Goal: Task Accomplishment & Management: Manage account settings

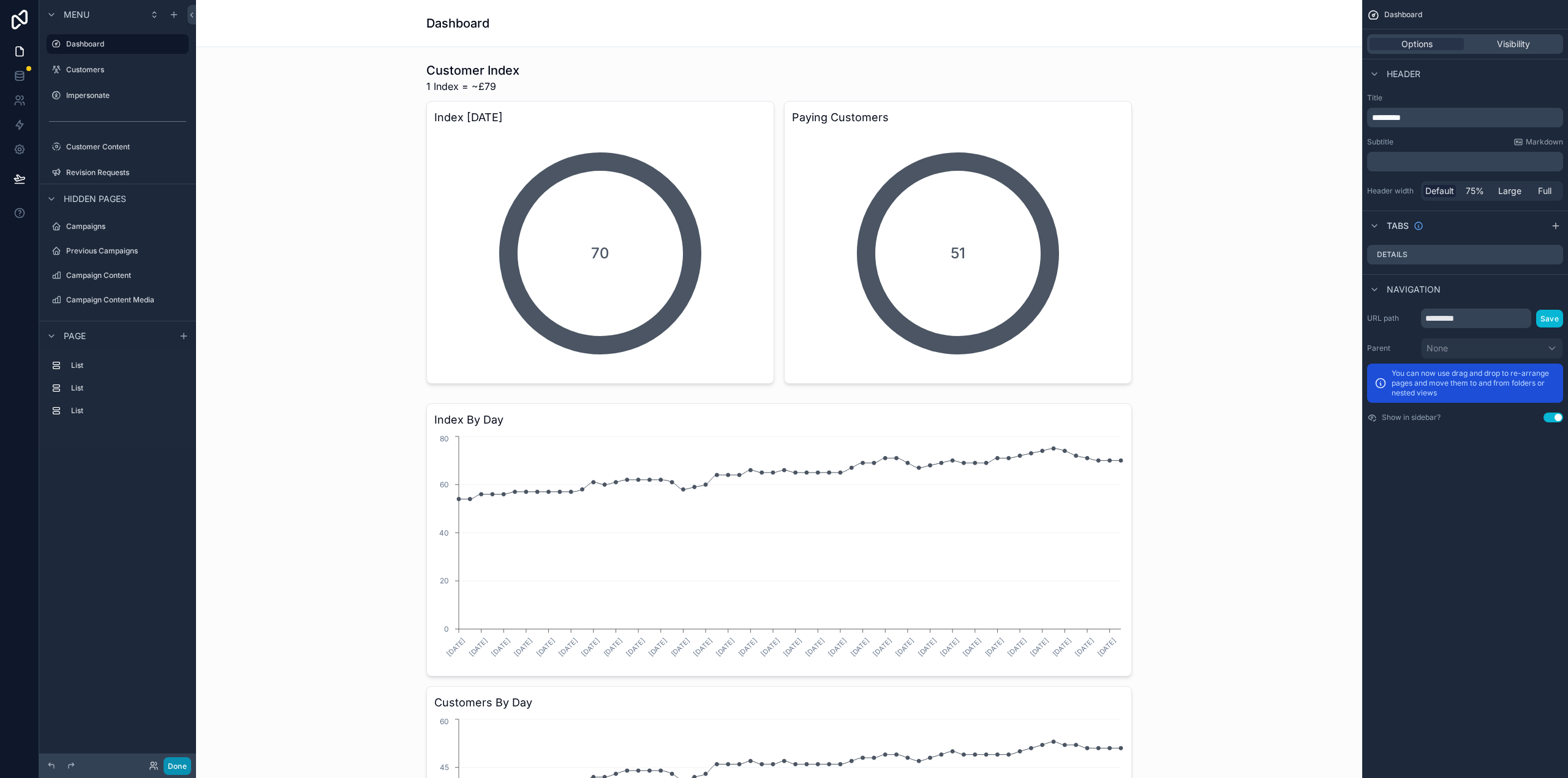
click at [174, 762] on button "Done" at bounding box center [177, 766] width 28 height 18
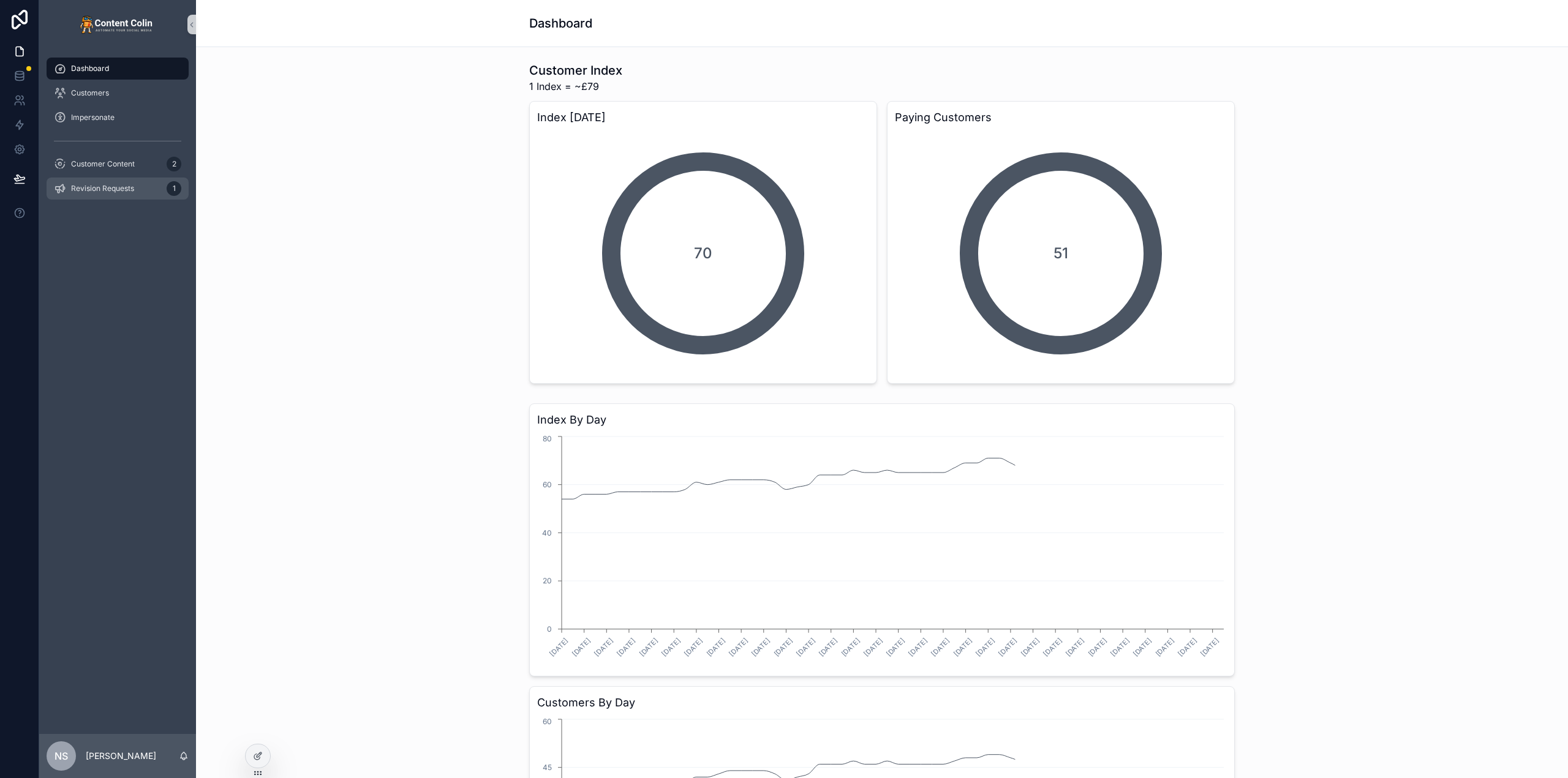
click at [116, 188] on span "Revision Requests" at bounding box center [102, 188] width 63 height 10
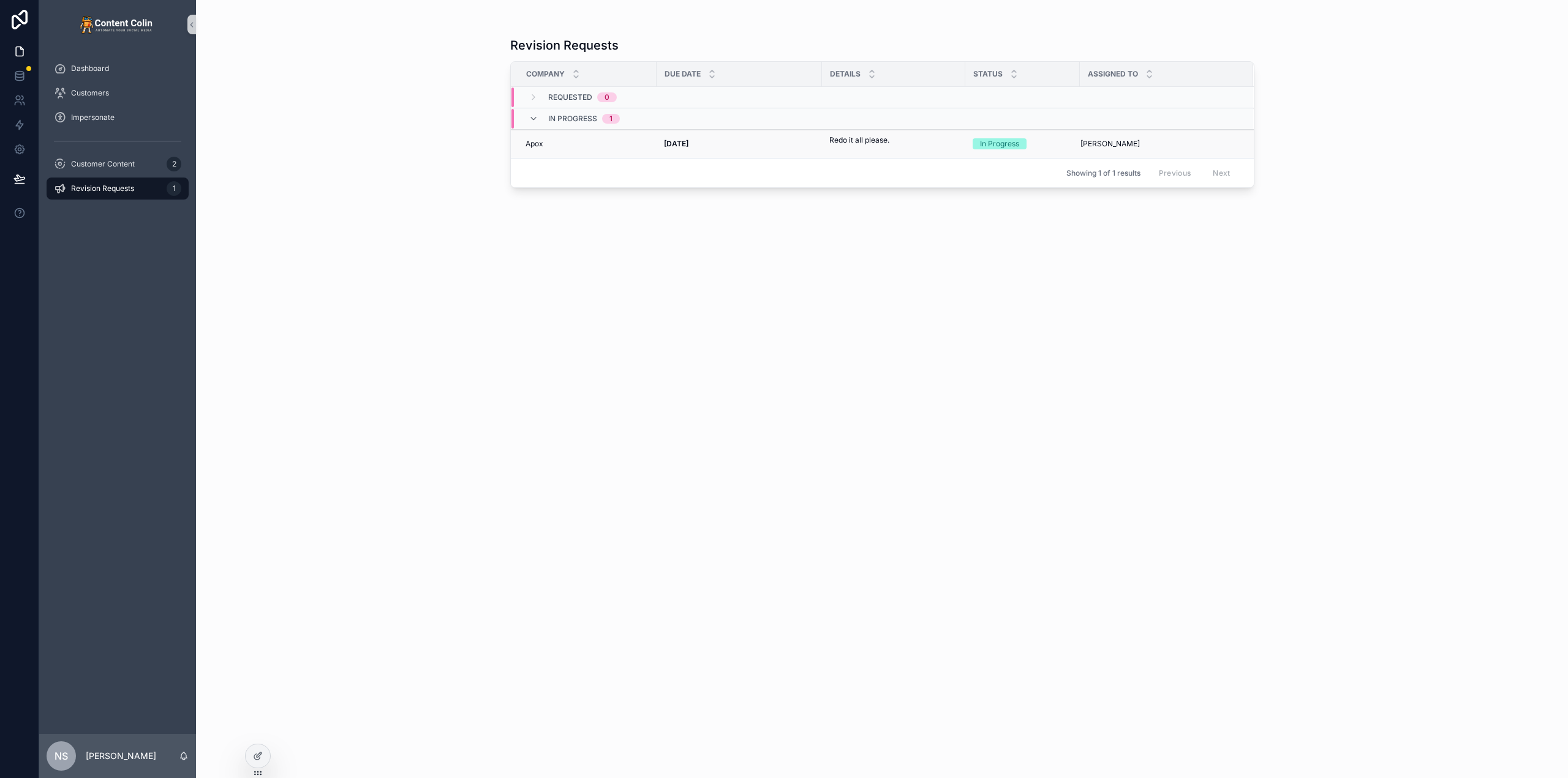
click at [572, 151] on td "Apox Apox" at bounding box center [584, 144] width 145 height 29
click at [828, 144] on td "Redo it all please. Redo it all please." at bounding box center [894, 144] width 144 height 29
click at [838, 139] on p "Redo it all please." at bounding box center [859, 140] width 60 height 11
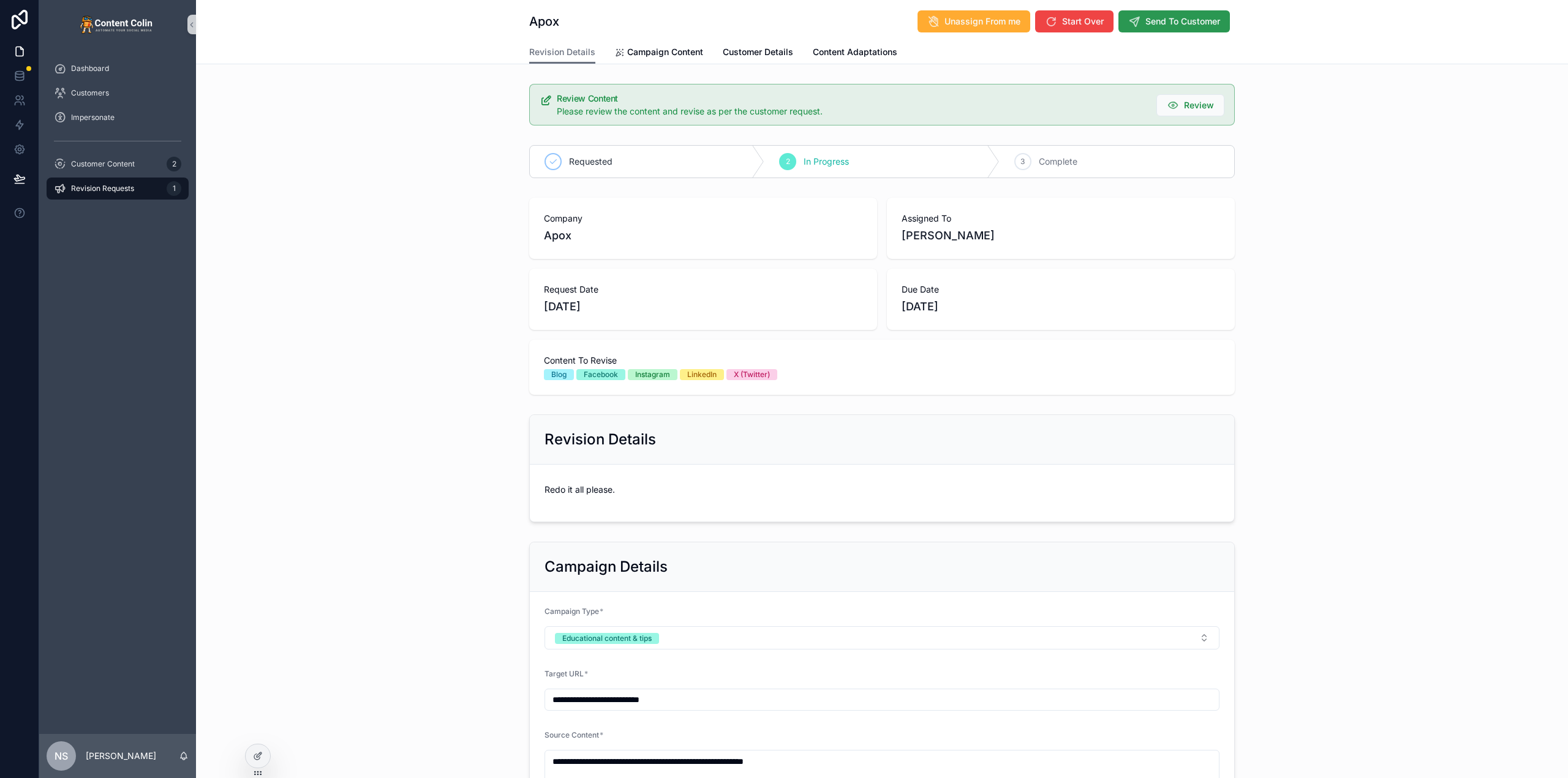
click at [1196, 30] on button "Send To Customer" at bounding box center [1174, 21] width 112 height 22
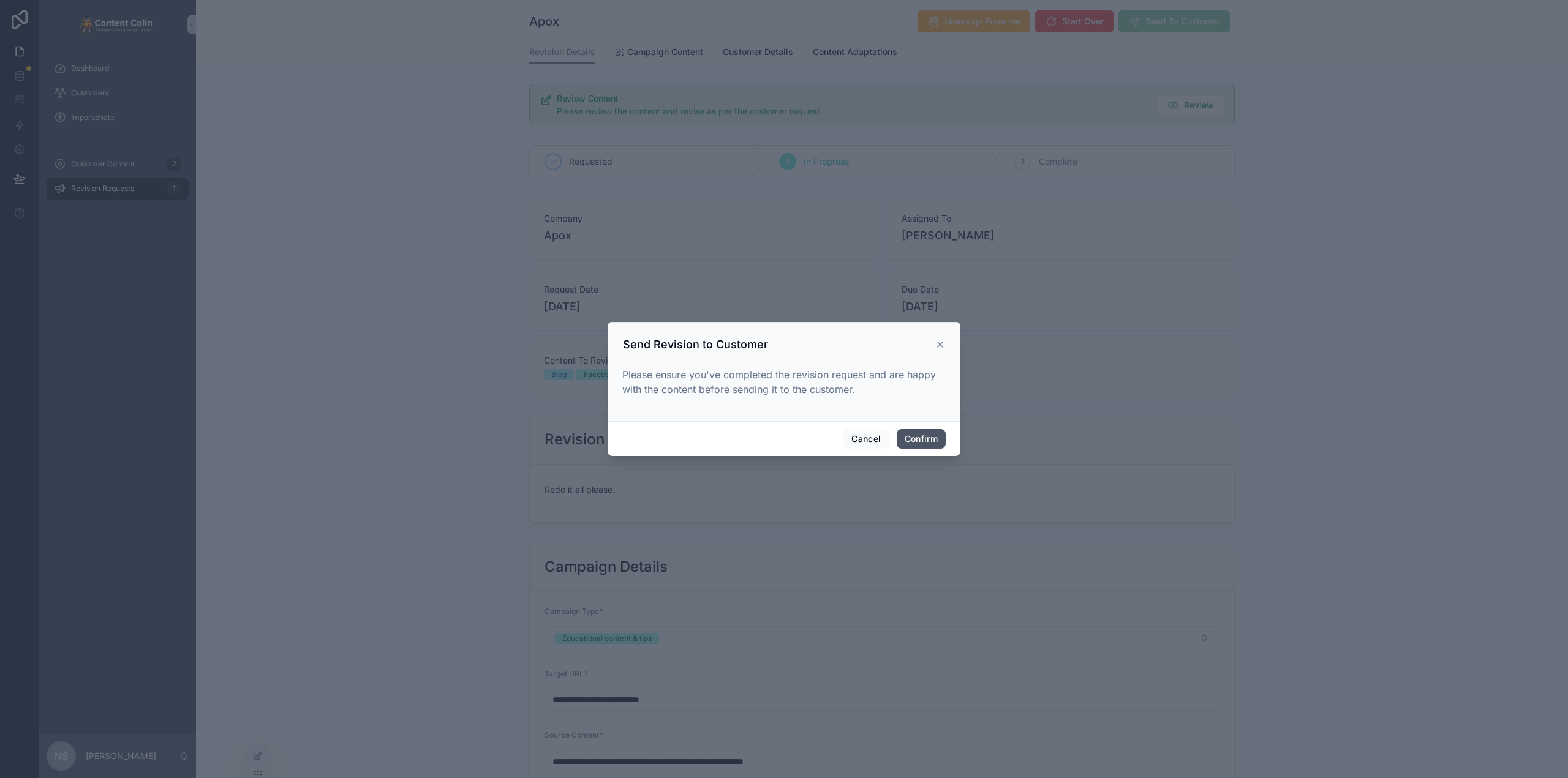
click at [919, 439] on button "Confirm" at bounding box center [921, 439] width 49 height 20
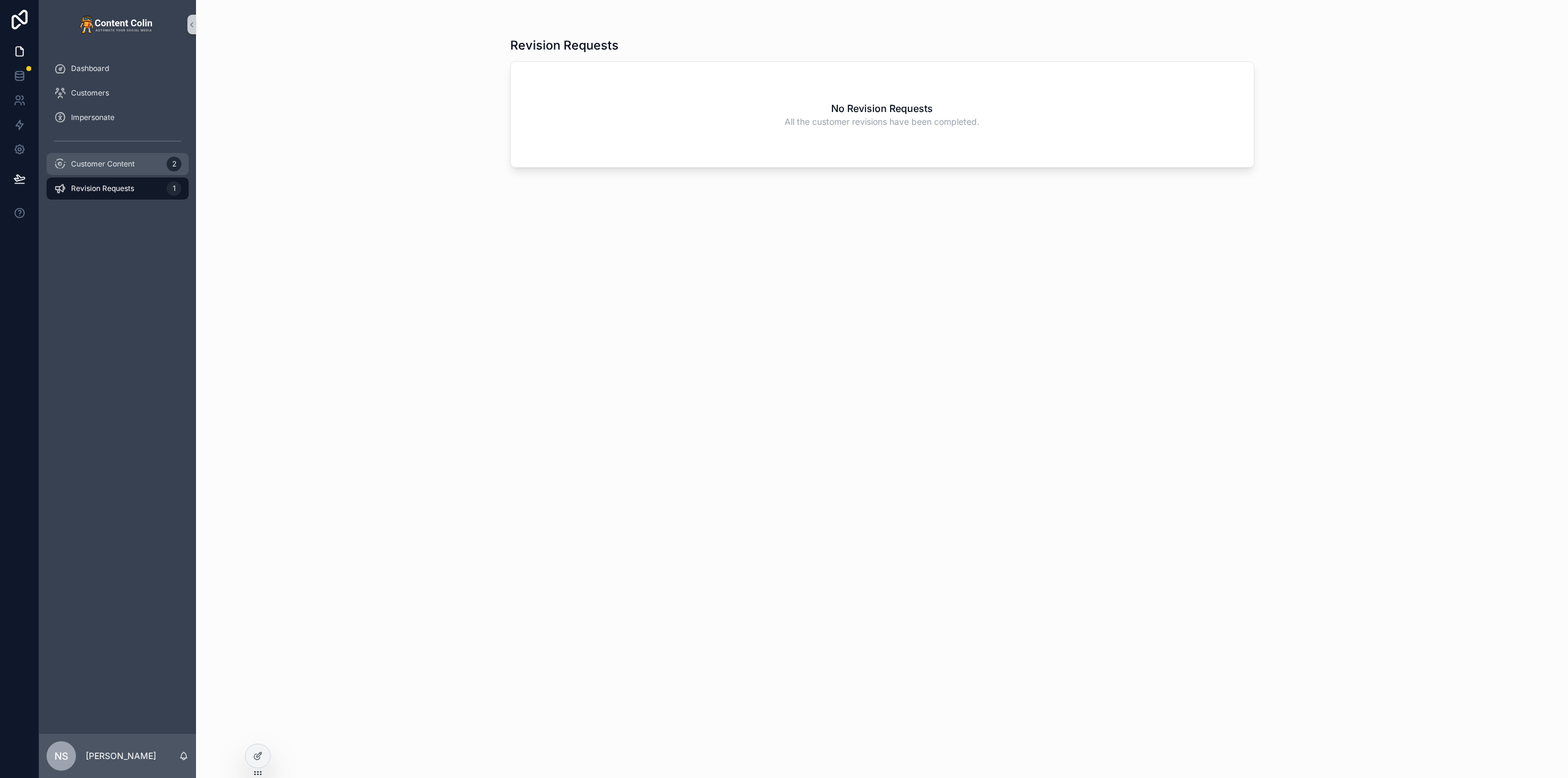
click at [128, 160] on span "Customer Content" at bounding box center [103, 164] width 64 height 10
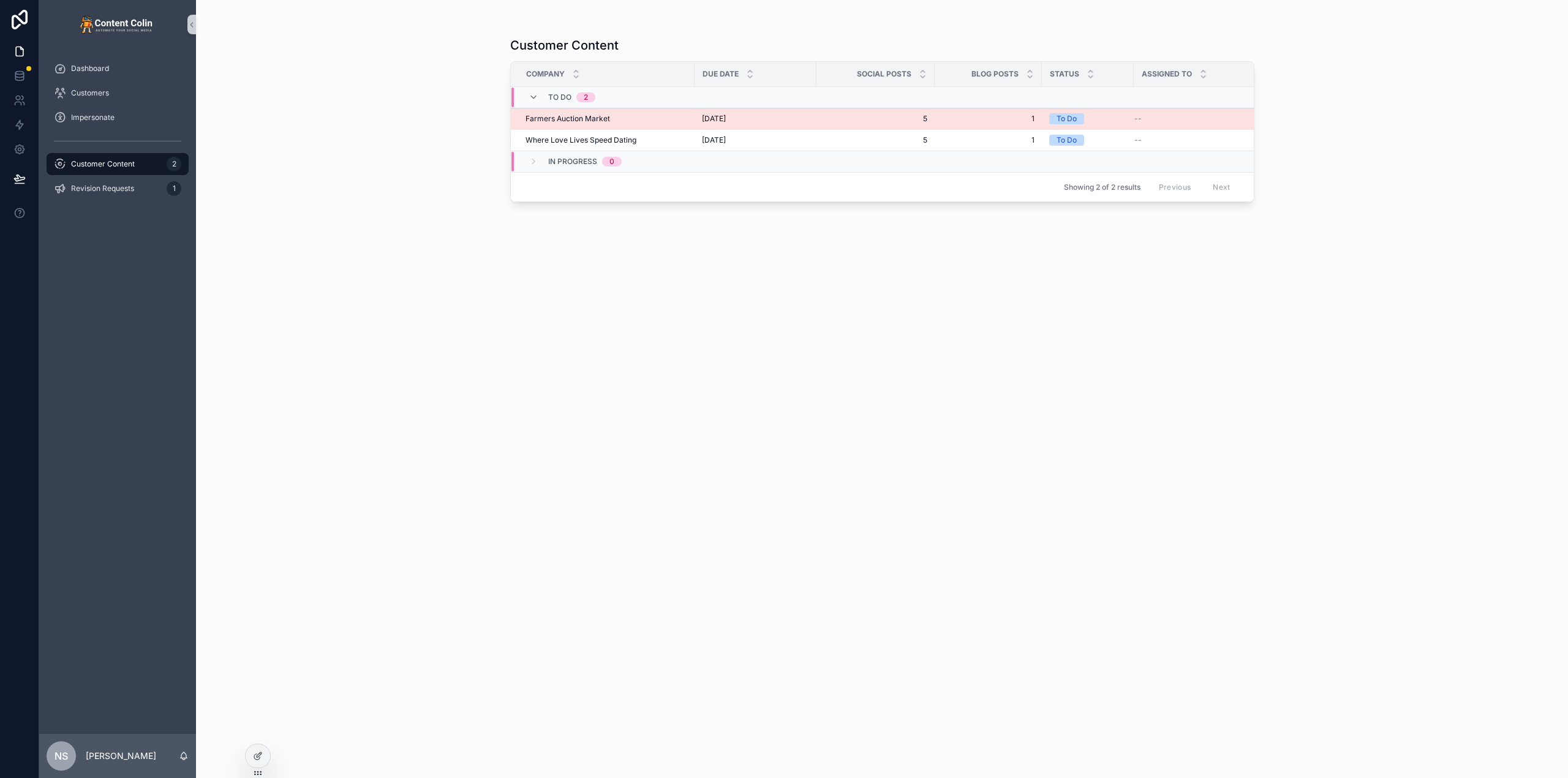
click at [546, 122] on span "Farmers Auction Market" at bounding box center [568, 119] width 85 height 10
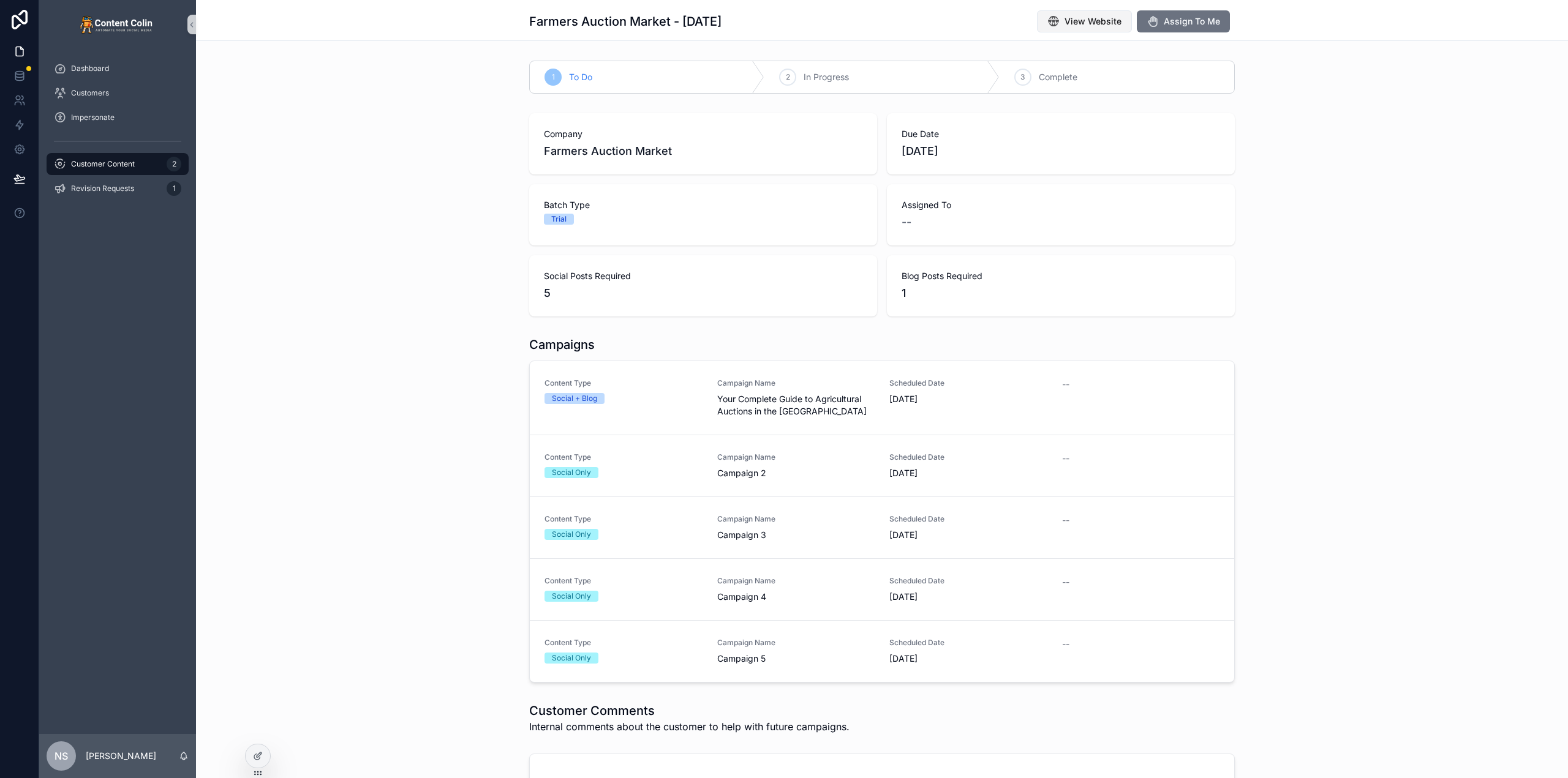
click at [1073, 26] on span "View Website" at bounding box center [1094, 22] width 57 height 12
drag, startPoint x: 580, startPoint y: 315, endPoint x: 590, endPoint y: 312, distance: 10.4
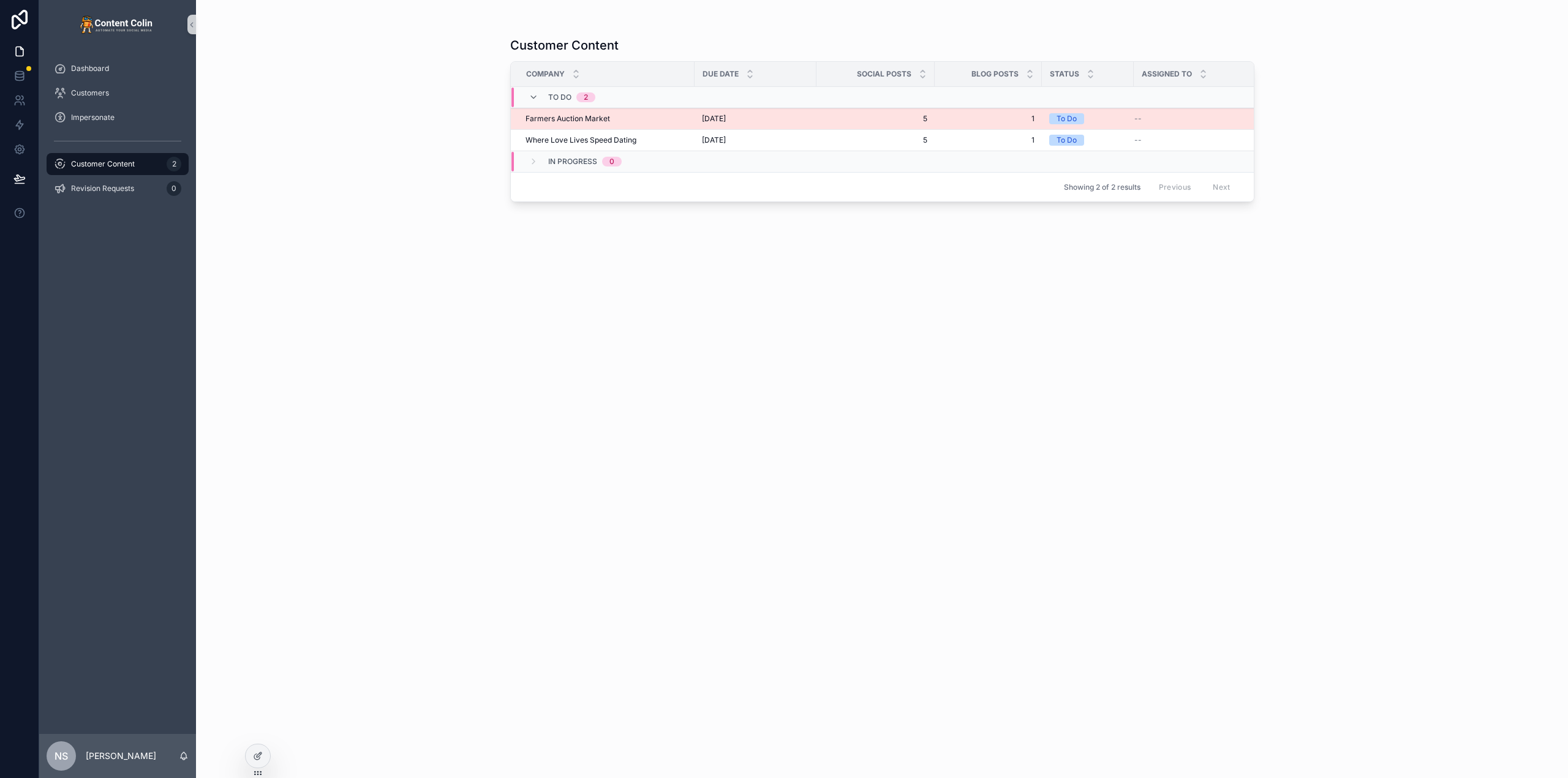
click at [726, 116] on span "2nd September 2025" at bounding box center [714, 119] width 24 height 10
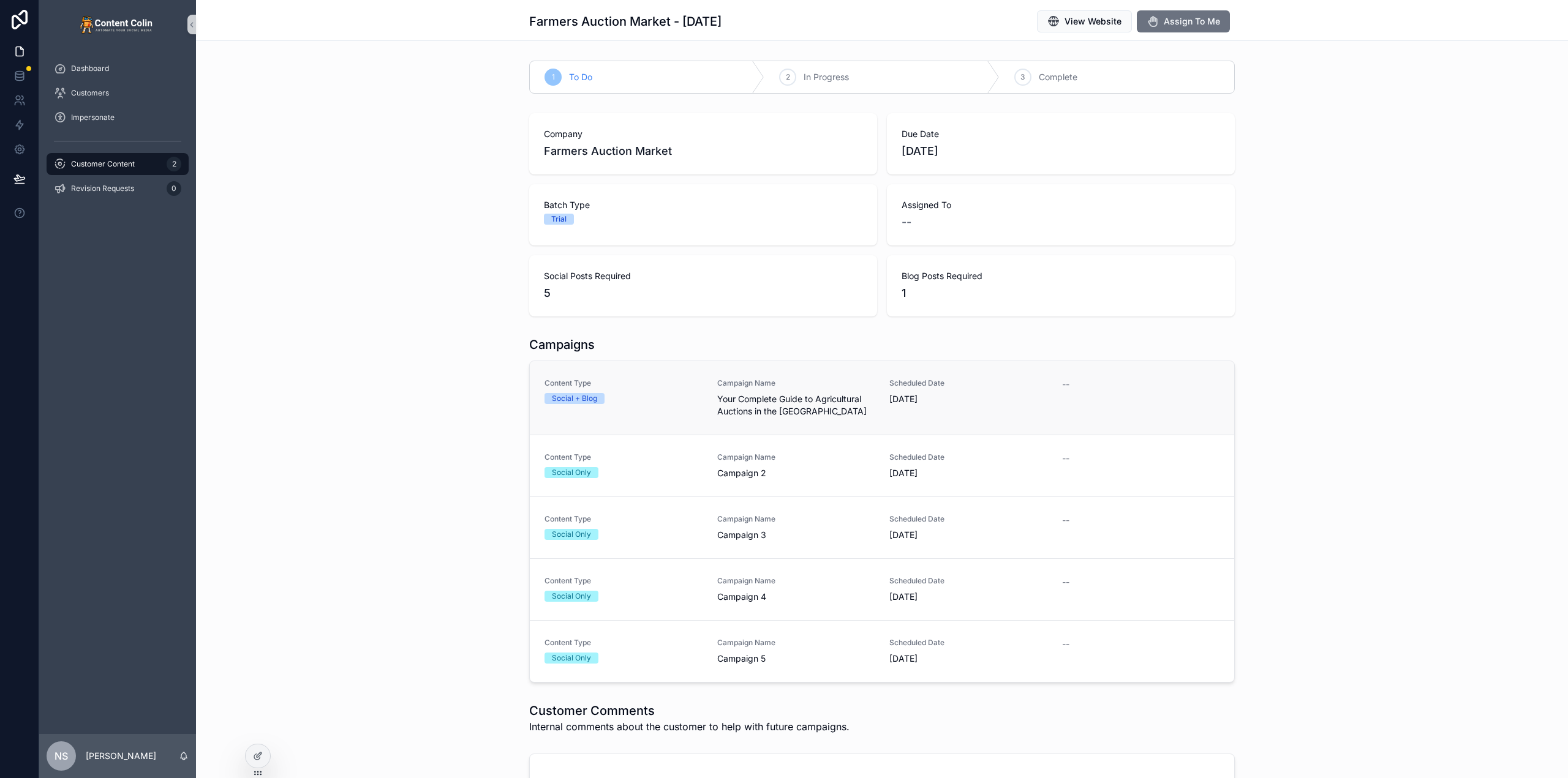
click at [767, 421] on link "Content Type Social + Blog Campaign Name Your Complete Guide to Agricultural Au…" at bounding box center [882, 397] width 705 height 74
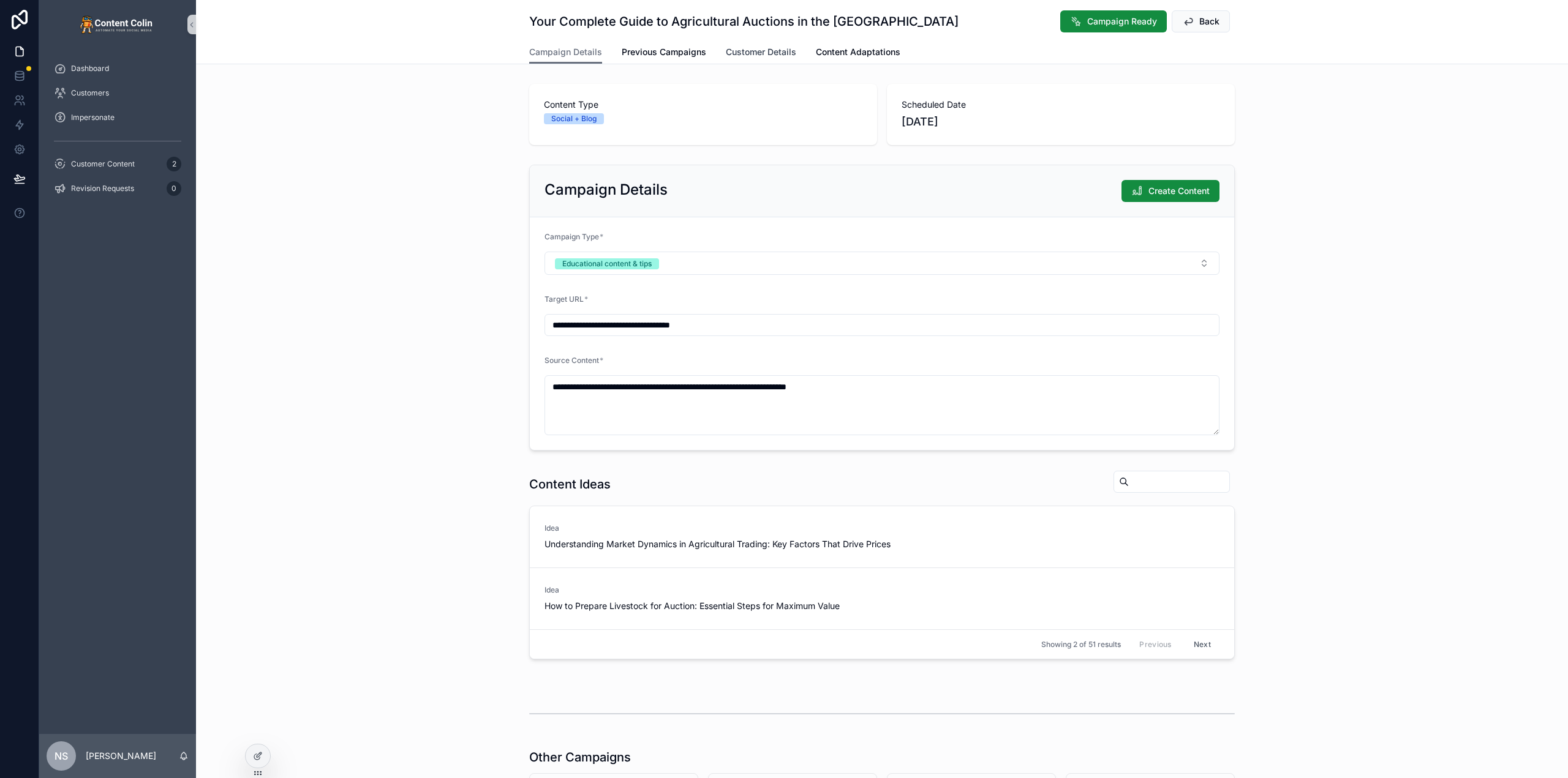
click at [732, 54] on span "Customer Details" at bounding box center [760, 52] width 70 height 12
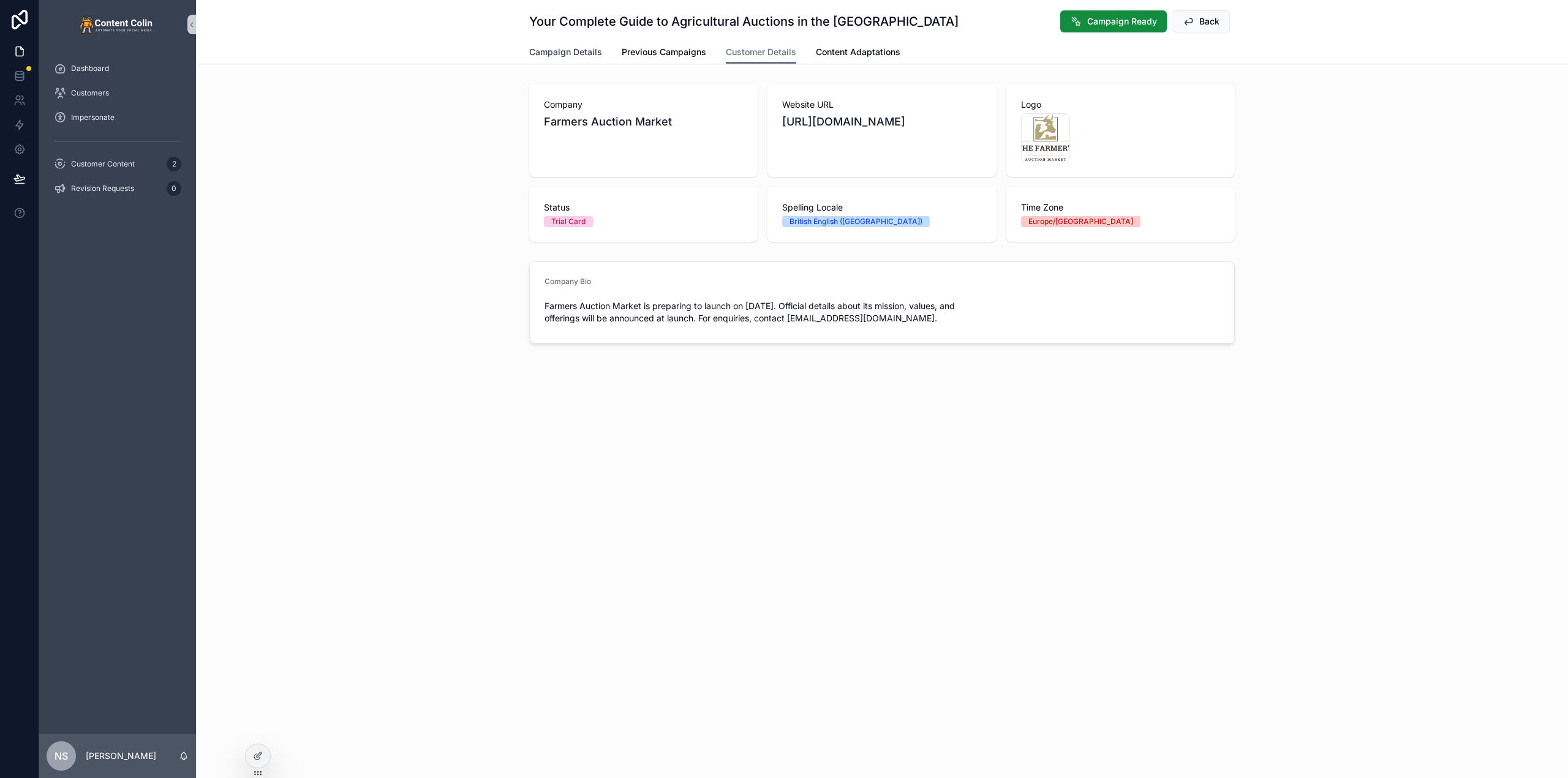
click at [539, 55] on span "Campaign Details" at bounding box center [565, 52] width 73 height 12
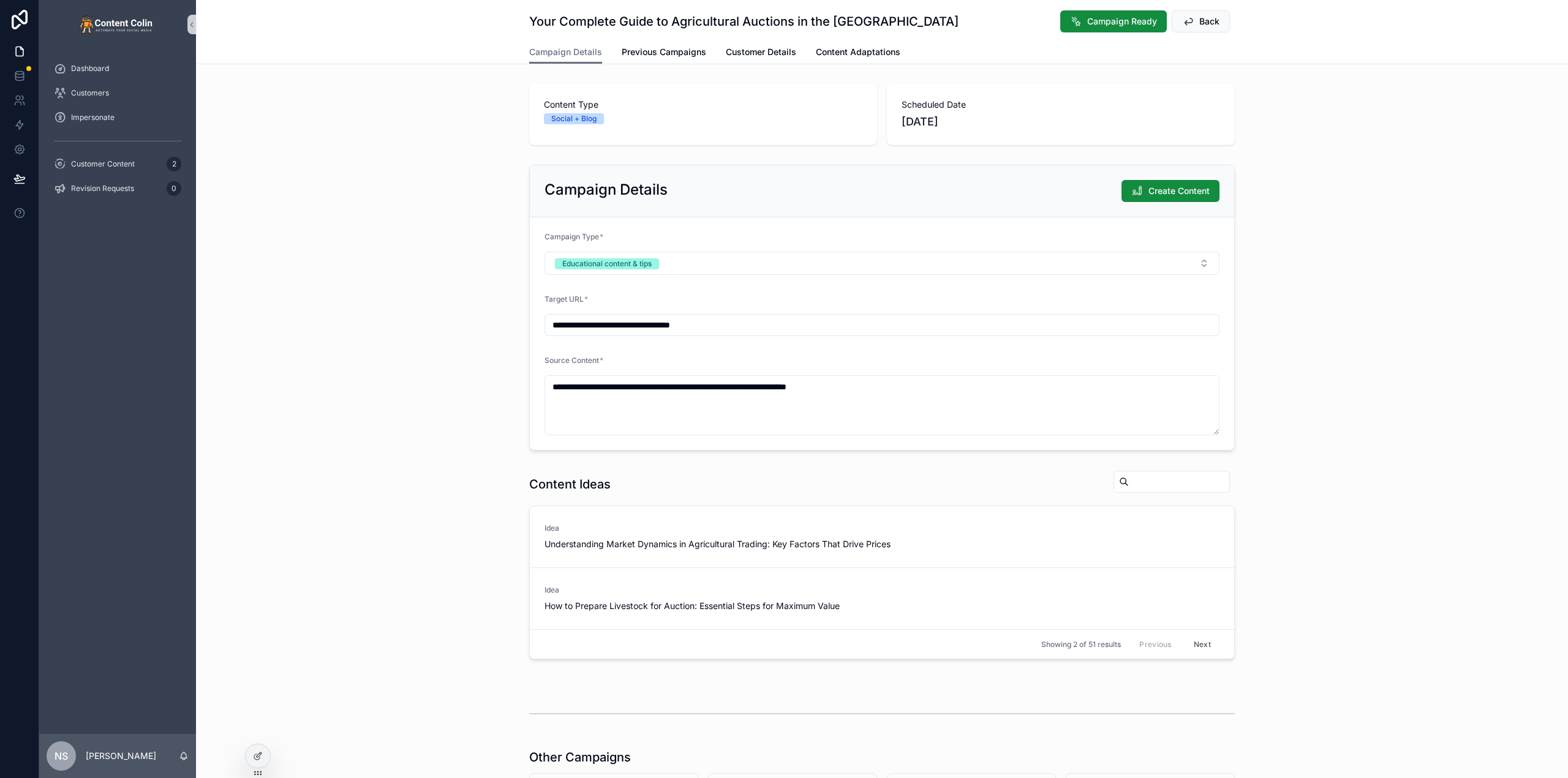
drag, startPoint x: 1295, startPoint y: 297, endPoint x: 1280, endPoint y: 299, distance: 15.1
click at [1294, 297] on div "**********" at bounding box center [881, 308] width 1372 height 296
click at [1186, 194] on span "Create Content" at bounding box center [1178, 191] width 61 height 12
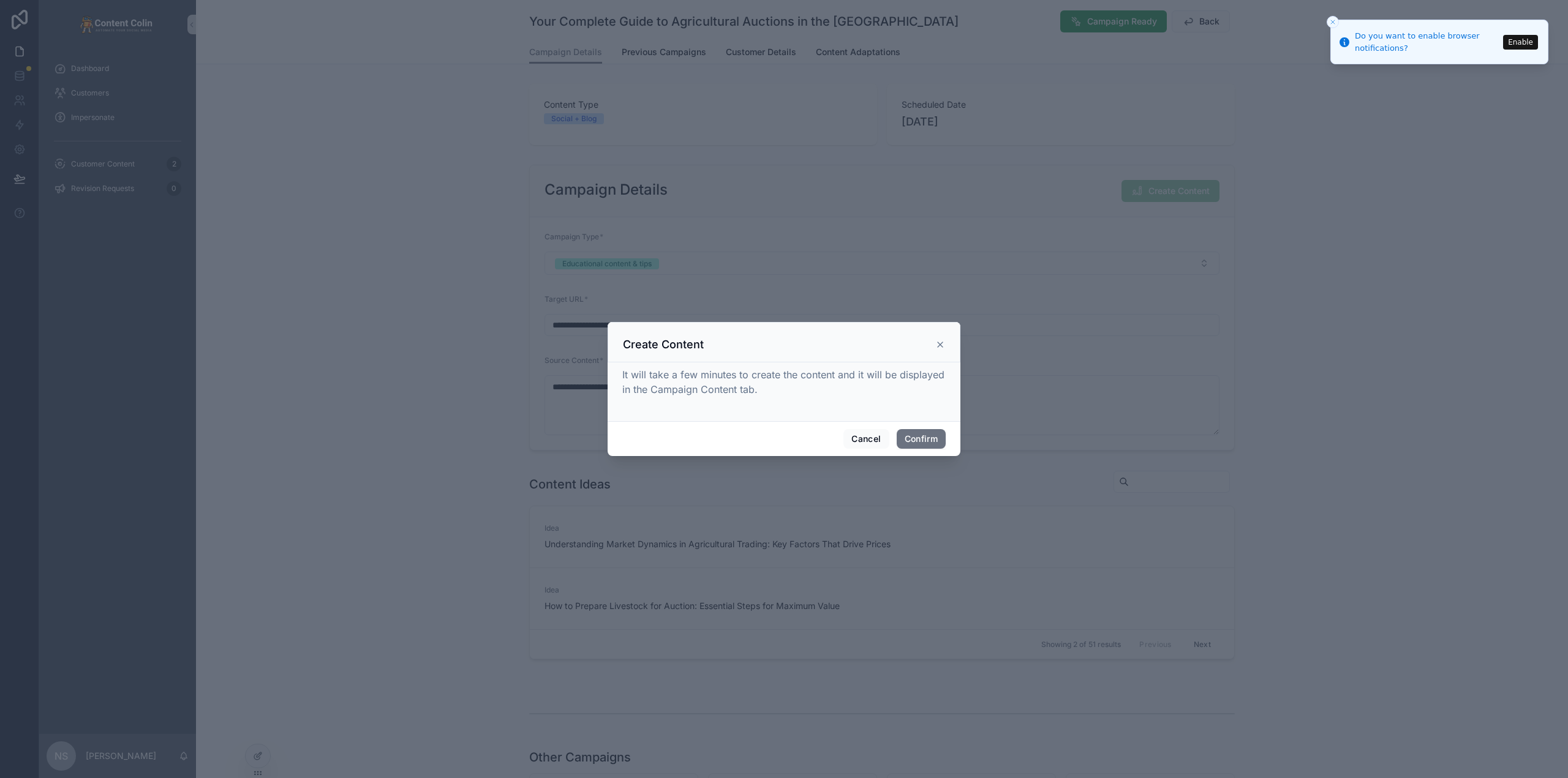
click at [1332, 20] on icon "Close toast" at bounding box center [1332, 22] width 7 height 7
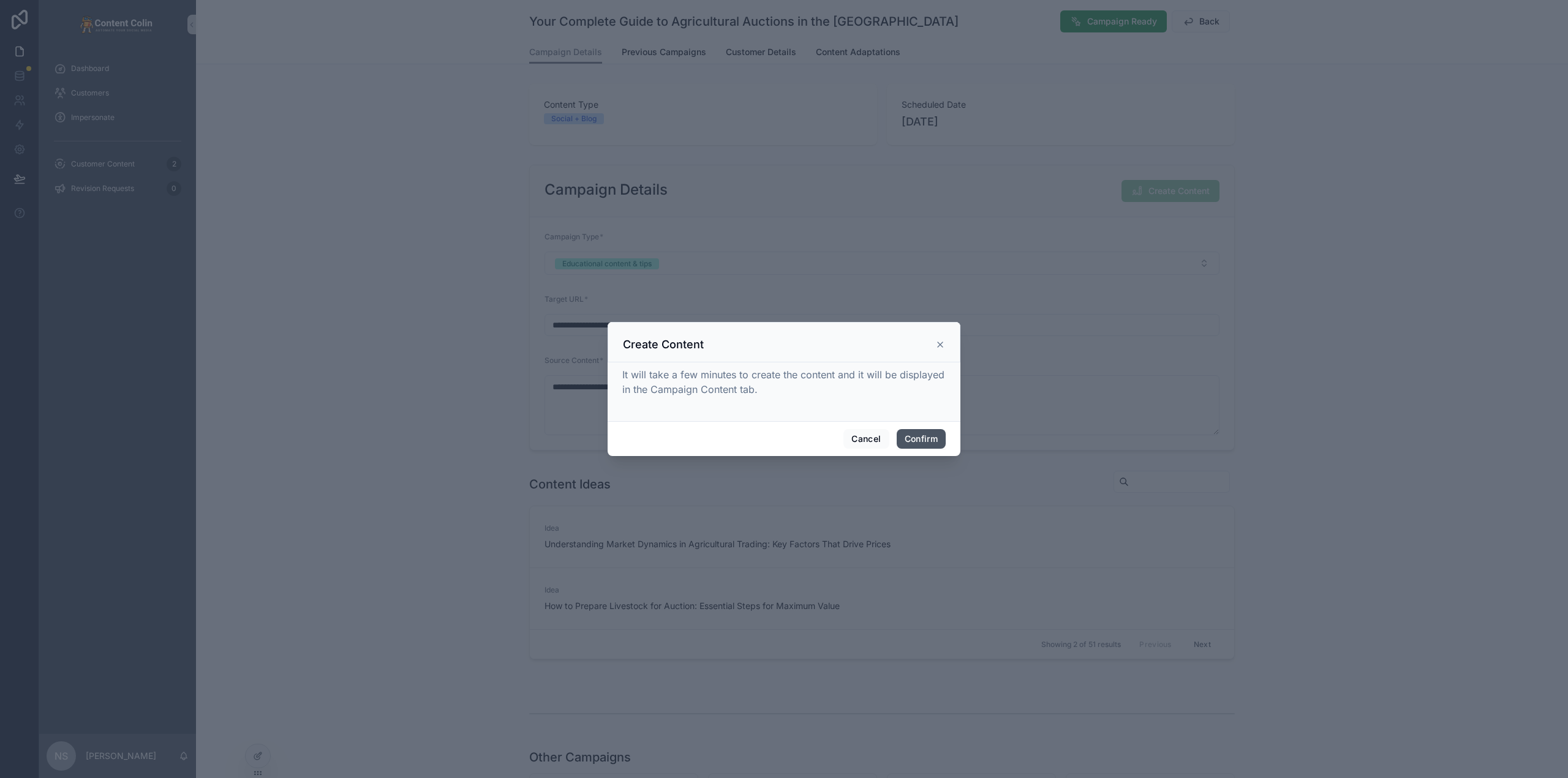
click at [903, 434] on button "Confirm" at bounding box center [921, 439] width 49 height 20
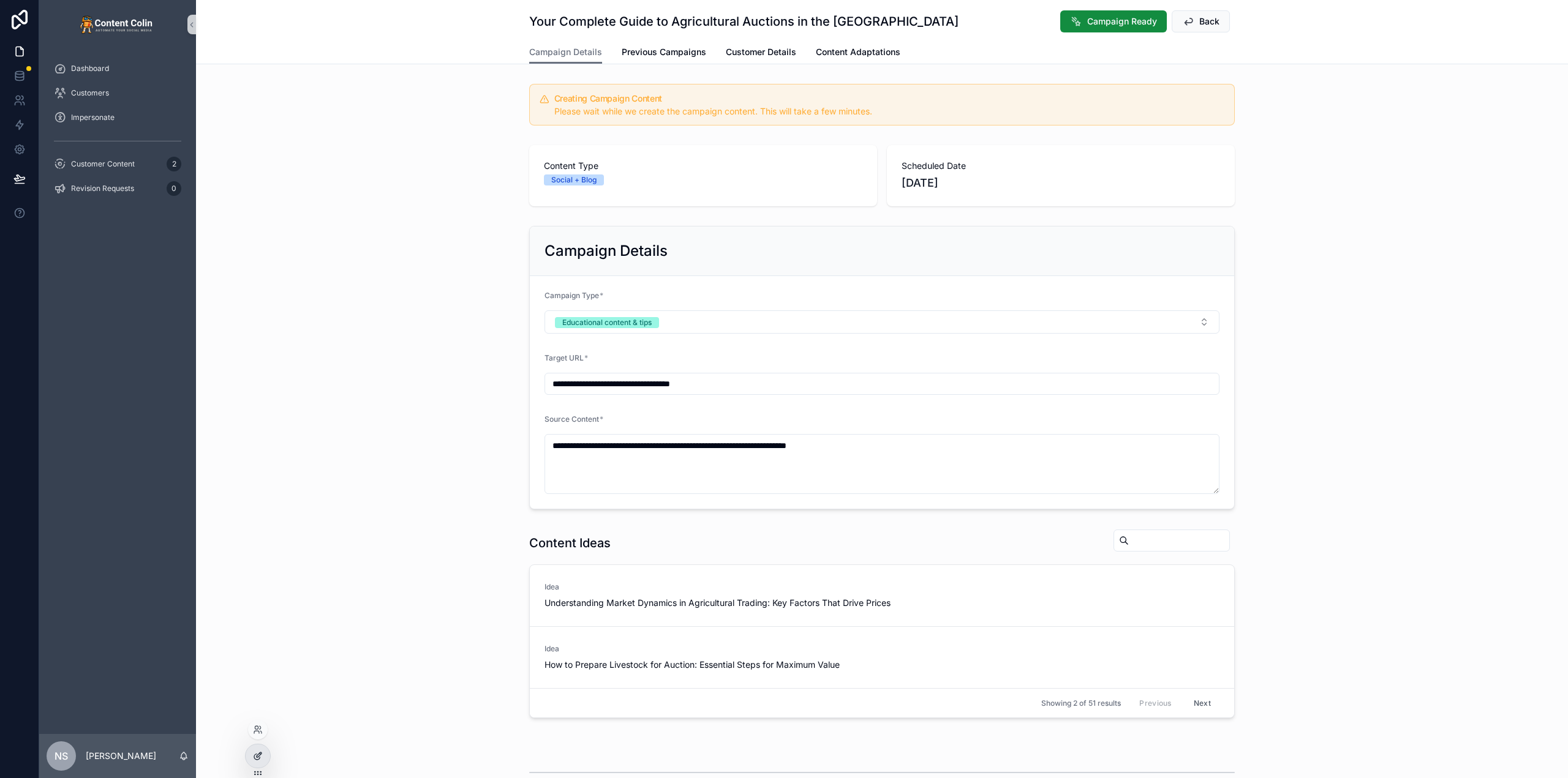
click at [262, 756] on icon at bounding box center [257, 755] width 10 height 10
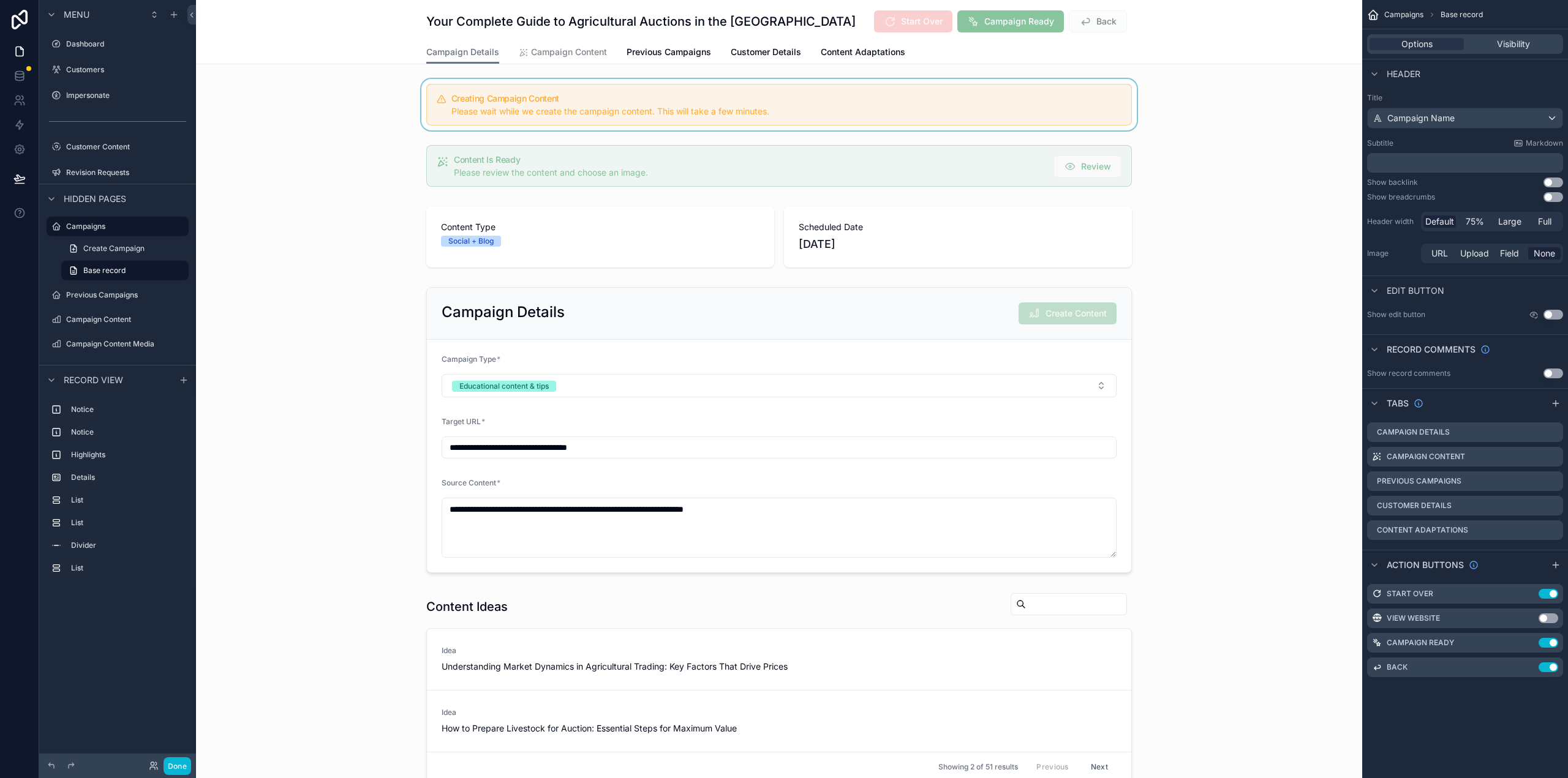
click at [861, 89] on div "scrollable content" at bounding box center [778, 104] width 1166 height 51
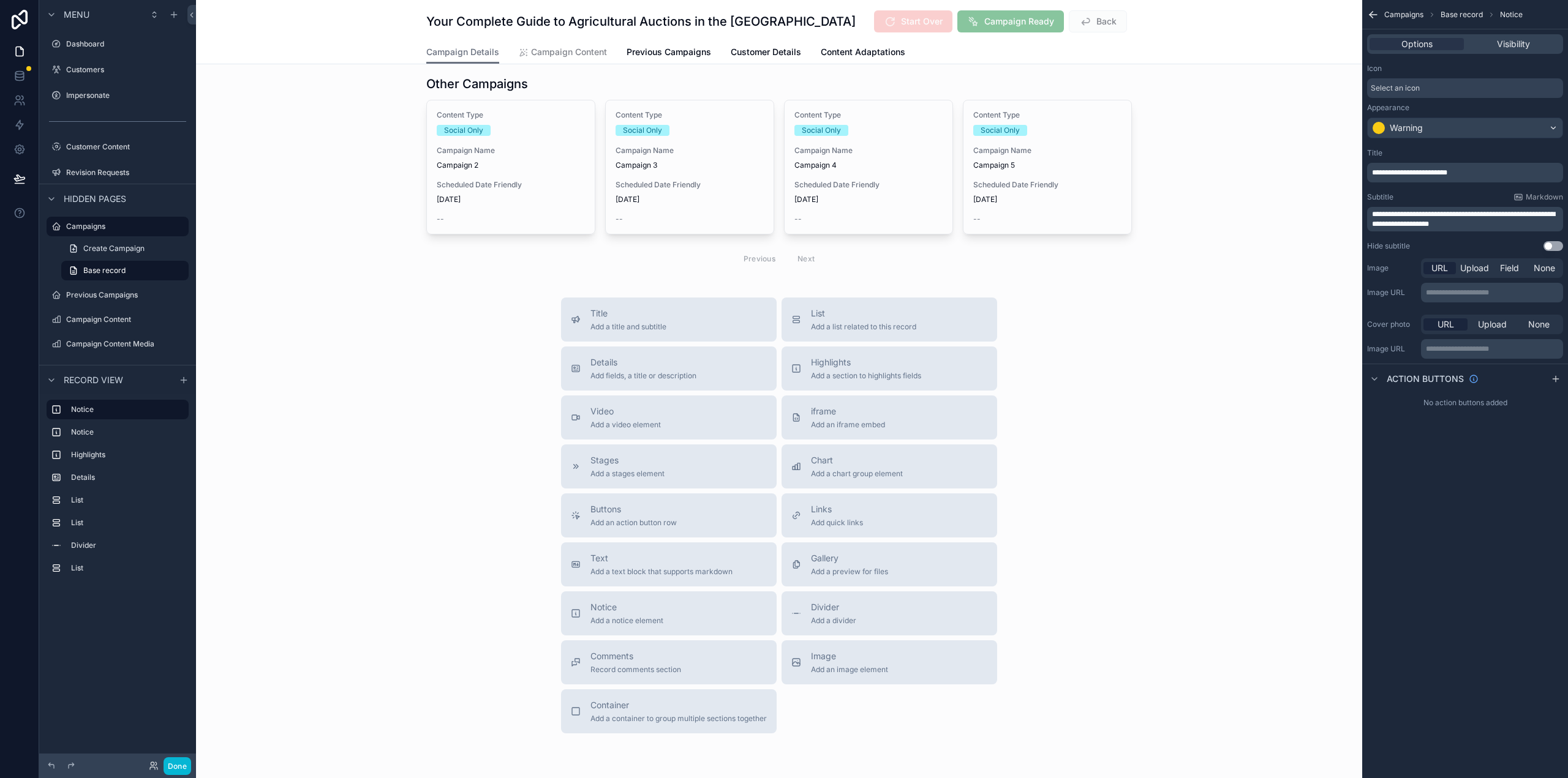
scroll to position [918, 0]
click at [604, 556] on span "Text" at bounding box center [661, 555] width 142 height 12
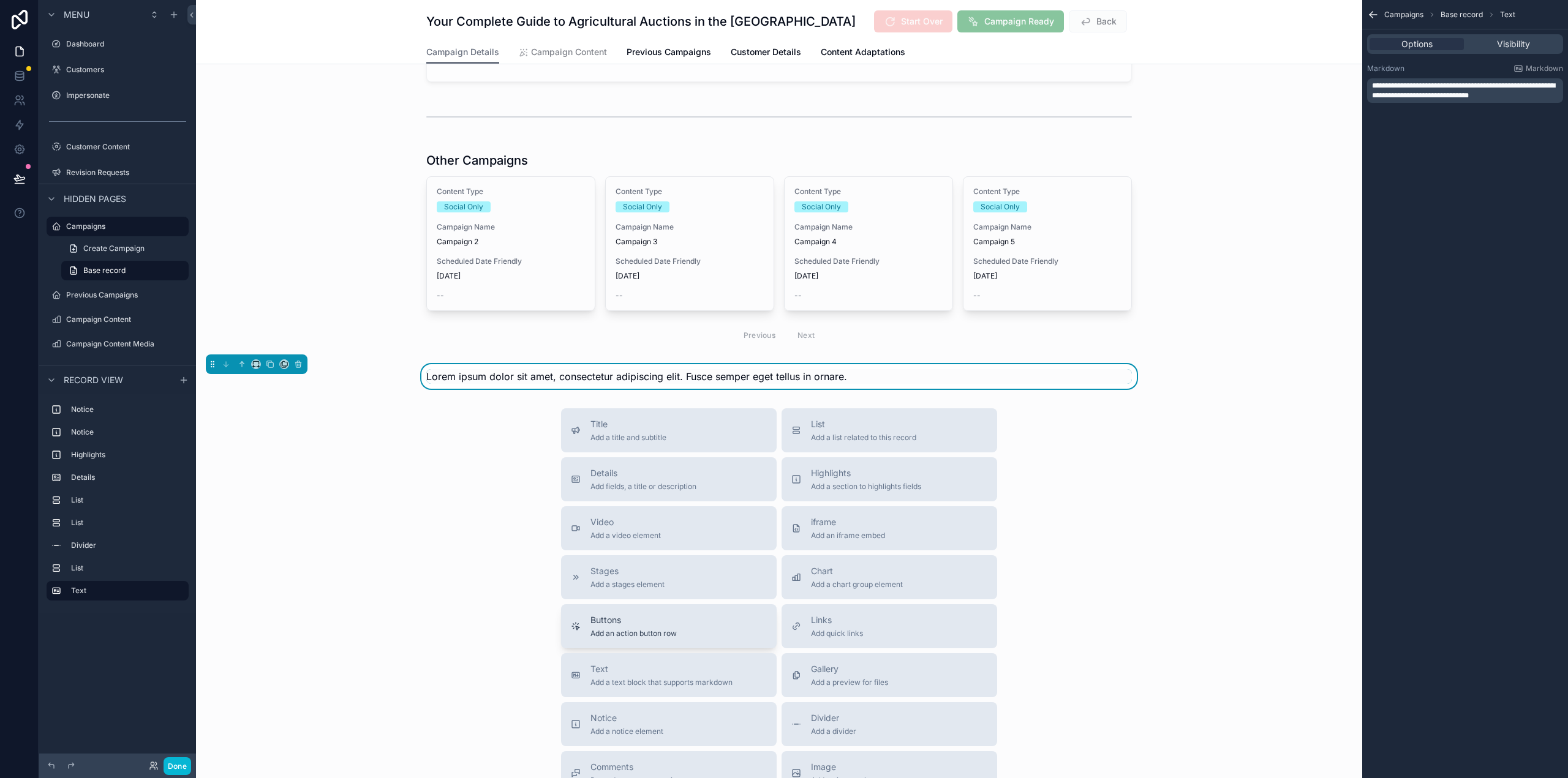
scroll to position [826, 0]
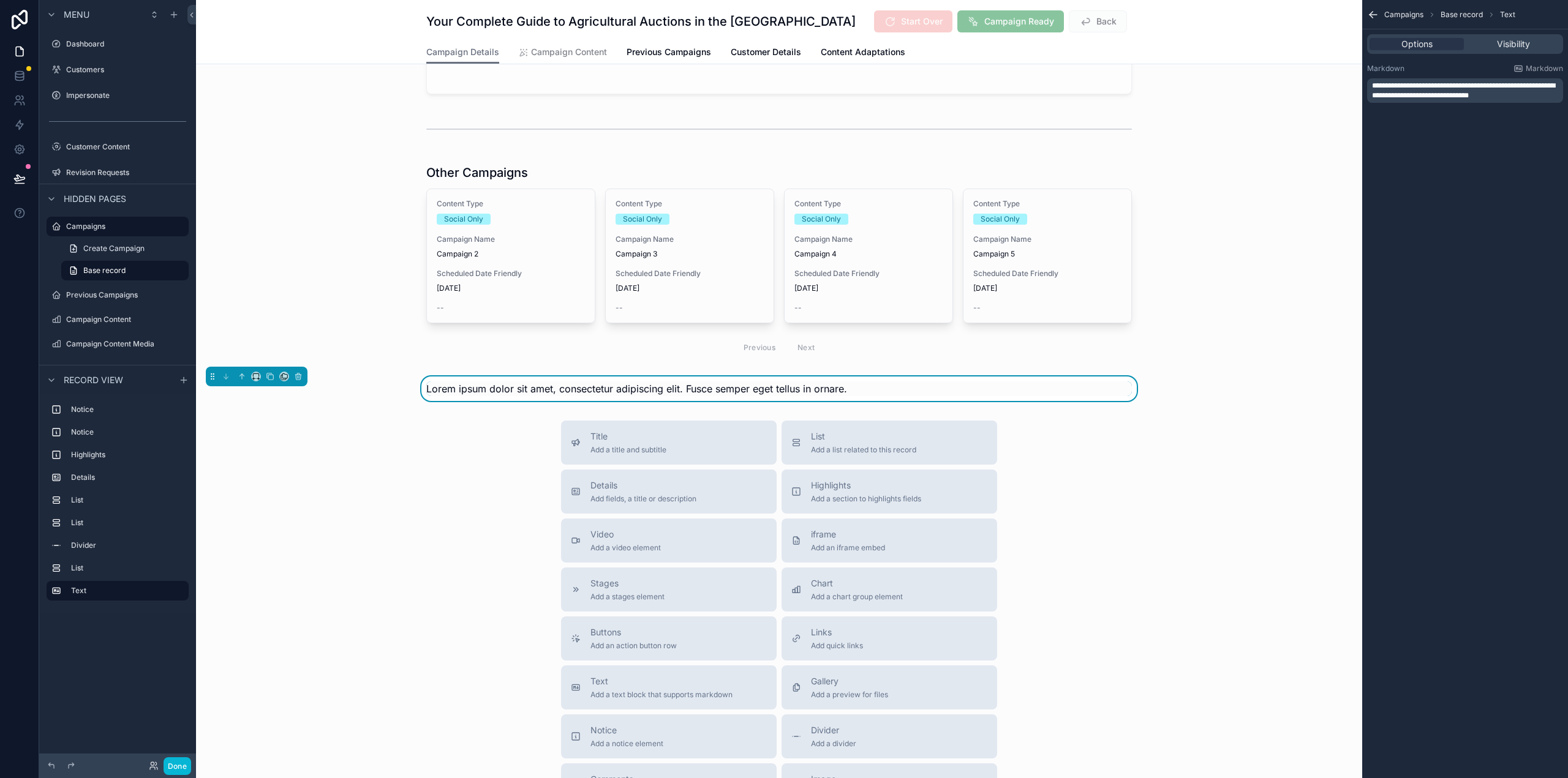
click at [325, 520] on div "Title Add a title and subtitle List Add a list related to this record Details A…" at bounding box center [778, 639] width 1166 height 436
click at [299, 376] on icon "scrollable content" at bounding box center [299, 376] width 9 height 9
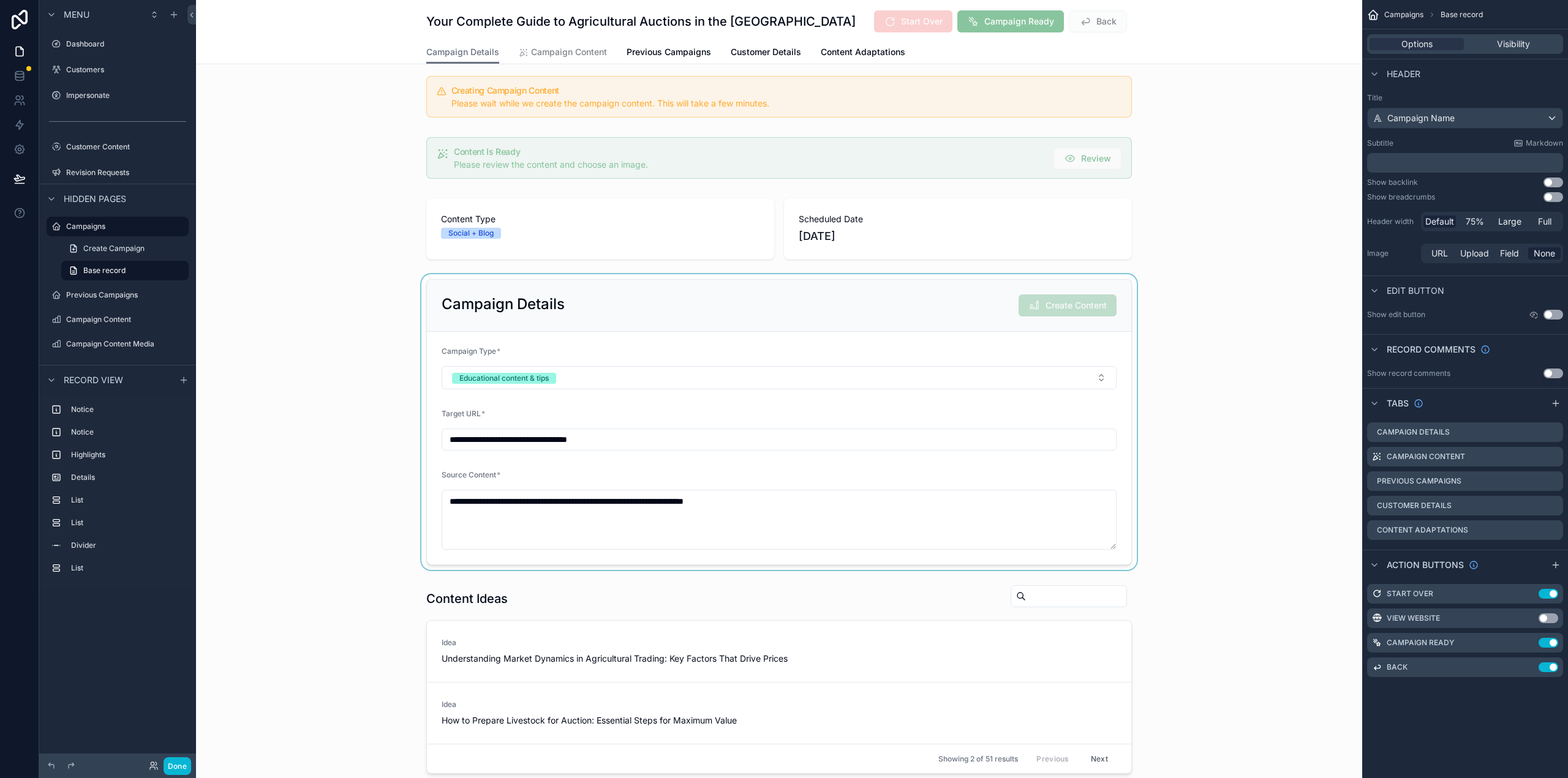
scroll to position [0, 0]
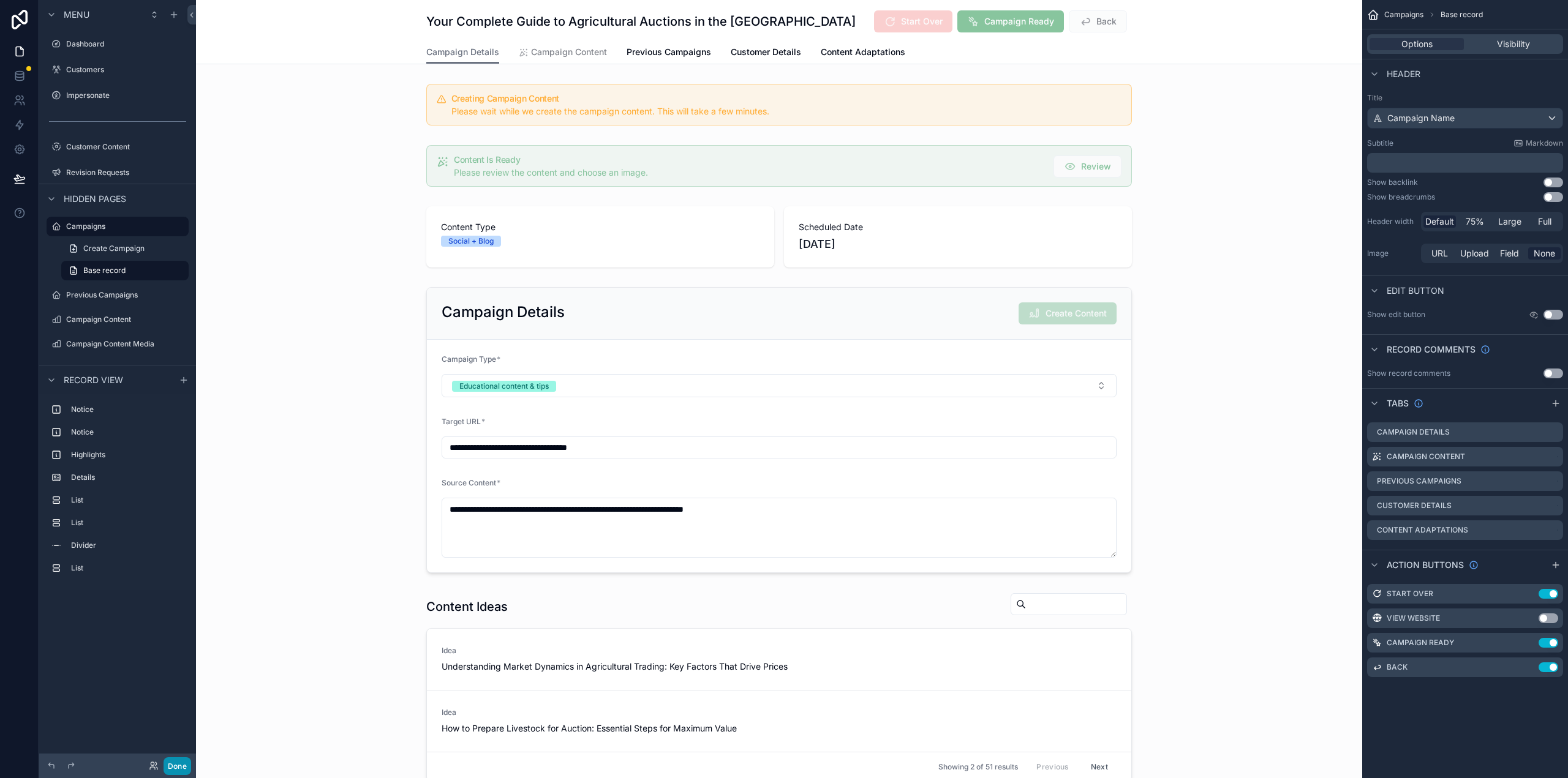
click at [187, 768] on button "Done" at bounding box center [177, 766] width 28 height 18
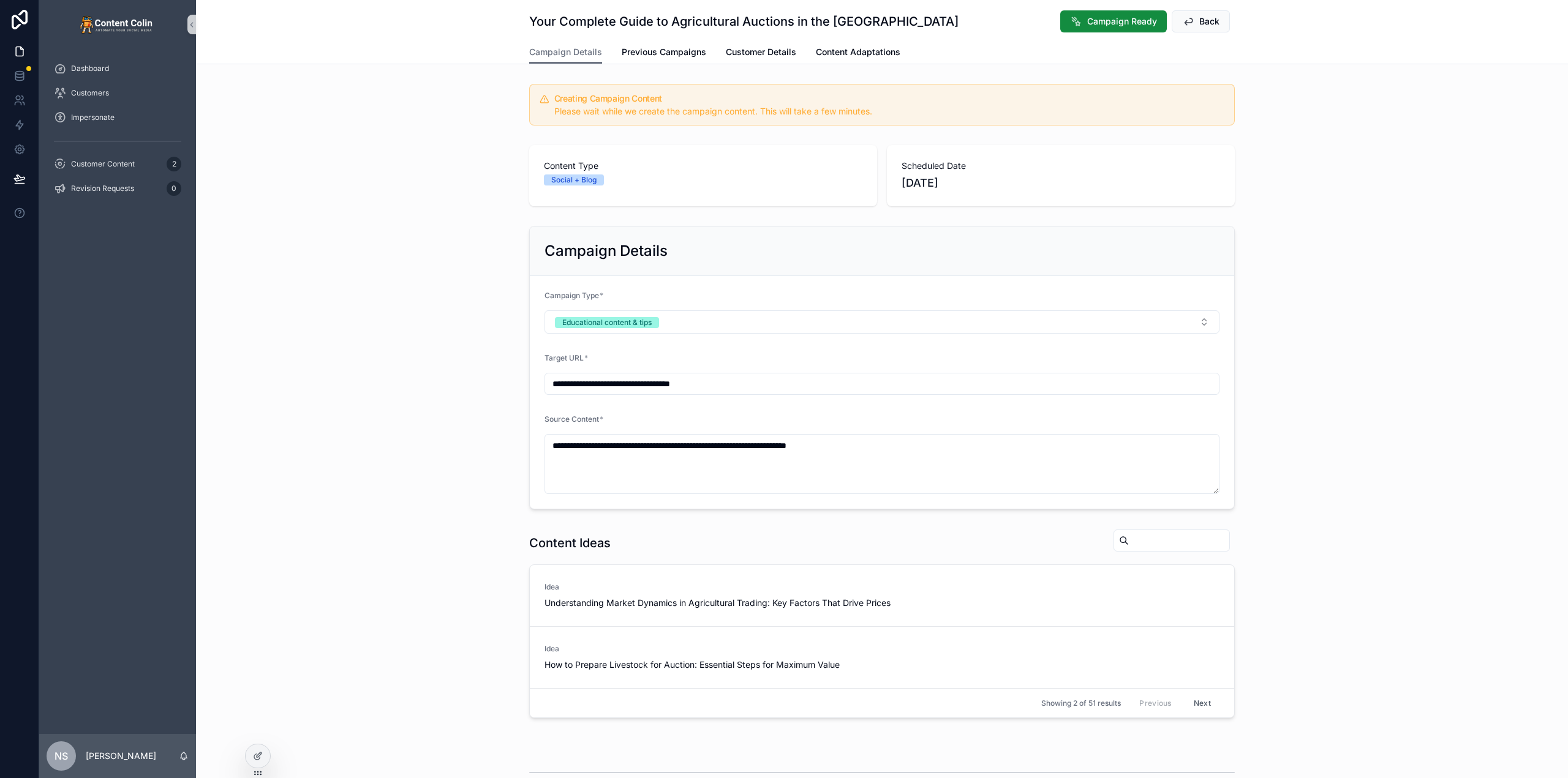
click at [441, 266] on div "**********" at bounding box center [881, 367] width 1372 height 293
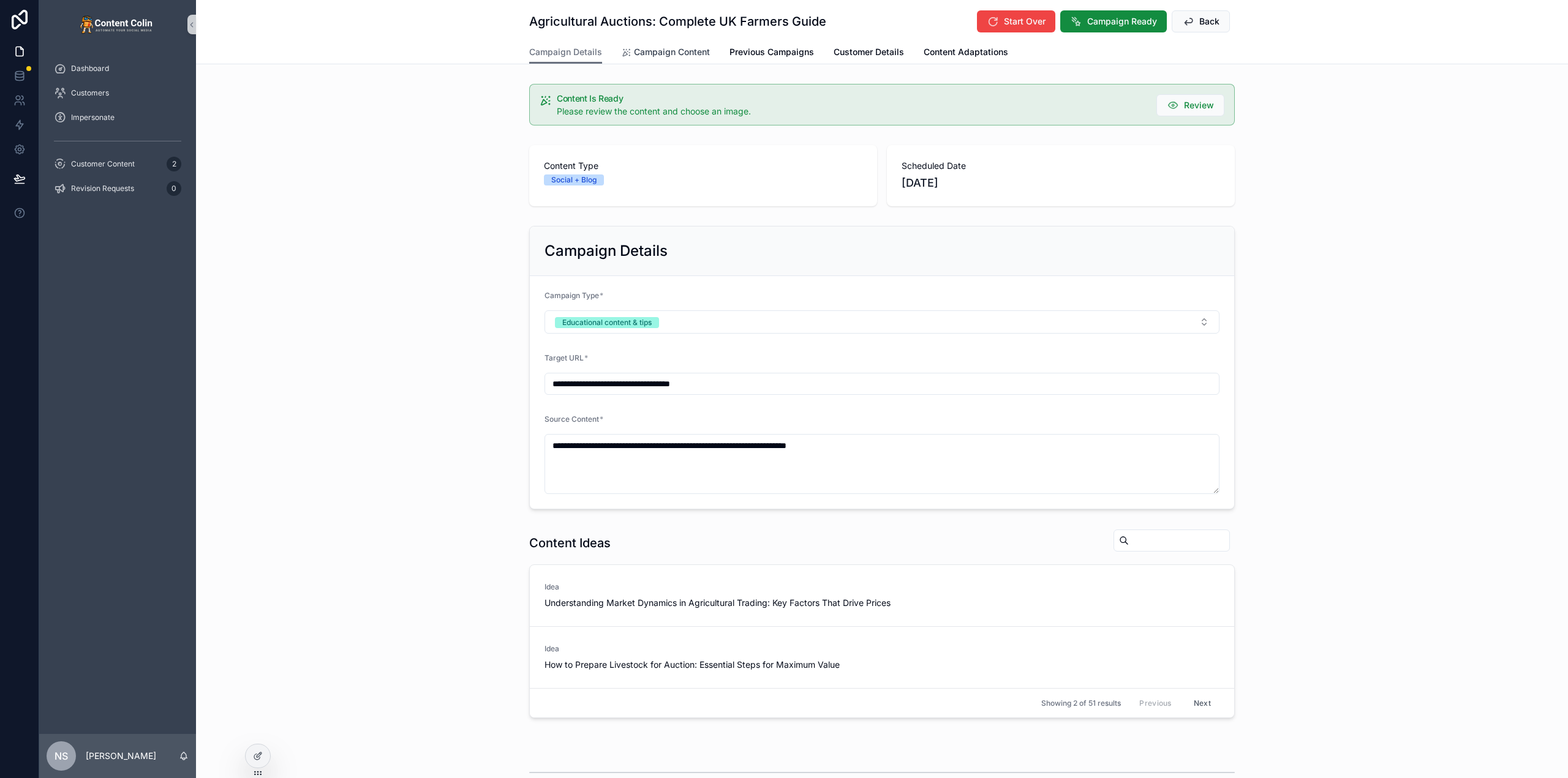
click at [682, 49] on span "Campaign Content" at bounding box center [672, 52] width 76 height 12
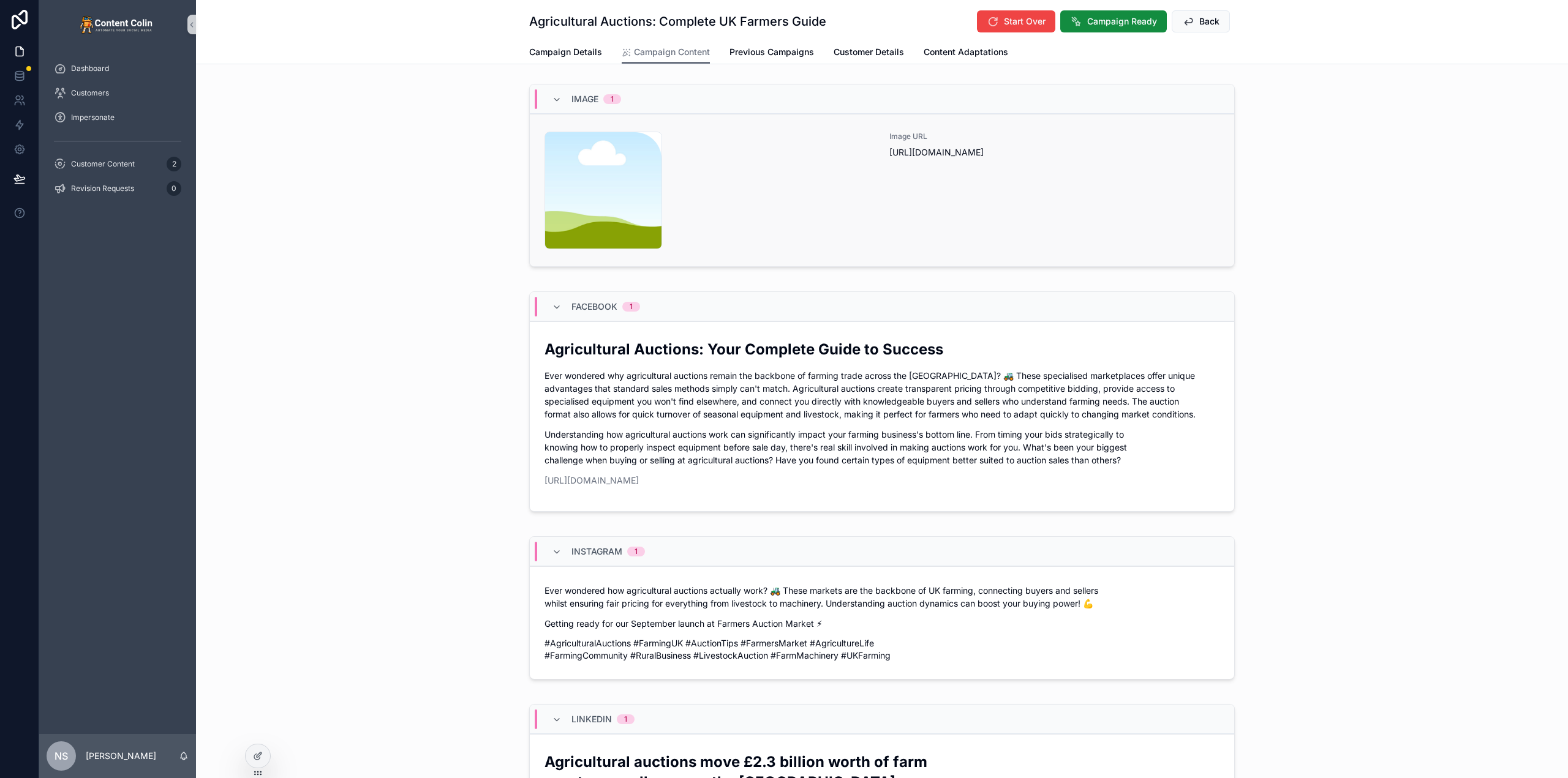
click at [964, 206] on div "Image URL [URL][DOMAIN_NAME]" at bounding box center [1054, 190] width 330 height 118
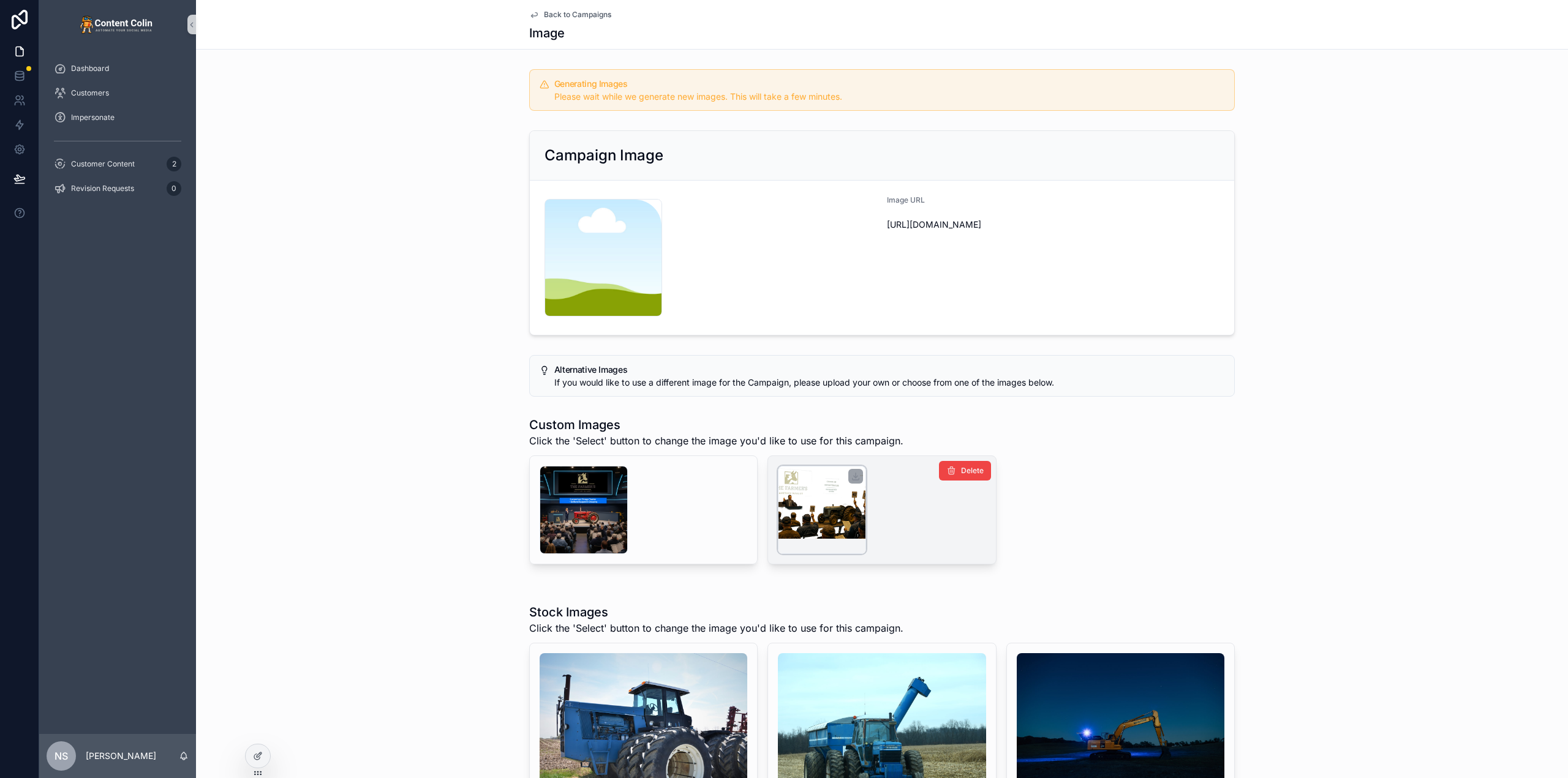
click at [843, 518] on div "scrollable content" at bounding box center [822, 510] width 88 height 88
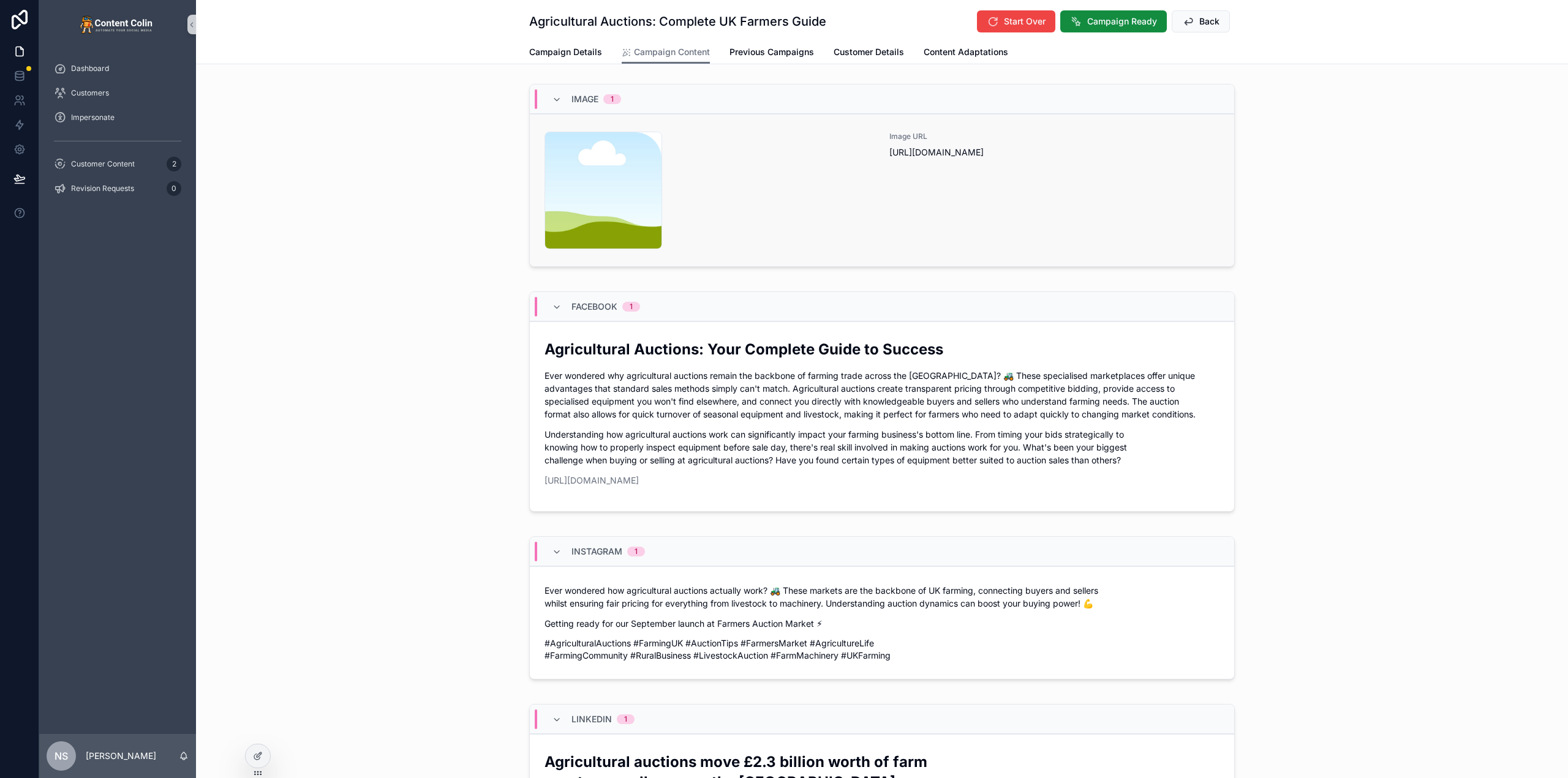
click at [780, 180] on div "content-placeholder .png" at bounding box center [709, 190] width 330 height 118
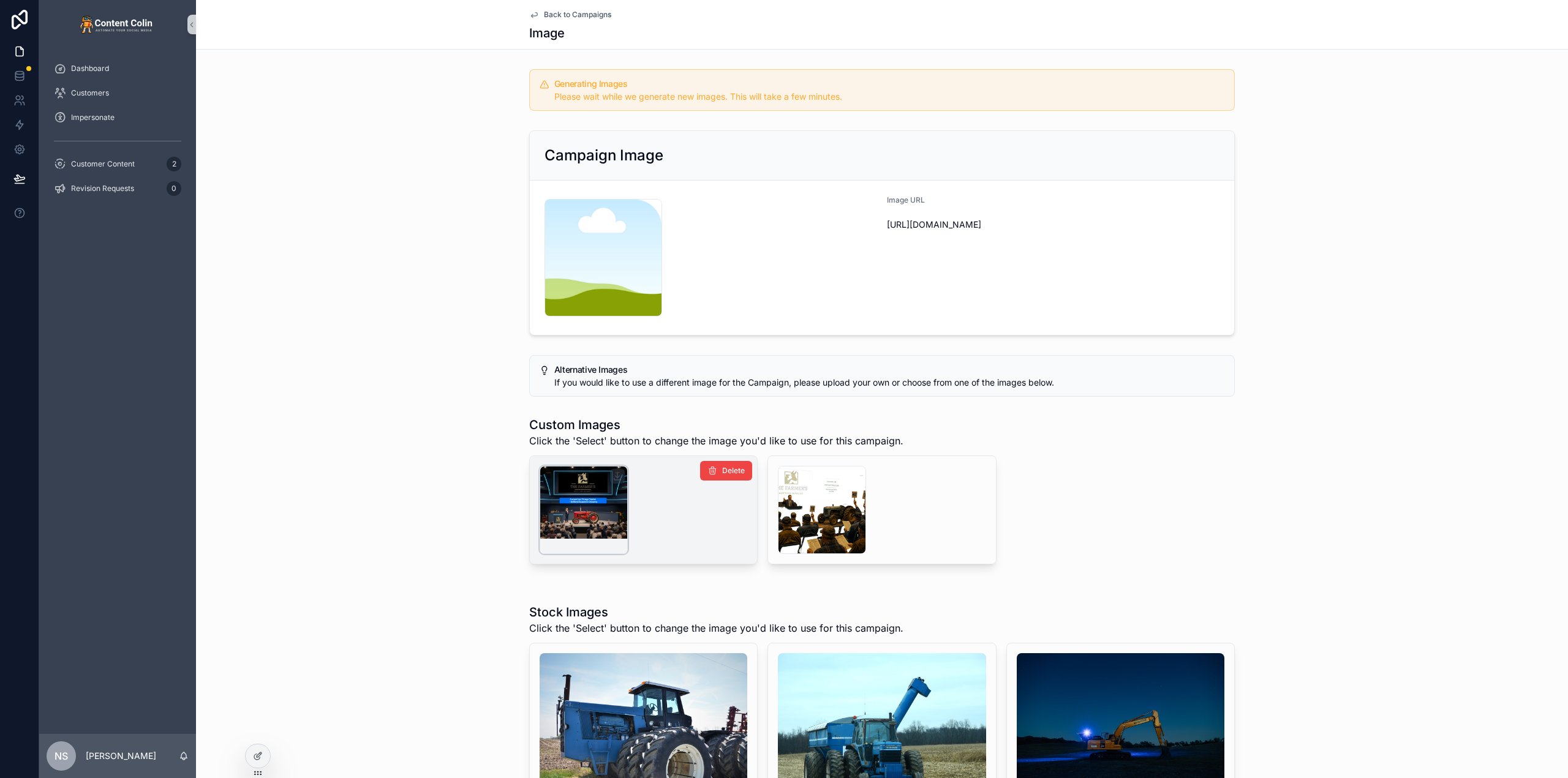
click at [582, 498] on div "scrollable content" at bounding box center [584, 510] width 88 height 88
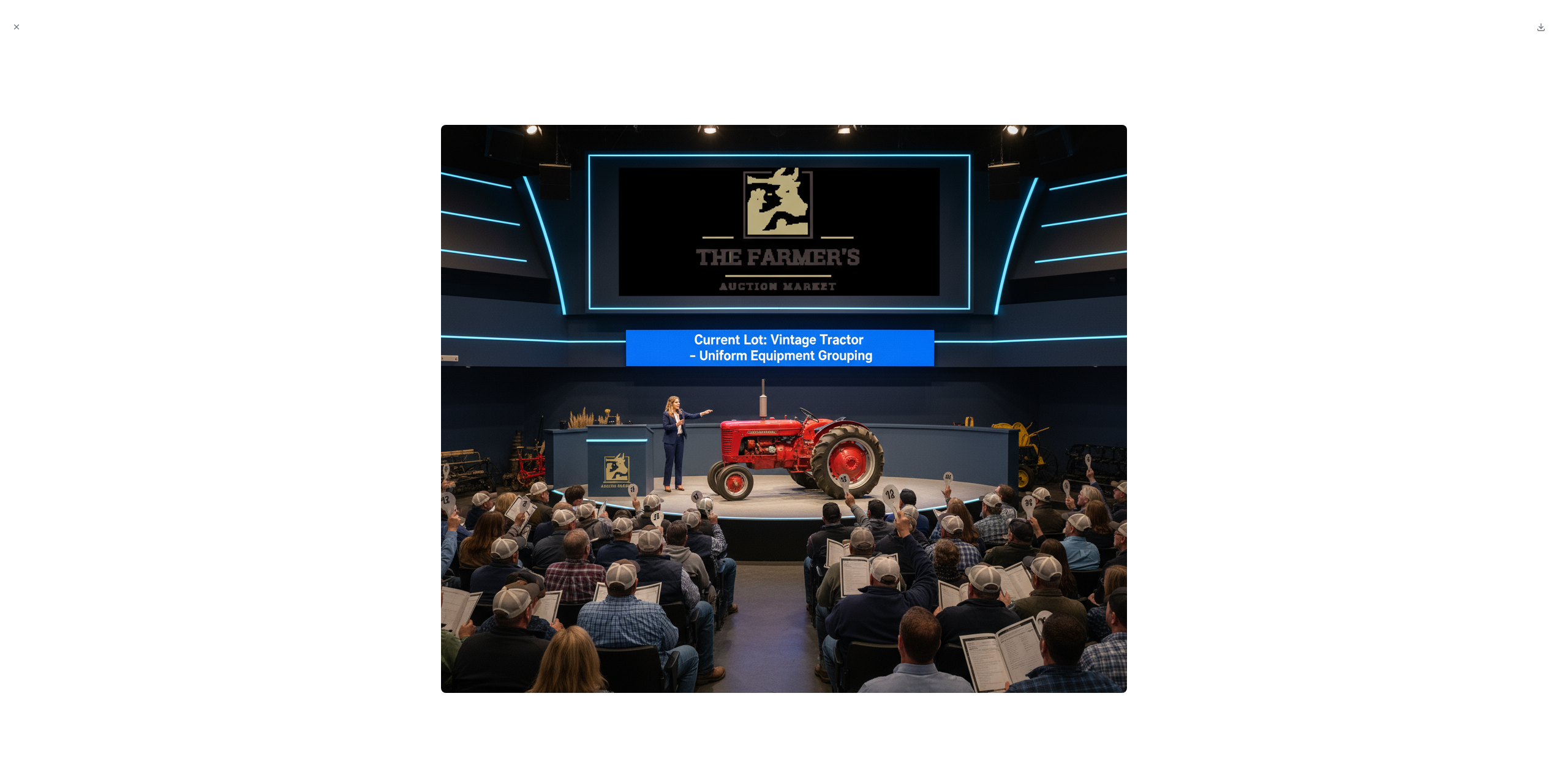
click at [376, 439] on div at bounding box center [784, 408] width 1548 height 719
click at [1268, 248] on div at bounding box center [784, 408] width 1548 height 719
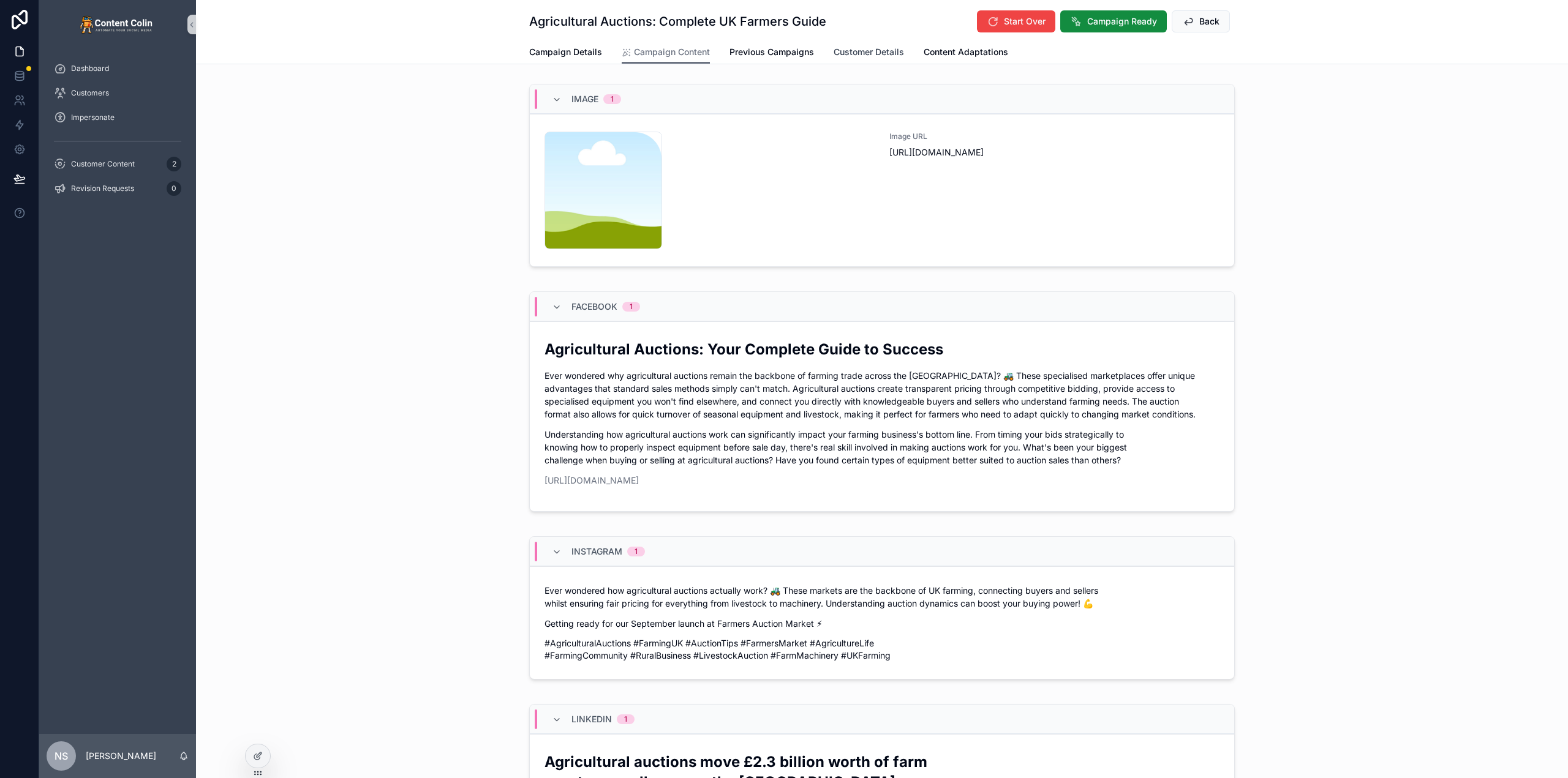
click at [857, 54] on span "Customer Details" at bounding box center [868, 52] width 70 height 12
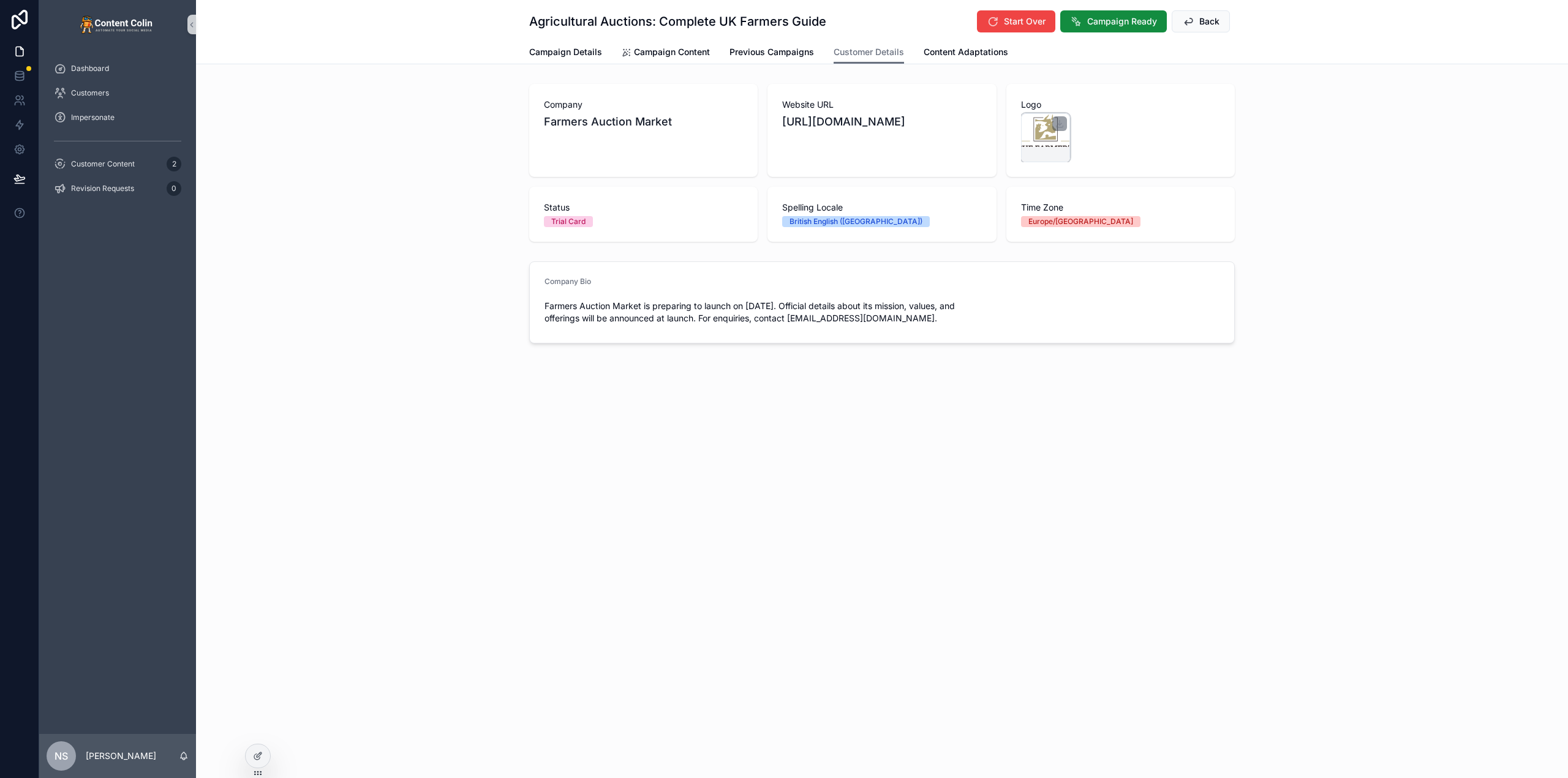
click at [1044, 125] on div "scrollable content" at bounding box center [1045, 138] width 49 height 49
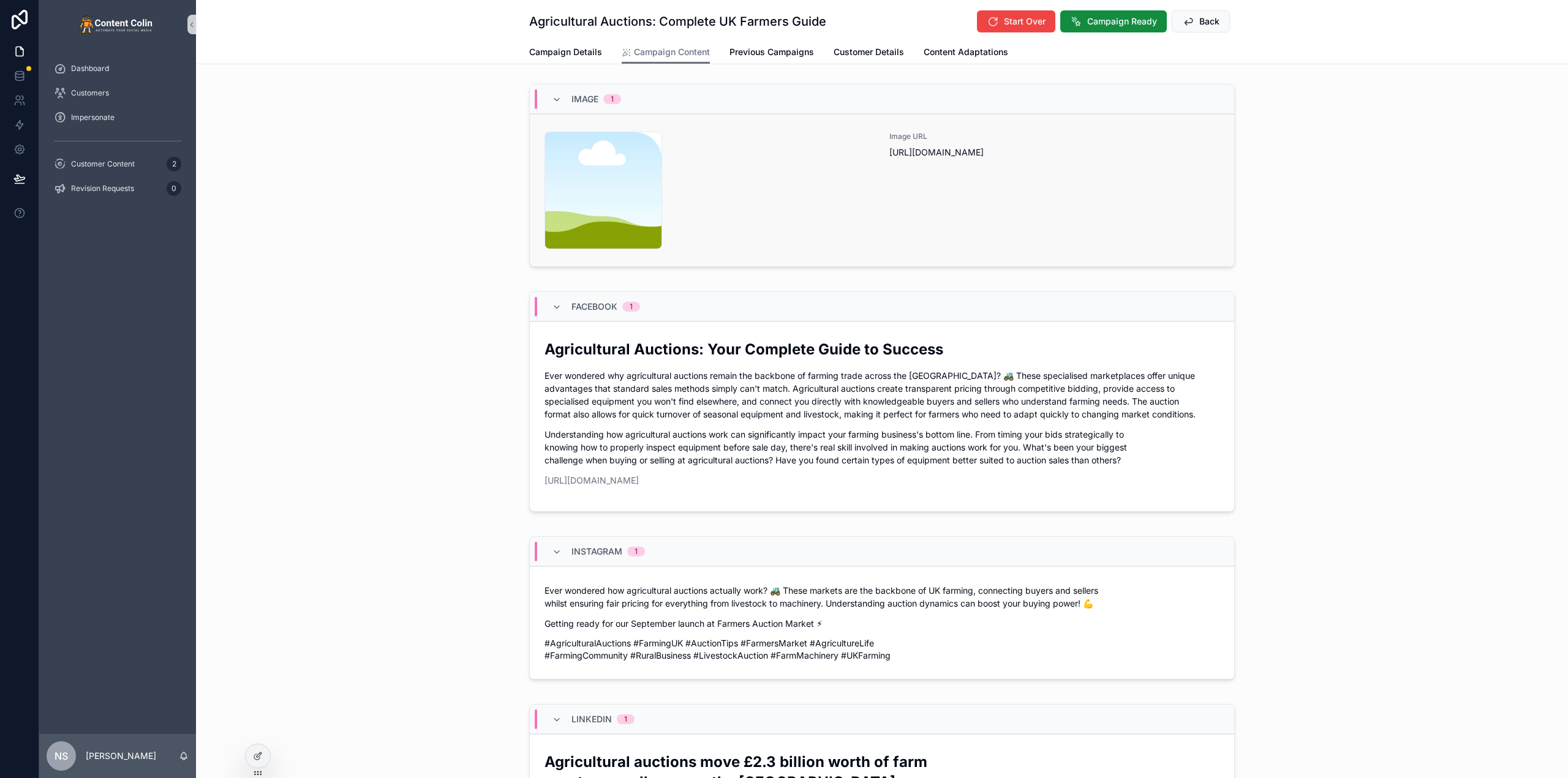
click at [760, 212] on div "content-placeholder .png" at bounding box center [709, 190] width 330 height 118
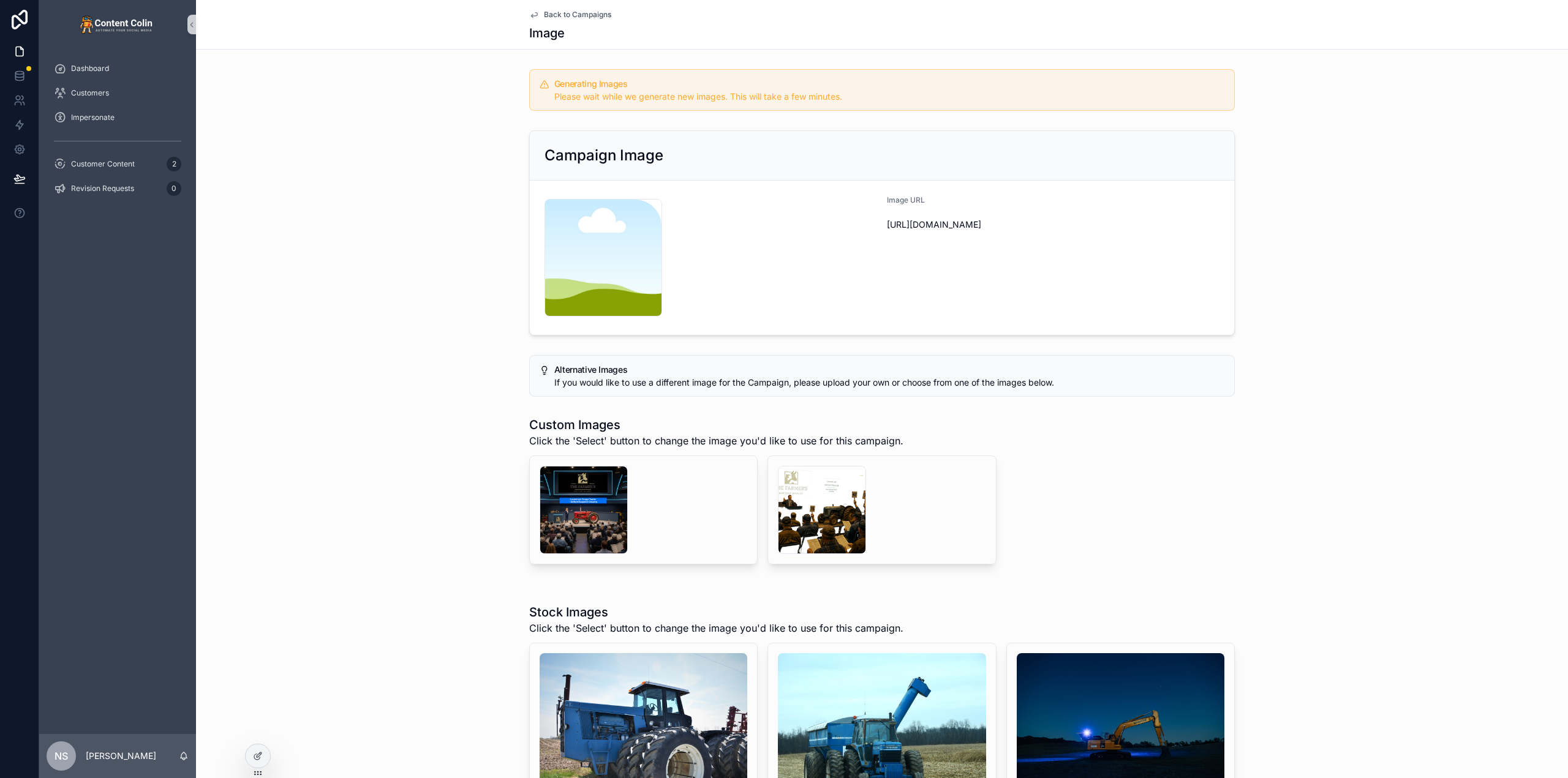
click at [453, 242] on div "Campaign Image content-placeholder .png Image URL https://cdn.contentcolin.com/…" at bounding box center [881, 233] width 1372 height 215
click at [426, 126] on div "Campaign Image content-placeholder .png Image URL [URL][DOMAIN_NAME]" at bounding box center [881, 233] width 1372 height 215
drag, startPoint x: 504, startPoint y: 70, endPoint x: 1098, endPoint y: 125, distance: 596.5
click at [1316, 215] on div "Campaign Image content-placeholder .png Image URL [URL][DOMAIN_NAME]" at bounding box center [881, 233] width 1372 height 215
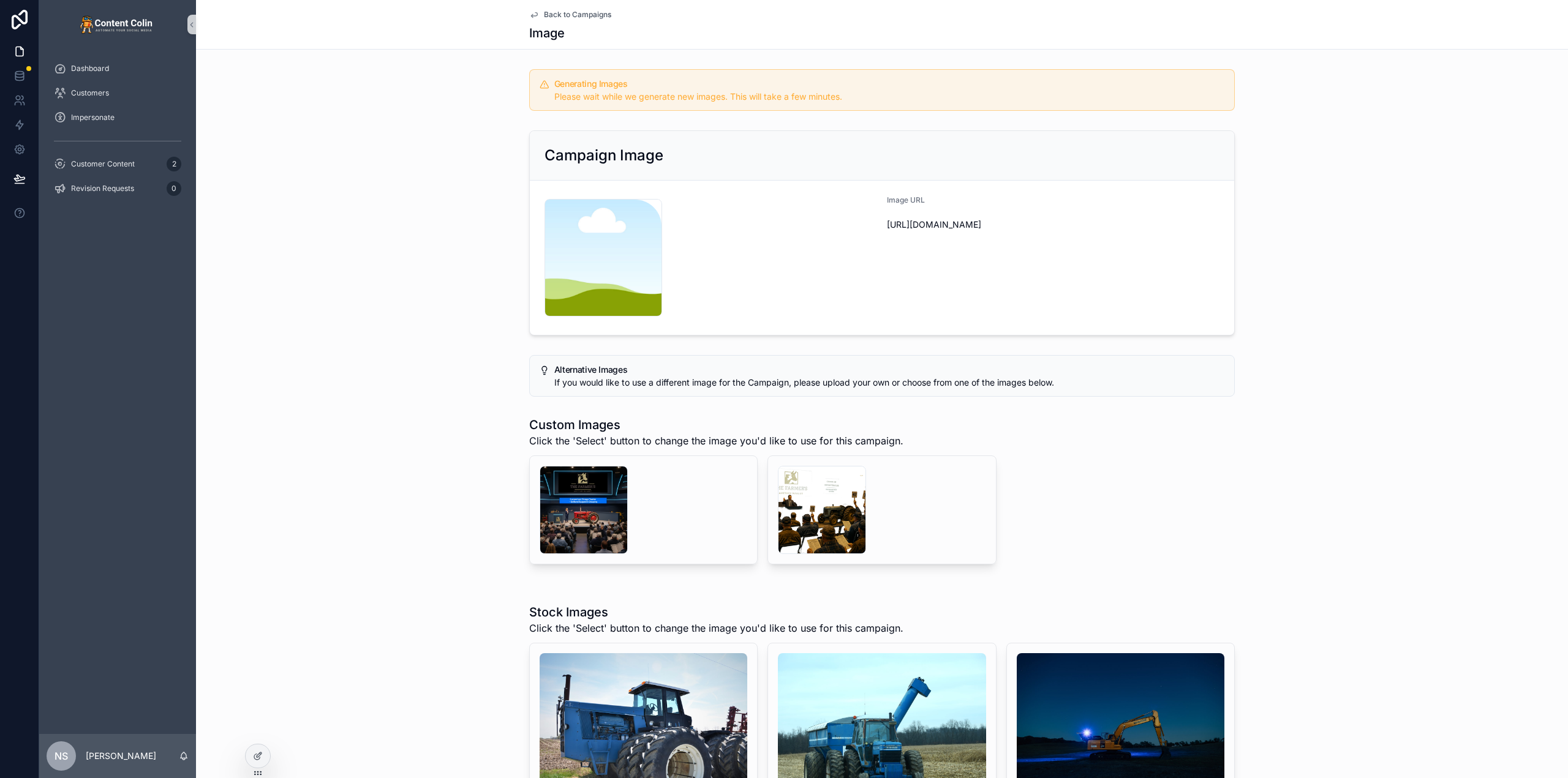
click at [414, 280] on div "Campaign Image content-placeholder .png Image URL https://cdn.contentcolin.com/…" at bounding box center [881, 233] width 1372 height 215
click at [424, 251] on div "Campaign Image content-placeholder .png Image URL https://cdn.contentcolin.com/…" at bounding box center [881, 233] width 1372 height 215
click at [252, 757] on div at bounding box center [258, 755] width 24 height 23
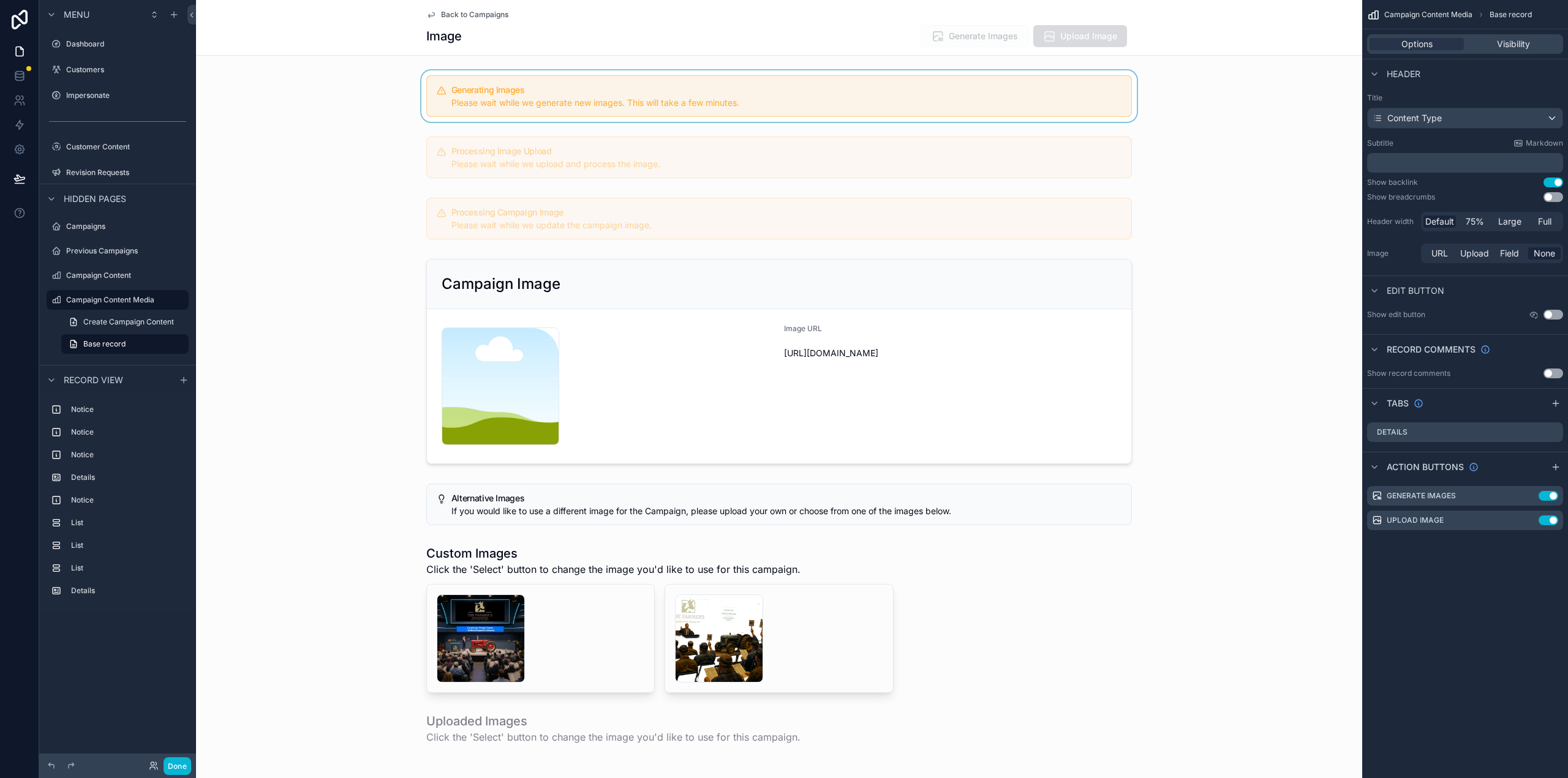
click at [694, 91] on div "scrollable content" at bounding box center [778, 95] width 1166 height 51
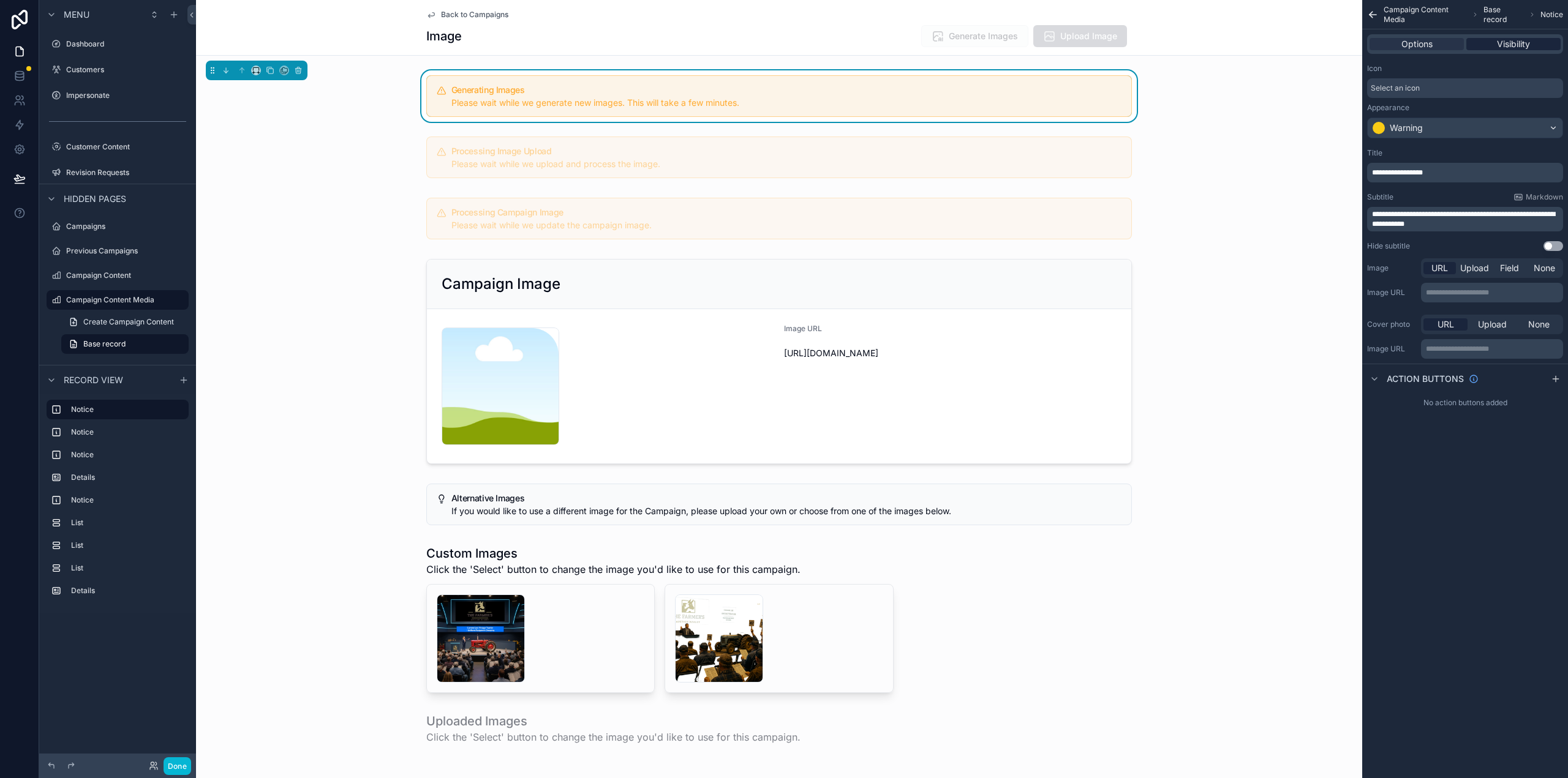
click at [1527, 46] on span "Visibility" at bounding box center [1513, 44] width 33 height 12
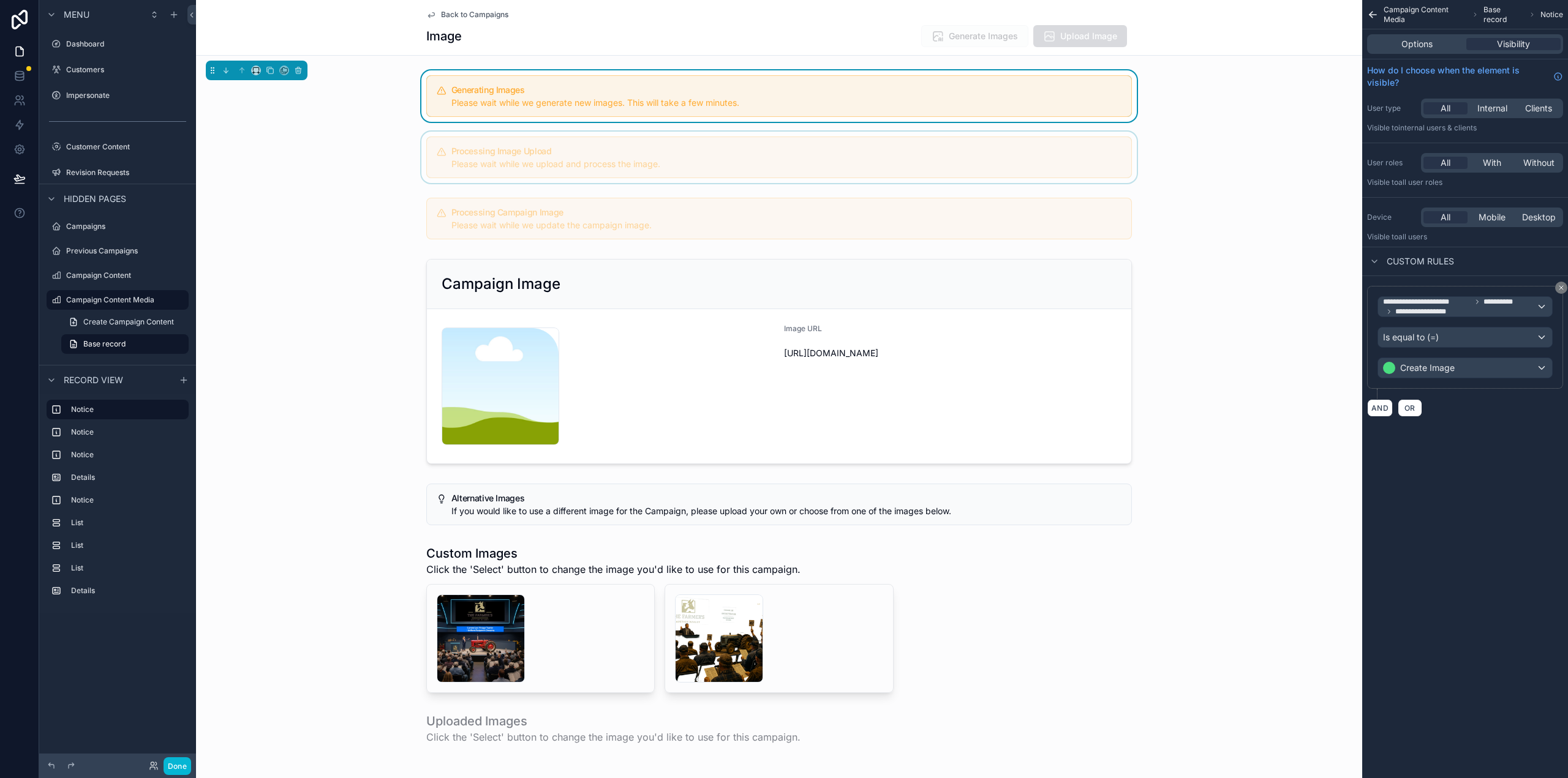
click at [1169, 150] on div "scrollable content" at bounding box center [778, 157] width 1166 height 51
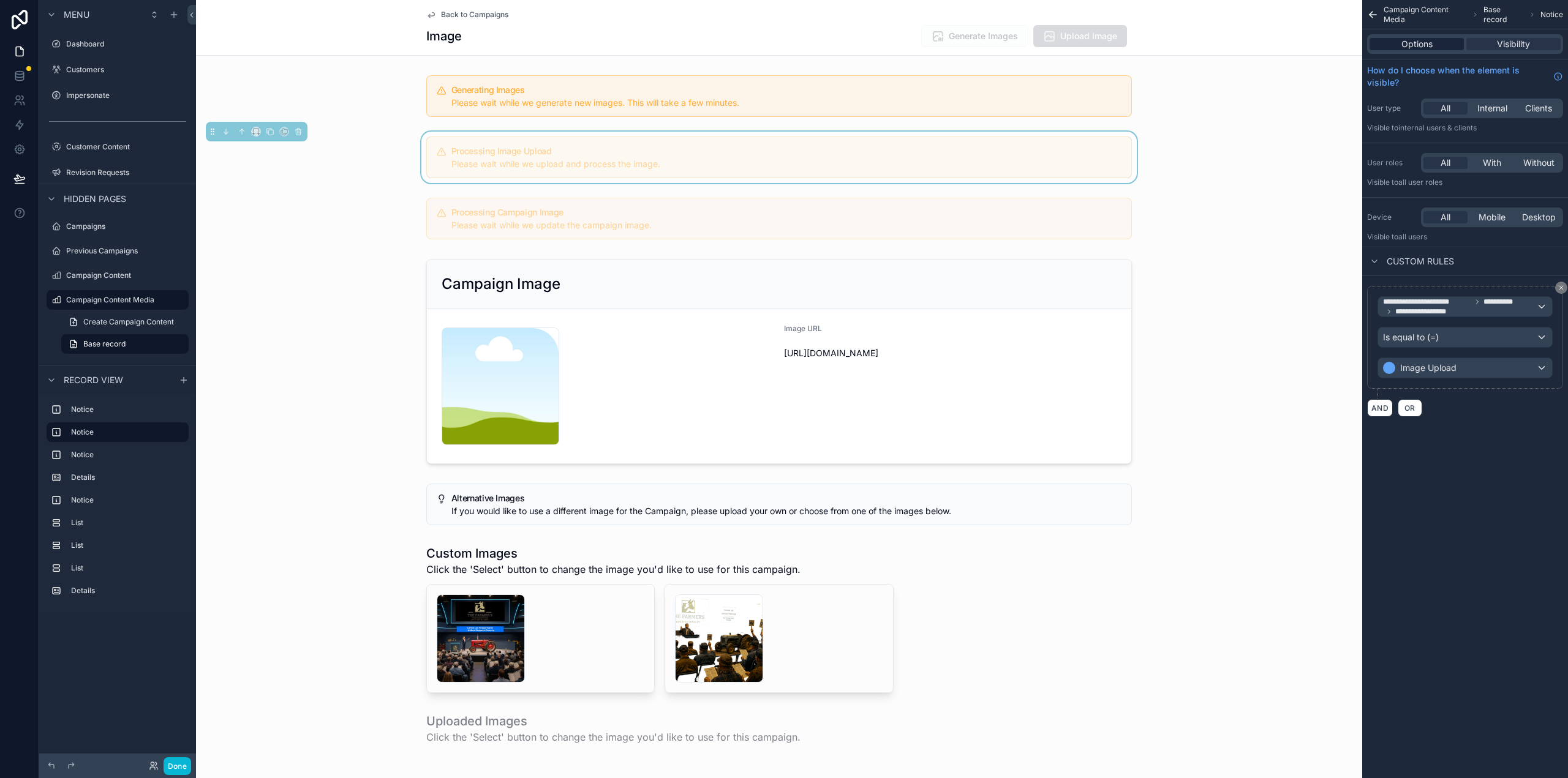
click at [1414, 49] on span "Options" at bounding box center [1417, 44] width 31 height 12
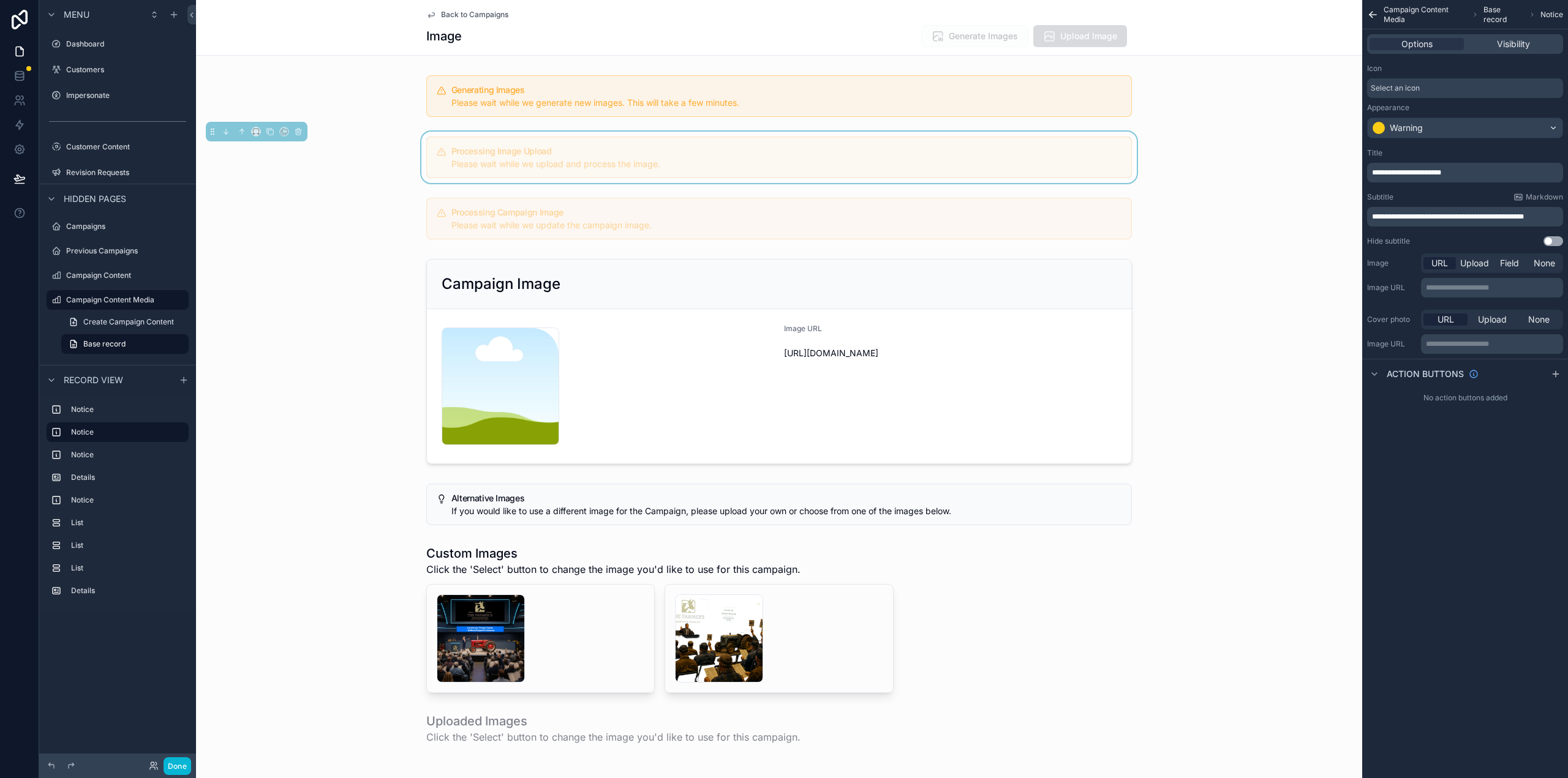
click at [1246, 26] on div "Back to Campaigns Image Generate Images Upload Image" at bounding box center [778, 28] width 1166 height 55
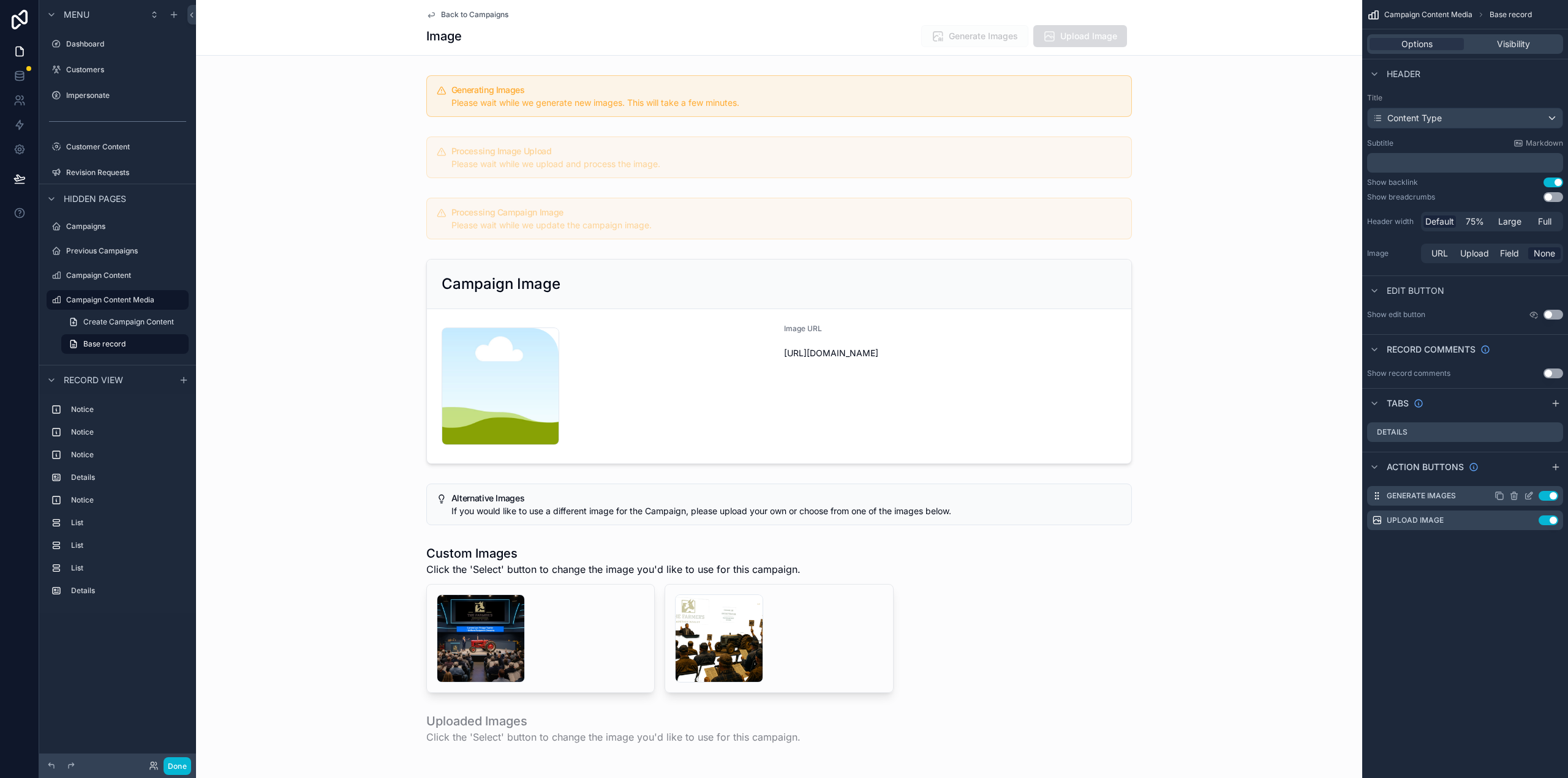
click at [1530, 494] on icon "scrollable content" at bounding box center [1528, 495] width 10 height 10
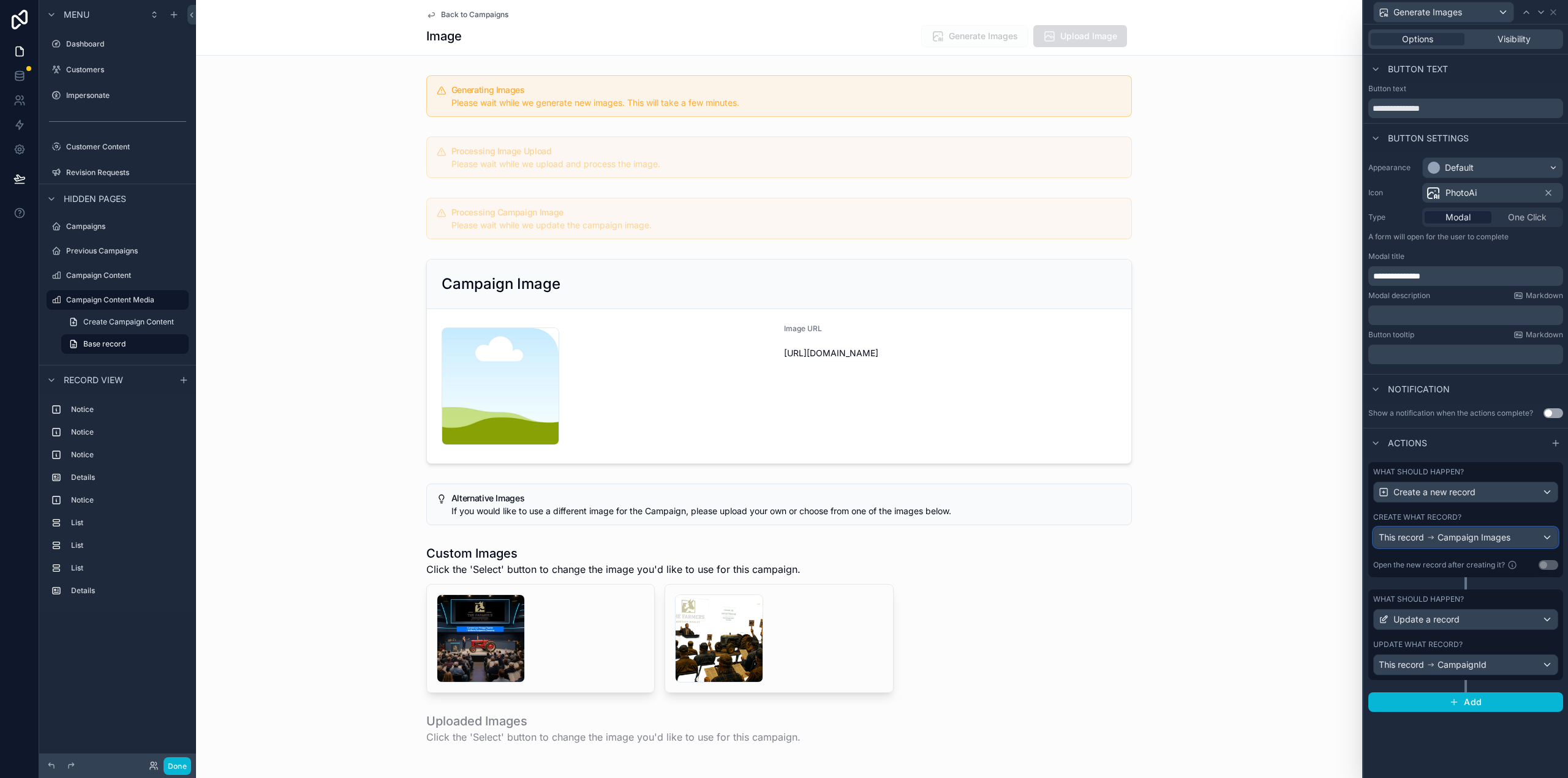
click at [1474, 533] on span "Campaign Images" at bounding box center [1474, 537] width 73 height 12
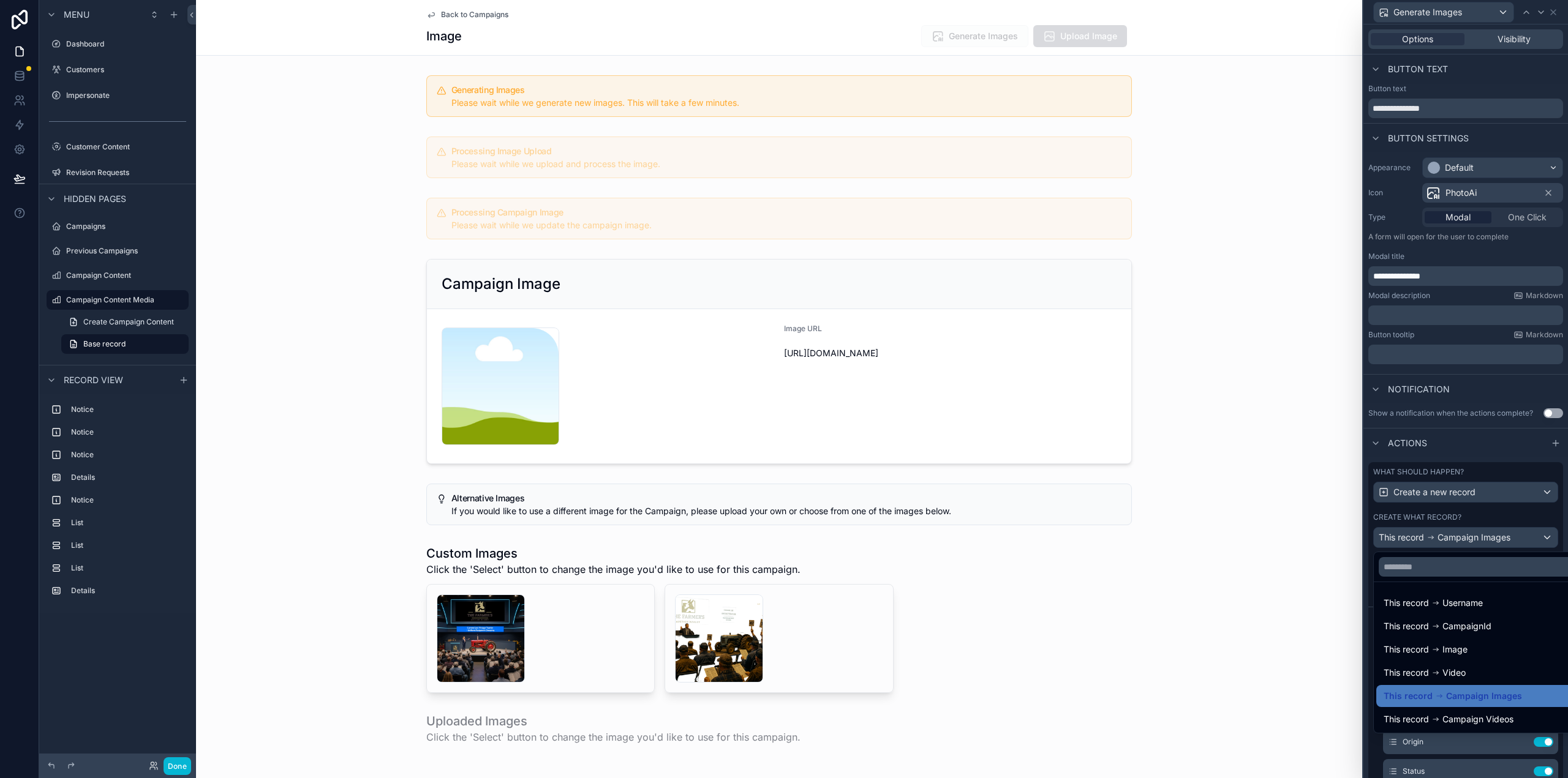
click at [1474, 533] on div at bounding box center [1466, 389] width 204 height 778
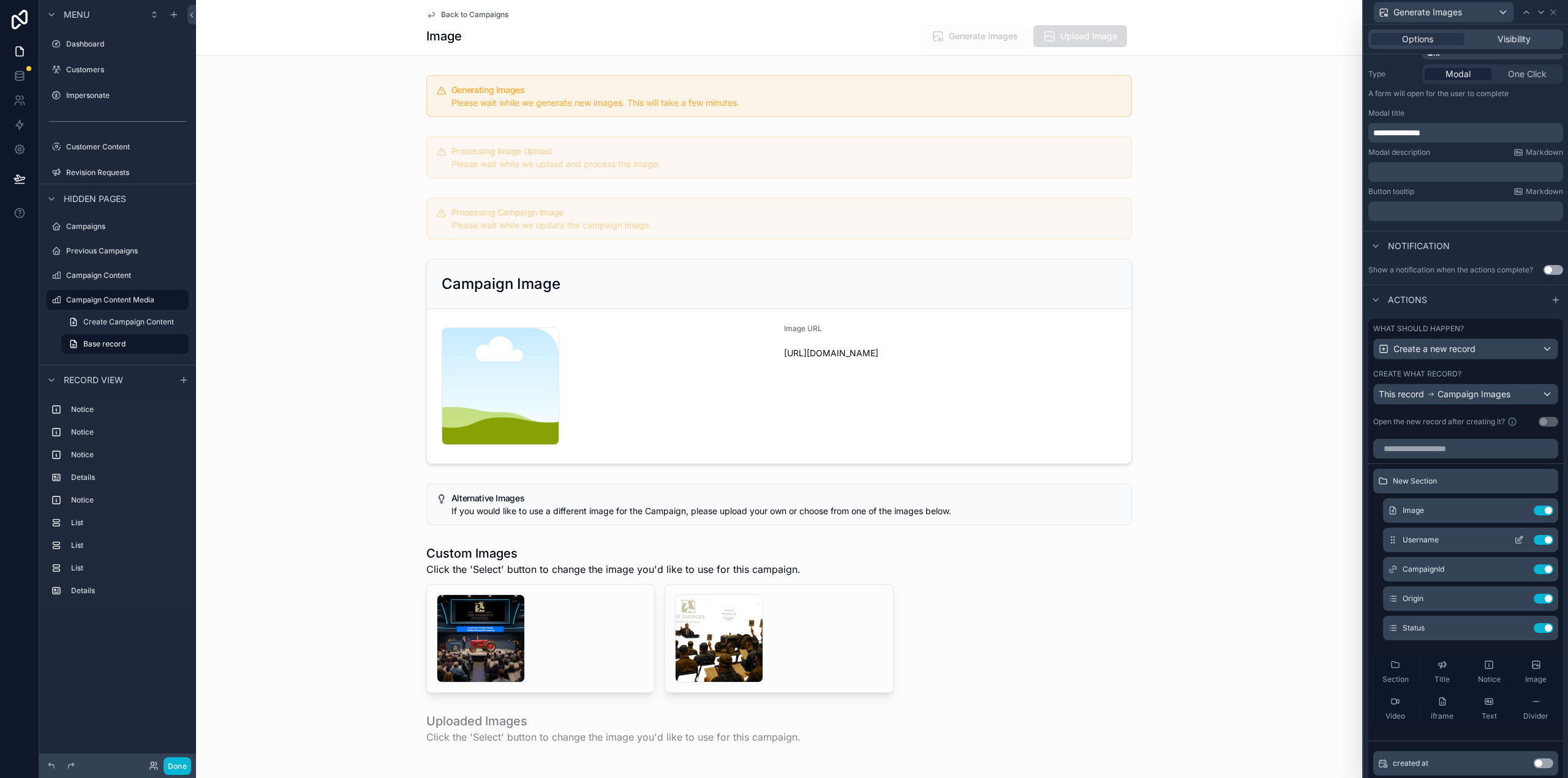
scroll to position [183, 0]
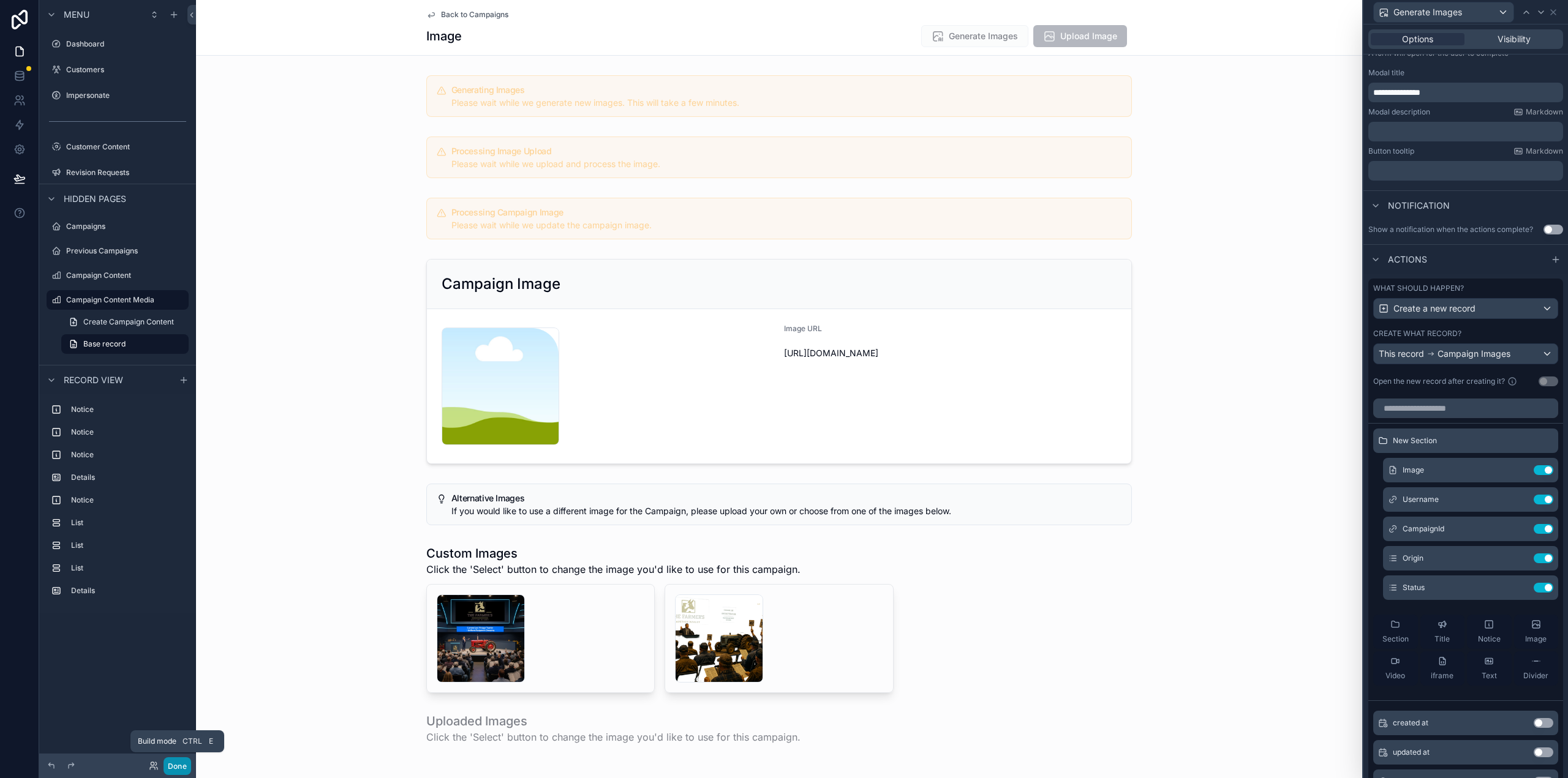
click at [171, 763] on button "Done" at bounding box center [177, 766] width 28 height 18
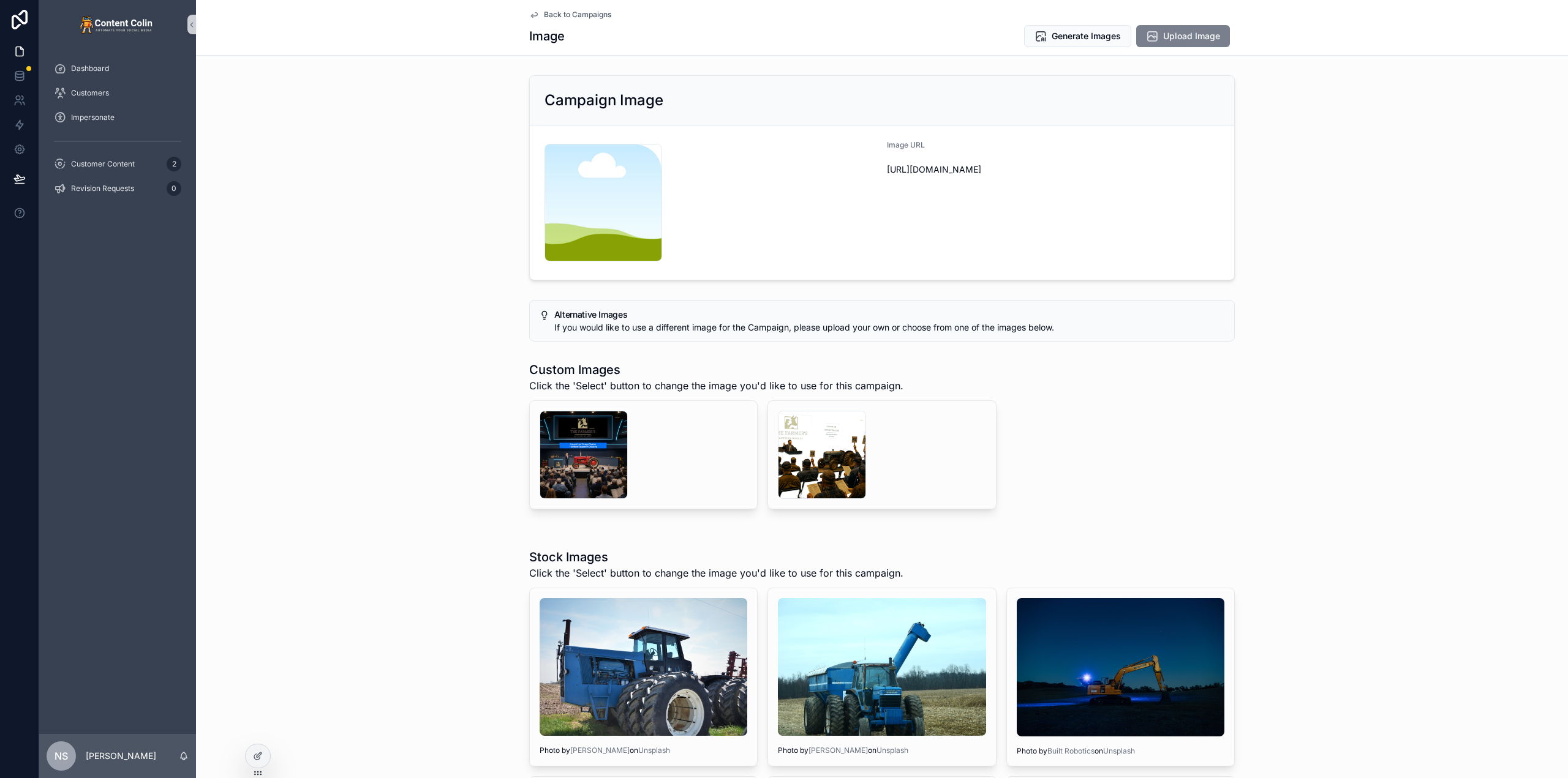
click at [1201, 30] on span "Upload Image" at bounding box center [1191, 36] width 57 height 12
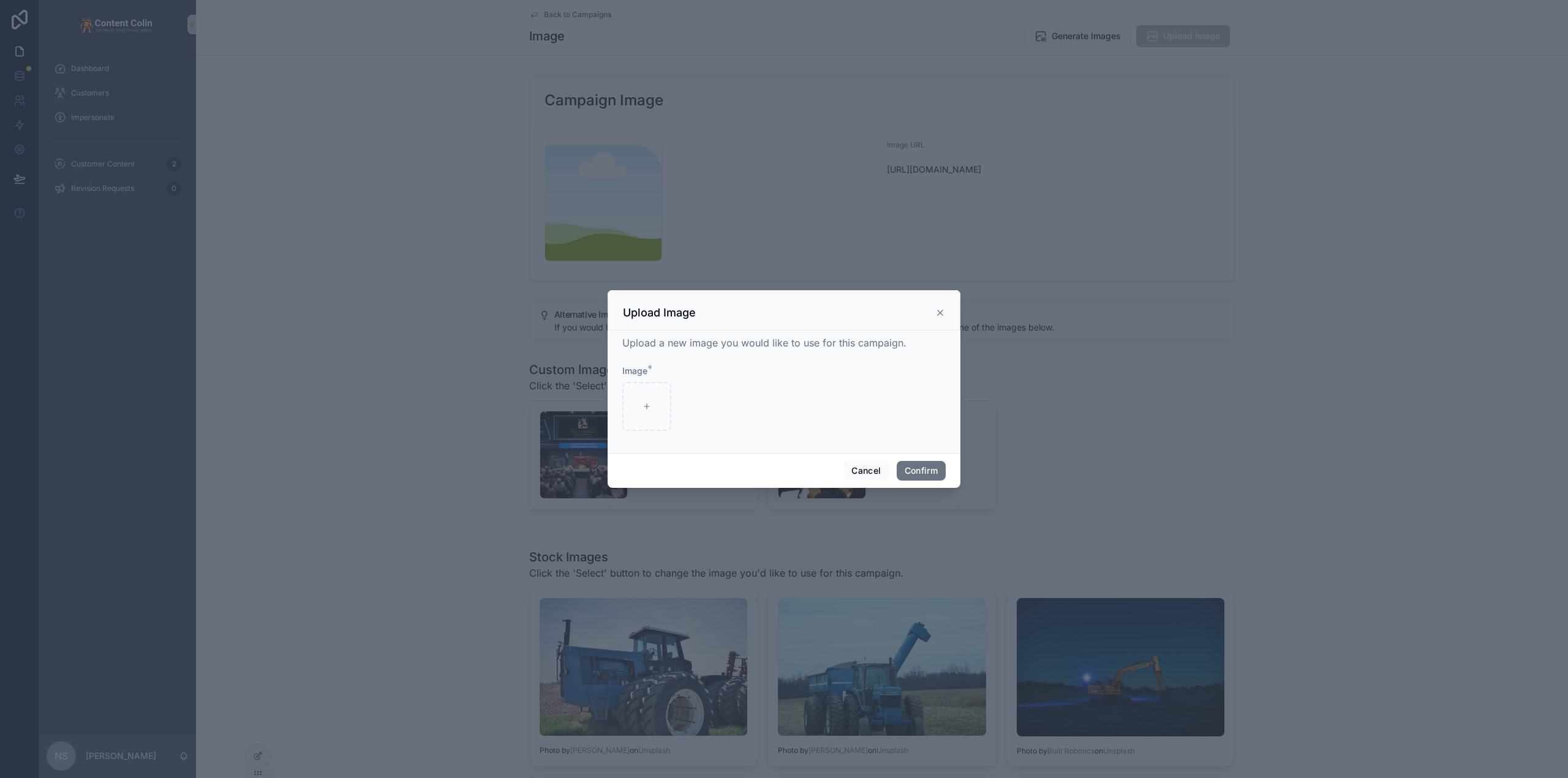
click at [939, 317] on icon at bounding box center [939, 312] width 10 height 10
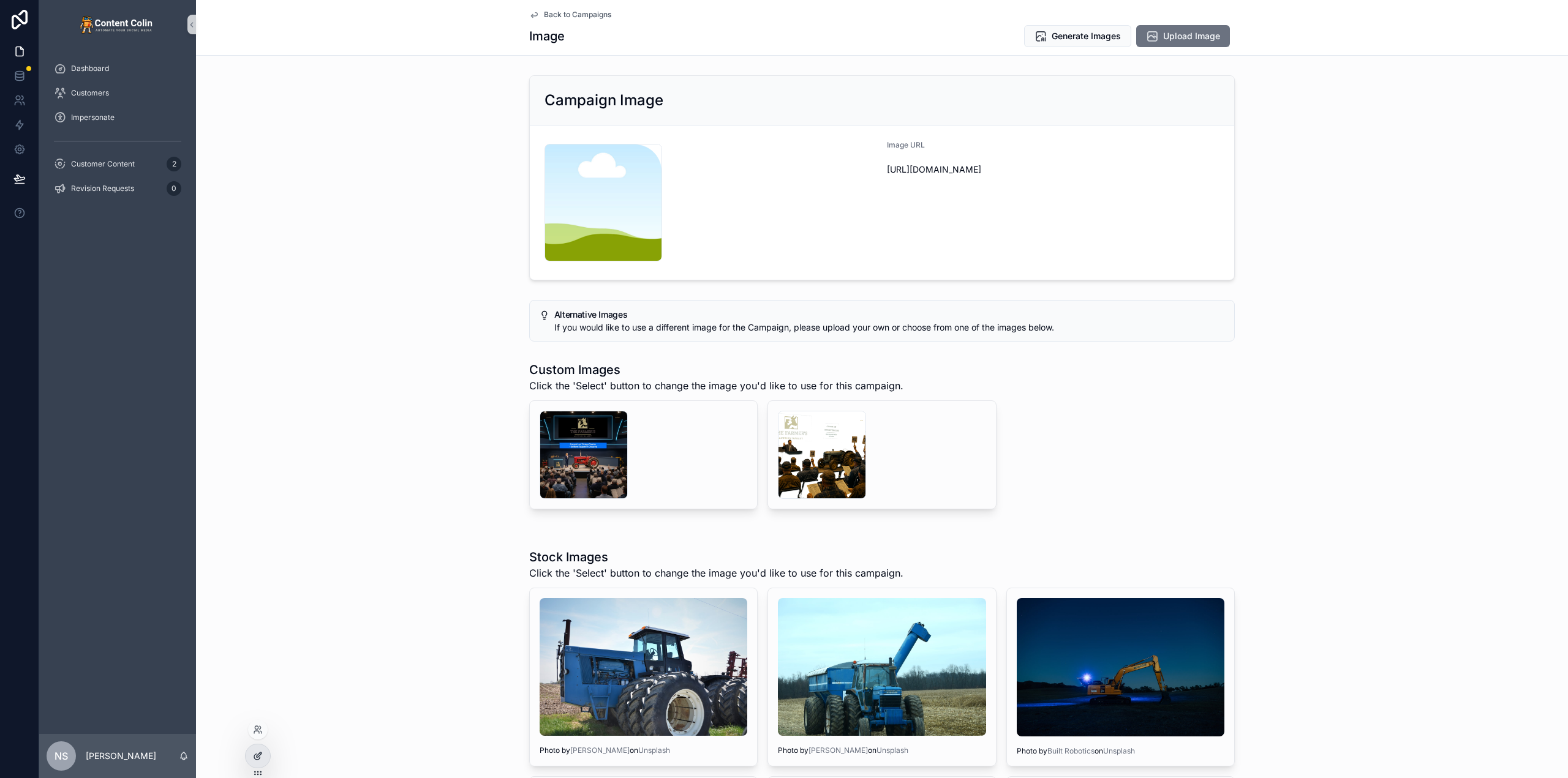
click at [255, 764] on div at bounding box center [258, 755] width 24 height 23
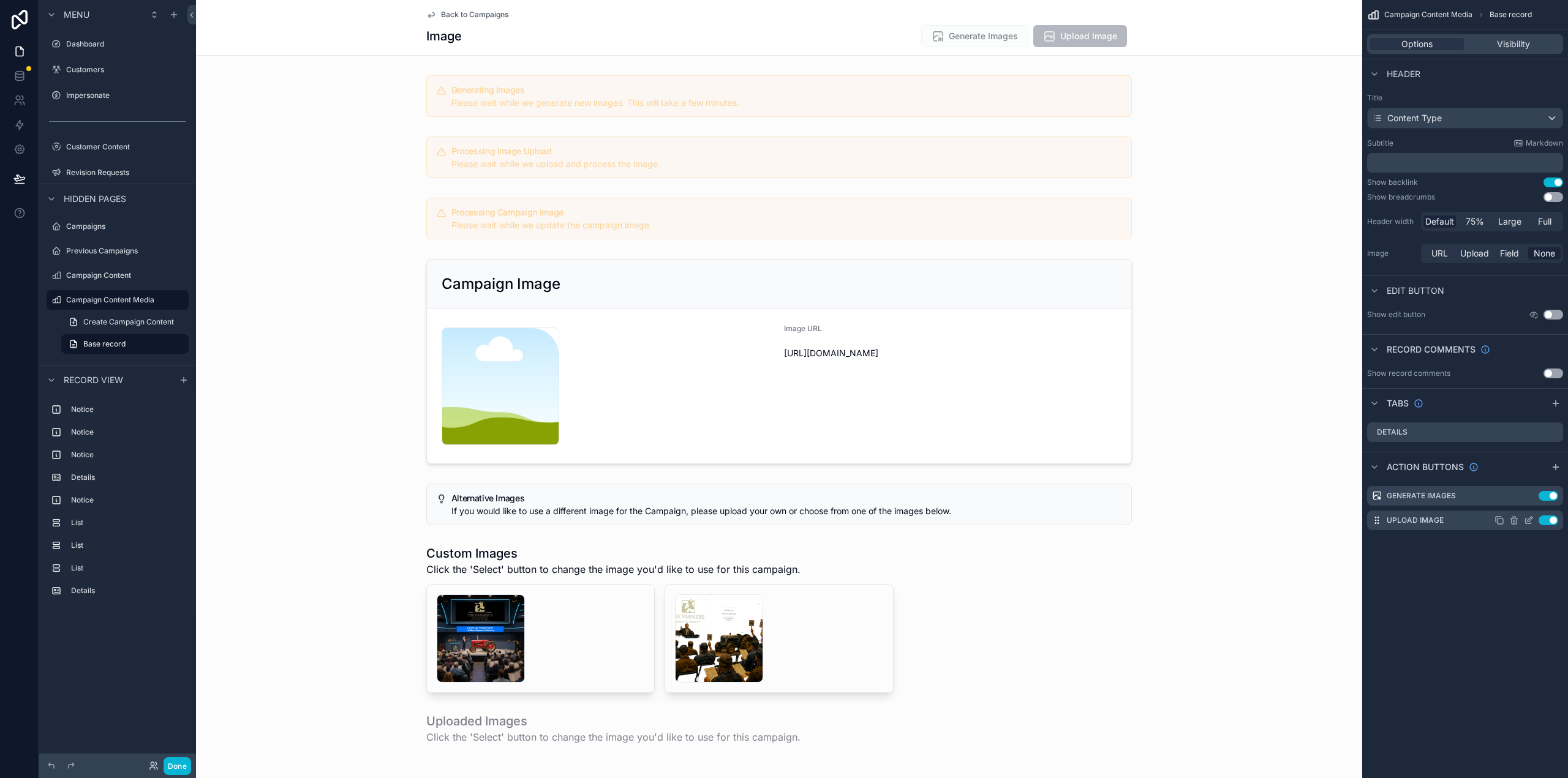
click at [1527, 519] on icon "scrollable content" at bounding box center [1528, 520] width 10 height 10
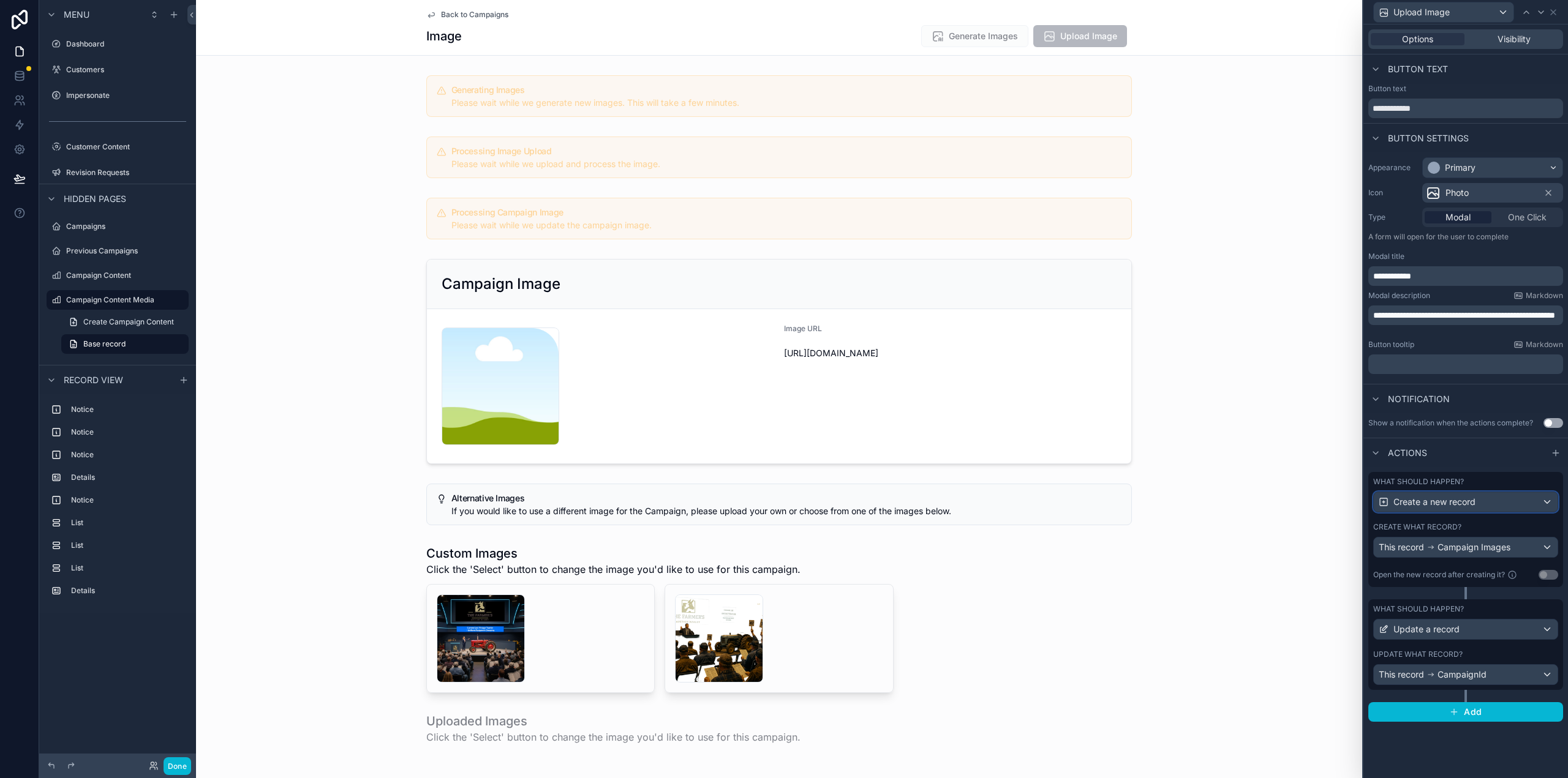
click at [1513, 497] on div "Create a new record" at bounding box center [1466, 502] width 184 height 20
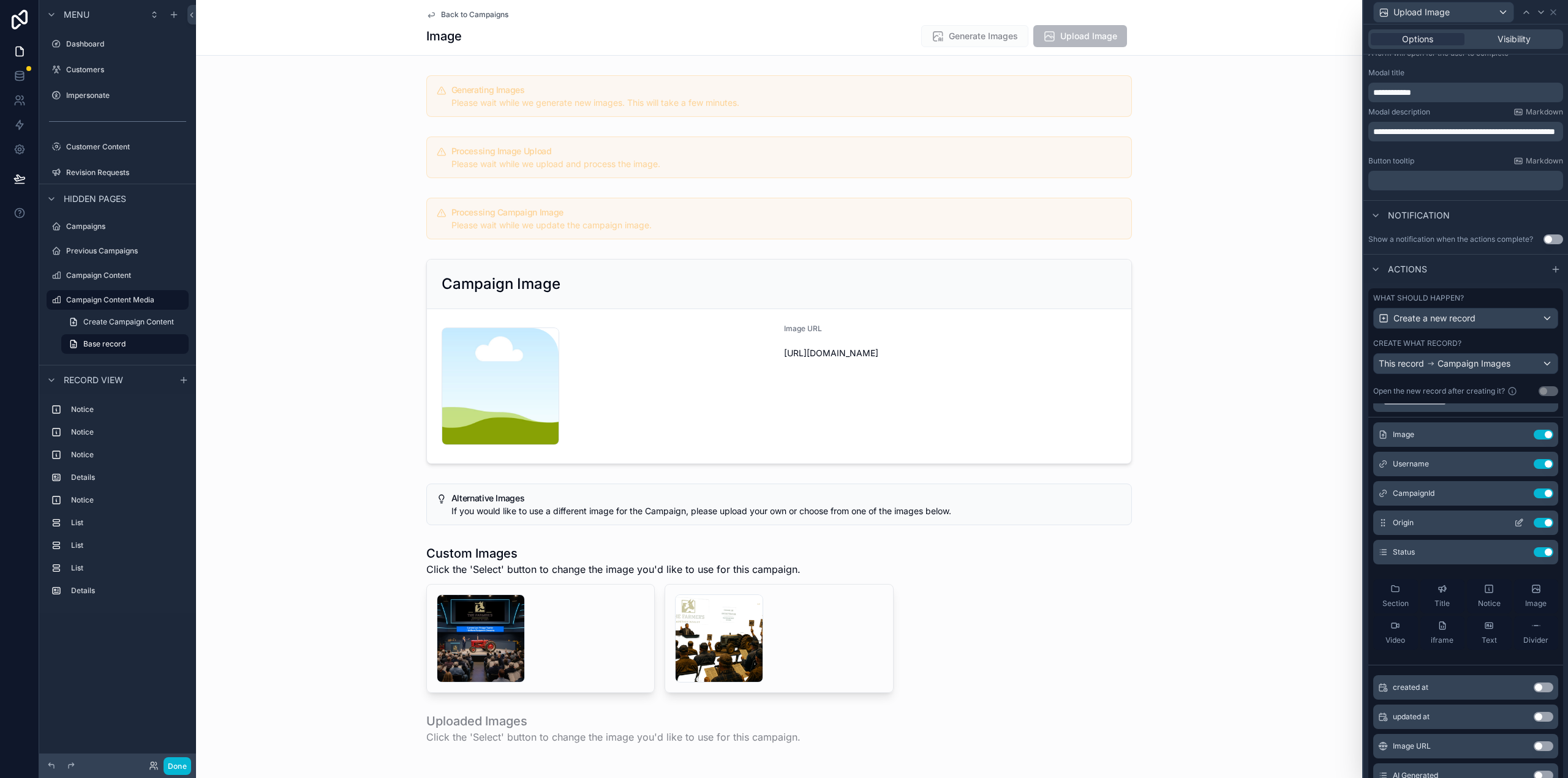
scroll to position [0, 0]
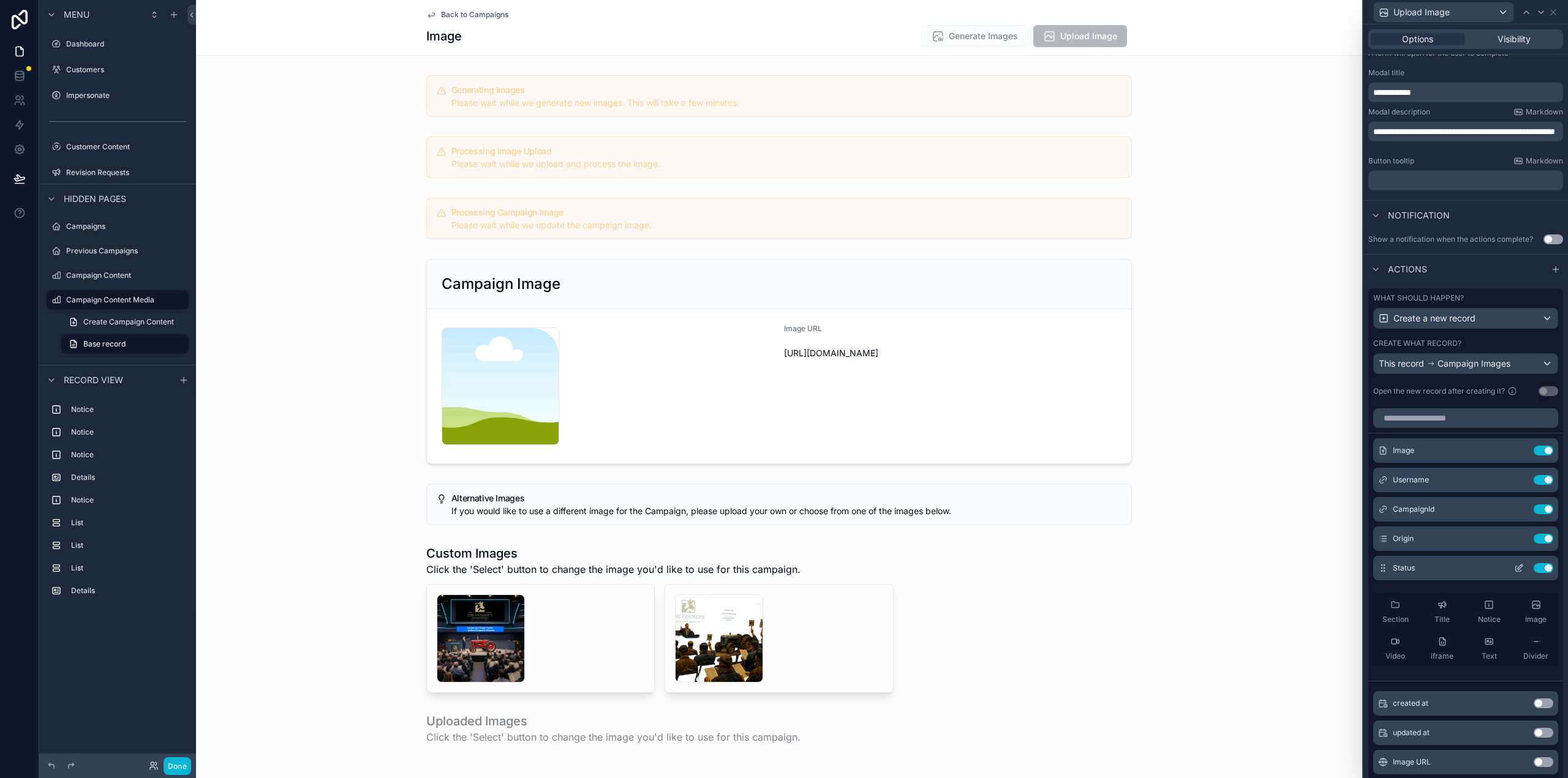
click at [1518, 566] on icon at bounding box center [1520, 567] width 5 height 5
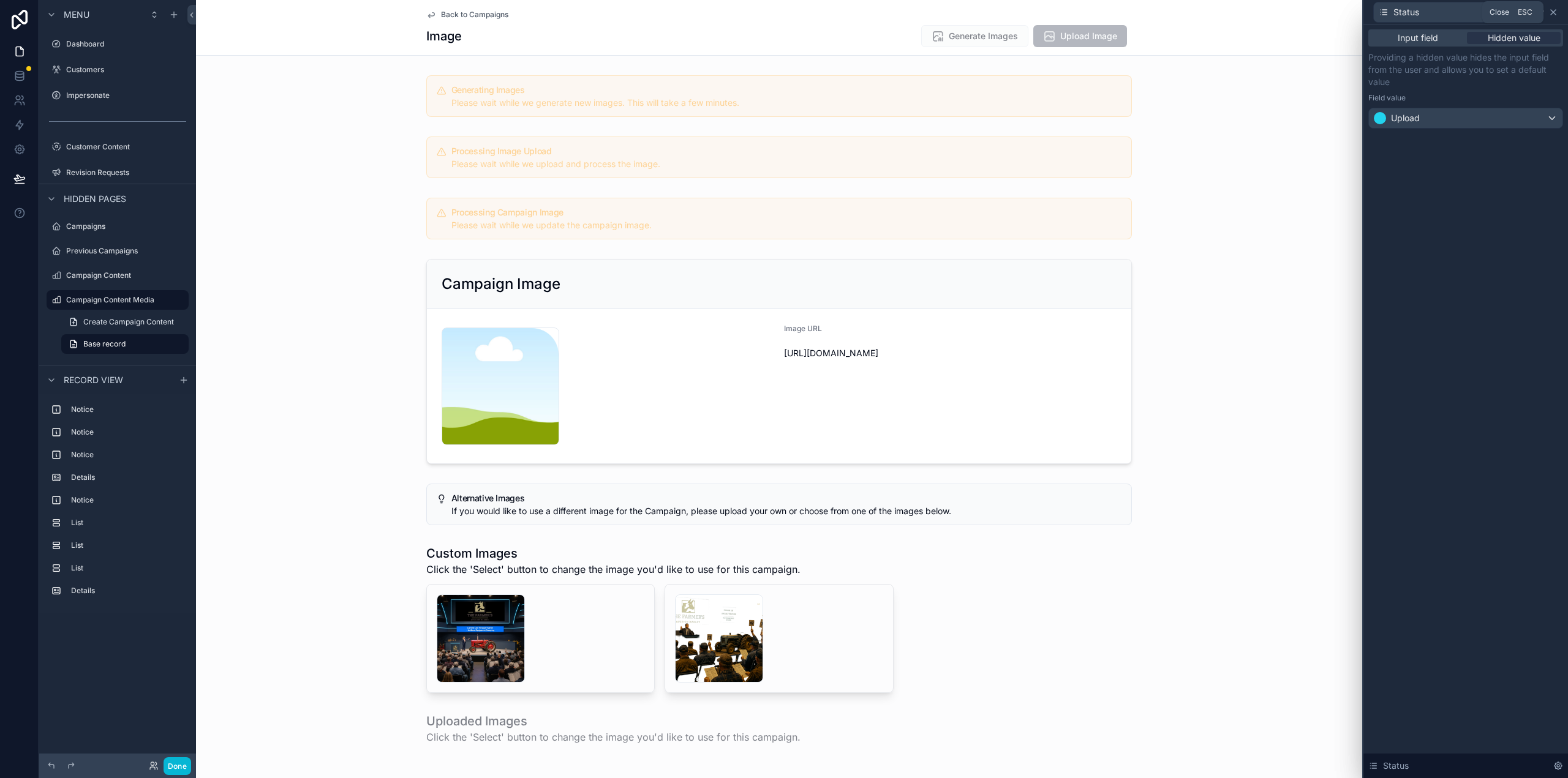
click at [1556, 11] on icon at bounding box center [1552, 11] width 10 height 10
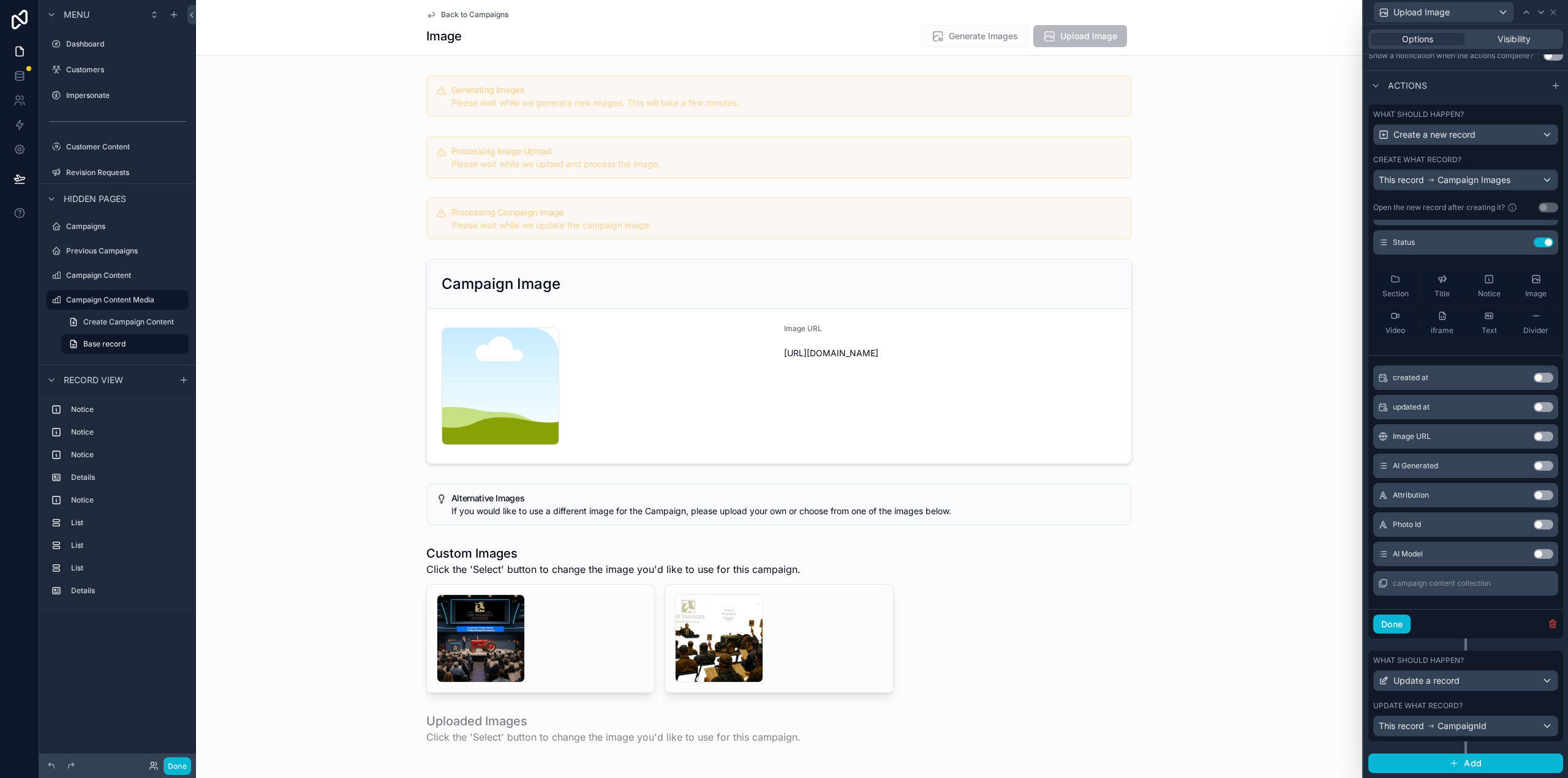
scroll to position [144, 0]
click at [1448, 727] on span "CampaignId" at bounding box center [1462, 726] width 49 height 12
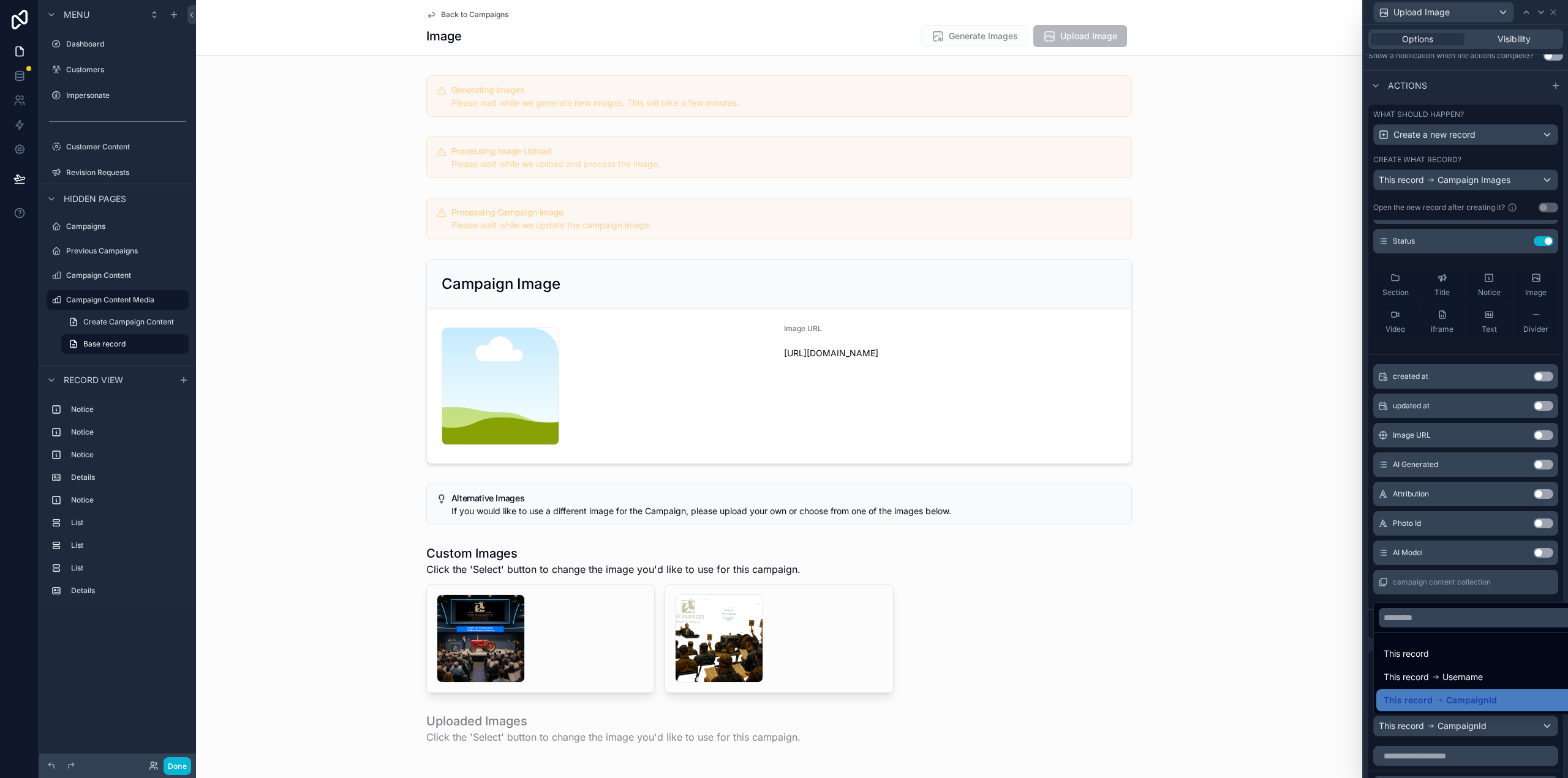
click at [1448, 727] on div at bounding box center [1466, 389] width 204 height 778
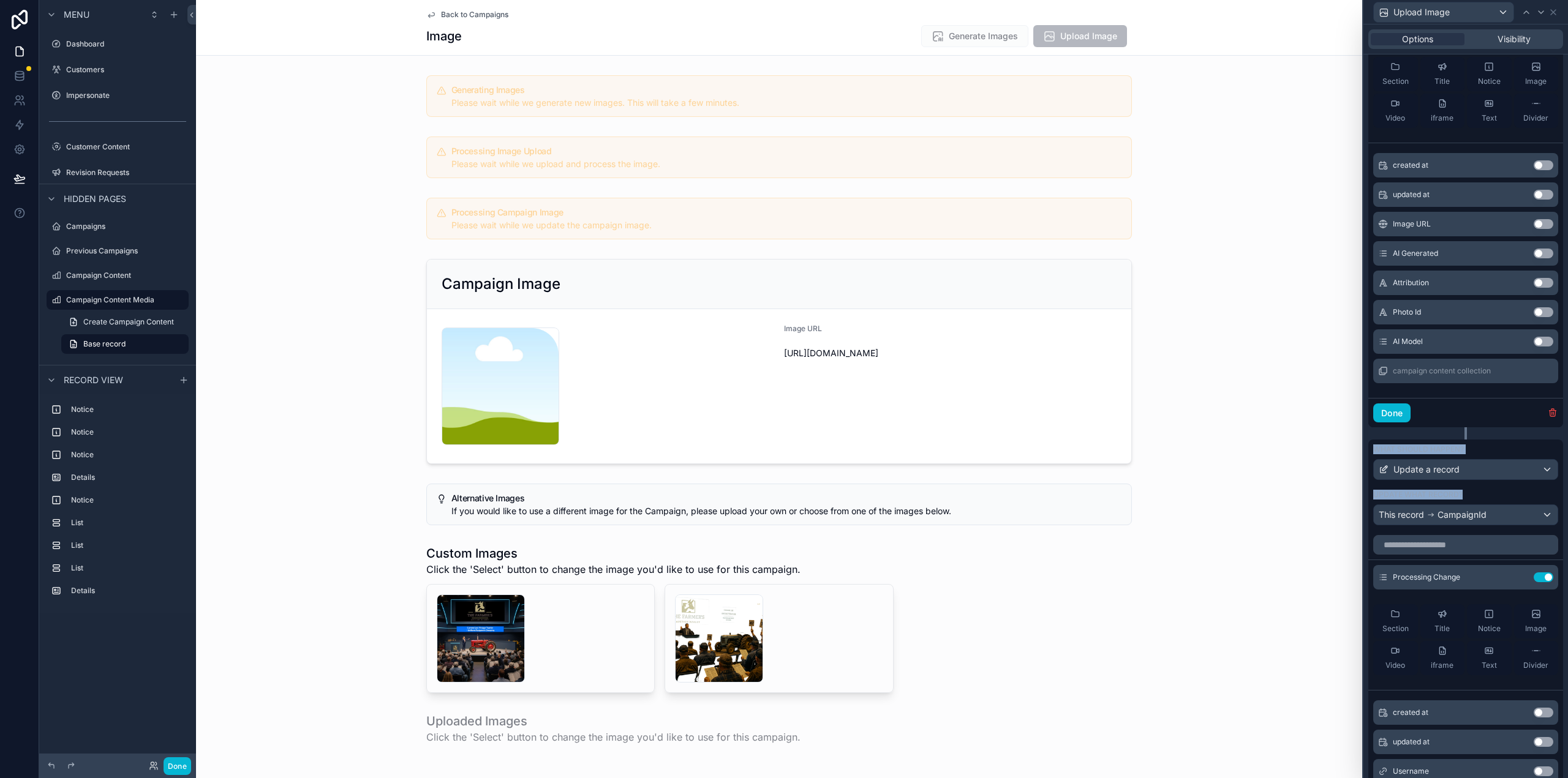
scroll to position [673, 0]
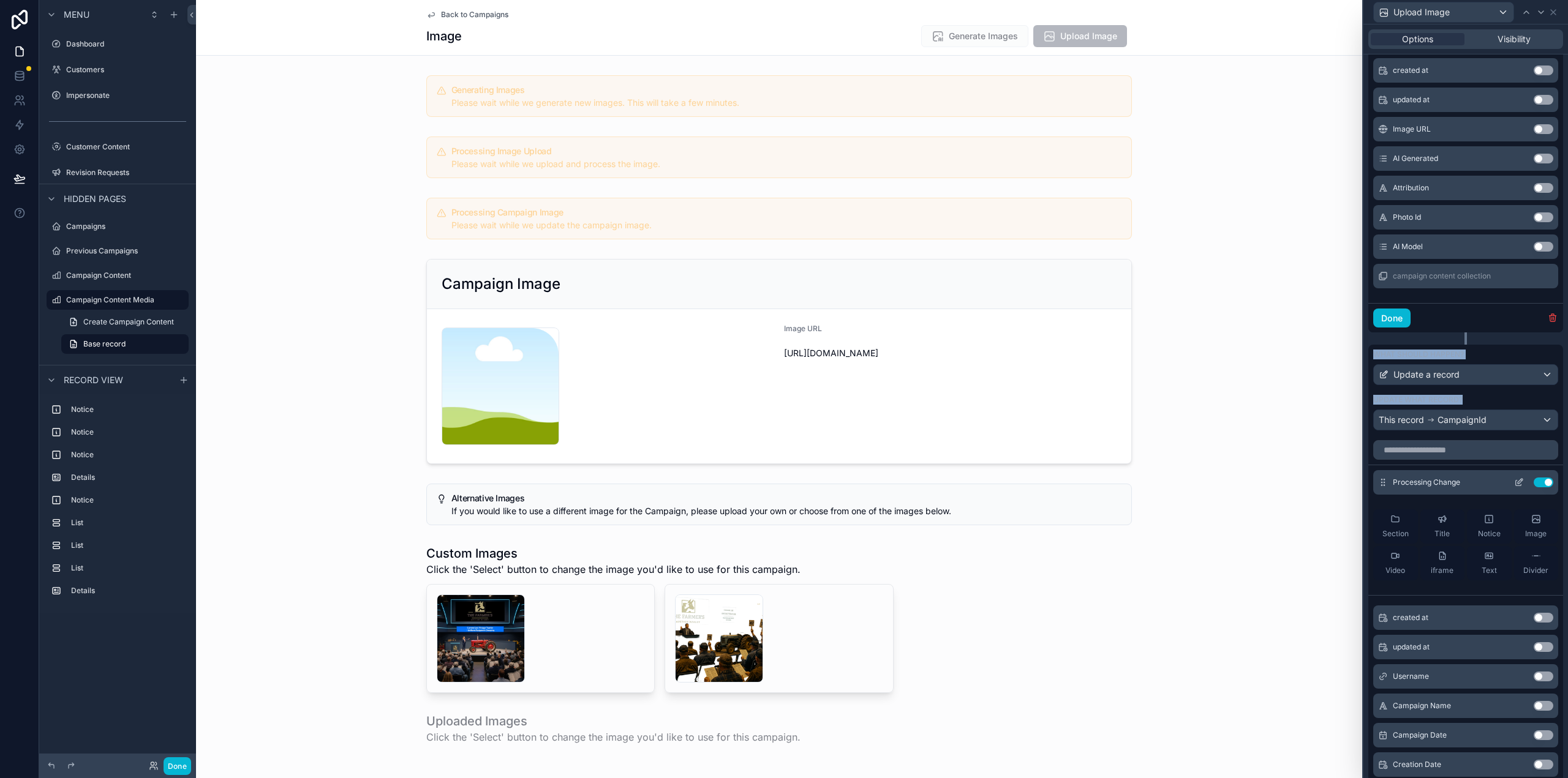
click at [1518, 481] on icon at bounding box center [1520, 481] width 5 height 5
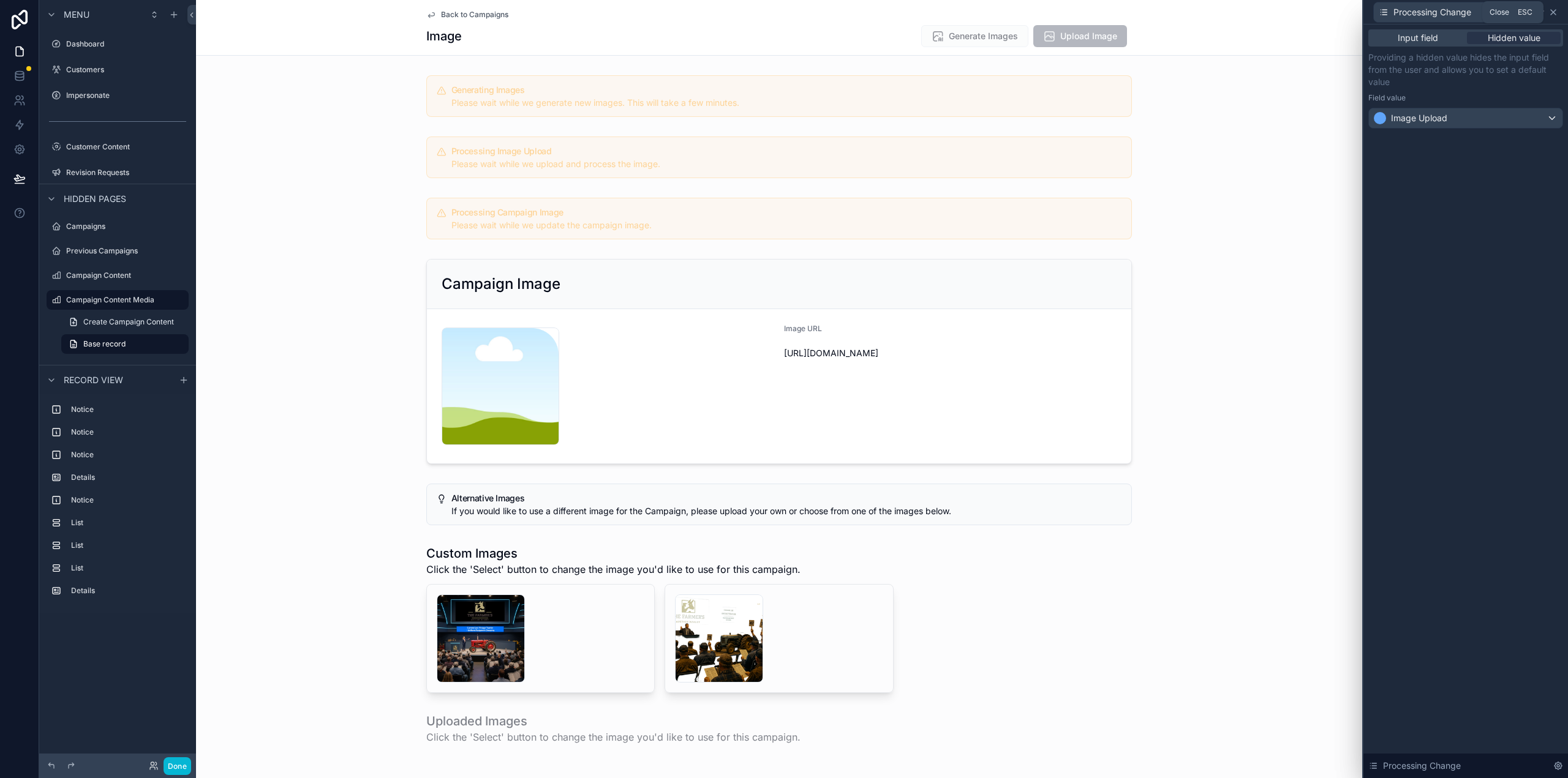
click at [1556, 10] on icon at bounding box center [1553, 12] width 5 height 5
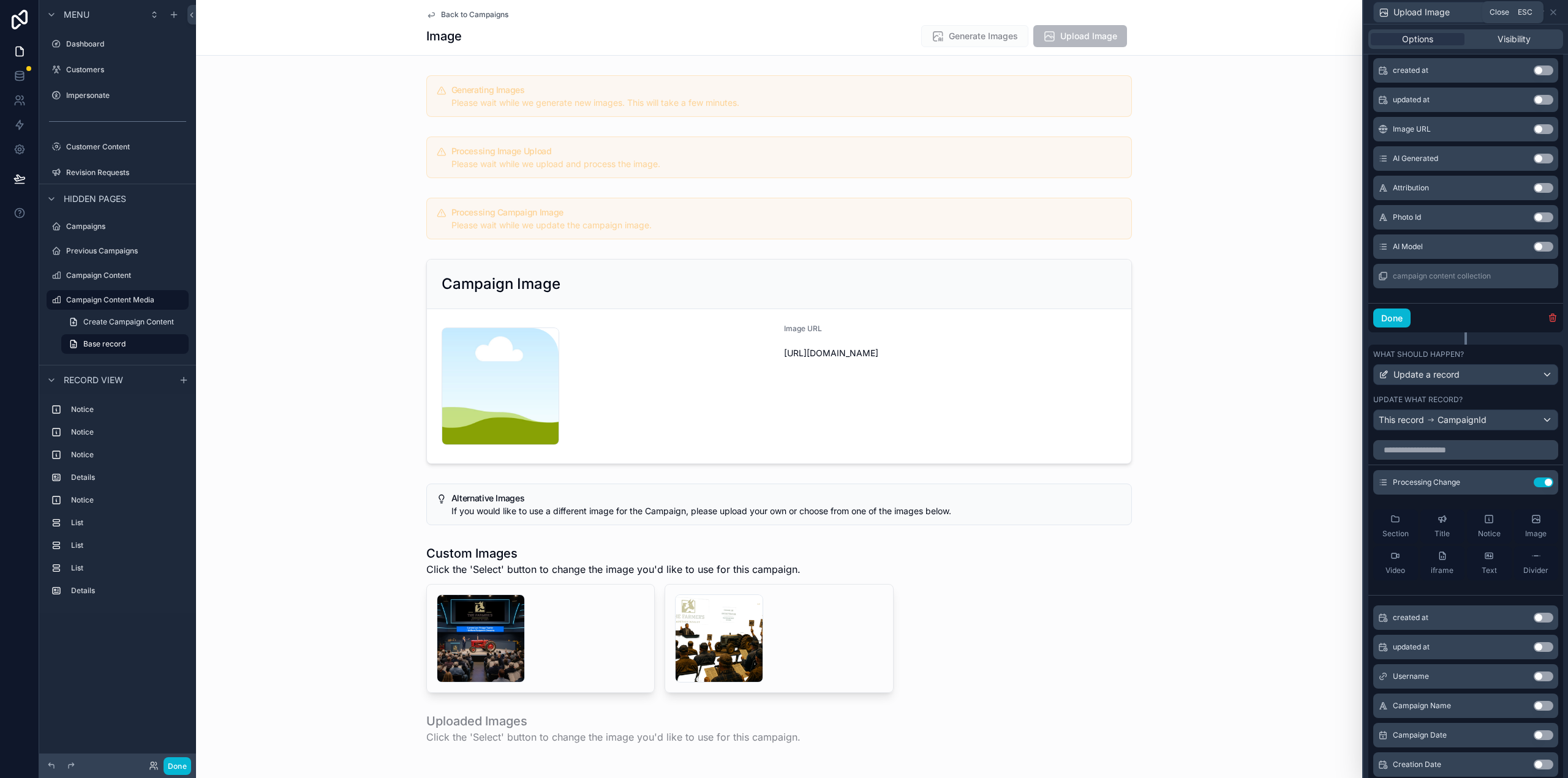
click at [1556, 10] on icon at bounding box center [1553, 12] width 5 height 5
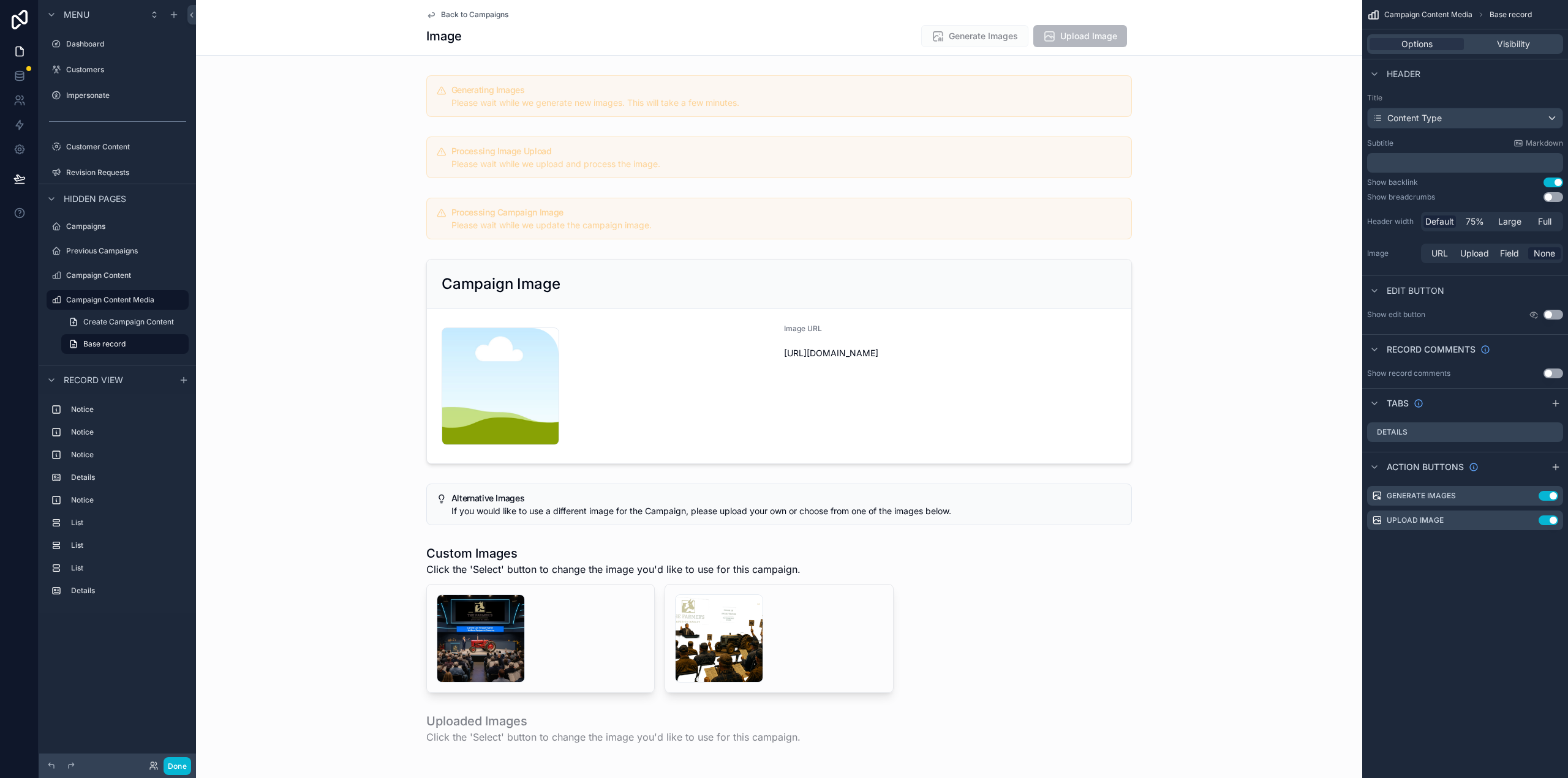
click at [1556, 10] on div "Campaign Content Media Base record" at bounding box center [1465, 15] width 206 height 29
click at [585, 551] on div "scrollable content" at bounding box center [778, 619] width 1166 height 158
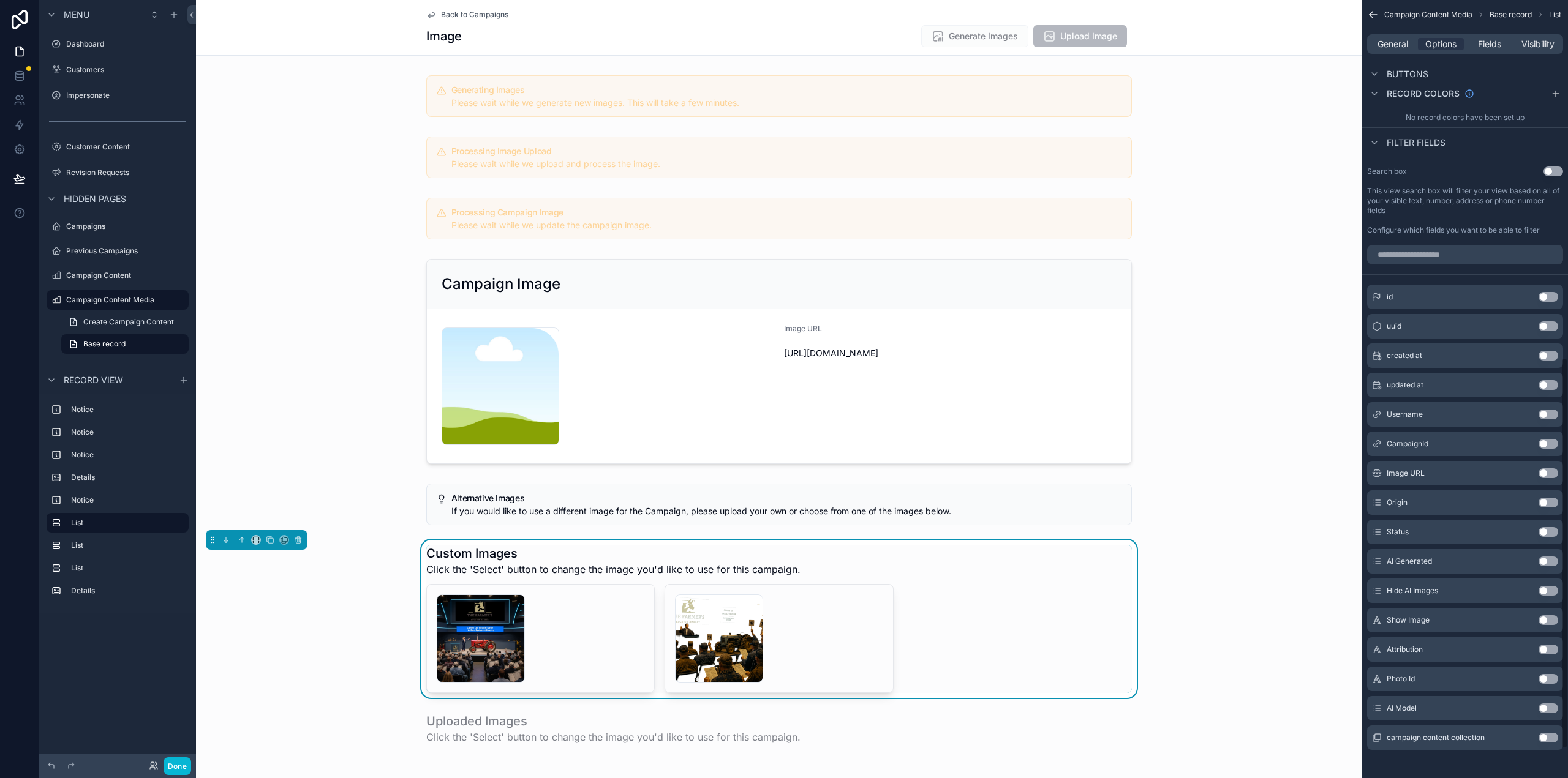
scroll to position [768, 0]
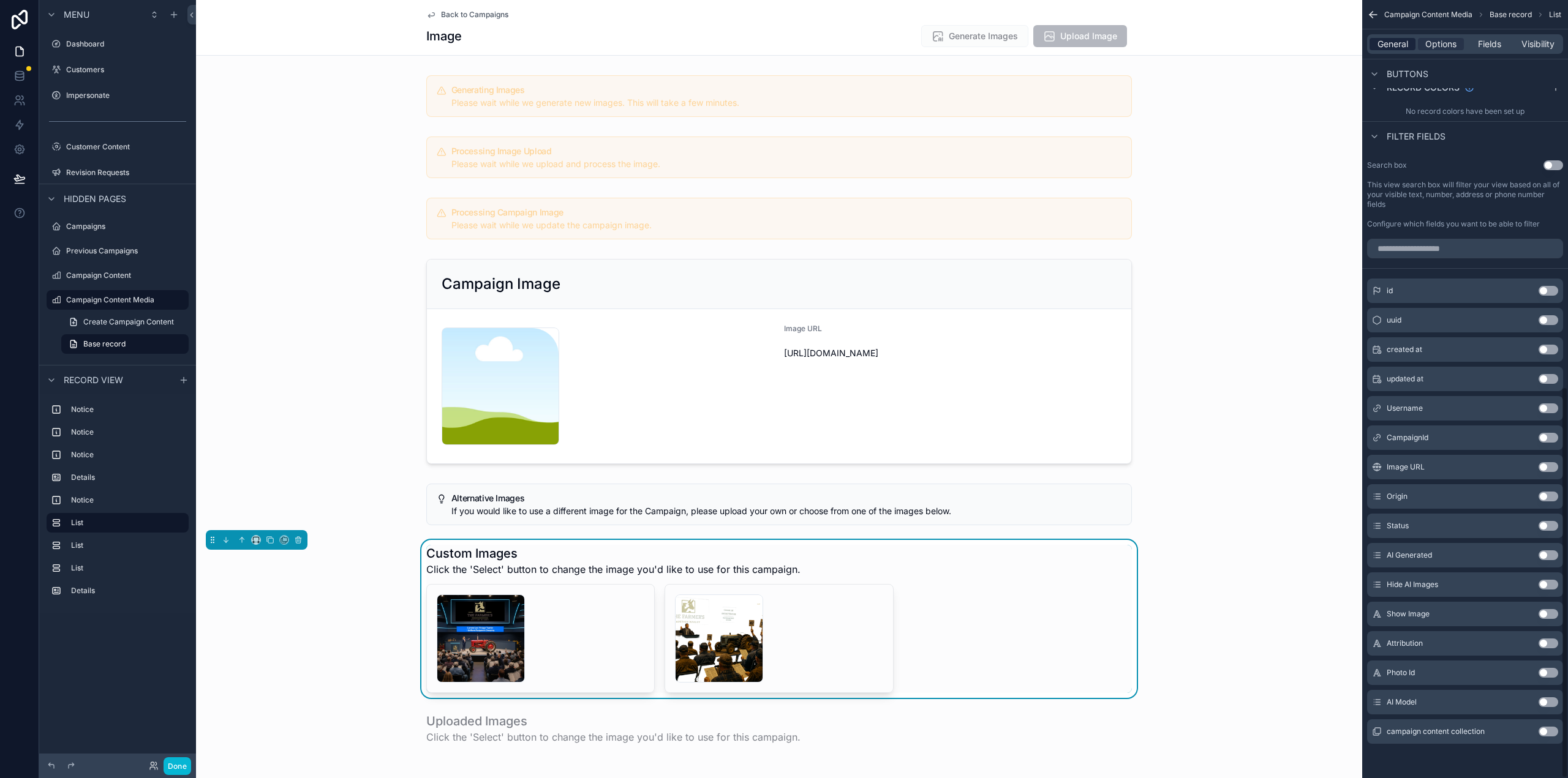
click at [1400, 43] on span "General" at bounding box center [1392, 44] width 30 height 12
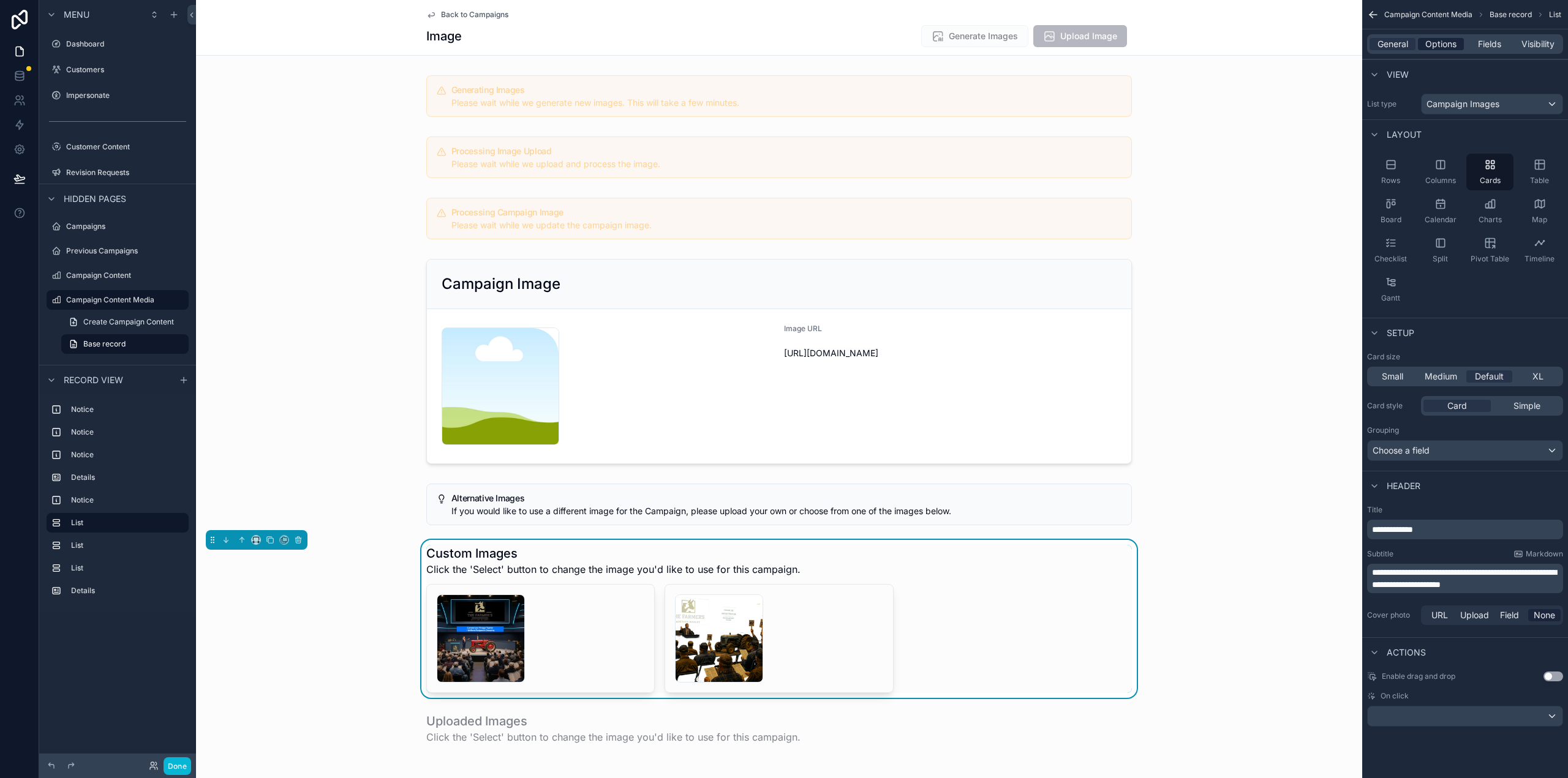
click at [1446, 48] on span "Options" at bounding box center [1441, 44] width 31 height 12
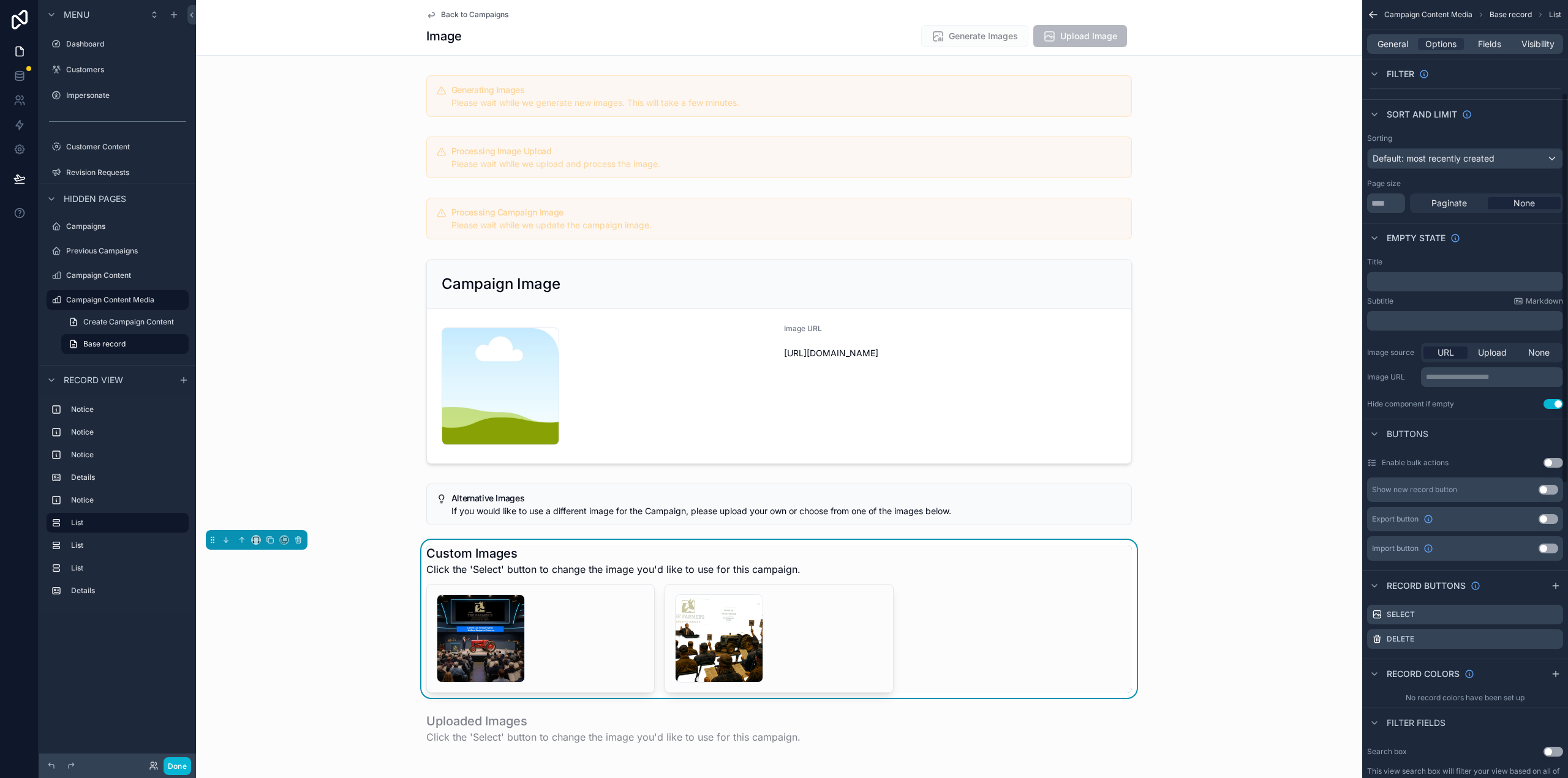
scroll to position [183, 0]
click at [1552, 614] on icon "scrollable content" at bounding box center [1555, 612] width 5 height 5
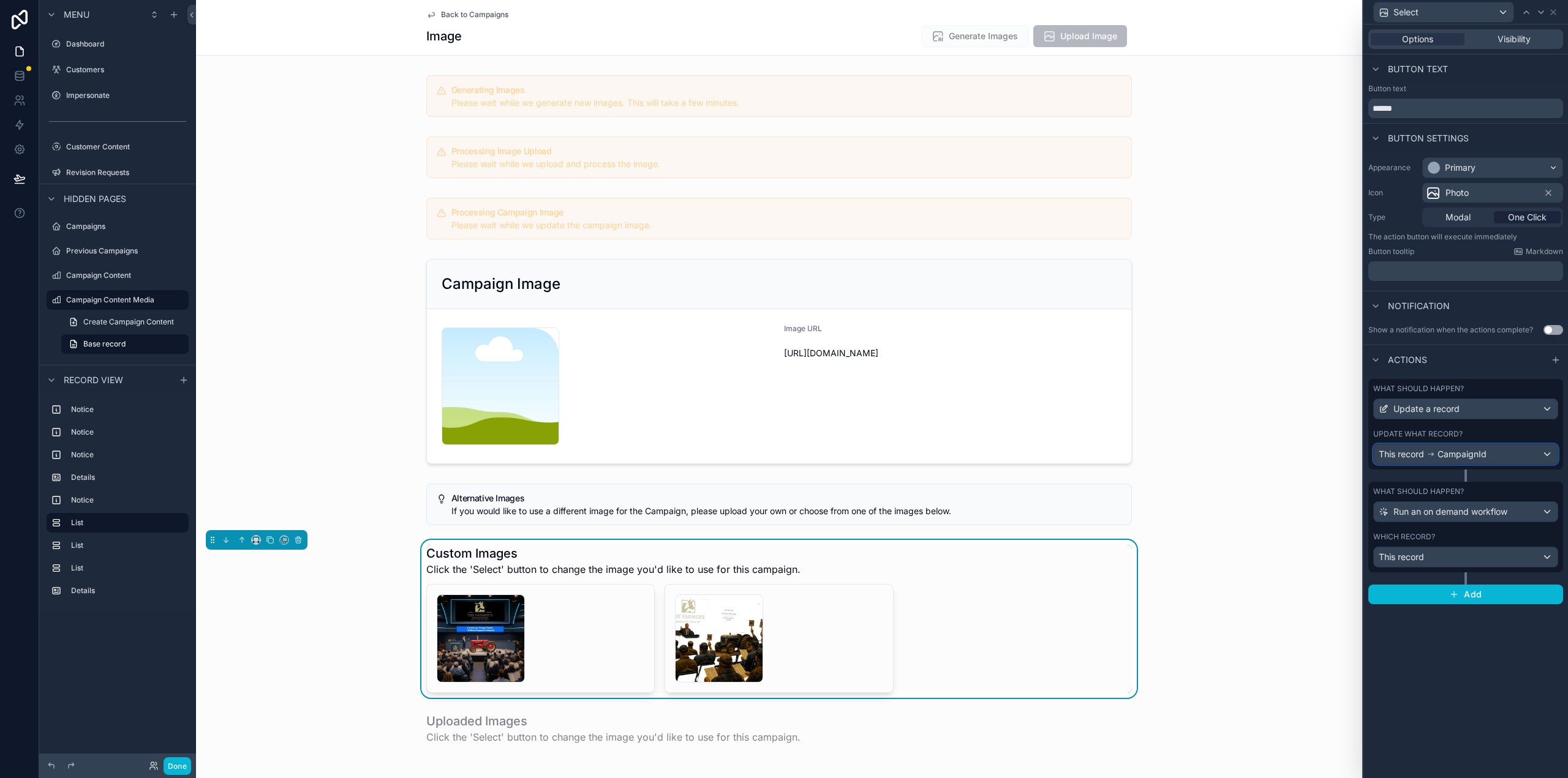
click at [1472, 453] on span "CampaignId" at bounding box center [1462, 454] width 49 height 12
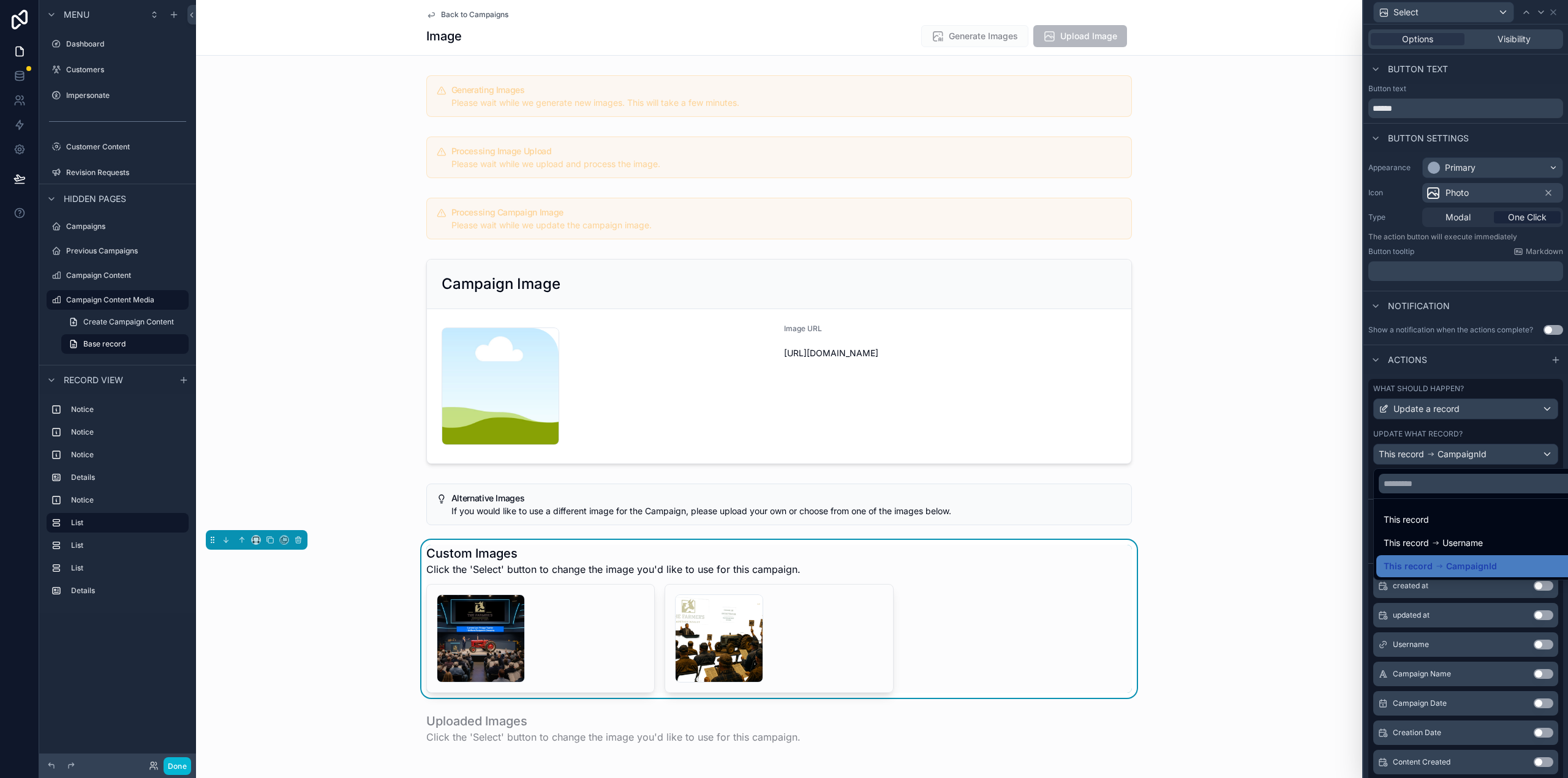
click at [1471, 452] on div at bounding box center [1466, 389] width 204 height 778
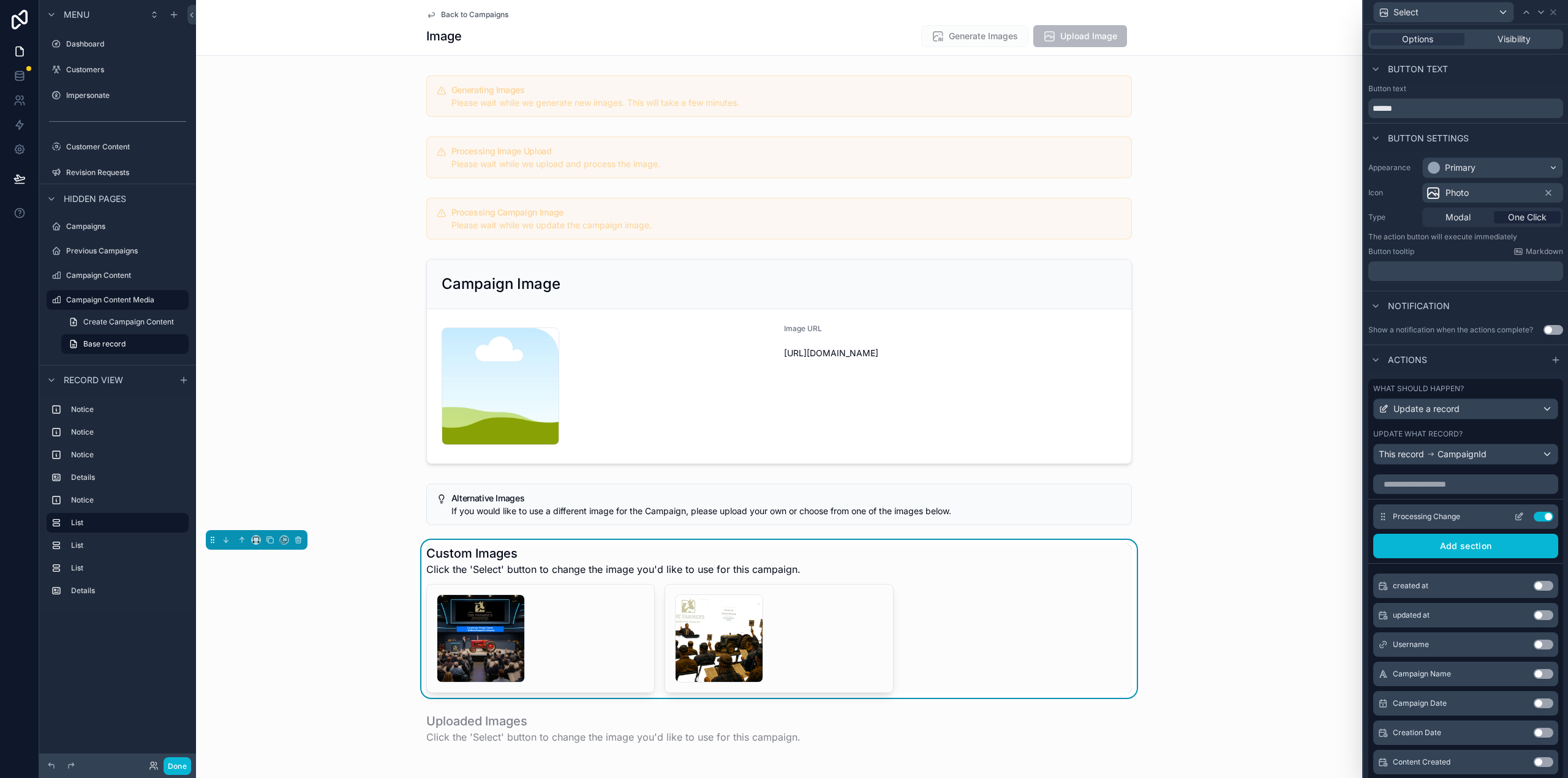
click at [1514, 518] on icon at bounding box center [1519, 516] width 10 height 10
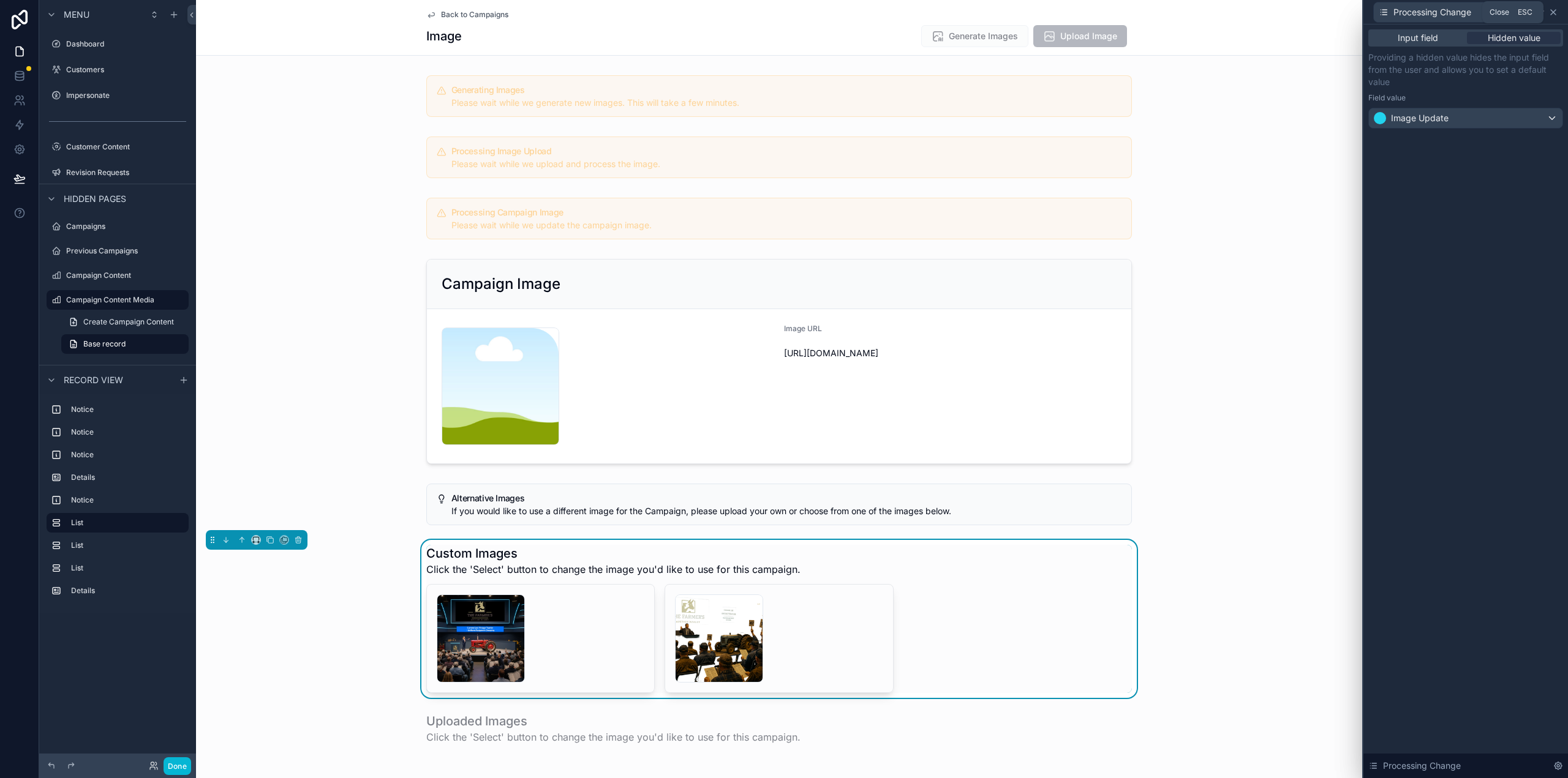
click at [1553, 10] on icon at bounding box center [1552, 11] width 10 height 10
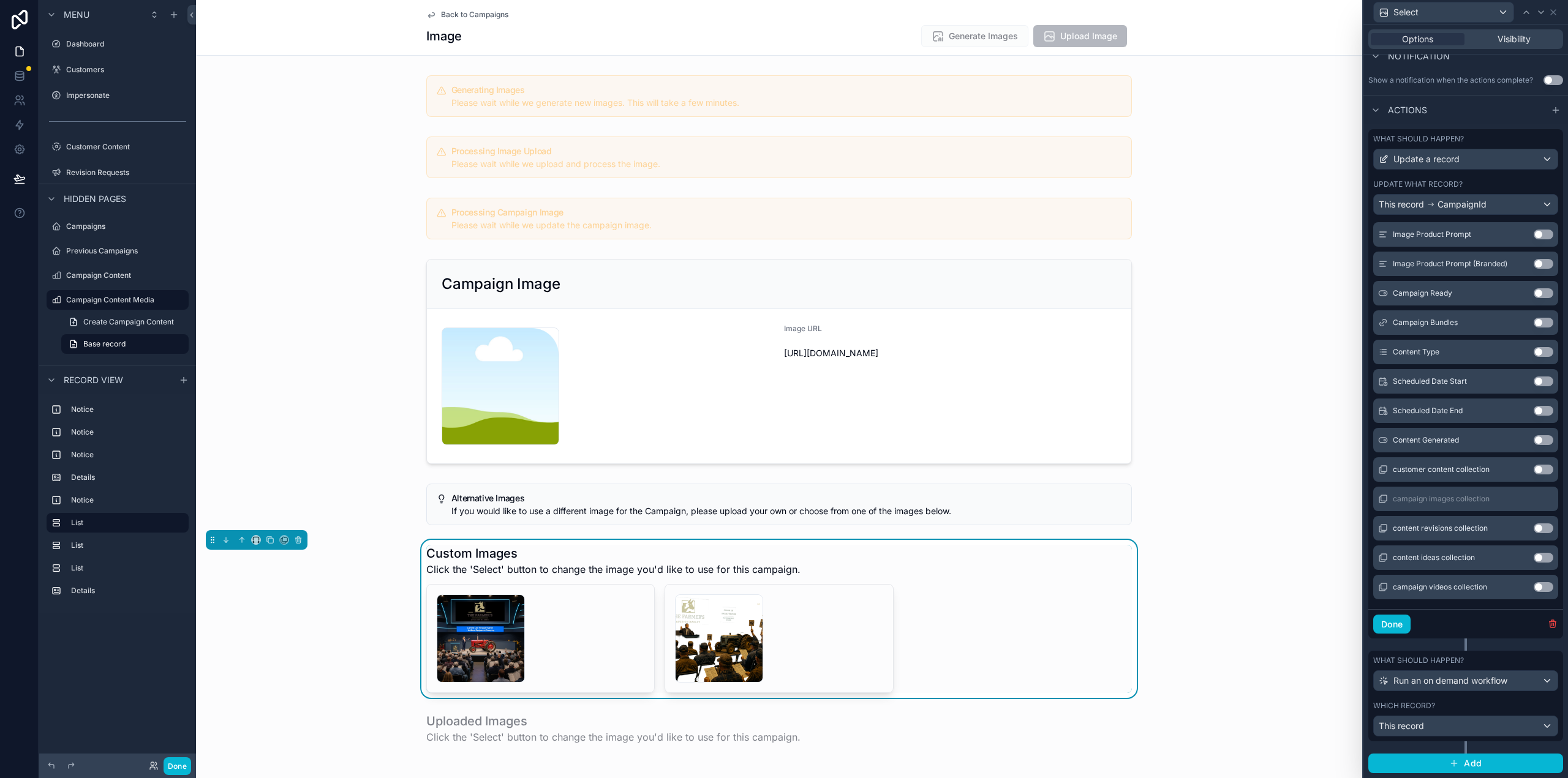
scroll to position [959, 0]
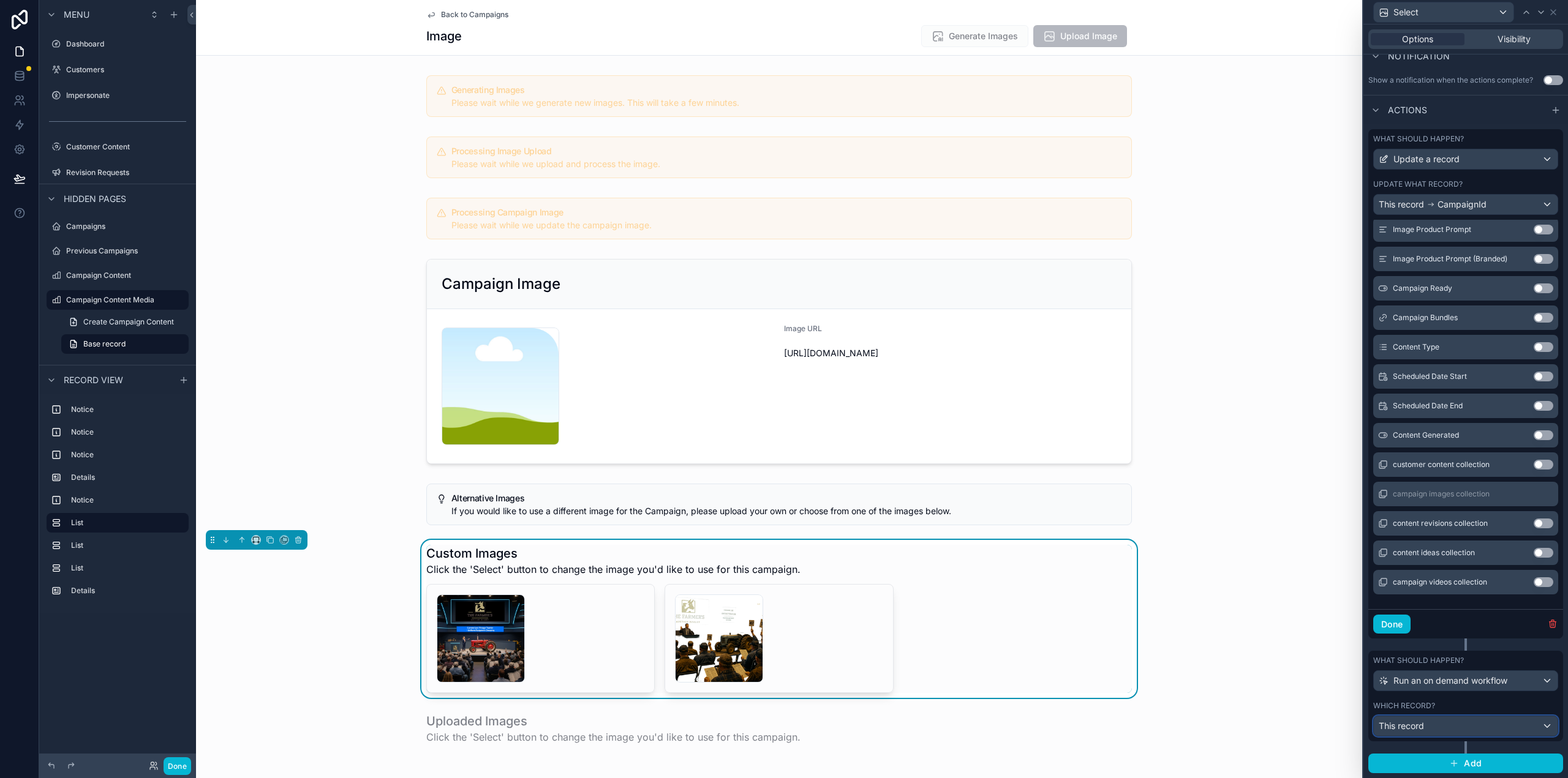
click at [1436, 719] on div "This record" at bounding box center [1466, 726] width 184 height 20
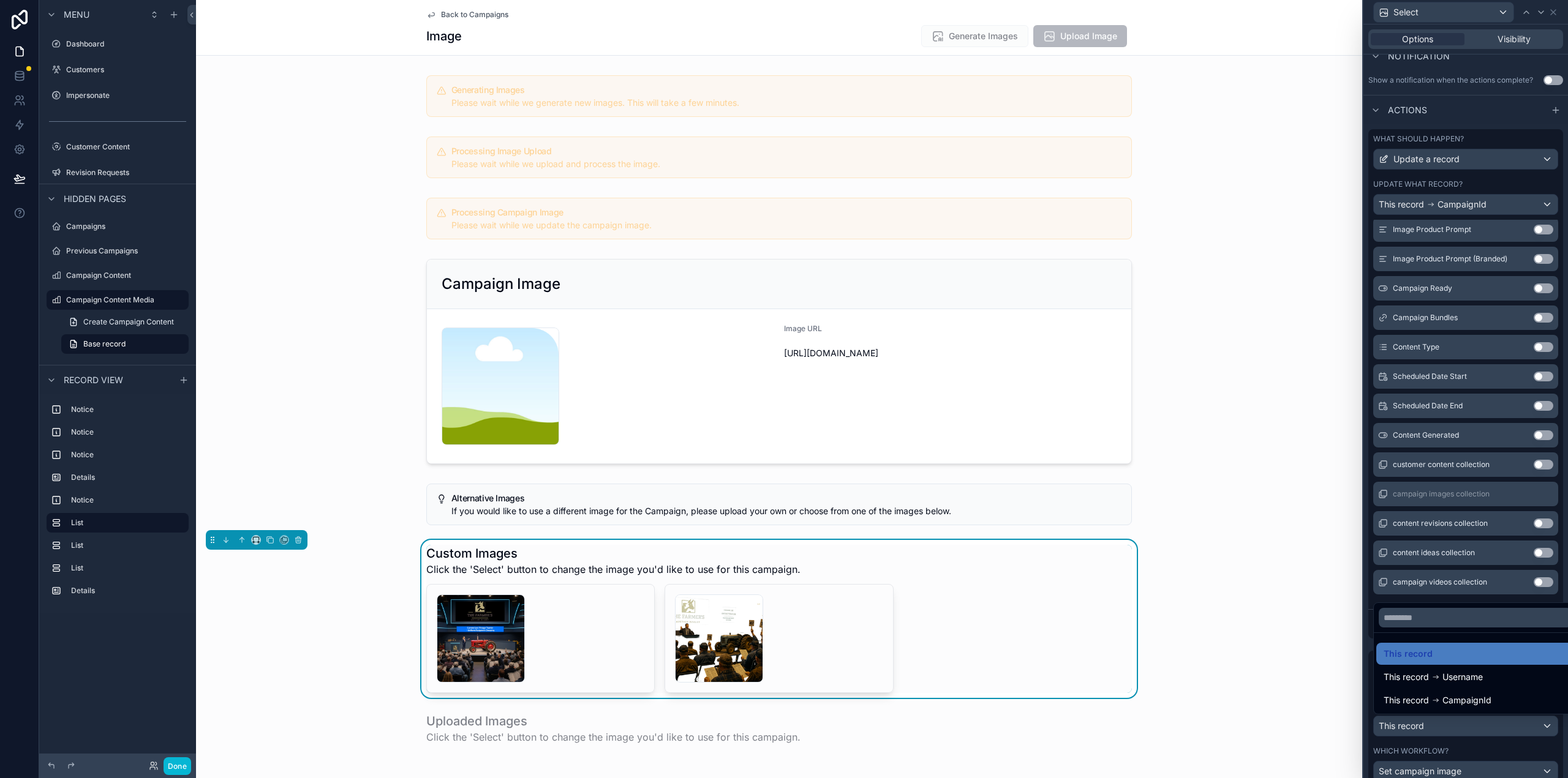
click at [1436, 719] on div at bounding box center [1466, 389] width 204 height 778
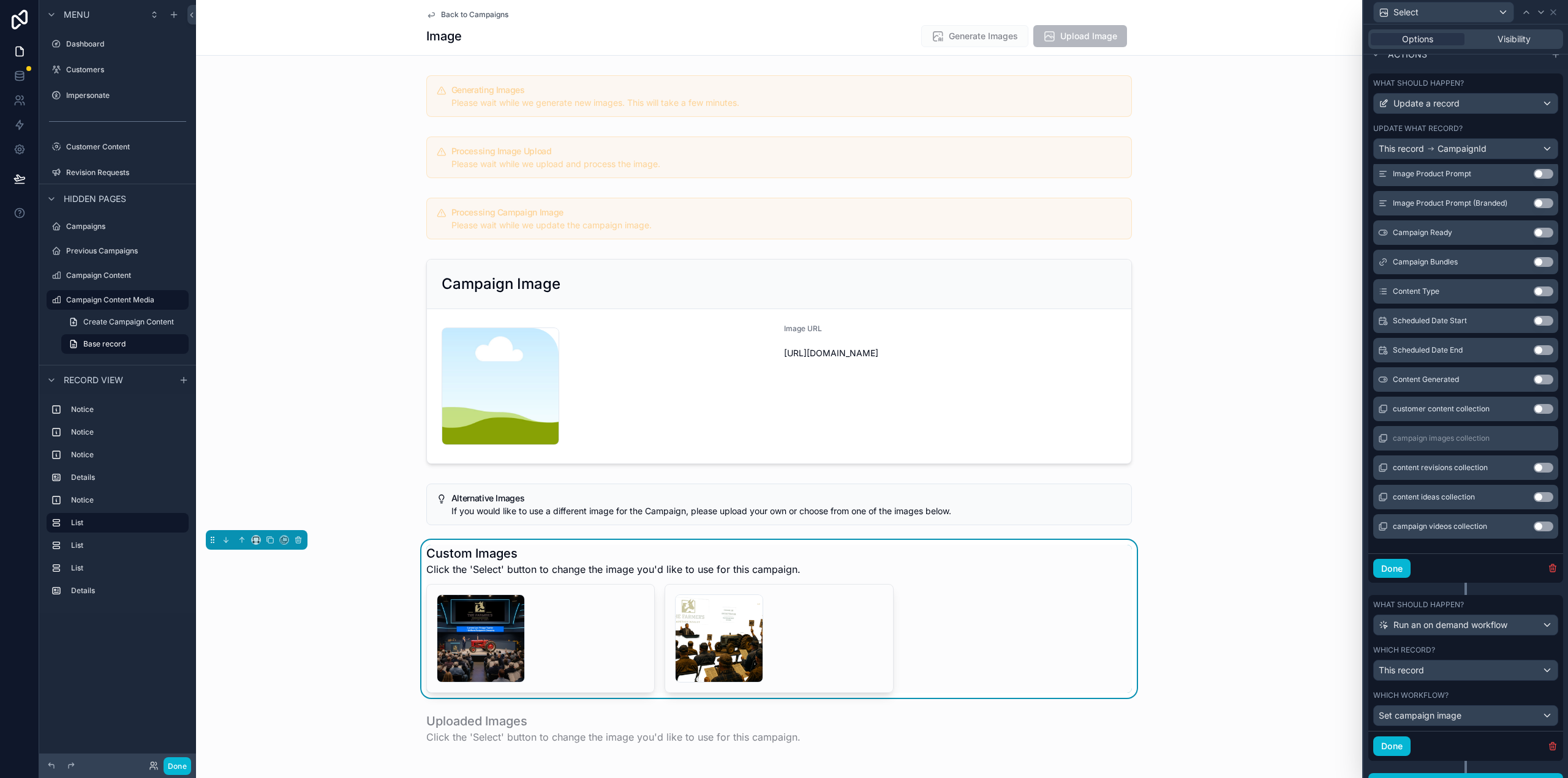
scroll to position [325, 0]
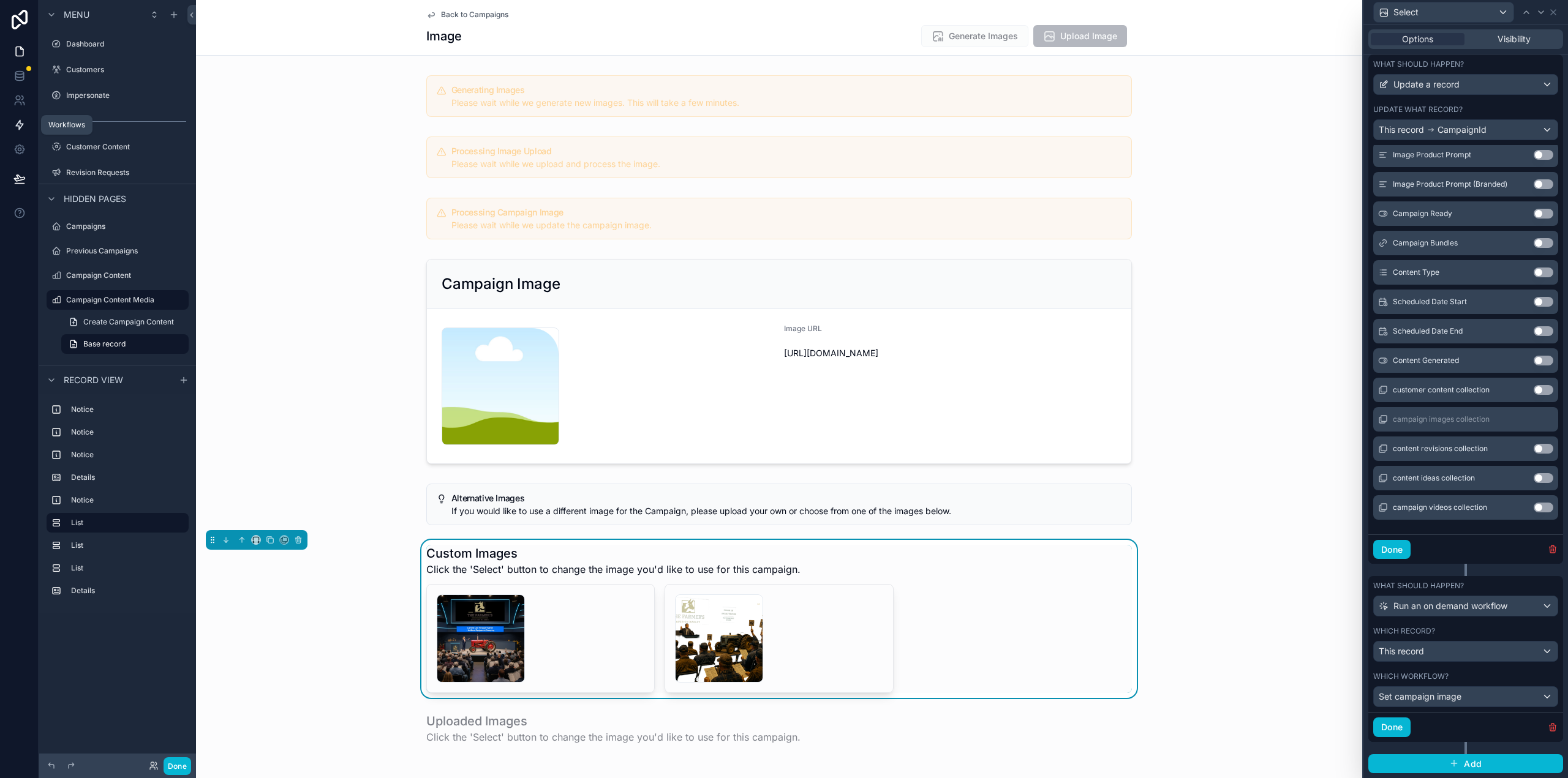
click at [22, 132] on link at bounding box center [19, 125] width 39 height 24
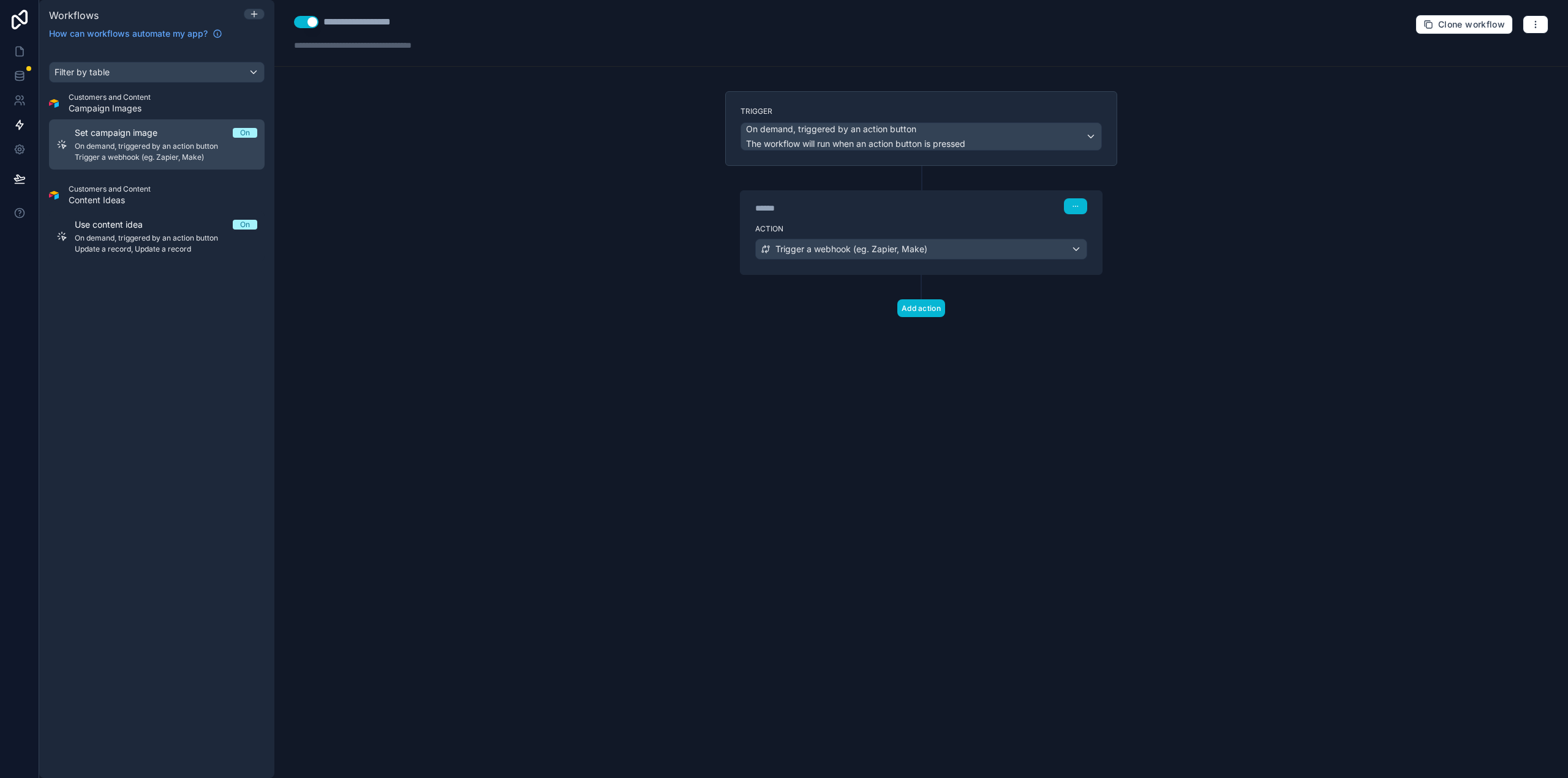
click at [177, 137] on div "Set campaign image On" at bounding box center [165, 132] width 183 height 12
click at [26, 49] on link at bounding box center [19, 51] width 39 height 24
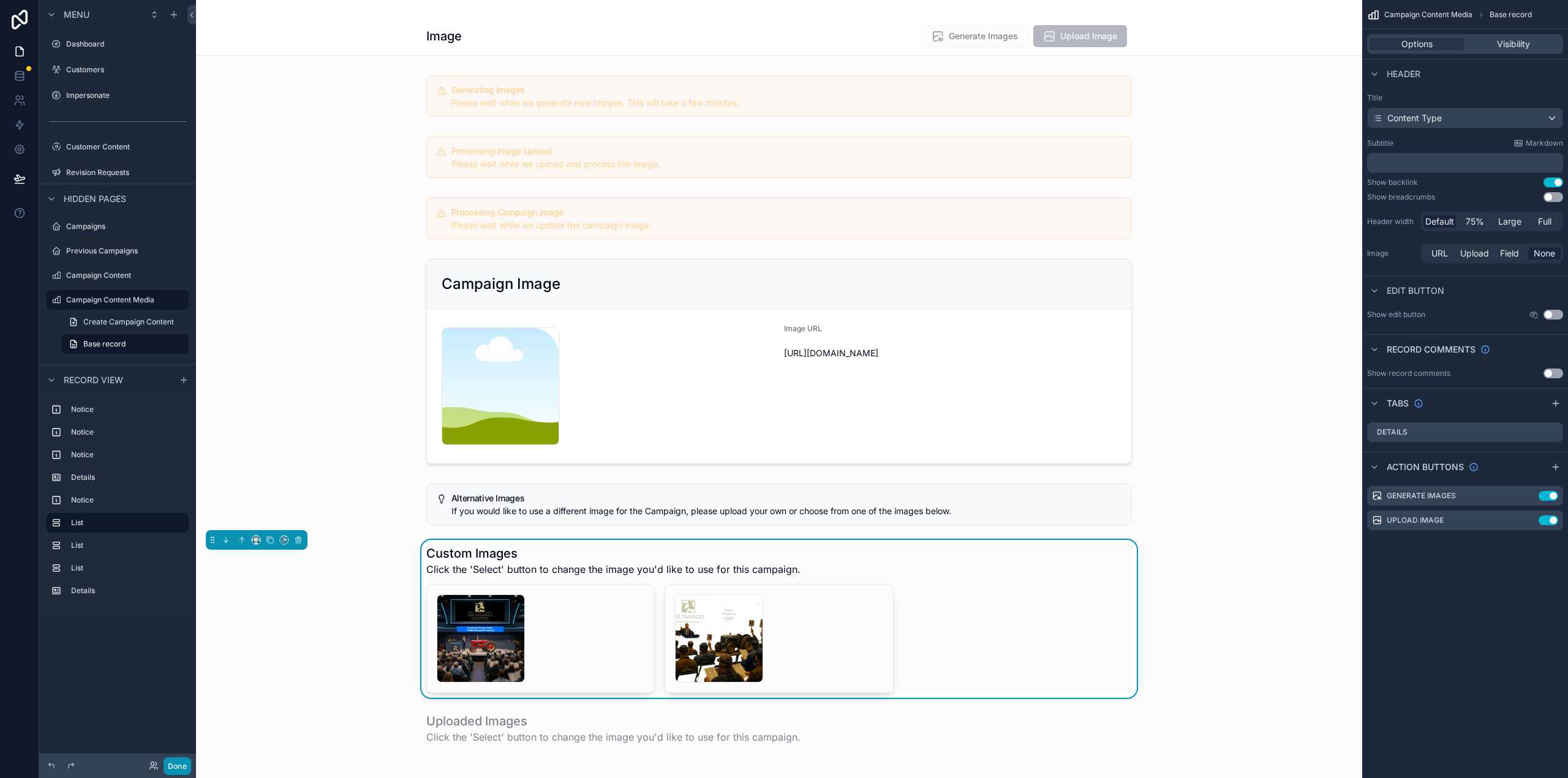
drag, startPoint x: 166, startPoint y: 761, endPoint x: 184, endPoint y: 763, distance: 18.1
click at [170, 761] on button "Done" at bounding box center [177, 766] width 28 height 18
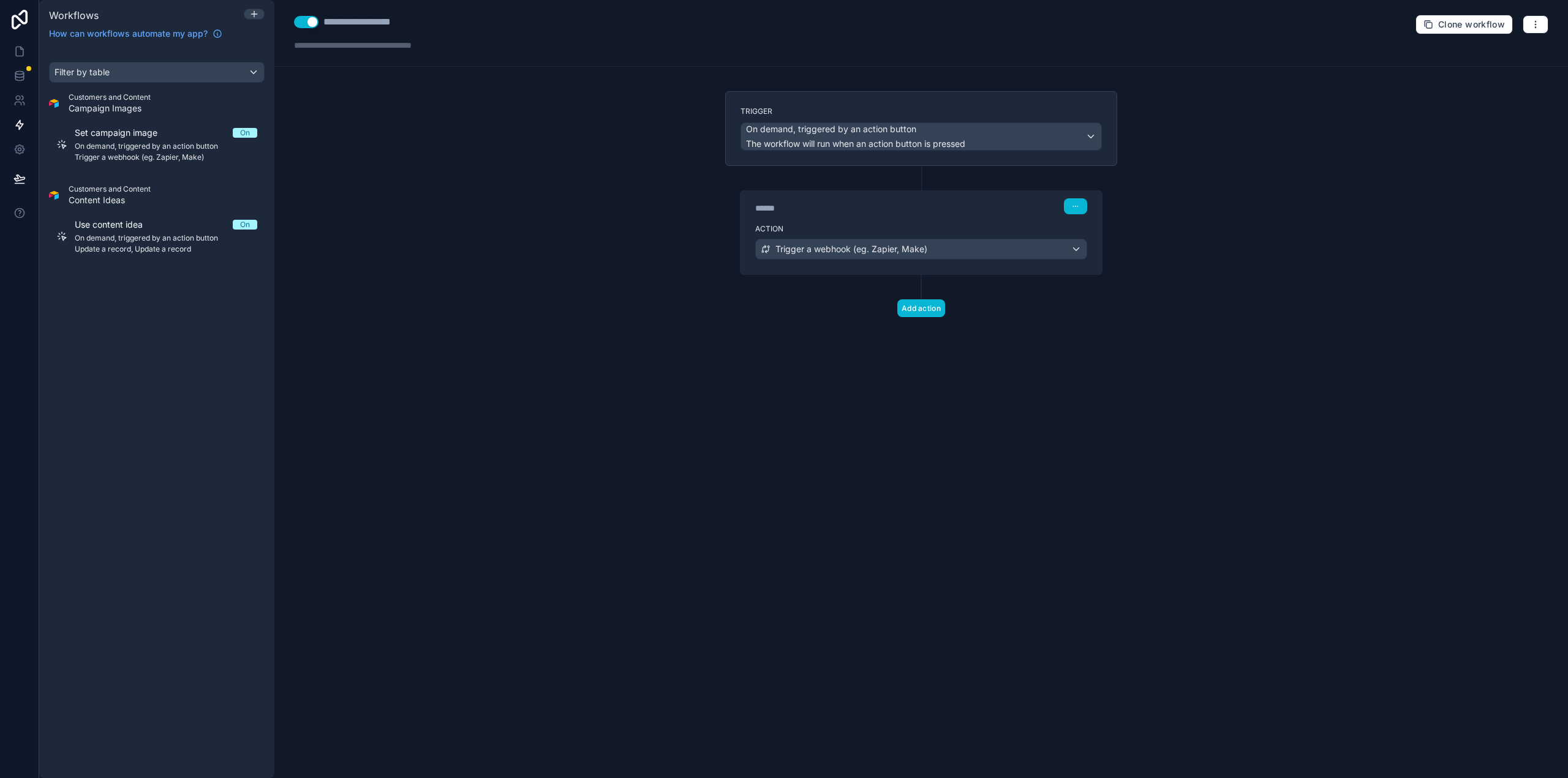
drag, startPoint x: 454, startPoint y: 224, endPoint x: 405, endPoint y: 202, distance: 53.7
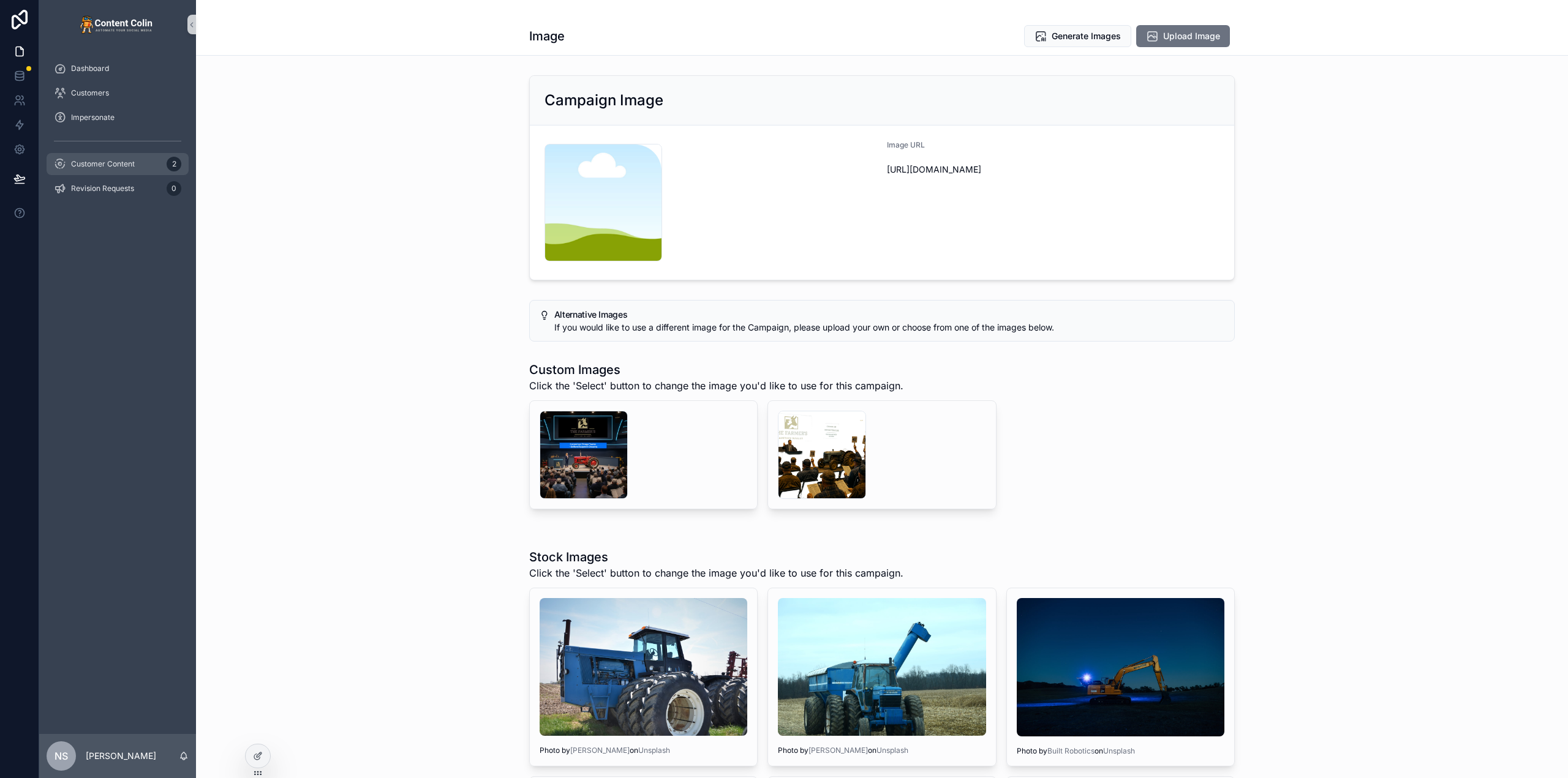
click at [129, 162] on span "Customer Content" at bounding box center [103, 164] width 64 height 10
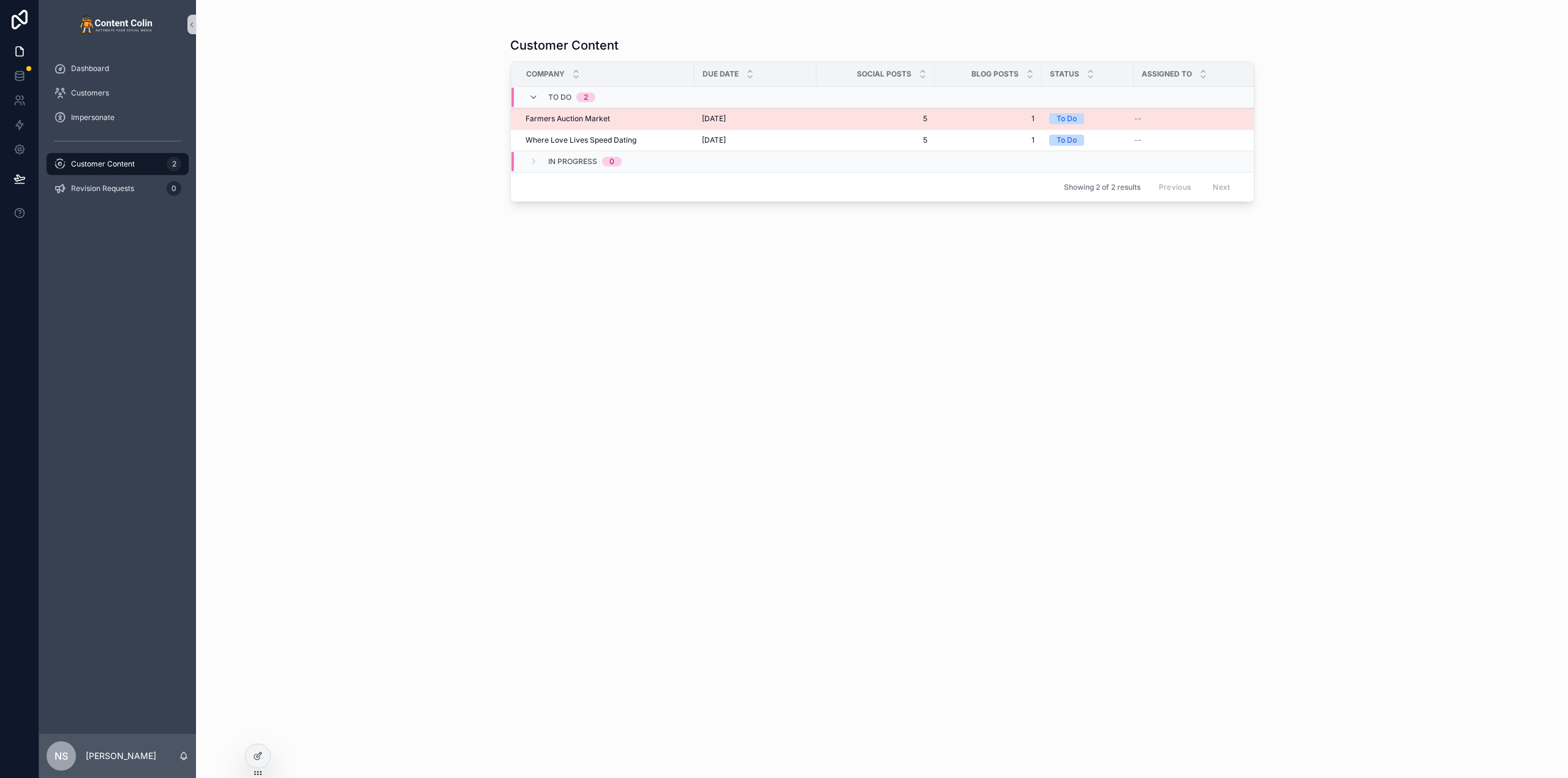
click at [661, 115] on div "Farmers Auction Market Farmers Auction Market" at bounding box center [606, 119] width 162 height 10
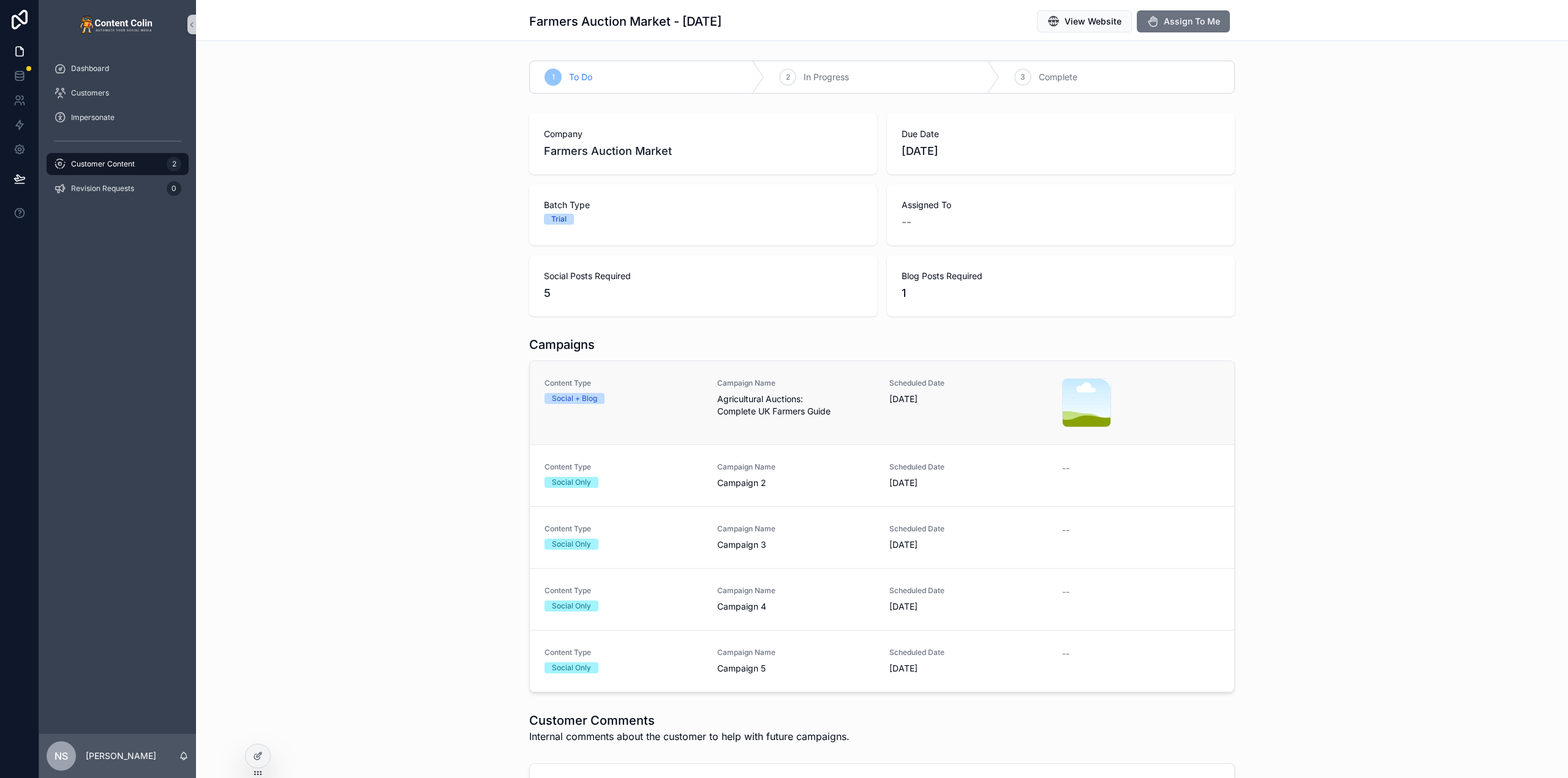
click at [799, 409] on span "Agricultural Auctions: Complete UK Farmers Guide" at bounding box center [796, 405] width 158 height 24
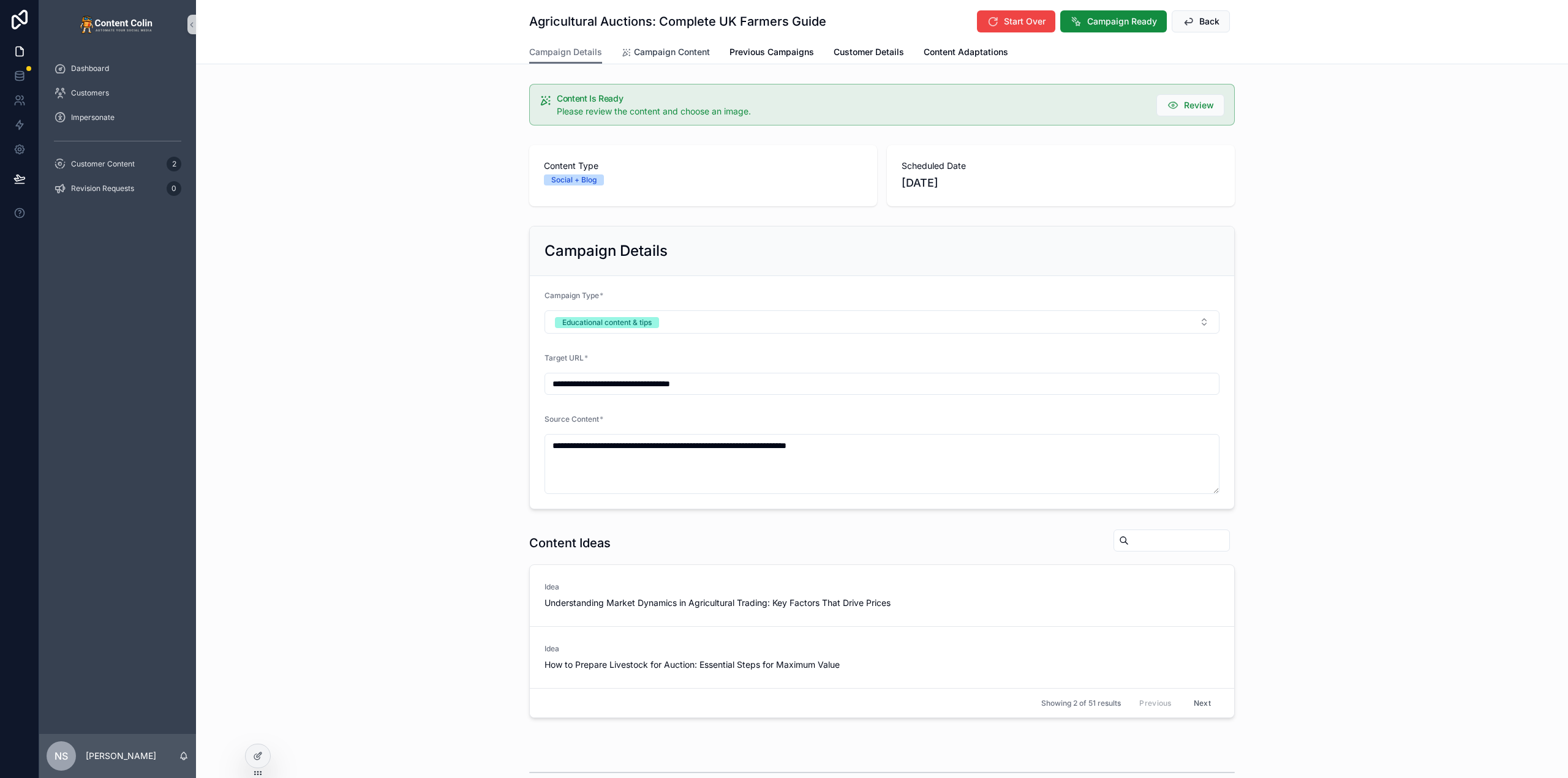
click at [634, 57] on span "Campaign Content" at bounding box center [672, 52] width 76 height 12
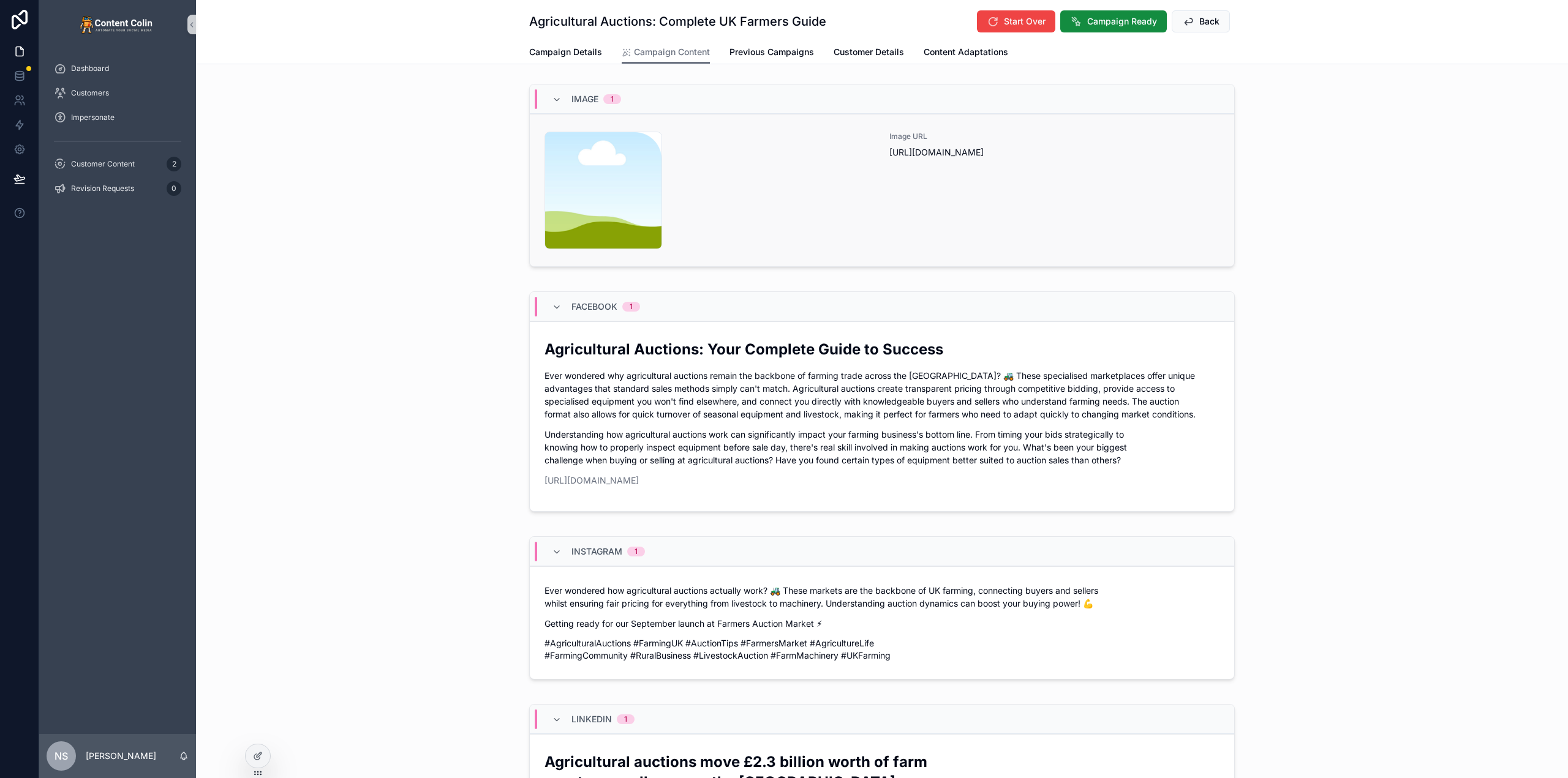
click at [932, 221] on div "Image URL https://cdn.contentcolin.com/contentcolin/images/content-placeholder.…" at bounding box center [1054, 190] width 330 height 118
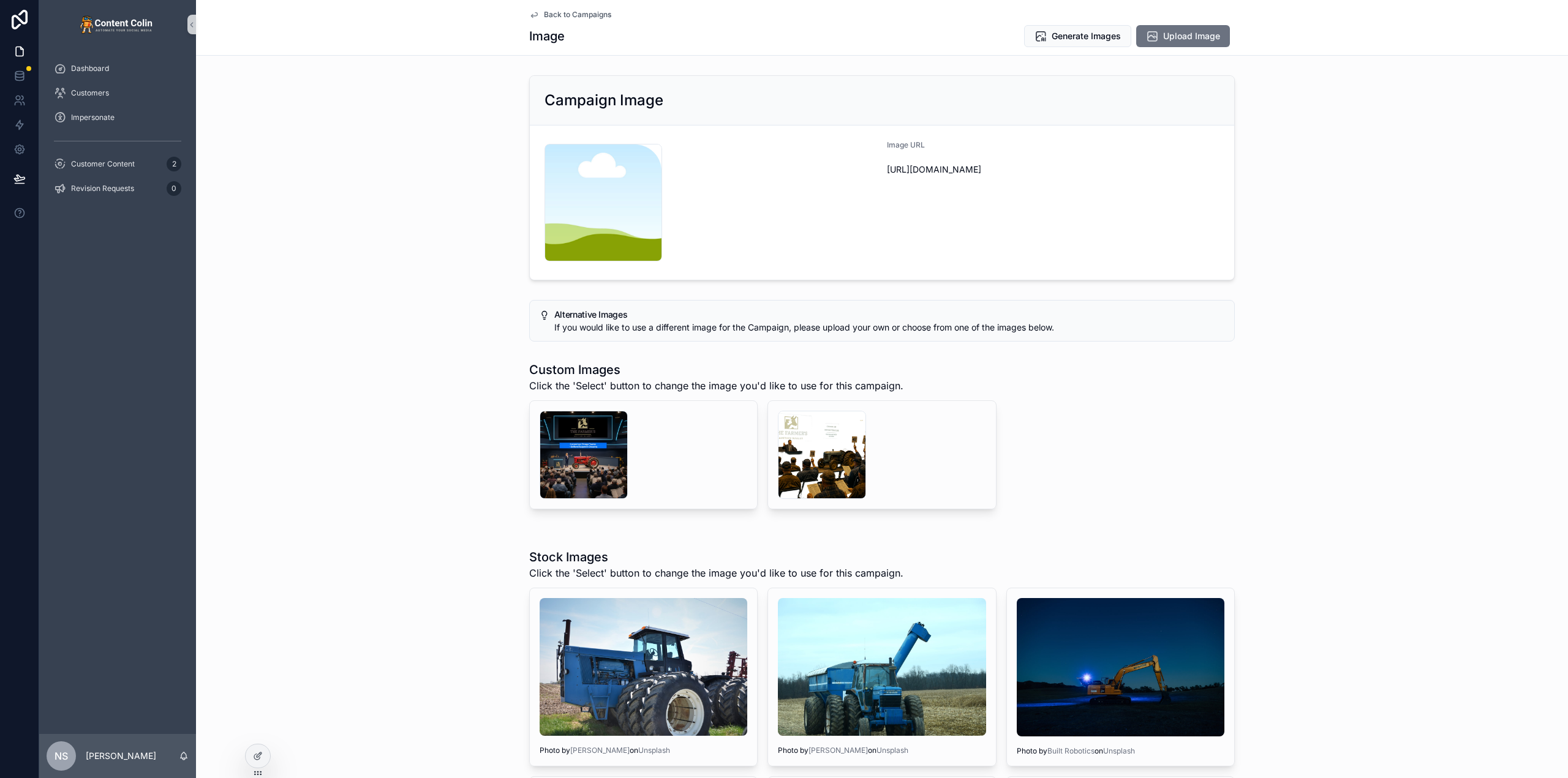
click at [566, 14] on span "Back to Campaigns" at bounding box center [578, 14] width 68 height 10
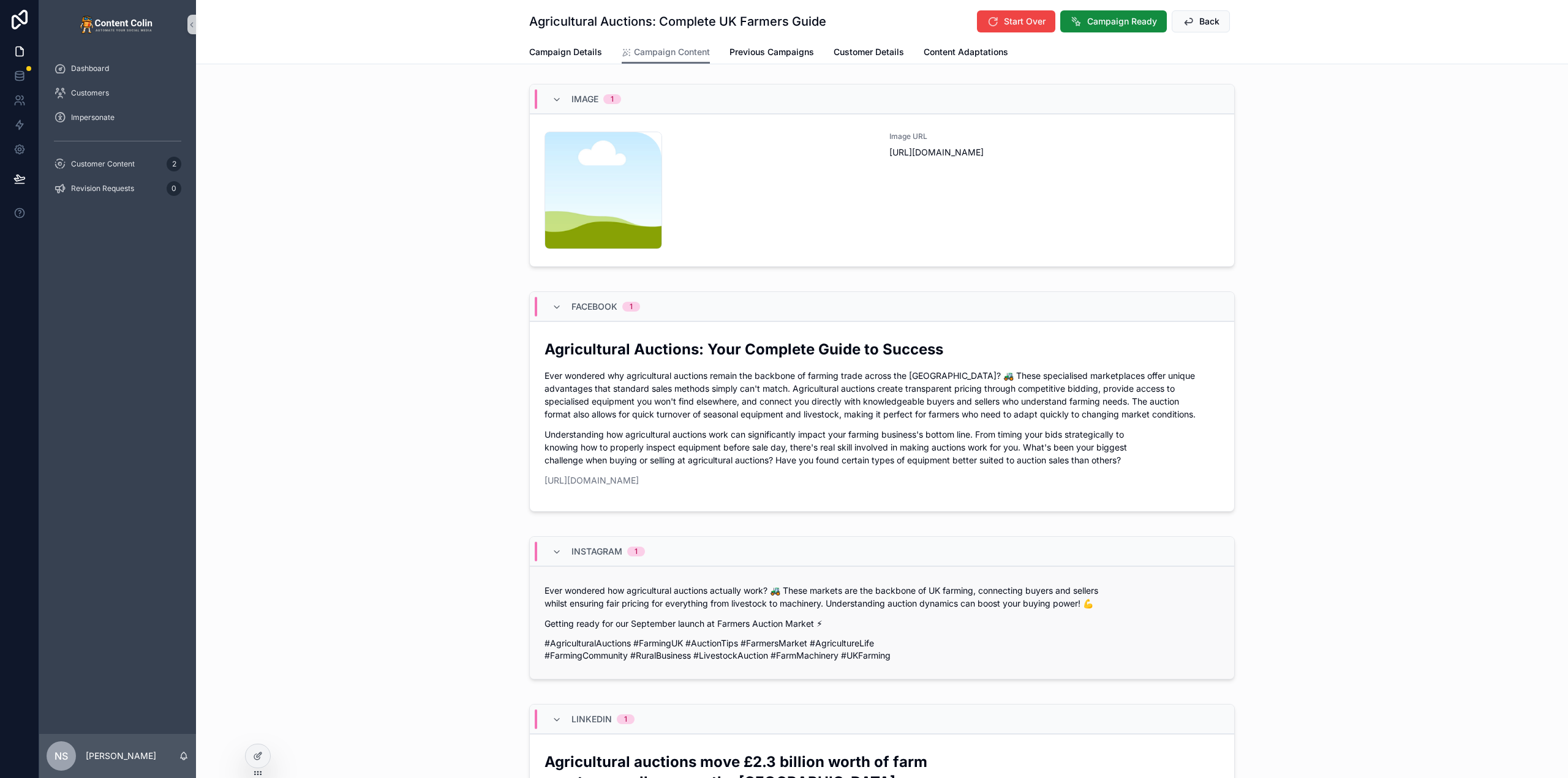
click at [644, 596] on p "Ever wondered how agricultural auctions actually work? 🚜 These markets are the …" at bounding box center [882, 597] width 675 height 26
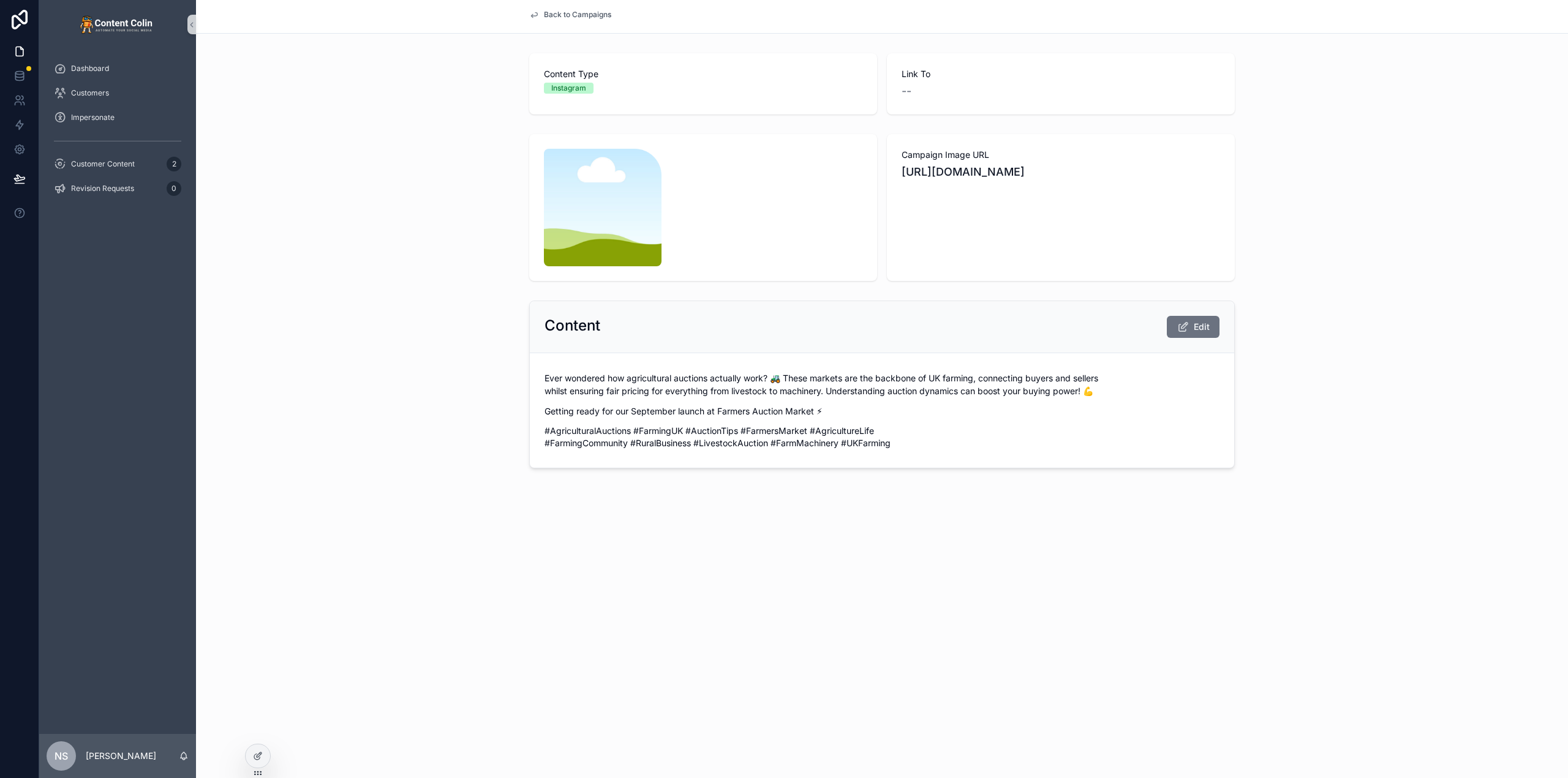
click at [584, 16] on span "Back to Campaigns" at bounding box center [578, 14] width 68 height 10
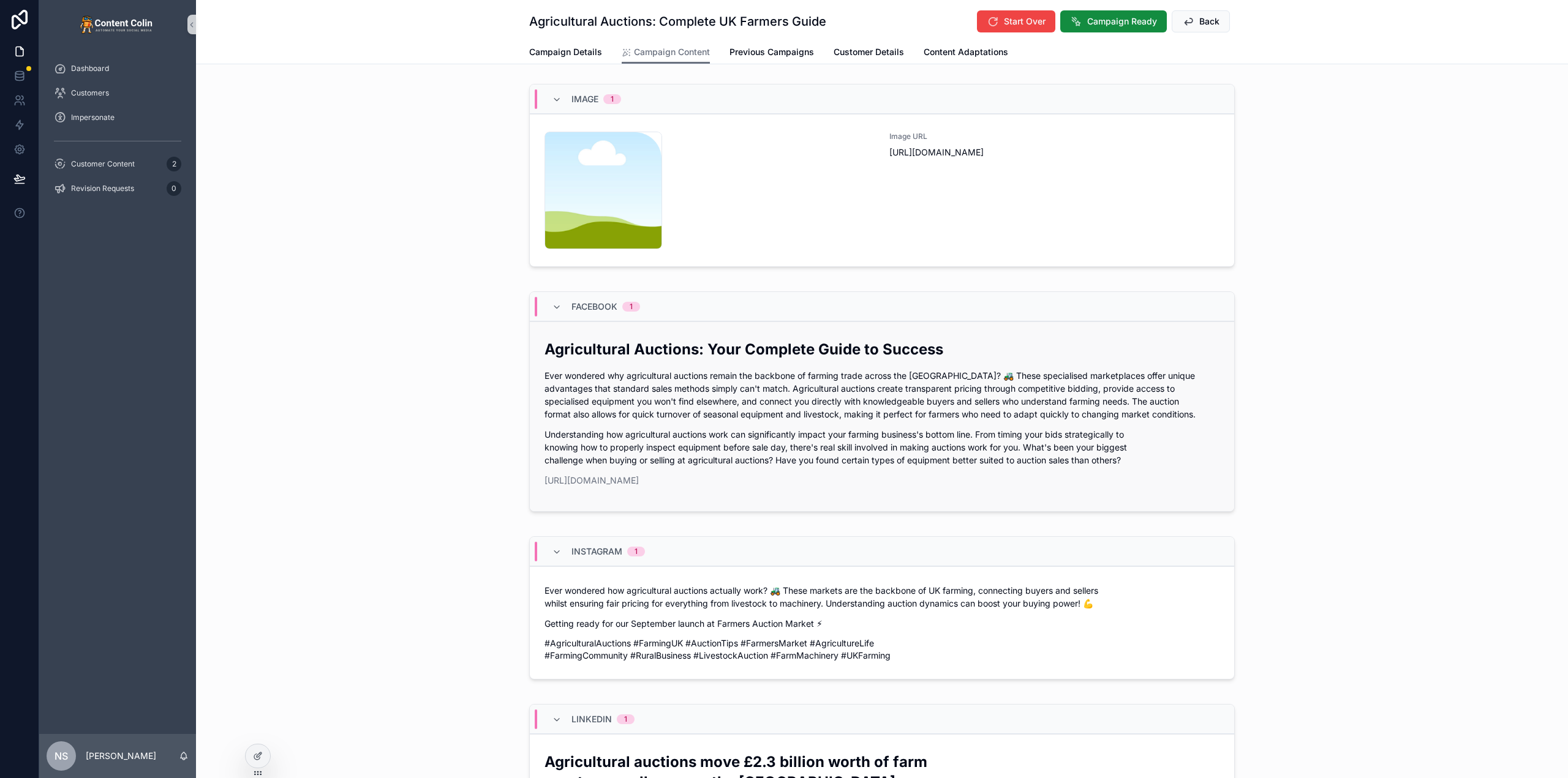
click at [960, 405] on p "Ever wondered why agricultural auctions remain the backbone of farming trade ac…" at bounding box center [882, 395] width 675 height 51
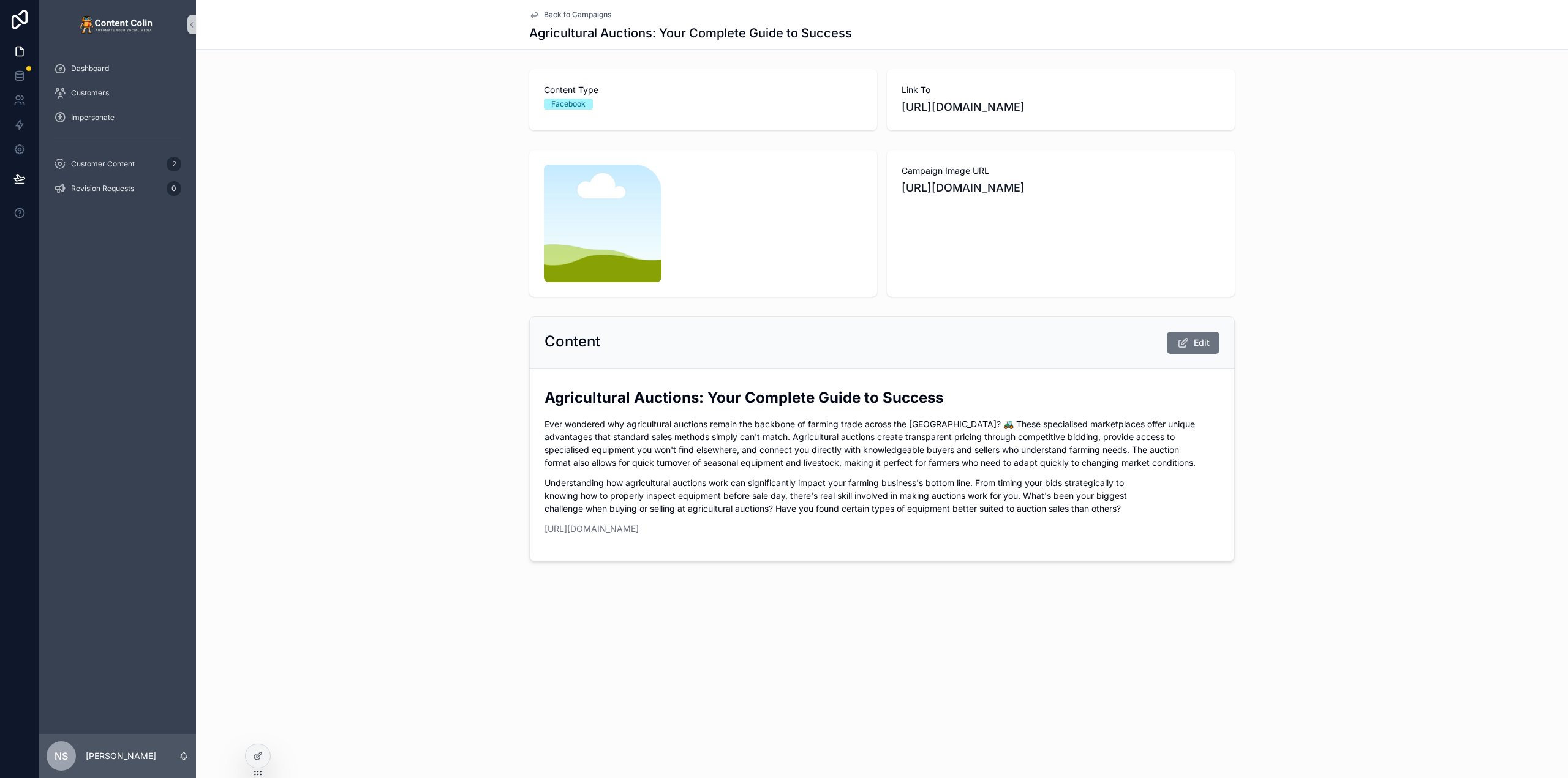
click at [587, 10] on span "Back to Campaigns" at bounding box center [578, 14] width 68 height 10
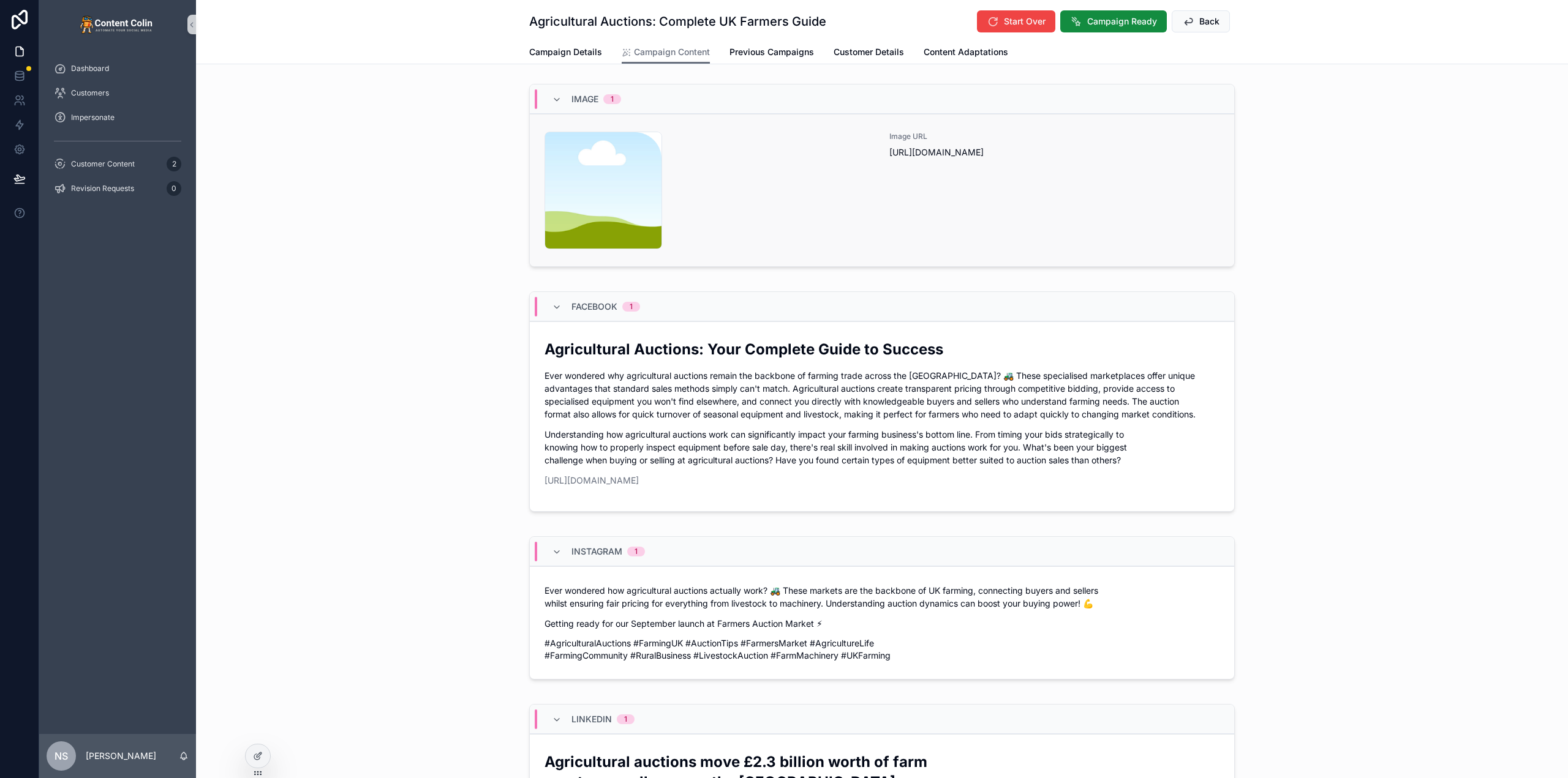
click at [803, 188] on div "content-placeholder .png" at bounding box center [709, 190] width 330 height 118
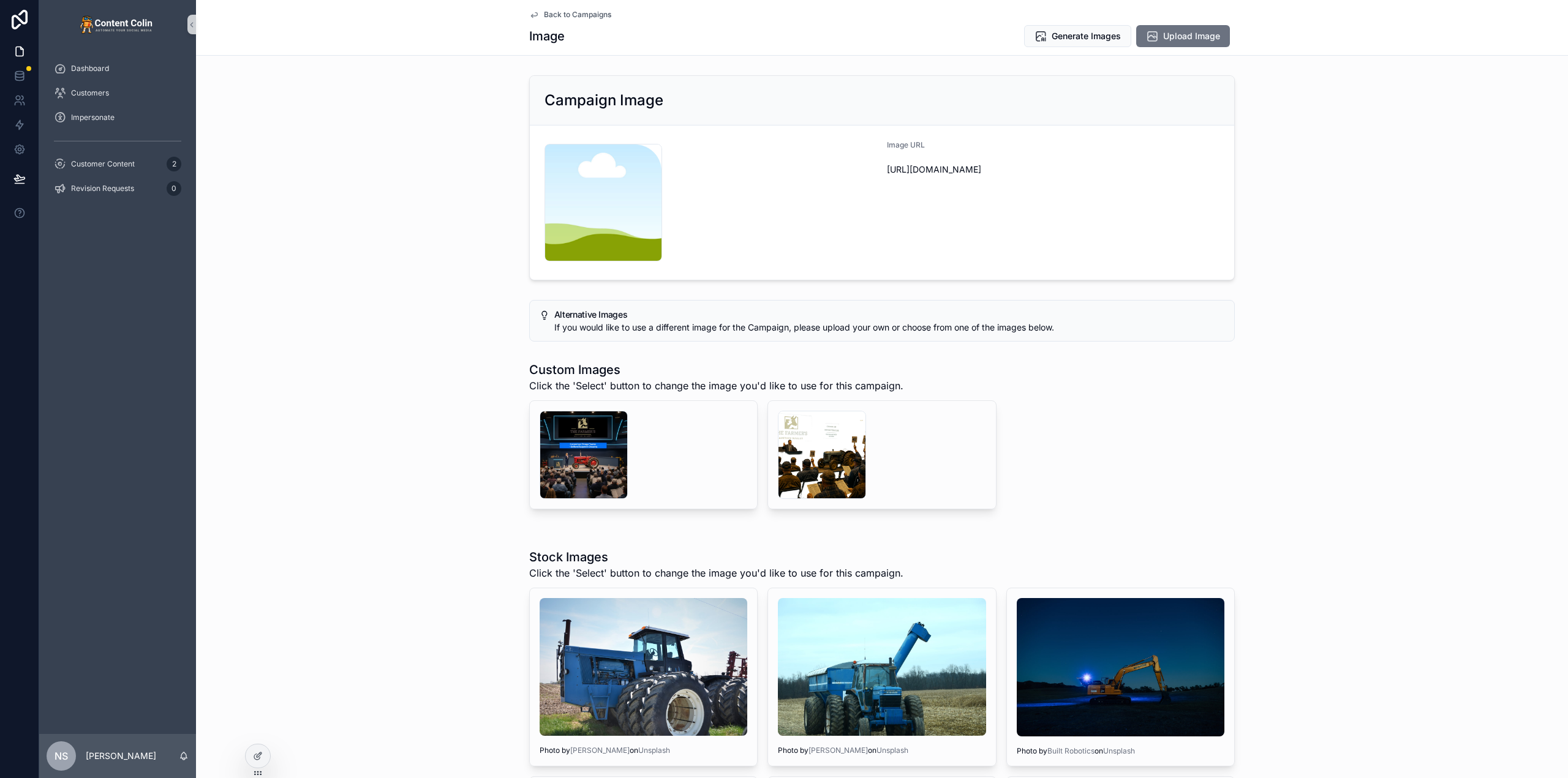
click at [560, 11] on span "Back to Campaigns" at bounding box center [578, 14] width 68 height 10
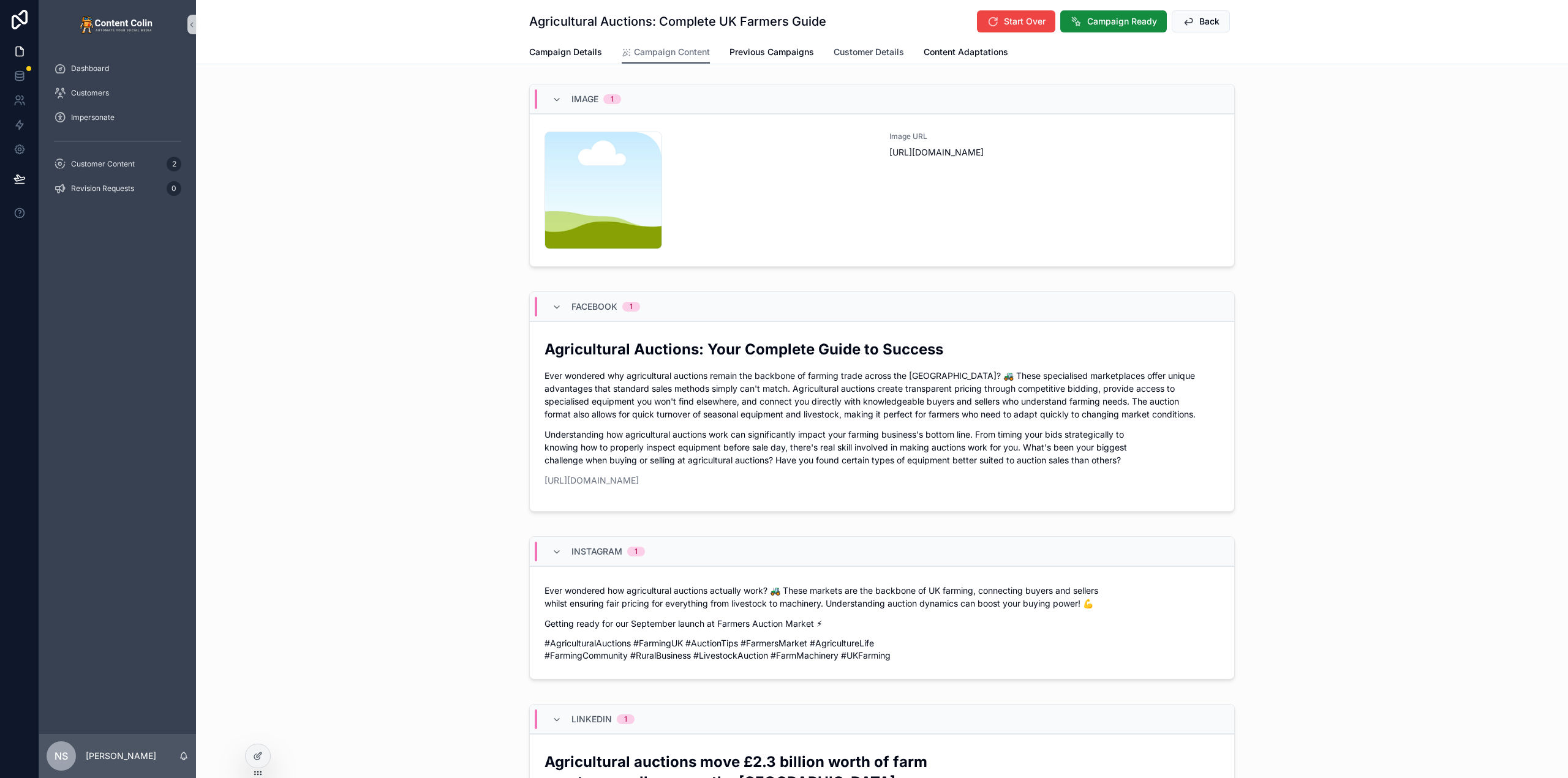
click at [874, 58] on span "Customer Details" at bounding box center [868, 52] width 70 height 12
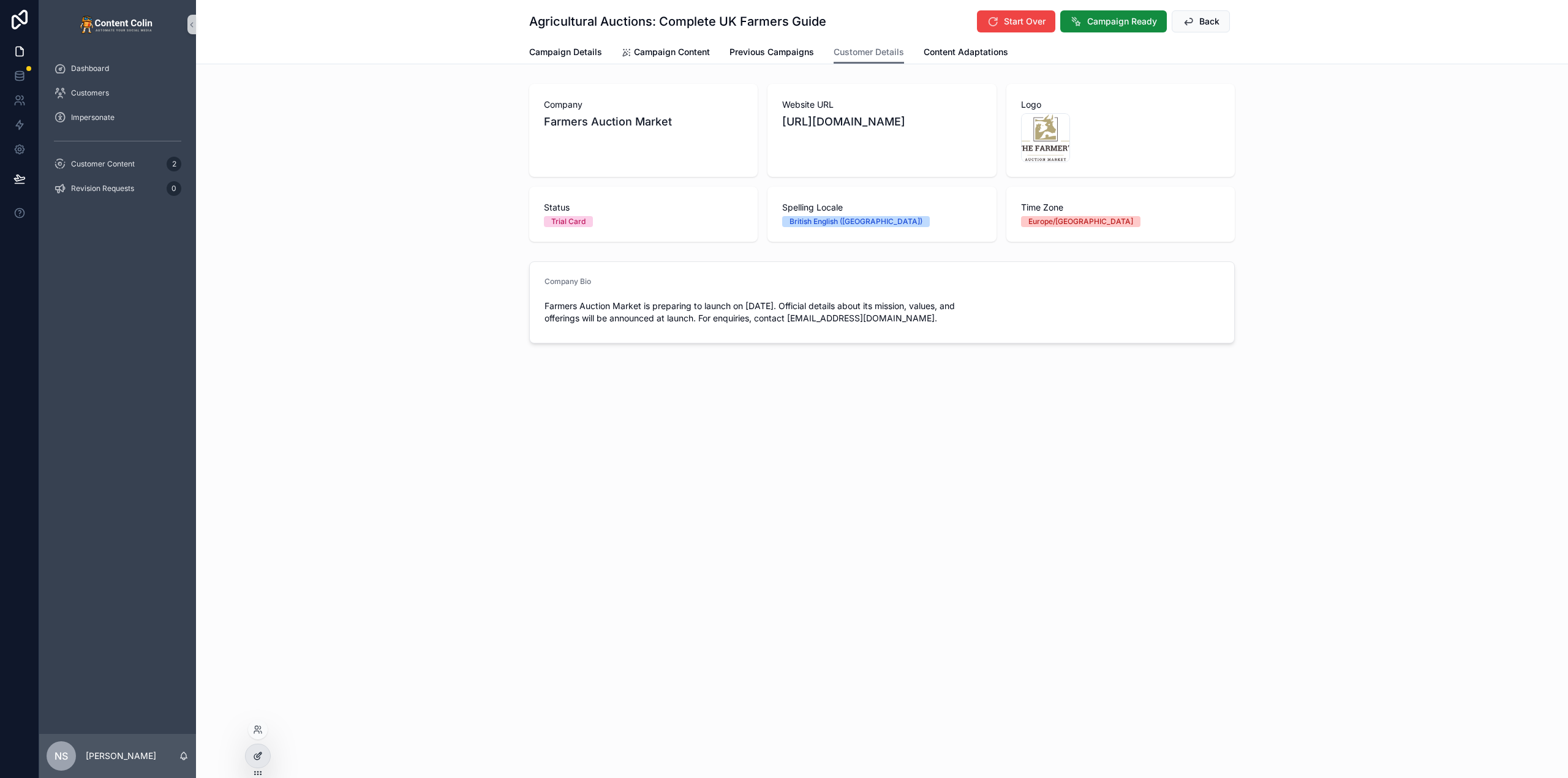
click at [258, 756] on icon at bounding box center [257, 755] width 10 height 10
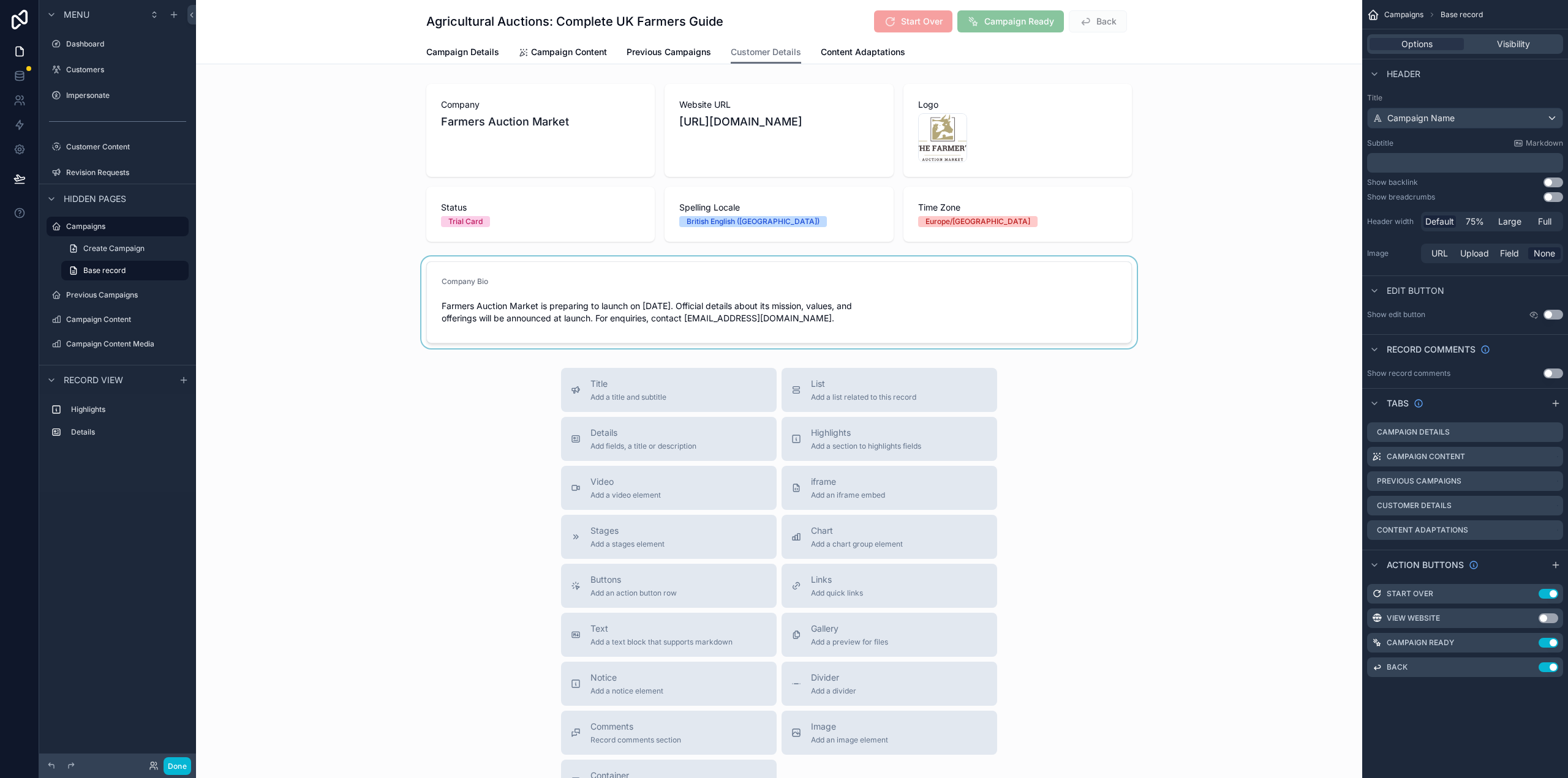
click at [1272, 277] on div "scrollable content" at bounding box center [778, 302] width 1166 height 92
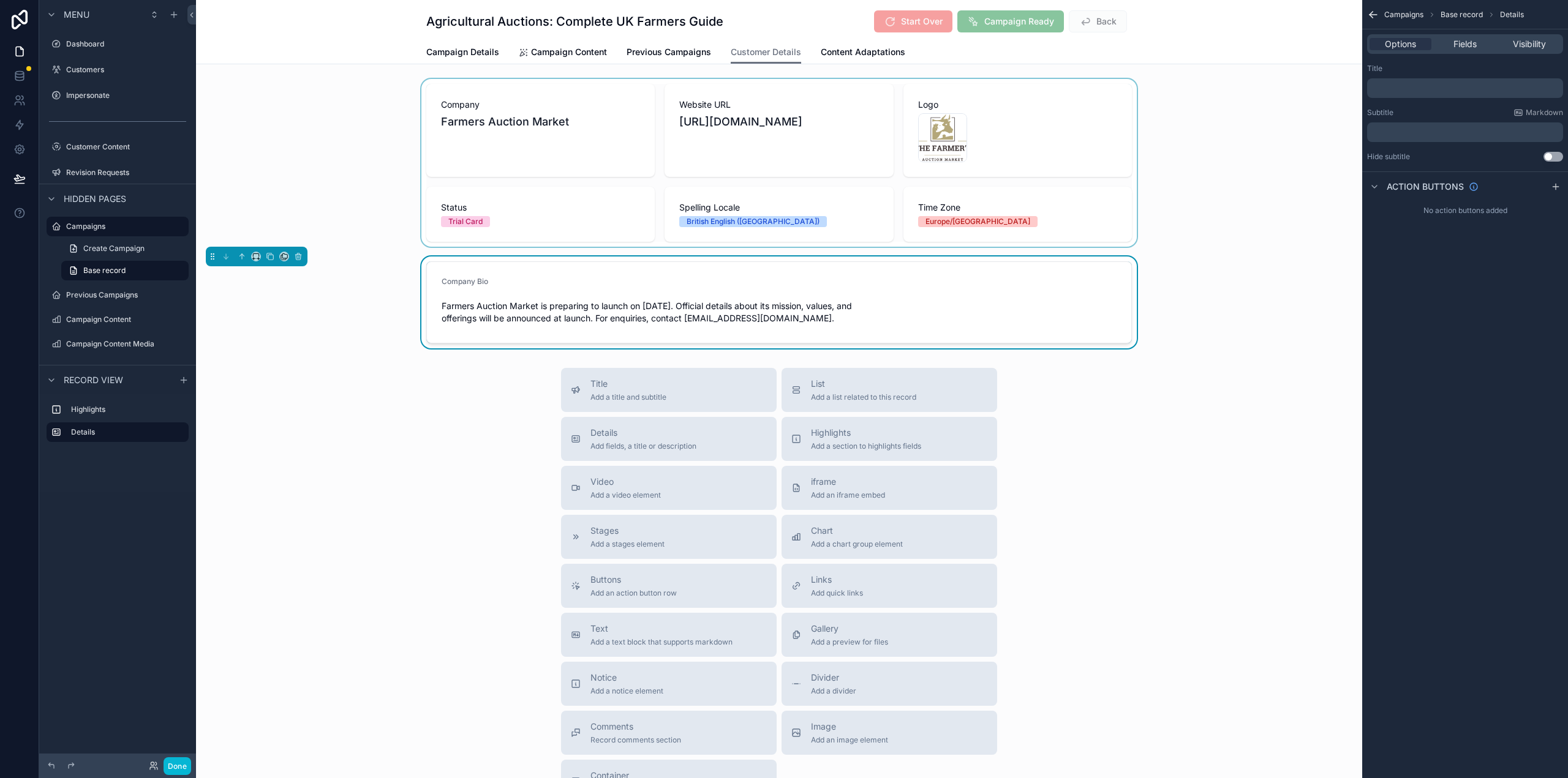
click at [1232, 87] on div "scrollable content" at bounding box center [778, 163] width 1166 height 168
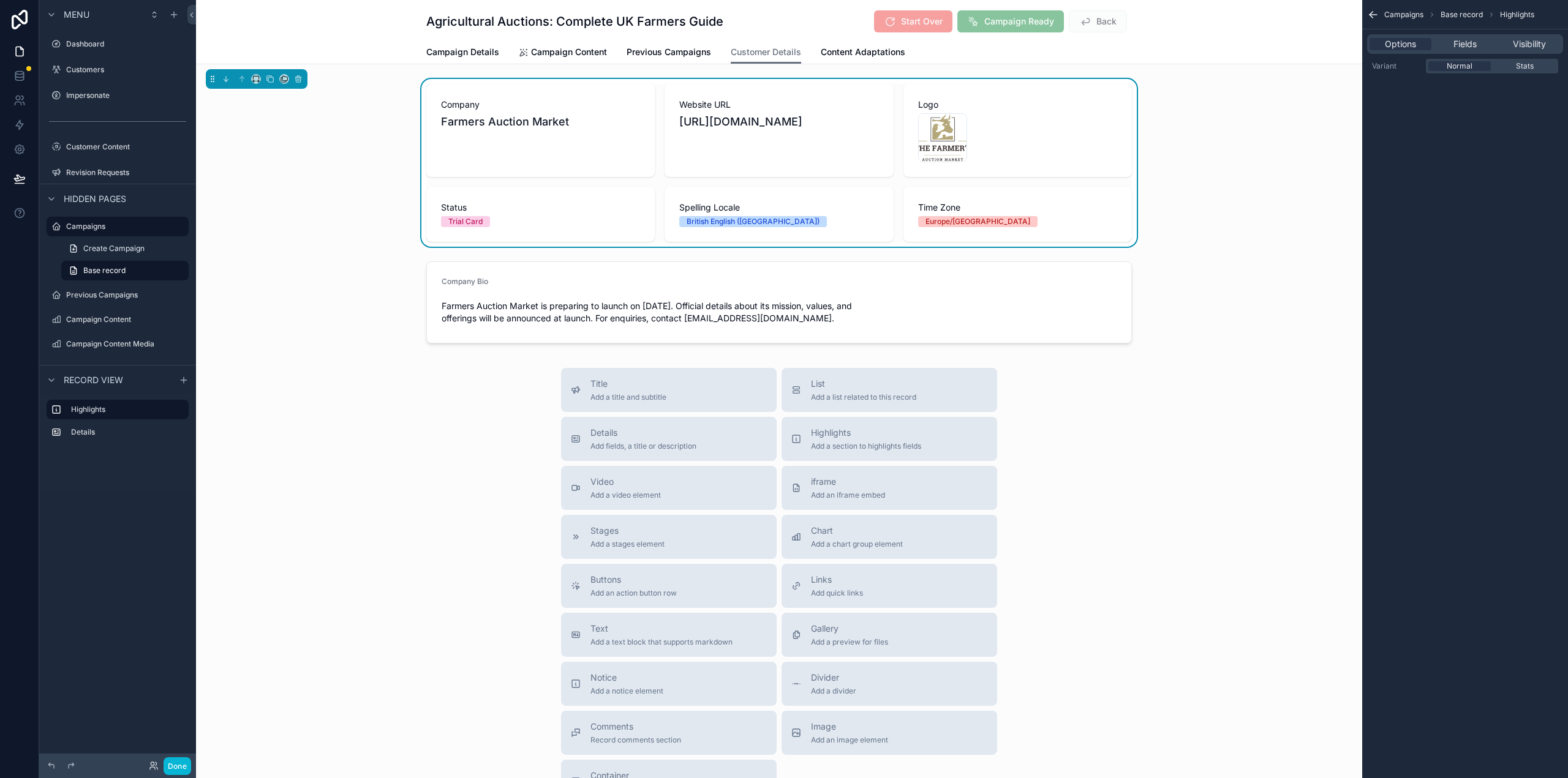
click at [1255, 23] on div "Agricultural Auctions: Complete UK Farmers Guide Start Over Campaign Ready Back…" at bounding box center [778, 32] width 1166 height 64
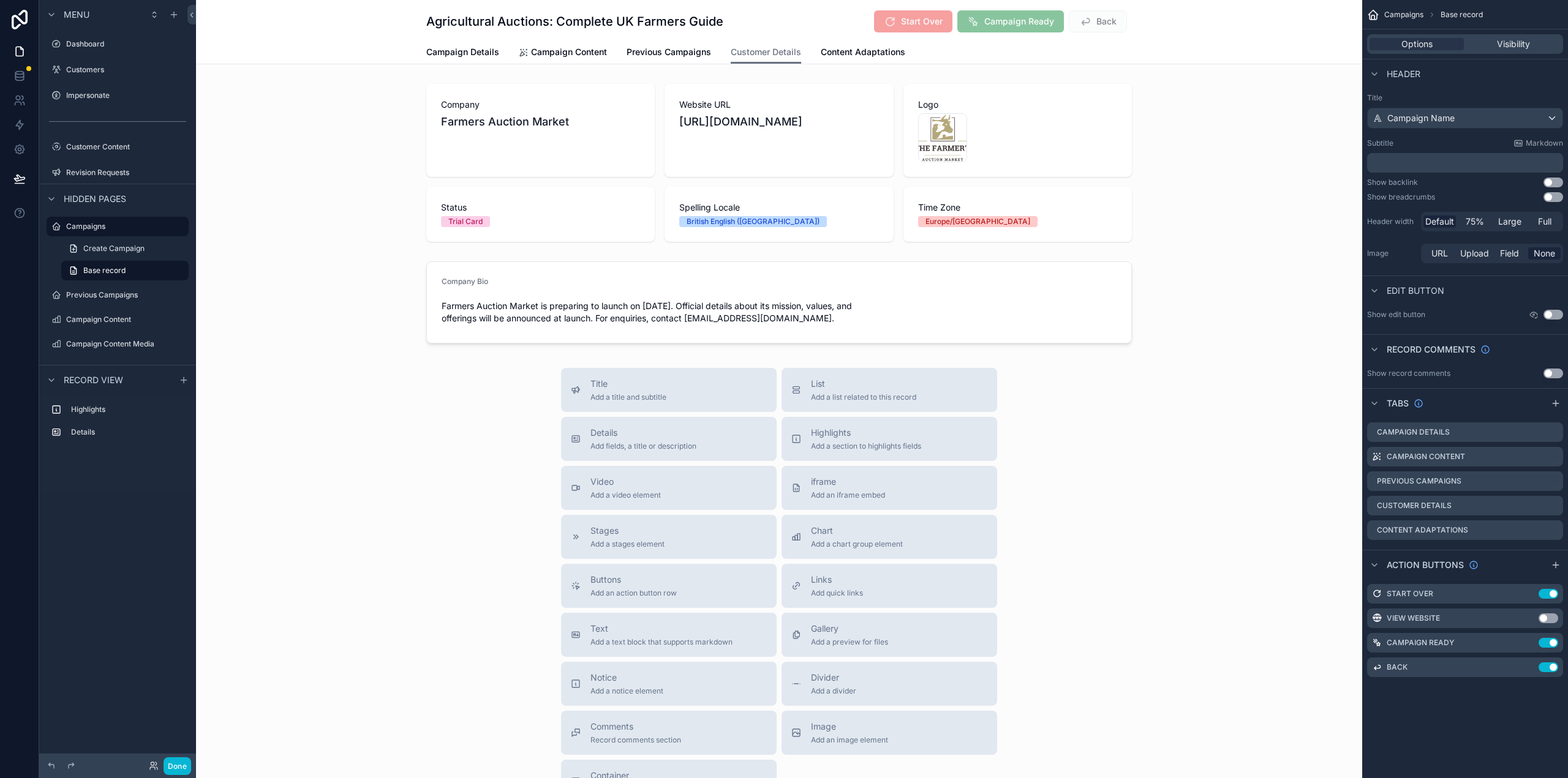
click at [1555, 313] on button "Use setting" at bounding box center [1553, 314] width 20 height 10
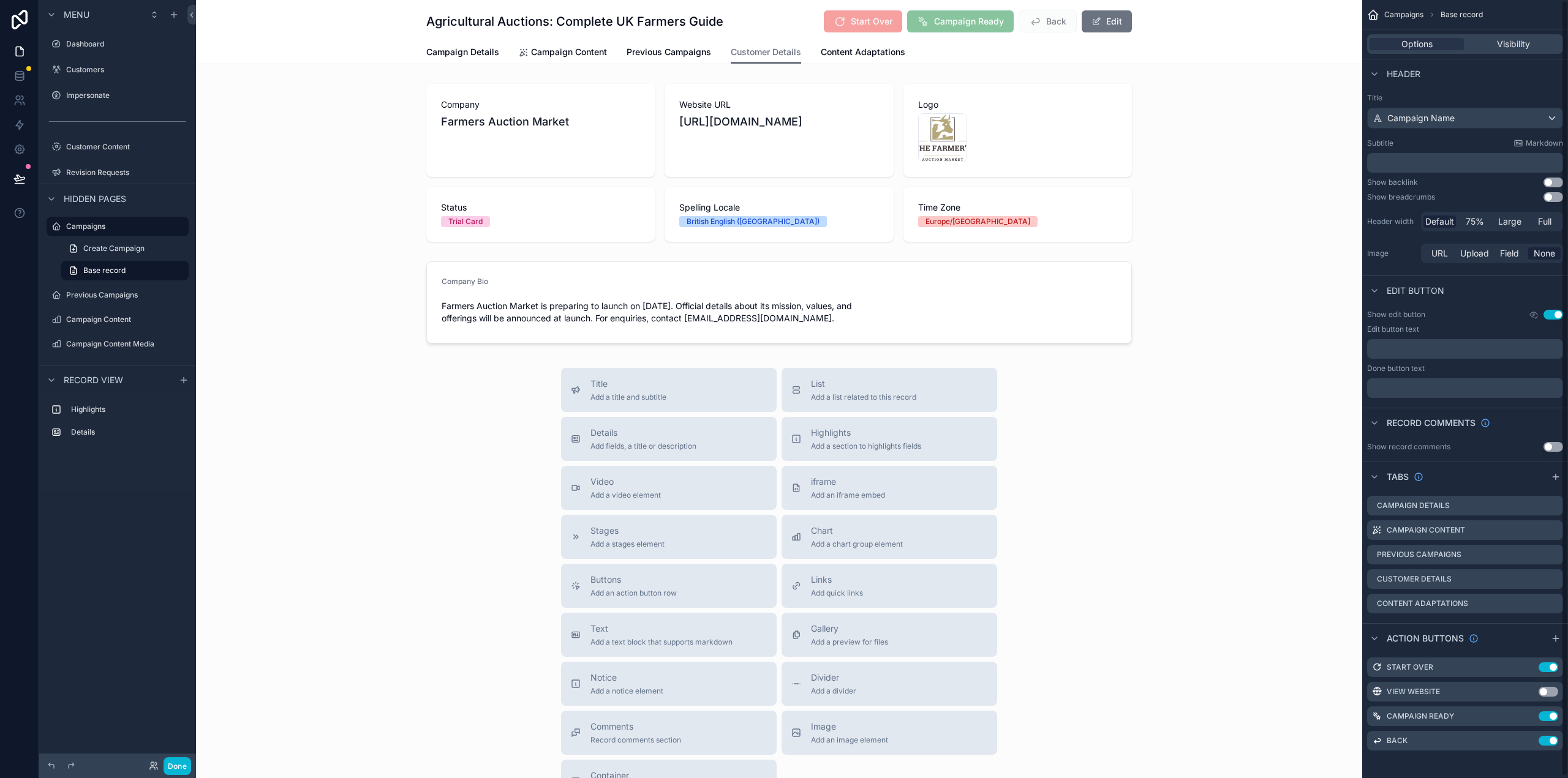
click at [1551, 310] on button "Use setting" at bounding box center [1553, 314] width 20 height 10
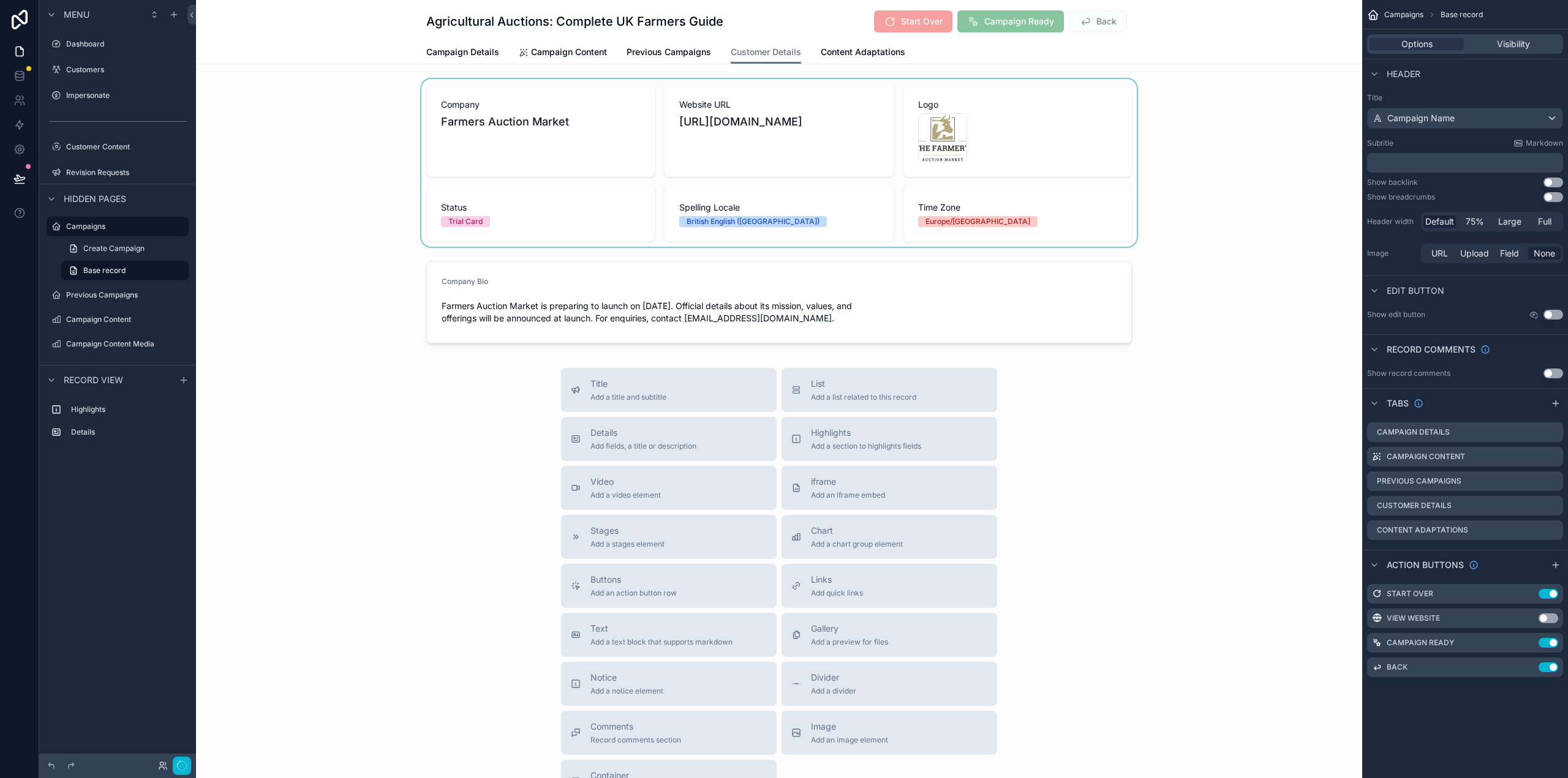
click at [1031, 80] on div "scrollable content" at bounding box center [778, 163] width 1166 height 168
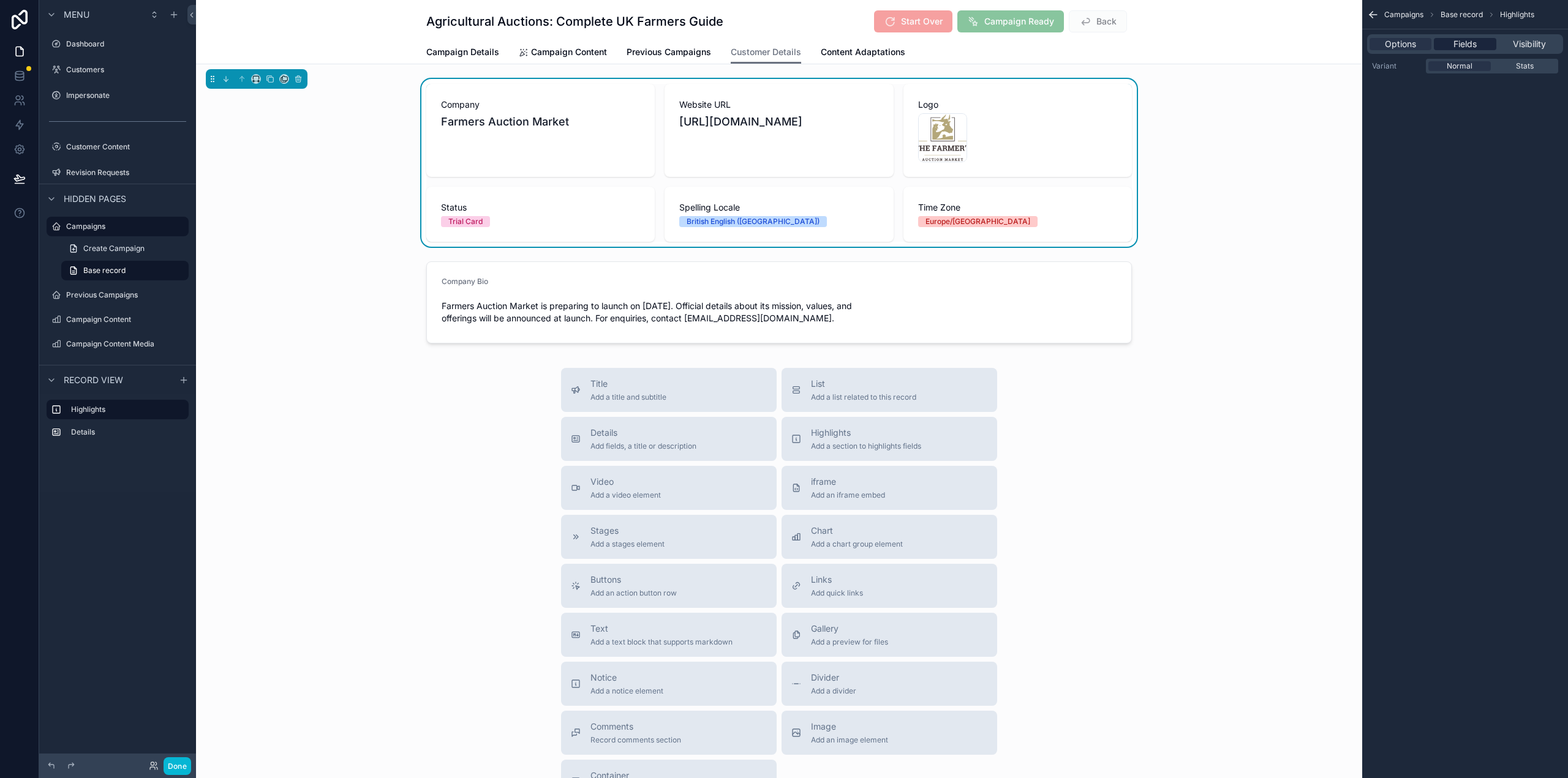
click at [1456, 43] on span "Fields" at bounding box center [1465, 44] width 23 height 12
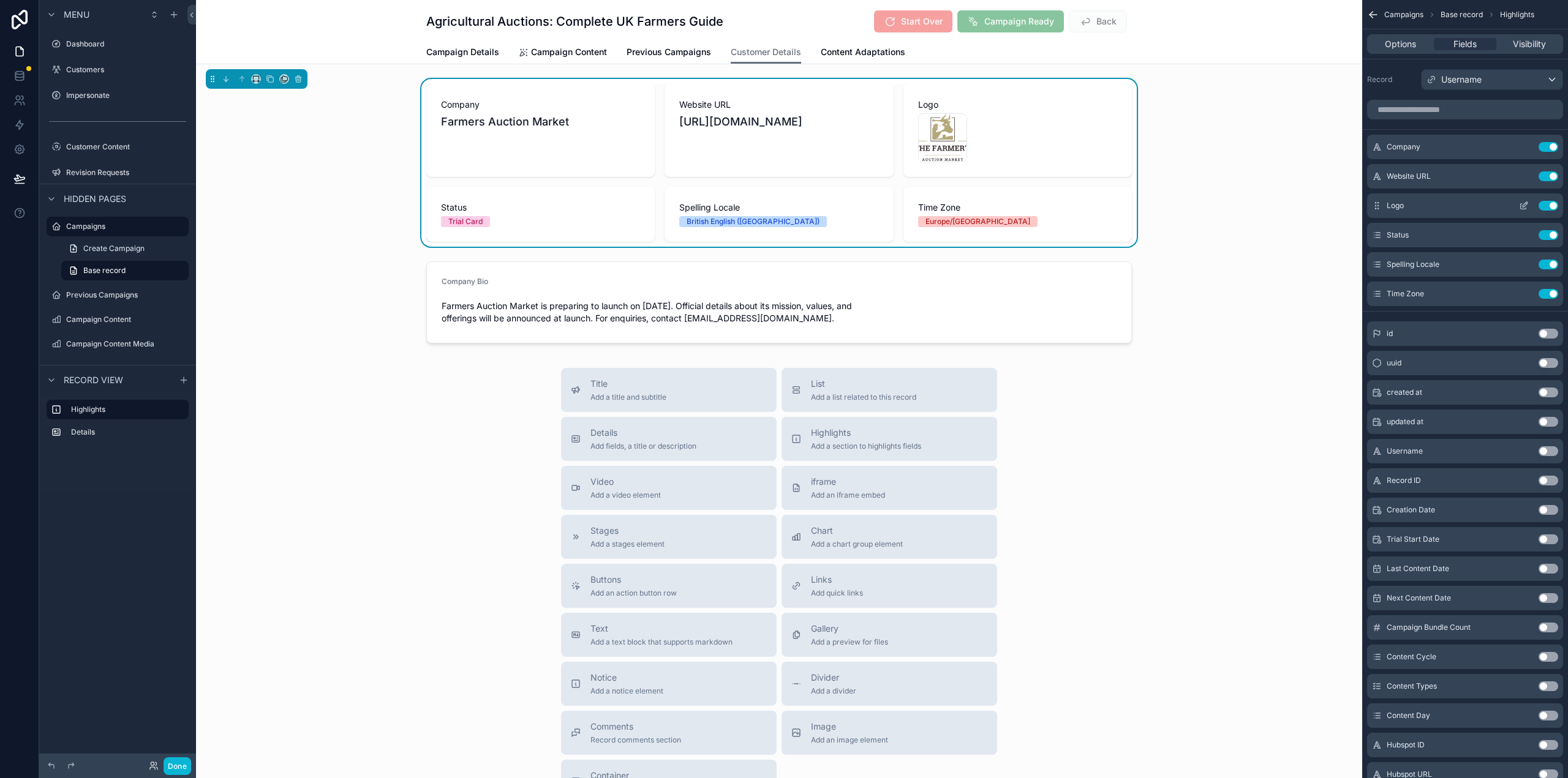
click at [1524, 204] on icon "scrollable content" at bounding box center [1526, 204] width 5 height 5
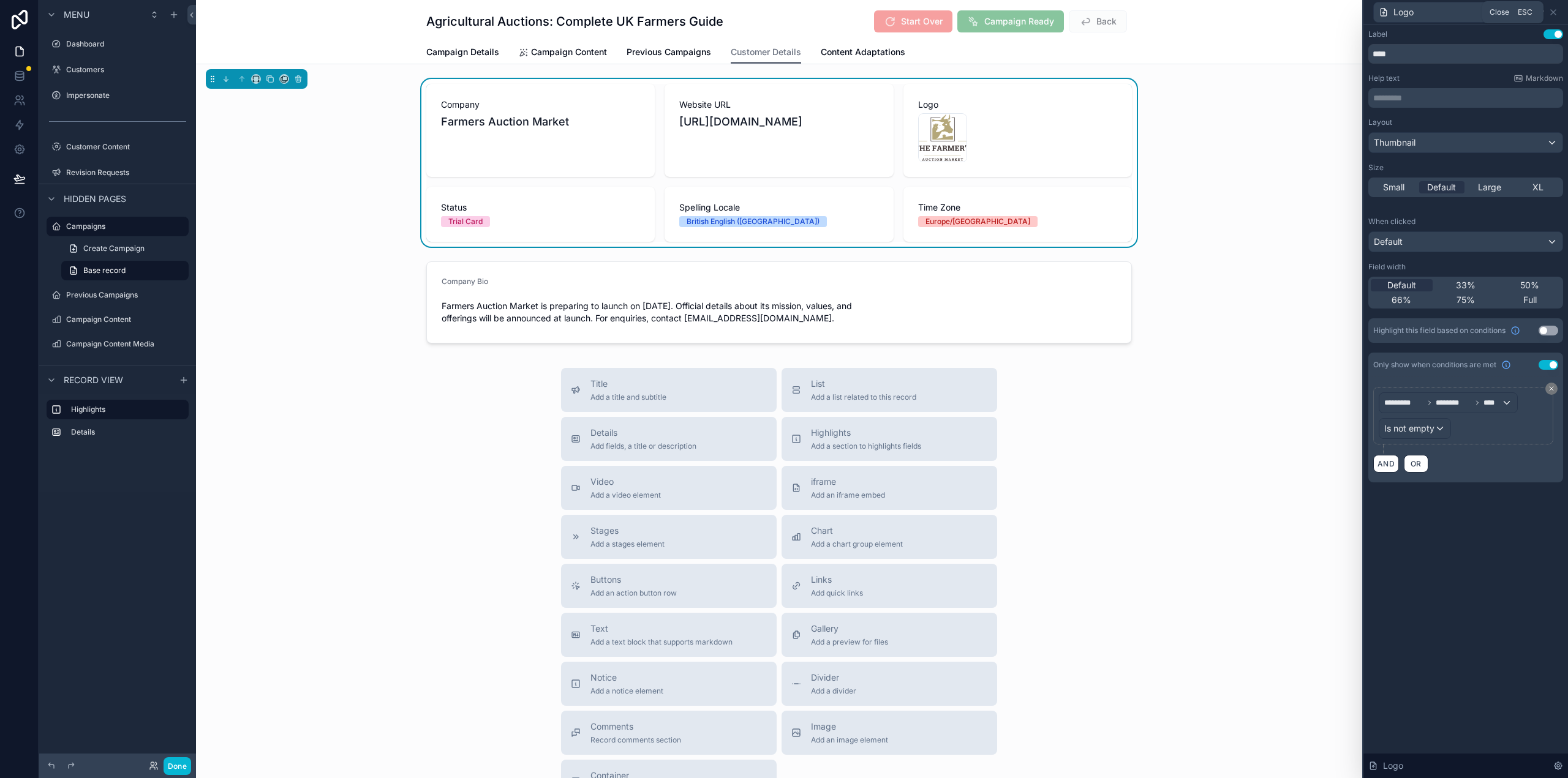
drag, startPoint x: 1552, startPoint y: 13, endPoint x: 1542, endPoint y: 19, distance: 11.7
click at [1552, 12] on icon at bounding box center [1553, 12] width 5 height 5
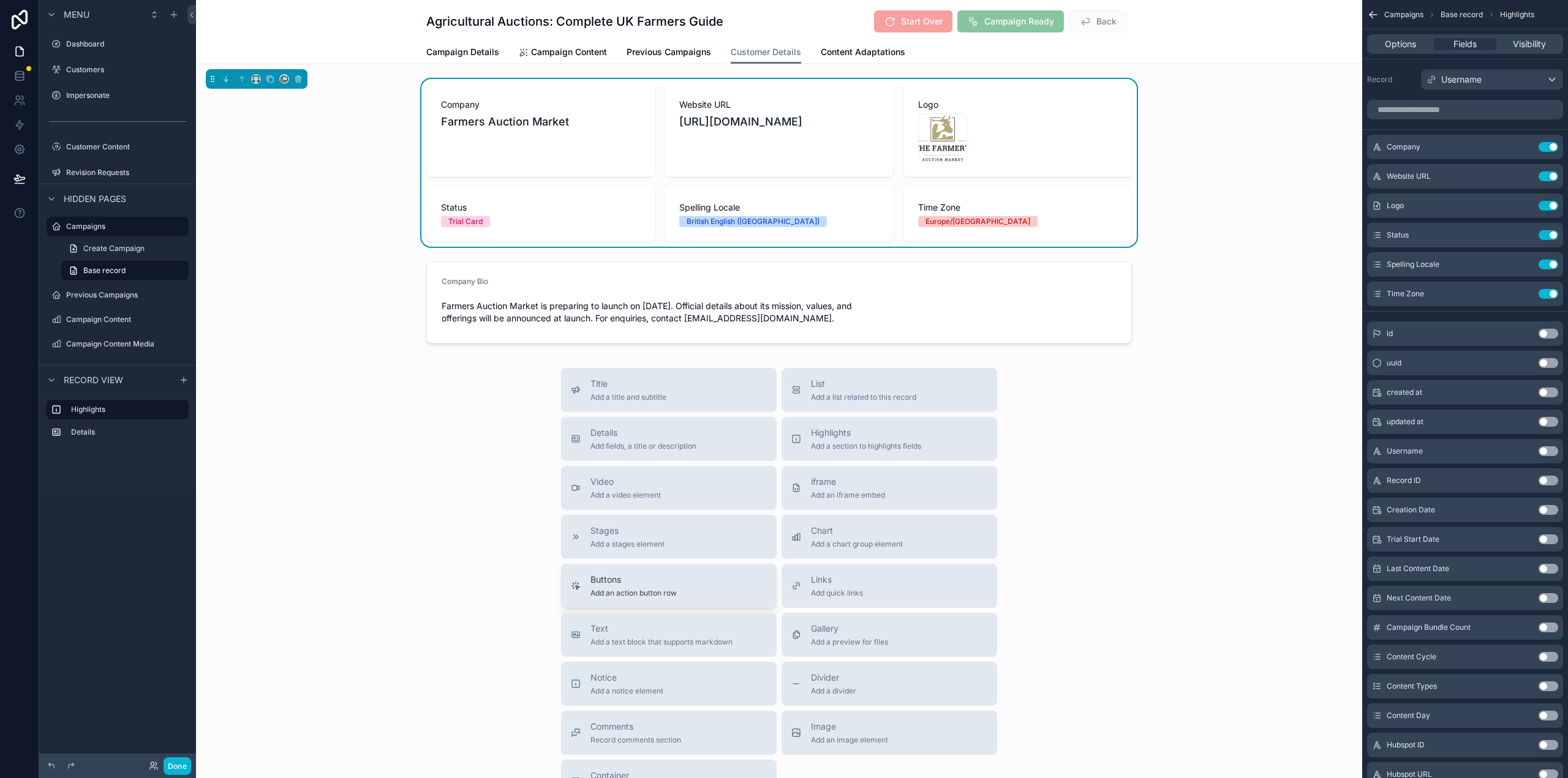
click at [652, 595] on span "Add an action button row" at bounding box center [634, 593] width 87 height 10
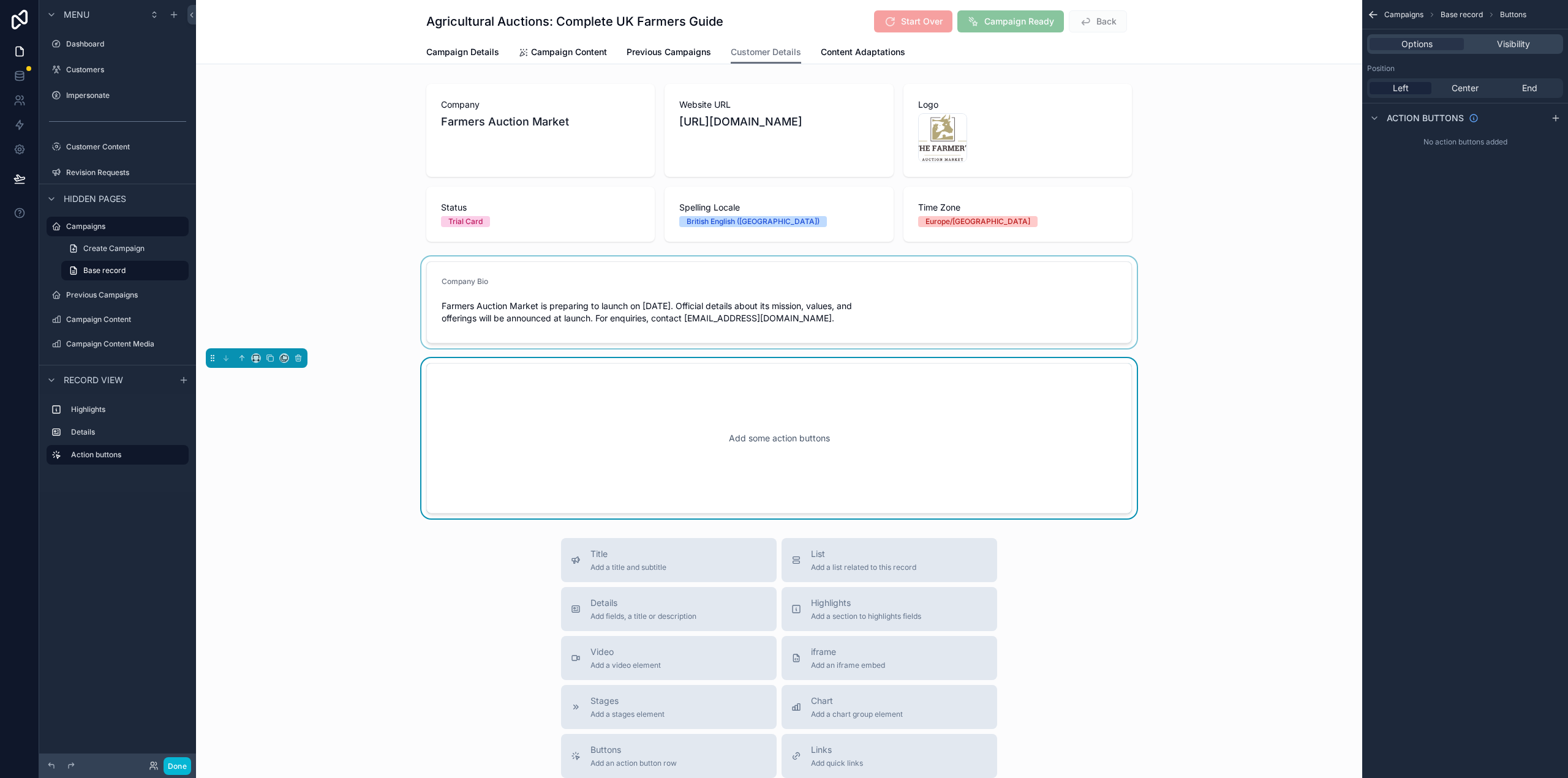
click at [1055, 299] on div "scrollable content" at bounding box center [778, 302] width 1166 height 92
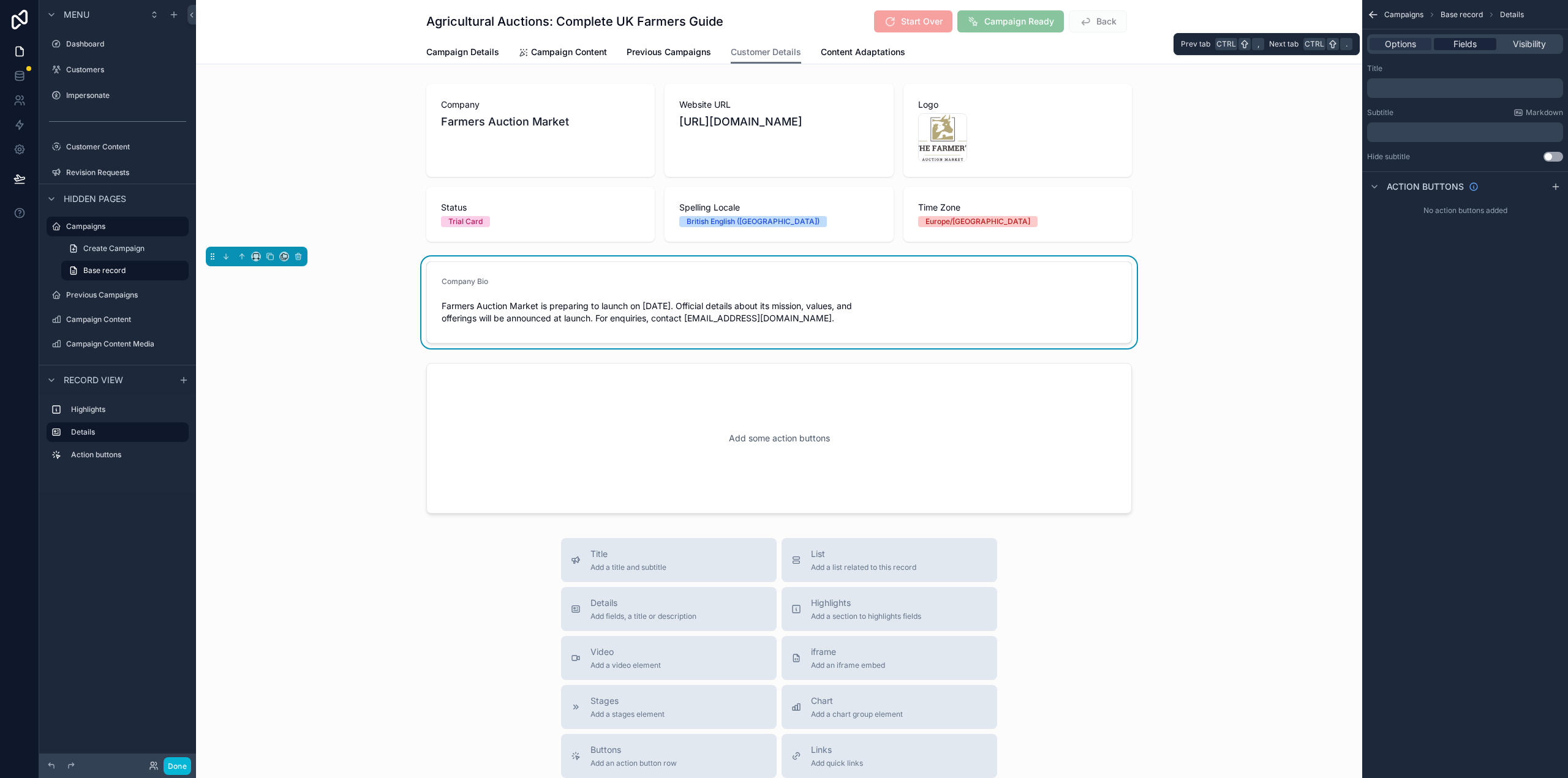
click at [1483, 41] on div "Fields" at bounding box center [1464, 44] width 61 height 12
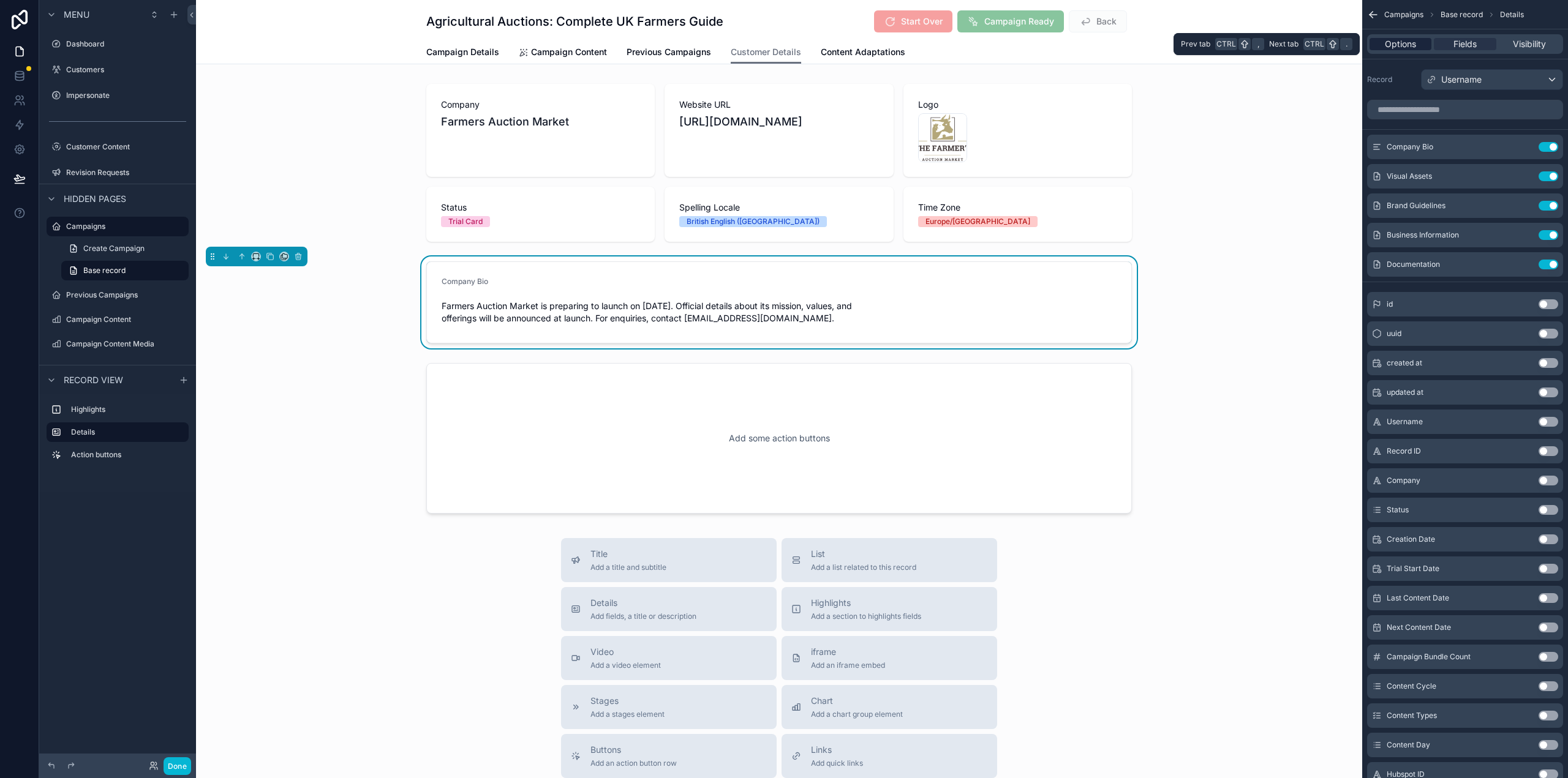
click at [1390, 39] on span "Options" at bounding box center [1401, 44] width 31 height 12
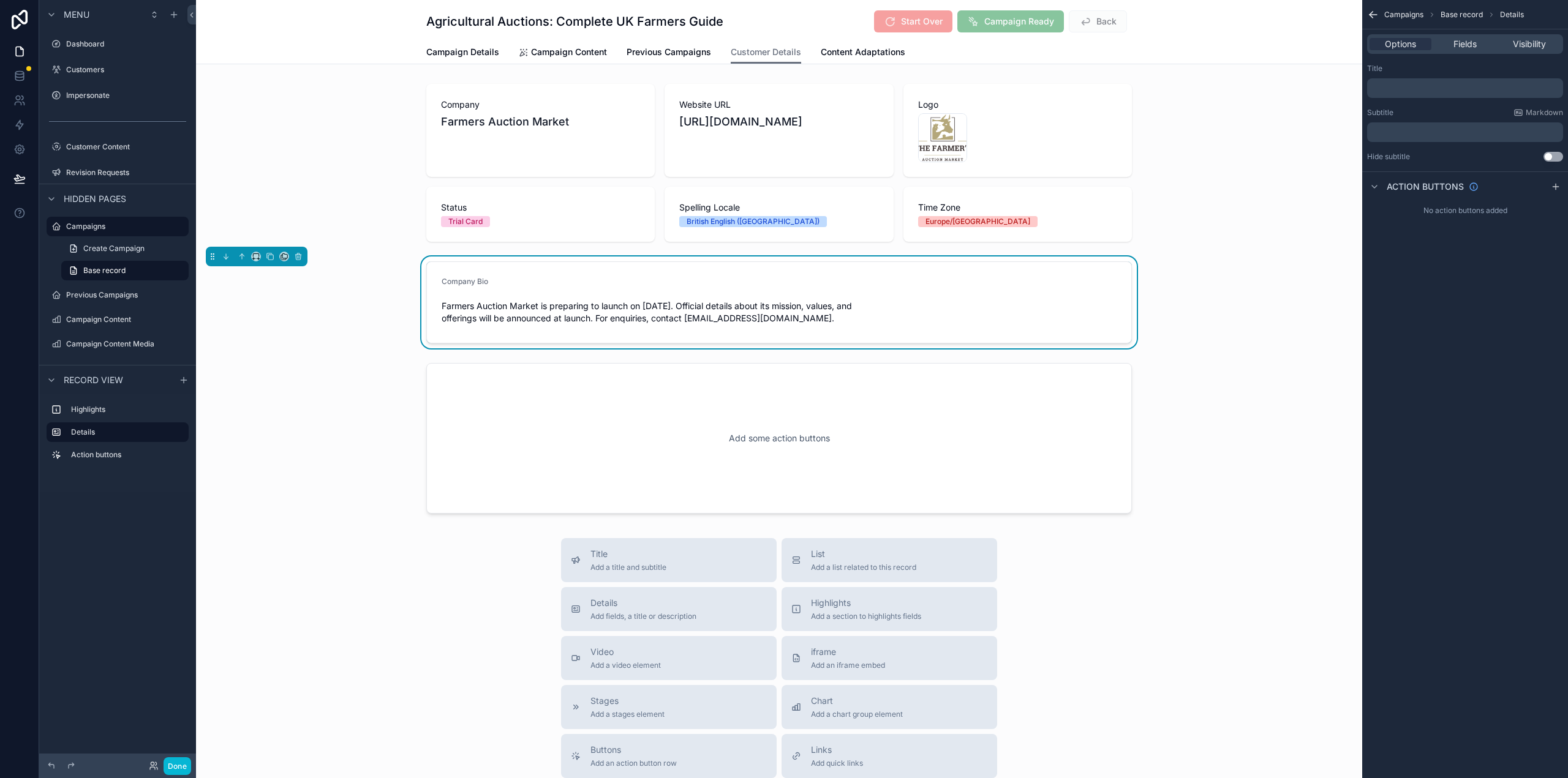
click at [932, 315] on span "Farmers Auction Market is preparing to launch on 1 September. Official details …" at bounding box center [779, 312] width 675 height 24
click at [1462, 39] on span "Fields" at bounding box center [1465, 44] width 23 height 12
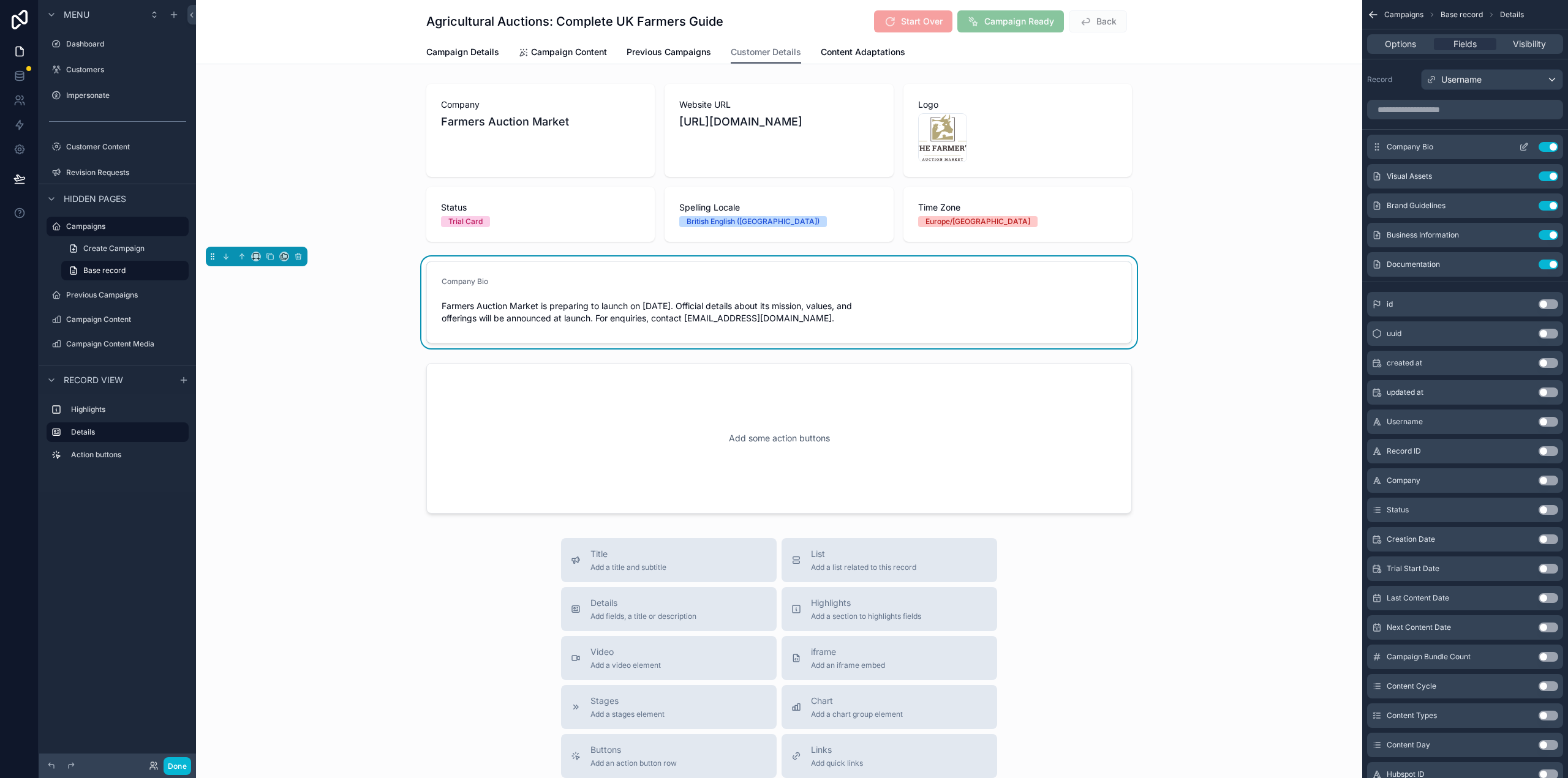
click at [1526, 145] on icon "scrollable content" at bounding box center [1526, 144] width 1 height 1
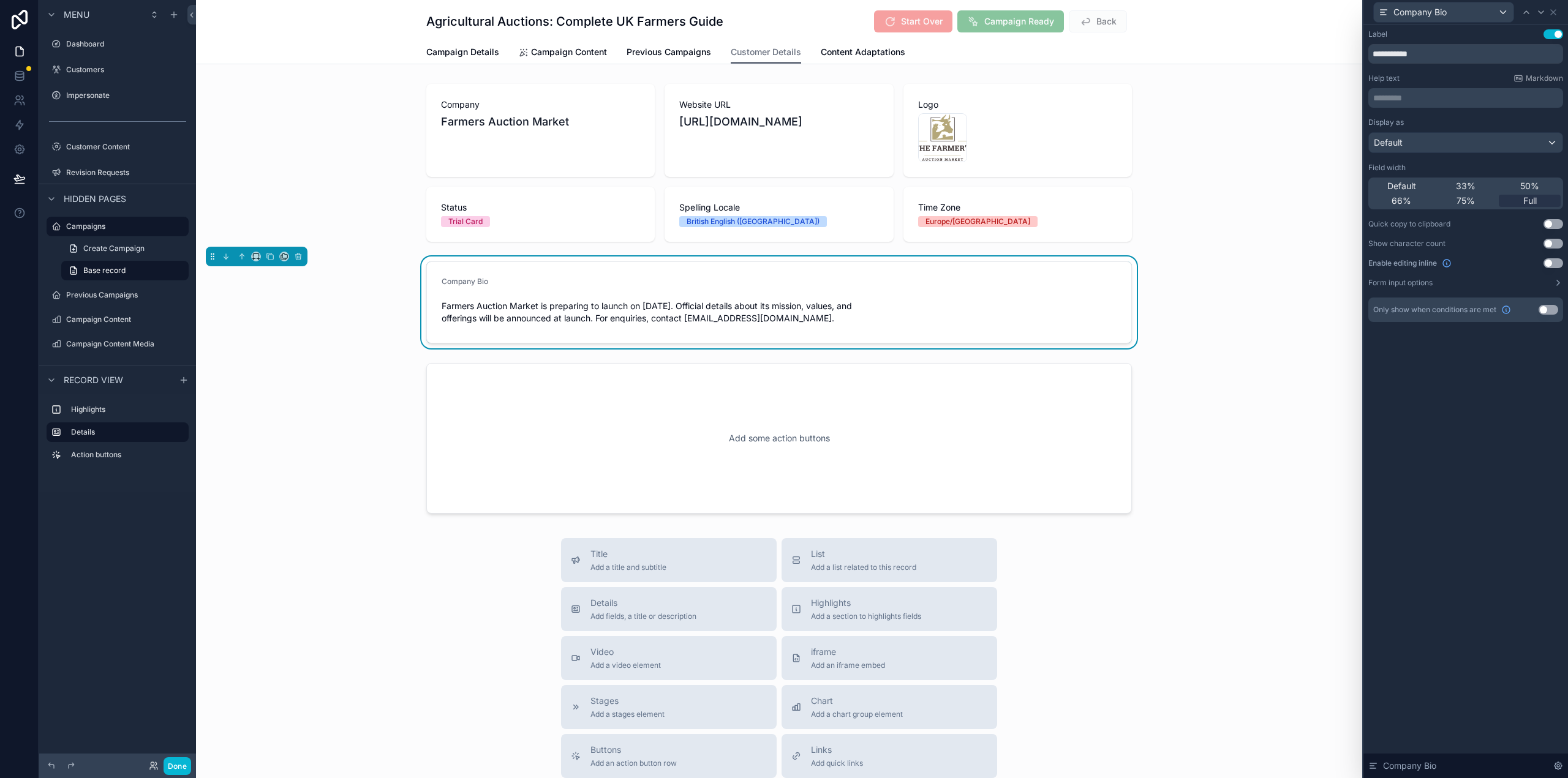
click at [1555, 260] on button "Use setting" at bounding box center [1553, 263] width 20 height 10
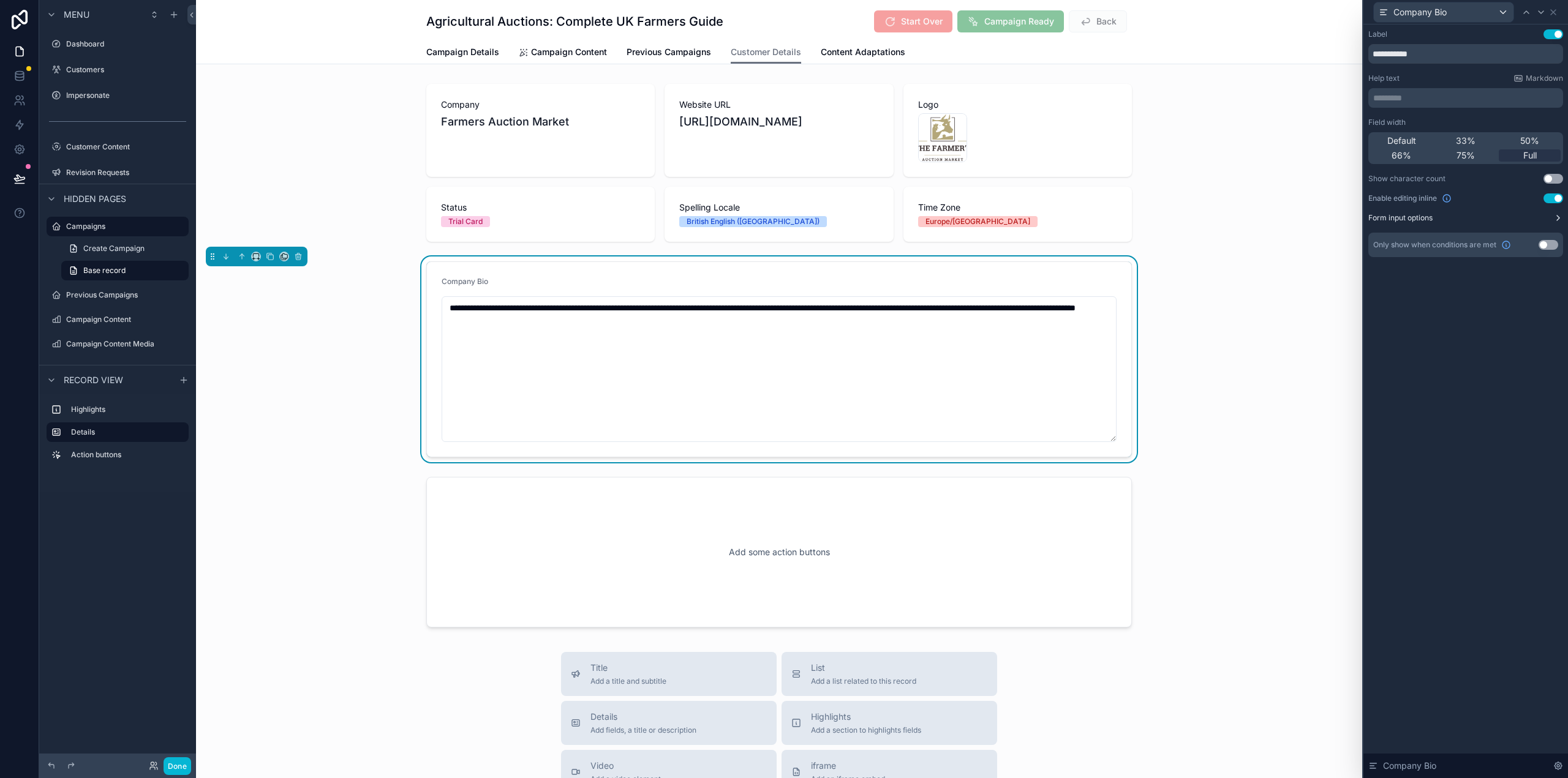
click at [1444, 217] on button "Form input options" at bounding box center [1465, 217] width 195 height 10
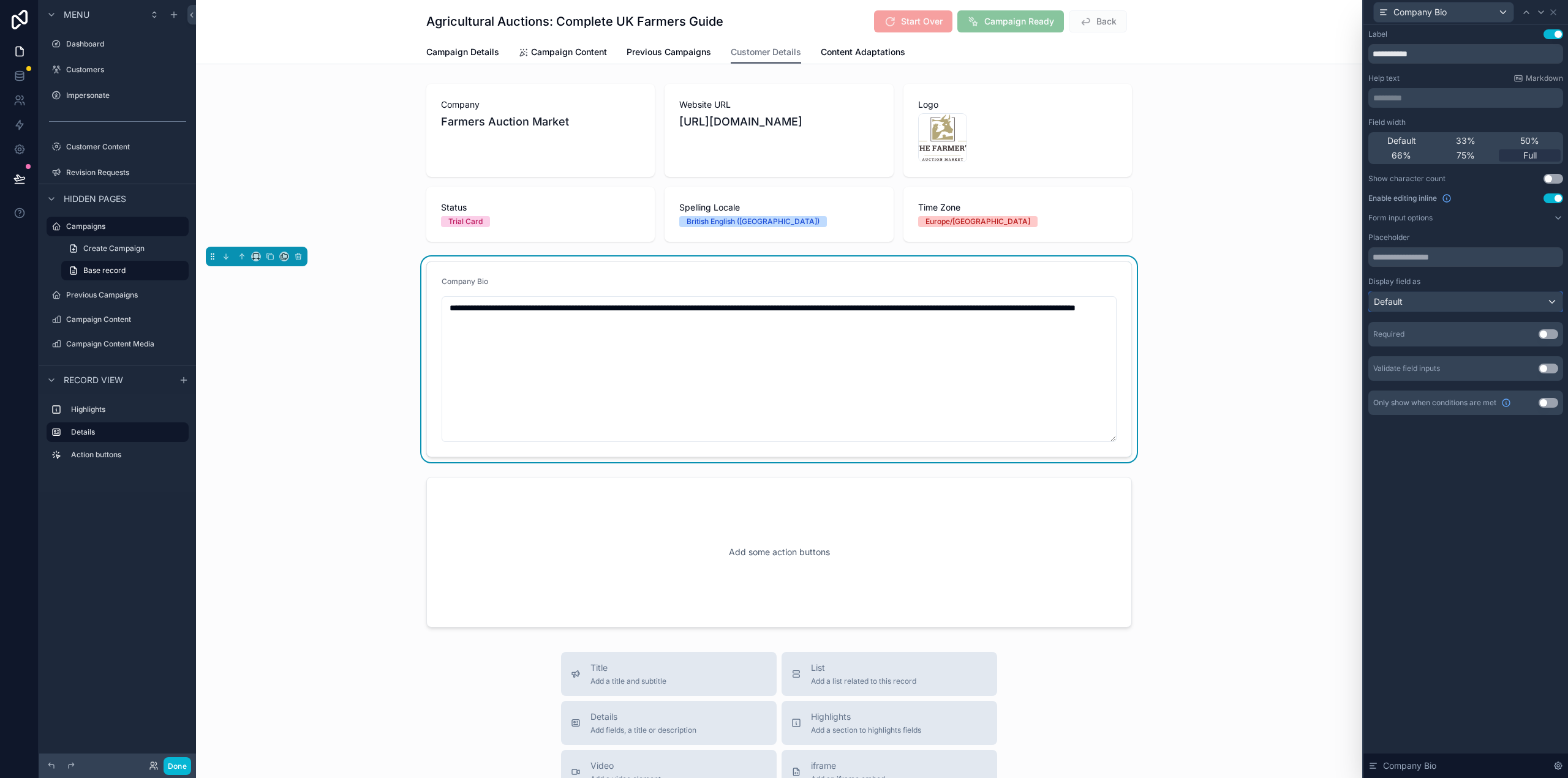
click at [1428, 296] on div "Default" at bounding box center [1466, 301] width 194 height 20
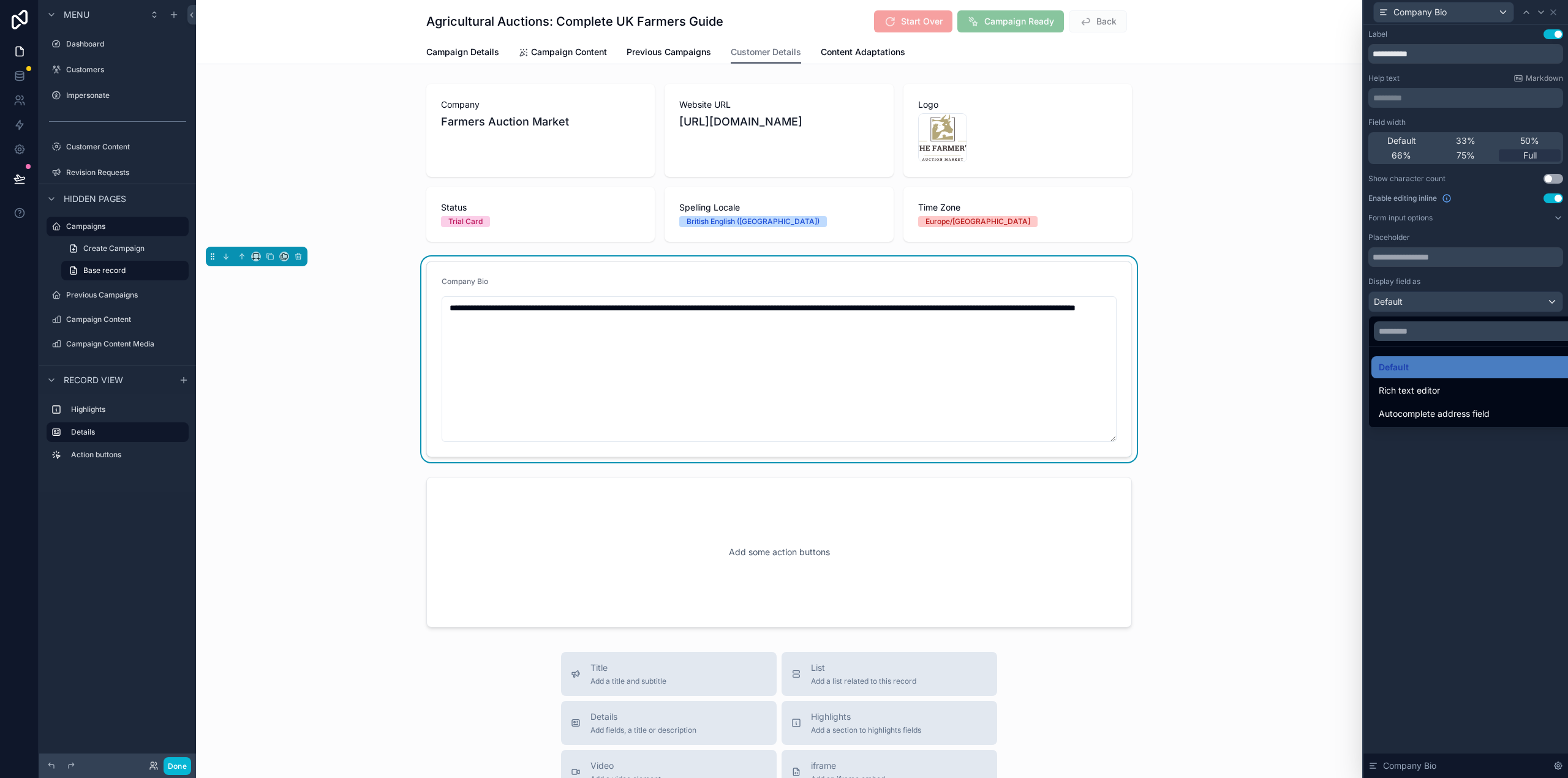
click at [1428, 296] on div at bounding box center [1466, 389] width 204 height 778
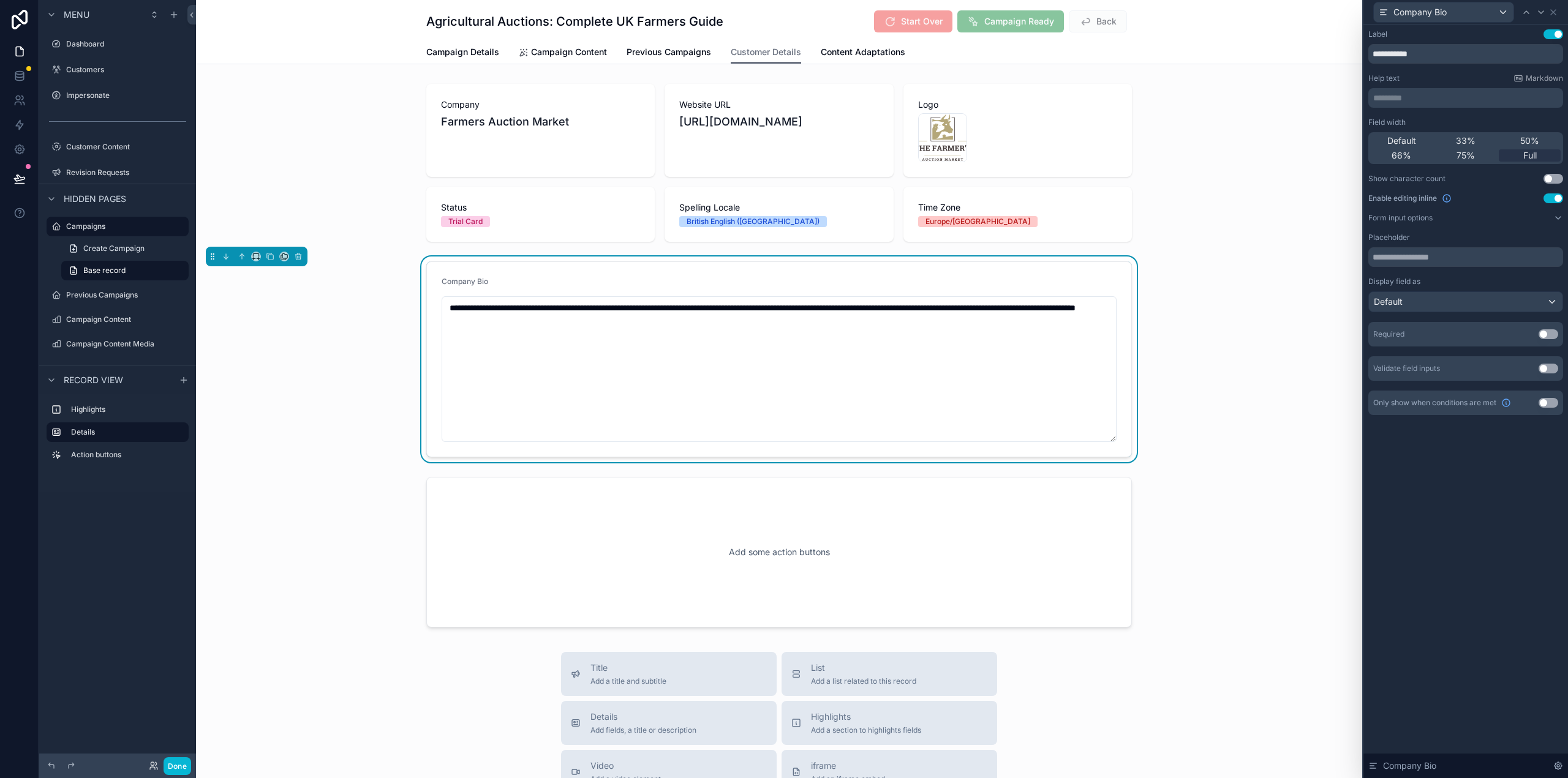
click at [1550, 334] on button "Use setting" at bounding box center [1548, 334] width 20 height 10
click at [1554, 11] on icon at bounding box center [1553, 12] width 5 height 5
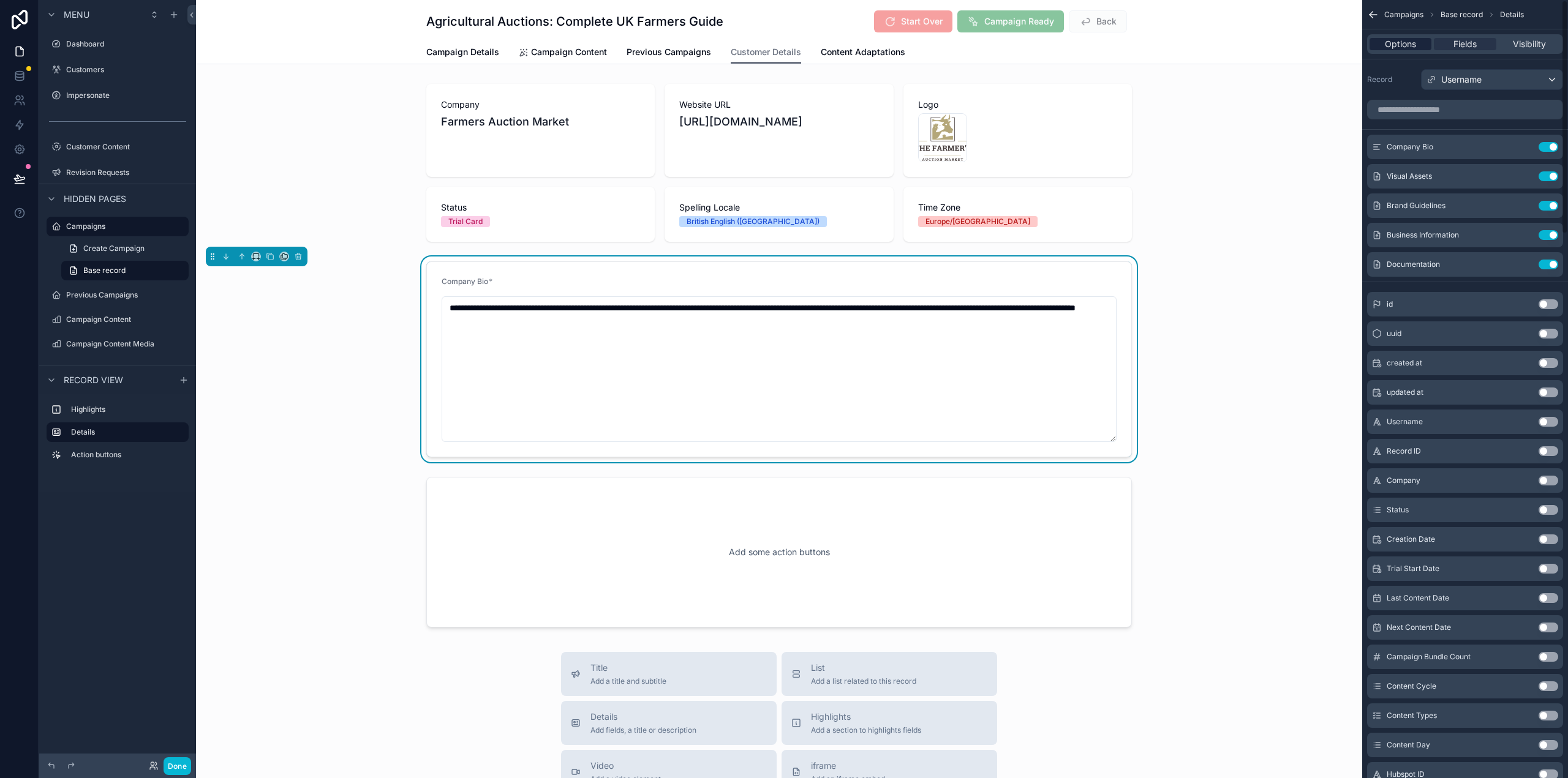
click at [1398, 45] on span "Options" at bounding box center [1401, 44] width 31 height 12
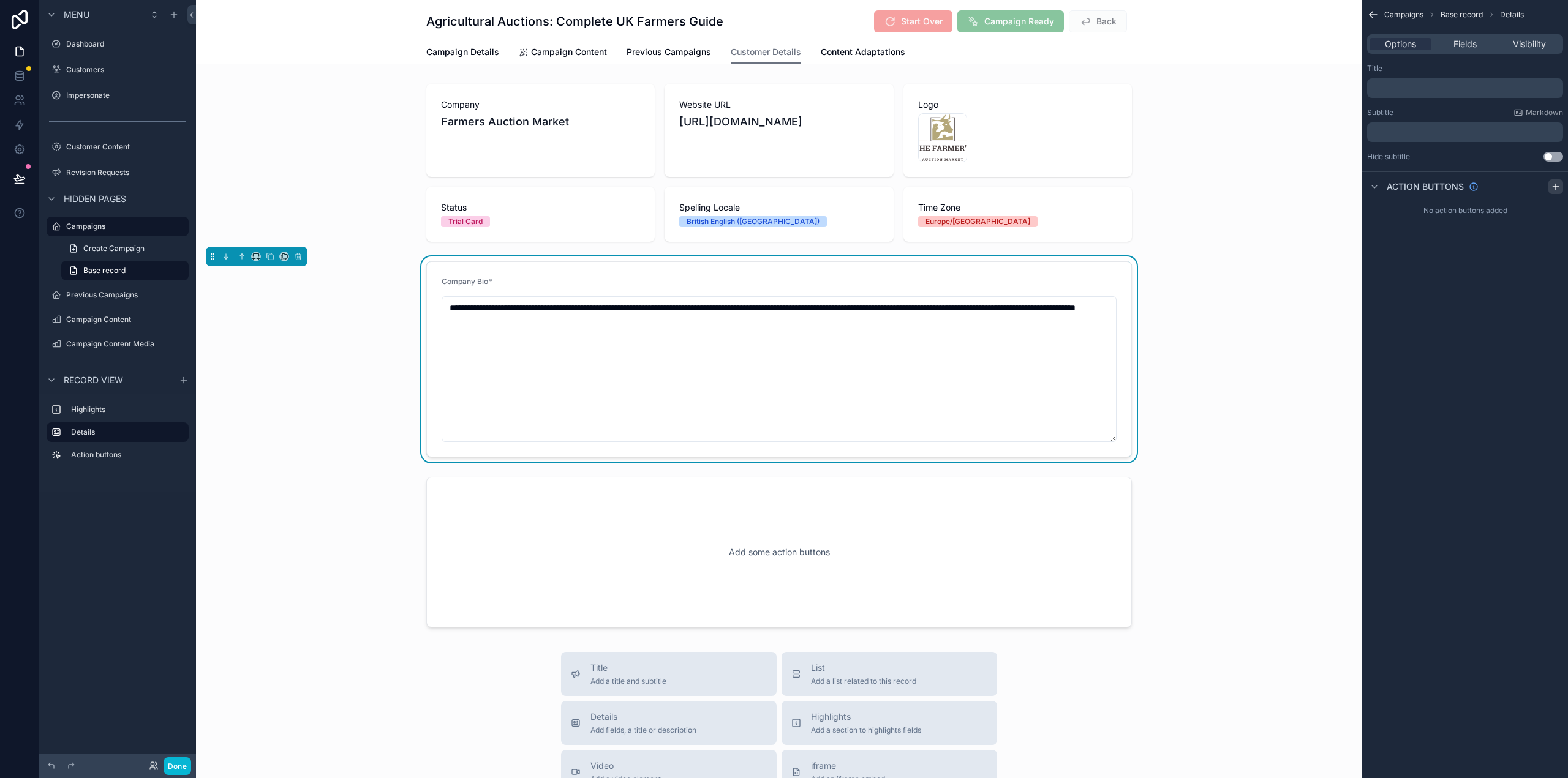
click at [1560, 182] on icon "scrollable content" at bounding box center [1555, 186] width 10 height 10
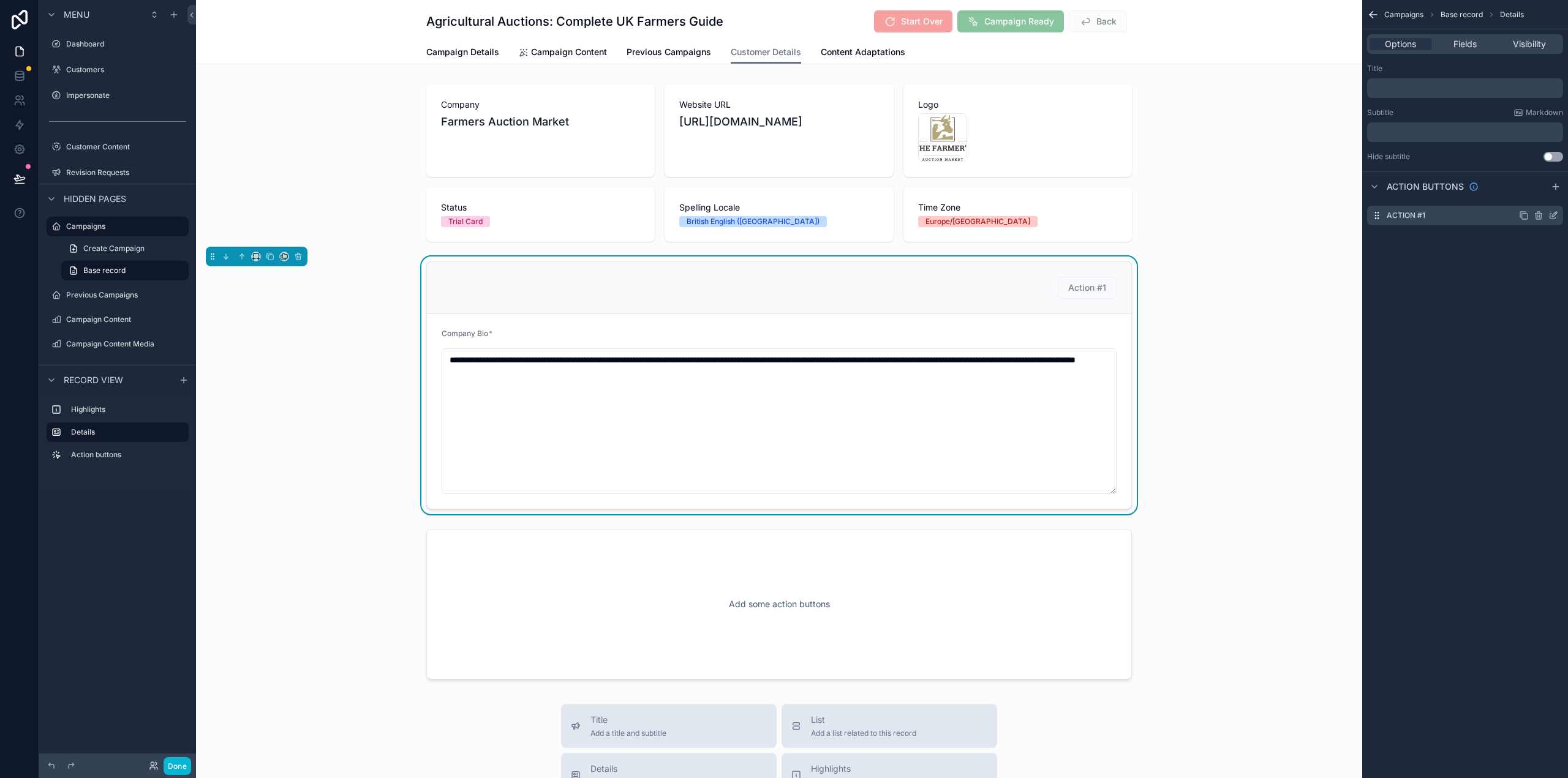
click at [1537, 215] on icon "scrollable content" at bounding box center [1538, 215] width 10 height 10
click at [1534, 196] on icon at bounding box center [1534, 196] width 0 height 3
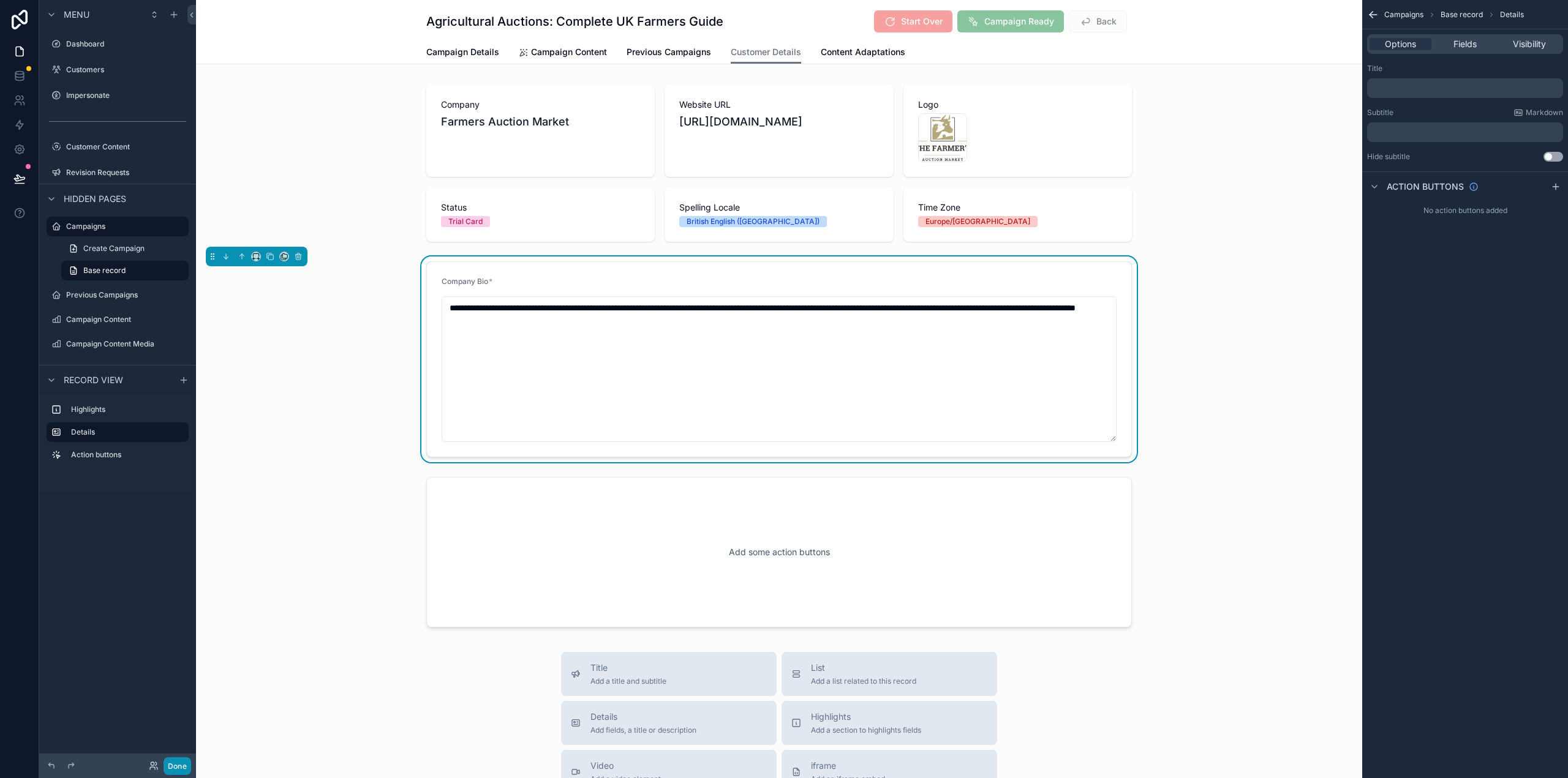
click at [177, 763] on button "Done" at bounding box center [177, 766] width 28 height 18
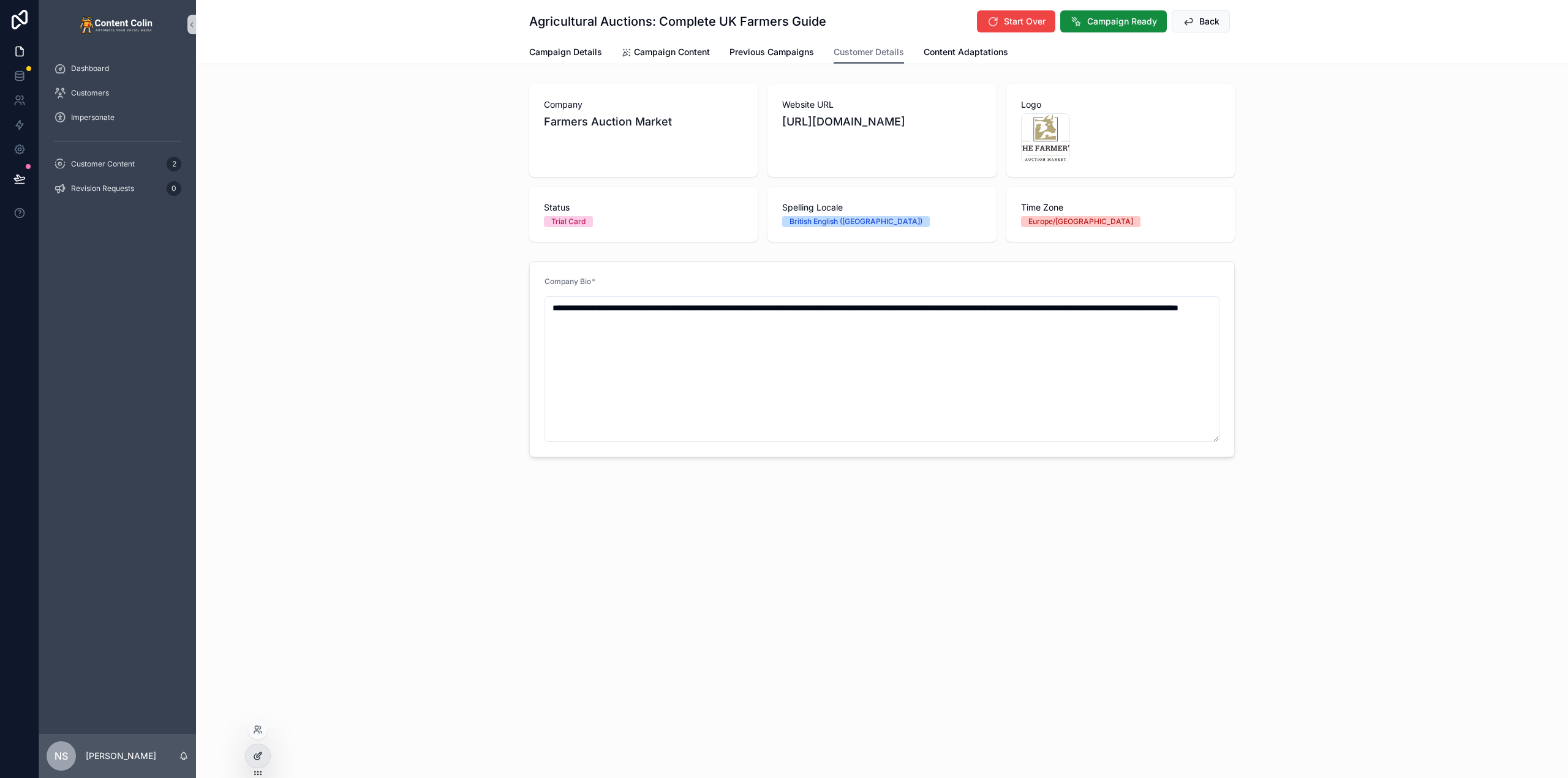
click at [255, 750] on div at bounding box center [258, 755] width 24 height 23
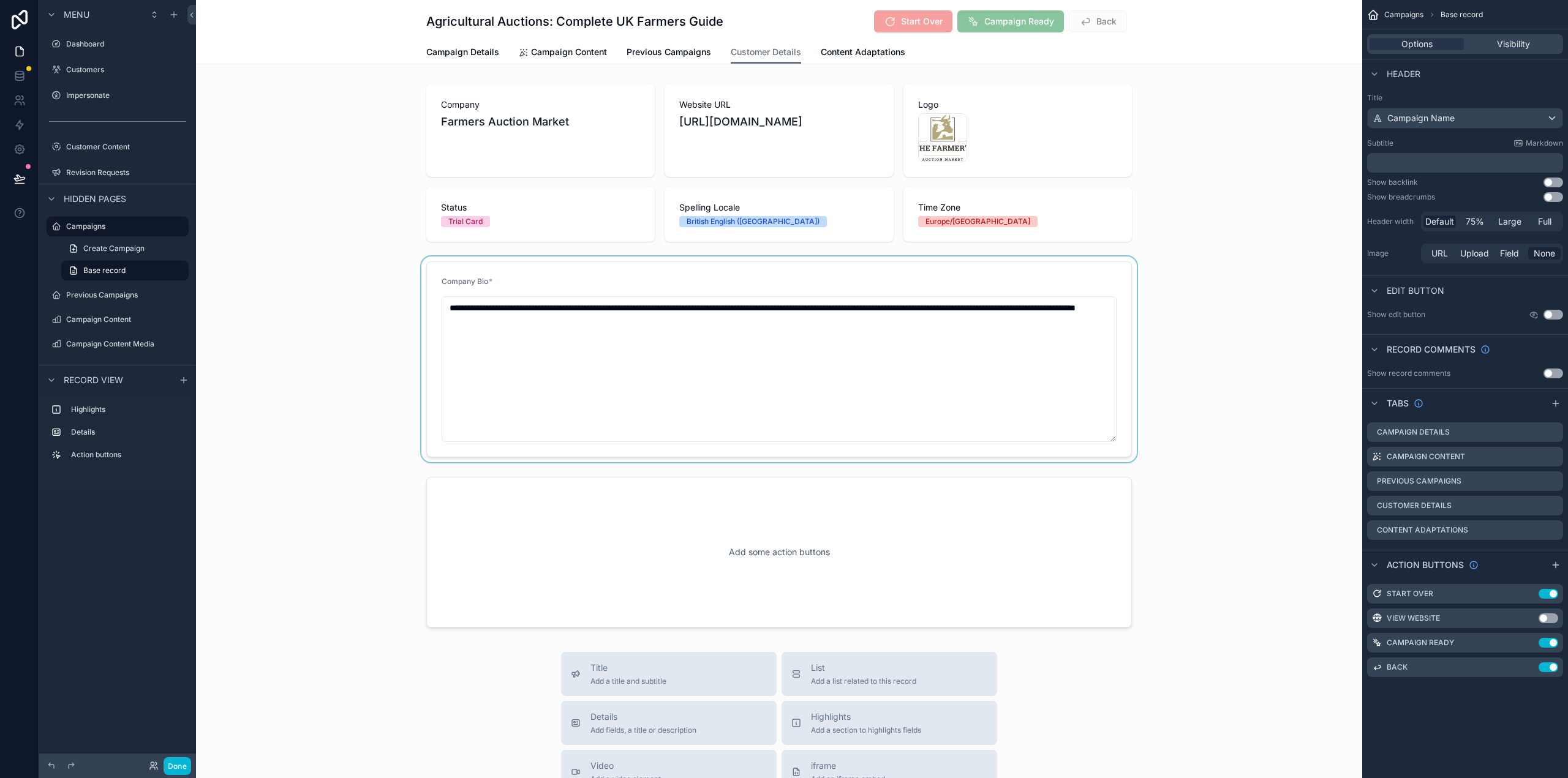
click at [654, 281] on div "scrollable content" at bounding box center [778, 359] width 1166 height 206
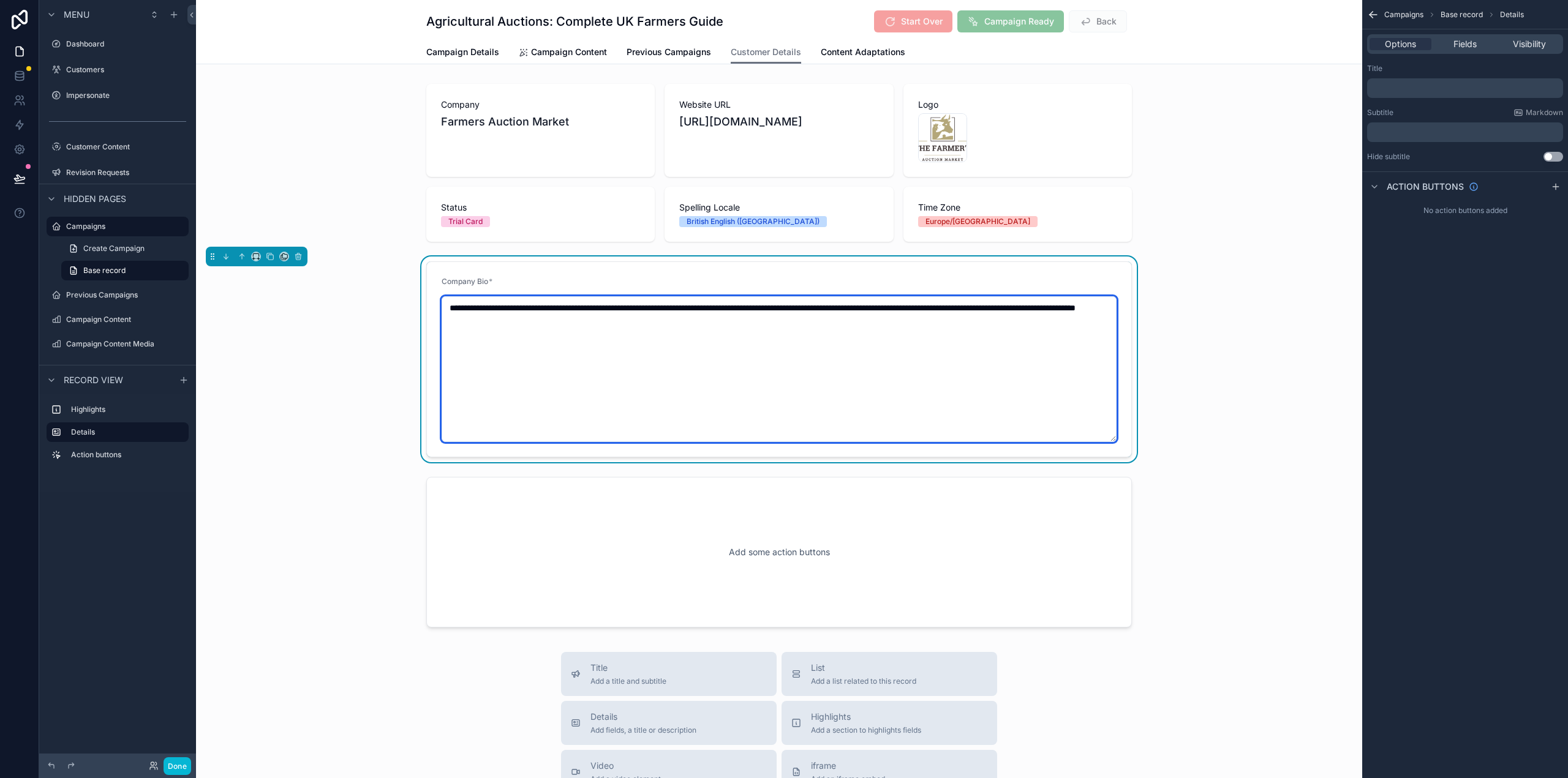
click at [935, 363] on textarea "**********" at bounding box center [779, 369] width 675 height 145
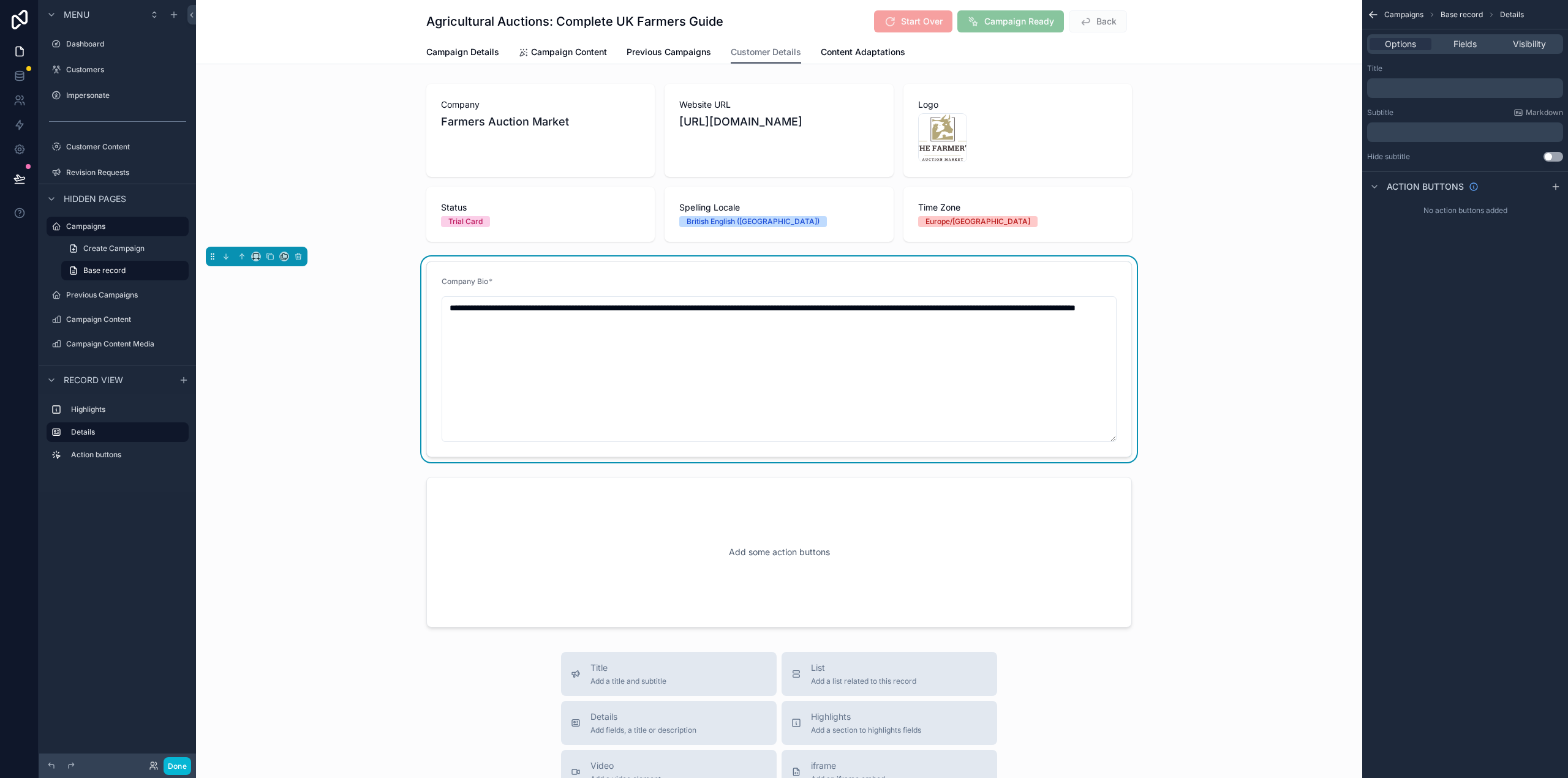
click at [1464, 37] on div "Options Fields Visibility" at bounding box center [1465, 44] width 196 height 20
click at [1463, 39] on span "Fields" at bounding box center [1465, 44] width 23 height 12
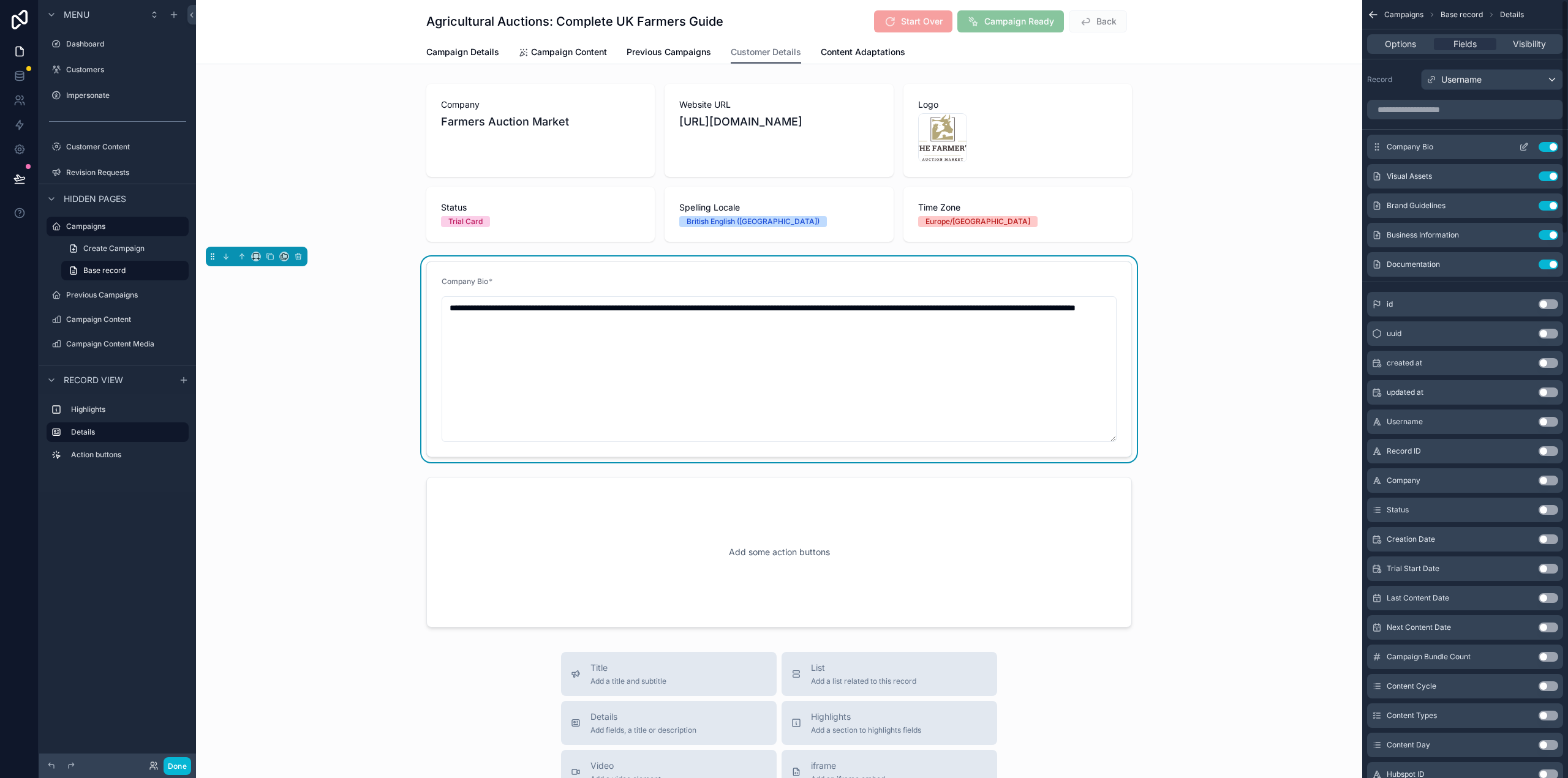
click at [1525, 145] on icon "scrollable content" at bounding box center [1526, 146] width 5 height 5
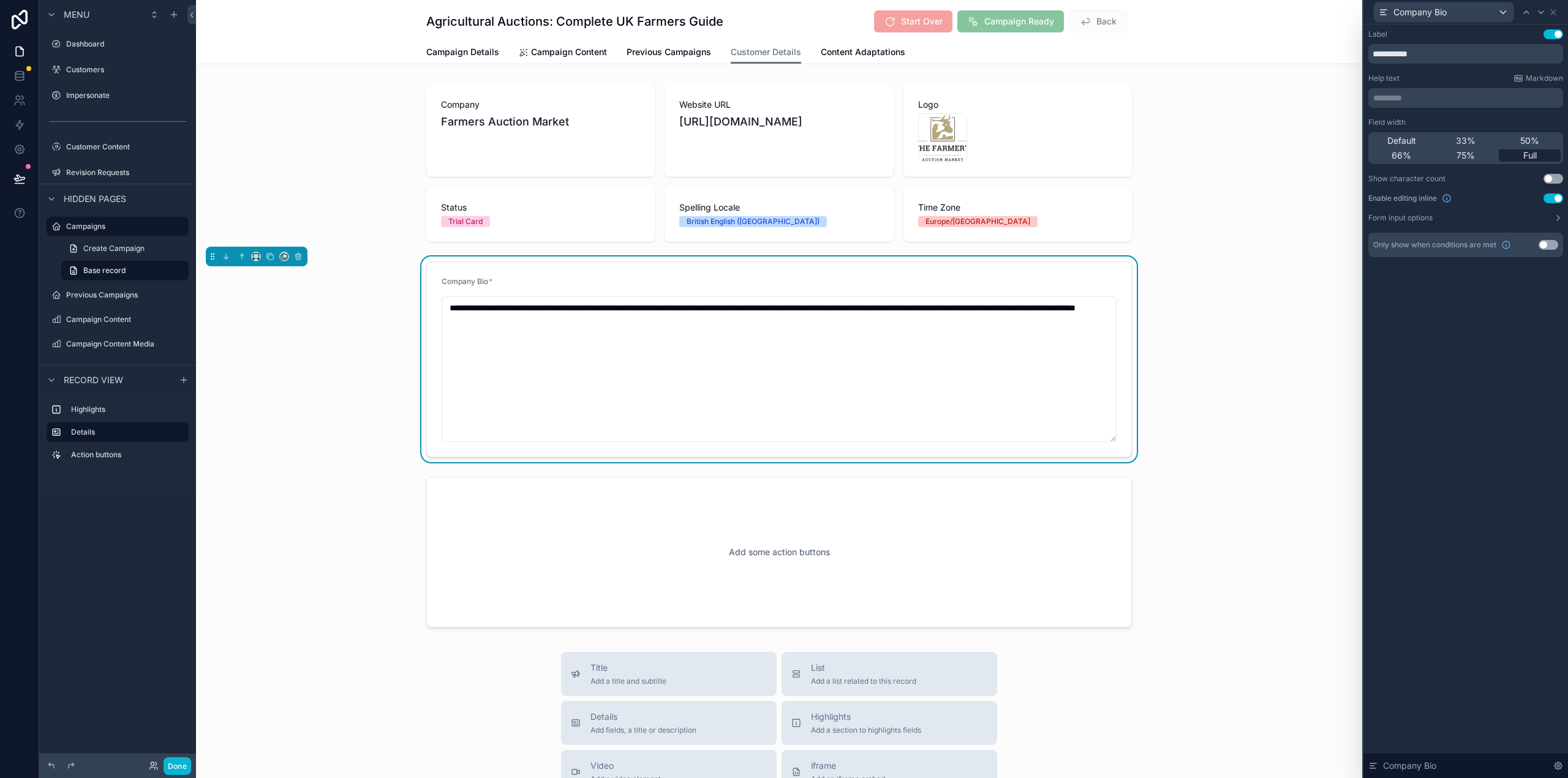
click at [1552, 197] on button "Use setting" at bounding box center [1553, 198] width 20 height 10
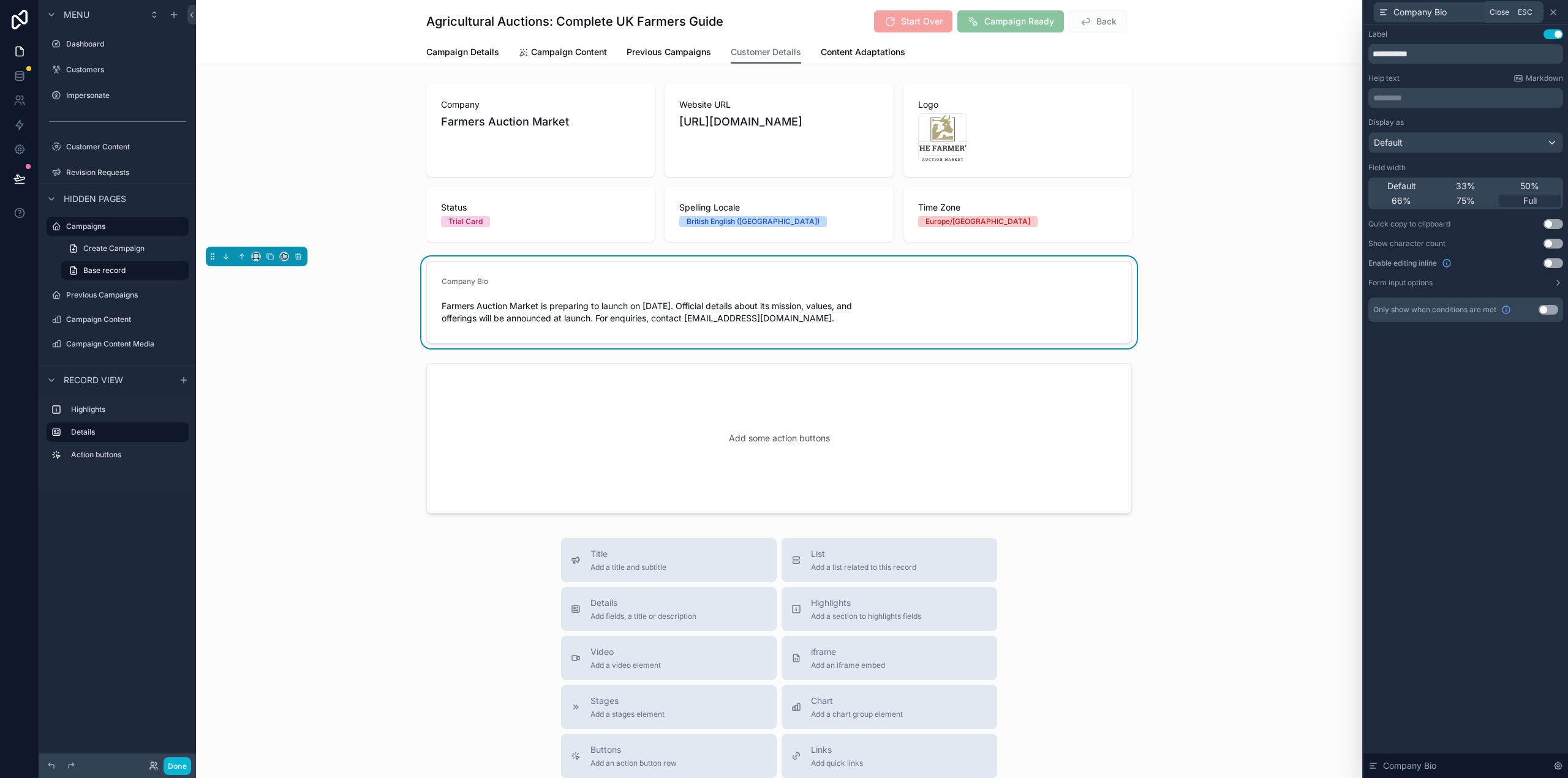
click at [1556, 11] on icon at bounding box center [1552, 11] width 10 height 10
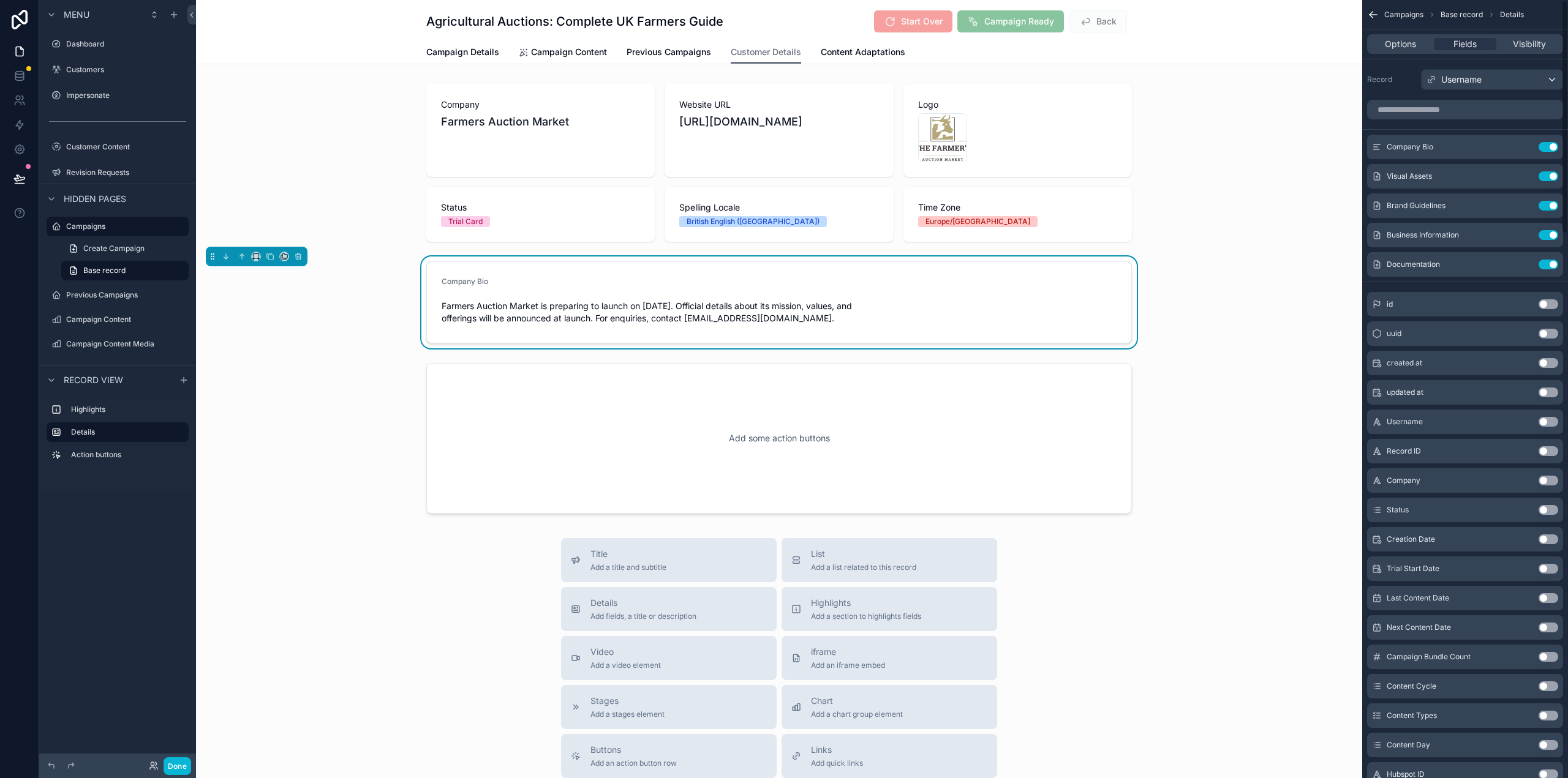
click at [1367, 20] on icon "scrollable content" at bounding box center [1373, 15] width 12 height 12
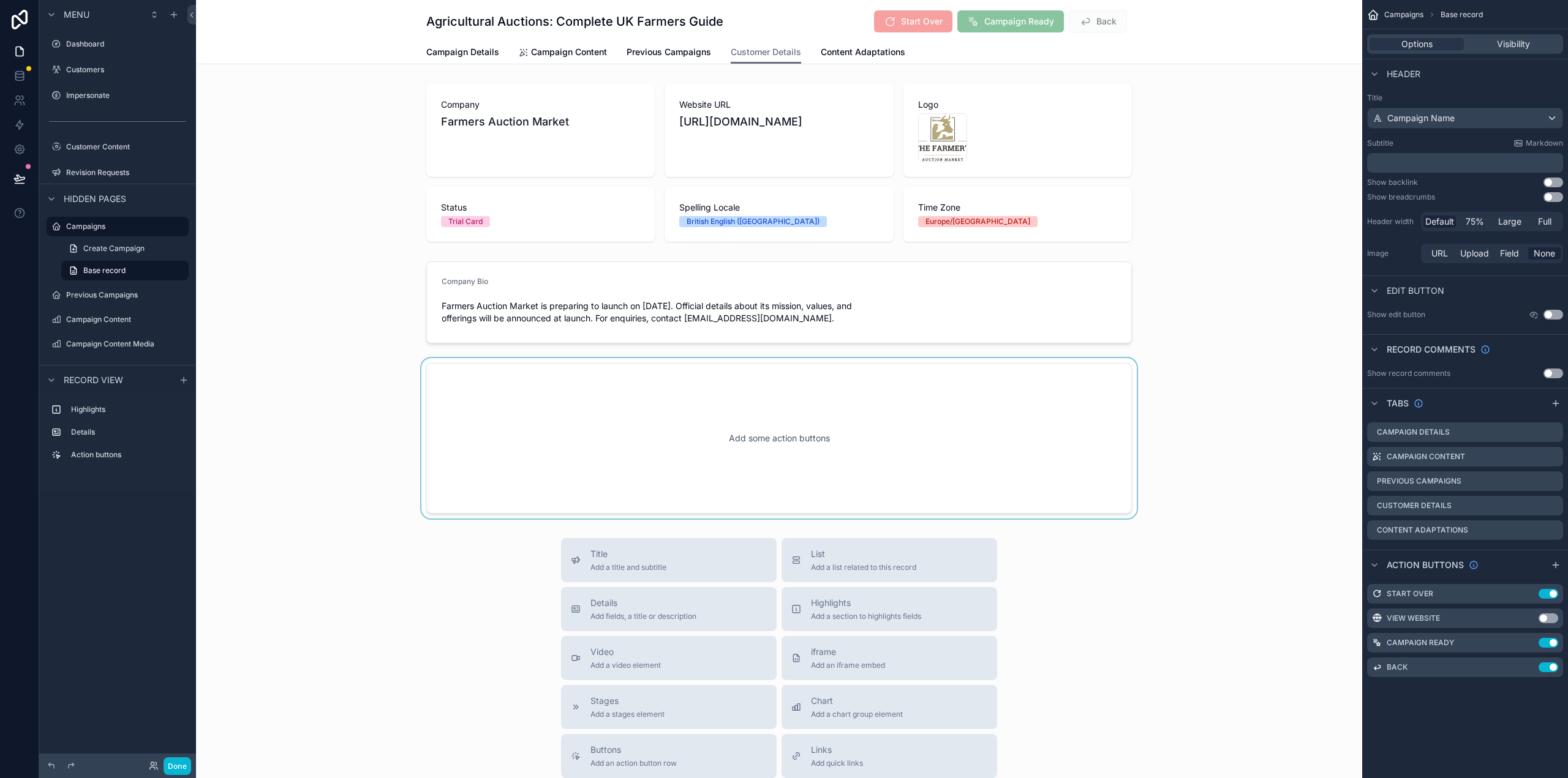
click at [1013, 446] on div "scrollable content" at bounding box center [778, 438] width 1166 height 160
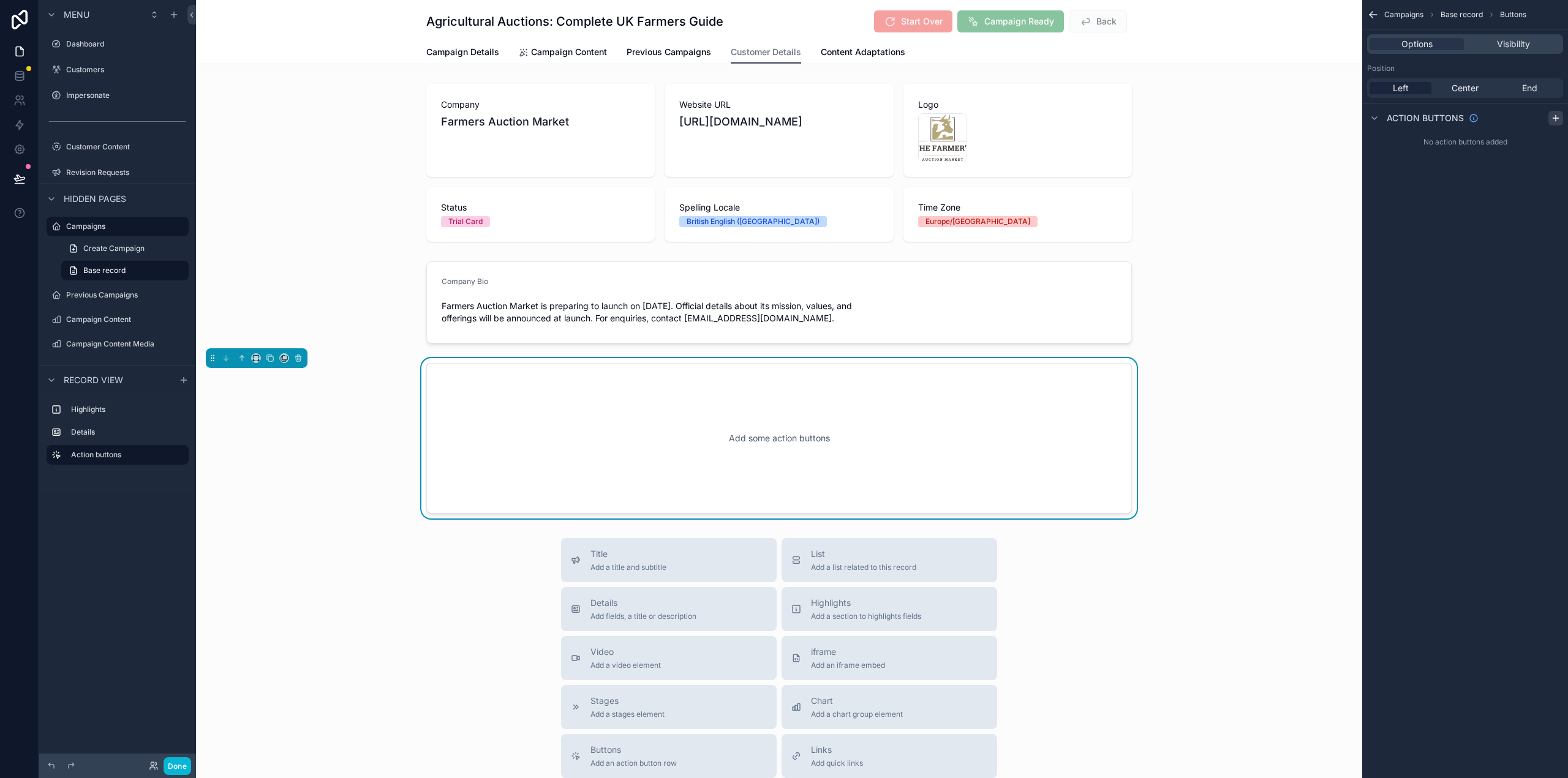
click at [1557, 114] on icon "scrollable content" at bounding box center [1555, 118] width 10 height 10
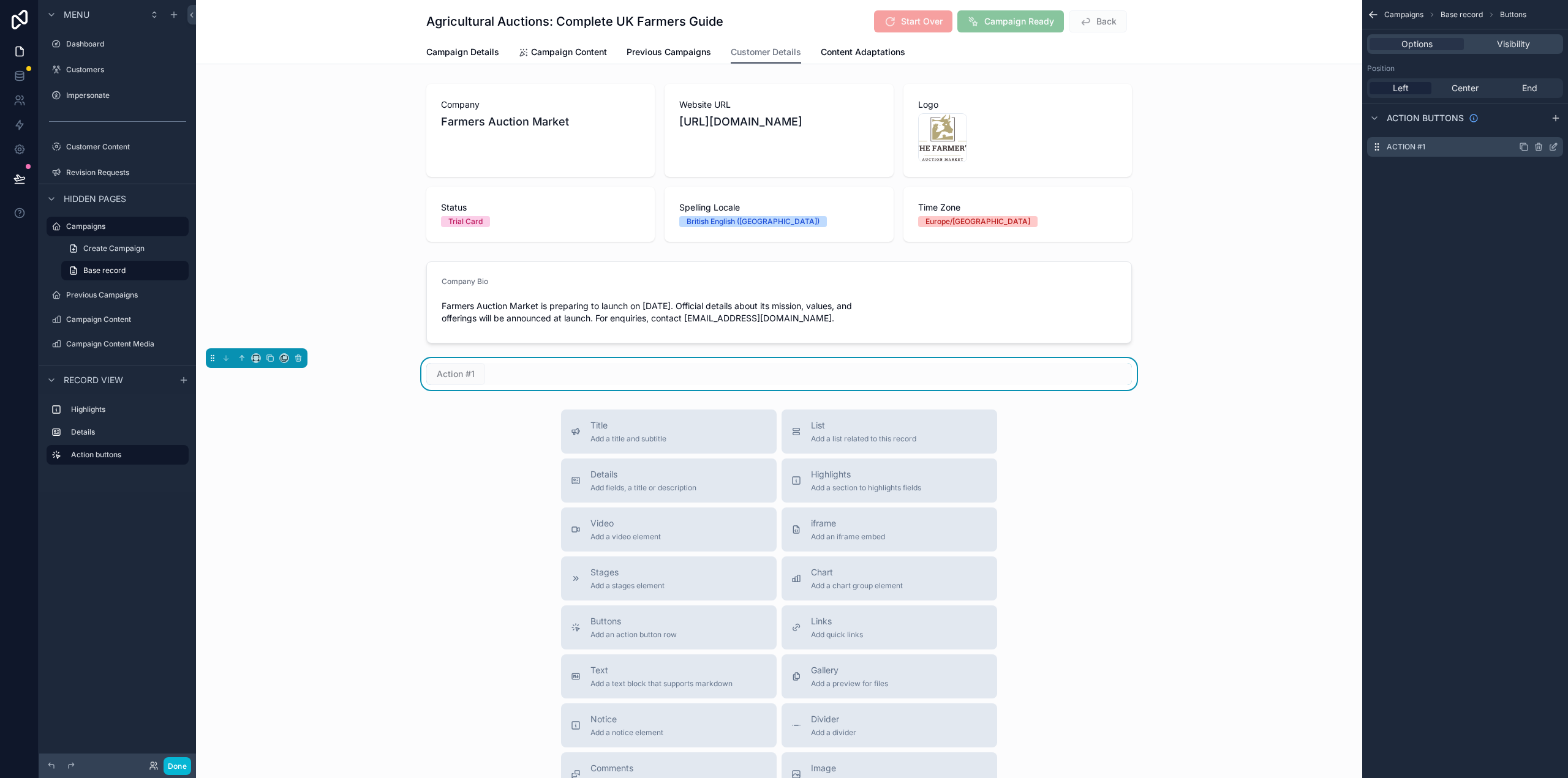
click at [1552, 144] on icon "scrollable content" at bounding box center [1552, 146] width 10 height 10
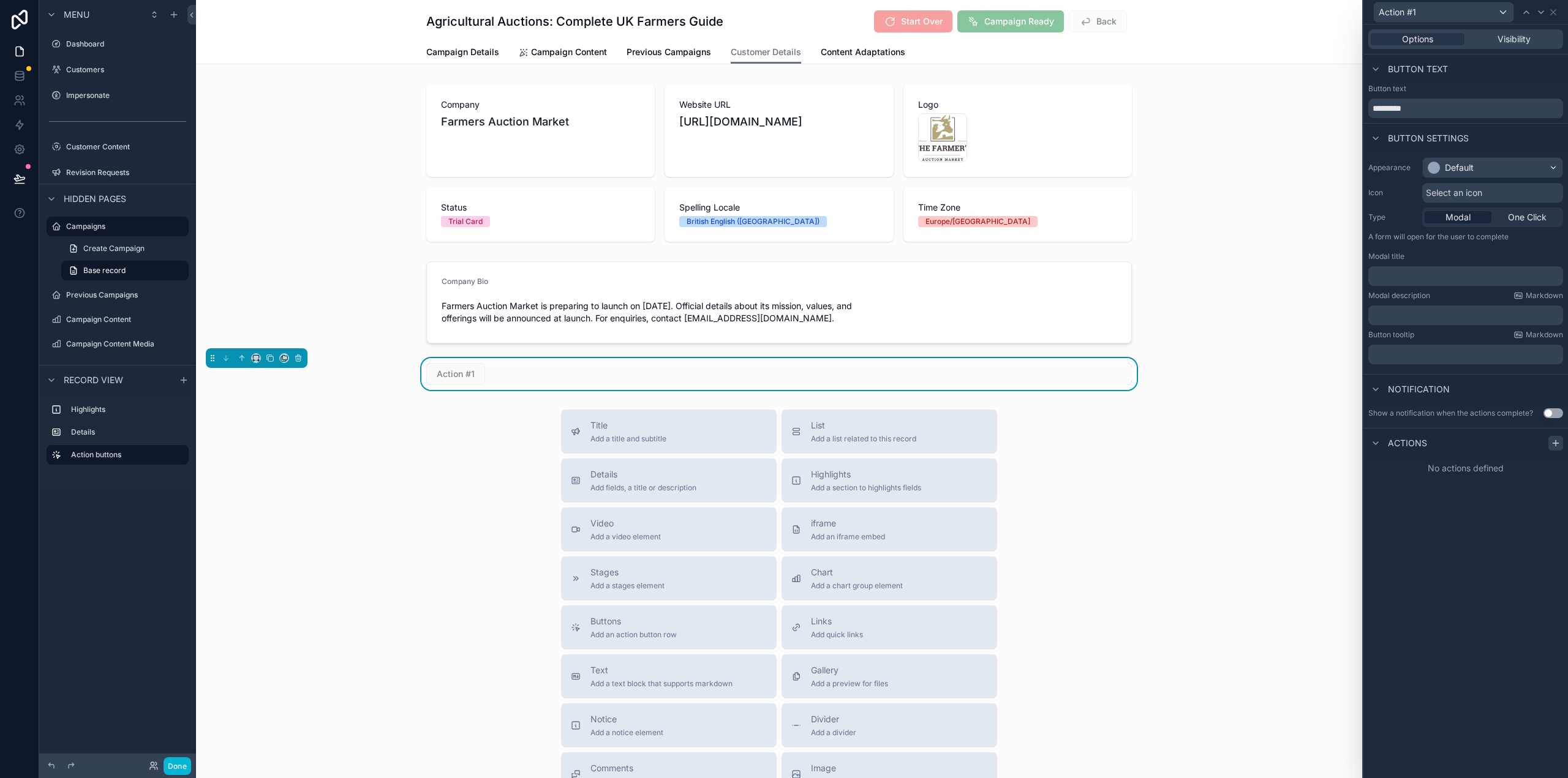
click at [1553, 443] on icon at bounding box center [1555, 443] width 5 height 0
click at [1452, 497] on div "Select a type" at bounding box center [1466, 492] width 184 height 20
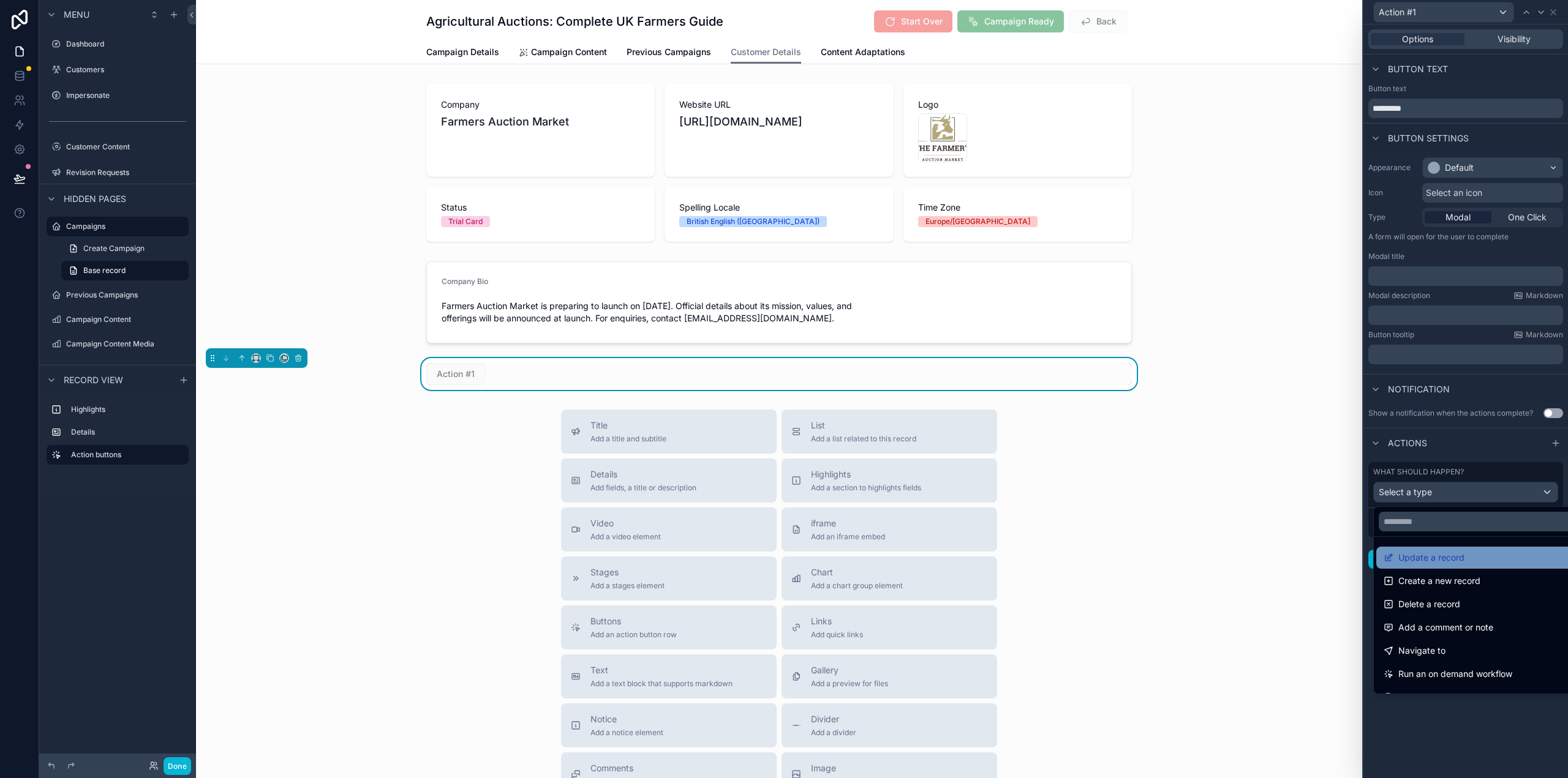
click at [1430, 557] on span "Update a record" at bounding box center [1431, 557] width 66 height 15
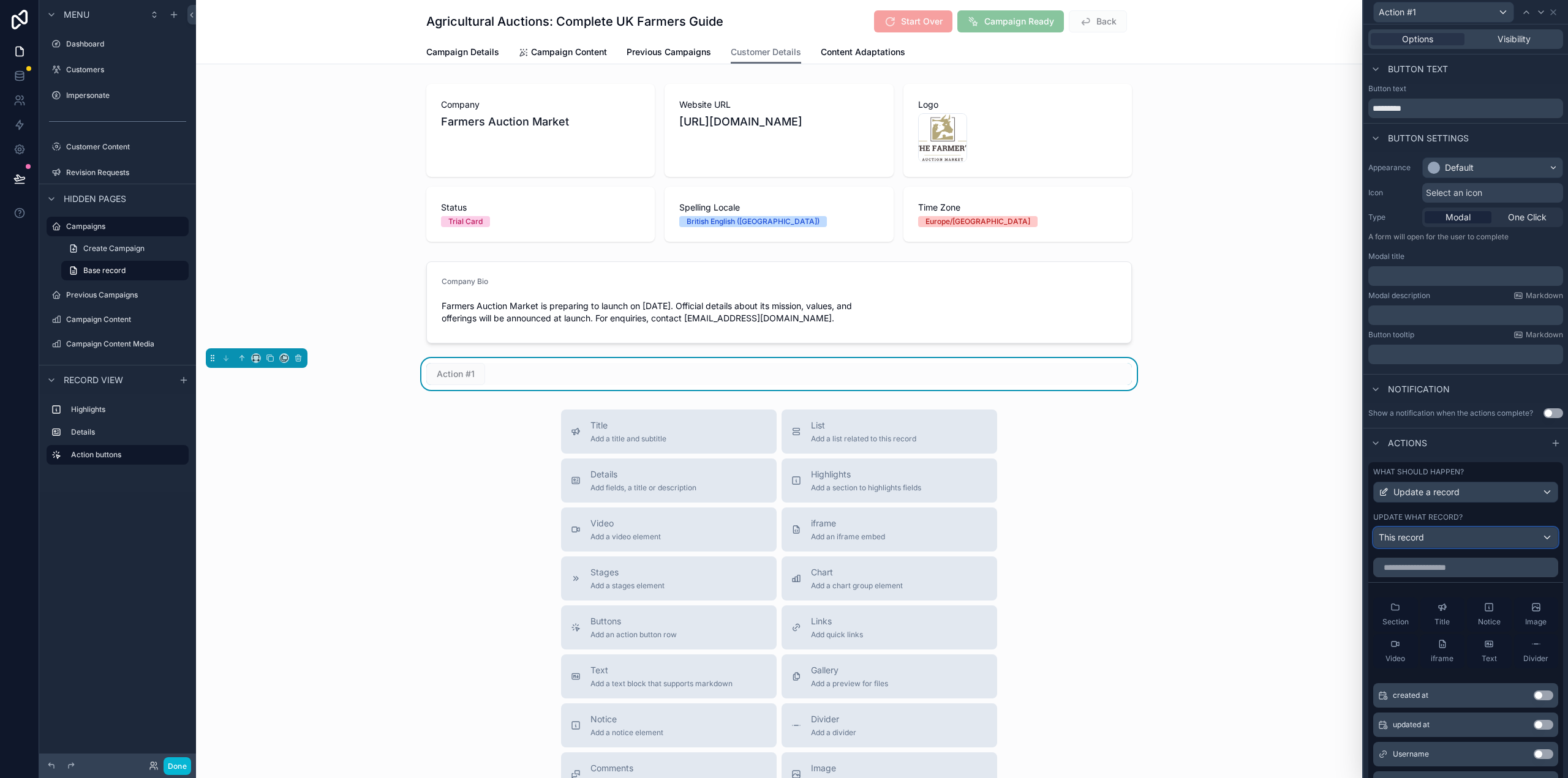
click at [1433, 536] on div "This record" at bounding box center [1466, 537] width 184 height 20
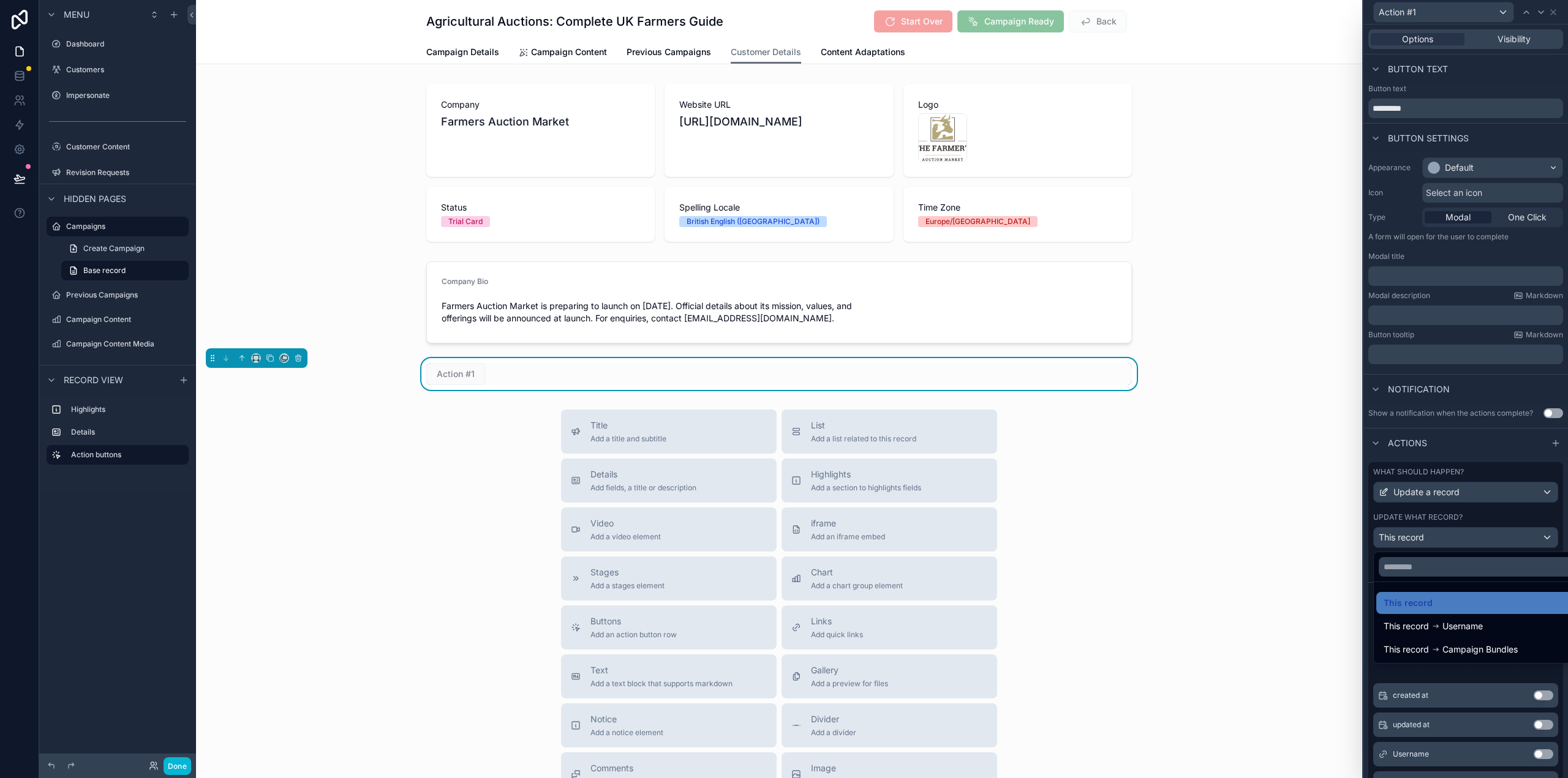
click at [1432, 535] on div at bounding box center [1466, 389] width 204 height 778
click at [1110, 122] on div "scrollable content" at bounding box center [778, 163] width 1166 height 168
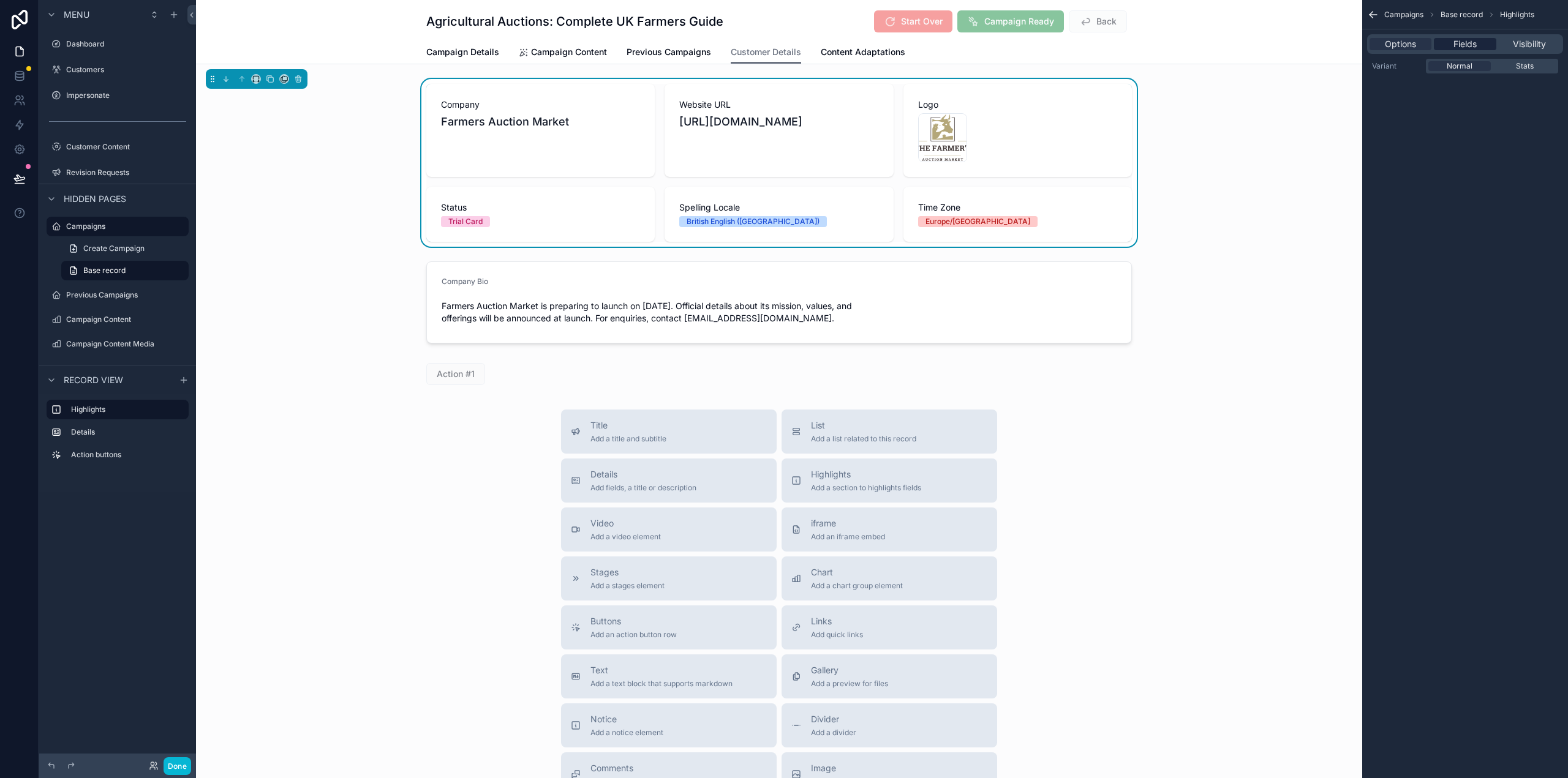
click at [1474, 45] on span "Fields" at bounding box center [1465, 44] width 23 height 12
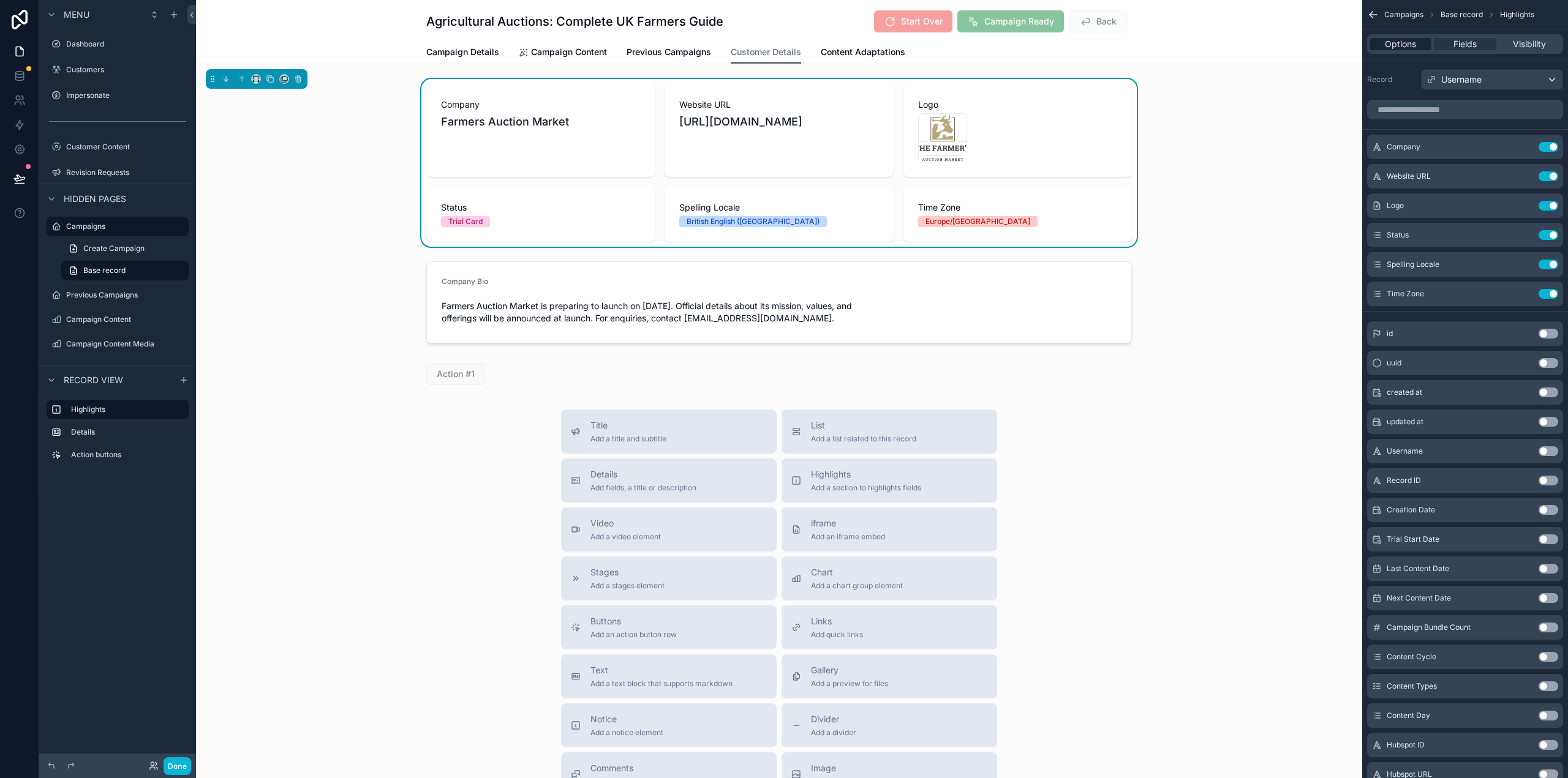
click at [1397, 45] on span "Options" at bounding box center [1401, 44] width 31 height 12
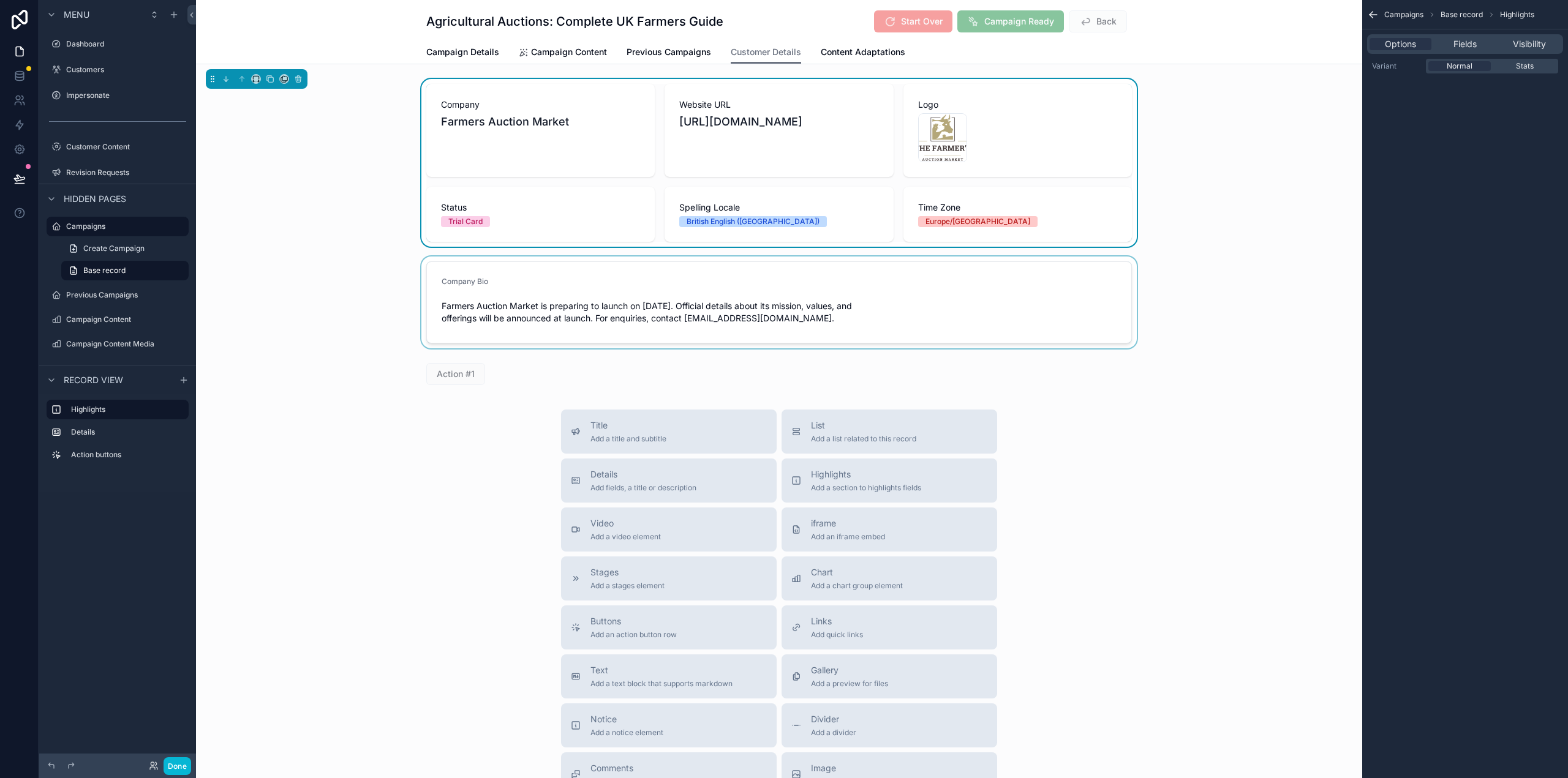
click at [1044, 275] on div "scrollable content" at bounding box center [778, 302] width 1166 height 92
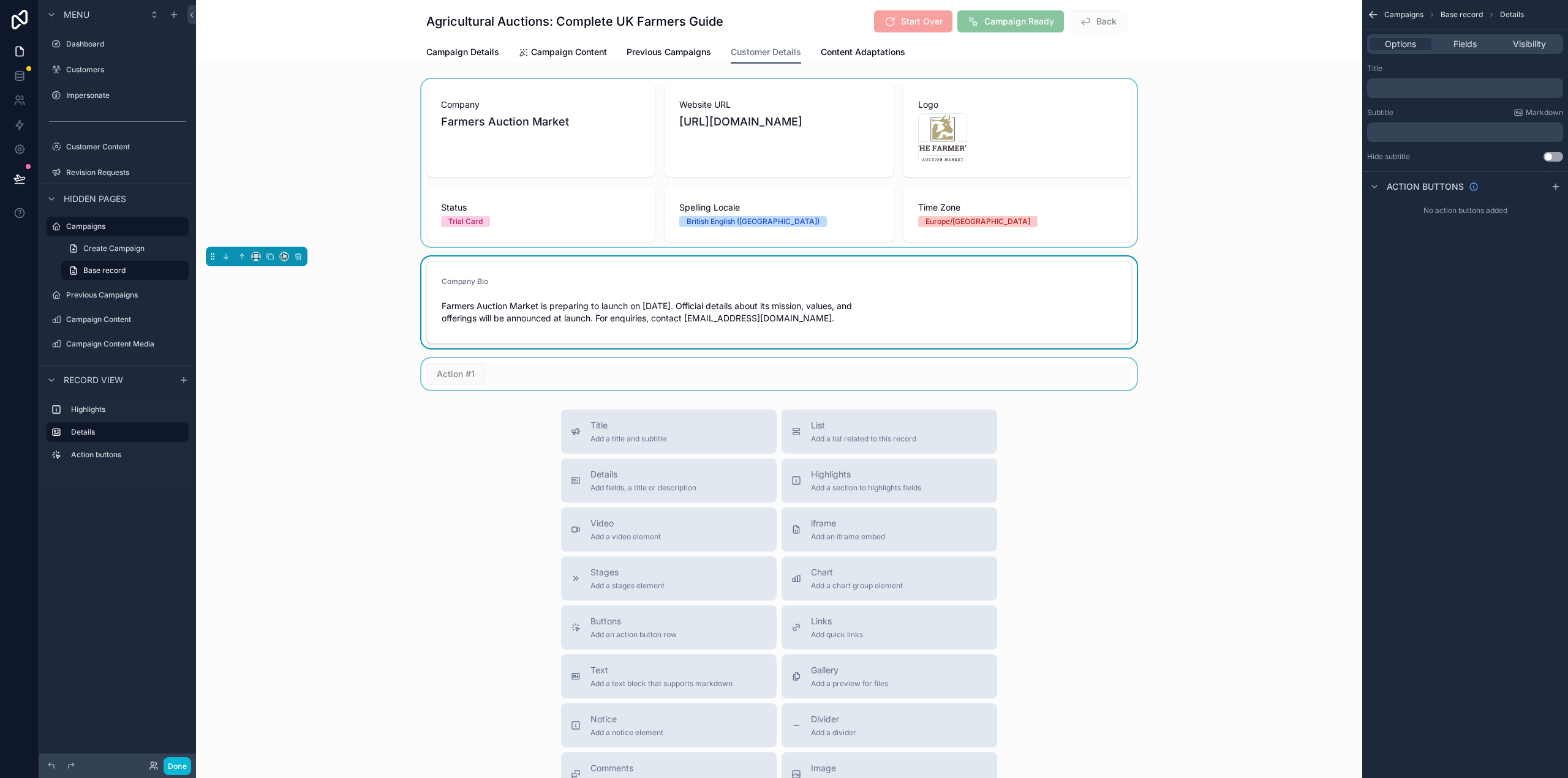
click at [636, 382] on div "scrollable content" at bounding box center [778, 374] width 1166 height 32
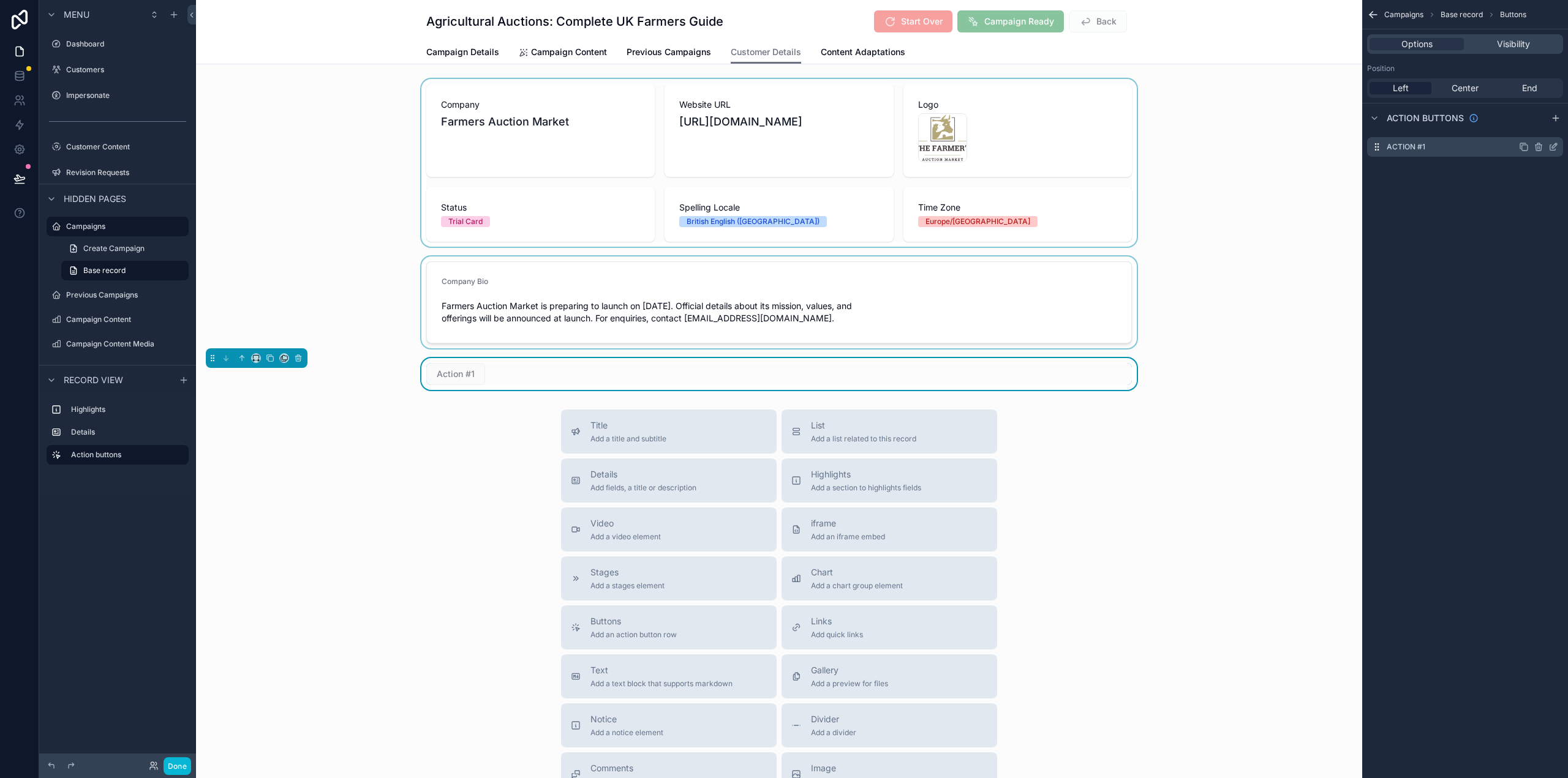
click at [1555, 146] on icon "scrollable content" at bounding box center [1555, 146] width 5 height 5
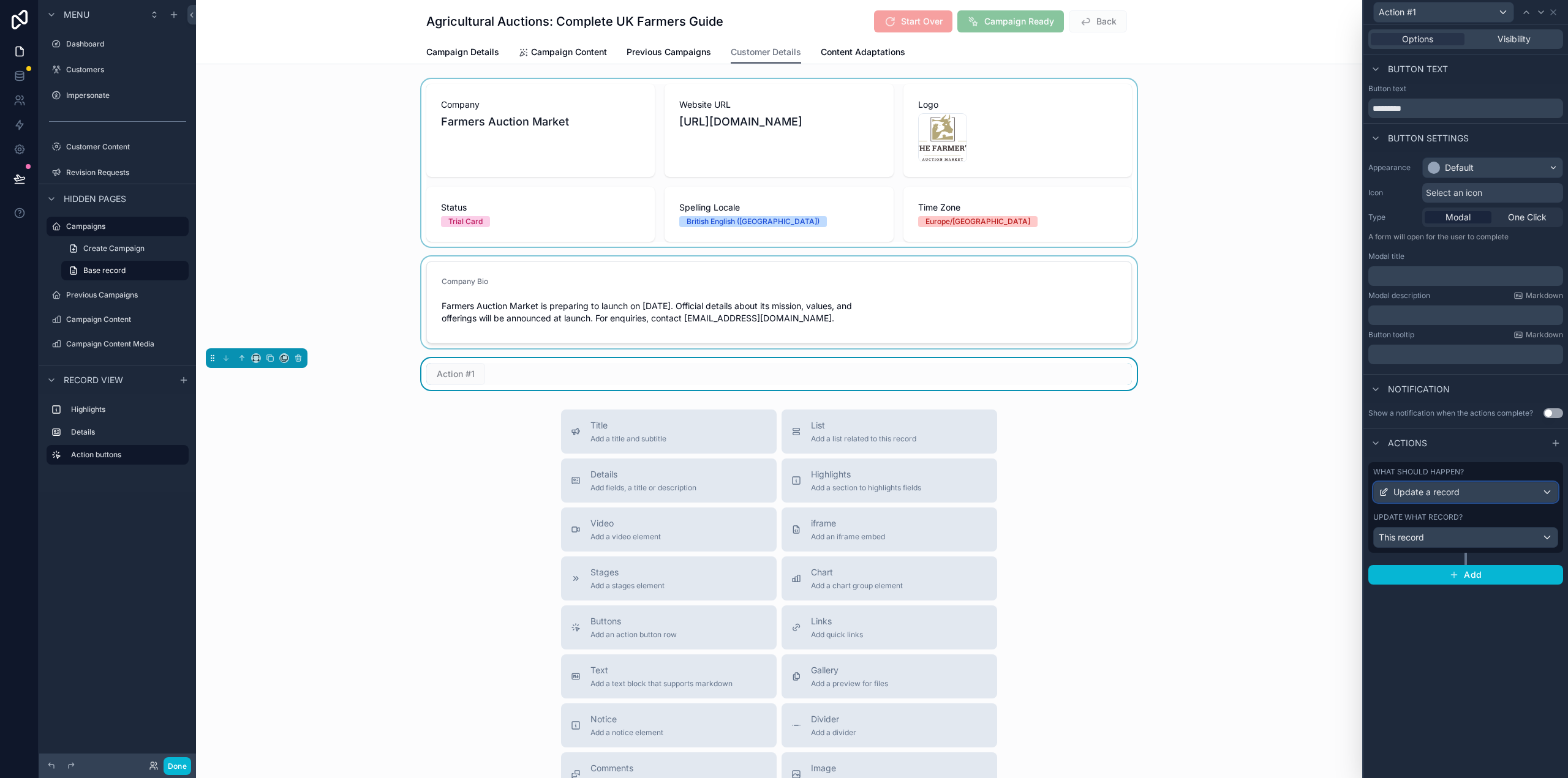
click at [1440, 484] on div "Update a record" at bounding box center [1466, 492] width 184 height 20
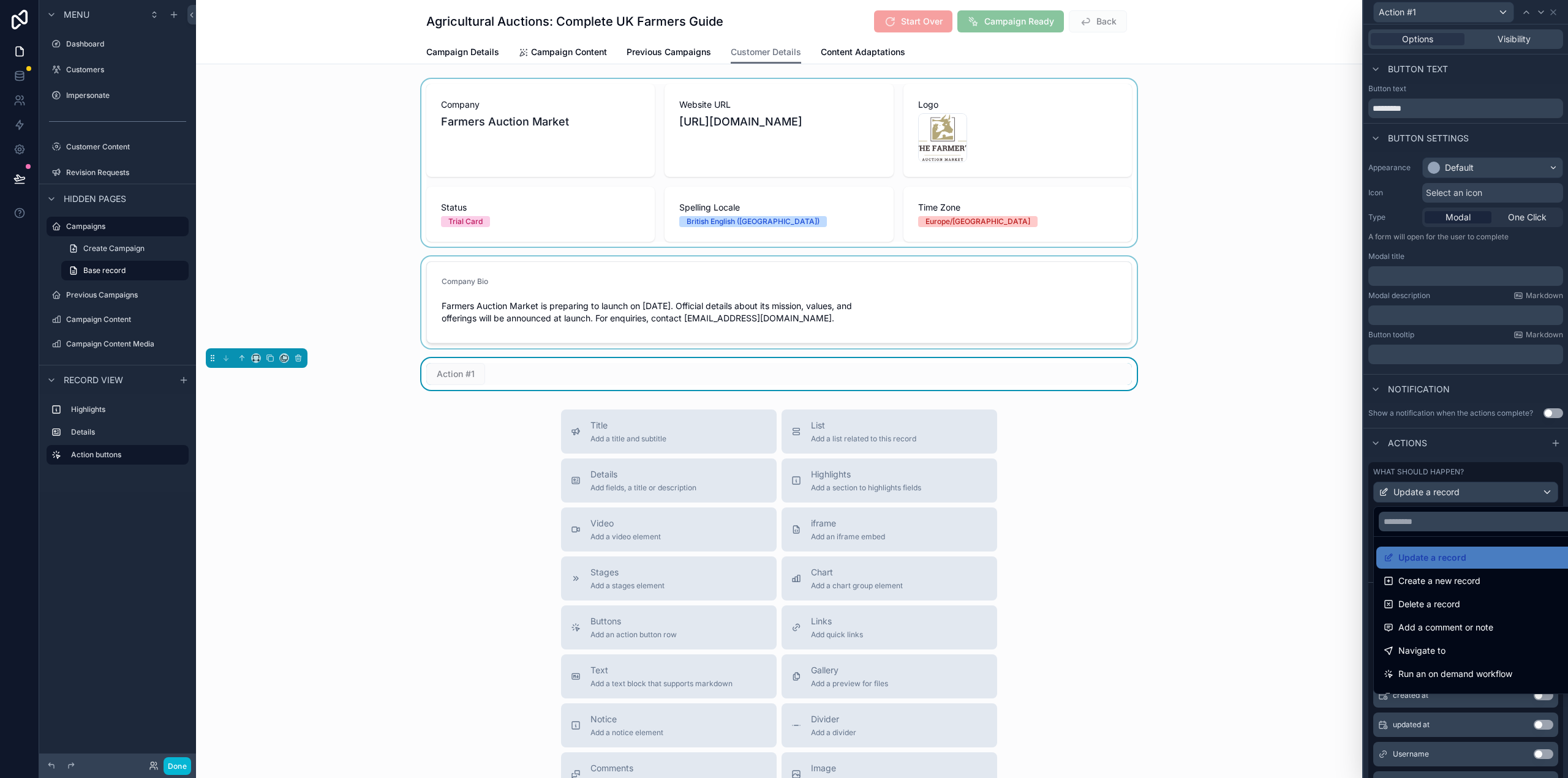
click at [1442, 482] on div at bounding box center [1466, 389] width 204 height 778
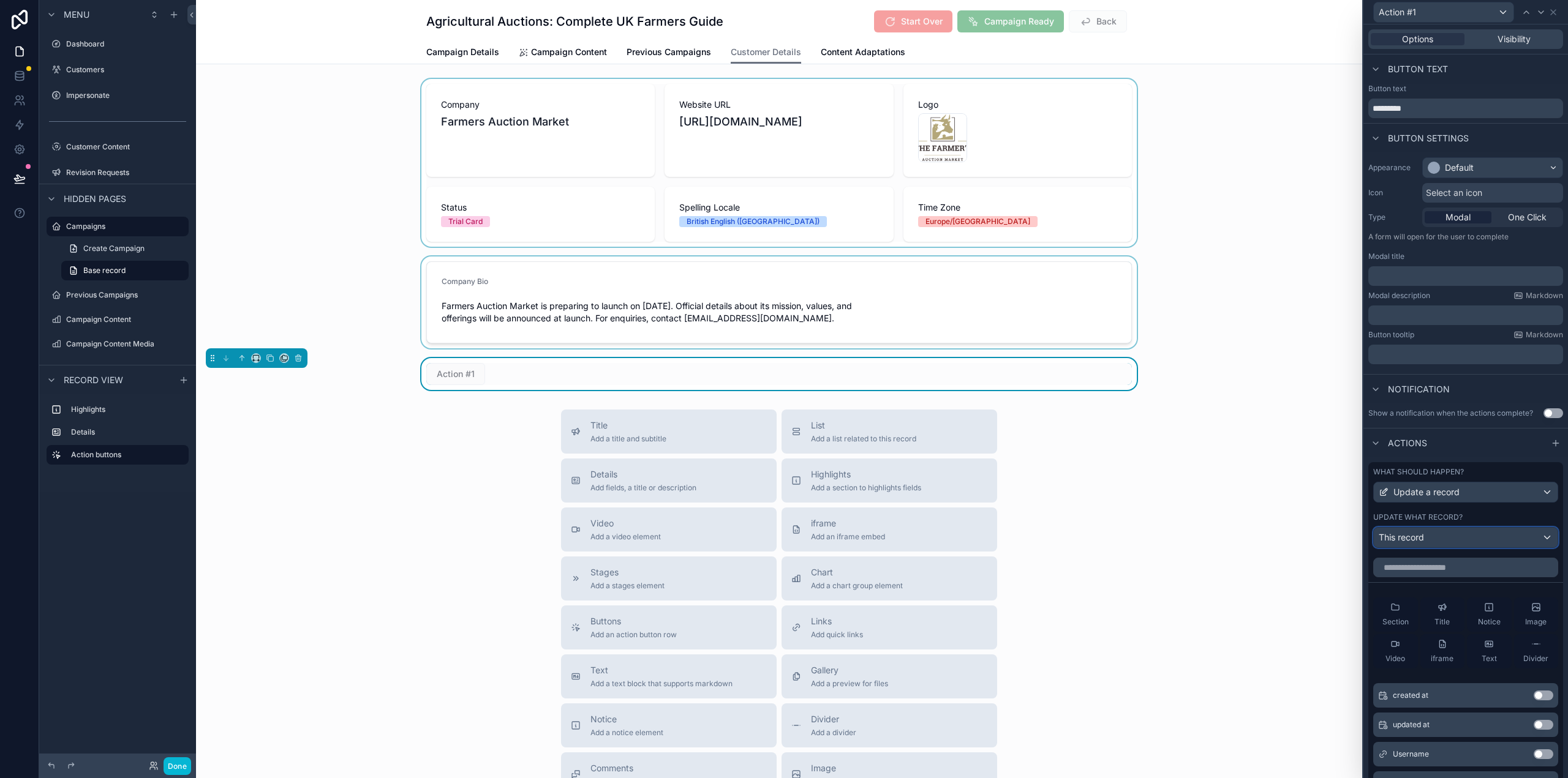
click at [1431, 531] on div "This record" at bounding box center [1466, 537] width 184 height 20
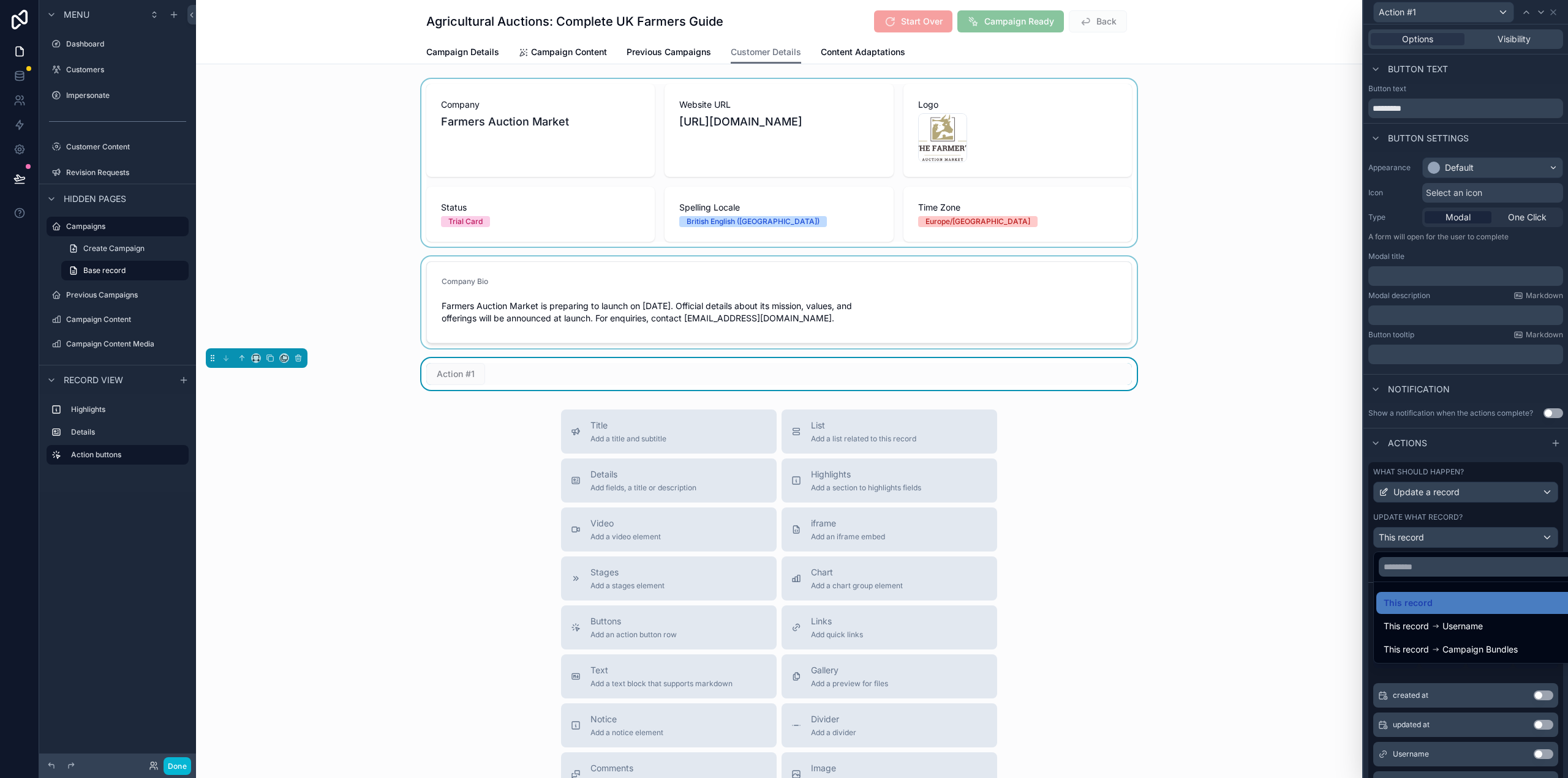
click at [1471, 616] on div "This record Username" at bounding box center [1475, 626] width 198 height 22
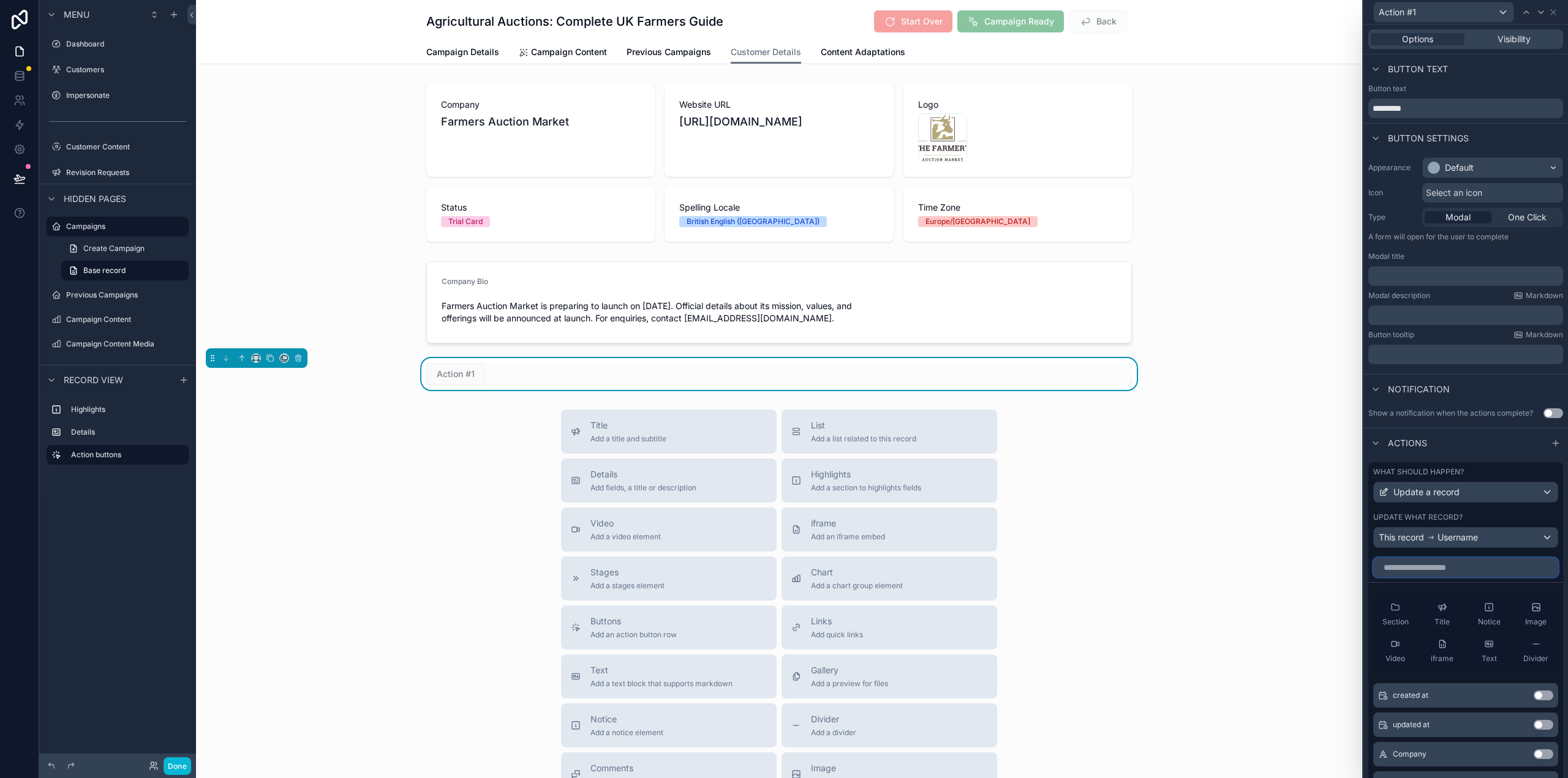
click at [1449, 562] on input "text" at bounding box center [1466, 567] width 185 height 20
type input "****"
click at [1541, 695] on button "Use setting" at bounding box center [1543, 695] width 20 height 10
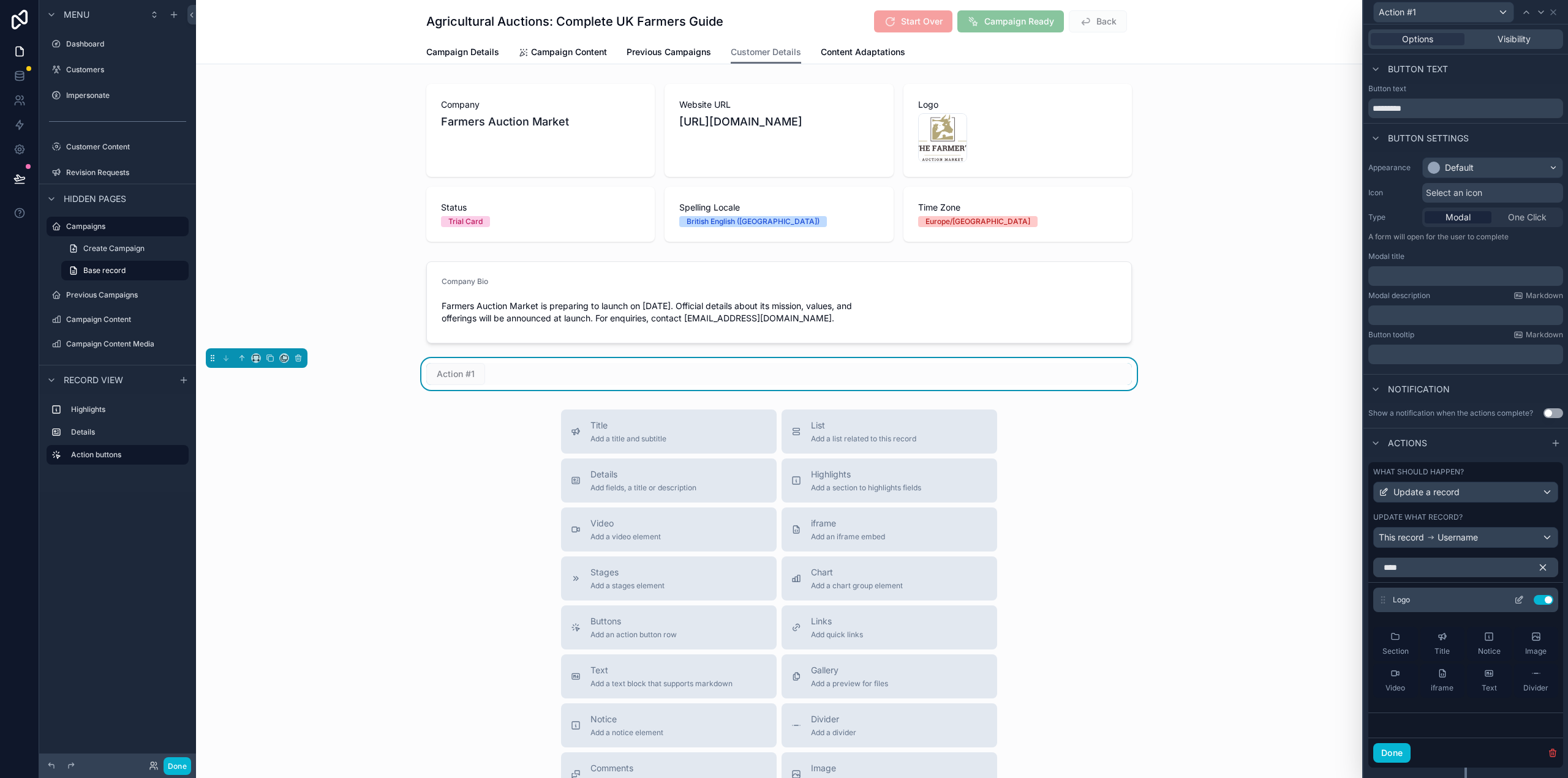
click at [1514, 600] on icon at bounding box center [1519, 600] width 10 height 10
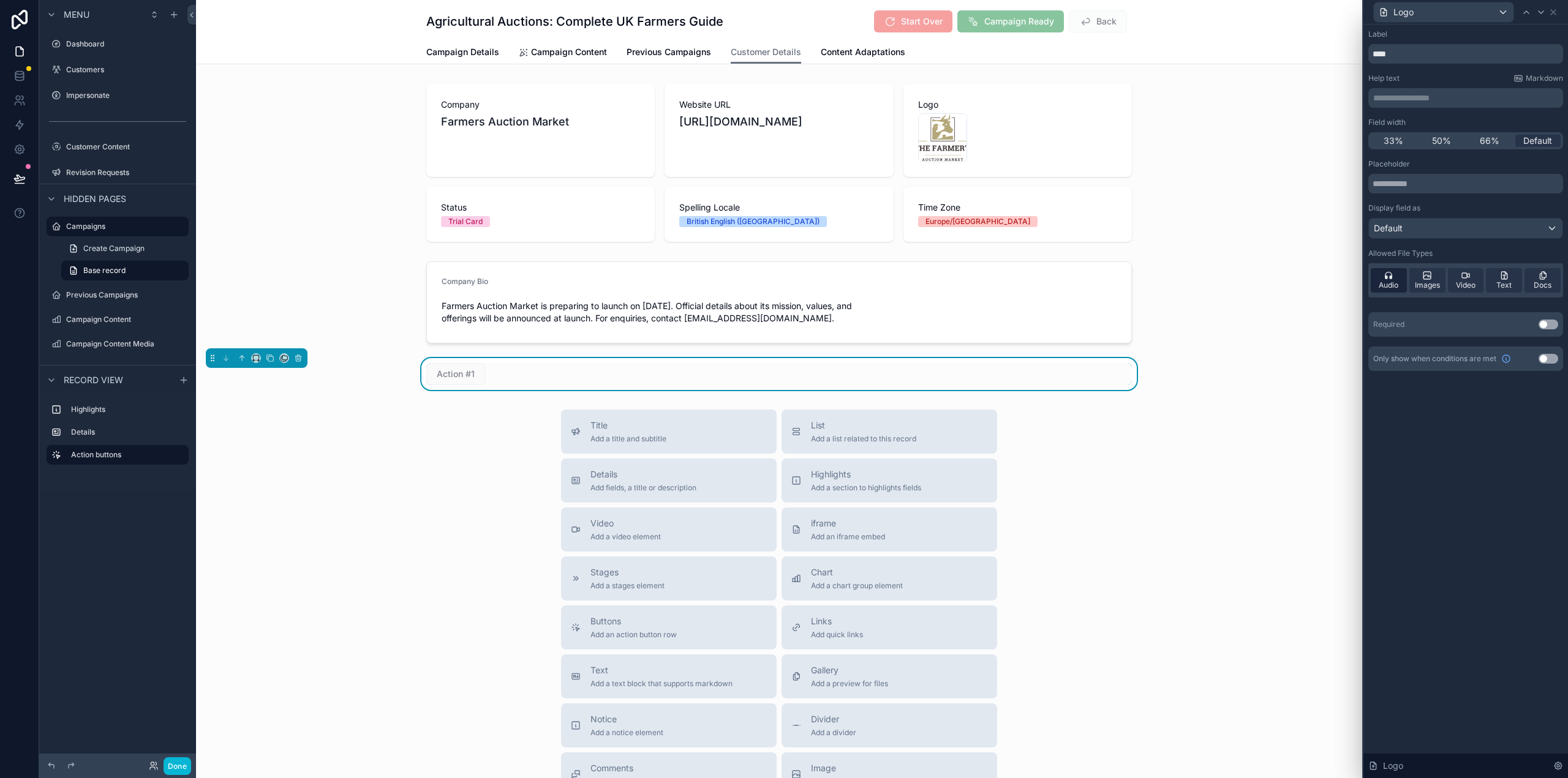
click at [1391, 287] on span "Audio" at bounding box center [1388, 285] width 20 height 10
click at [1473, 283] on span "Video" at bounding box center [1466, 285] width 20 height 10
click at [1509, 281] on span "Text" at bounding box center [1504, 285] width 16 height 10
click at [1539, 277] on icon at bounding box center [1542, 275] width 10 height 10
click at [1203, 473] on div "Title Add a title and subtitle List Add a list related to this record Details A…" at bounding box center [778, 627] width 1166 height 436
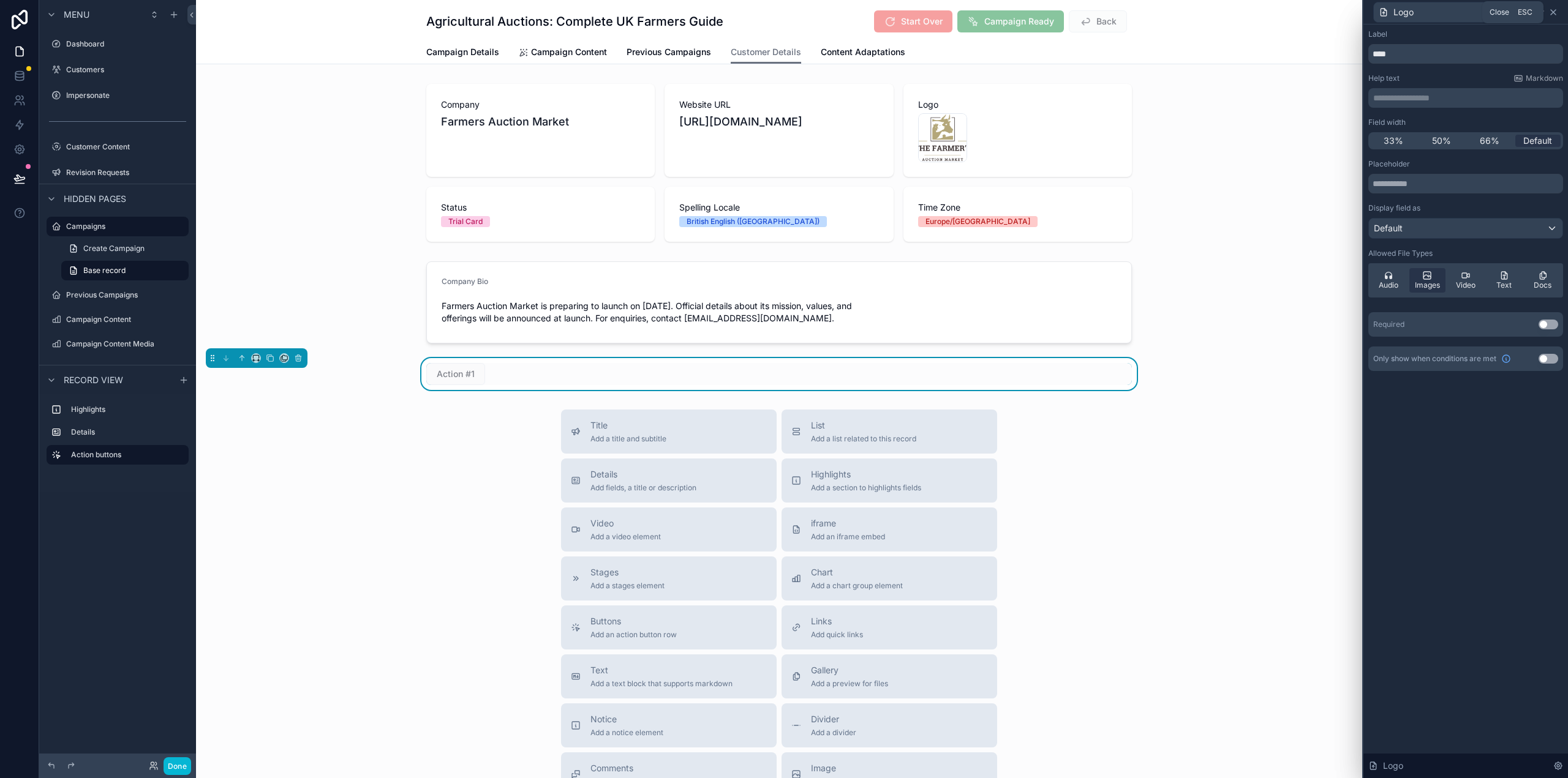
click at [1552, 11] on icon at bounding box center [1553, 12] width 5 height 5
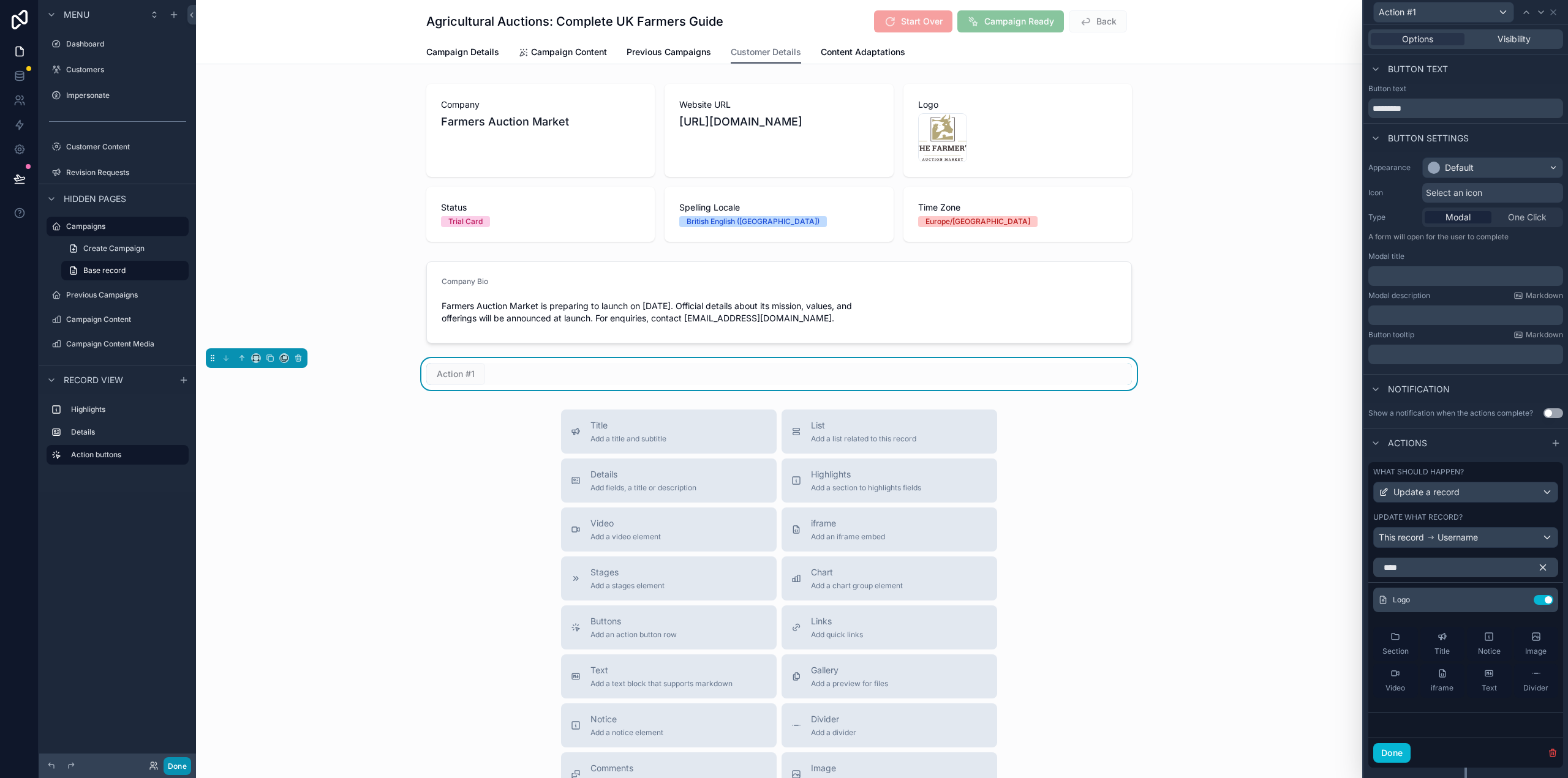
click at [183, 762] on button "Done" at bounding box center [177, 766] width 28 height 18
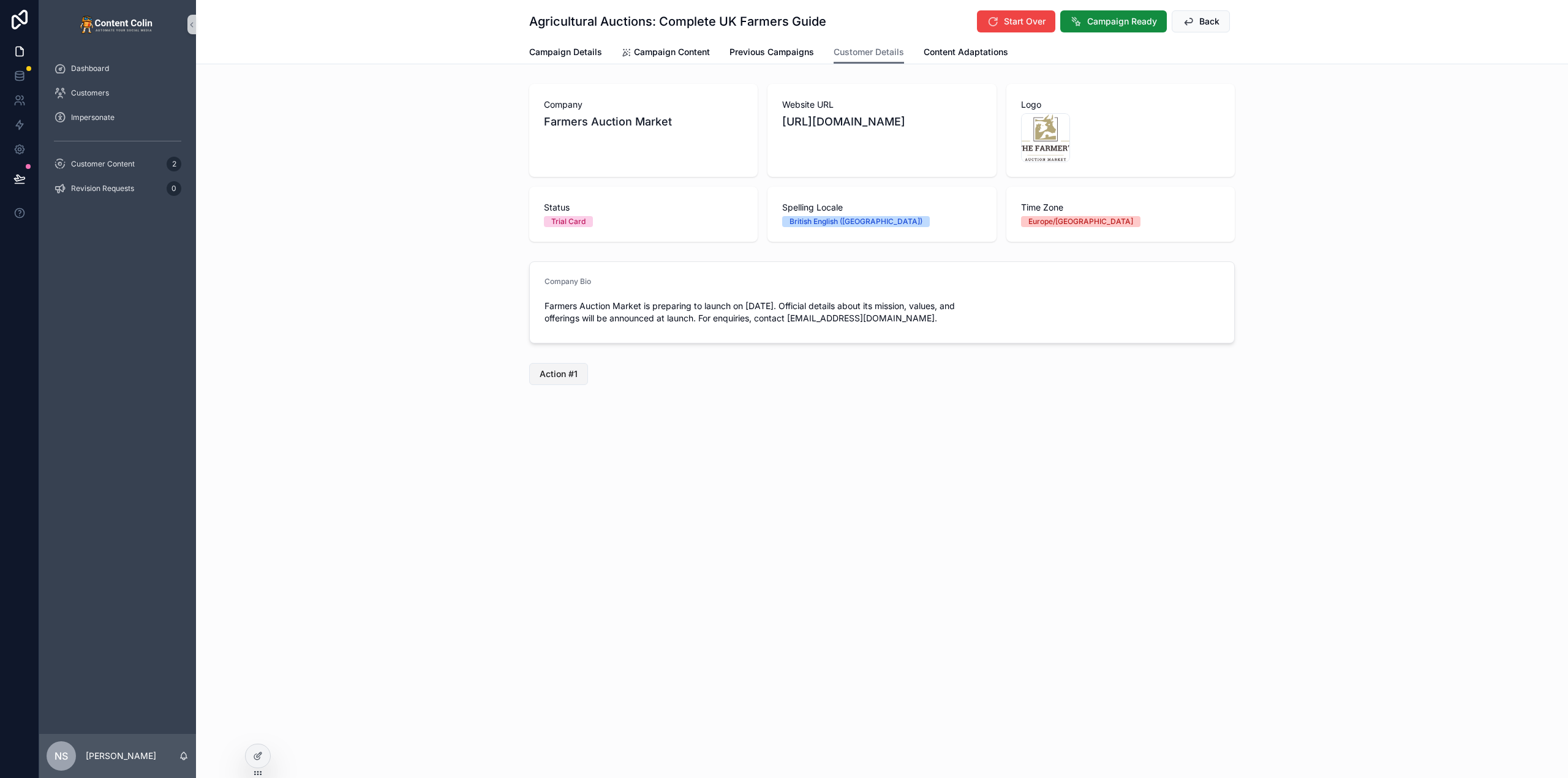
click at [569, 375] on span "Action #1" at bounding box center [558, 374] width 38 height 12
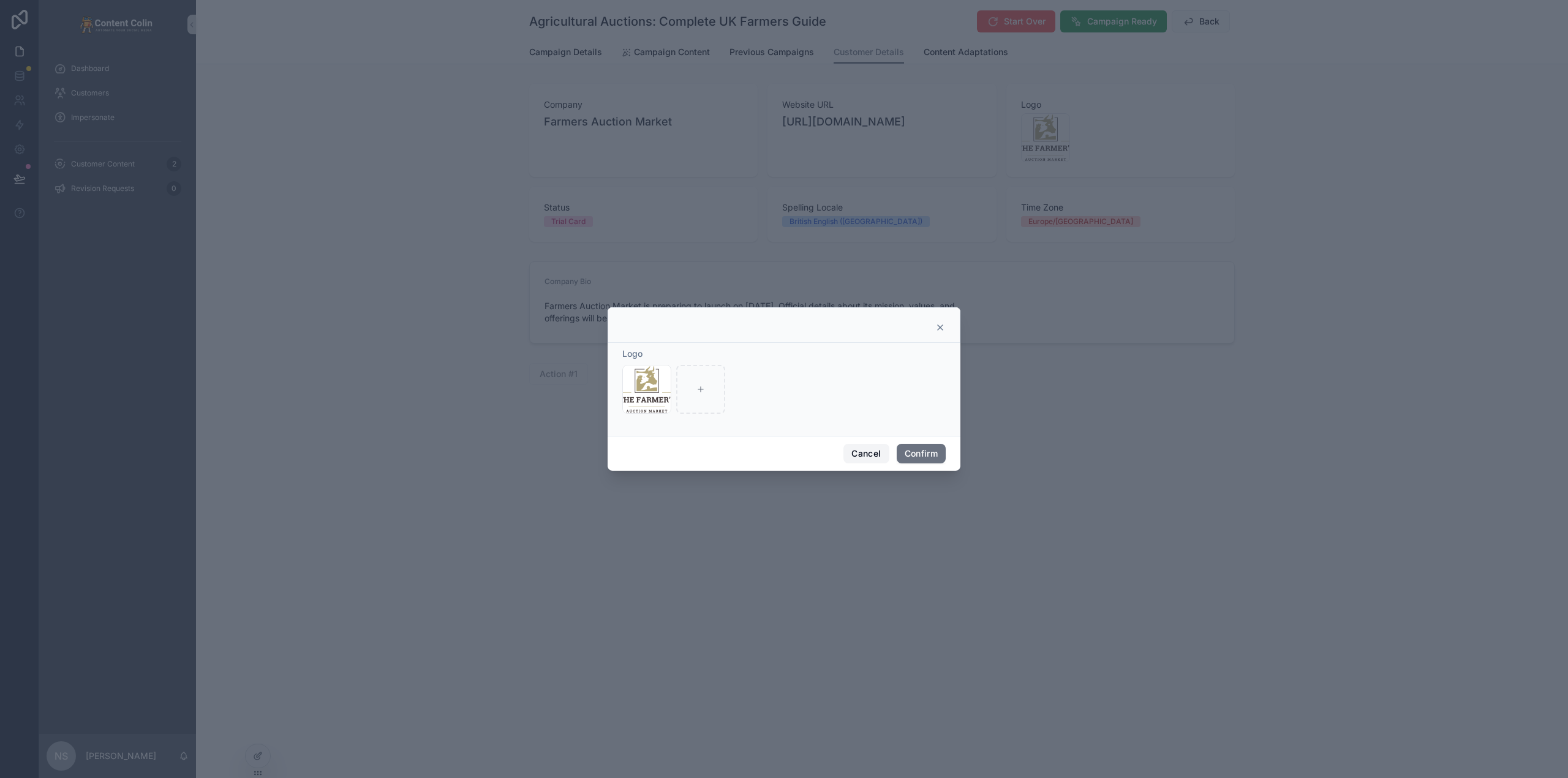
click at [869, 456] on button "Cancel" at bounding box center [866, 453] width 45 height 20
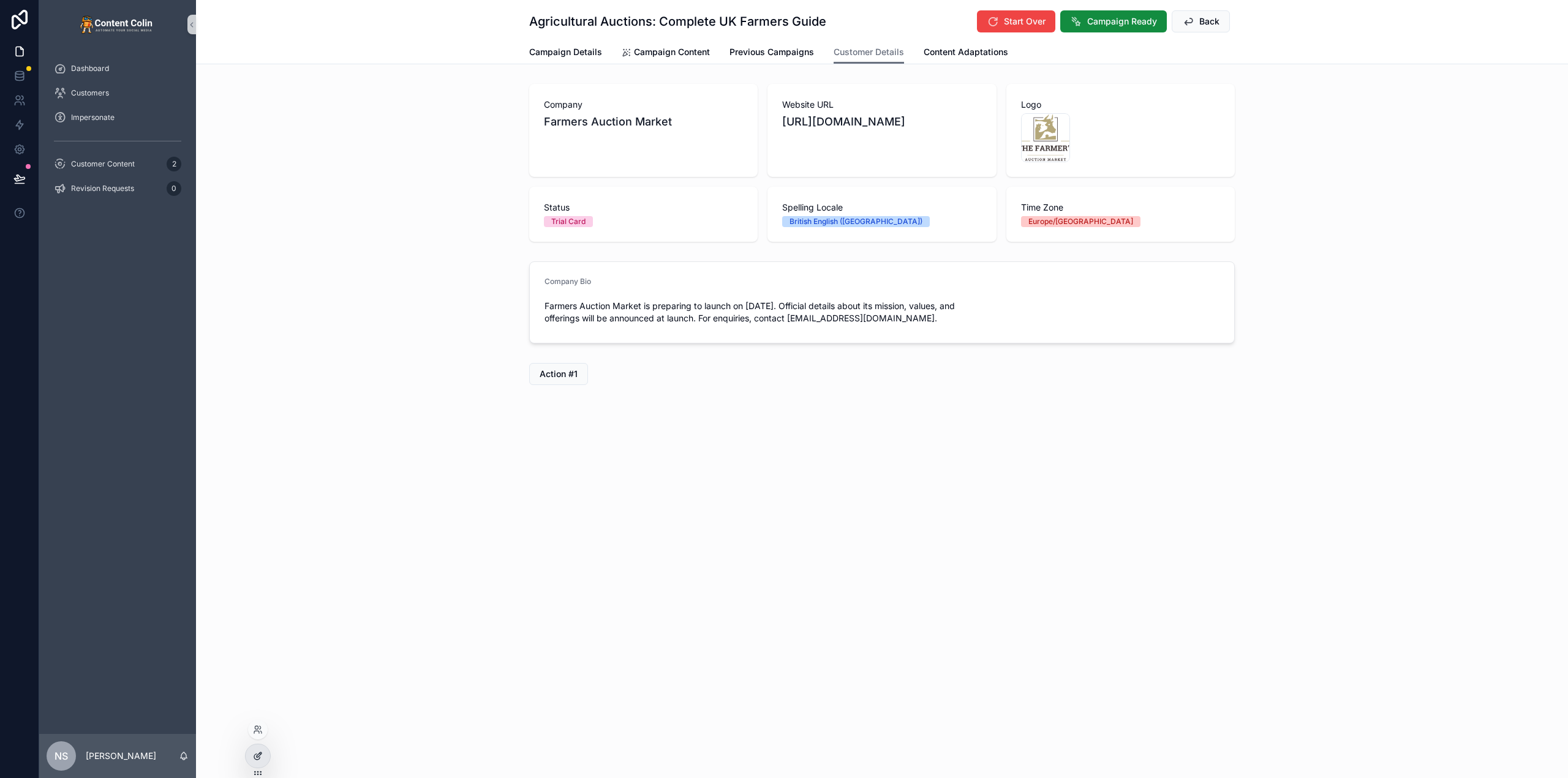
click at [259, 750] on div at bounding box center [258, 755] width 24 height 23
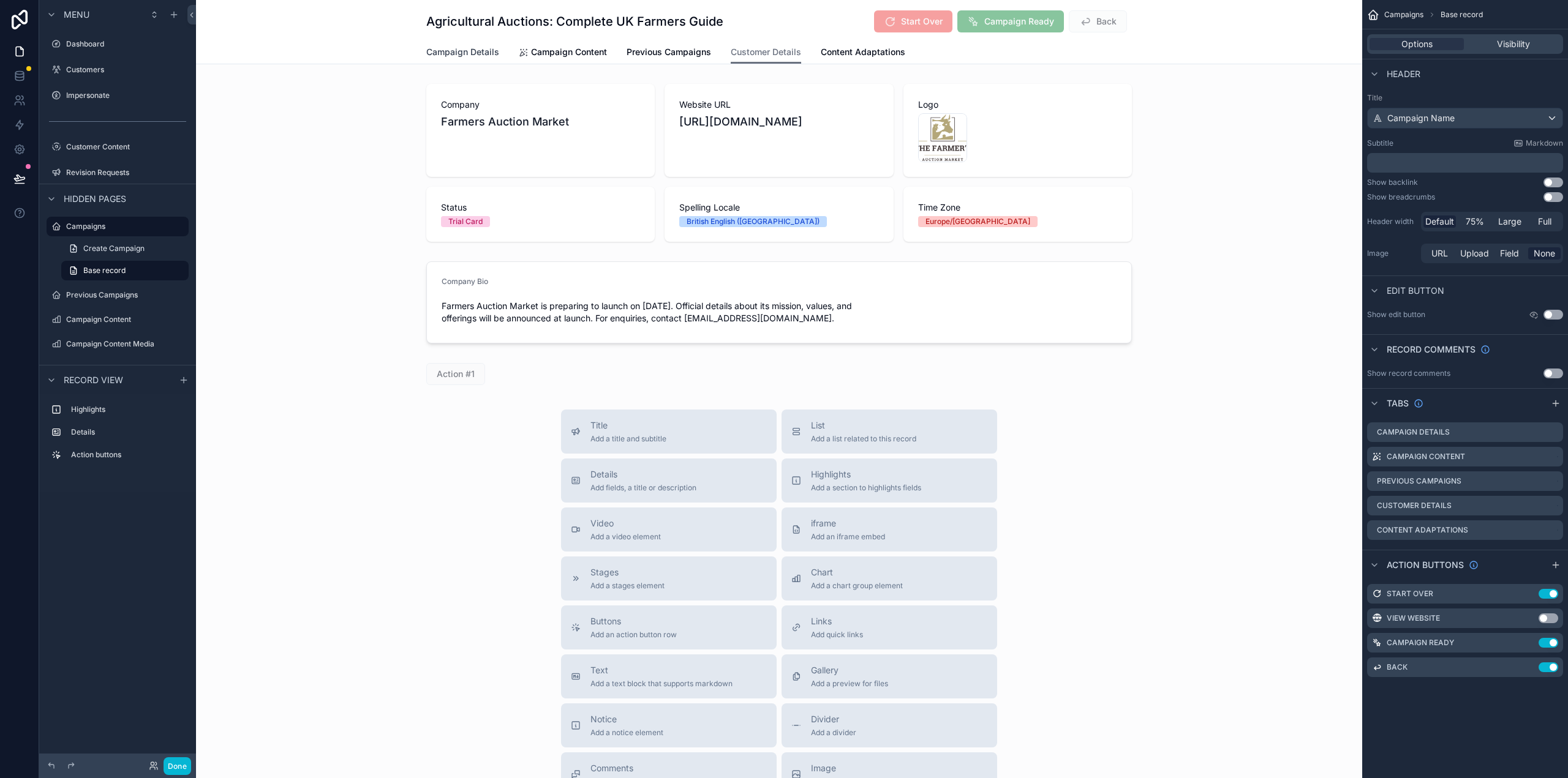
click at [479, 53] on span "Campaign Details" at bounding box center [462, 52] width 73 height 12
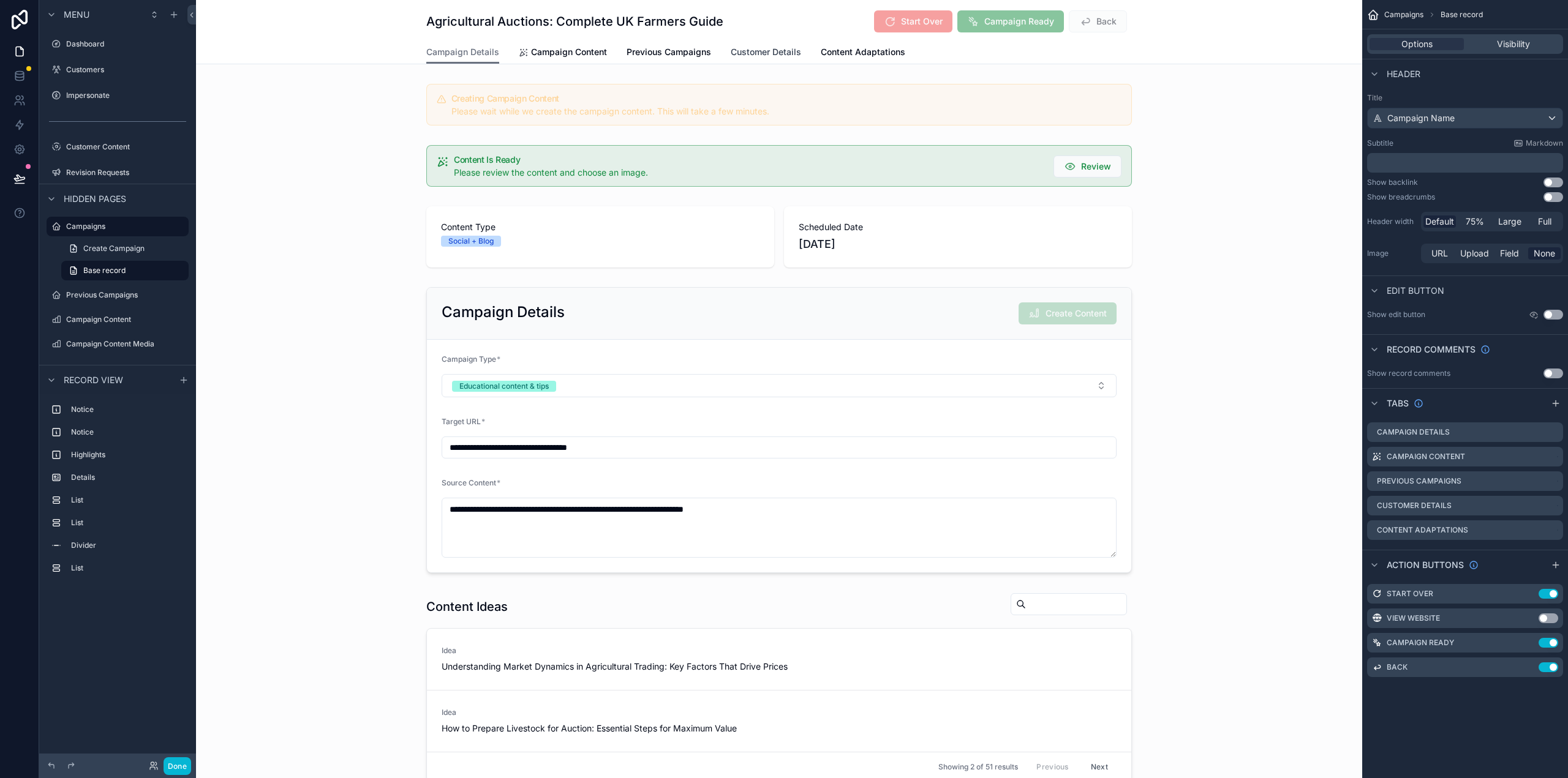
click at [755, 56] on span "Customer Details" at bounding box center [765, 52] width 70 height 12
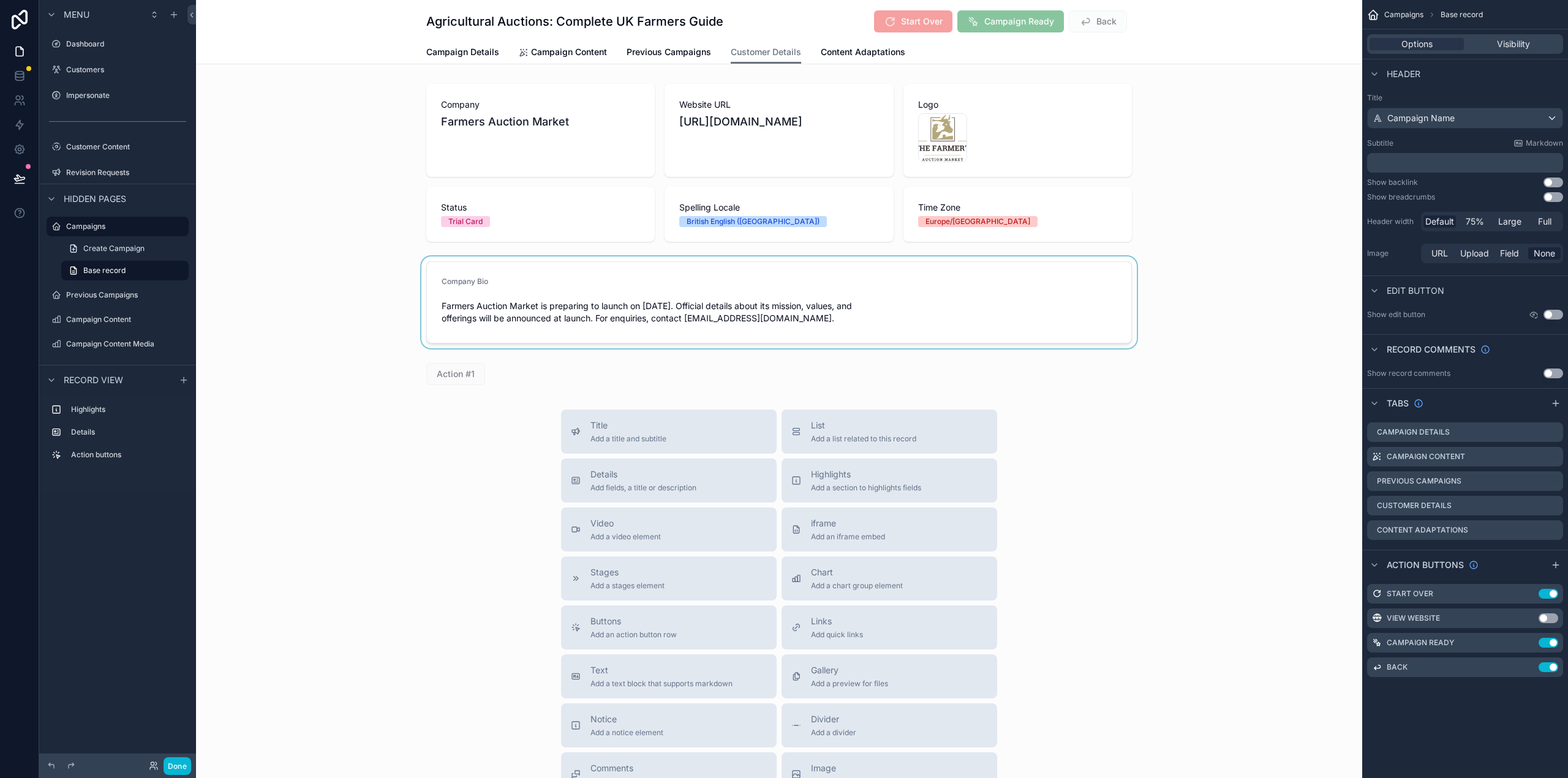
click at [851, 296] on div "scrollable content" at bounding box center [778, 302] width 1166 height 92
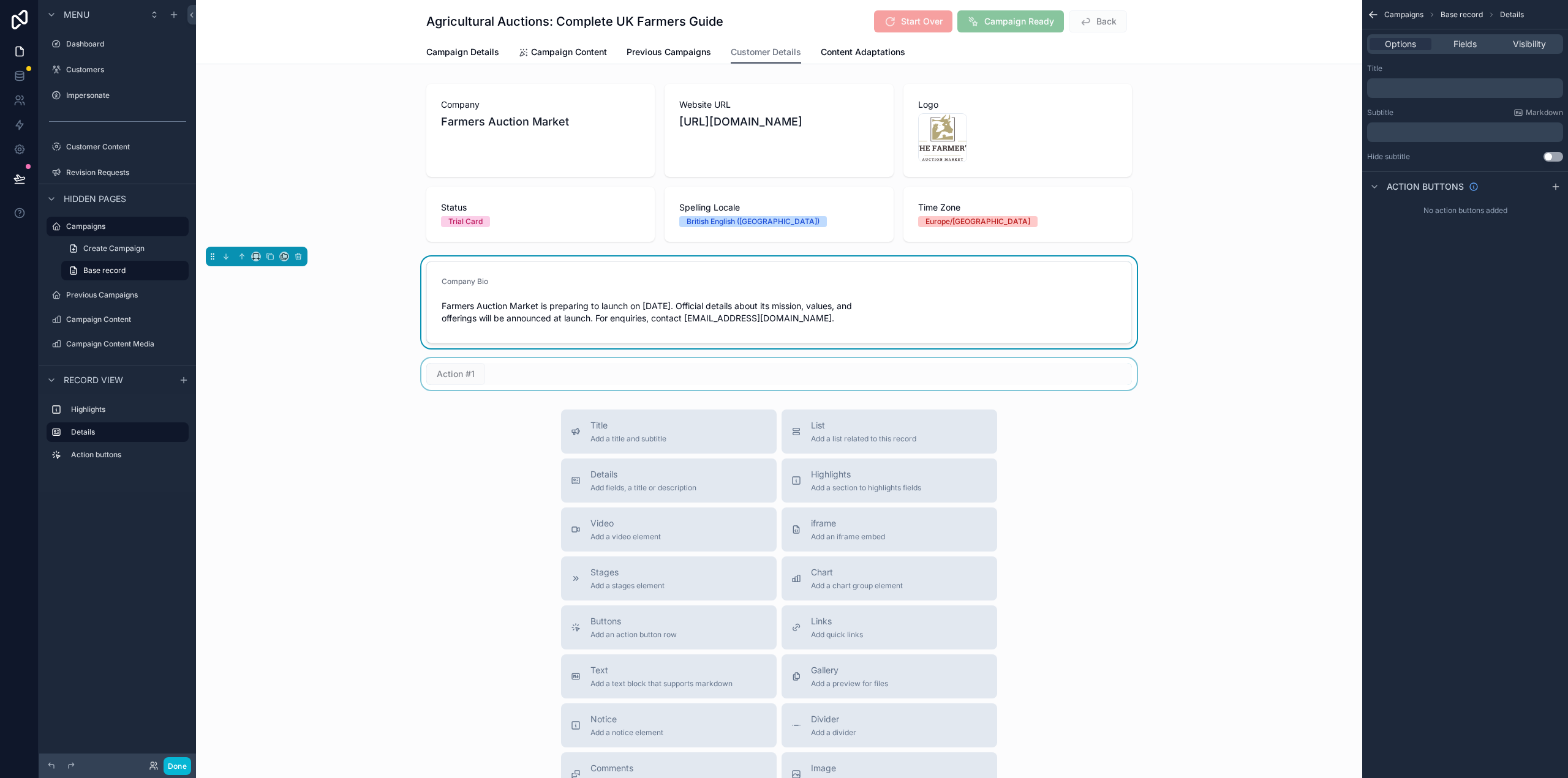
click at [510, 383] on div "scrollable content" at bounding box center [778, 374] width 1166 height 32
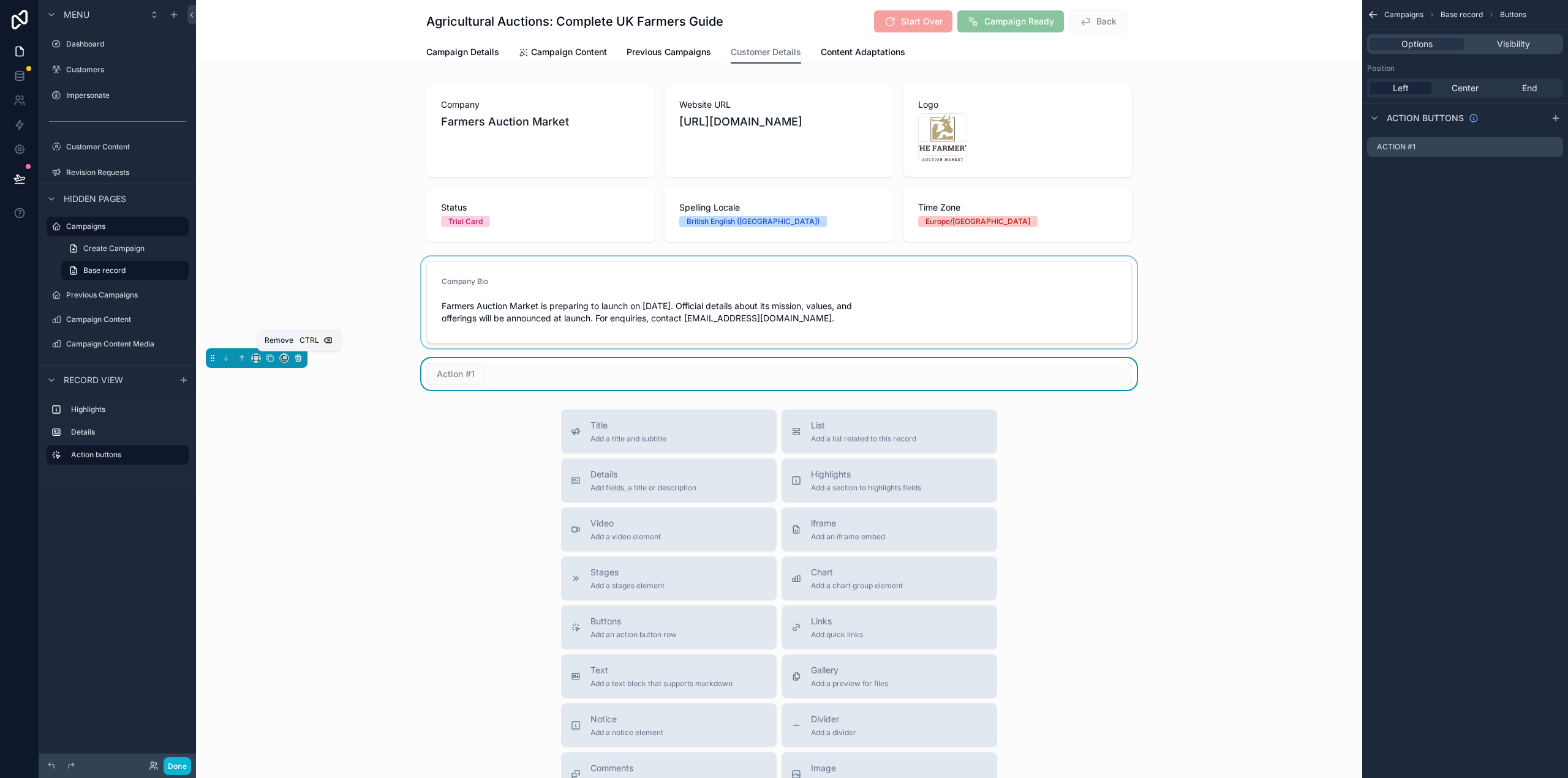
click at [298, 358] on icon "scrollable content" at bounding box center [298, 358] width 0 height 3
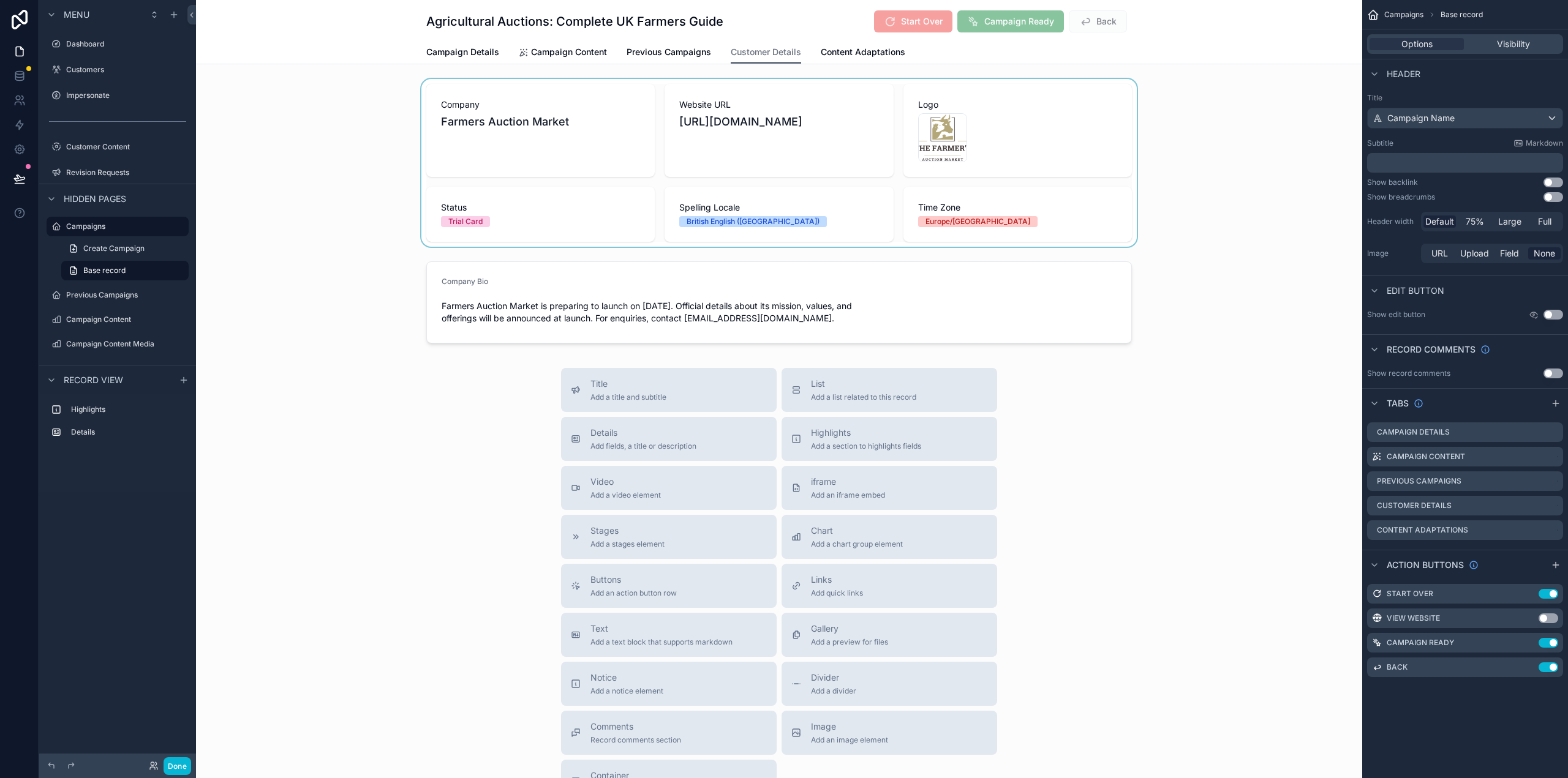
click at [981, 103] on div "scrollable content" at bounding box center [778, 163] width 1166 height 168
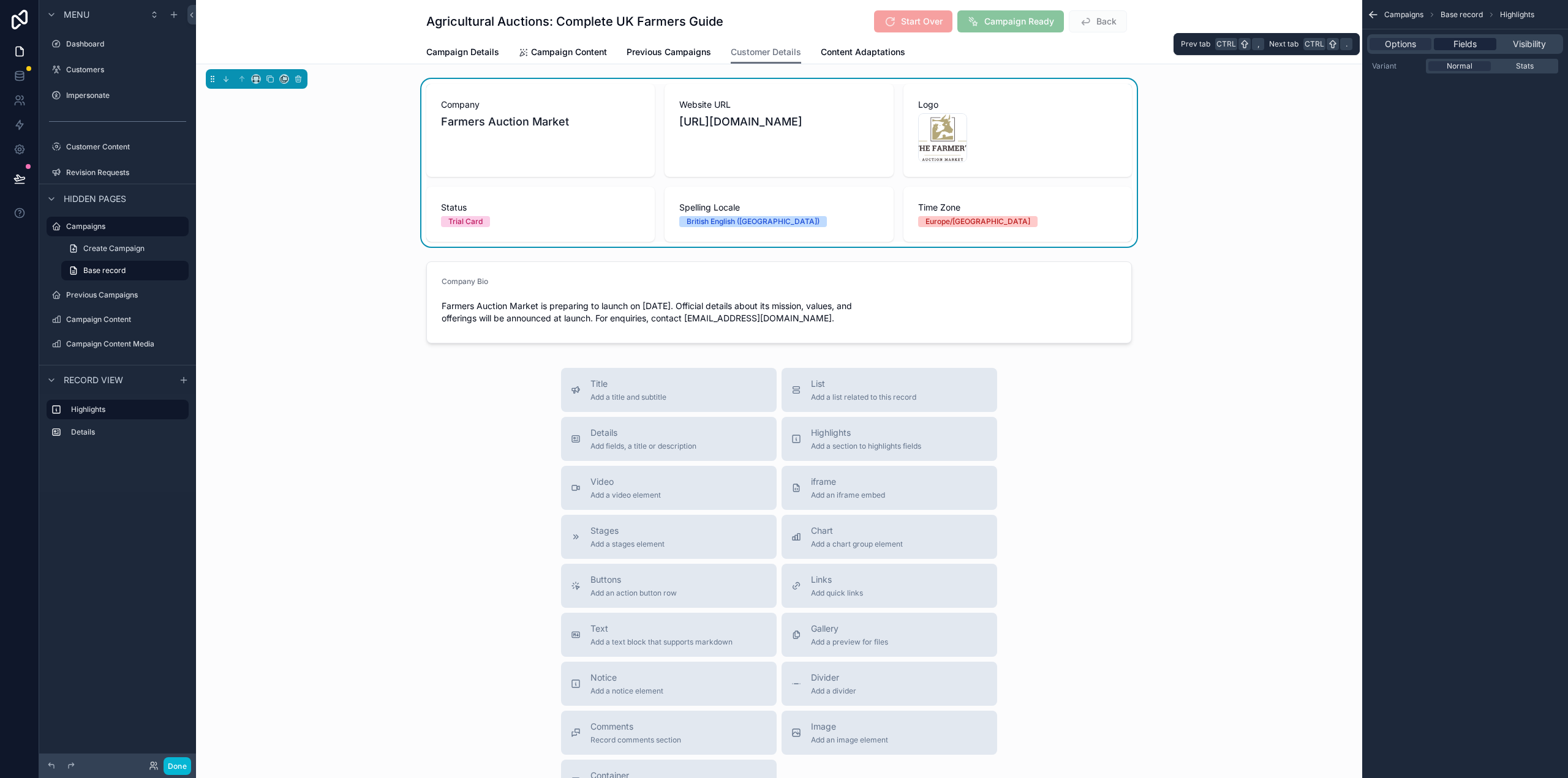
click at [1473, 42] on span "Fields" at bounding box center [1465, 44] width 23 height 12
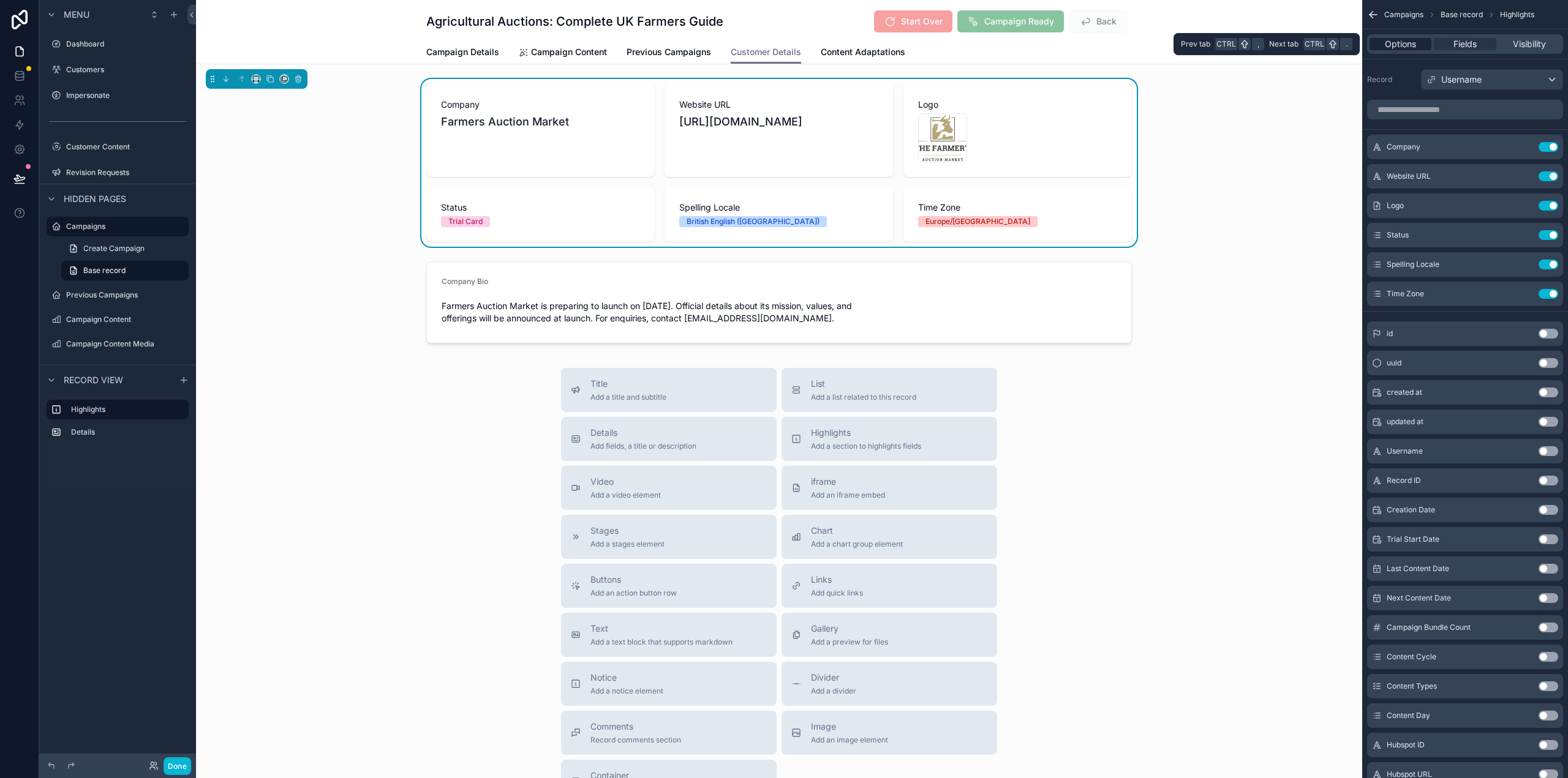
click at [1390, 43] on span "Options" at bounding box center [1401, 44] width 31 height 12
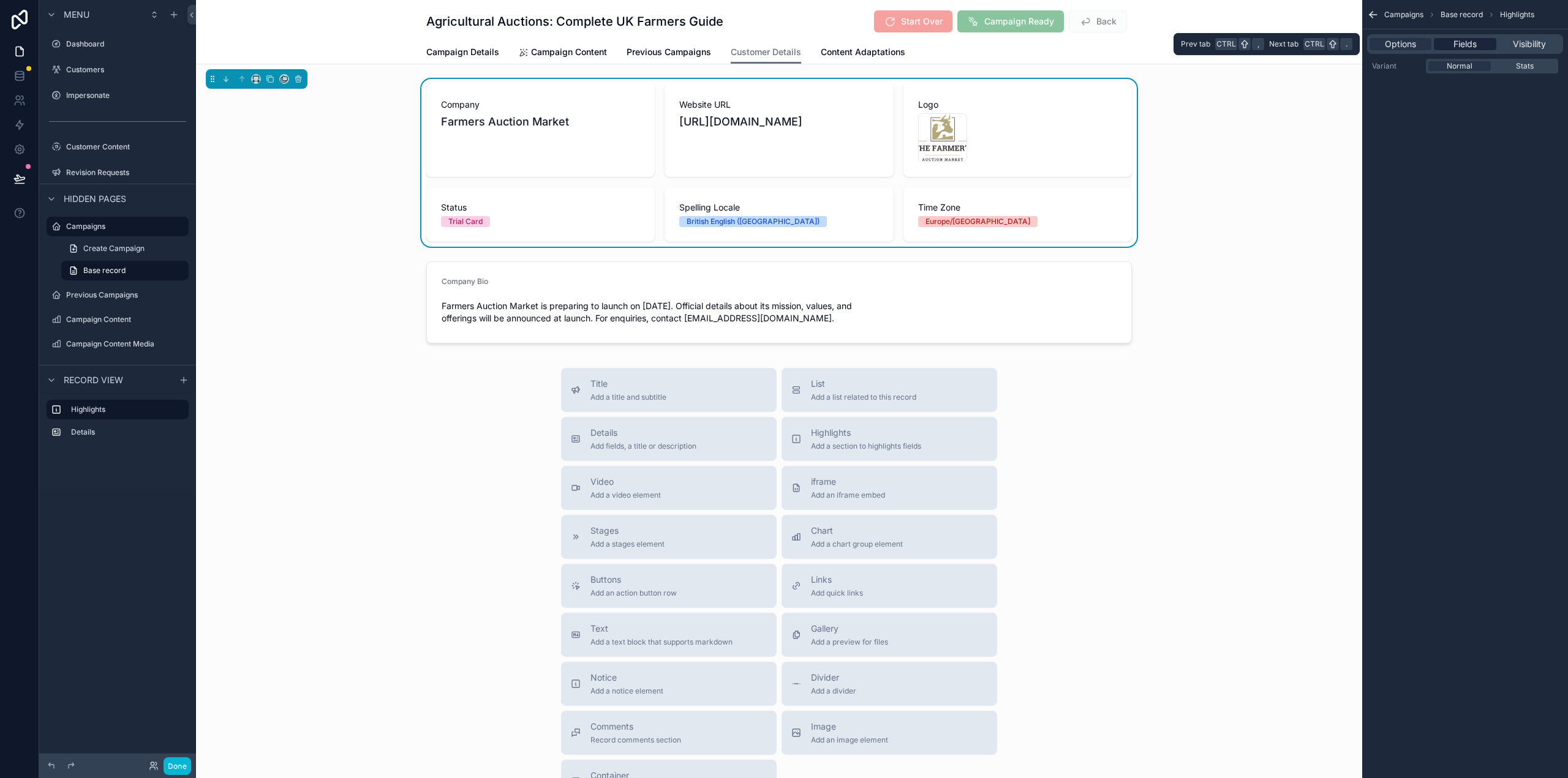
click at [1460, 47] on span "Fields" at bounding box center [1465, 44] width 23 height 12
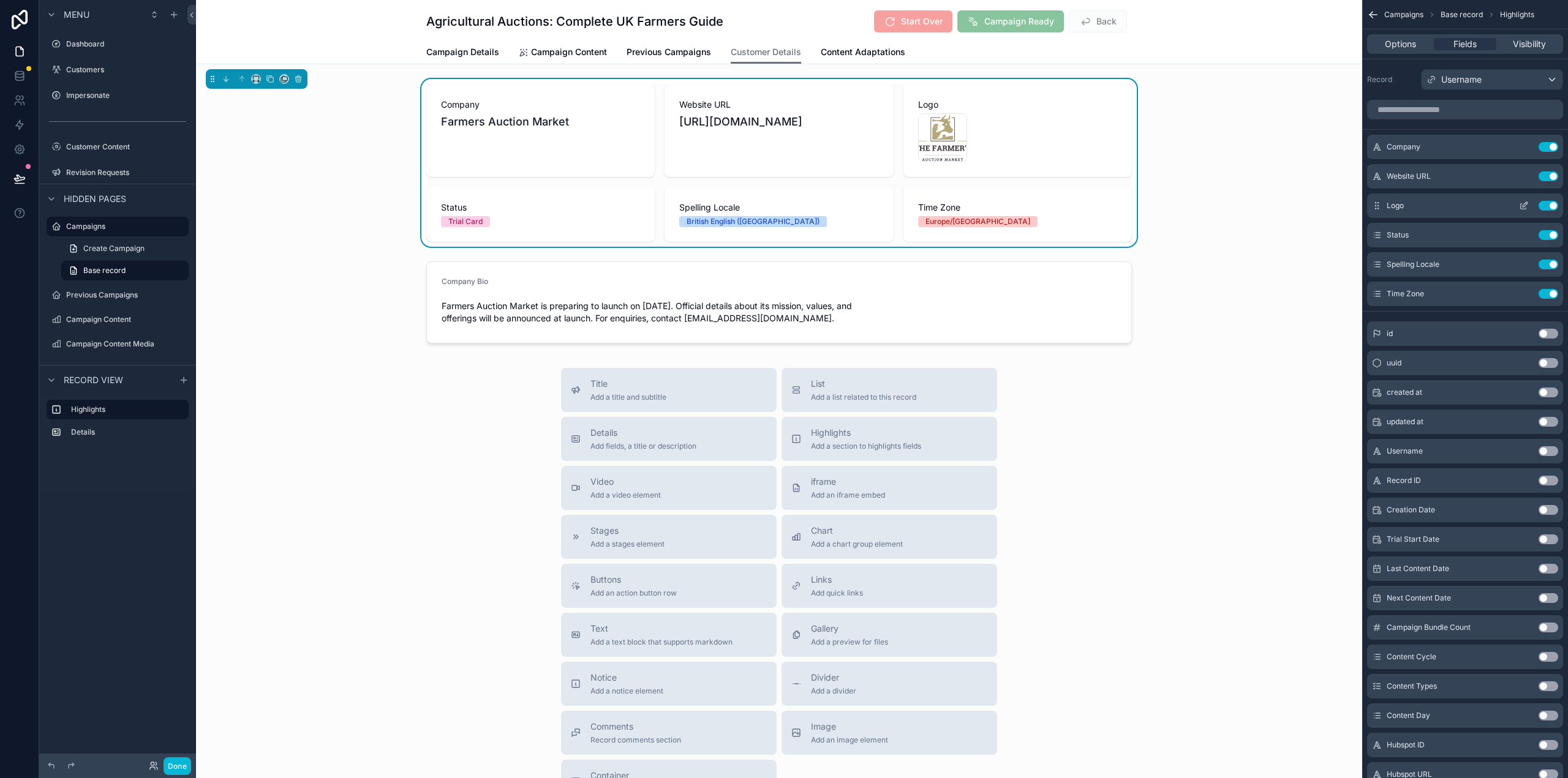
click at [1526, 204] on icon "scrollable content" at bounding box center [1526, 204] width 5 height 5
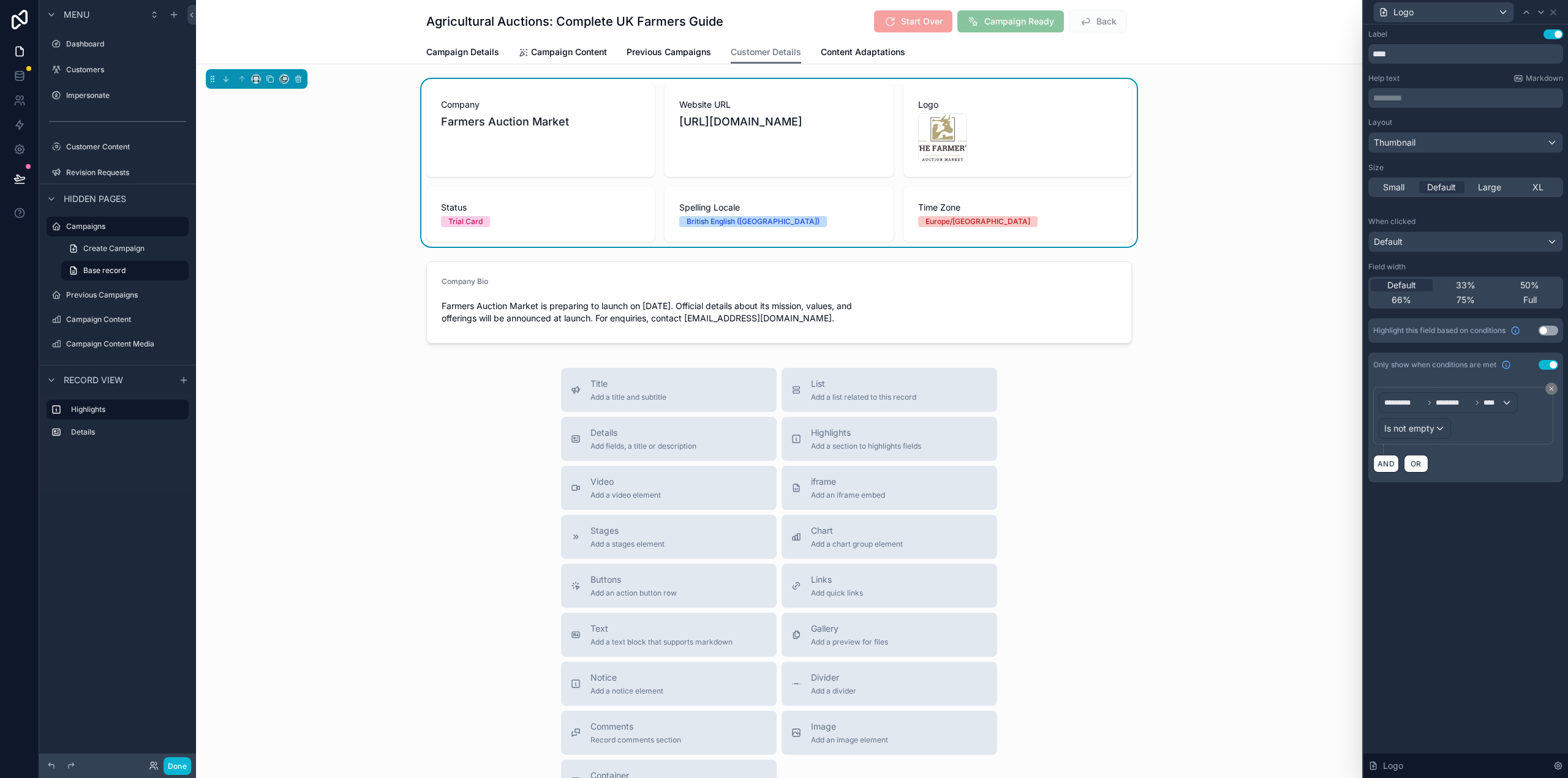
click at [1197, 198] on div "Company Farmers Auction Market Website URL https://www.farmersauctionmarket.co.…" at bounding box center [778, 163] width 1166 height 168
click at [936, 143] on div "scrollable content" at bounding box center [942, 138] width 49 height 49
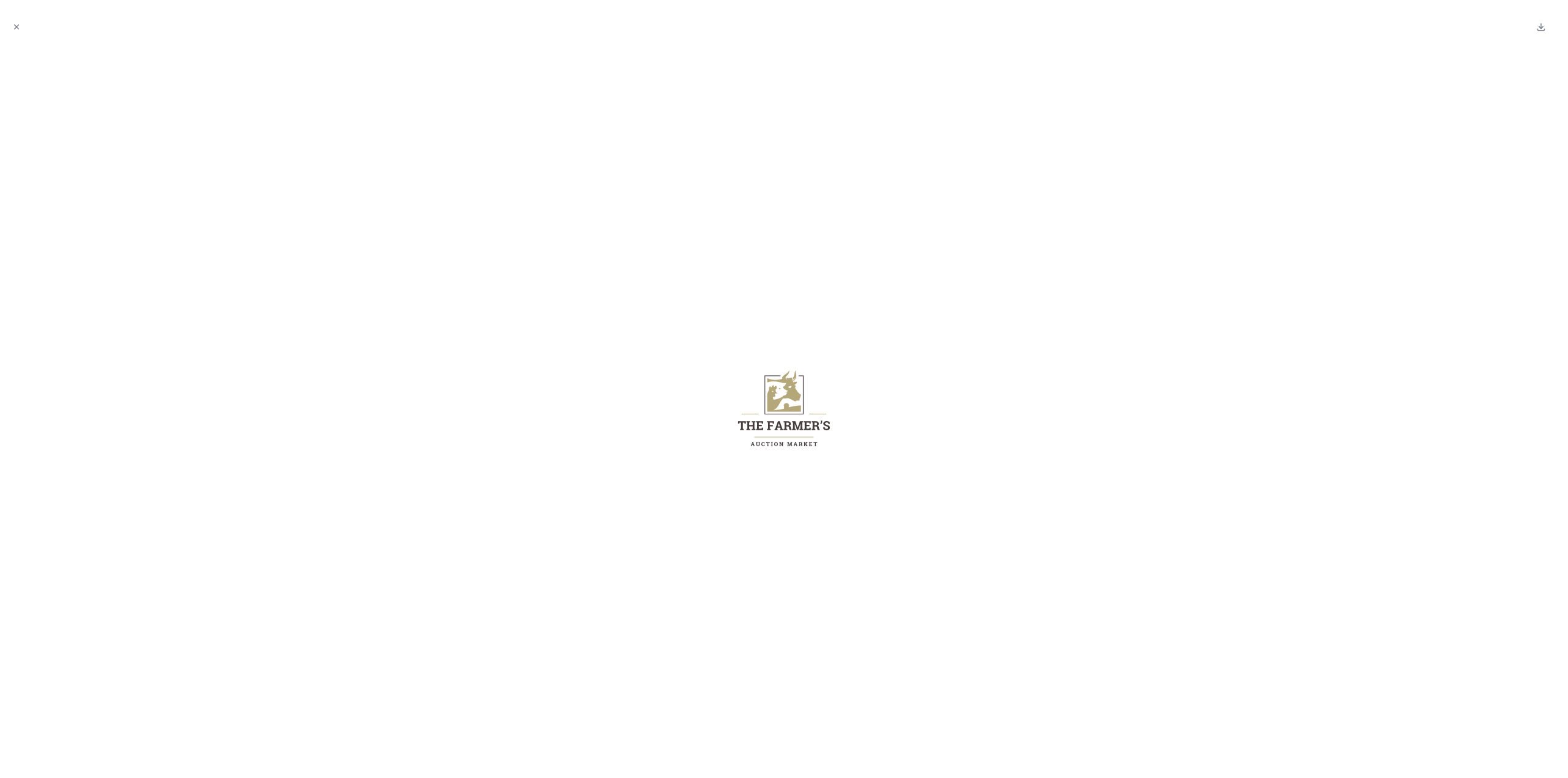
click at [18, 27] on icon "Close modal" at bounding box center [16, 27] width 9 height 9
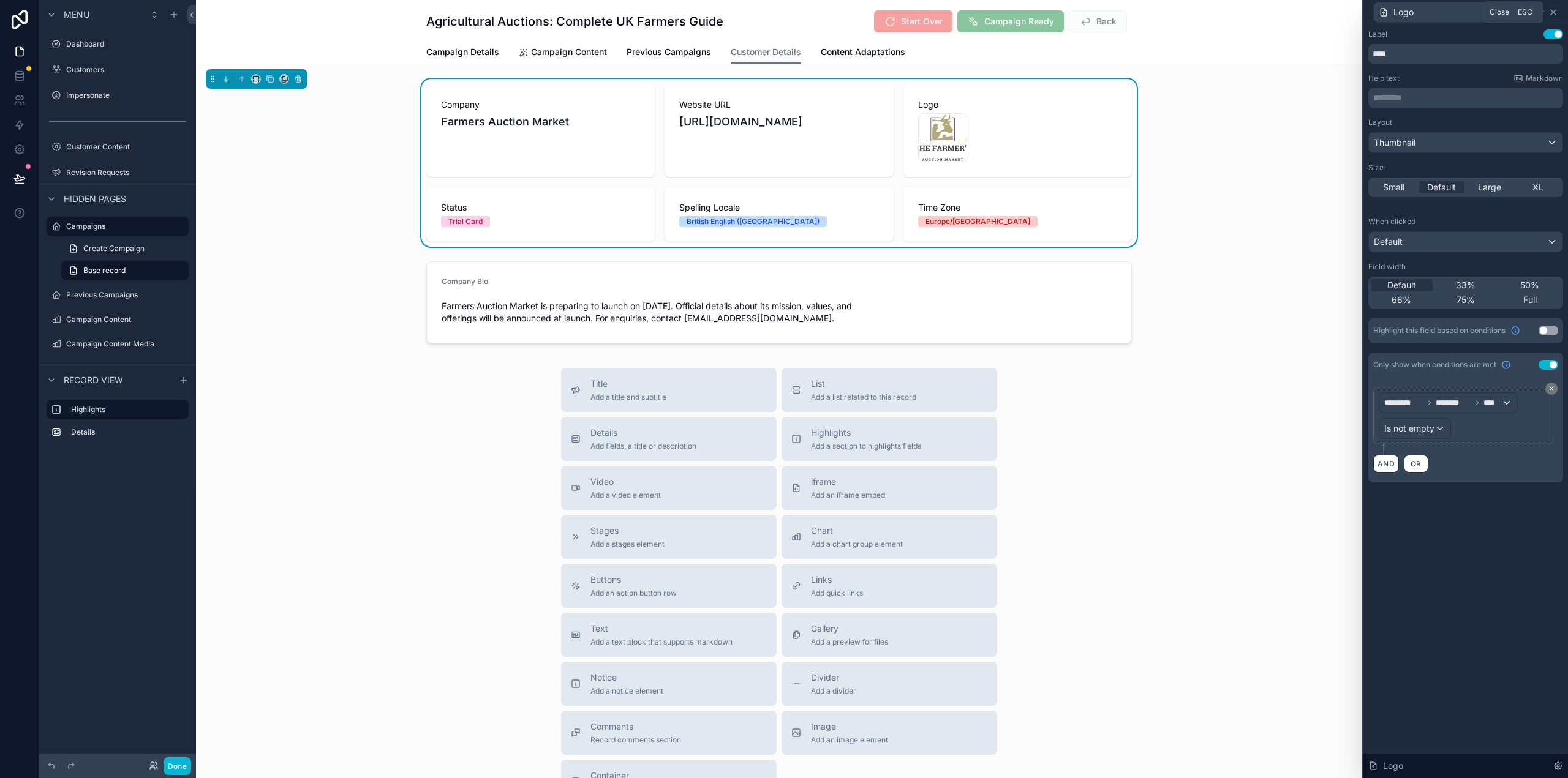
click at [1551, 10] on icon at bounding box center [1553, 12] width 5 height 5
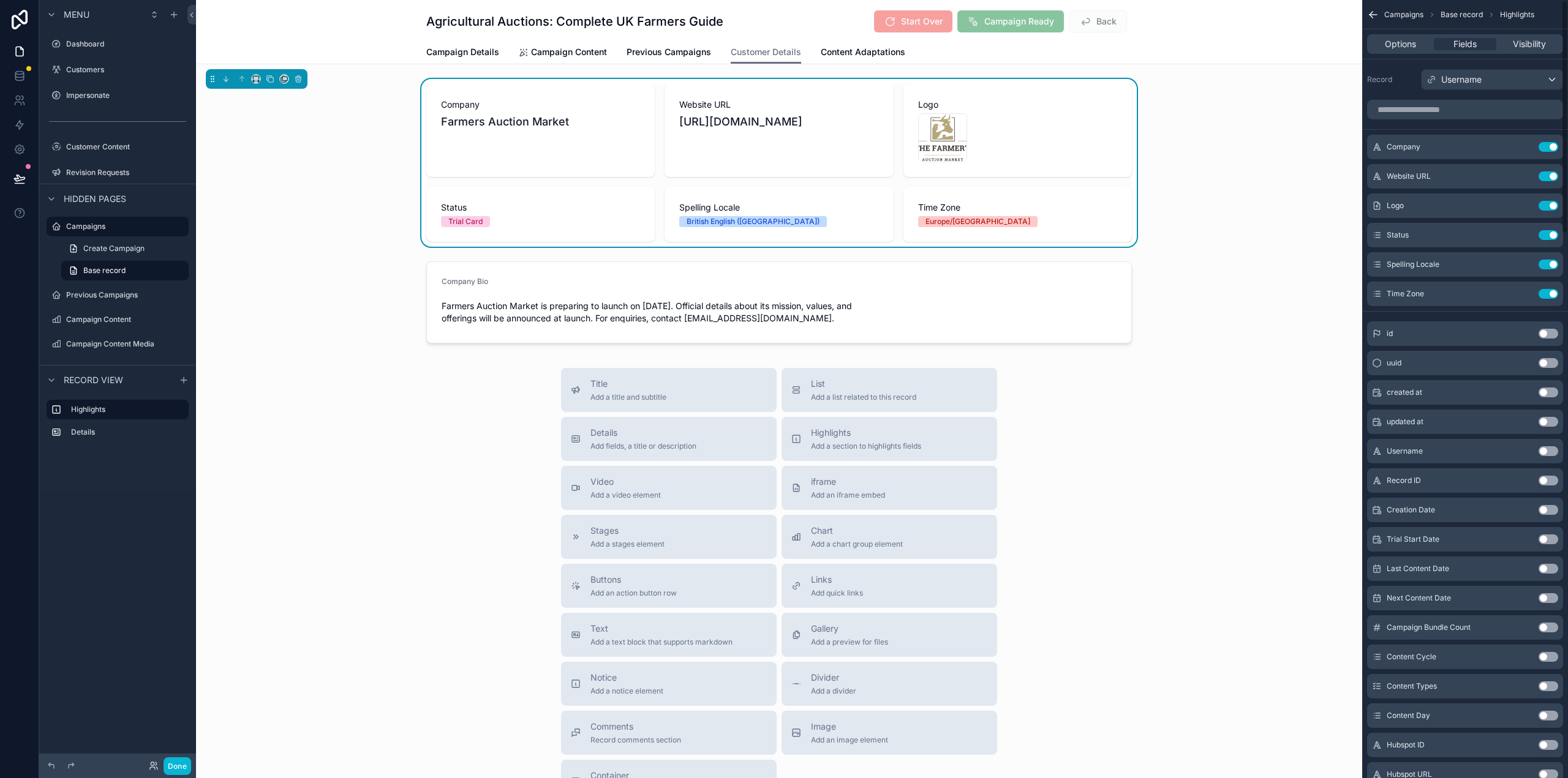
click at [1201, 151] on div "Company Farmers Auction Market Website URL https://www.farmersauctionmarket.co.…" at bounding box center [778, 163] width 1166 height 168
click at [660, 449] on span "Add fields, a title or description" at bounding box center [643, 446] width 106 height 10
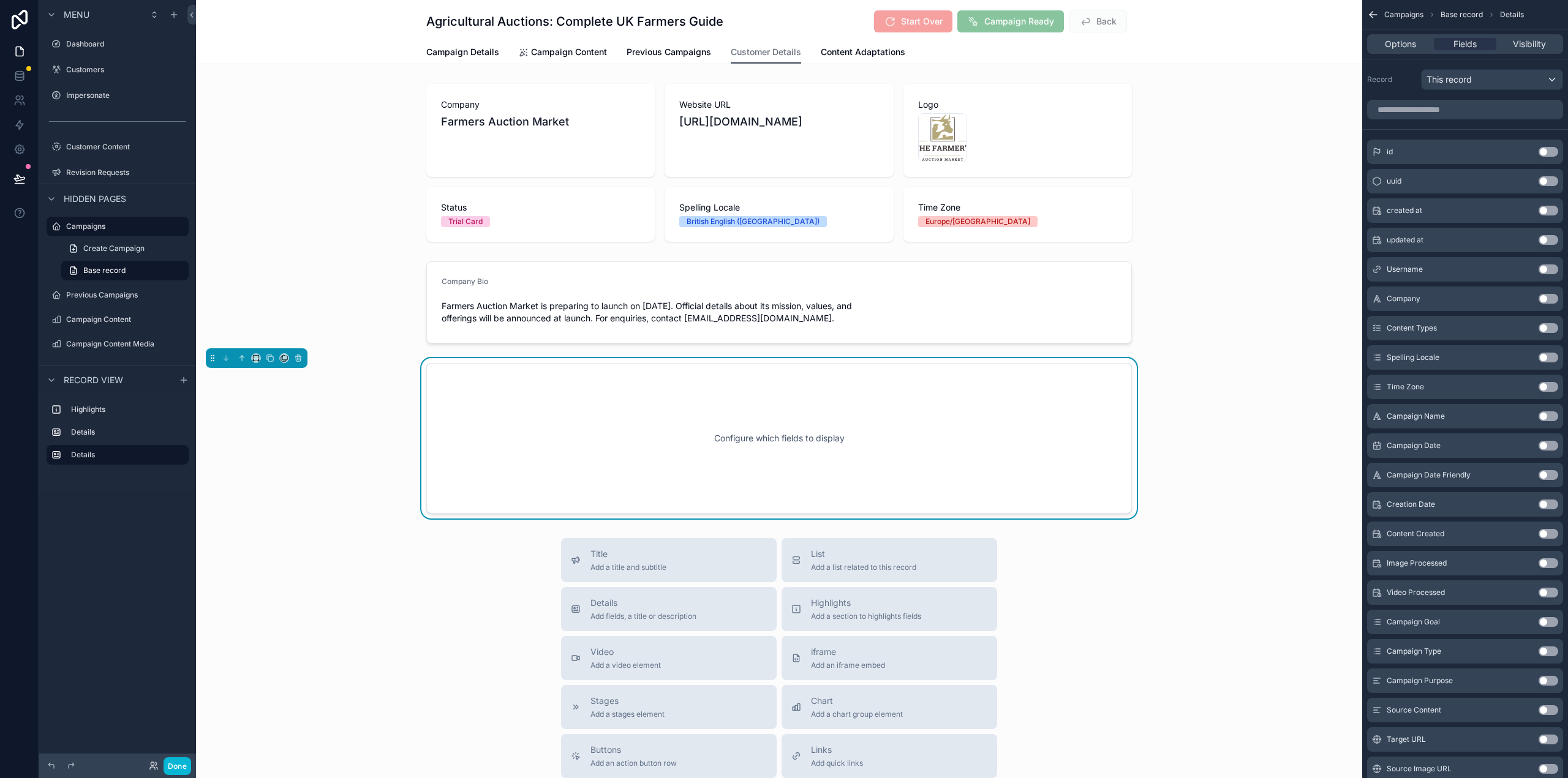
scroll to position [49, 0]
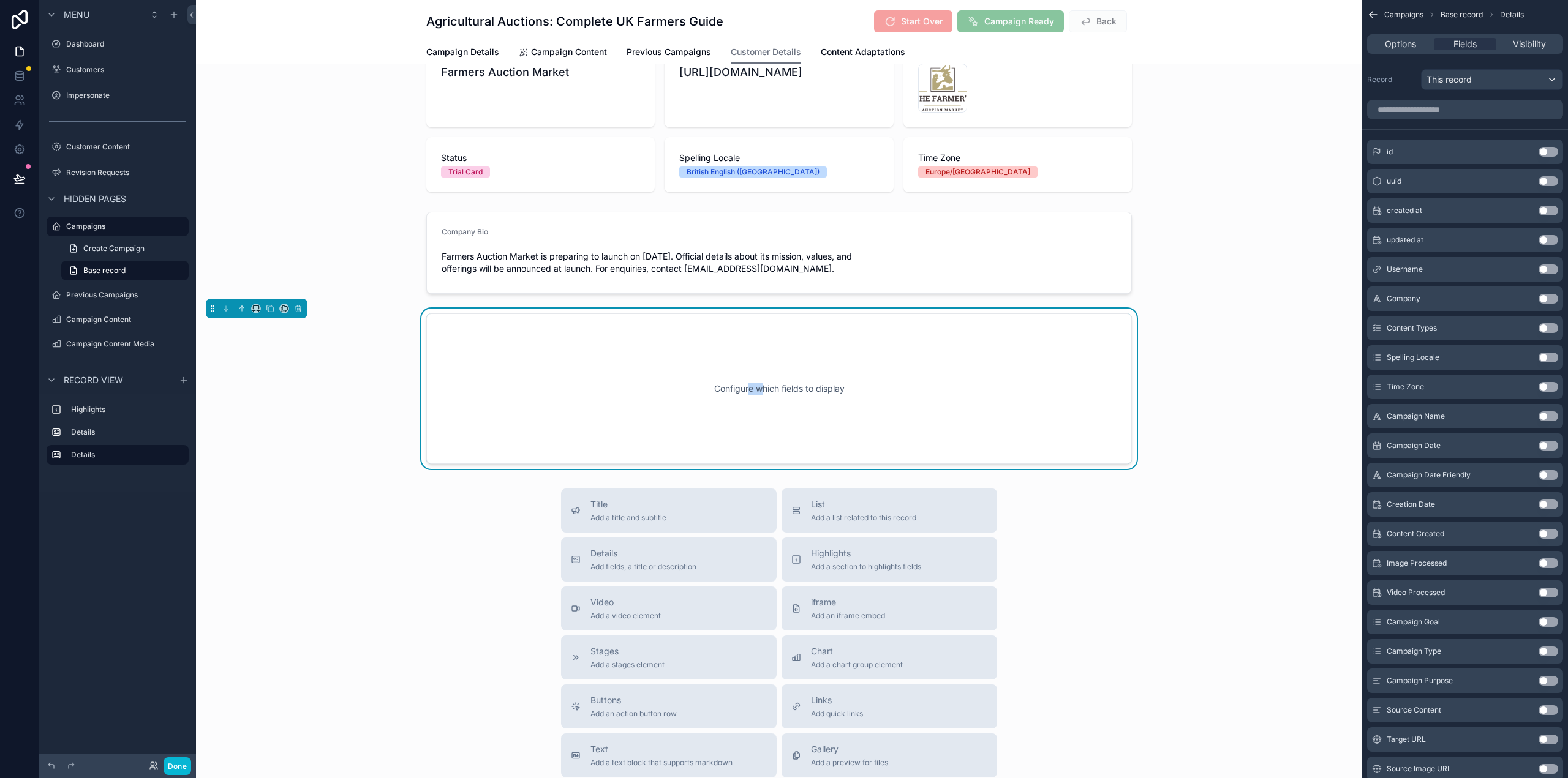
drag, startPoint x: 758, startPoint y: 381, endPoint x: 745, endPoint y: 381, distance: 13.0
click at [745, 381] on div "Configure which fields to display" at bounding box center [779, 389] width 665 height 110
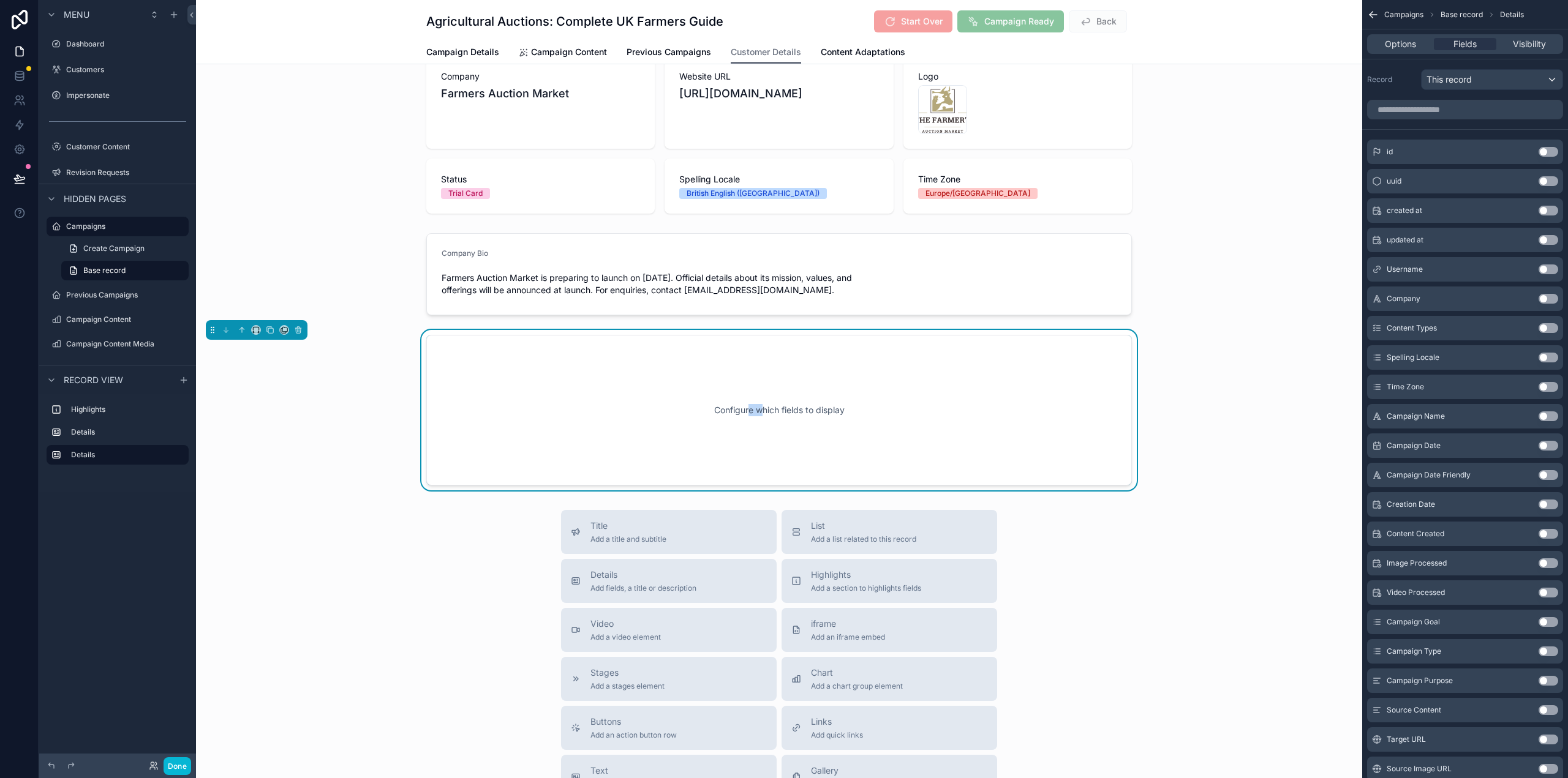
scroll to position [0, 0]
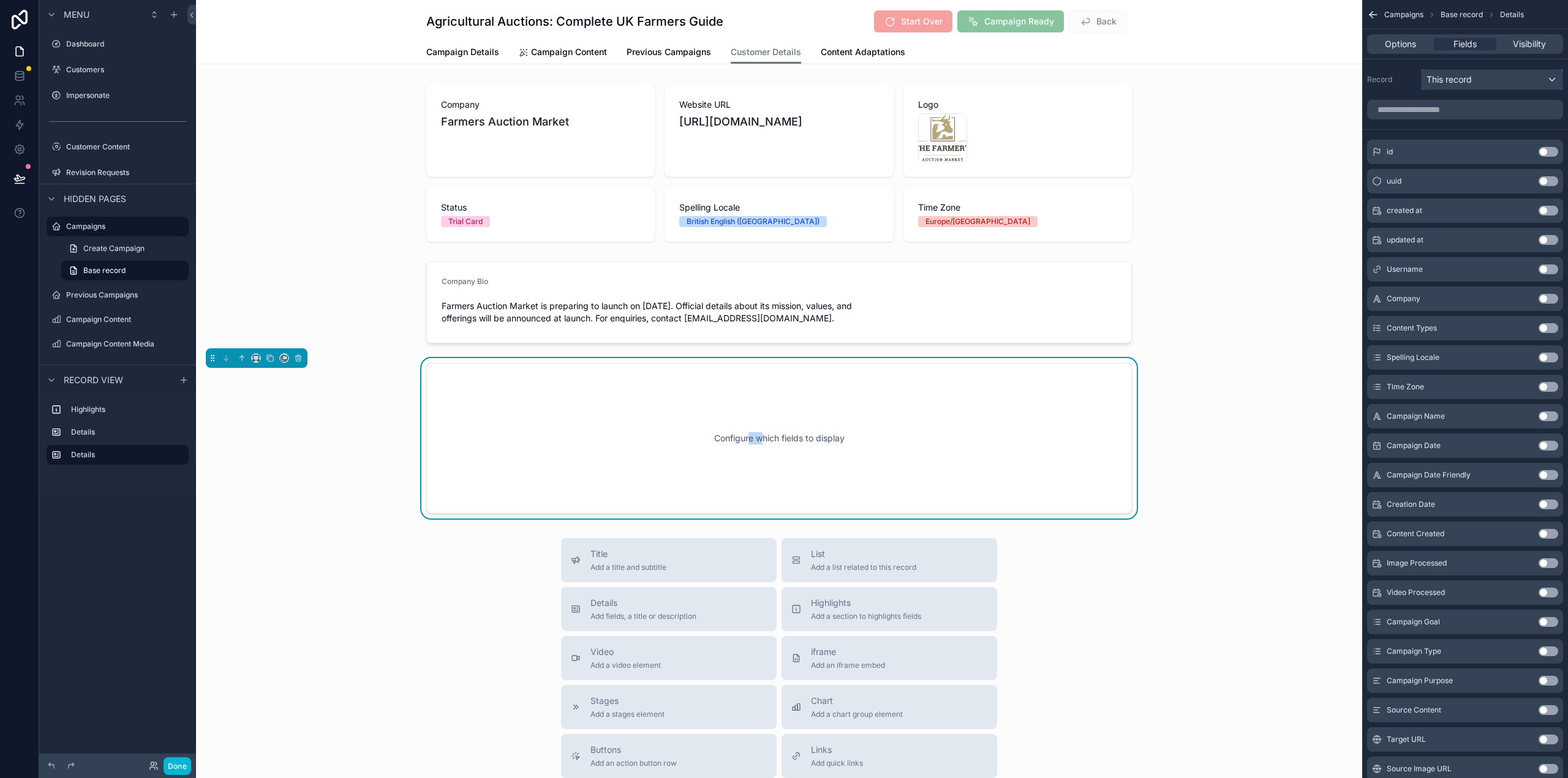
click at [1468, 76] on span "This record" at bounding box center [1449, 80] width 45 height 12
click at [1473, 159] on div "Username" at bounding box center [1507, 168] width 165 height 22
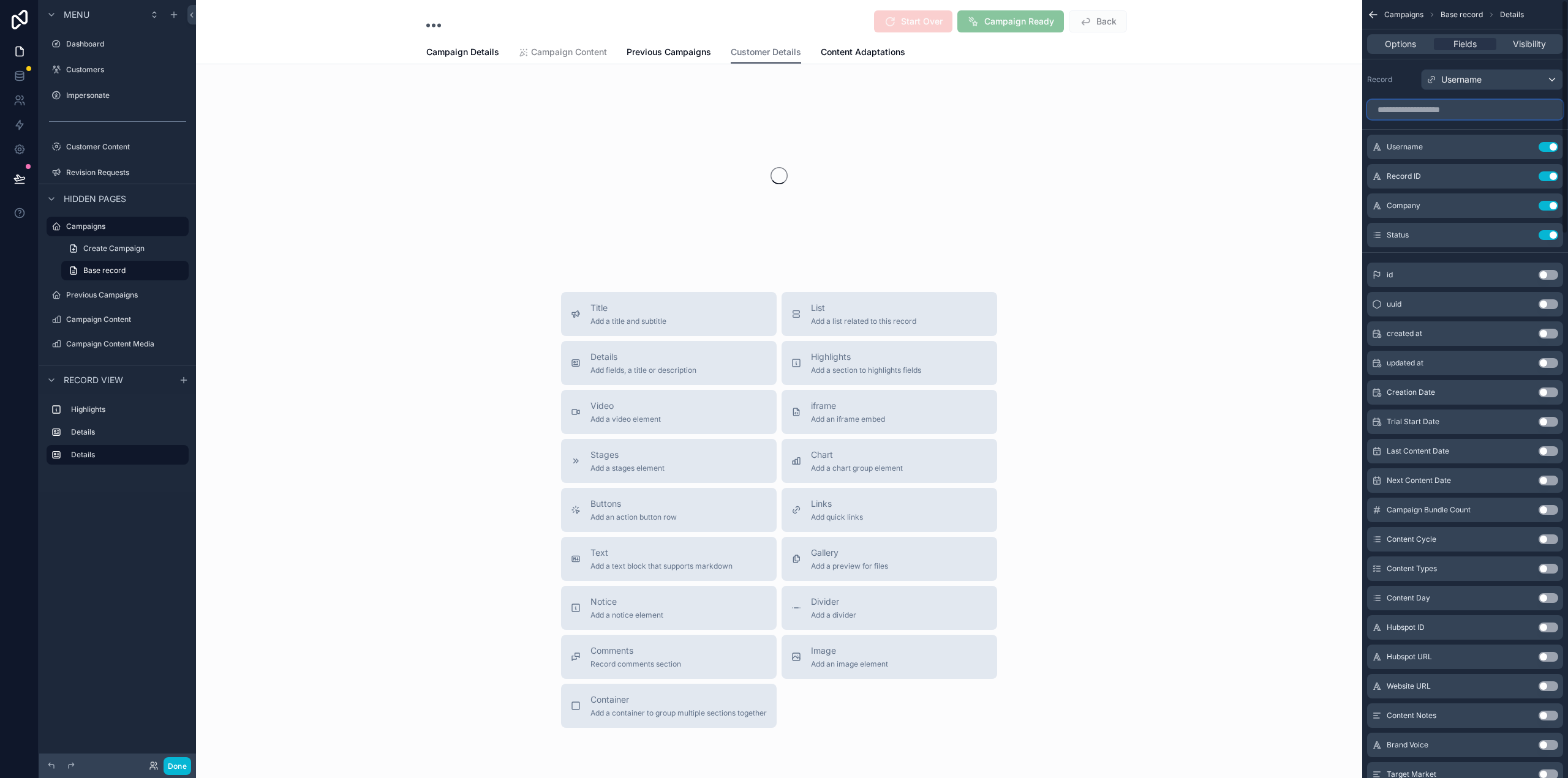
click at [1462, 110] on input "scrollable content" at bounding box center [1465, 109] width 196 height 20
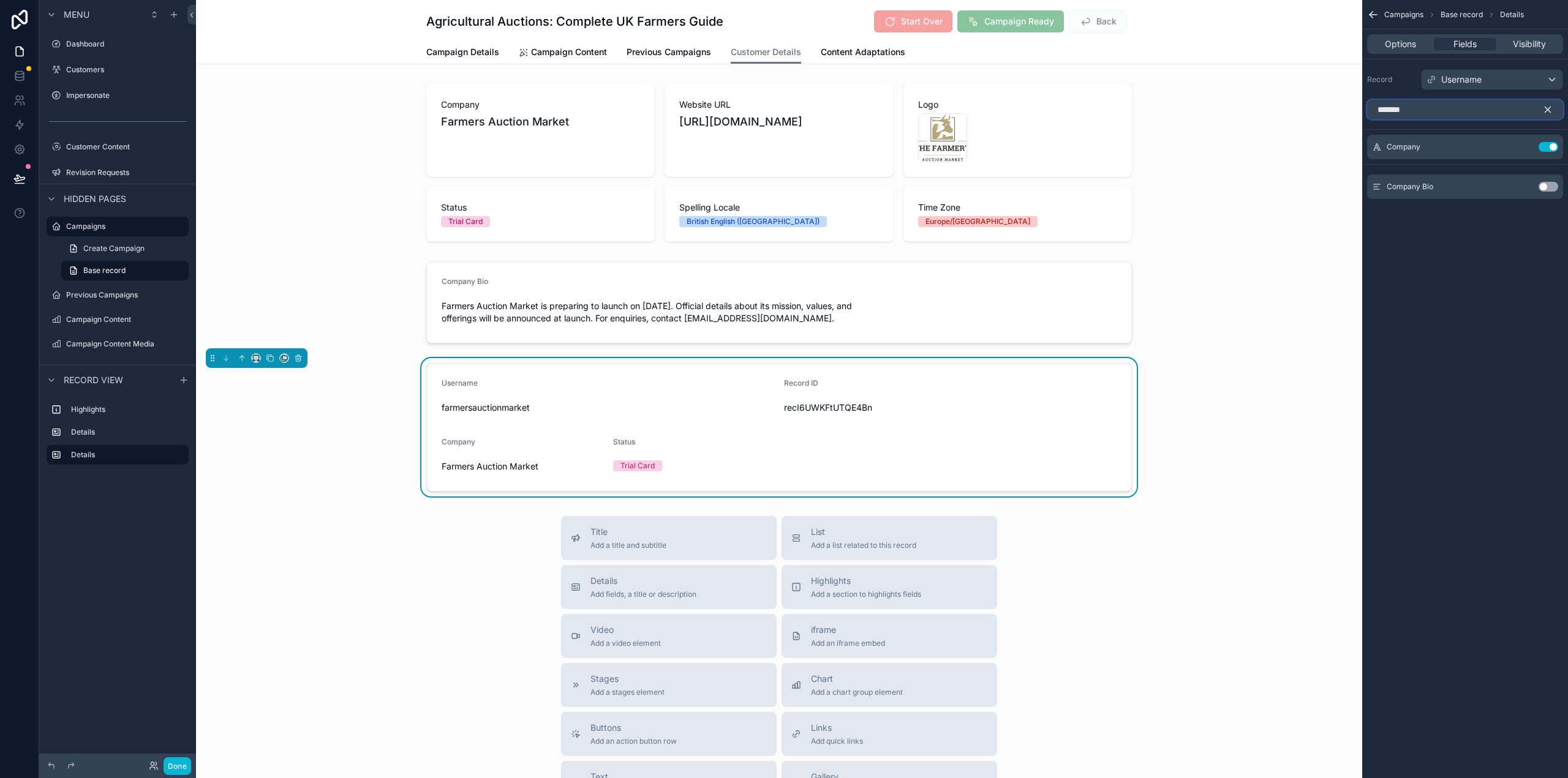
type input "*******"
click at [1548, 107] on icon "scrollable content" at bounding box center [1547, 109] width 11 height 11
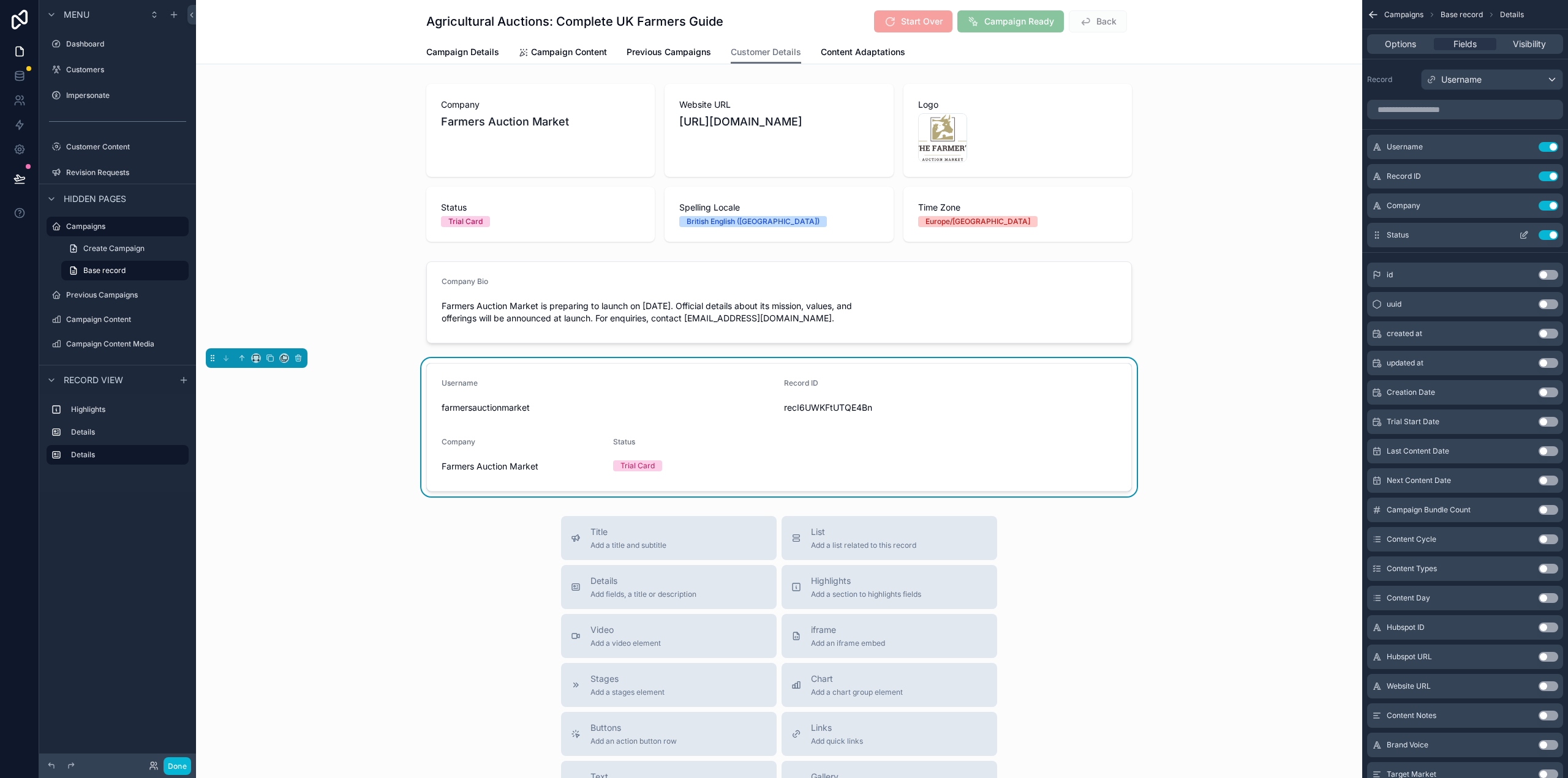
click at [1552, 245] on div "Status Use setting" at bounding box center [1465, 235] width 196 height 24
click at [1547, 175] on button "Use setting" at bounding box center [1548, 176] width 20 height 10
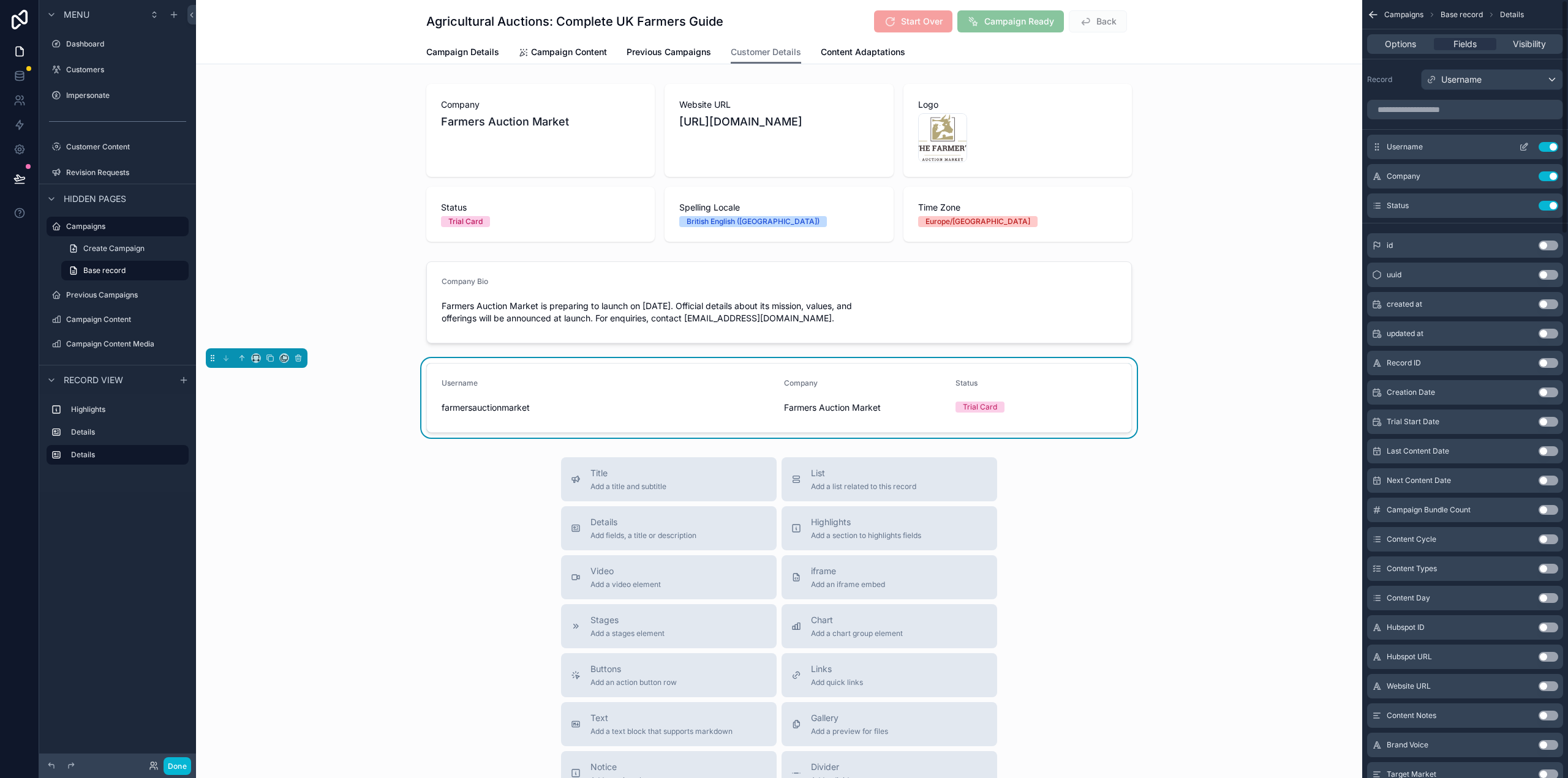
click at [1551, 146] on button "Use setting" at bounding box center [1548, 146] width 20 height 10
click at [1442, 107] on input "scrollable content" at bounding box center [1465, 109] width 196 height 20
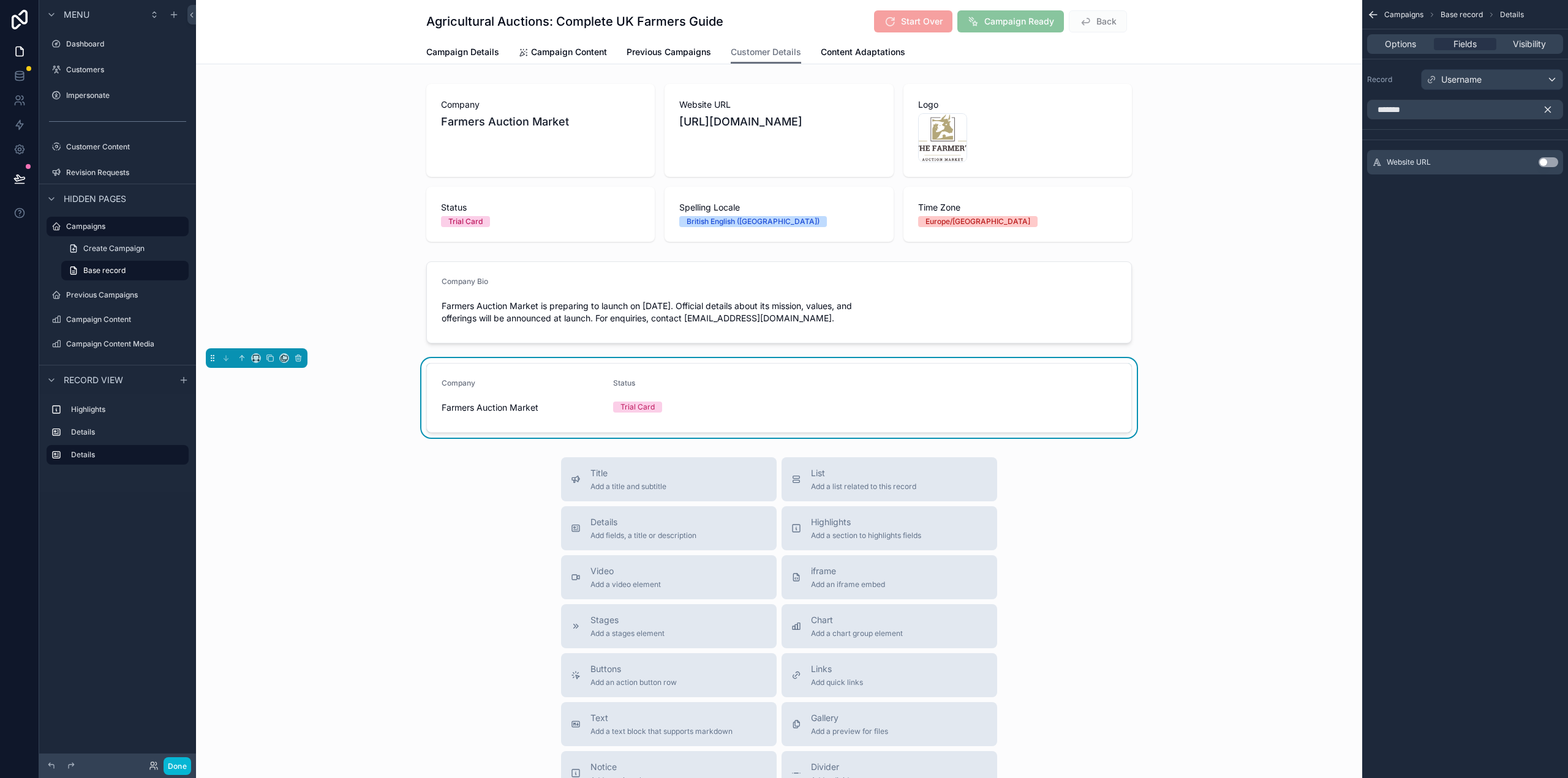
click at [1547, 160] on button "Use setting" at bounding box center [1548, 162] width 20 height 10
drag, startPoint x: 1399, startPoint y: 115, endPoint x: 1366, endPoint y: 116, distance: 33.0
click at [1366, 116] on div "*******" at bounding box center [1465, 110] width 206 height 29
click at [1550, 158] on button "Use setting" at bounding box center [1548, 162] width 20 height 10
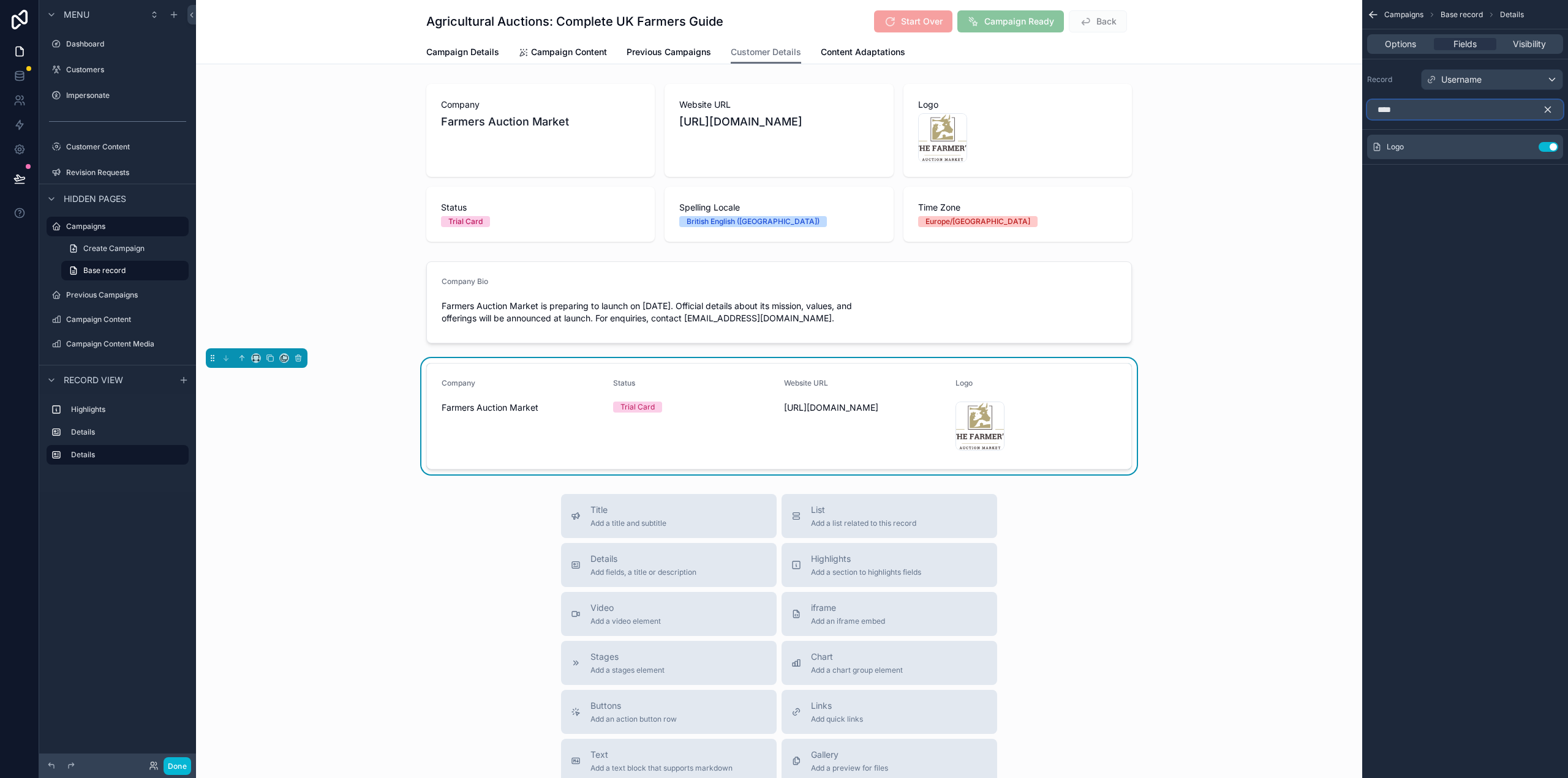
click at [1381, 108] on input "****" at bounding box center [1465, 109] width 196 height 20
click at [1548, 160] on button "Use setting" at bounding box center [1548, 162] width 20 height 10
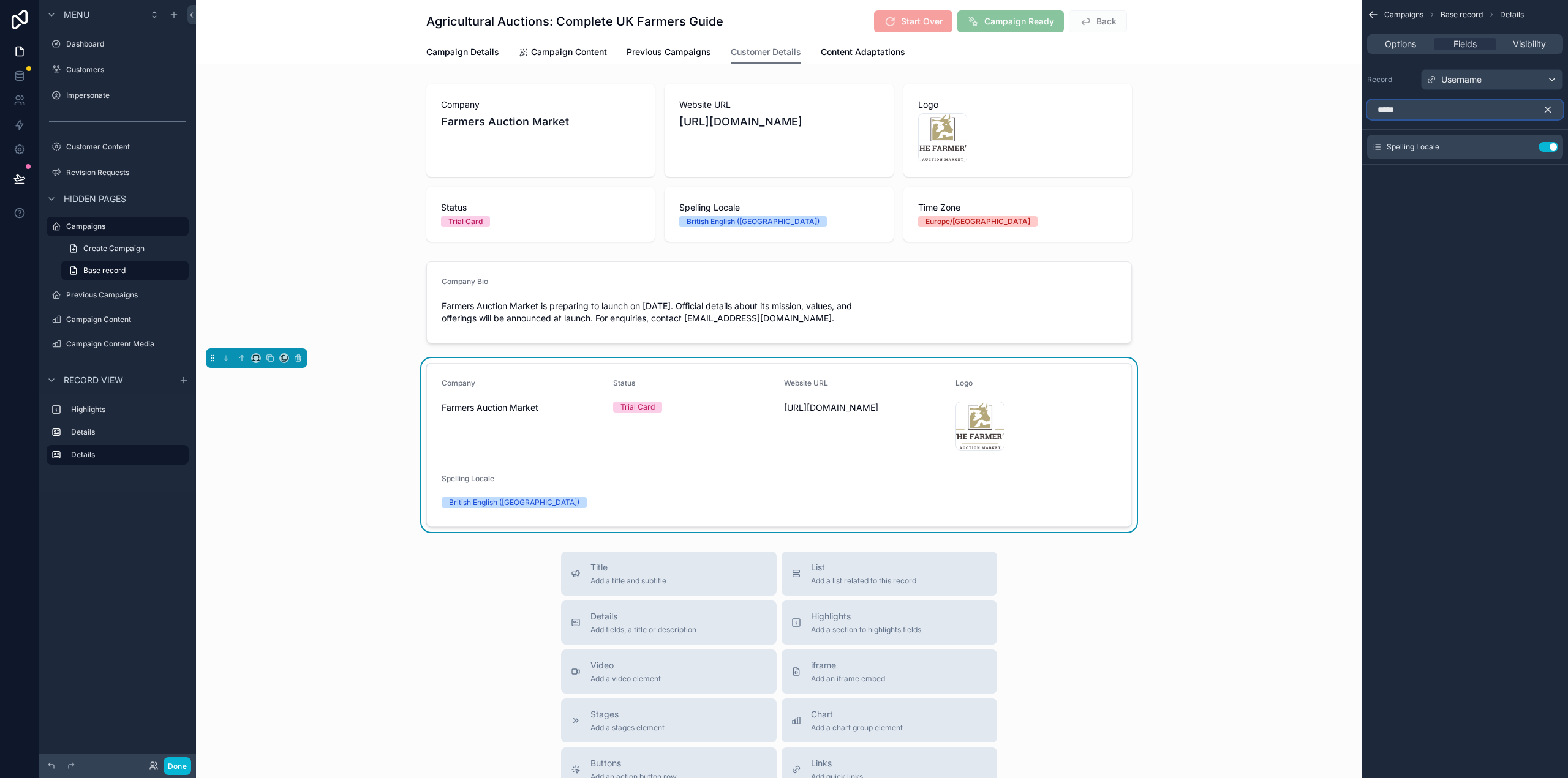
click at [1390, 105] on input "*****" at bounding box center [1465, 109] width 196 height 20
click at [1391, 106] on input "*****" at bounding box center [1465, 109] width 196 height 20
type input "****"
click at [1548, 159] on button "Use setting" at bounding box center [1548, 162] width 20 height 10
click at [1371, 10] on icon "scrollable content" at bounding box center [1373, 15] width 12 height 12
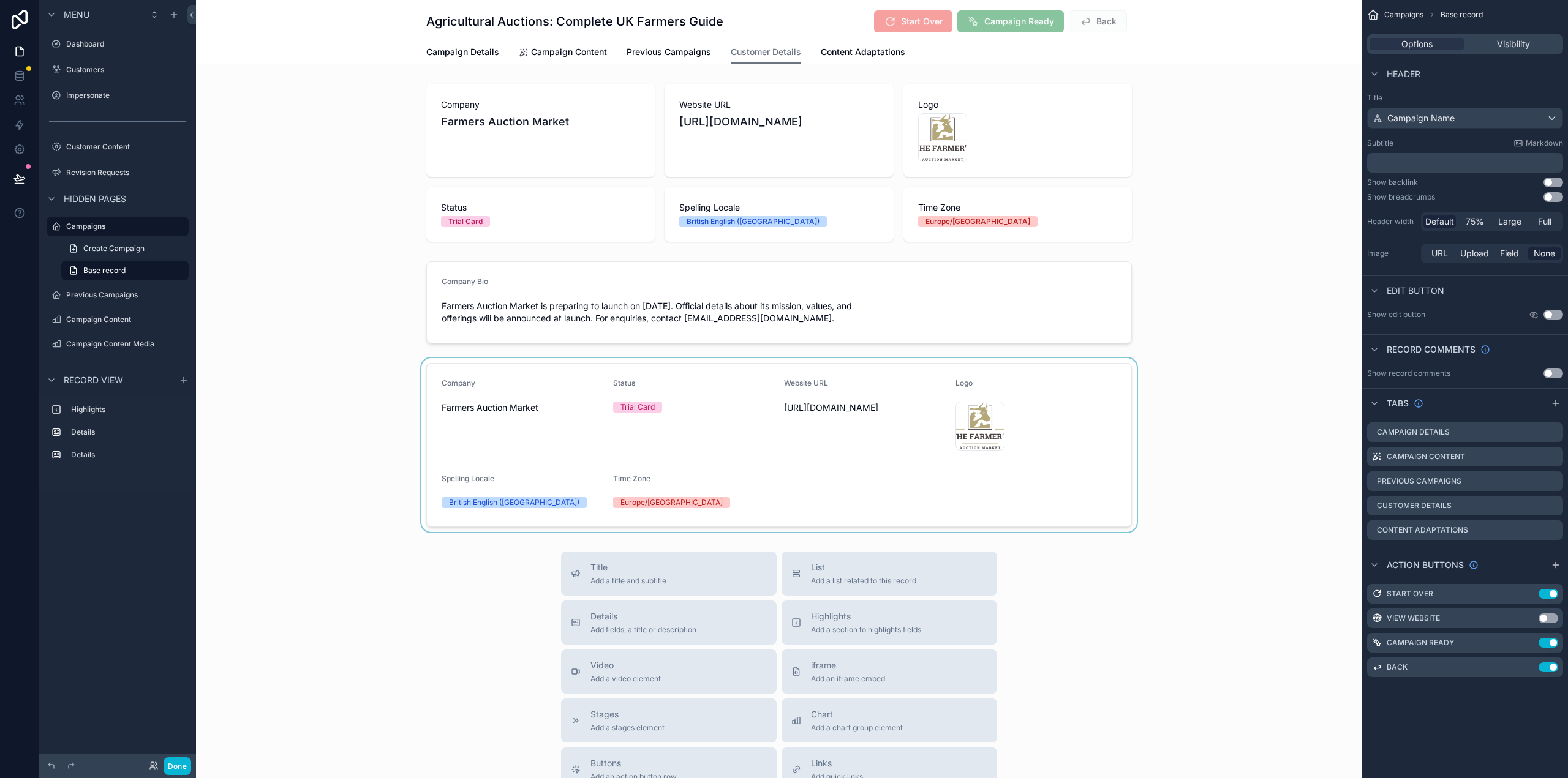
click at [1003, 382] on div "scrollable content" at bounding box center [778, 445] width 1166 height 174
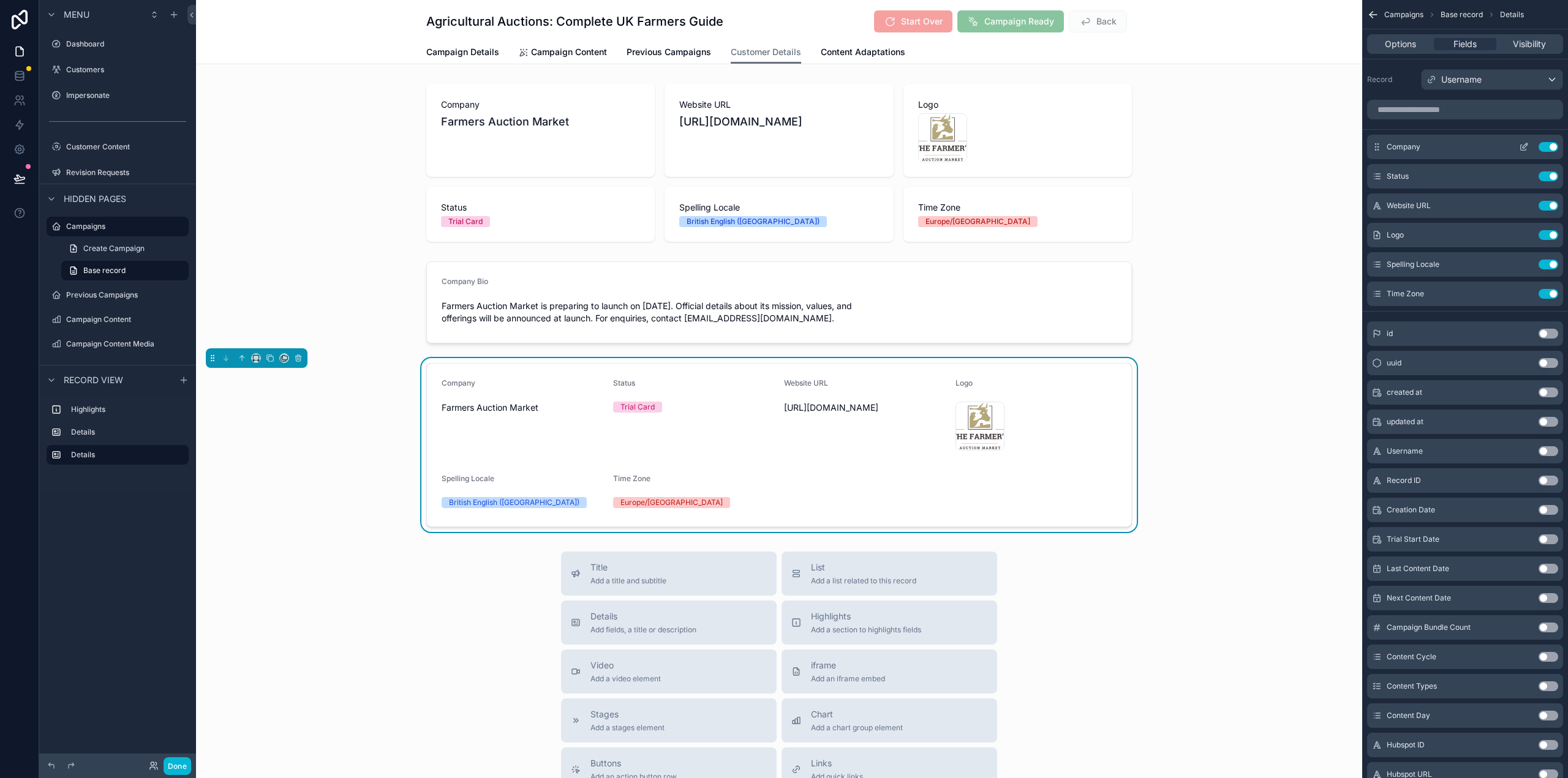
click at [1524, 146] on icon "scrollable content" at bounding box center [1524, 146] width 10 height 10
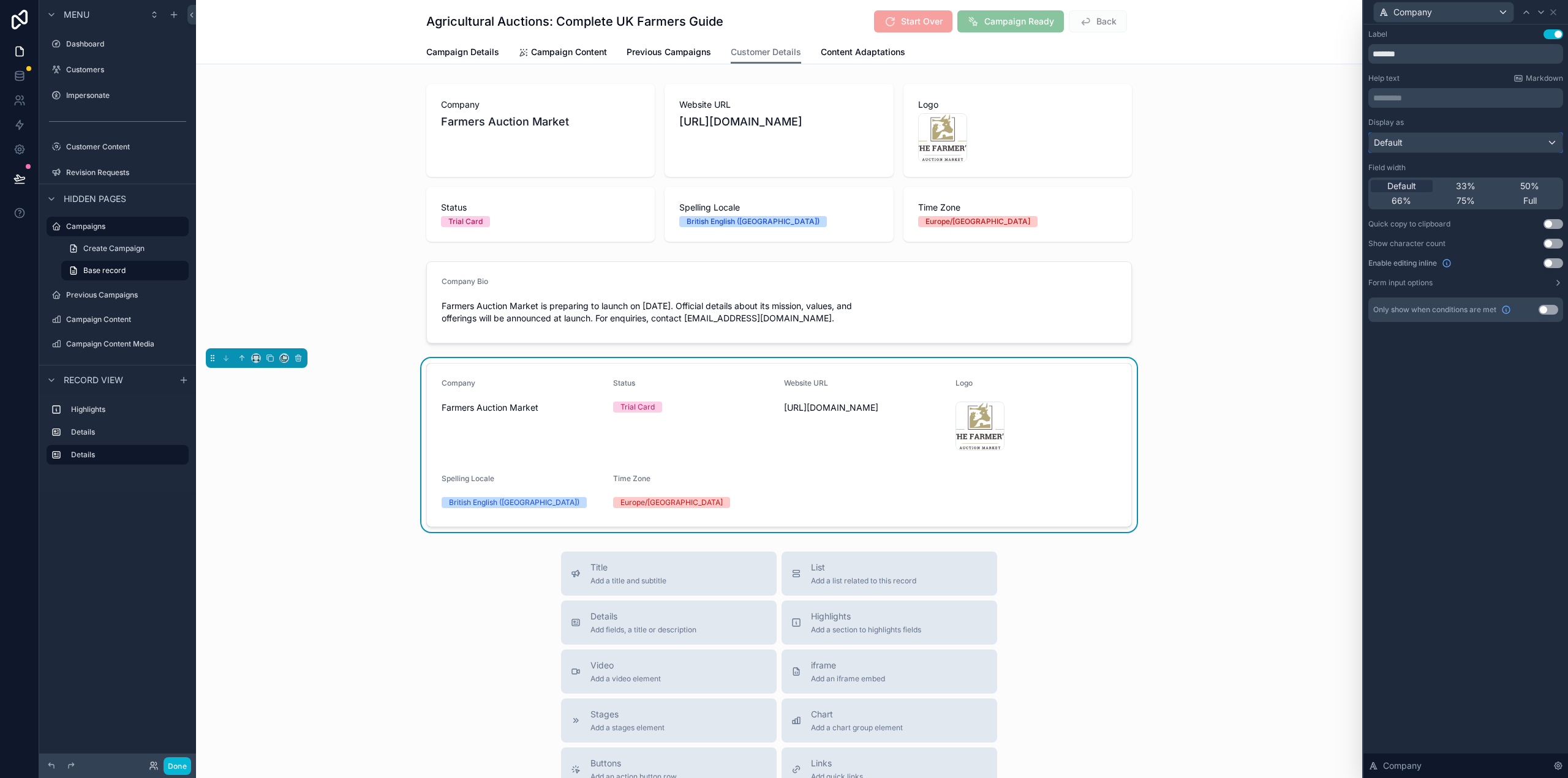
click at [1523, 141] on div "Default" at bounding box center [1466, 143] width 194 height 20
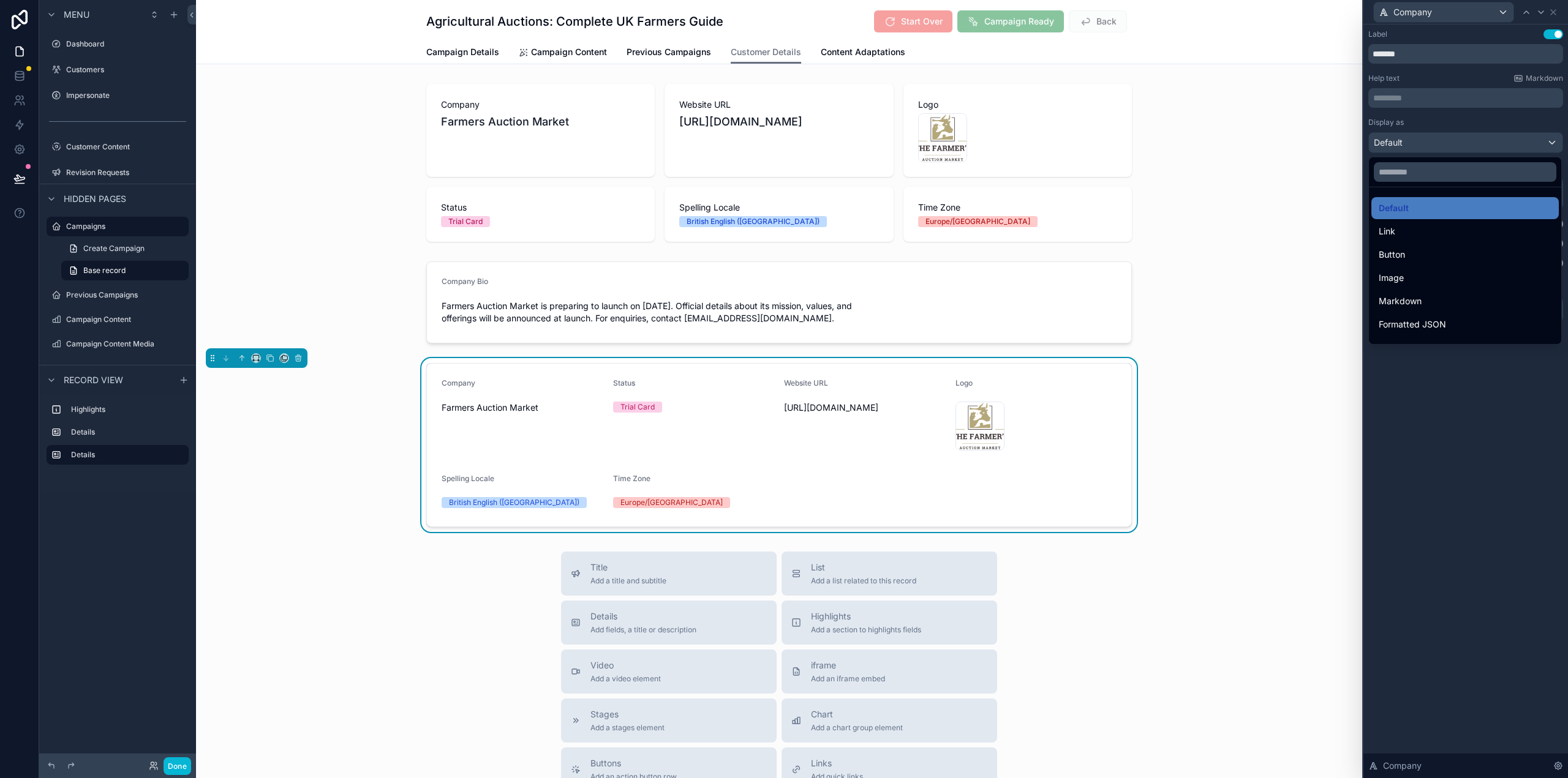
click at [1521, 141] on div at bounding box center [1466, 389] width 204 height 778
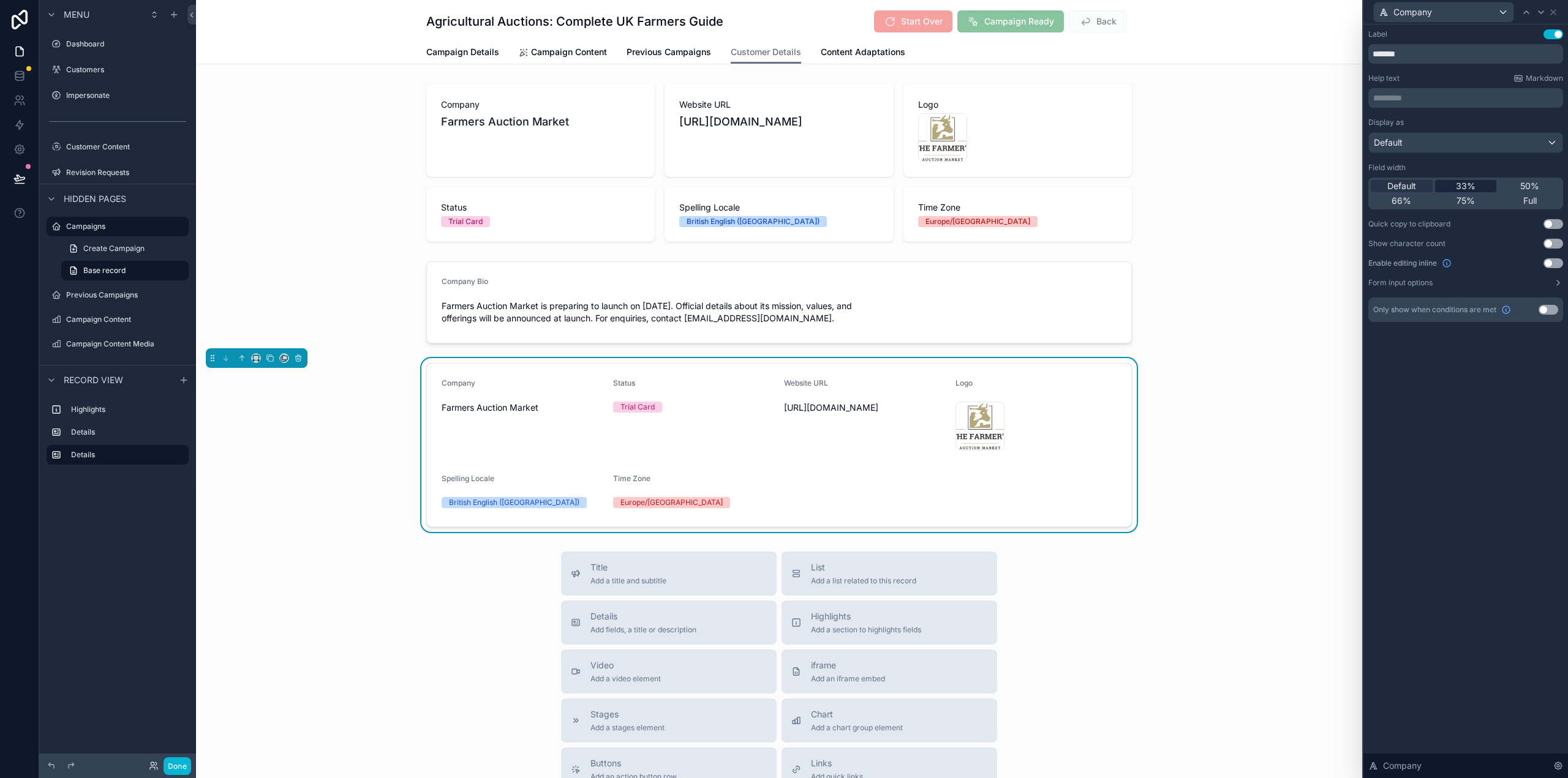
click at [1481, 182] on div "33%" at bounding box center [1466, 186] width 61 height 12
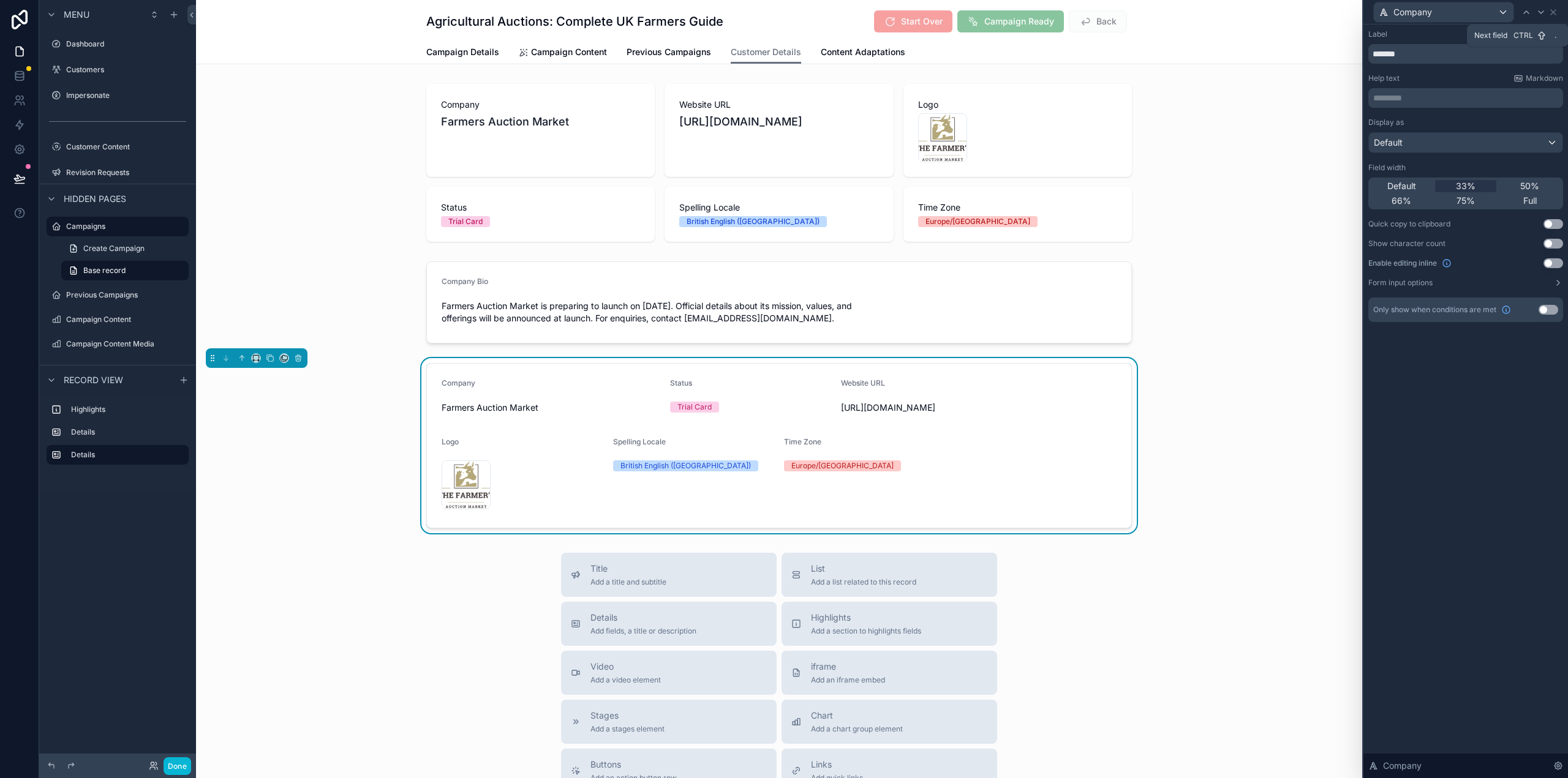
click at [1541, 11] on icon at bounding box center [1540, 11] width 10 height 10
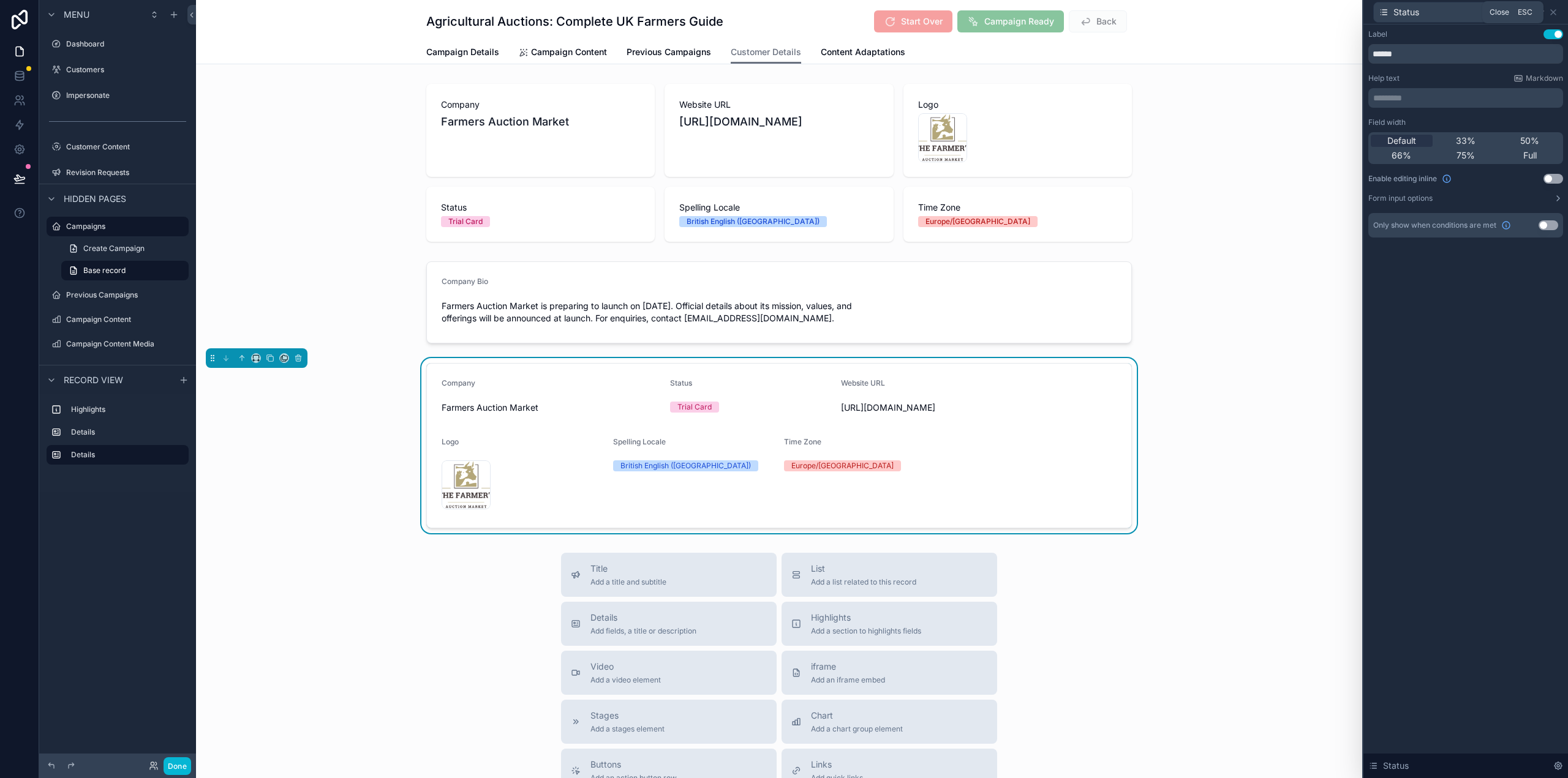
drag, startPoint x: 1552, startPoint y: 7, endPoint x: 1549, endPoint y: 16, distance: 9.5
click at [1552, 10] on icon at bounding box center [1552, 11] width 10 height 10
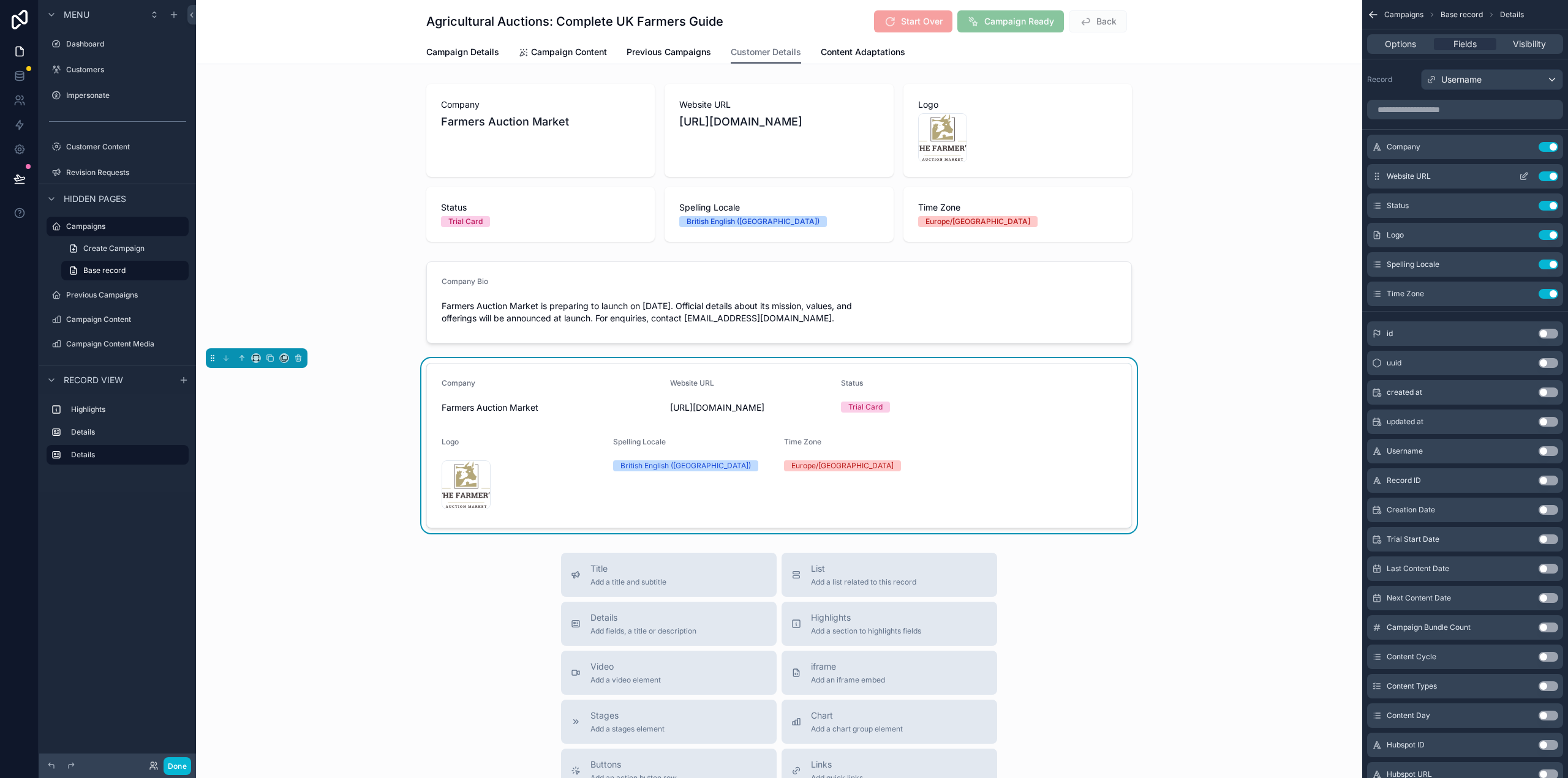
click at [1525, 177] on icon "scrollable content" at bounding box center [1524, 176] width 10 height 10
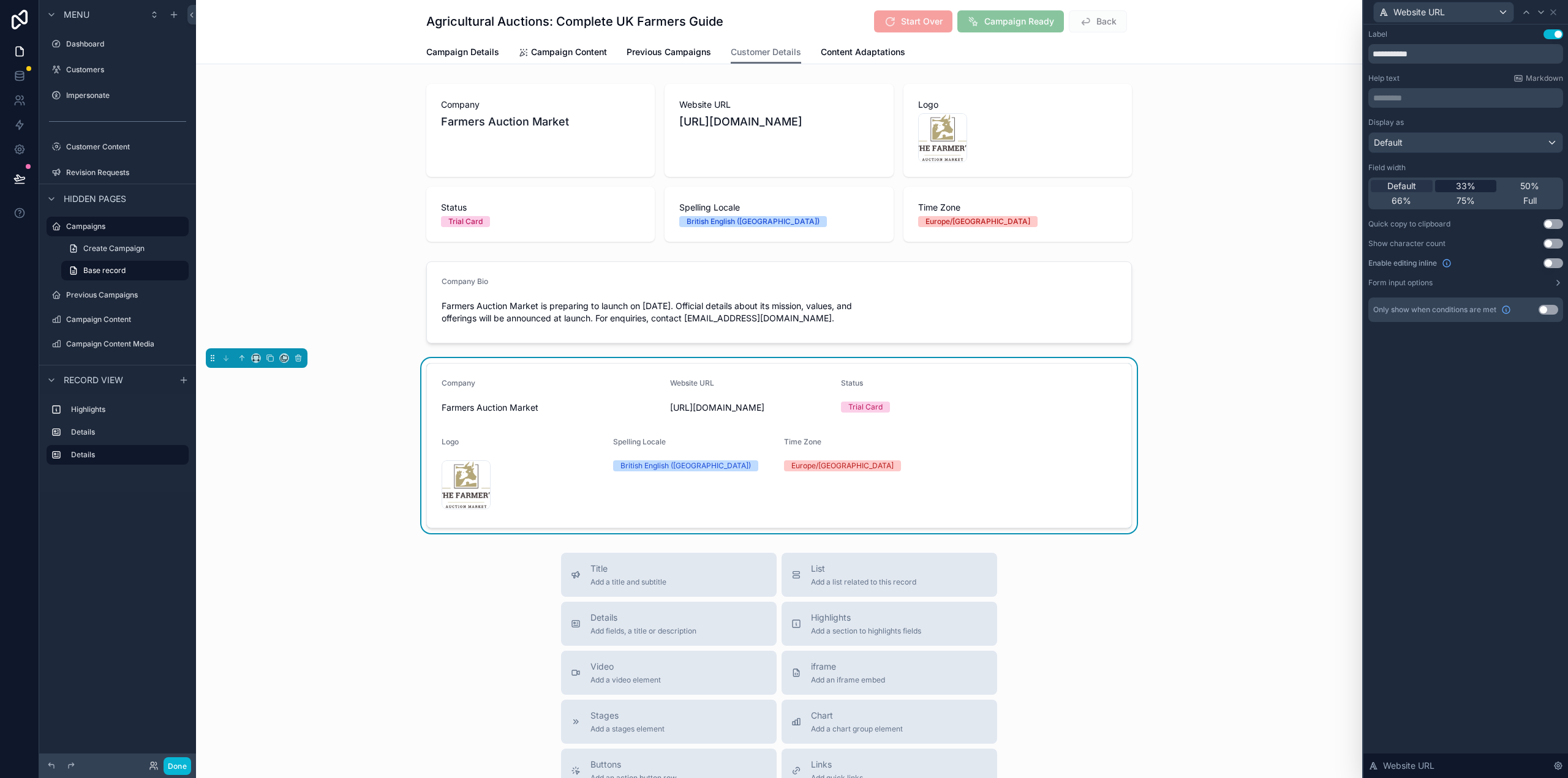
click at [1466, 189] on span "33%" at bounding box center [1466, 186] width 20 height 12
click at [1540, 11] on icon at bounding box center [1540, 11] width 10 height 10
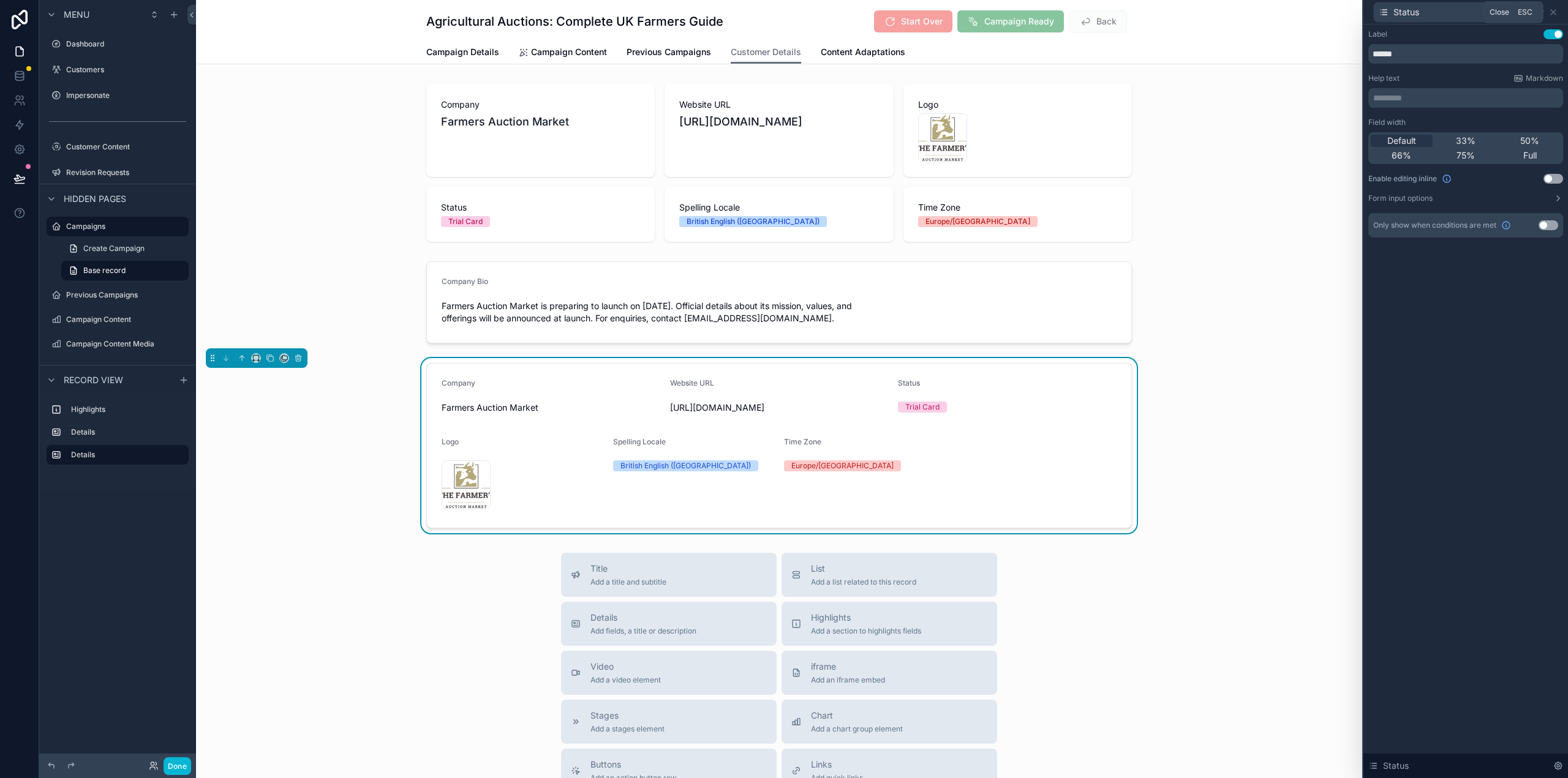
drag, startPoint x: 1555, startPoint y: 9, endPoint x: 1489, endPoint y: 45, distance: 75.2
click at [1555, 10] on icon at bounding box center [1552, 11] width 10 height 10
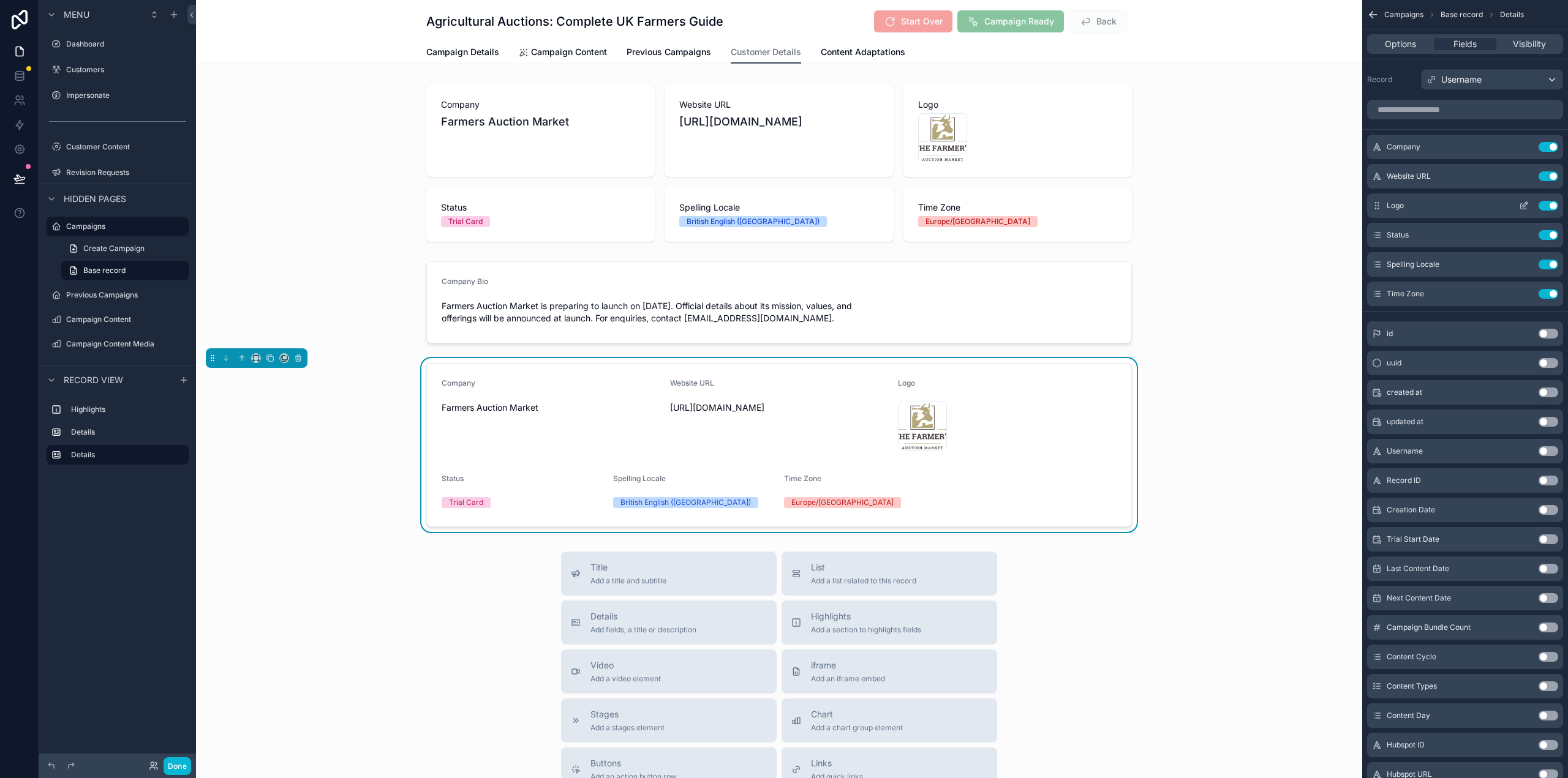
click at [1526, 203] on icon "scrollable content" at bounding box center [1526, 203] width 1 height 1
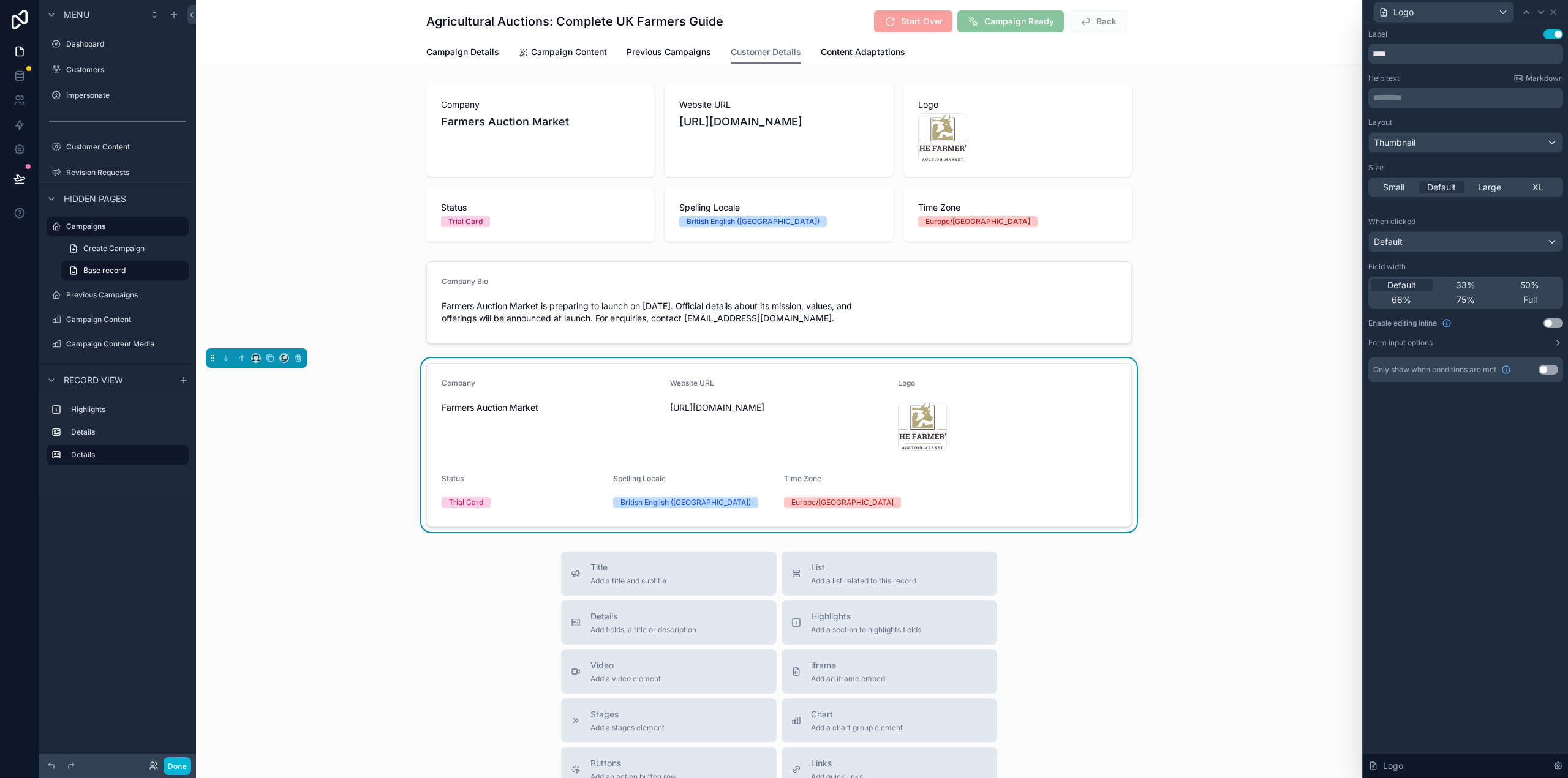
drag, startPoint x: 1466, startPoint y: 284, endPoint x: 1567, endPoint y: 84, distance: 224.1
click at [1466, 284] on span "33%" at bounding box center [1466, 286] width 20 height 12
click at [1537, 7] on div at bounding box center [1540, 12] width 15 height 15
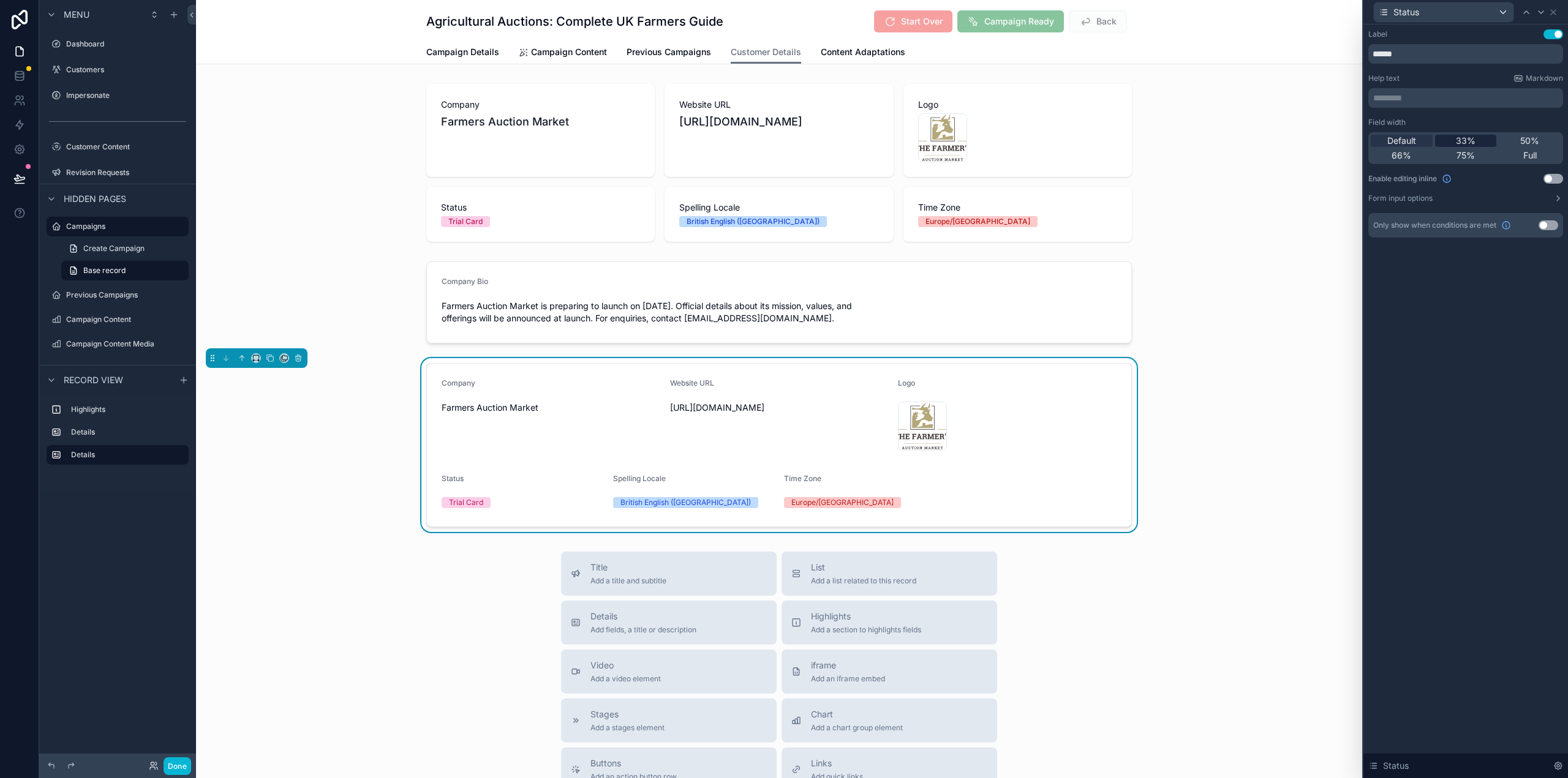
click at [1482, 136] on div "33%" at bounding box center [1466, 141] width 61 height 12
click at [1539, 12] on icon at bounding box center [1540, 11] width 10 height 10
click at [1455, 144] on div "33%" at bounding box center [1466, 141] width 61 height 12
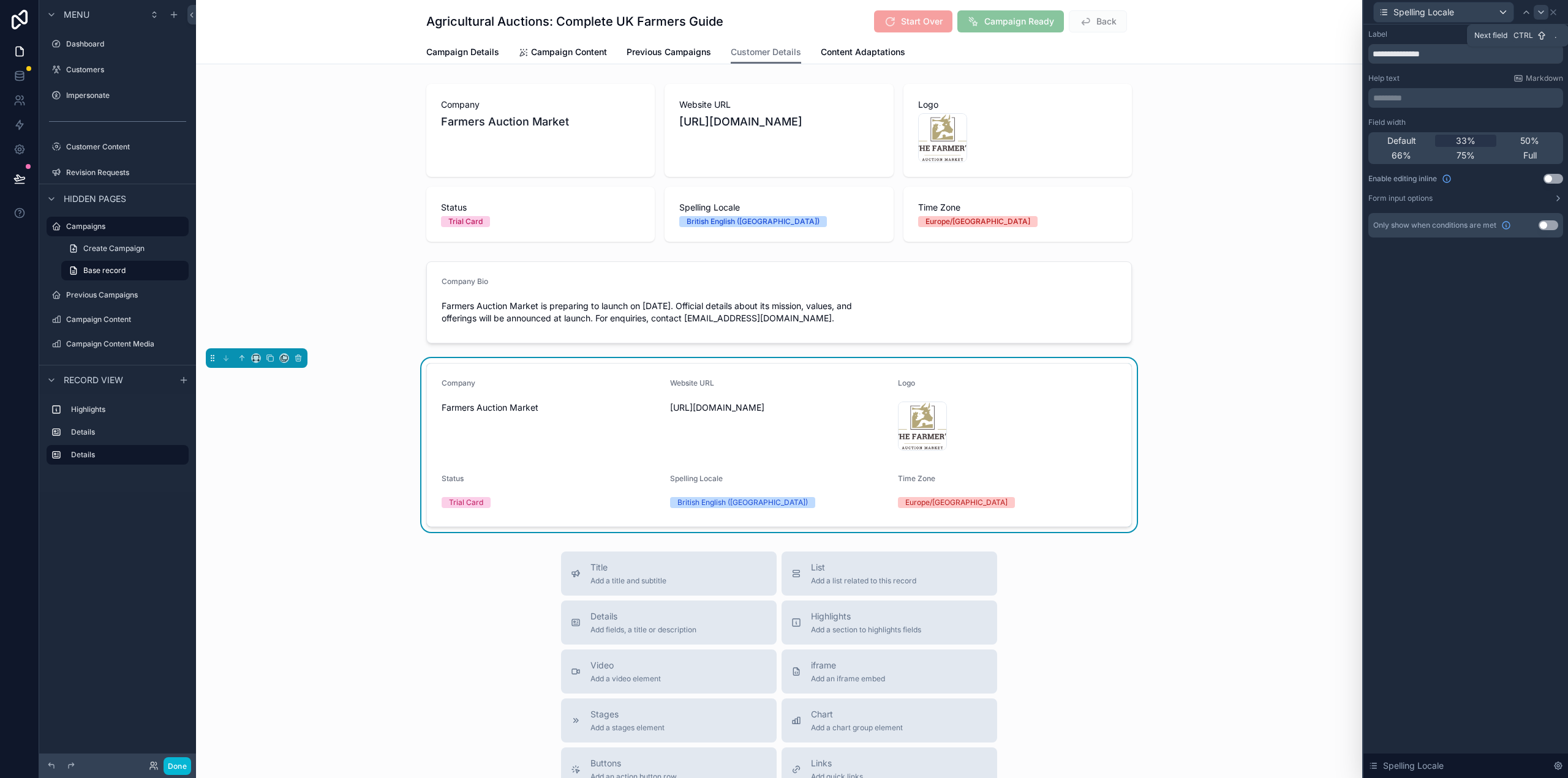
click at [1540, 14] on icon at bounding box center [1540, 11] width 10 height 10
click at [1464, 136] on span "33%" at bounding box center [1466, 141] width 20 height 12
click at [1550, 182] on button "Use setting" at bounding box center [1553, 178] width 20 height 10
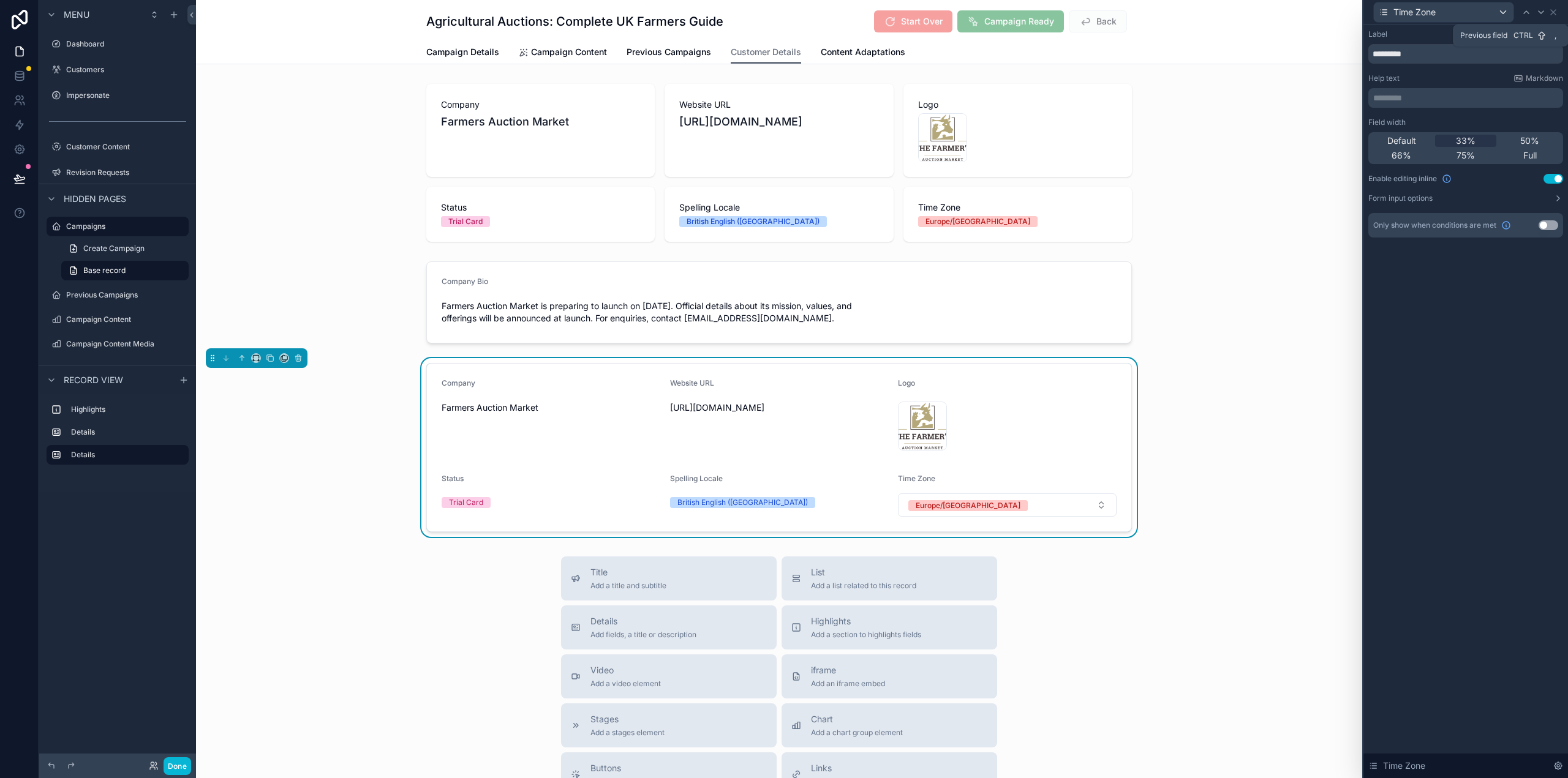
click at [1526, 10] on icon at bounding box center [1526, 11] width 10 height 10
click at [1546, 177] on button "Use setting" at bounding box center [1553, 178] width 20 height 10
click at [1524, 13] on icon at bounding box center [1526, 12] width 5 height 3
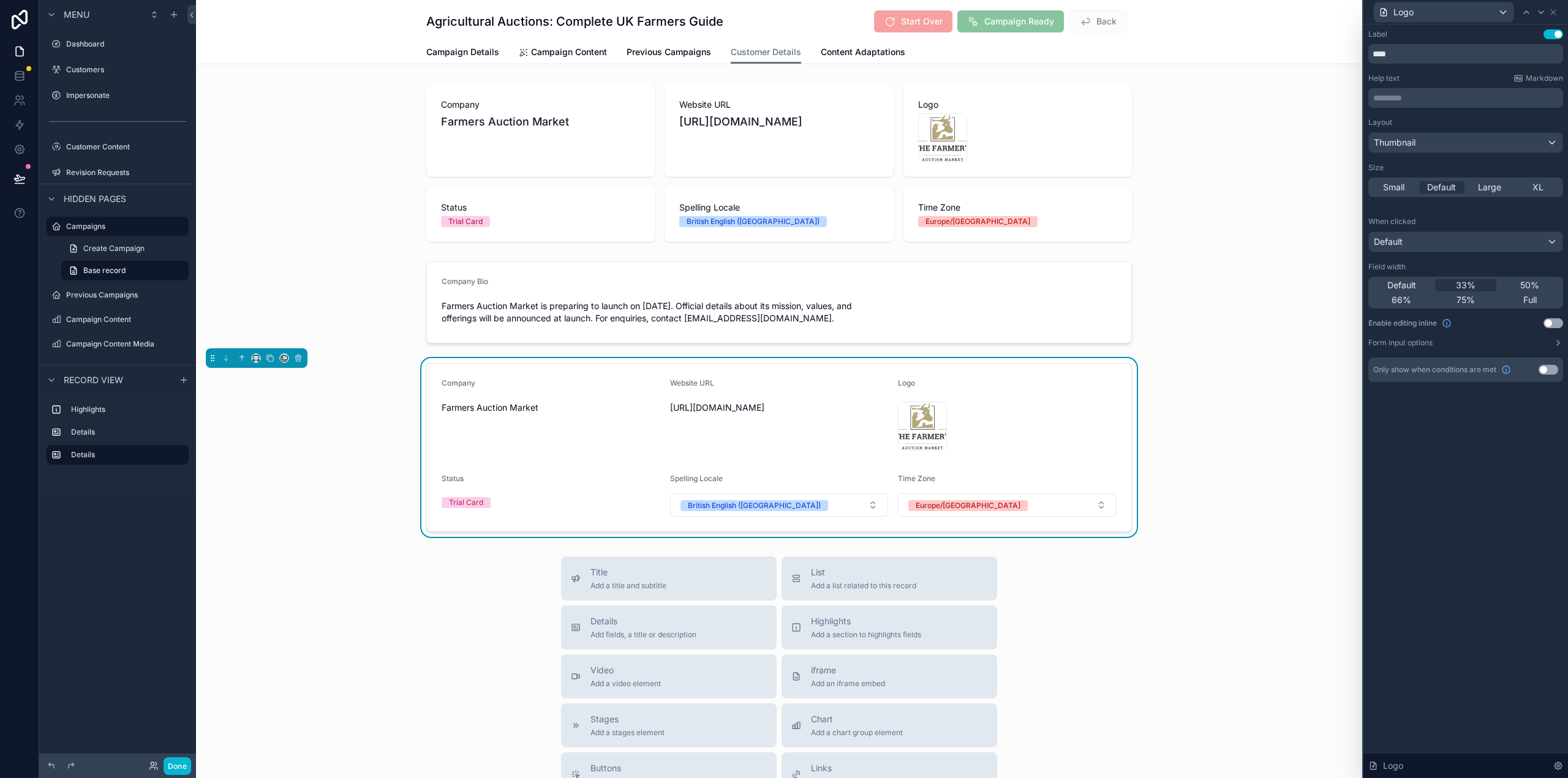
click at [1555, 323] on button "Use setting" at bounding box center [1553, 323] width 20 height 10
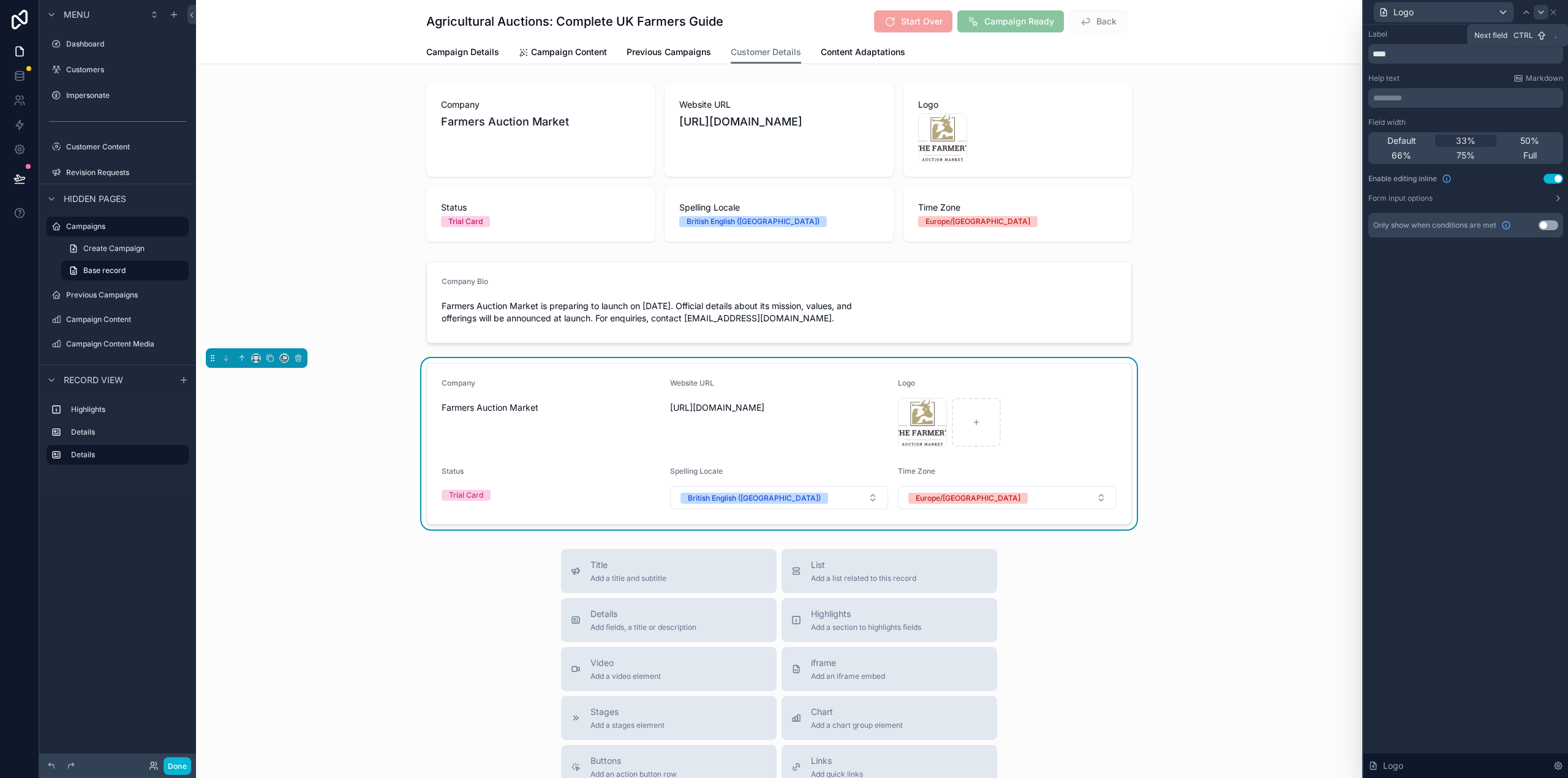
click at [1542, 16] on icon at bounding box center [1540, 11] width 10 height 10
click at [1550, 177] on button "Use setting" at bounding box center [1553, 178] width 20 height 10
click at [1540, 10] on icon at bounding box center [1540, 11] width 10 height 10
click at [1555, 177] on button "Use setting" at bounding box center [1553, 178] width 20 height 10
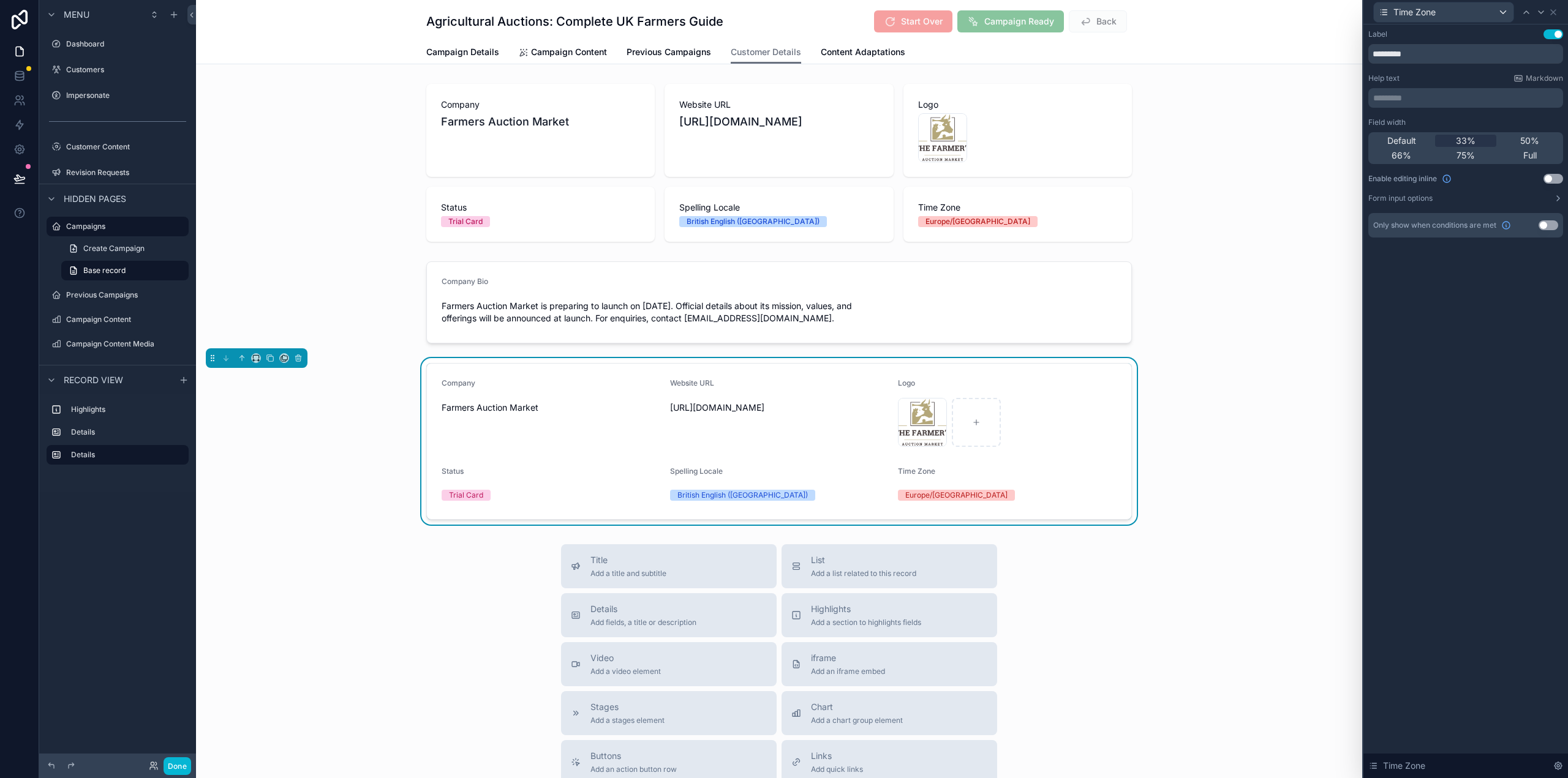
click at [1558, 10] on div "Time Zone" at bounding box center [1465, 12] width 195 height 24
click at [1173, 383] on div "Company Farmers Auction Market Website URL https://www.farmersauctionmarket.co.…" at bounding box center [778, 441] width 1166 height 166
click at [238, 357] on icon "scrollable content" at bounding box center [242, 358] width 9 height 9
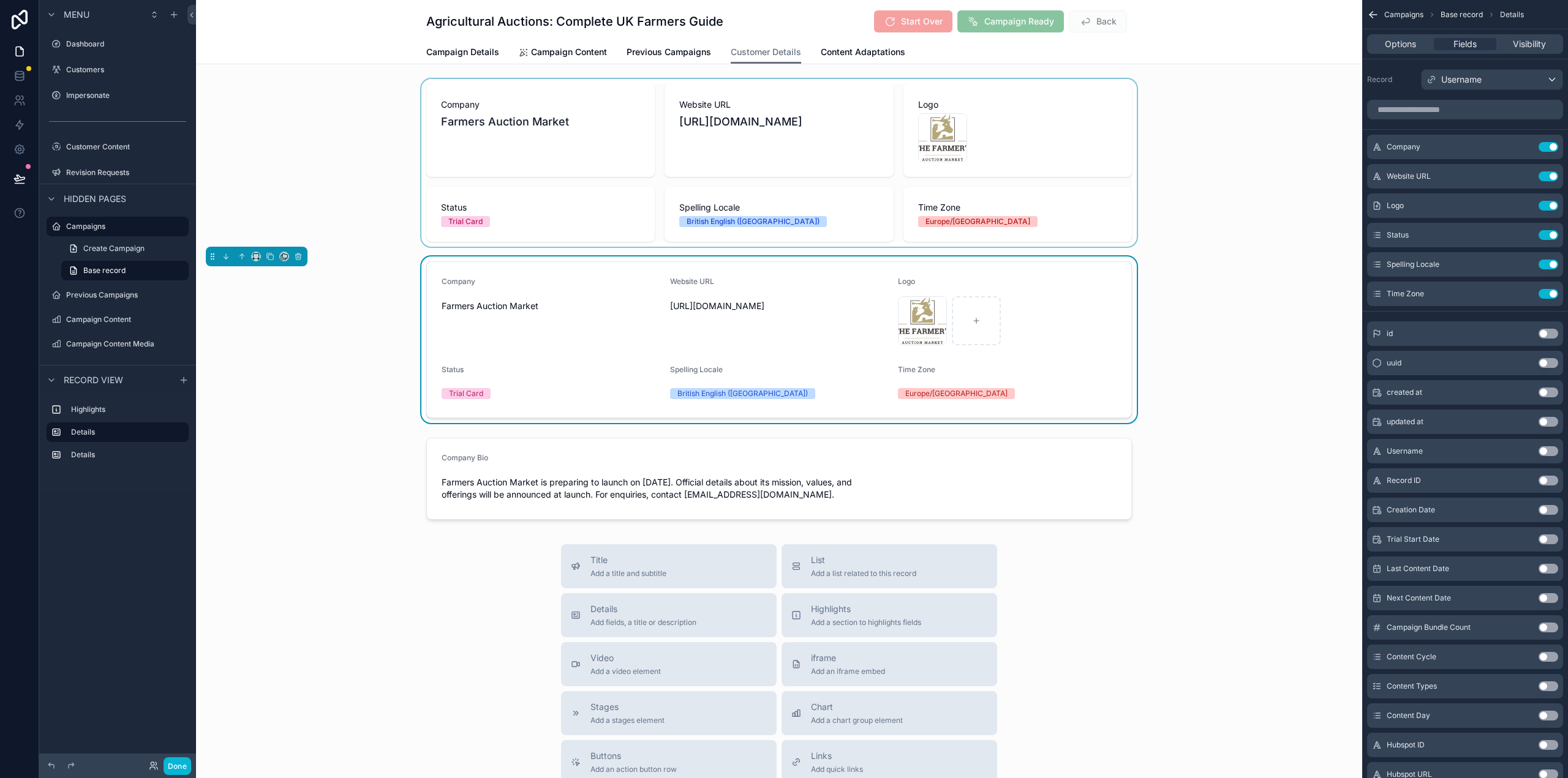
click at [1260, 222] on div "scrollable content" at bounding box center [778, 163] width 1166 height 168
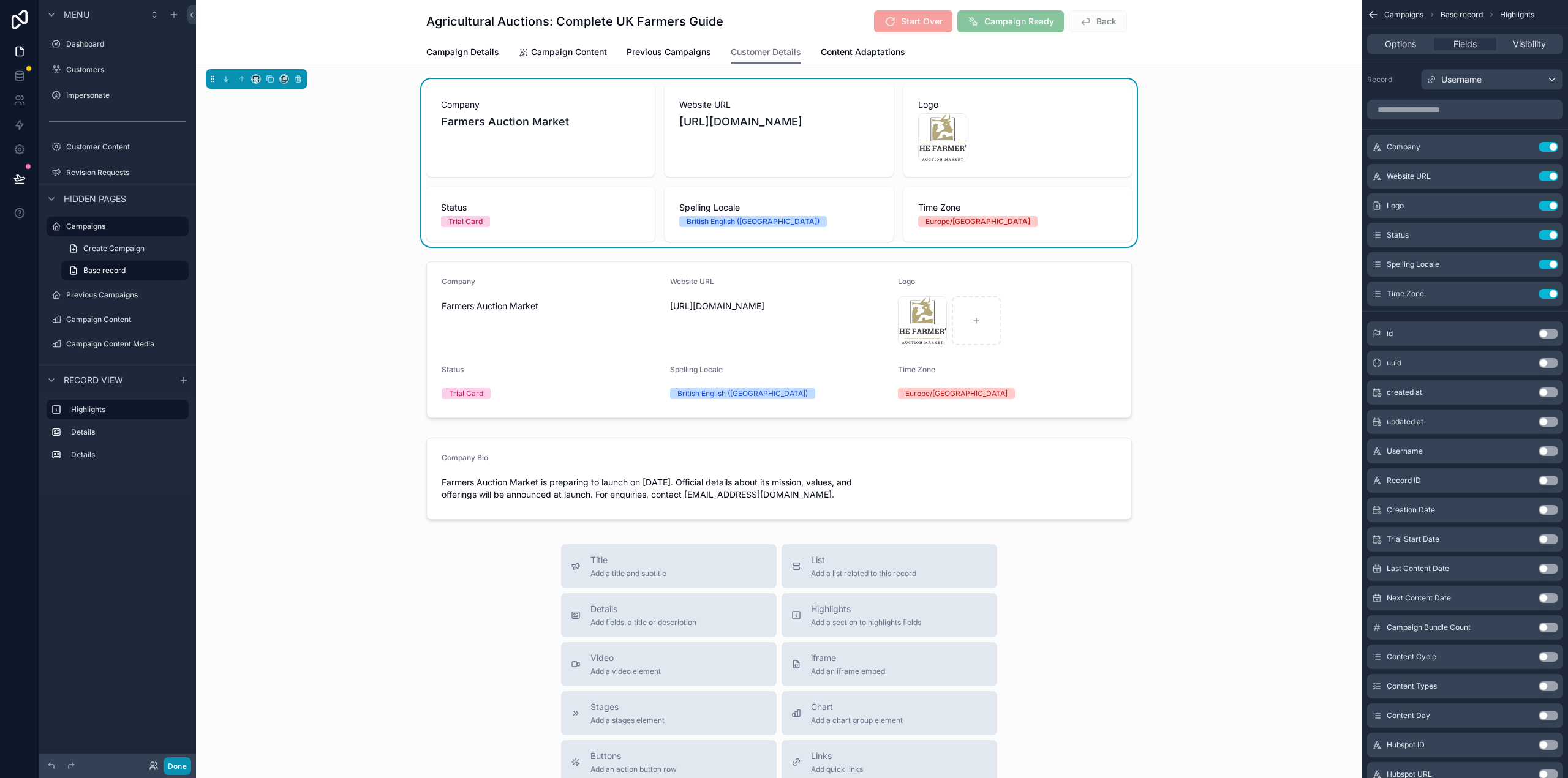
click at [164, 768] on button "Done" at bounding box center [177, 766] width 28 height 18
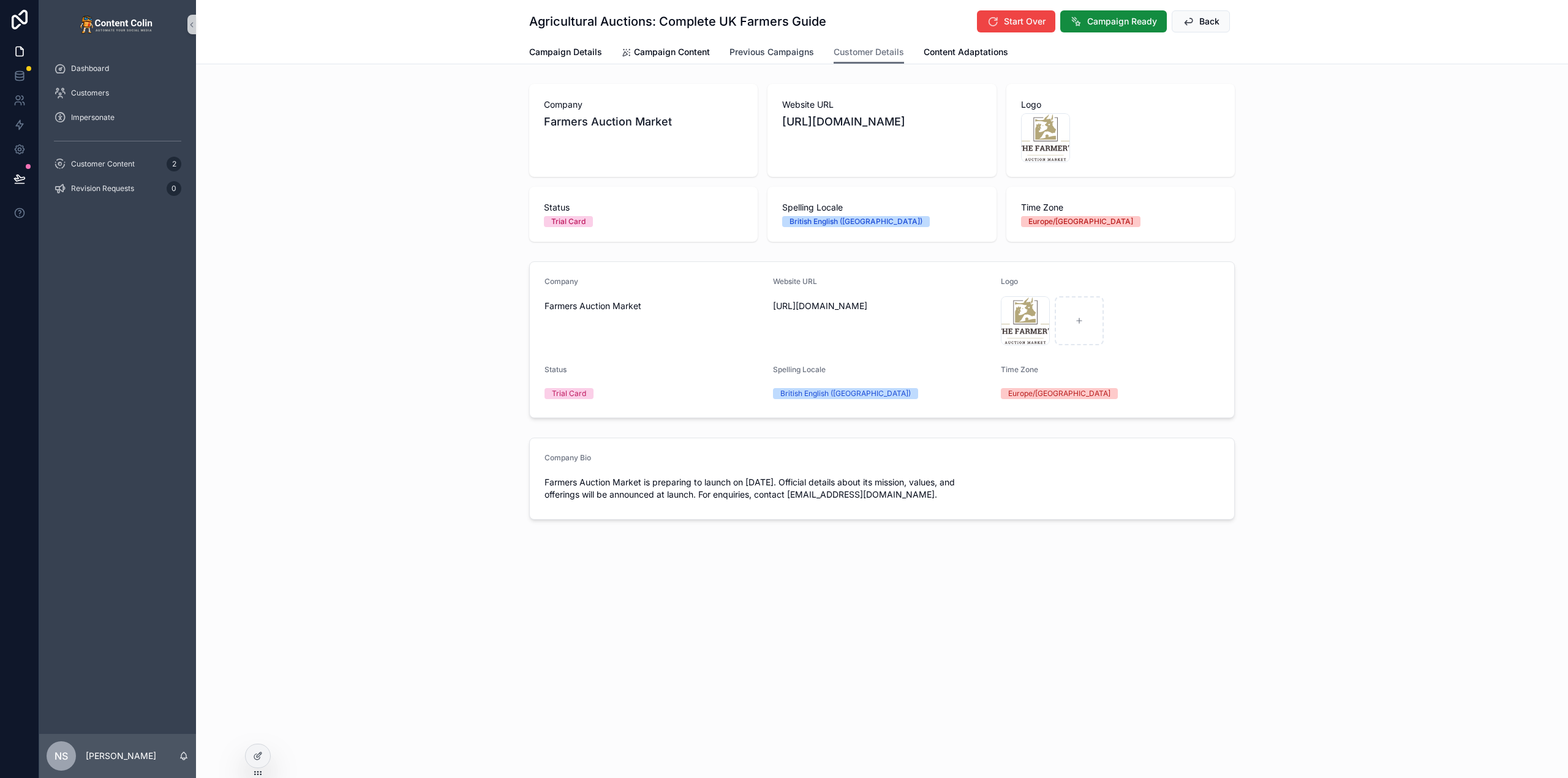
click at [797, 59] on link "Previous Campaigns" at bounding box center [772, 53] width 85 height 24
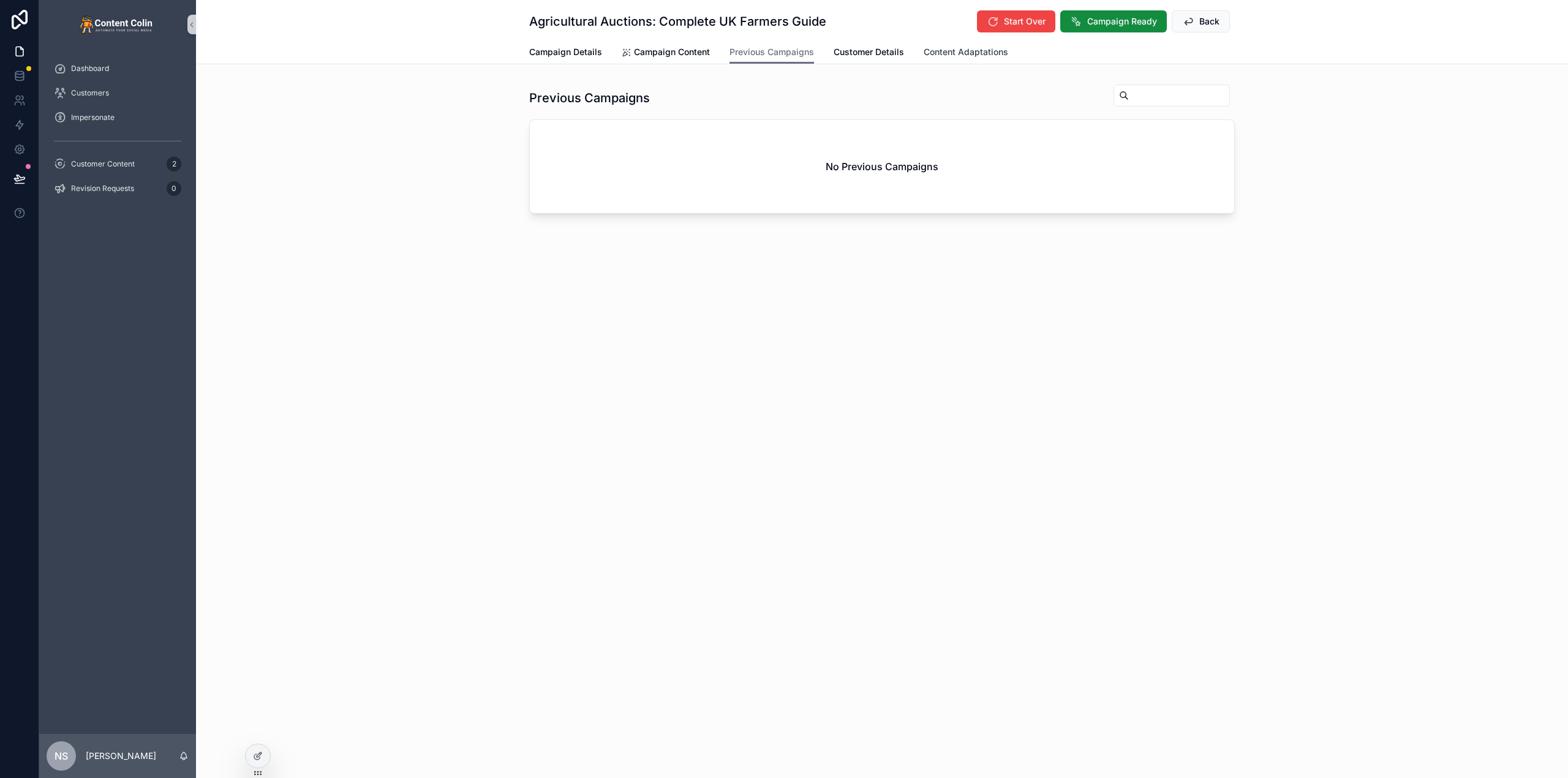
click at [969, 47] on span "Content Adaptations" at bounding box center [966, 52] width 85 height 12
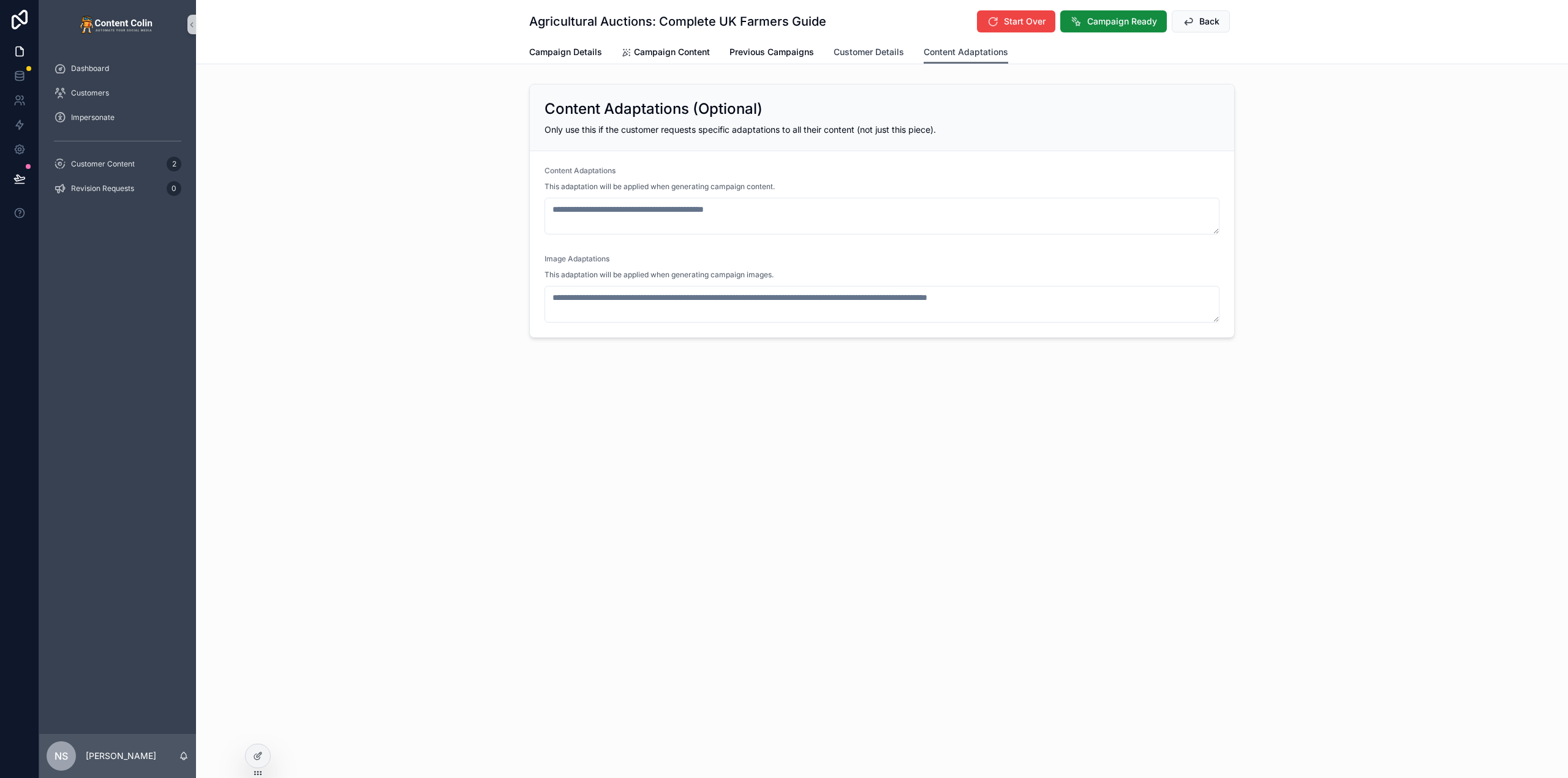
click at [870, 48] on span "Customer Details" at bounding box center [868, 52] width 70 height 12
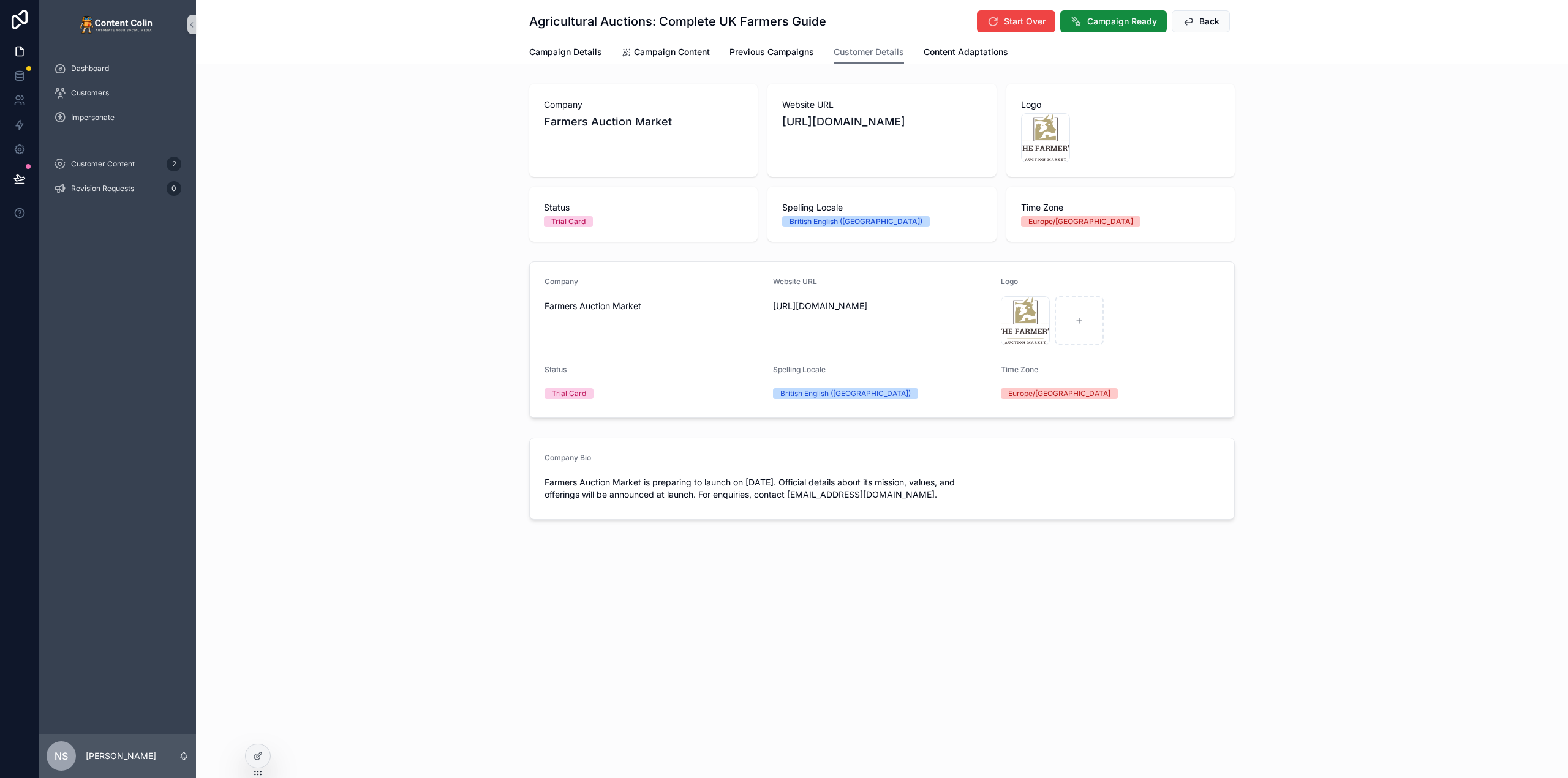
click at [623, 306] on span "Farmers Auction Market" at bounding box center [654, 306] width 219 height 12
click at [258, 758] on icon at bounding box center [257, 755] width 10 height 10
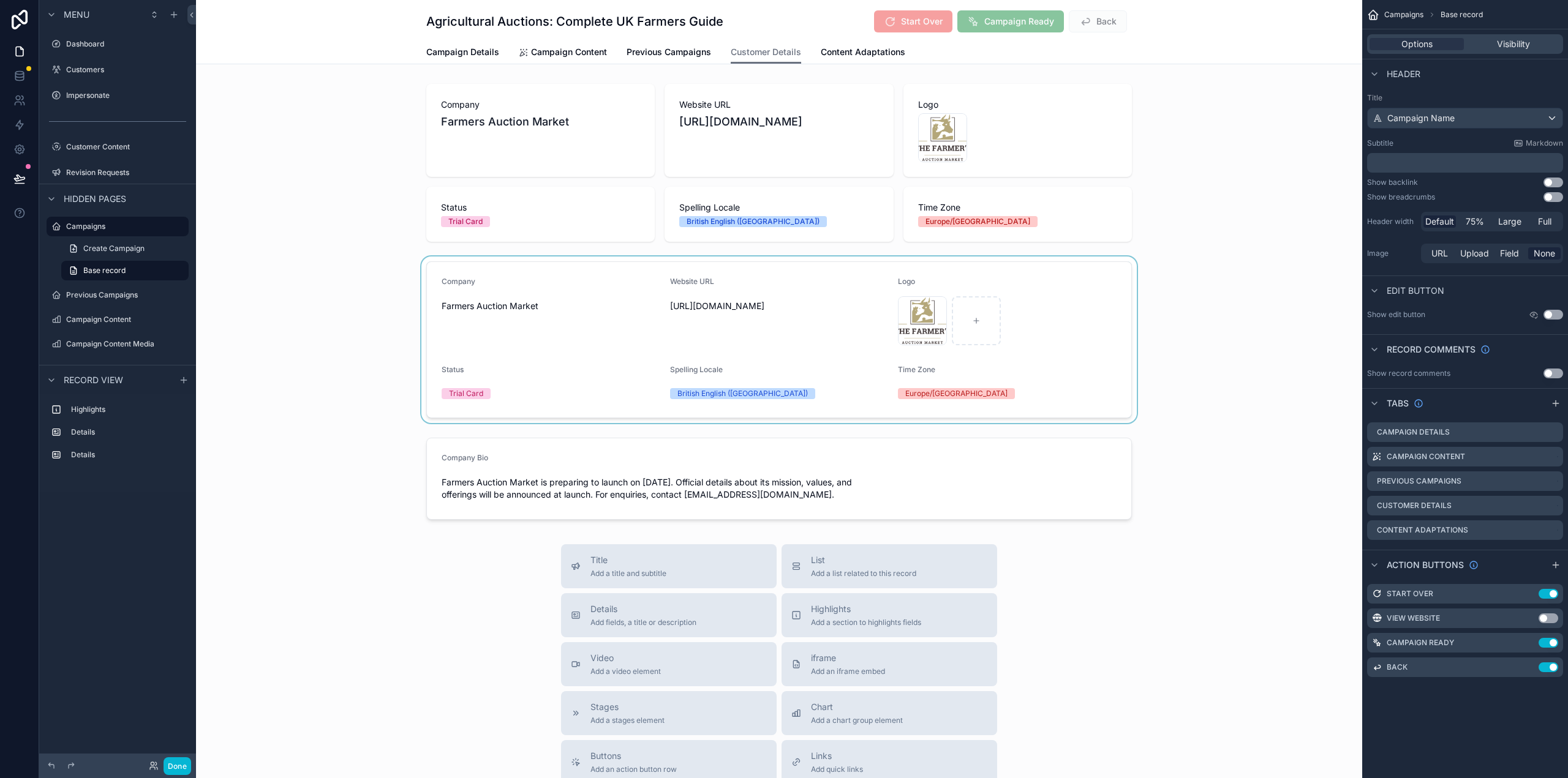
click at [1113, 348] on div "scrollable content" at bounding box center [778, 339] width 1166 height 166
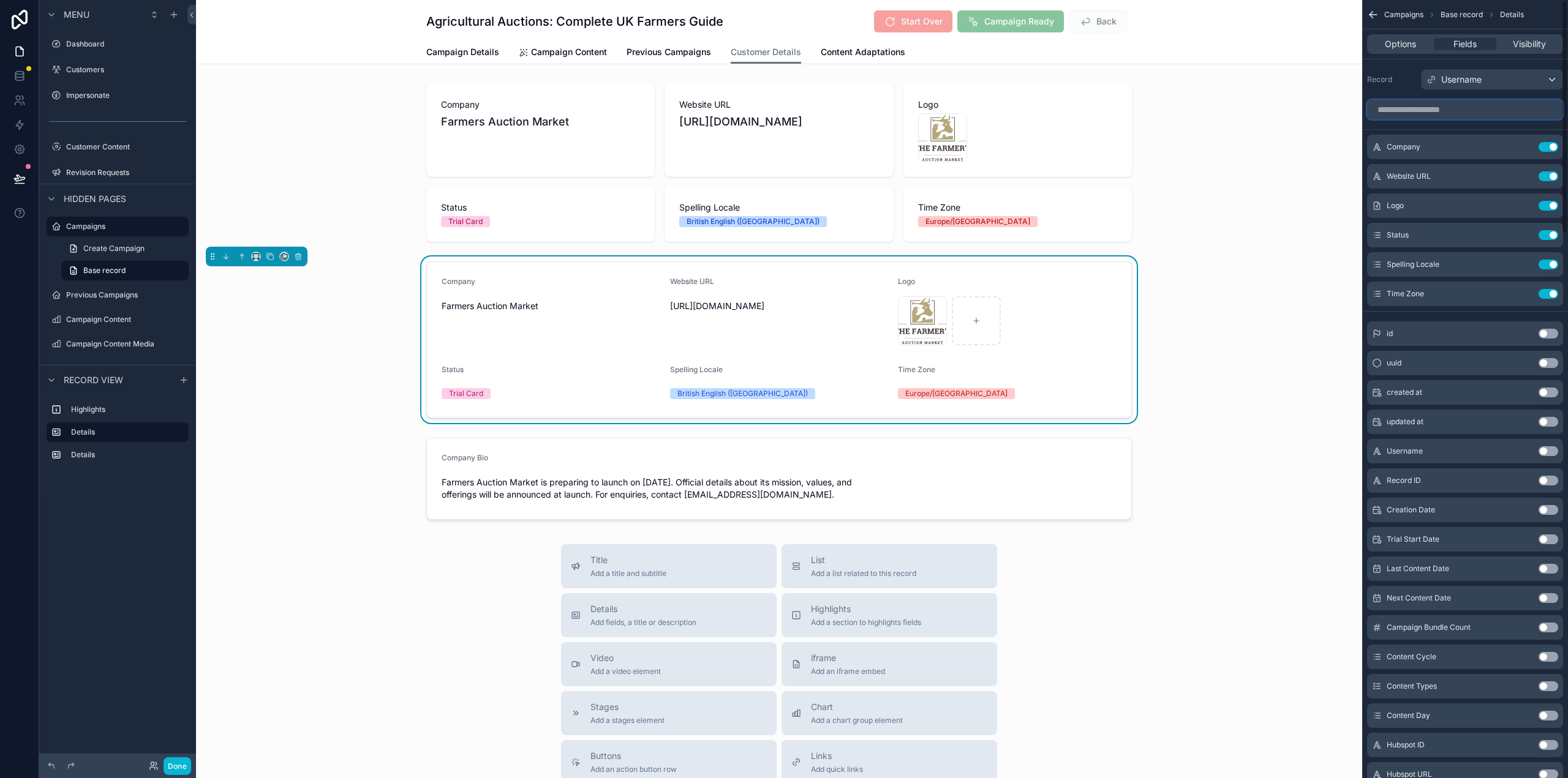
click at [1480, 112] on input "scrollable content" at bounding box center [1465, 109] width 196 height 20
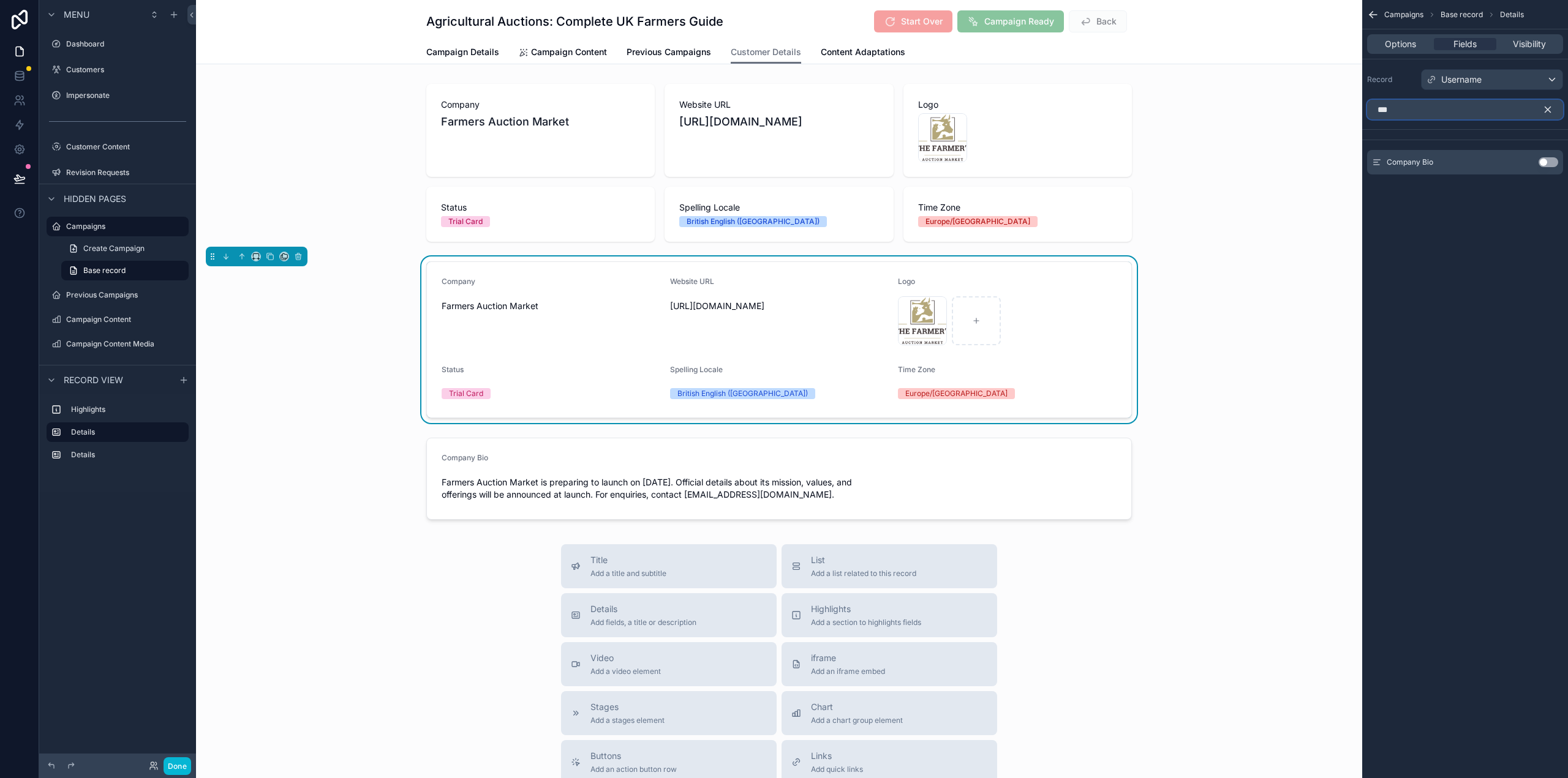
type input "***"
click at [1551, 163] on button "Use setting" at bounding box center [1548, 162] width 20 height 10
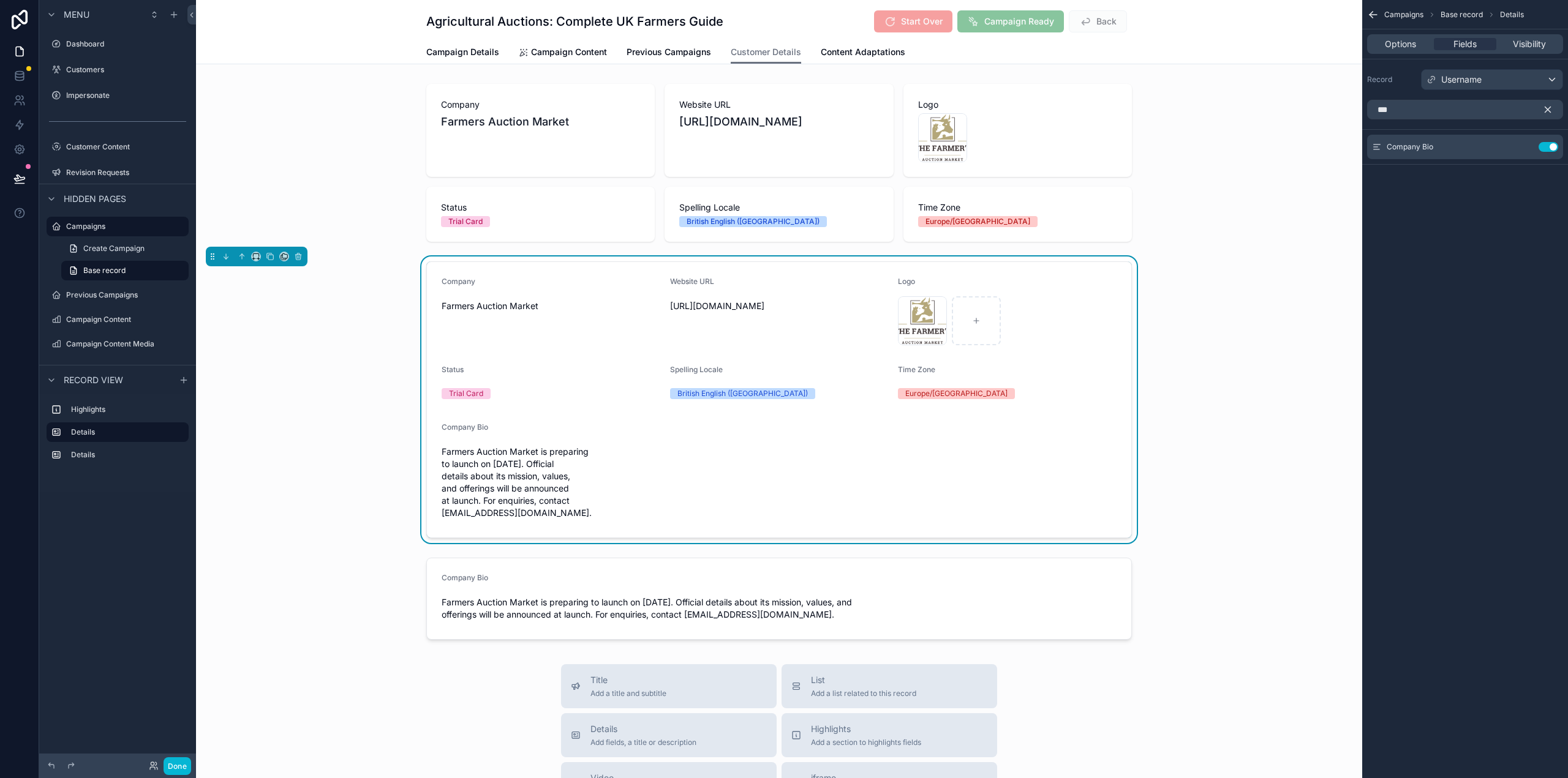
click at [1546, 110] on icon "scrollable content" at bounding box center [1547, 109] width 11 height 11
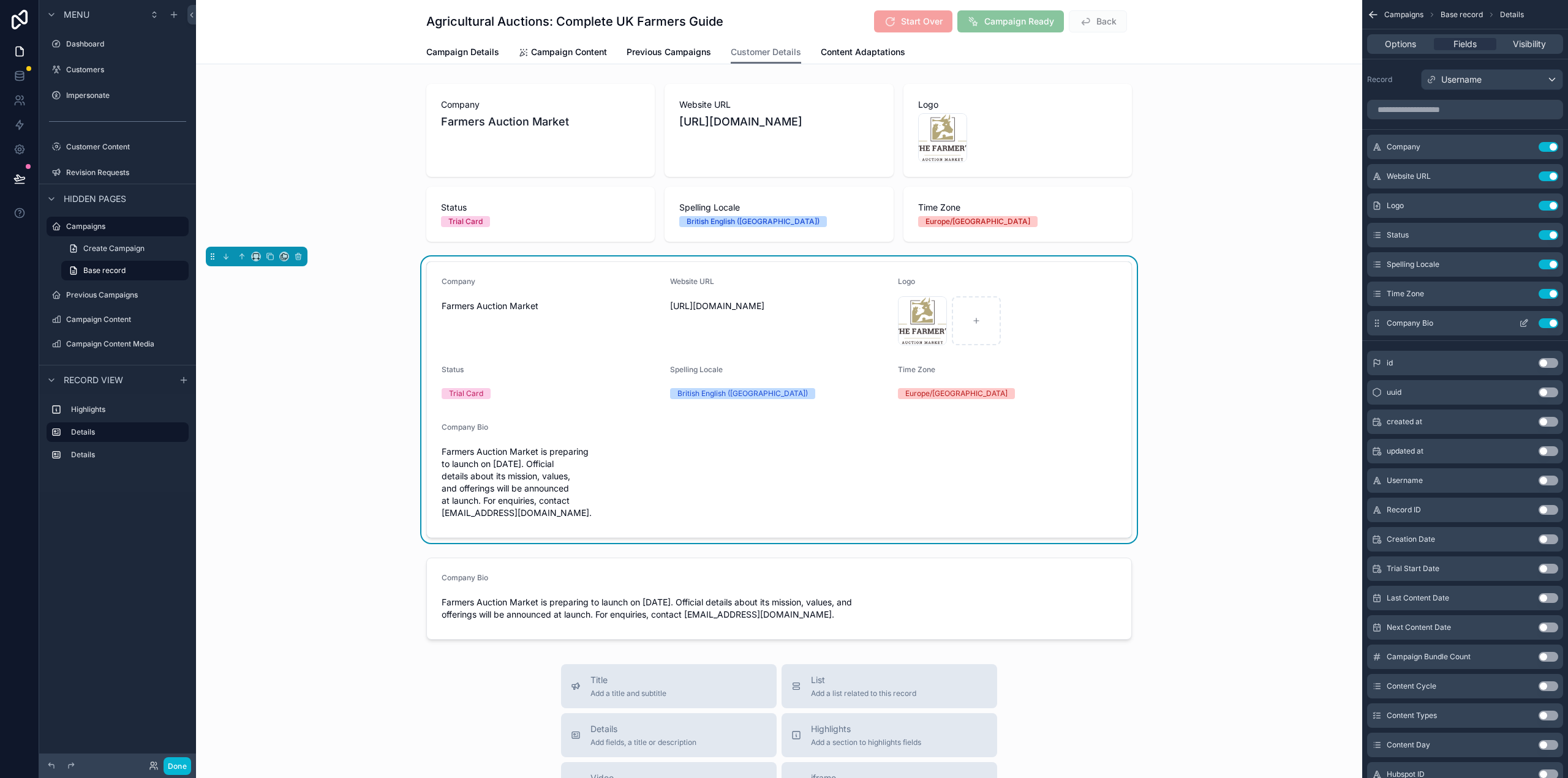
click at [1525, 325] on icon "scrollable content" at bounding box center [1524, 323] width 10 height 10
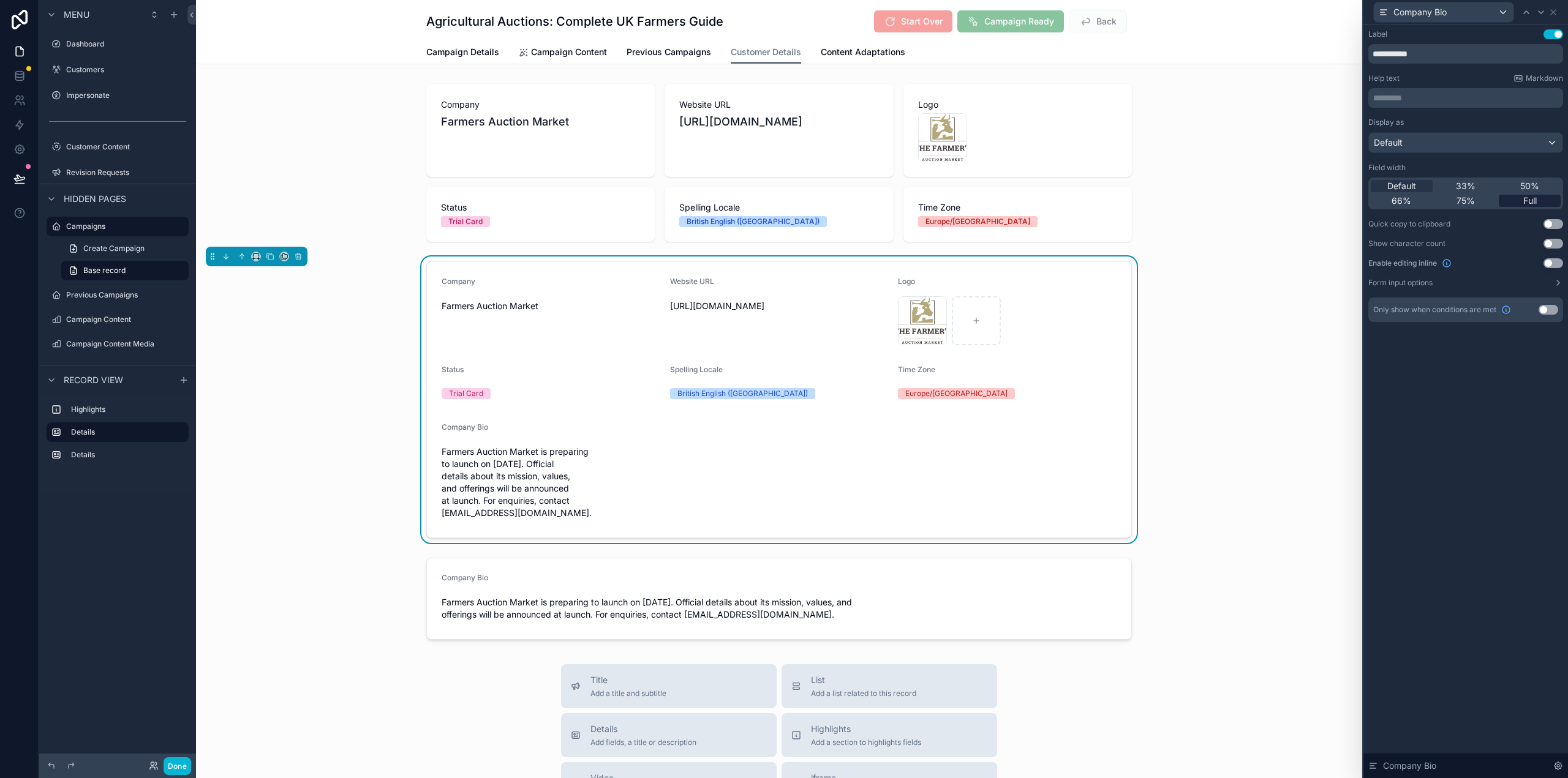
click at [1527, 202] on span "Full" at bounding box center [1530, 201] width 14 height 12
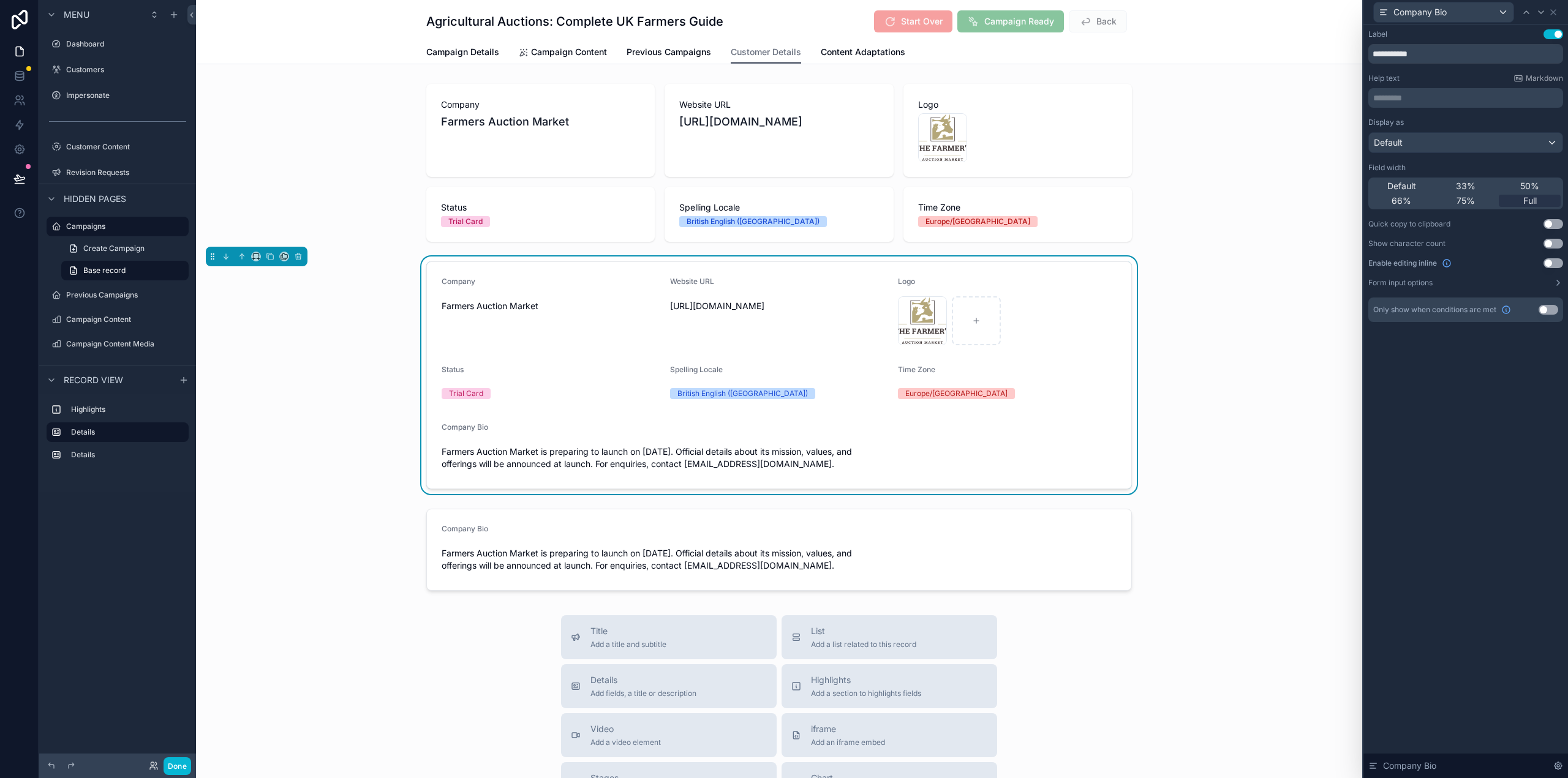
click at [1554, 260] on button "Use setting" at bounding box center [1553, 263] width 20 height 10
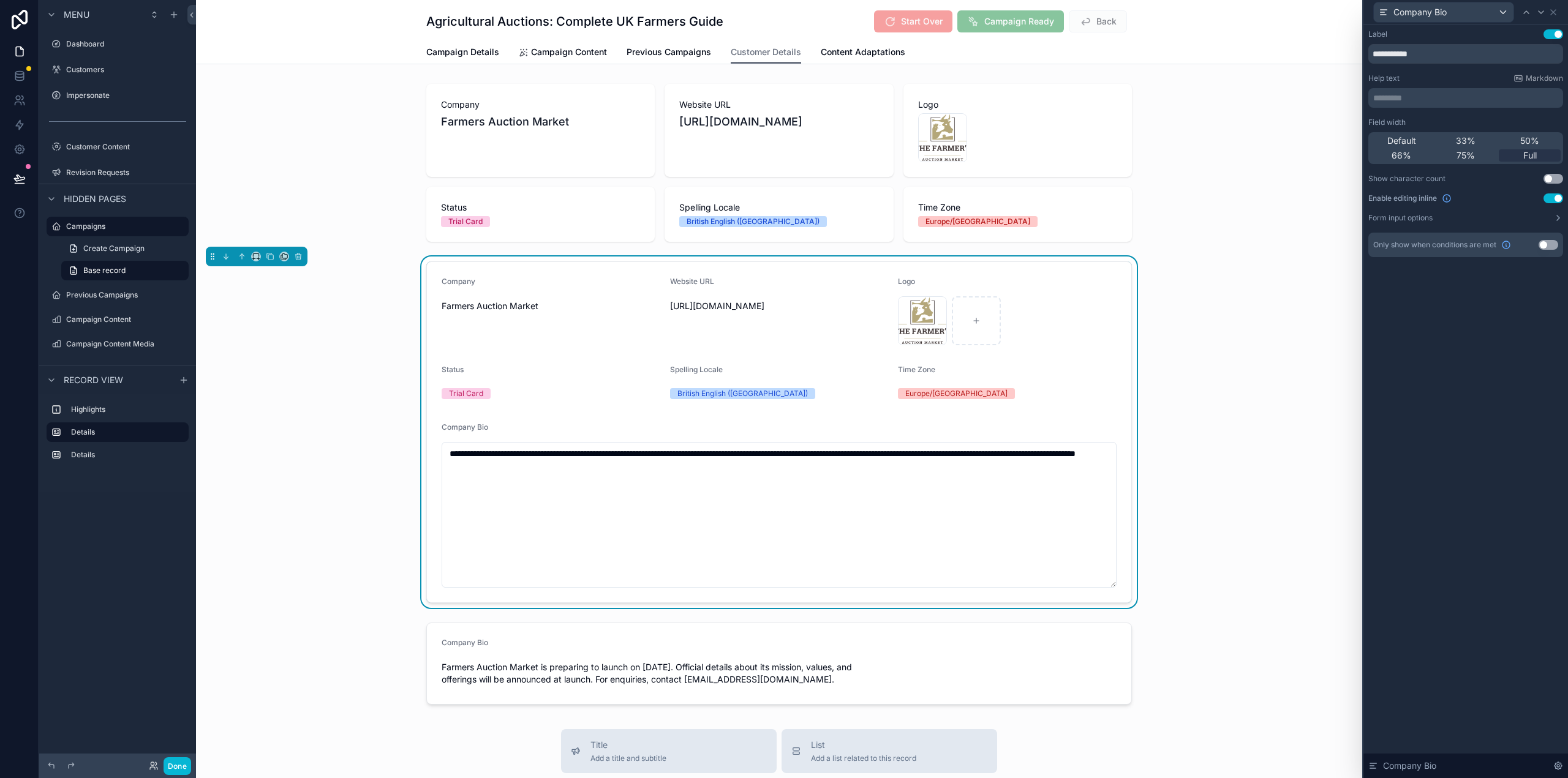
click at [1492, 421] on div "**********" at bounding box center [1466, 401] width 204 height 754
click at [1554, 12] on icon at bounding box center [1553, 12] width 5 height 5
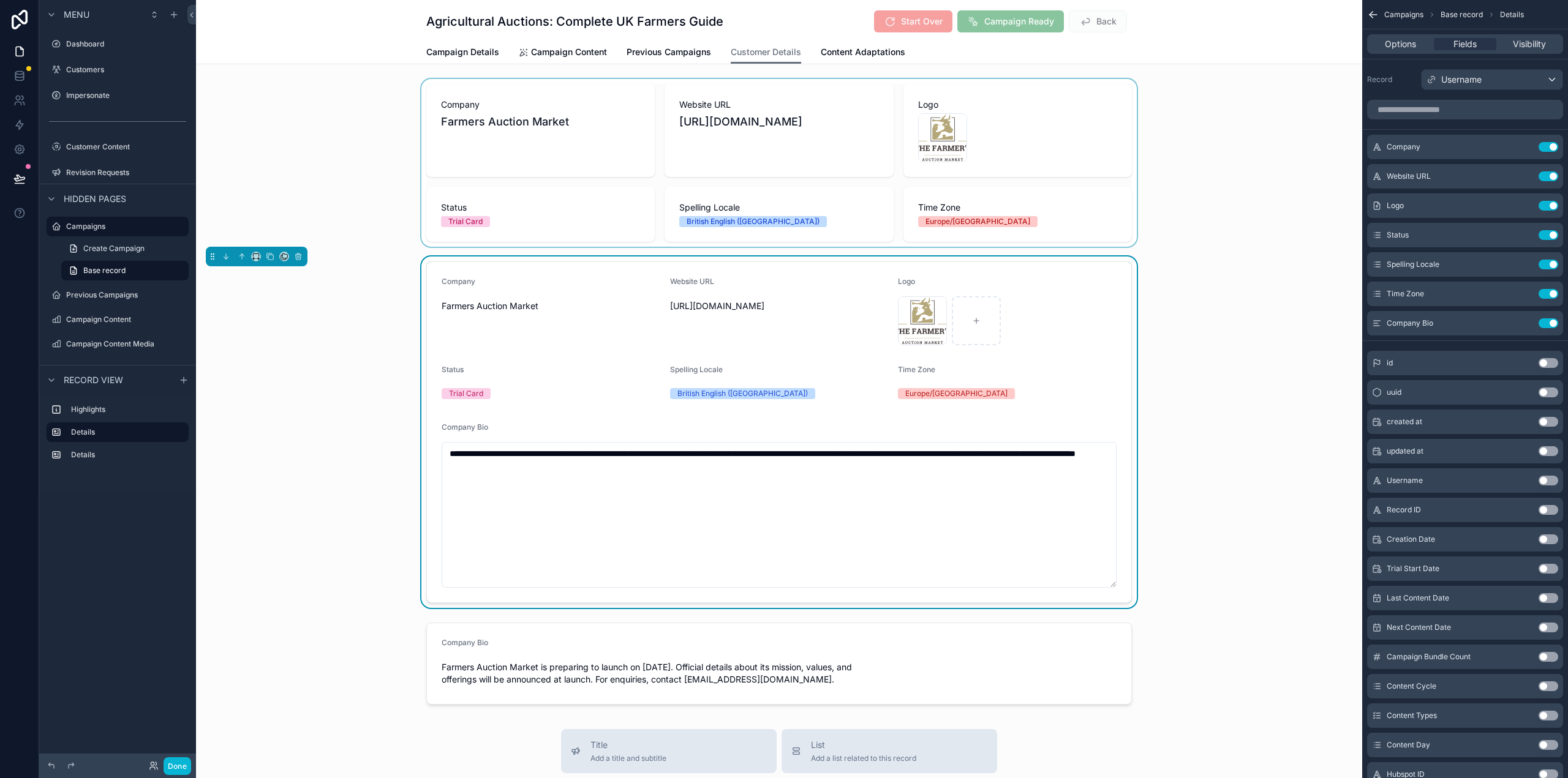
click at [1075, 187] on div "scrollable content" at bounding box center [778, 163] width 1166 height 168
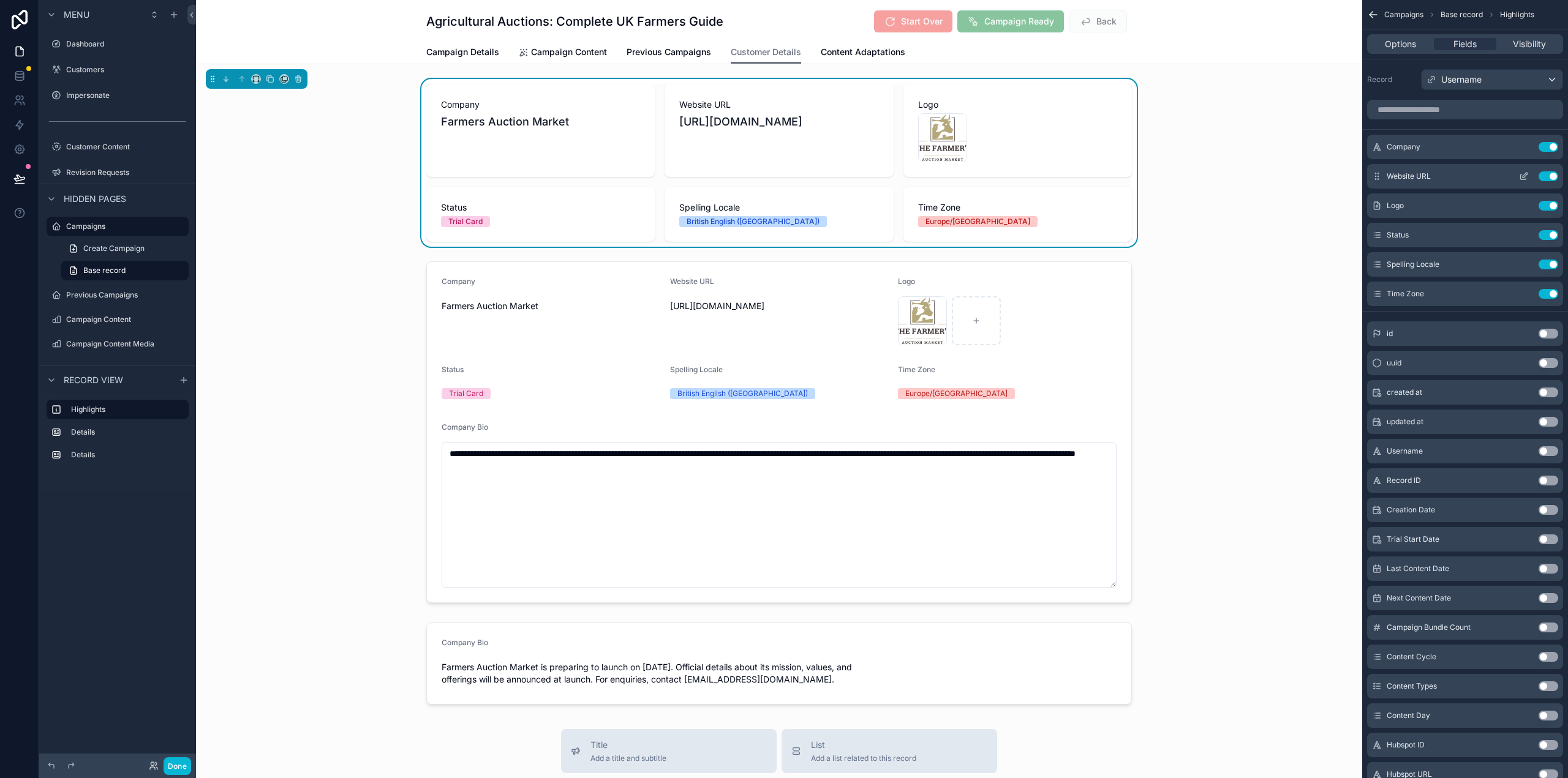
click at [1546, 145] on button "Use setting" at bounding box center [1548, 146] width 20 height 10
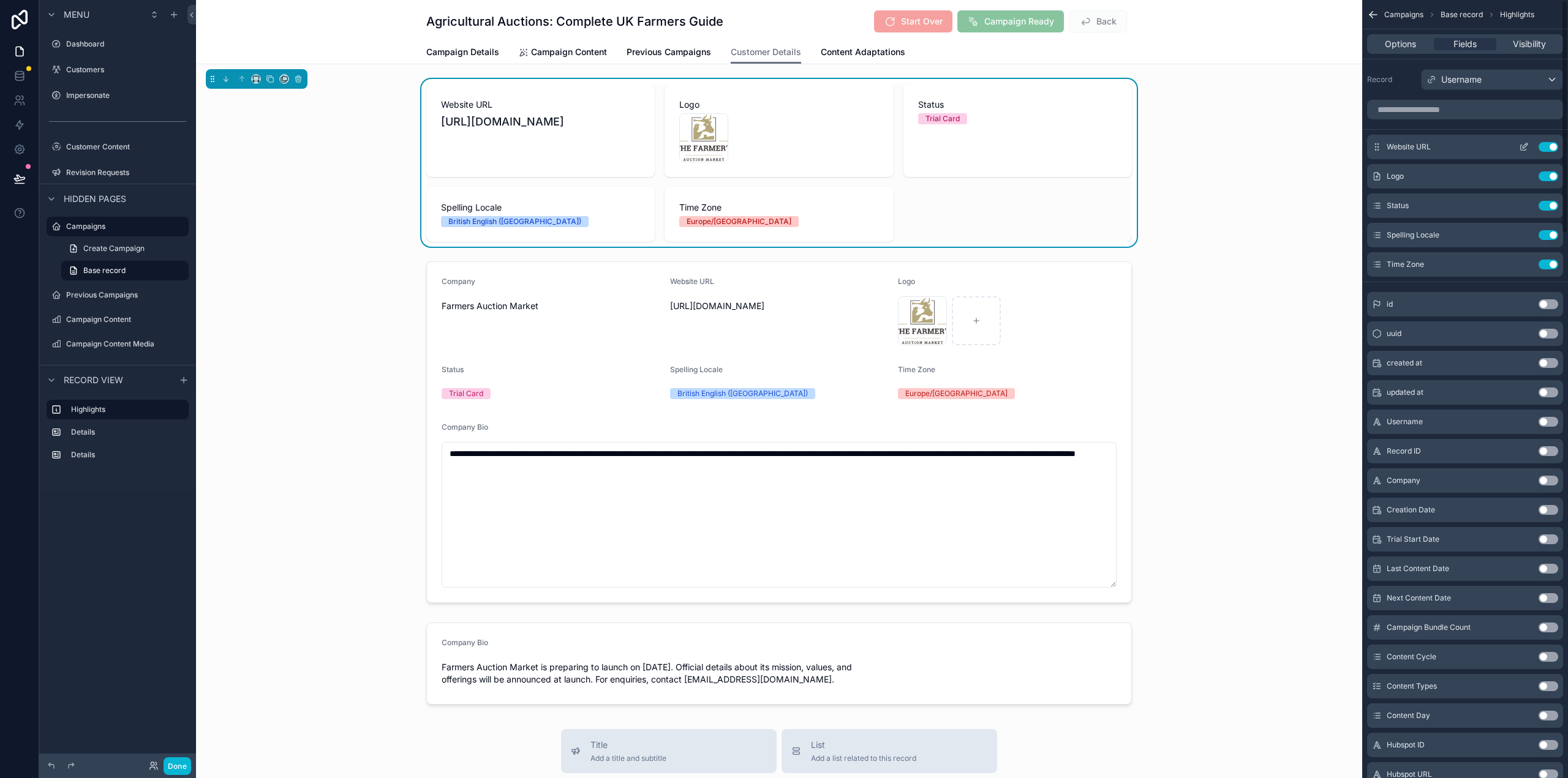
click at [1550, 146] on button "Use setting" at bounding box center [1548, 146] width 20 height 10
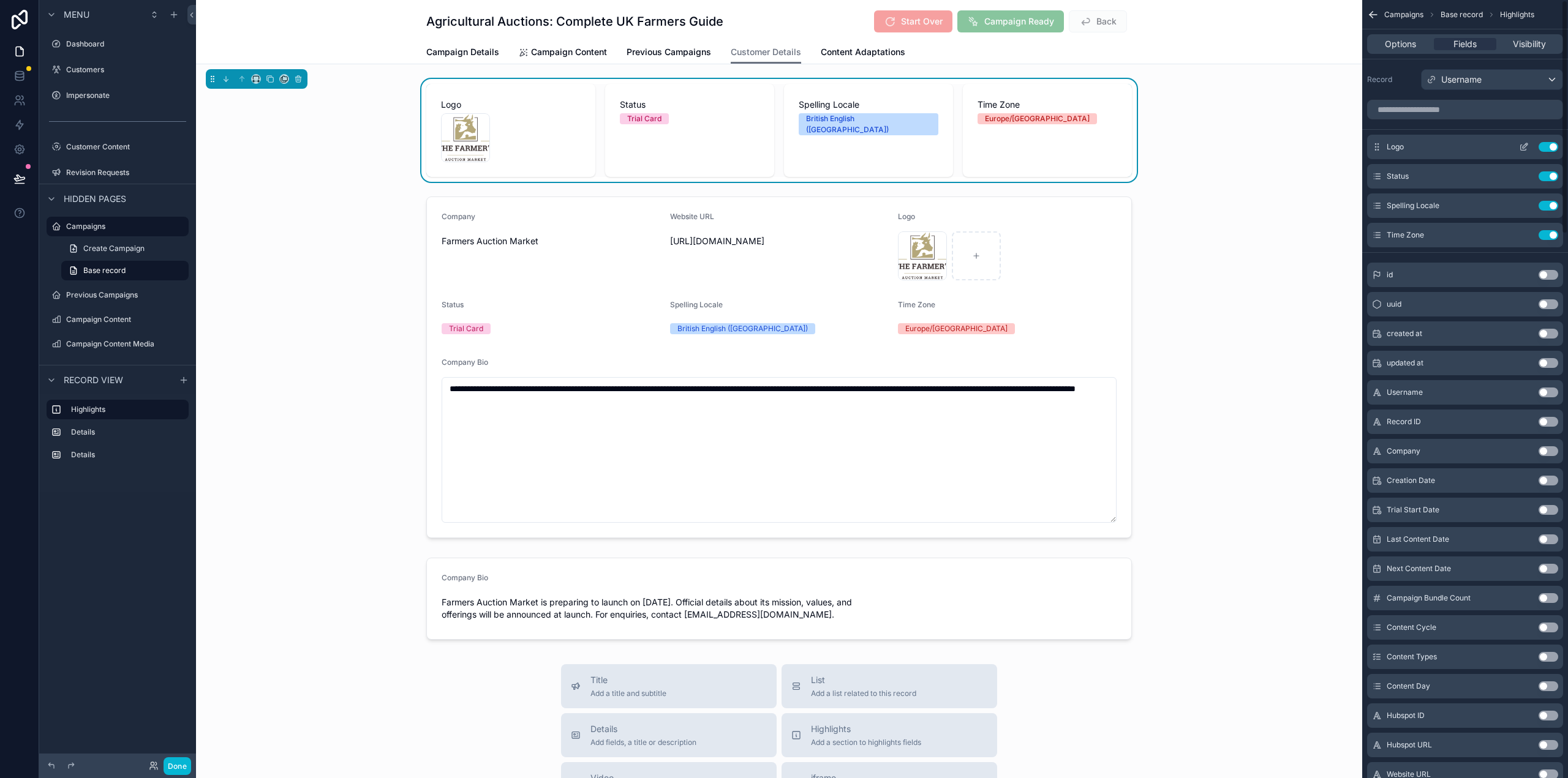
click at [1551, 146] on button "Use setting" at bounding box center [1548, 146] width 20 height 10
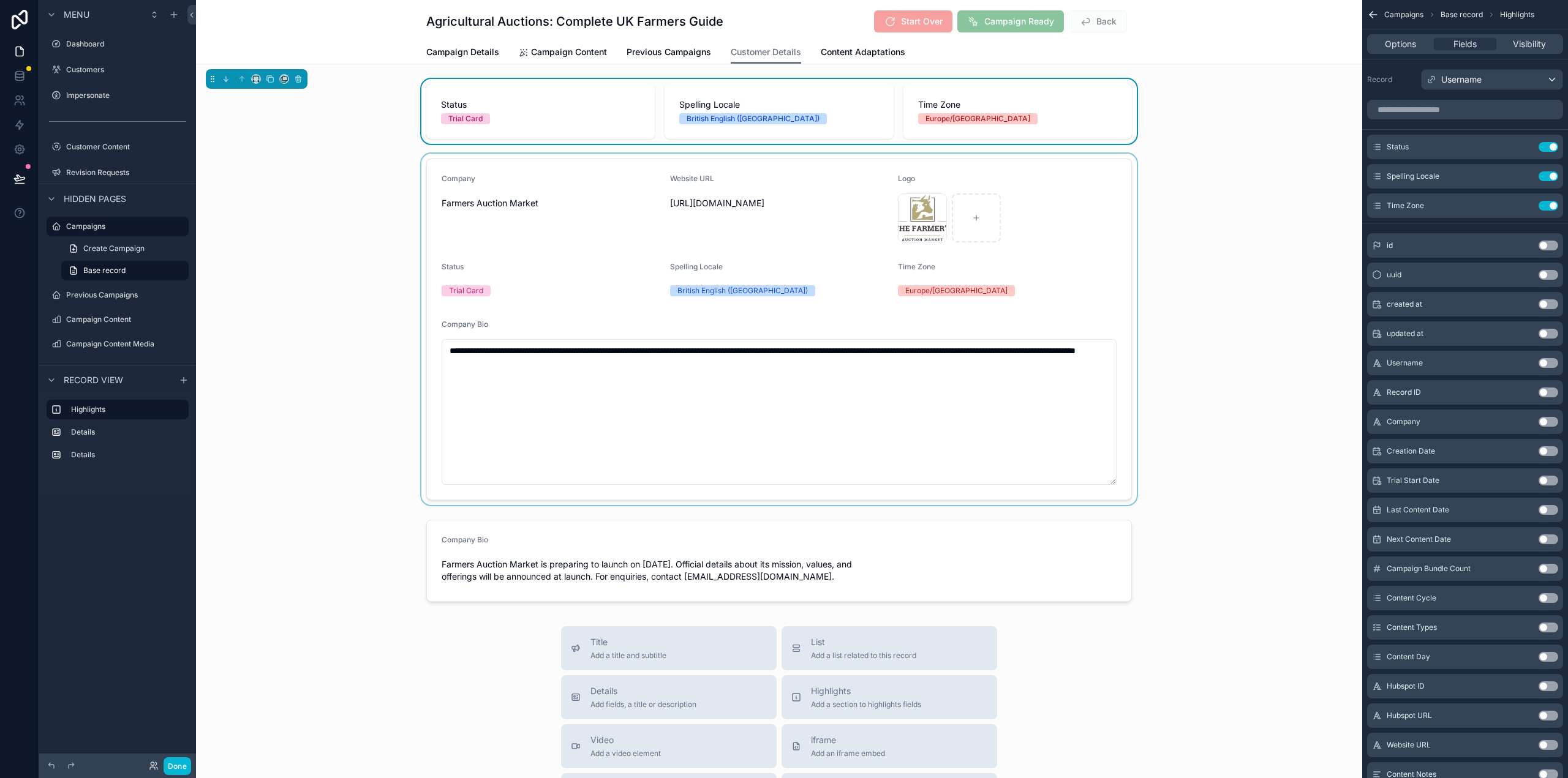
click at [1243, 340] on div "scrollable content" at bounding box center [778, 330] width 1166 height 351
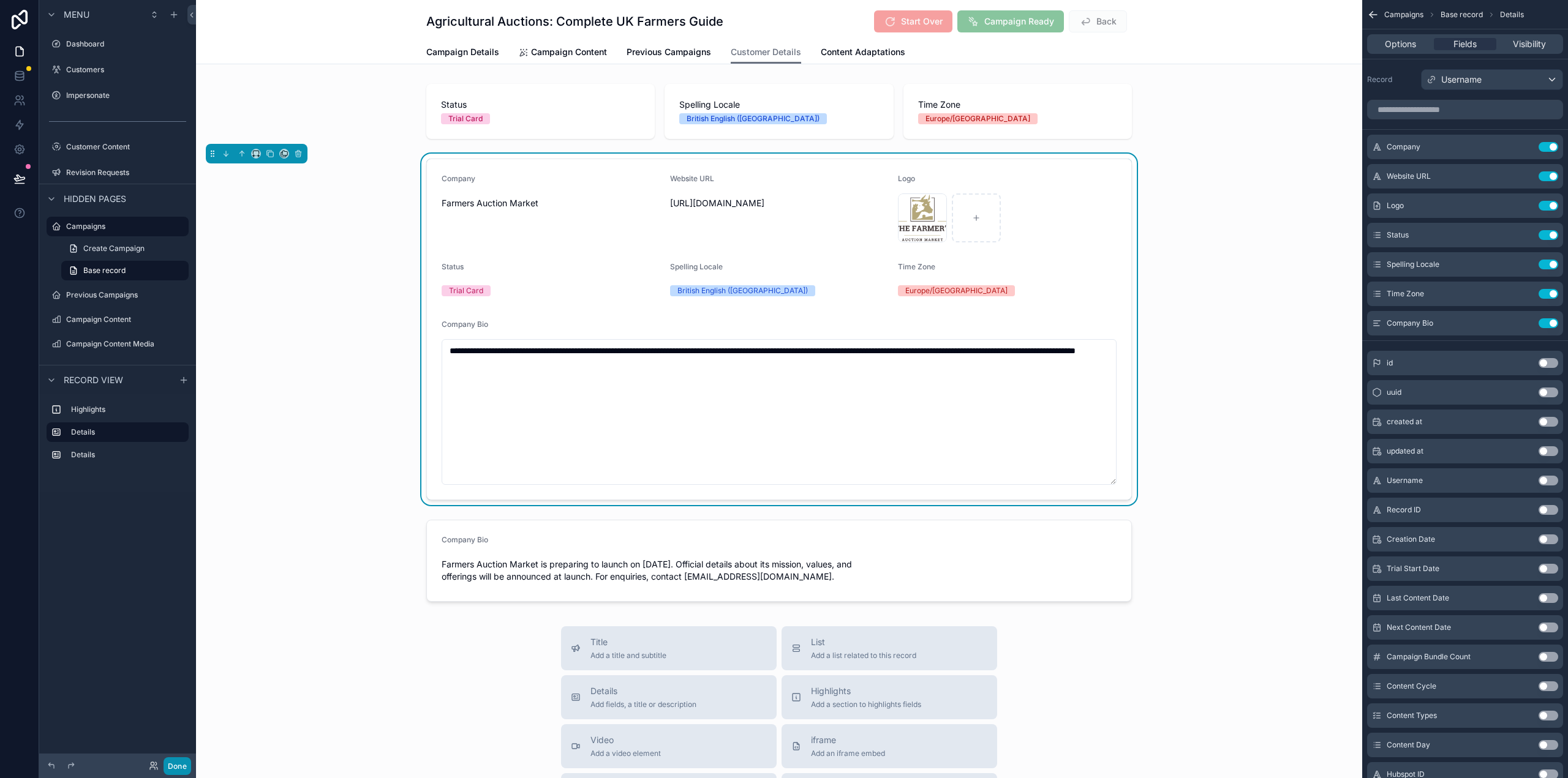
click at [185, 771] on button "Done" at bounding box center [177, 766] width 28 height 18
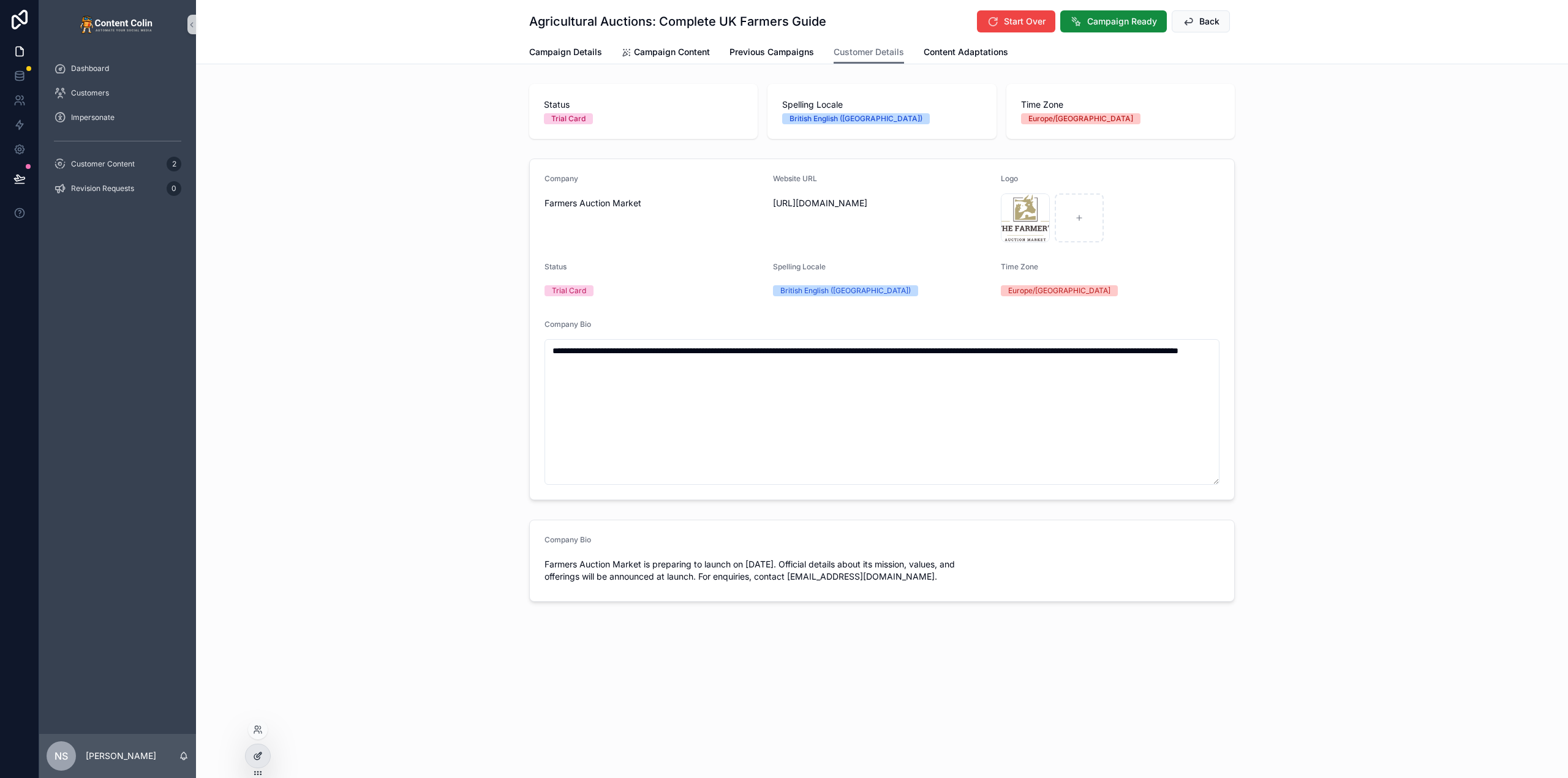
click at [261, 756] on icon at bounding box center [257, 755] width 10 height 10
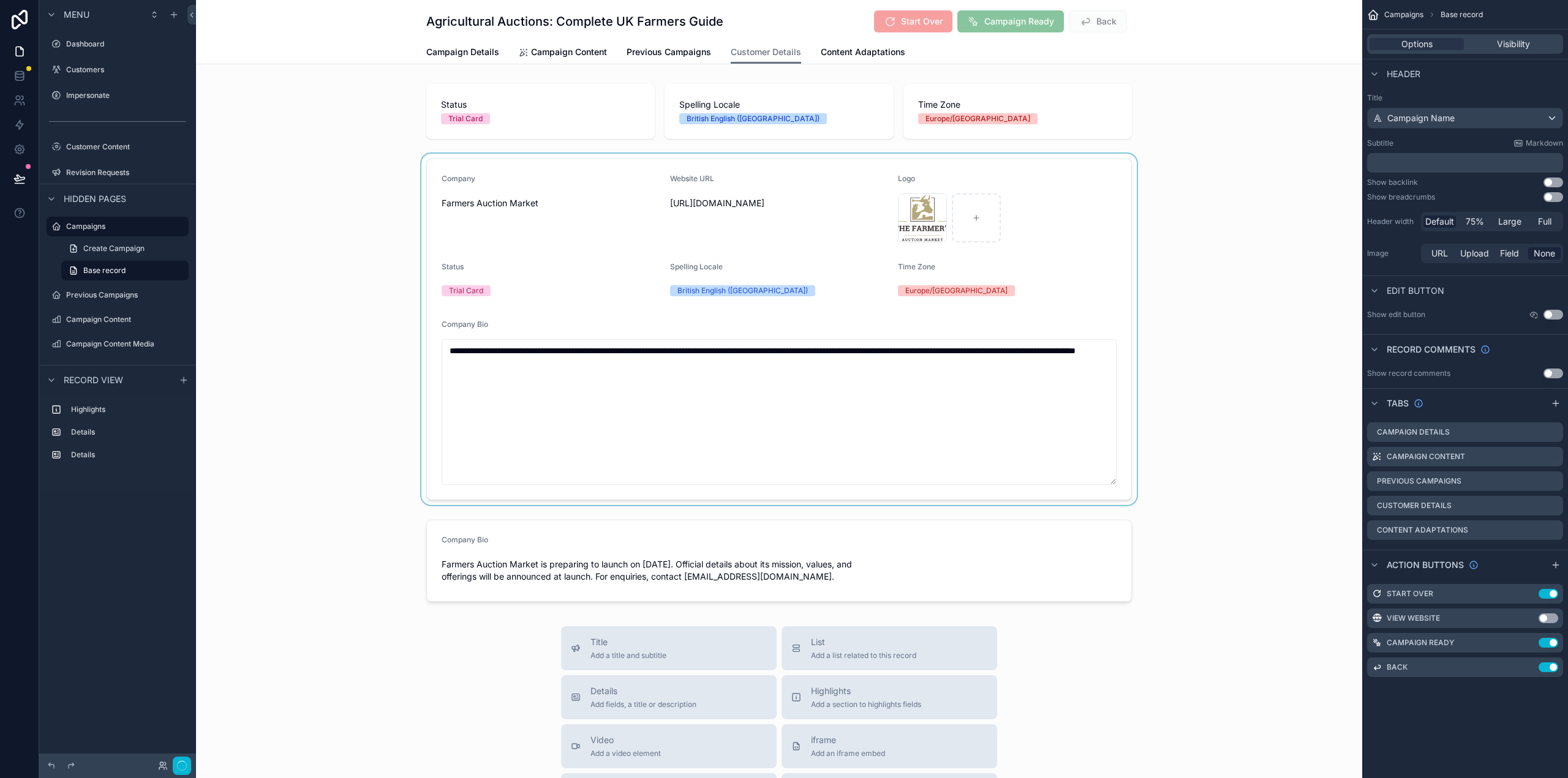
click at [611, 240] on div "scrollable content" at bounding box center [778, 330] width 1166 height 351
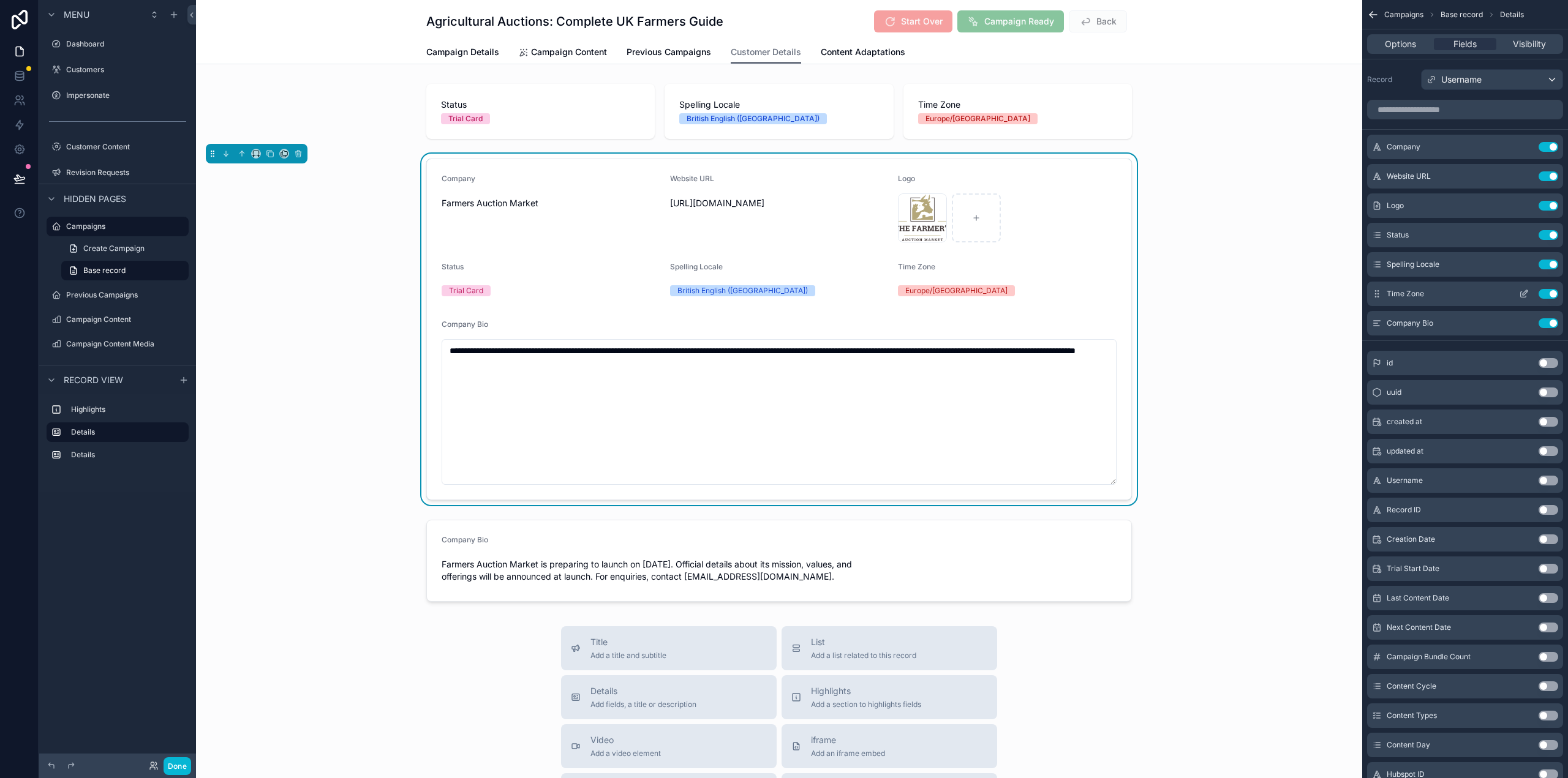
click at [1554, 292] on button "Use setting" at bounding box center [1548, 293] width 20 height 10
click at [1548, 267] on button "Use setting" at bounding box center [1548, 264] width 20 height 10
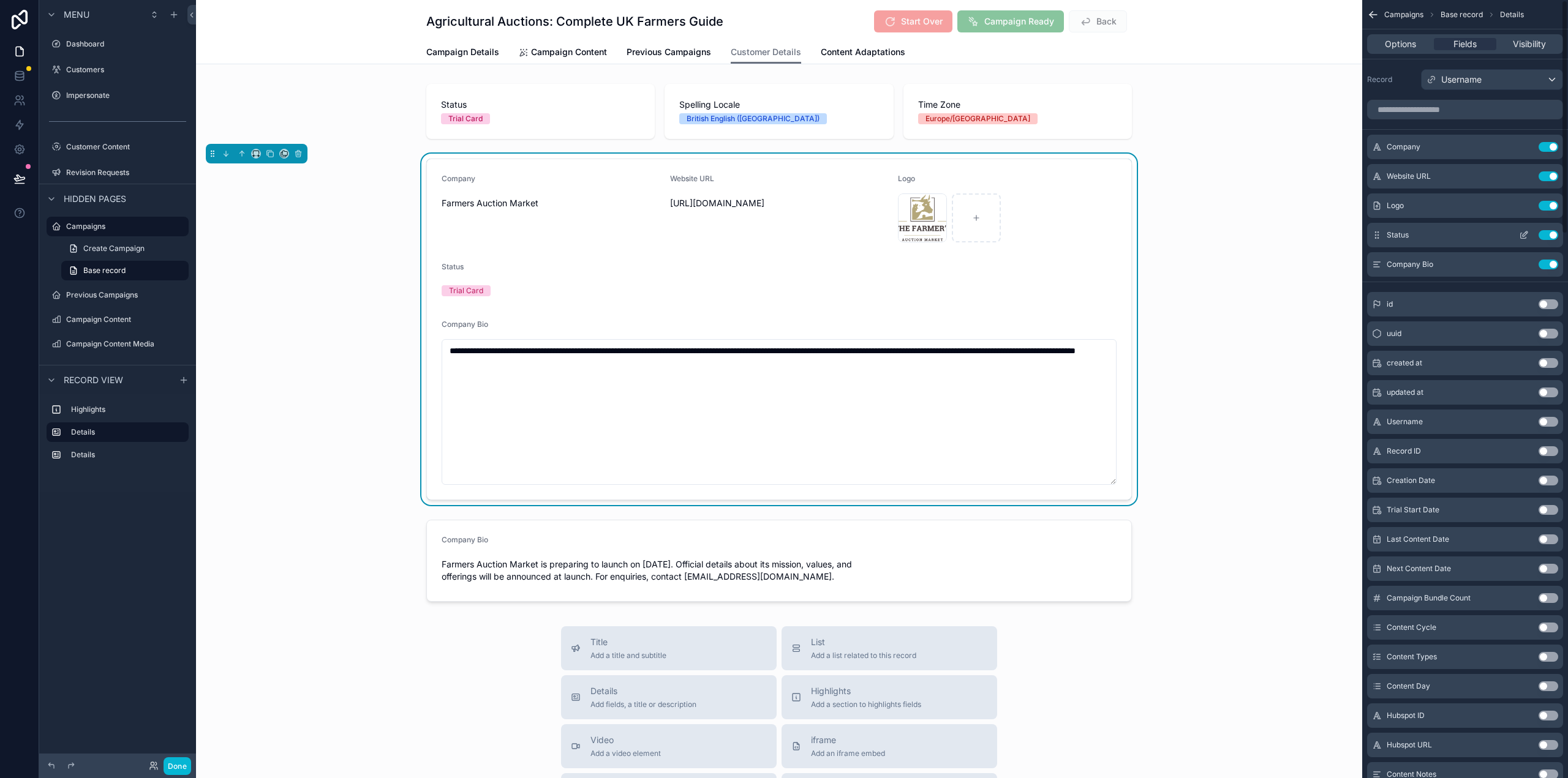
click at [1551, 235] on button "Use setting" at bounding box center [1548, 235] width 20 height 10
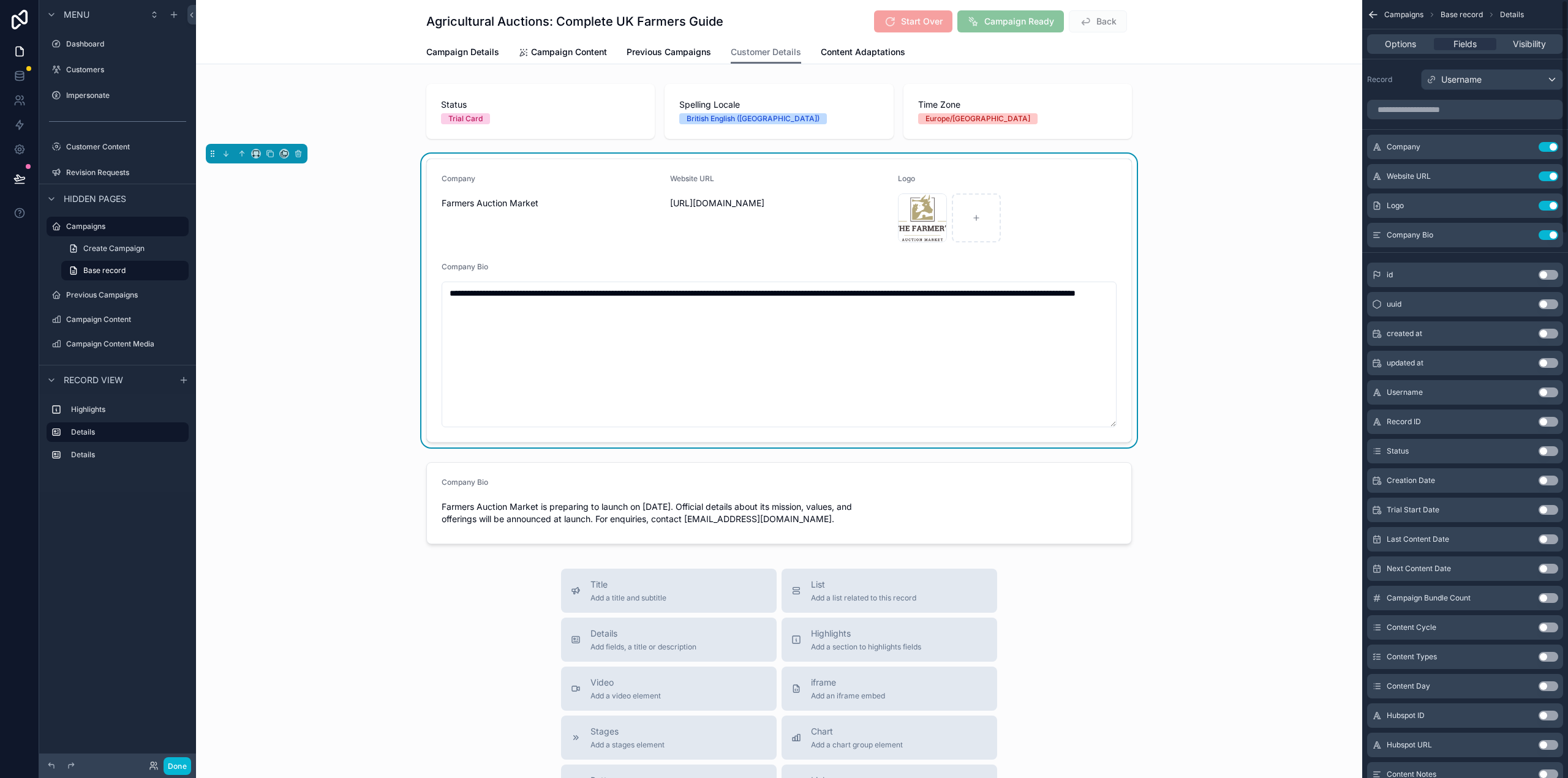
click at [1241, 280] on div "**********" at bounding box center [778, 301] width 1166 height 294
click at [169, 767] on button "Done" at bounding box center [177, 766] width 28 height 18
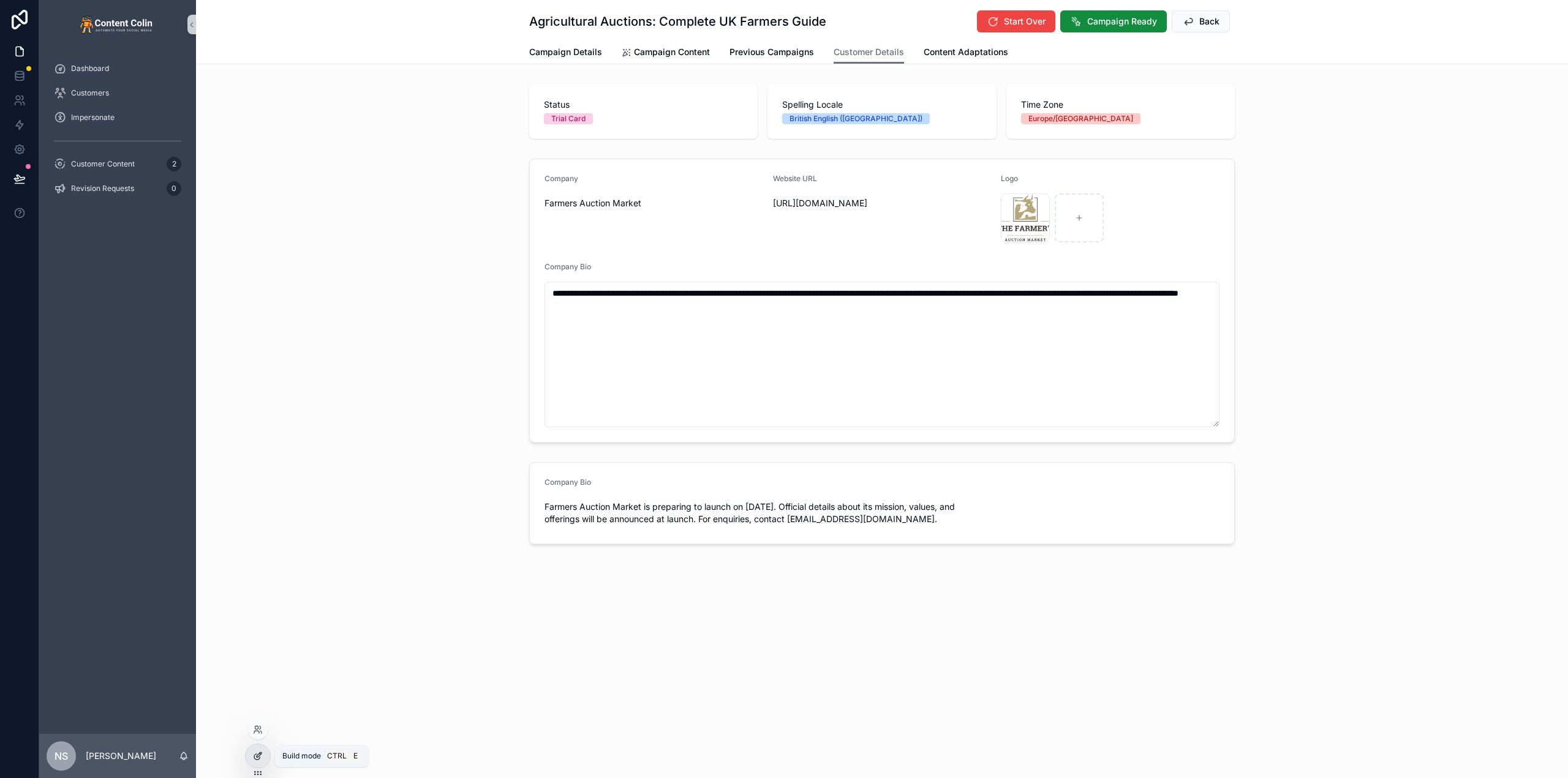
click at [257, 754] on icon at bounding box center [257, 755] width 10 height 10
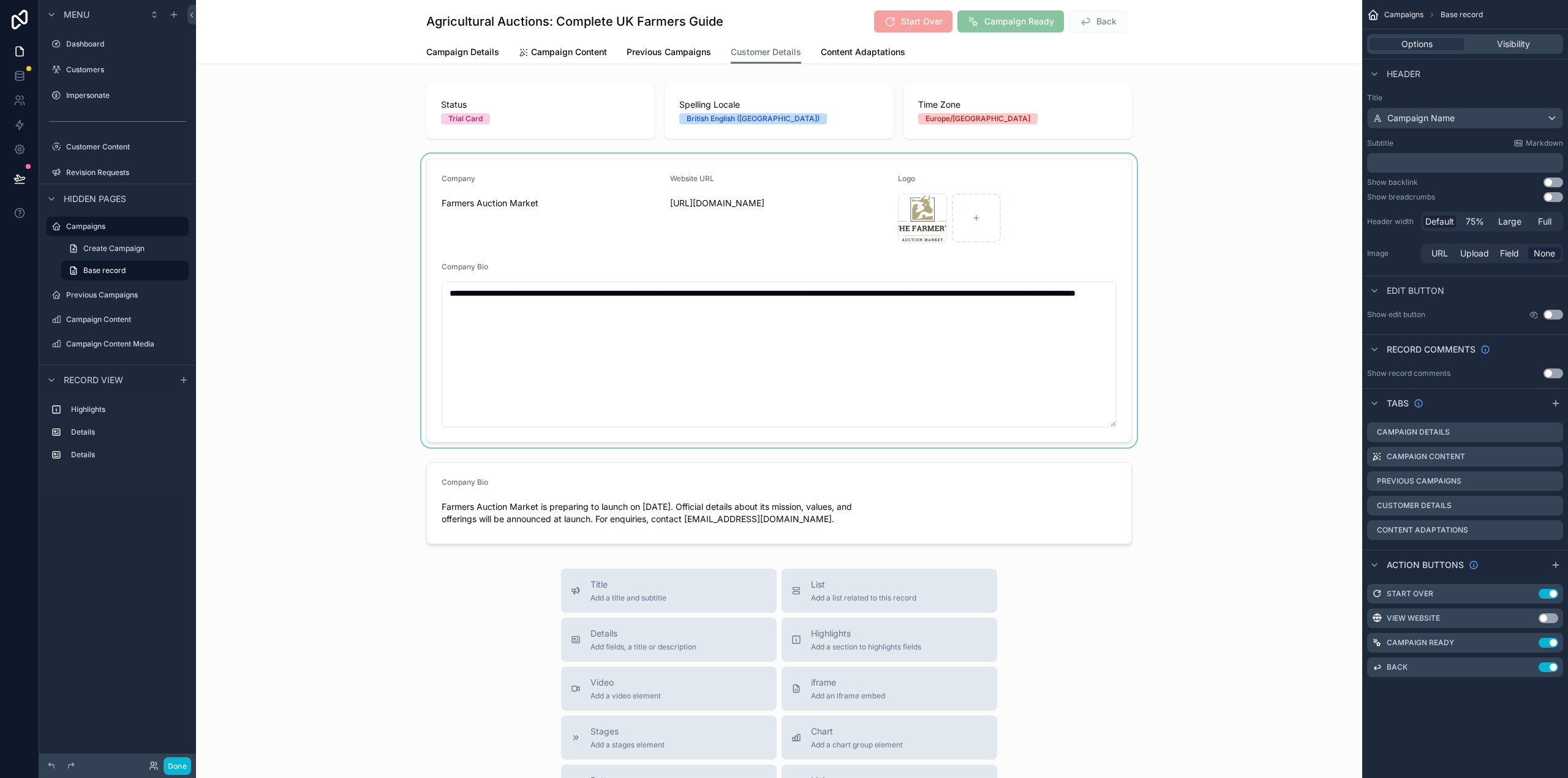
click at [1114, 252] on div "scrollable content" at bounding box center [778, 301] width 1166 height 294
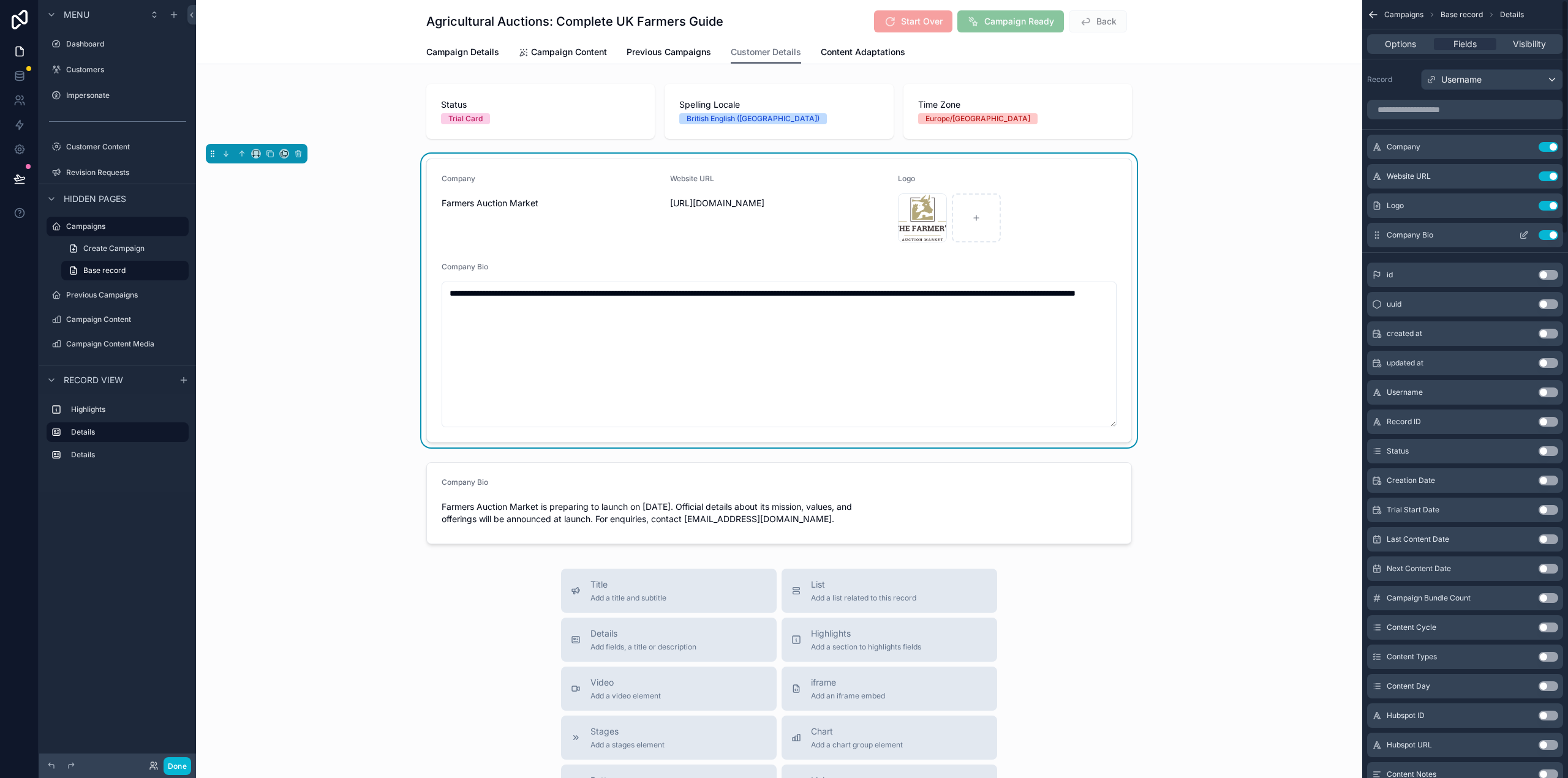
click at [1557, 232] on button "Use setting" at bounding box center [1548, 235] width 20 height 10
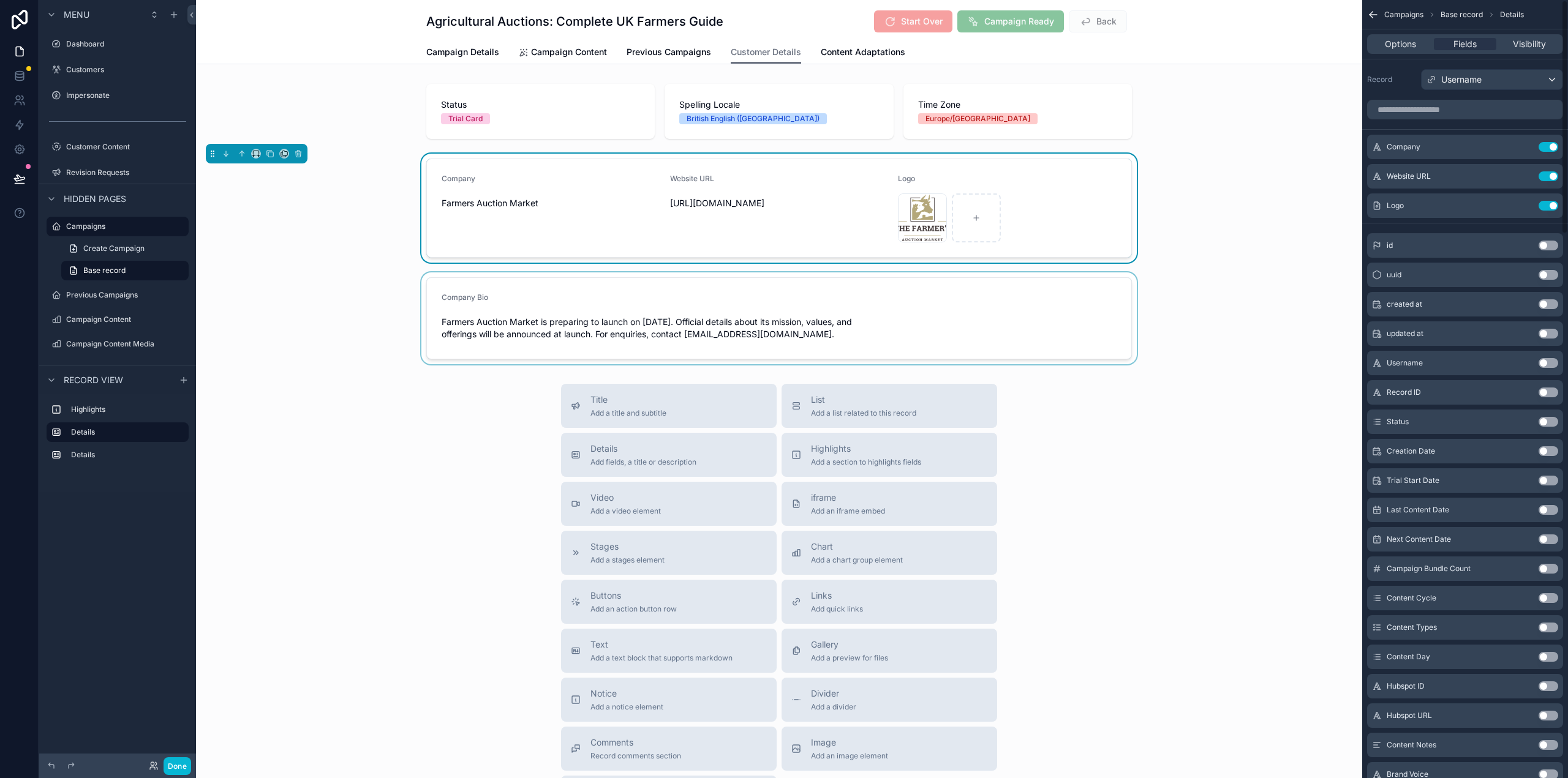
click at [1089, 317] on div "scrollable content" at bounding box center [778, 318] width 1166 height 92
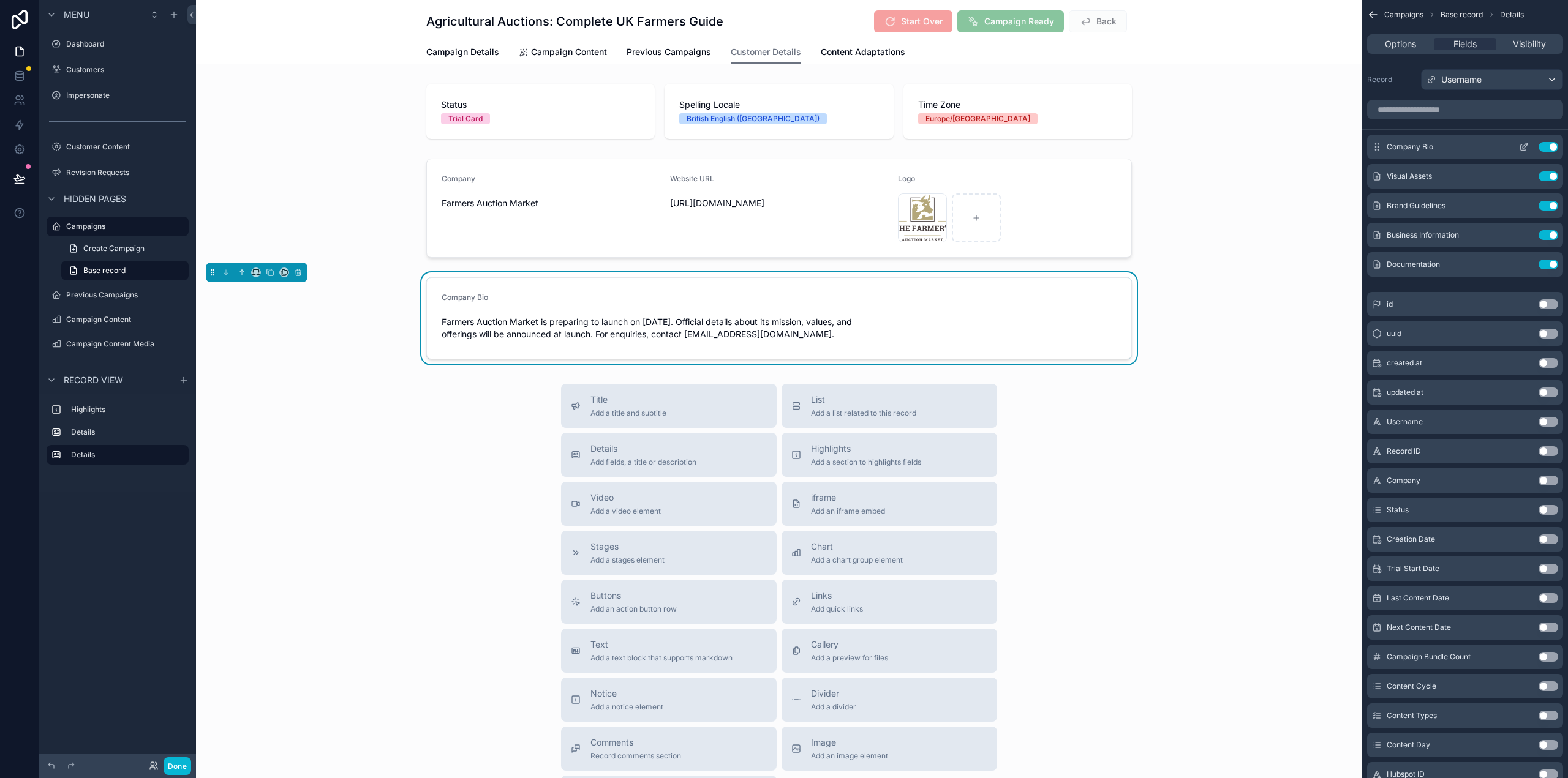
click at [1522, 145] on icon "scrollable content" at bounding box center [1524, 146] width 10 height 10
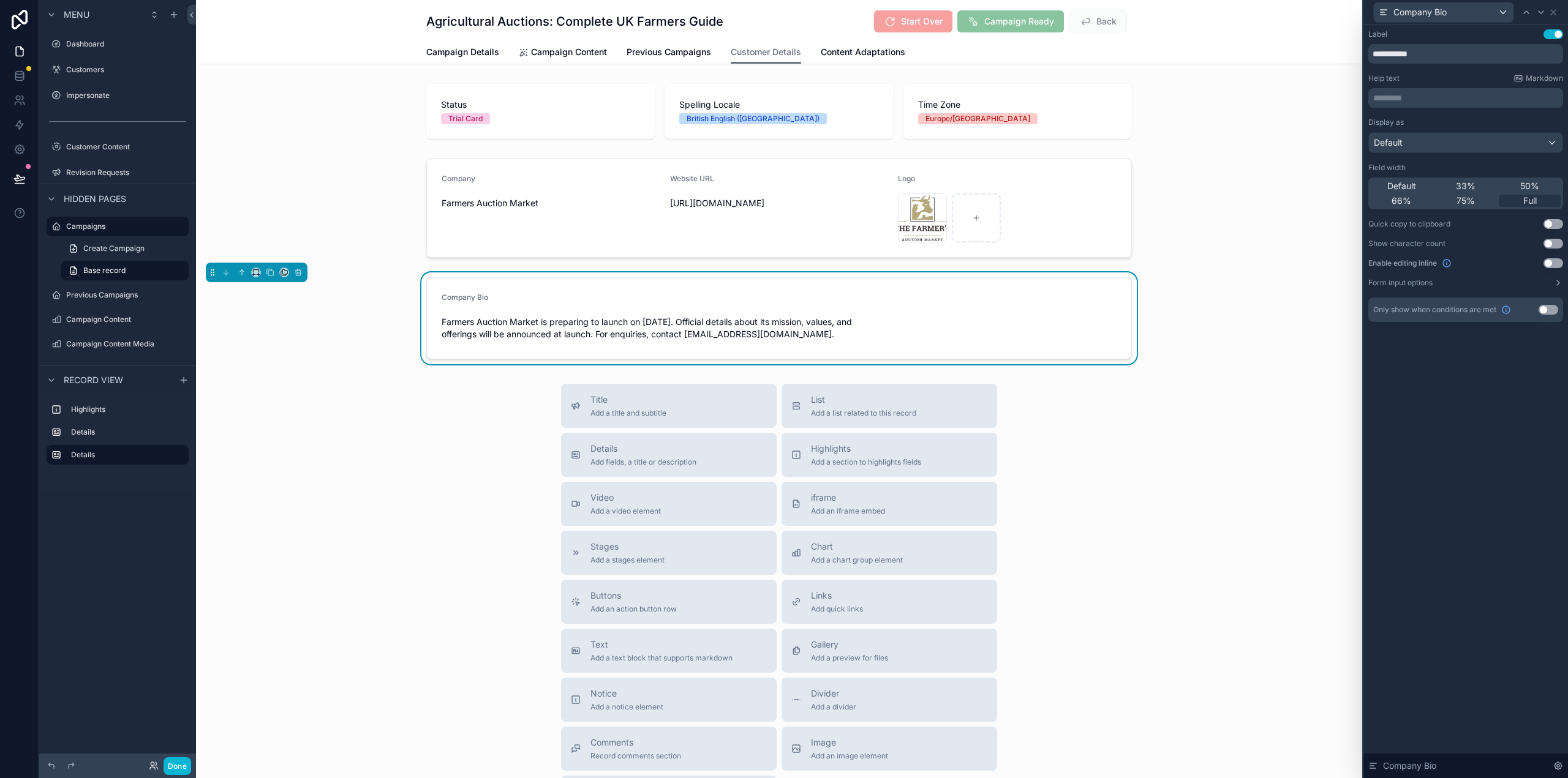
click at [1551, 262] on button "Use setting" at bounding box center [1553, 263] width 20 height 10
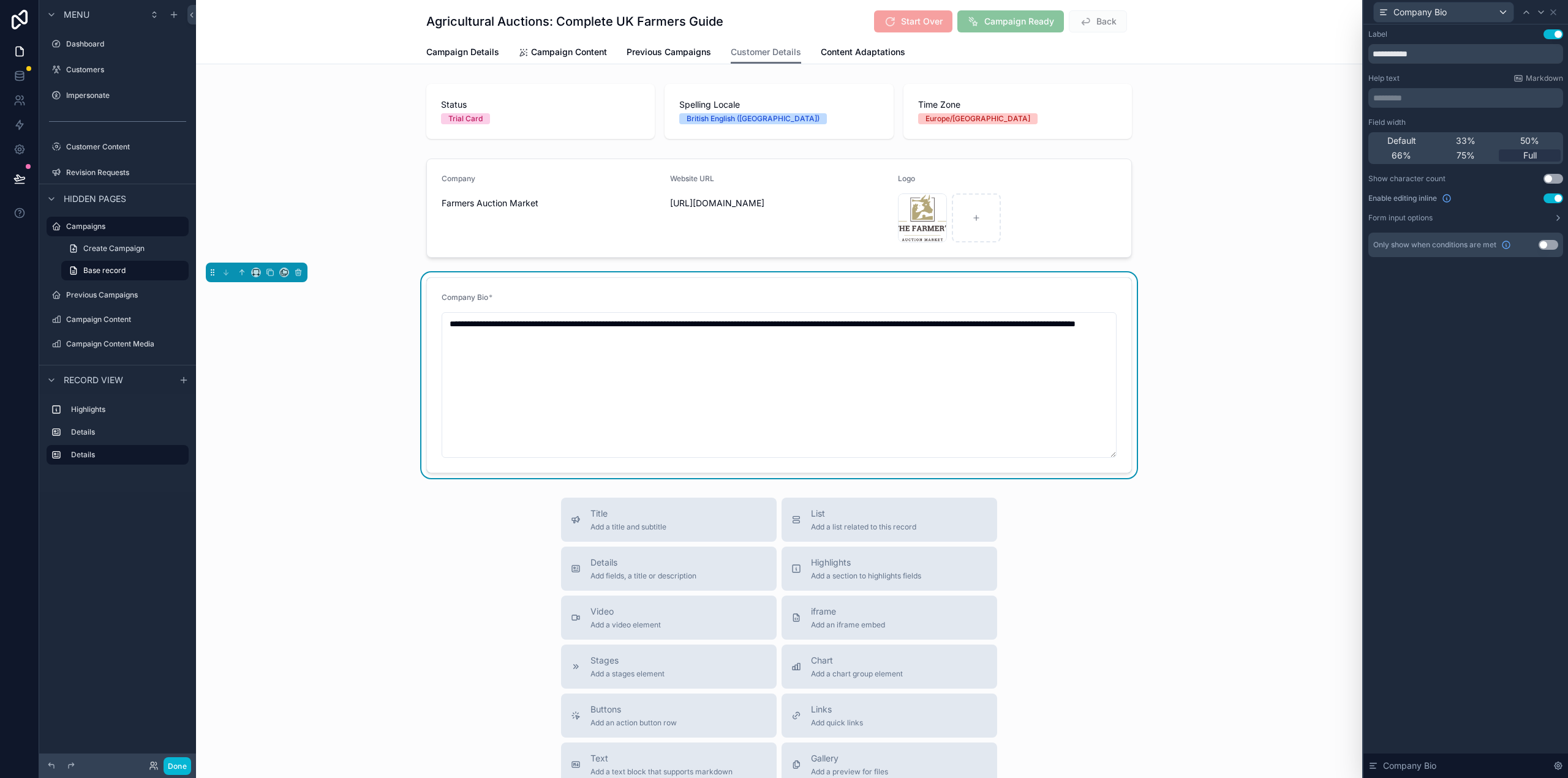
click at [1229, 424] on div "**********" at bounding box center [778, 376] width 1166 height 206
click at [1557, 7] on icon at bounding box center [1552, 11] width 10 height 10
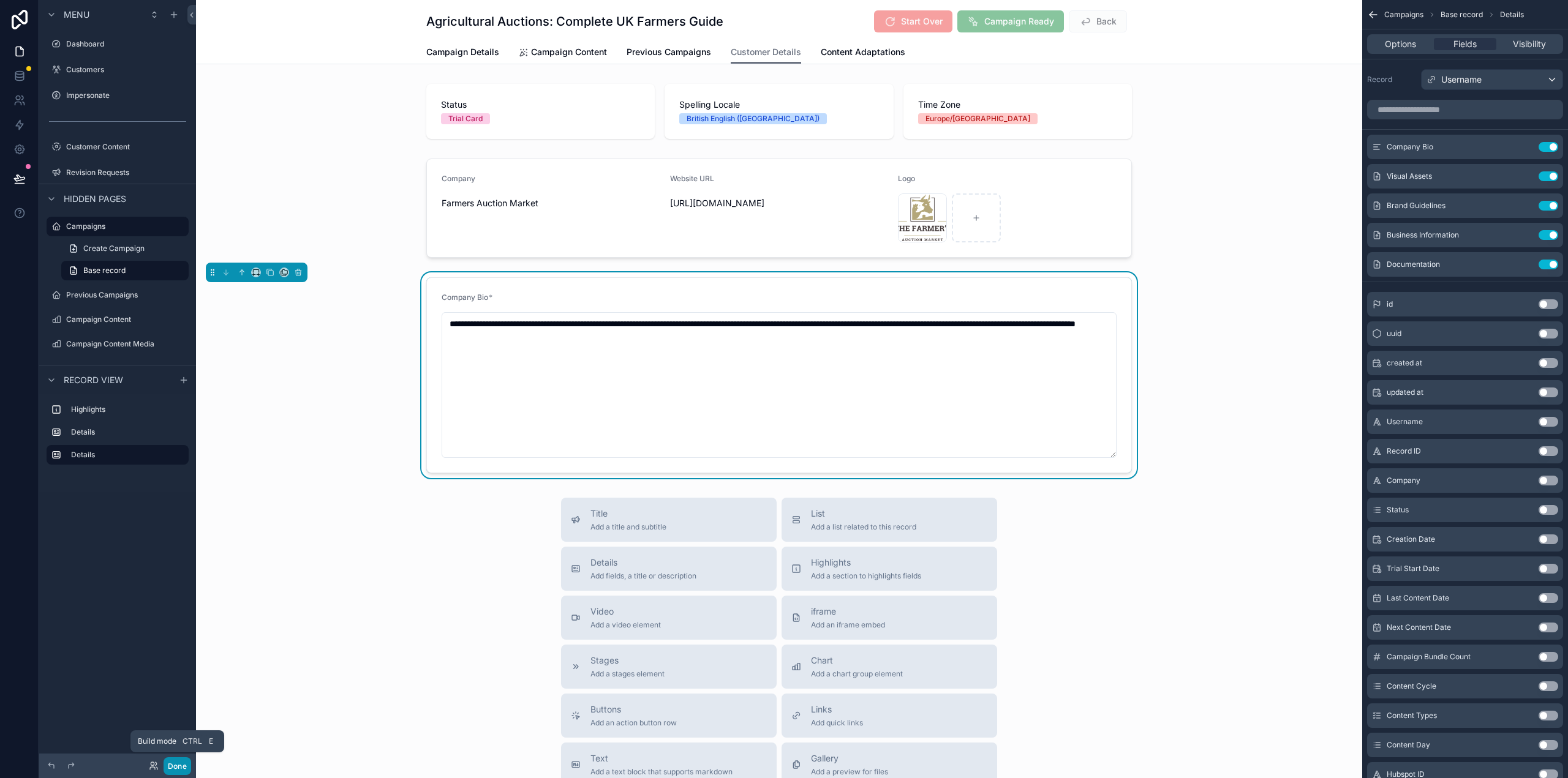
click at [175, 762] on button "Done" at bounding box center [177, 766] width 28 height 18
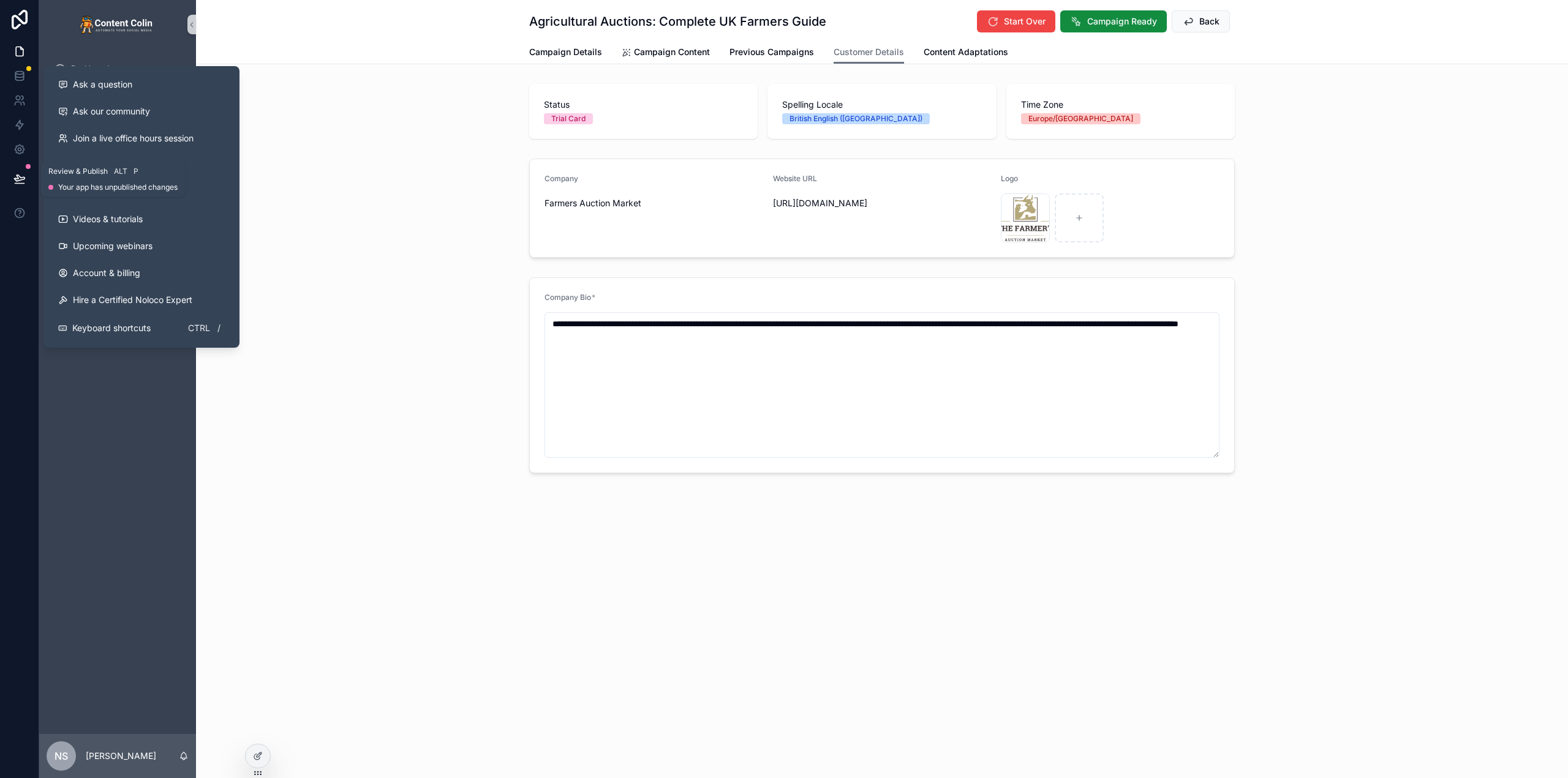
click at [12, 175] on button at bounding box center [19, 179] width 27 height 35
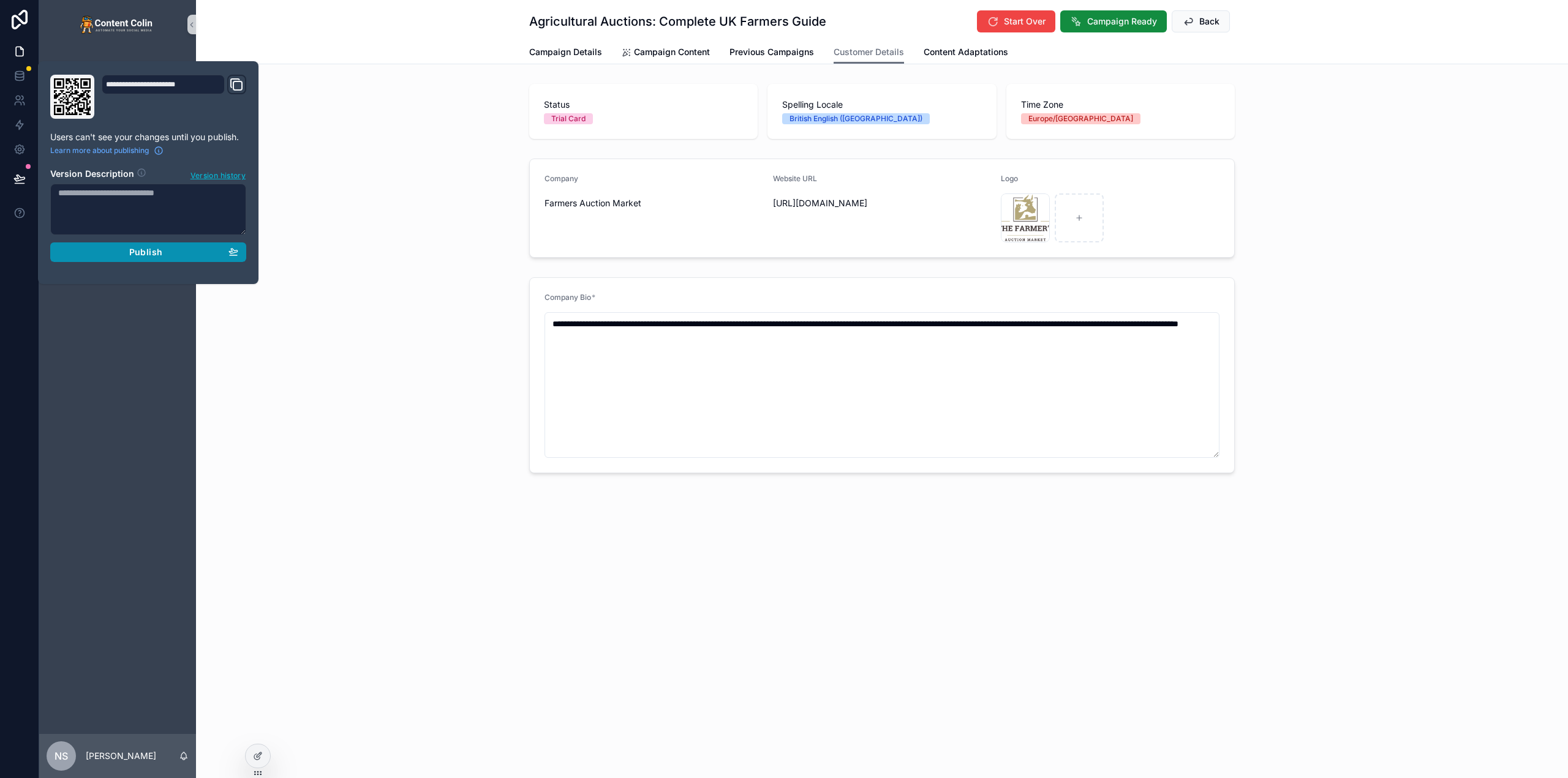
click at [157, 256] on span "Publish" at bounding box center [145, 252] width 33 height 11
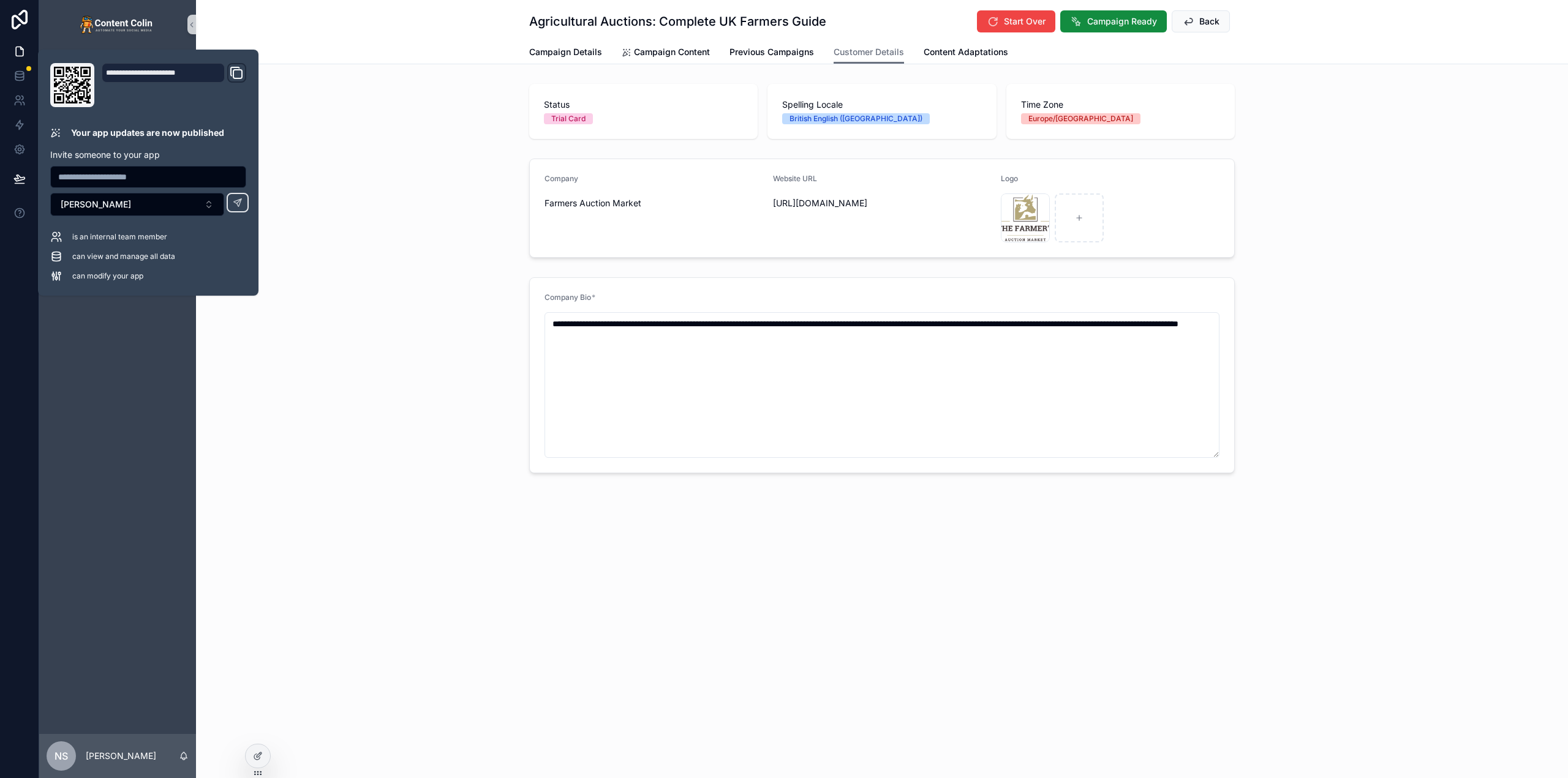
click at [375, 101] on div "Status Trial Card Spelling Locale British English (UK) Time Zone Europe/London" at bounding box center [881, 111] width 1372 height 65
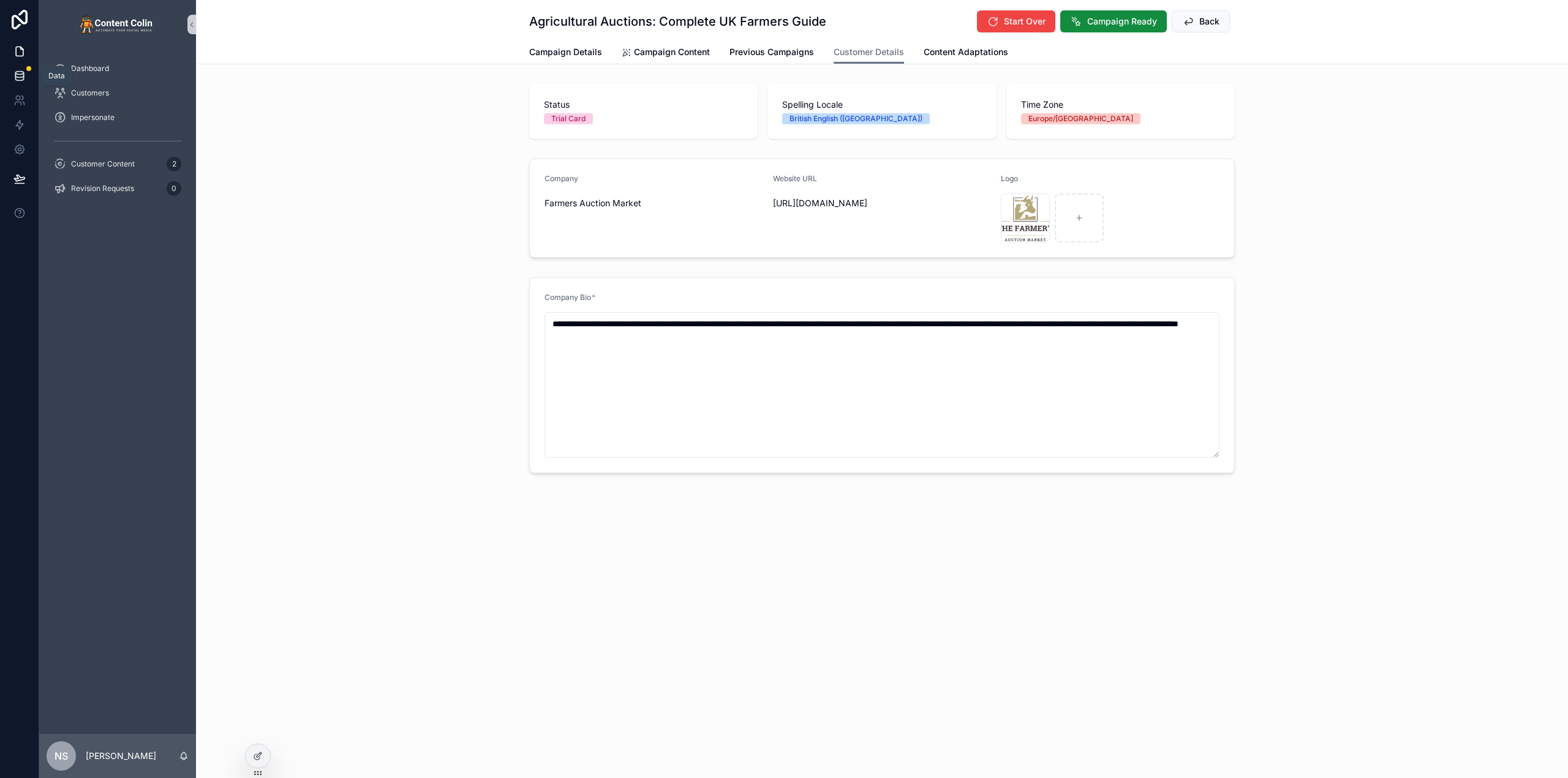
click at [22, 68] on link at bounding box center [19, 76] width 39 height 24
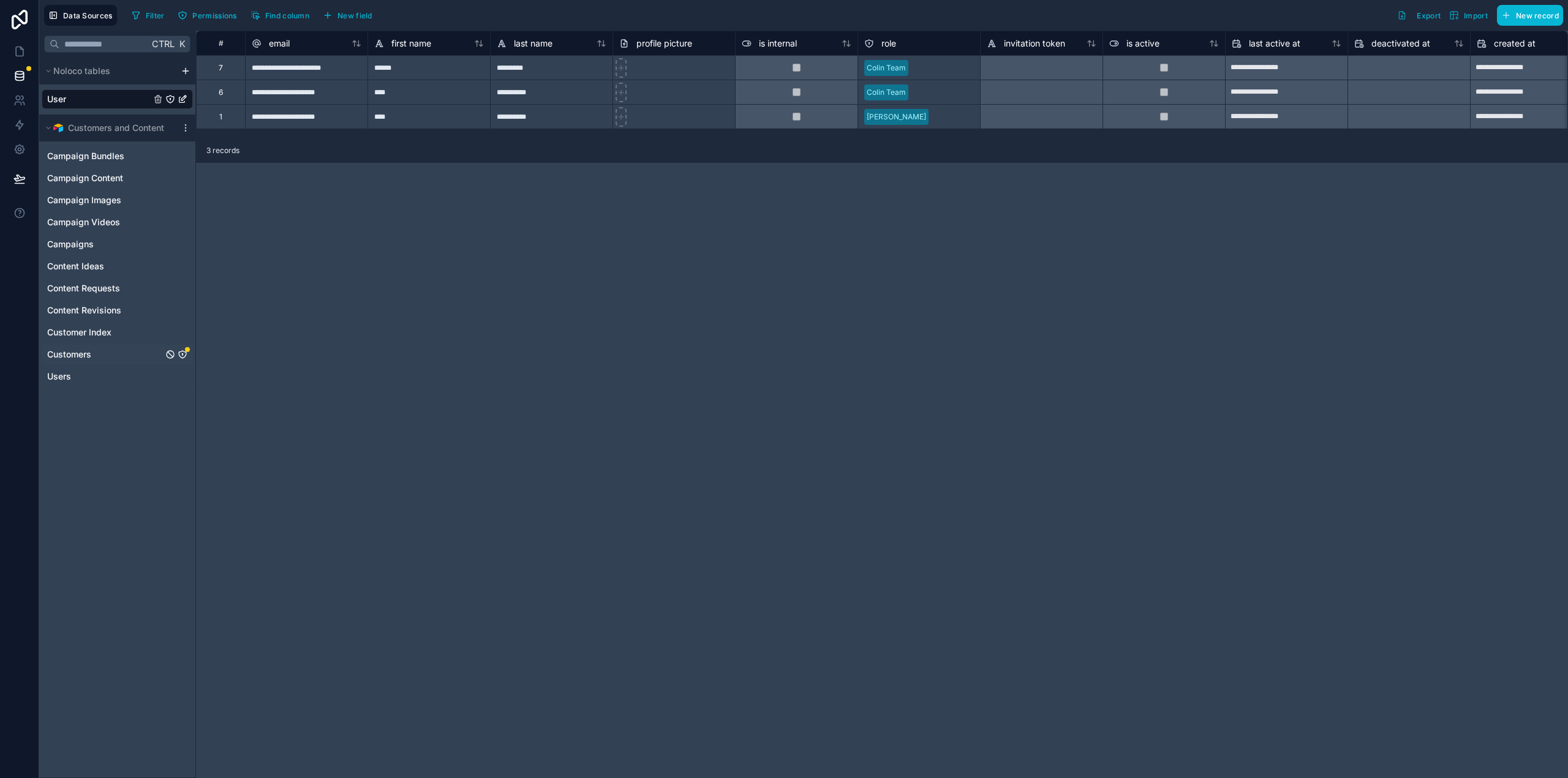
click at [183, 355] on icon "Customers" at bounding box center [182, 354] width 1 height 1
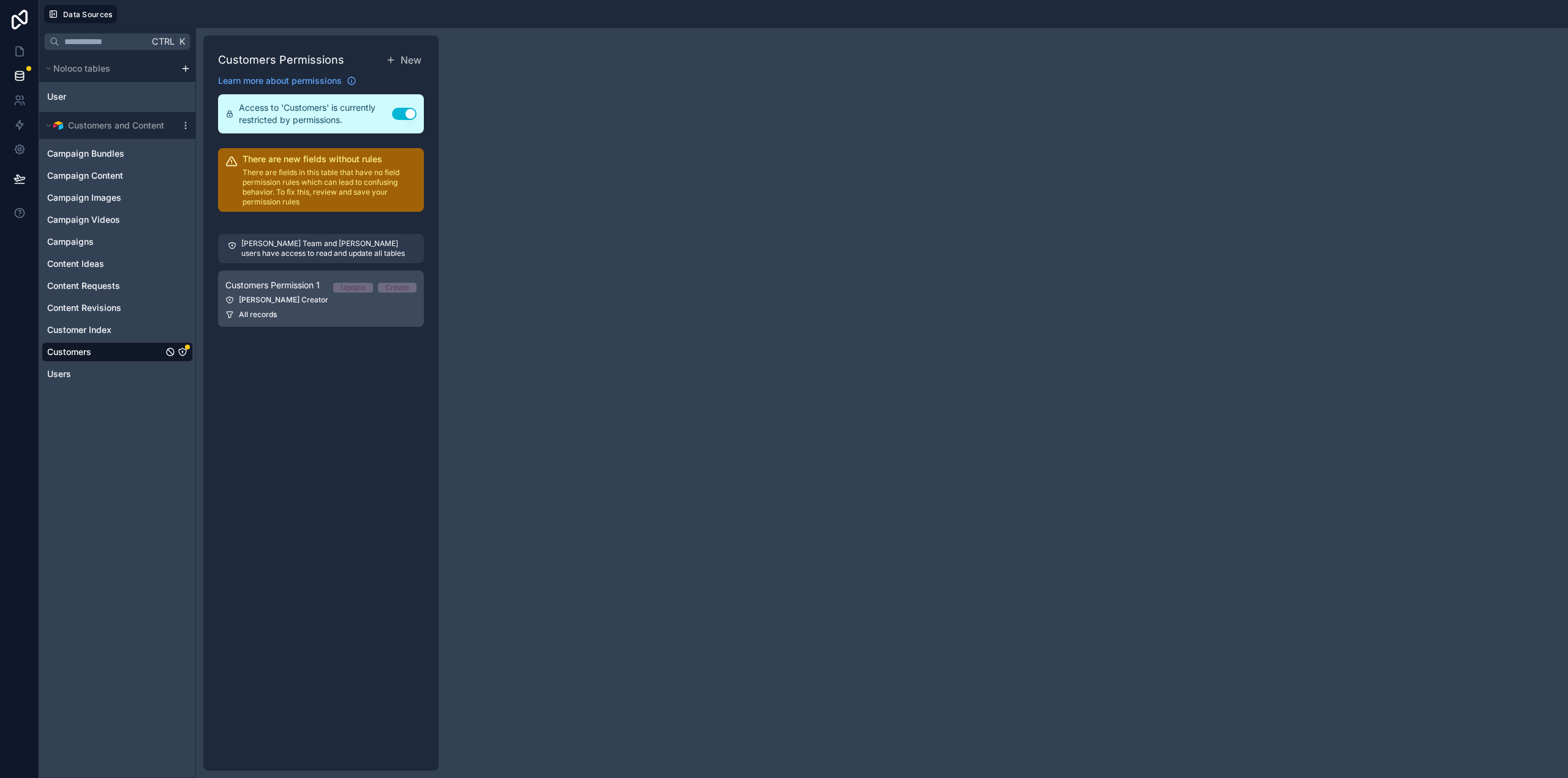
click at [322, 315] on div "All records" at bounding box center [320, 314] width 191 height 10
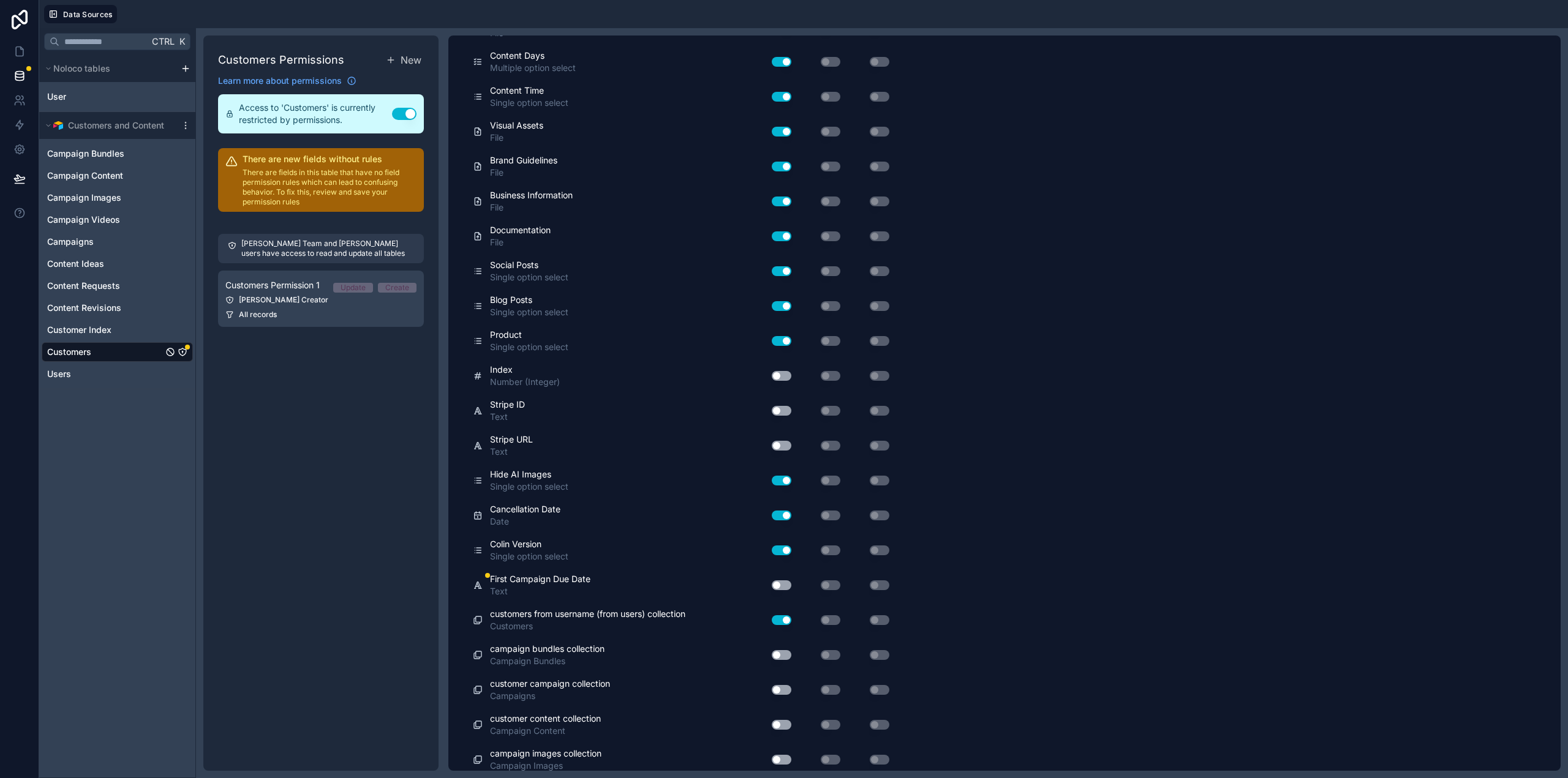
scroll to position [2101, 0]
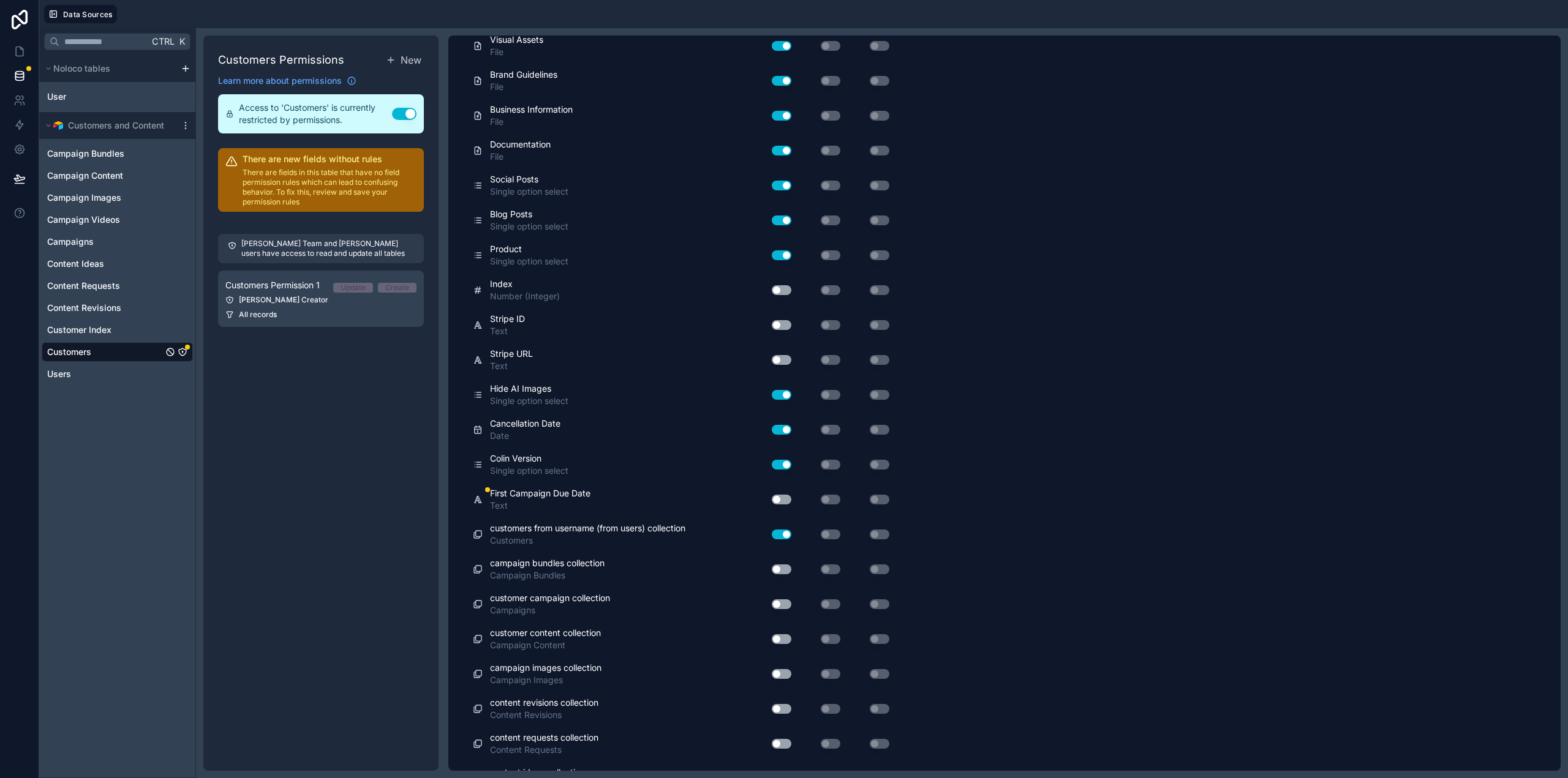
click at [780, 499] on button "Use setting" at bounding box center [781, 499] width 20 height 10
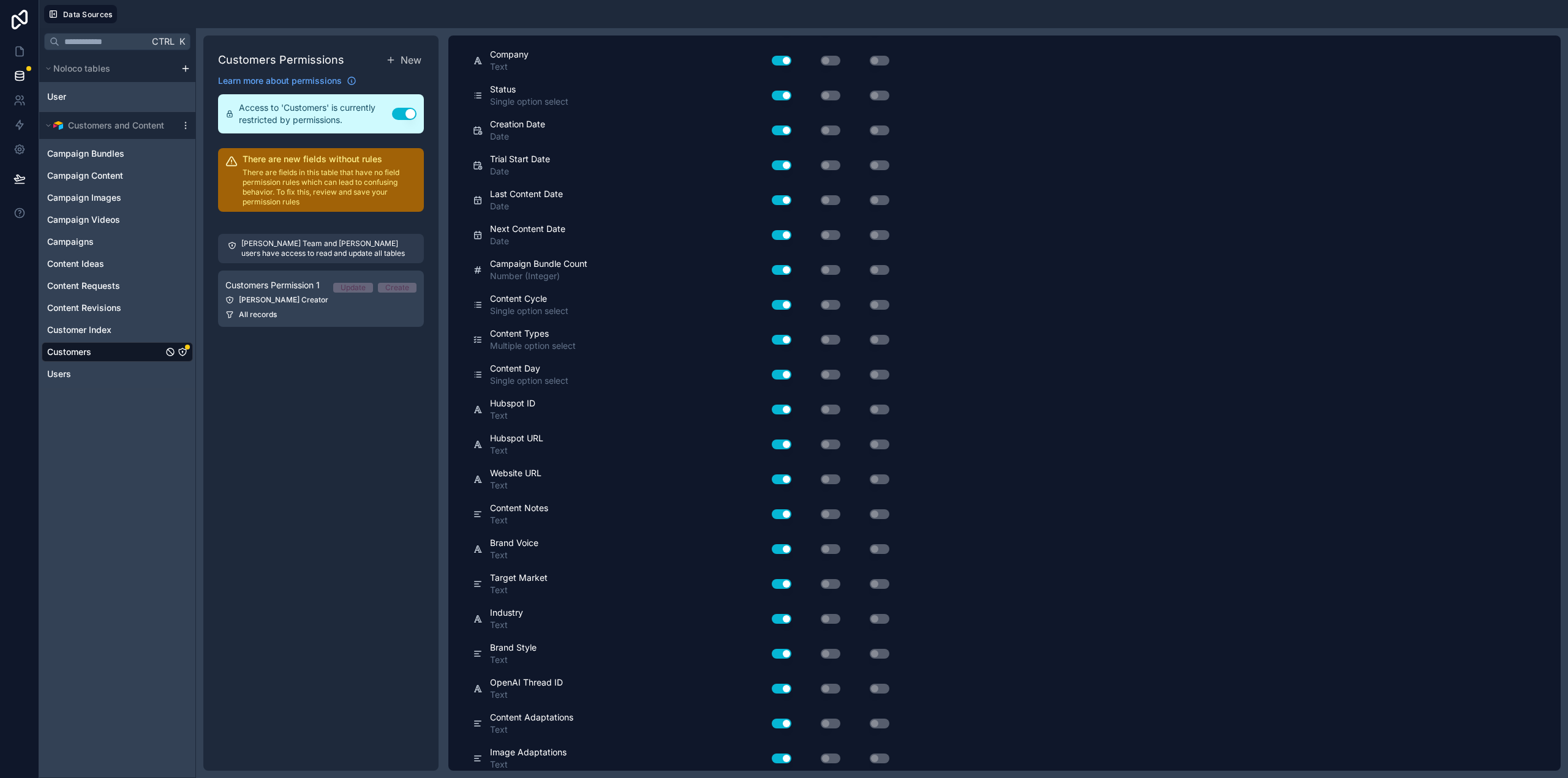
scroll to position [0, 0]
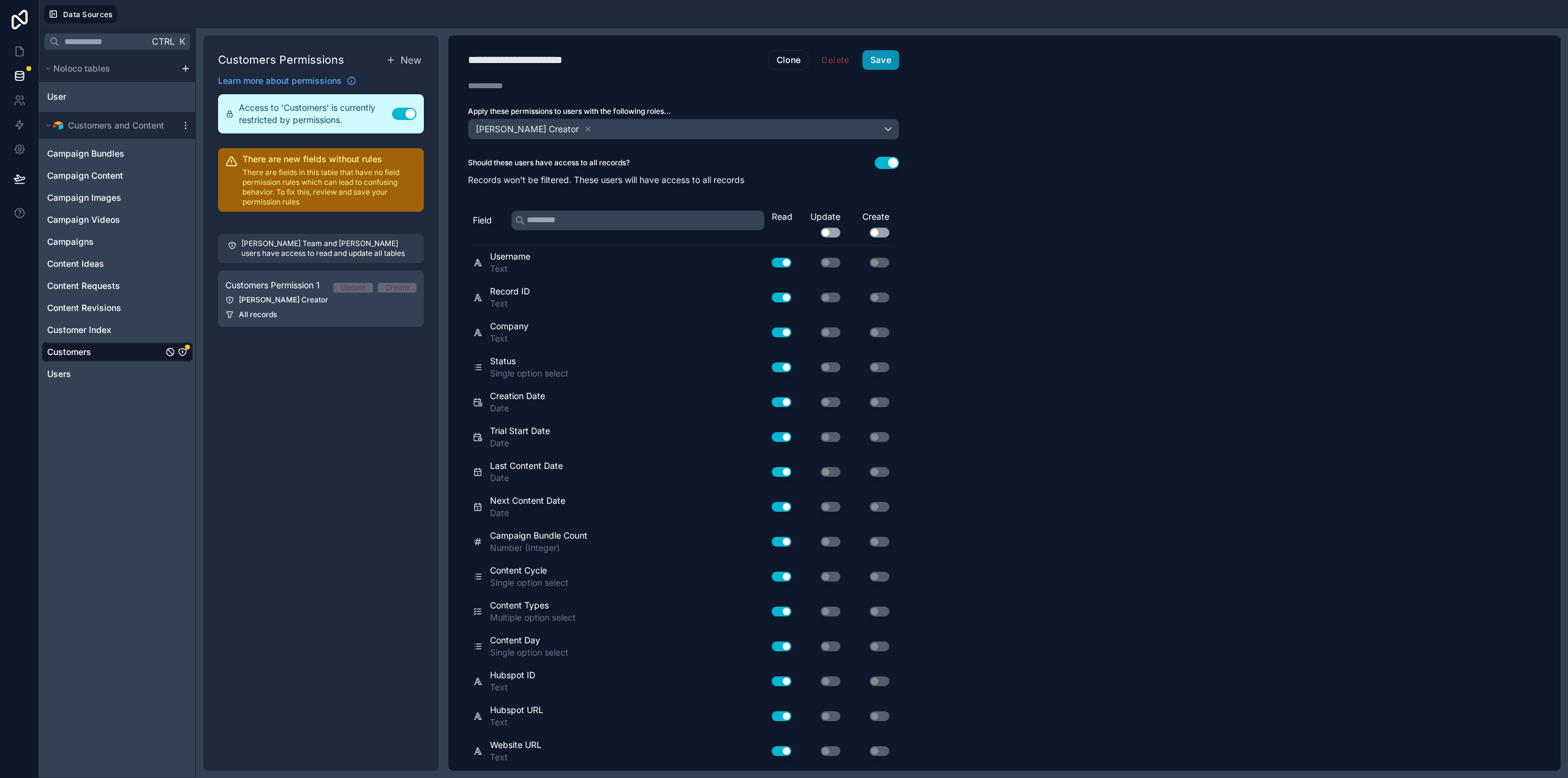
click at [887, 60] on button "Save" at bounding box center [881, 60] width 36 height 20
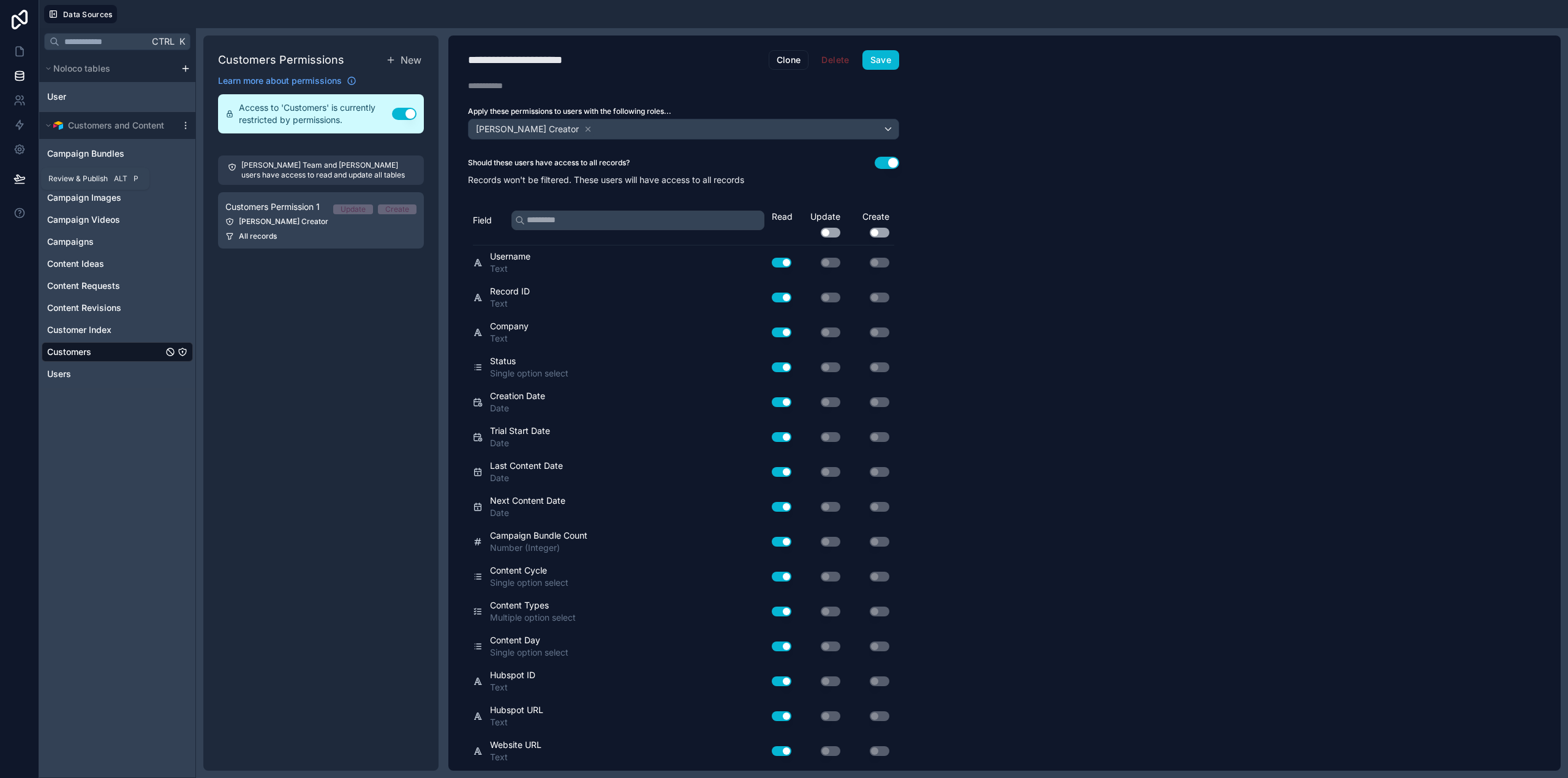
click at [16, 181] on icon at bounding box center [20, 179] width 12 height 12
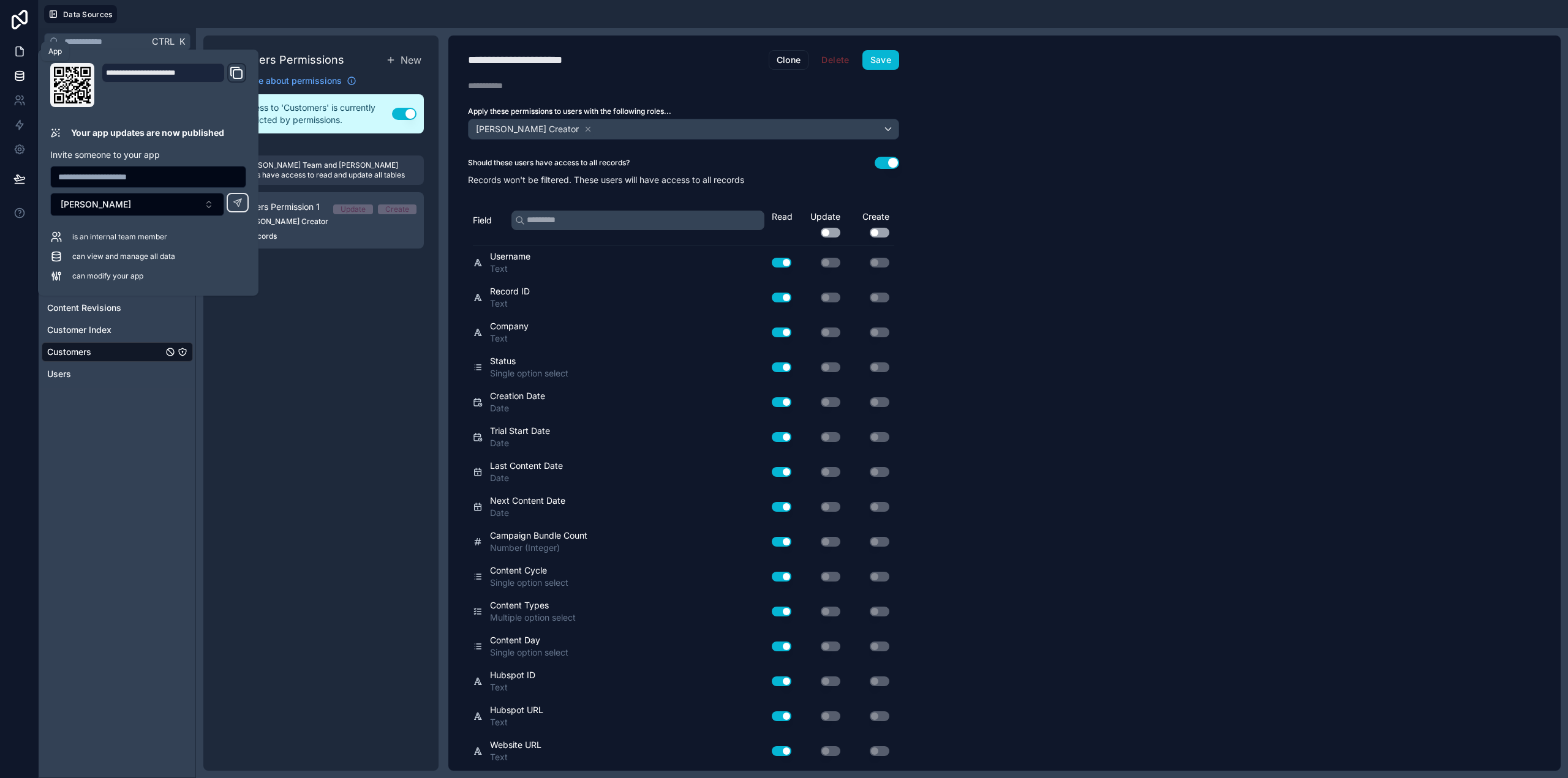
click at [16, 50] on icon at bounding box center [20, 51] width 12 height 12
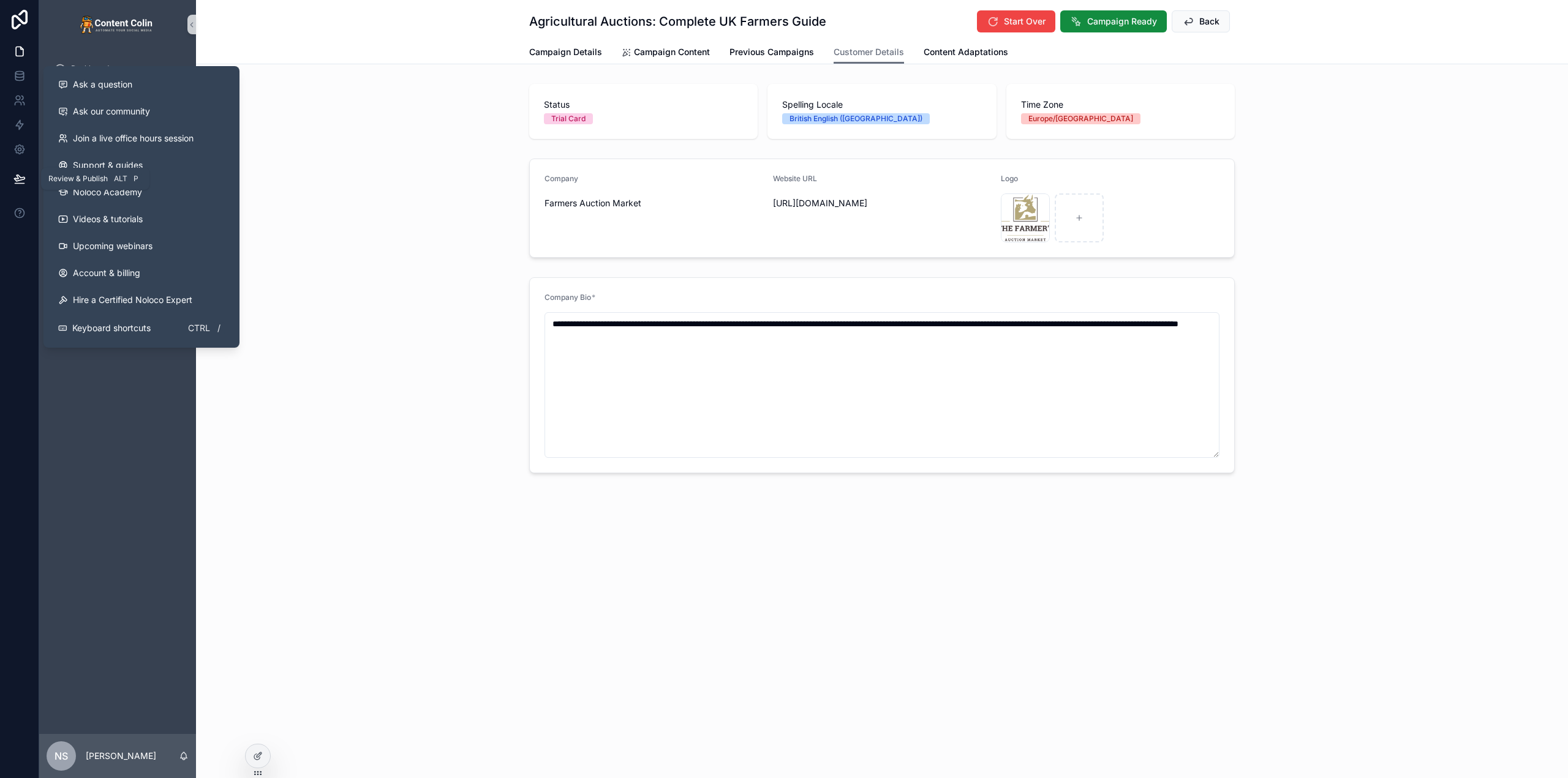
click at [21, 176] on icon at bounding box center [20, 179] width 12 height 12
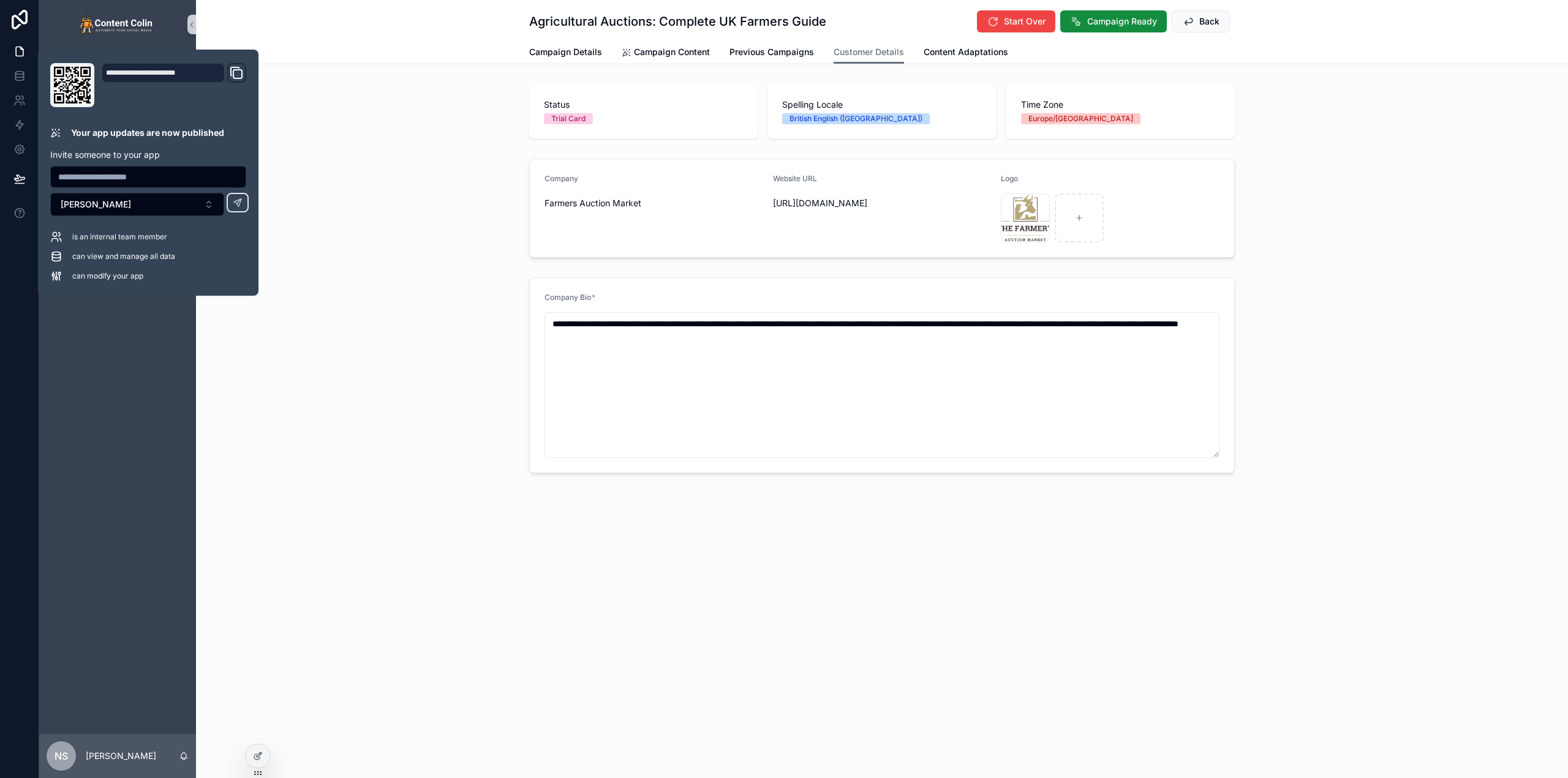
click at [379, 74] on div "**********" at bounding box center [881, 278] width 1372 height 556
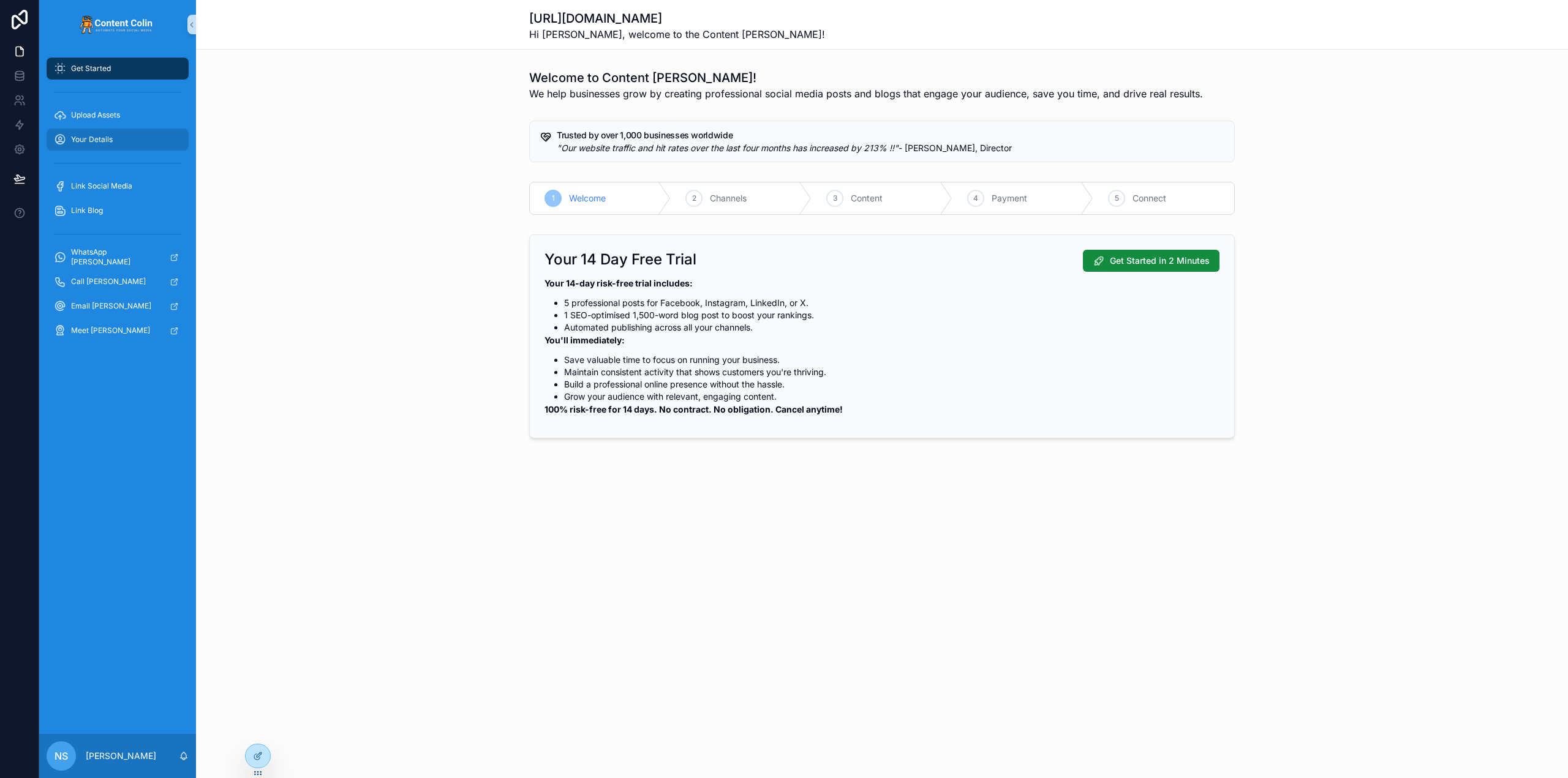
click at [109, 138] on span "Your Details" at bounding box center [92, 139] width 42 height 10
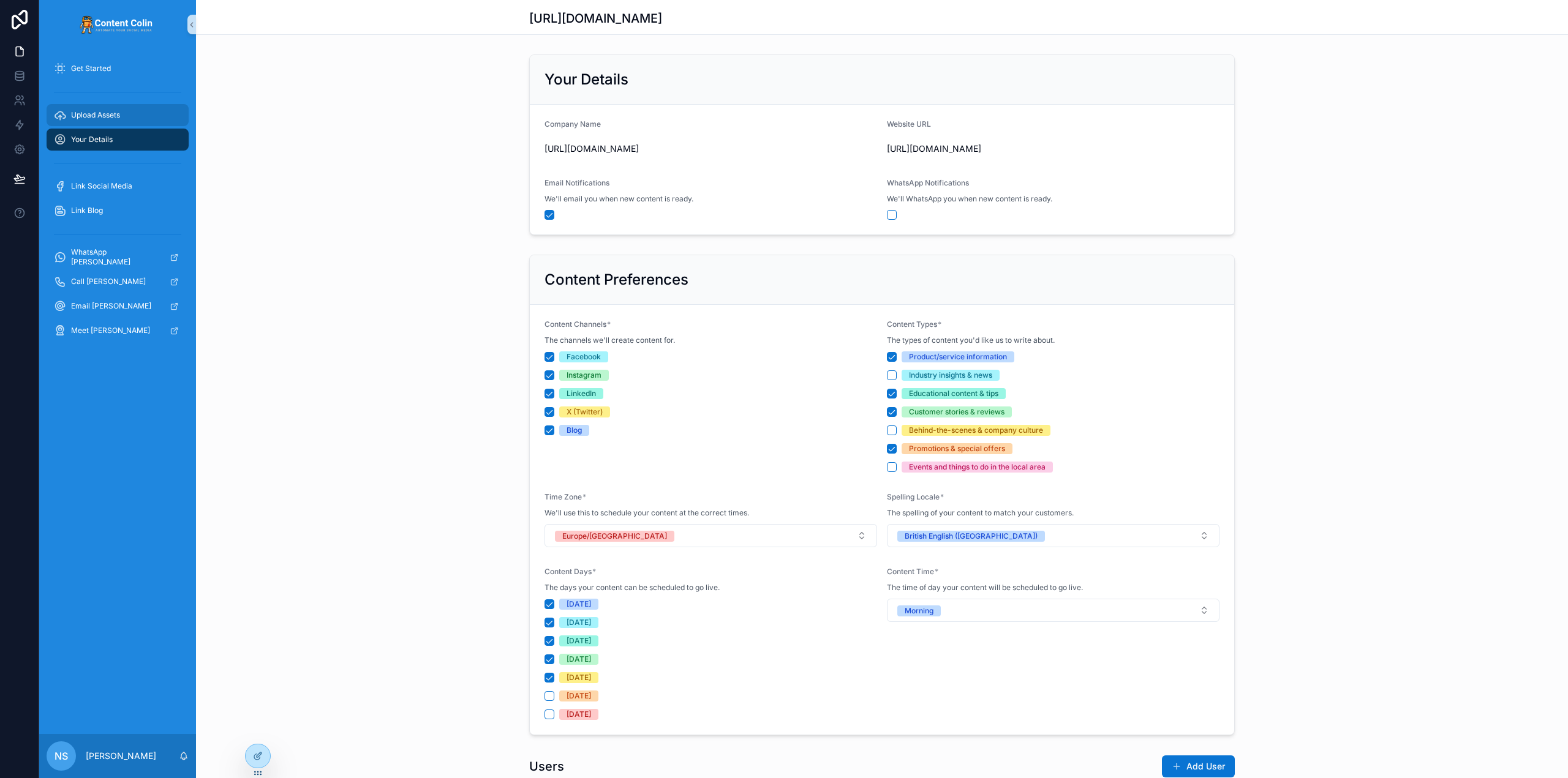
click at [100, 109] on div "Upload Assets" at bounding box center [117, 115] width 127 height 20
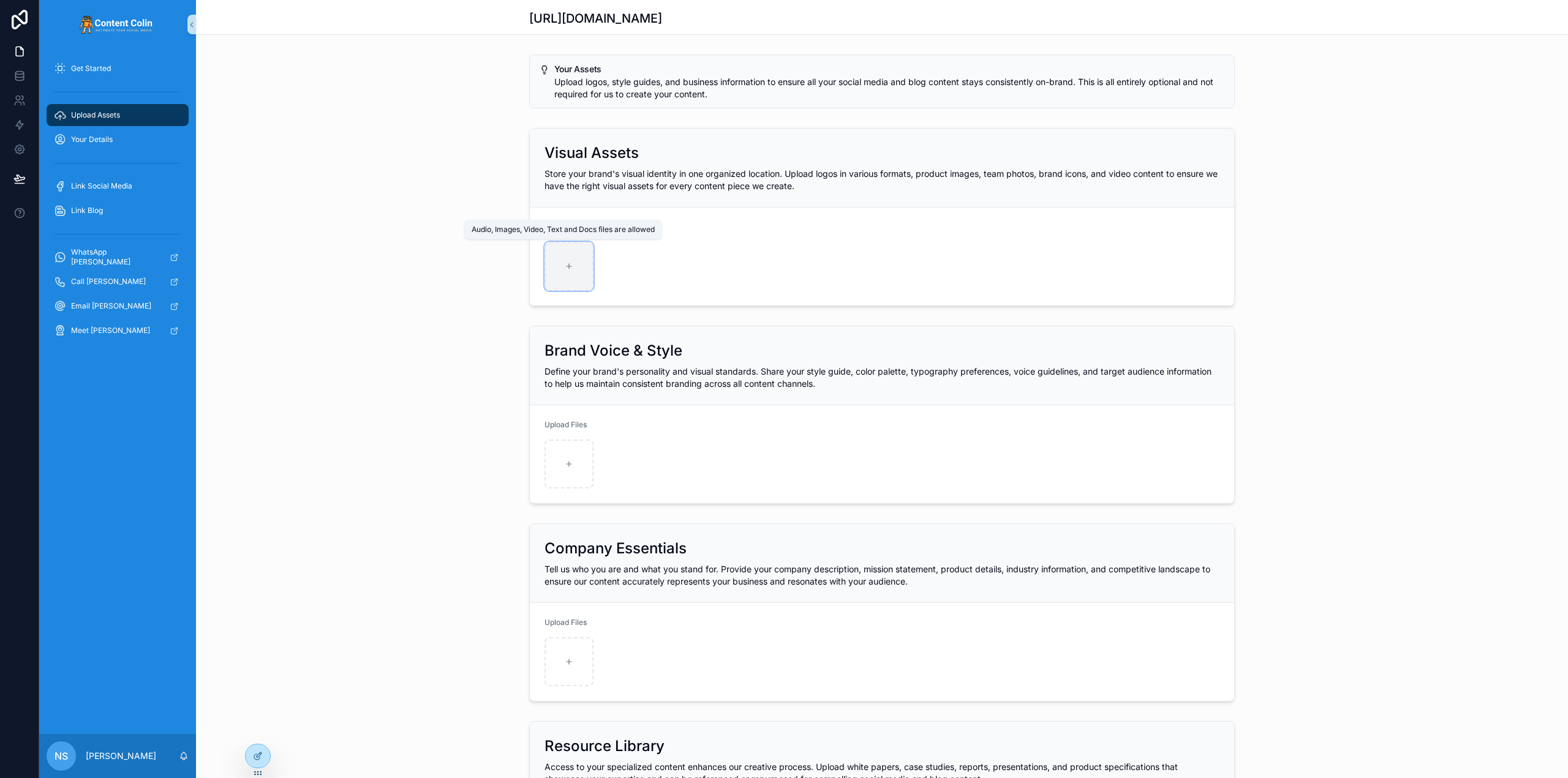
click at [555, 260] on div "scrollable content" at bounding box center [569, 266] width 49 height 49
click at [569, 468] on div "scrollable content" at bounding box center [569, 464] width 49 height 49
click at [718, 479] on div "scrollable content" at bounding box center [882, 464] width 675 height 49
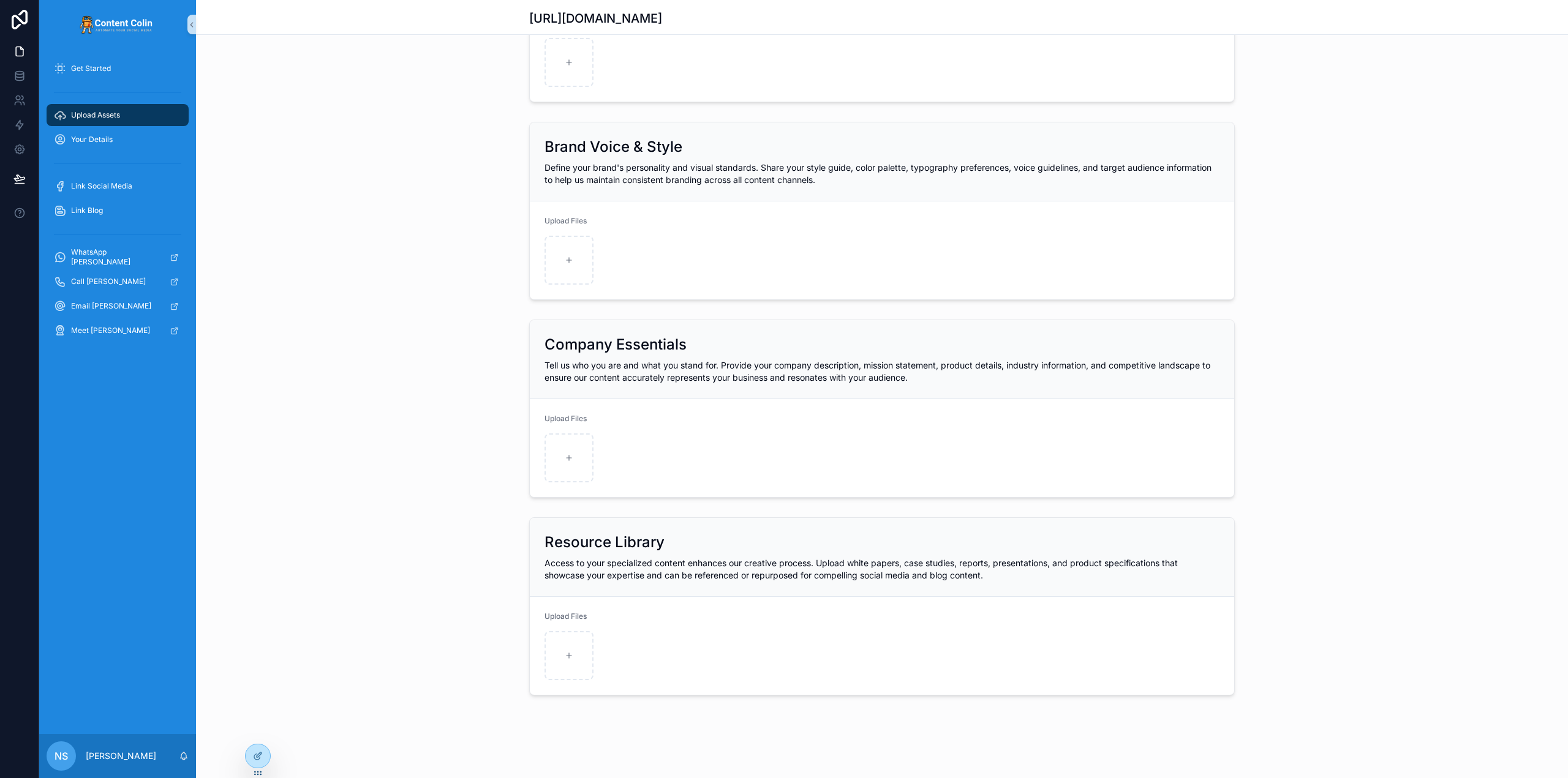
scroll to position [204, 0]
click at [571, 453] on div "scrollable content" at bounding box center [569, 457] width 49 height 49
click at [565, 374] on span "Tell us who you are and what you stand for. Provide your company description, m…" at bounding box center [877, 370] width 666 height 23
click at [566, 656] on icon "scrollable content" at bounding box center [569, 655] width 9 height 9
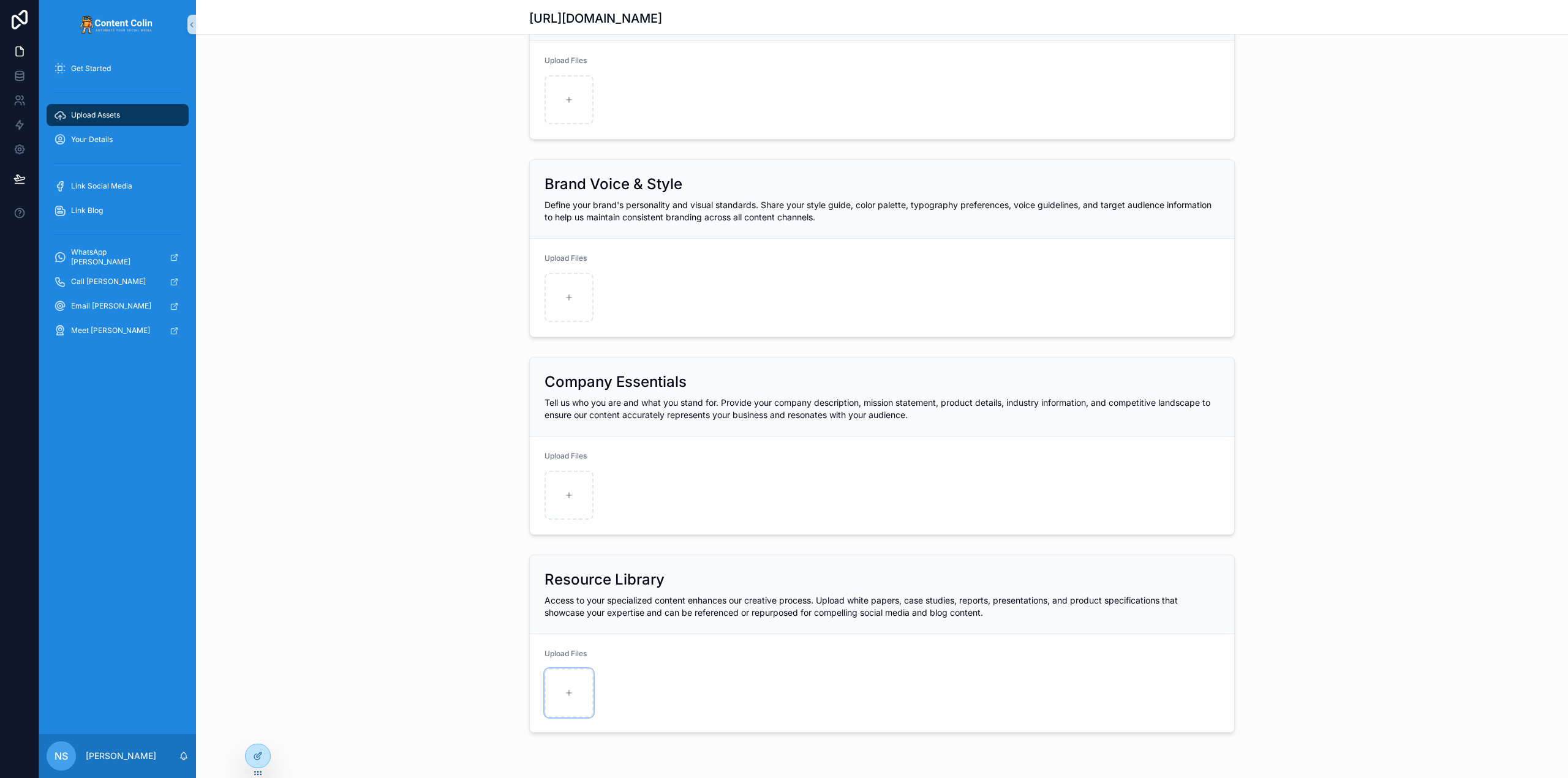
scroll to position [0, 0]
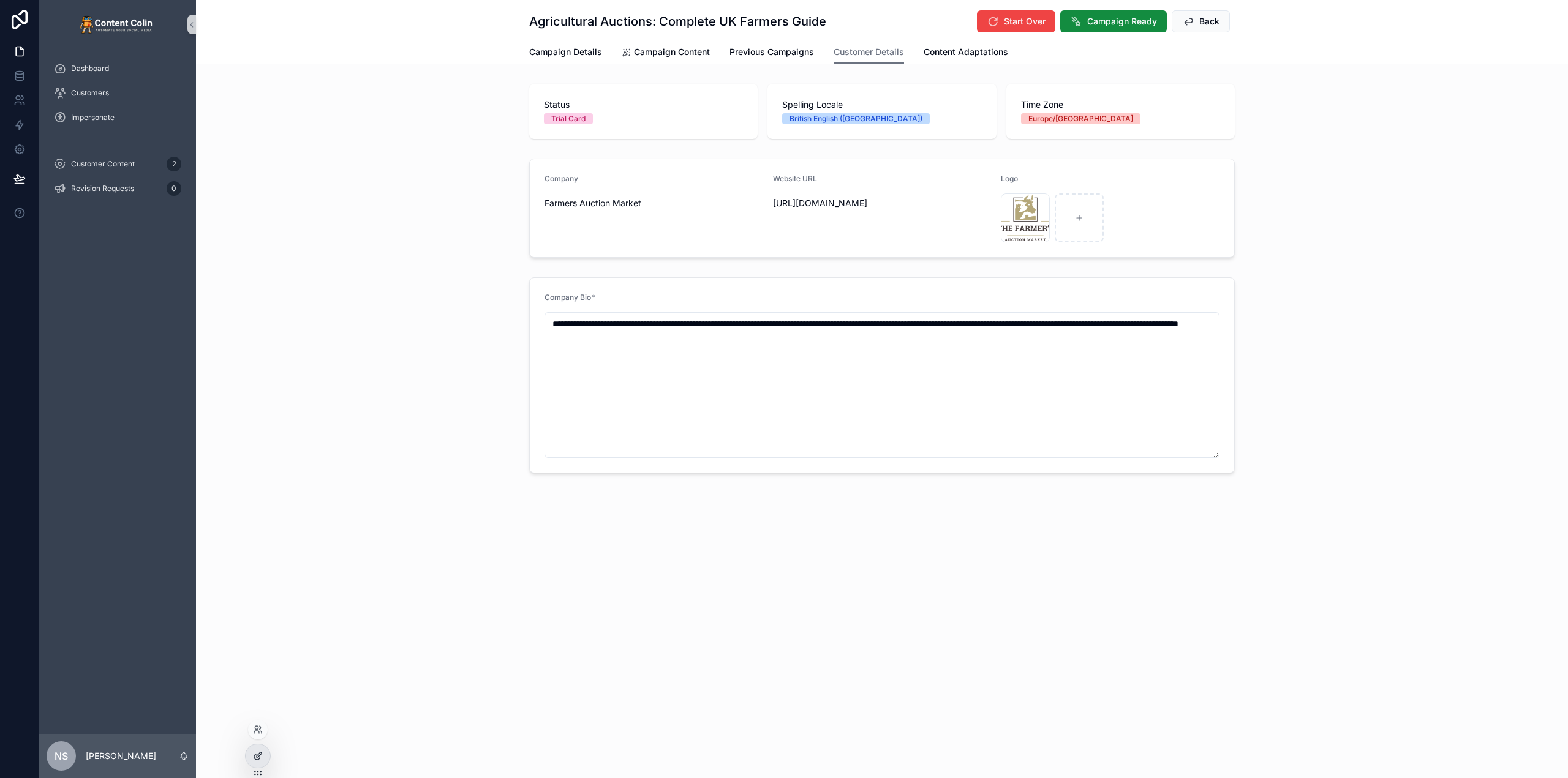
click at [261, 754] on icon at bounding box center [257, 755] width 10 height 10
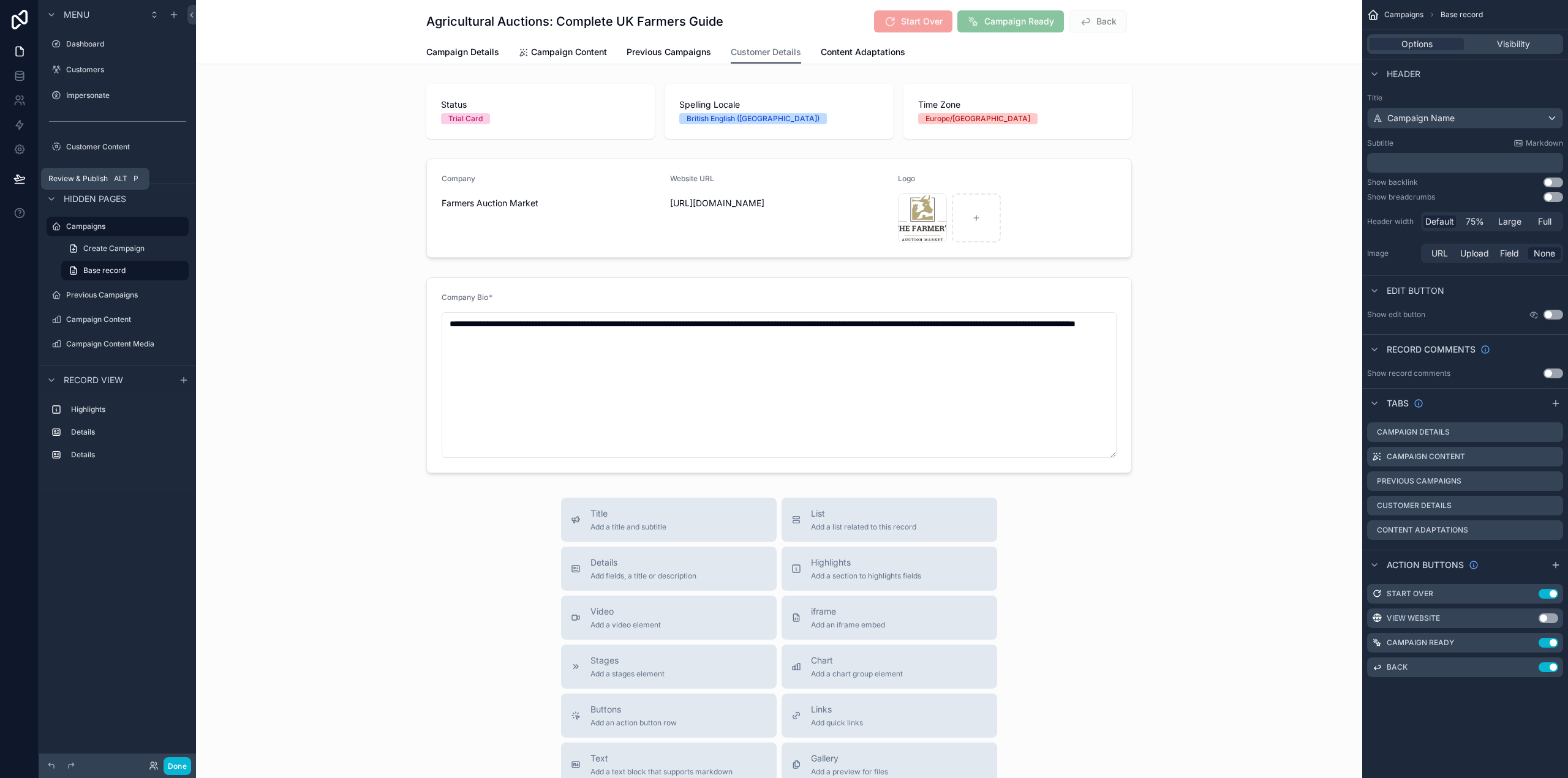
click at [18, 173] on icon at bounding box center [20, 179] width 12 height 12
click at [645, 241] on div "scrollable content" at bounding box center [778, 209] width 1166 height 109
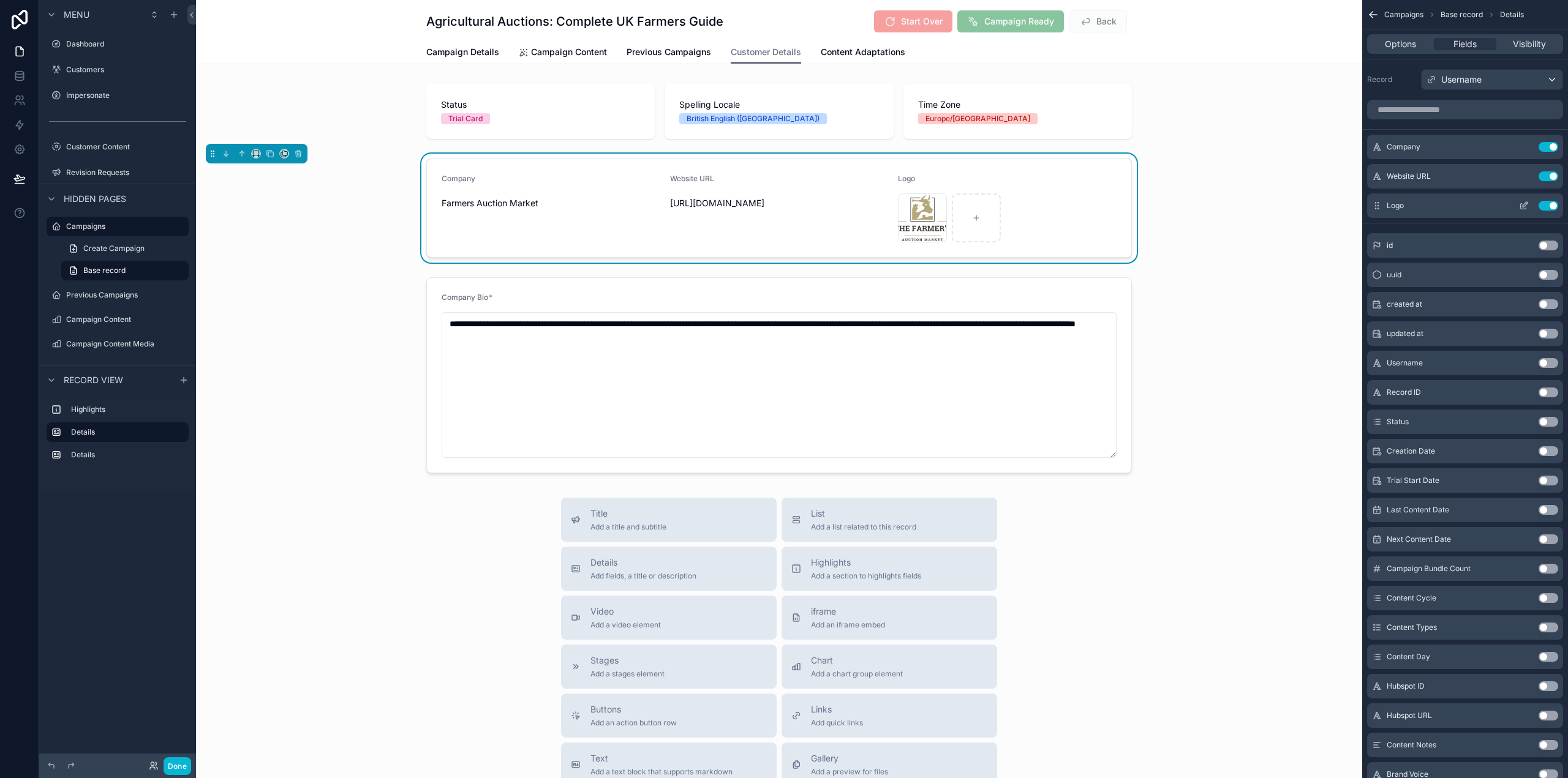
click at [1527, 206] on icon "scrollable content" at bounding box center [1524, 205] width 10 height 10
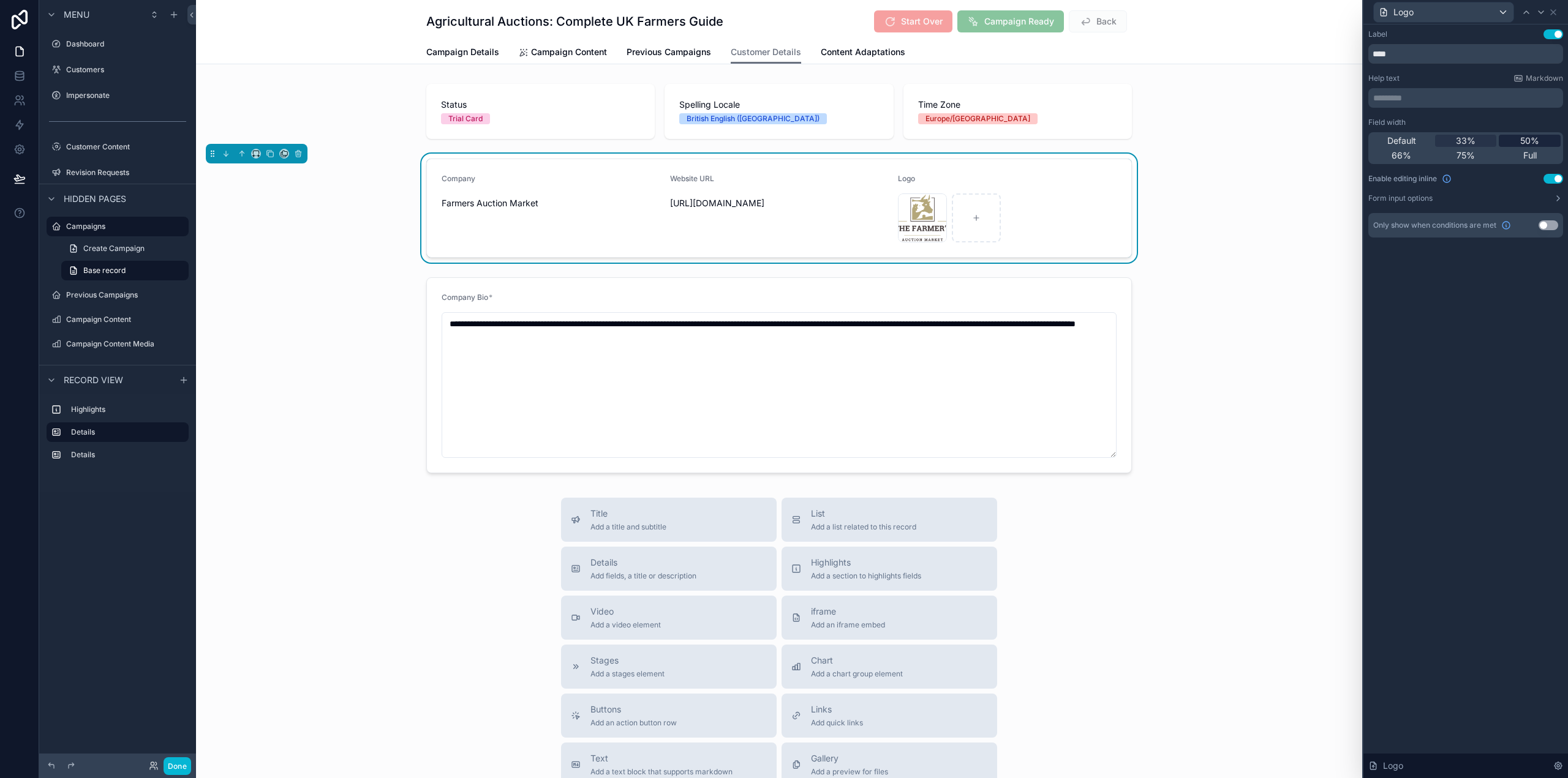
click at [1532, 139] on span "50%" at bounding box center [1530, 141] width 19 height 12
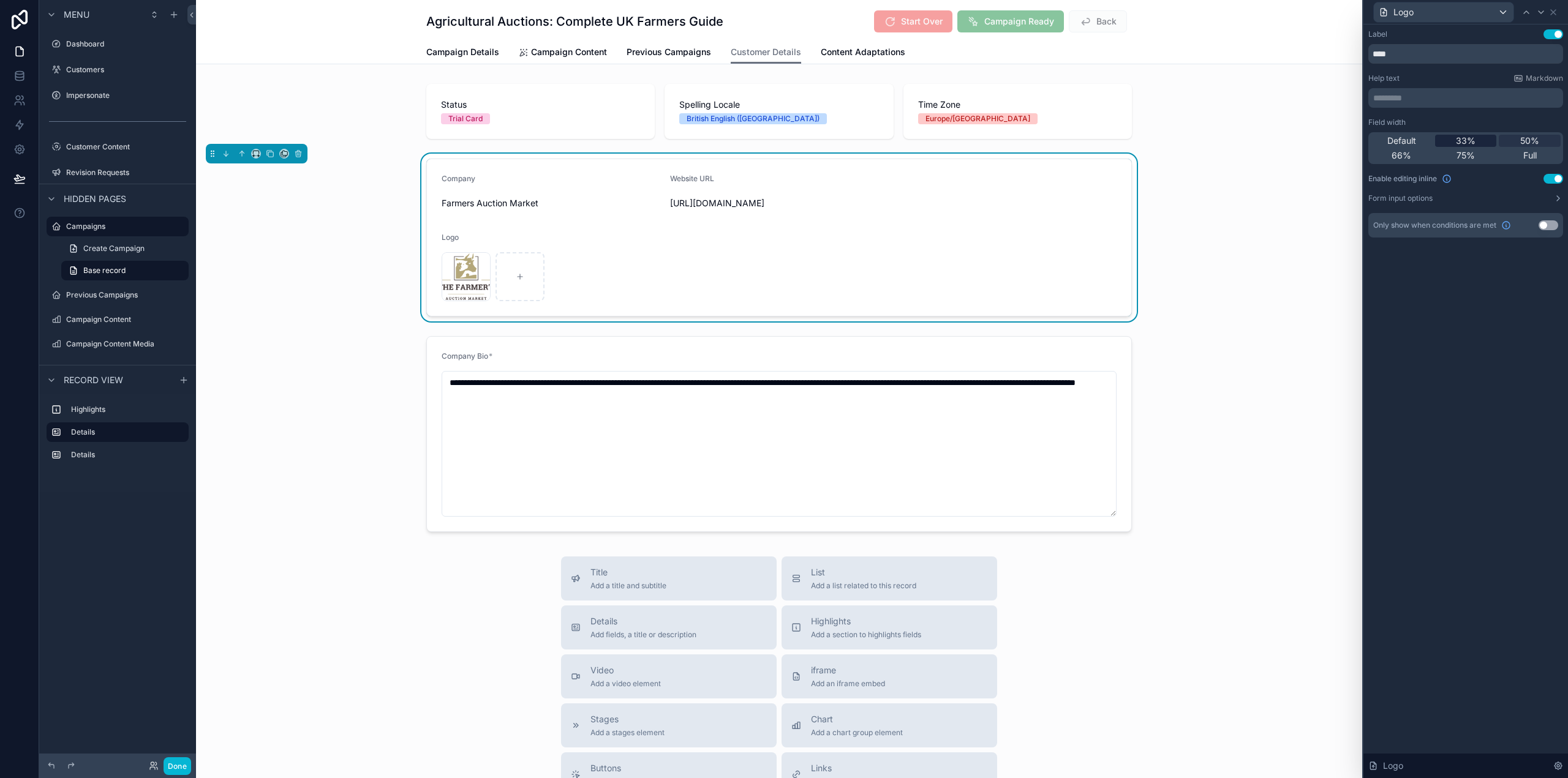
click at [1469, 139] on span "33%" at bounding box center [1466, 141] width 20 height 12
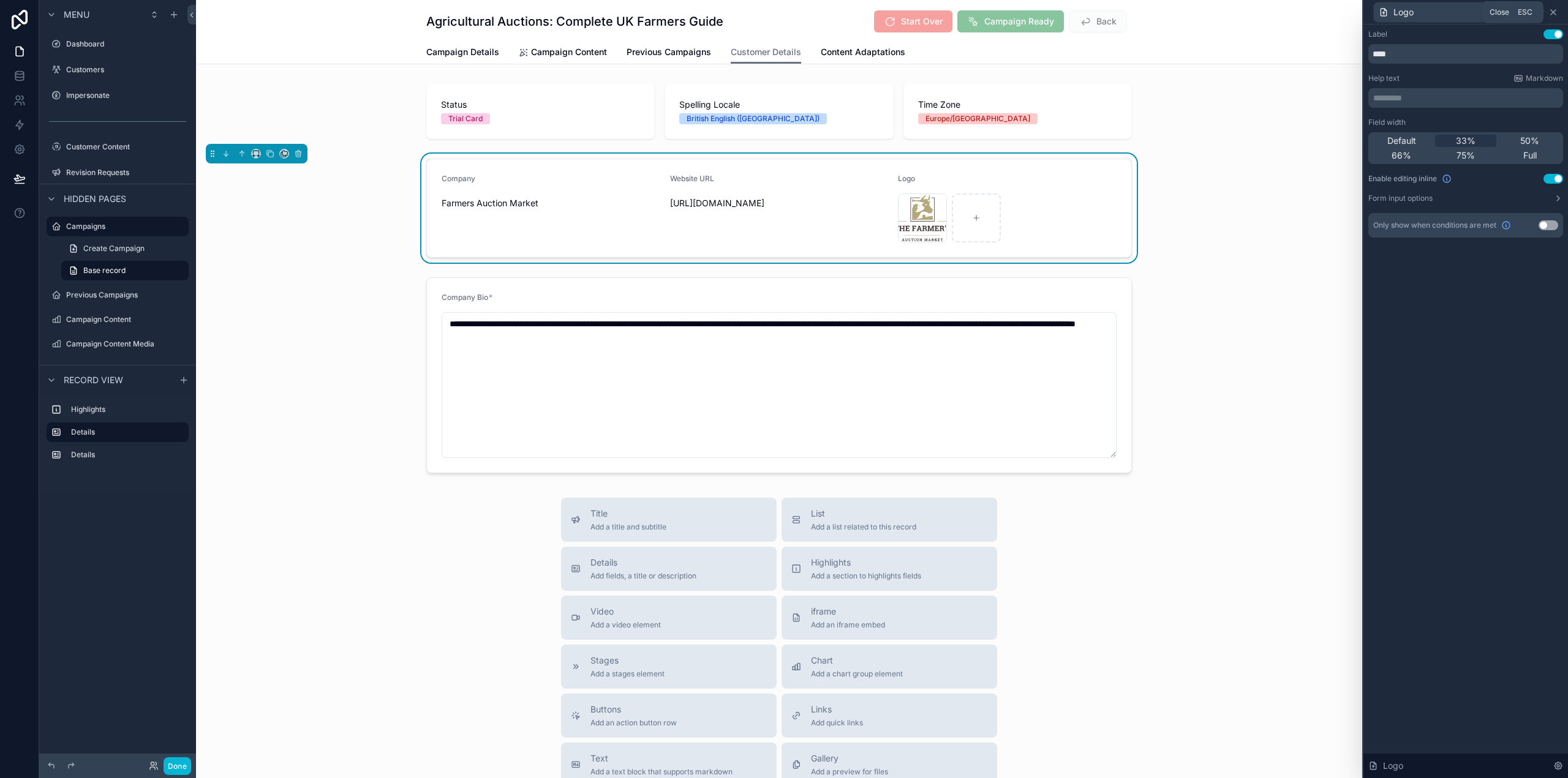
click at [1555, 11] on icon at bounding box center [1553, 12] width 5 height 5
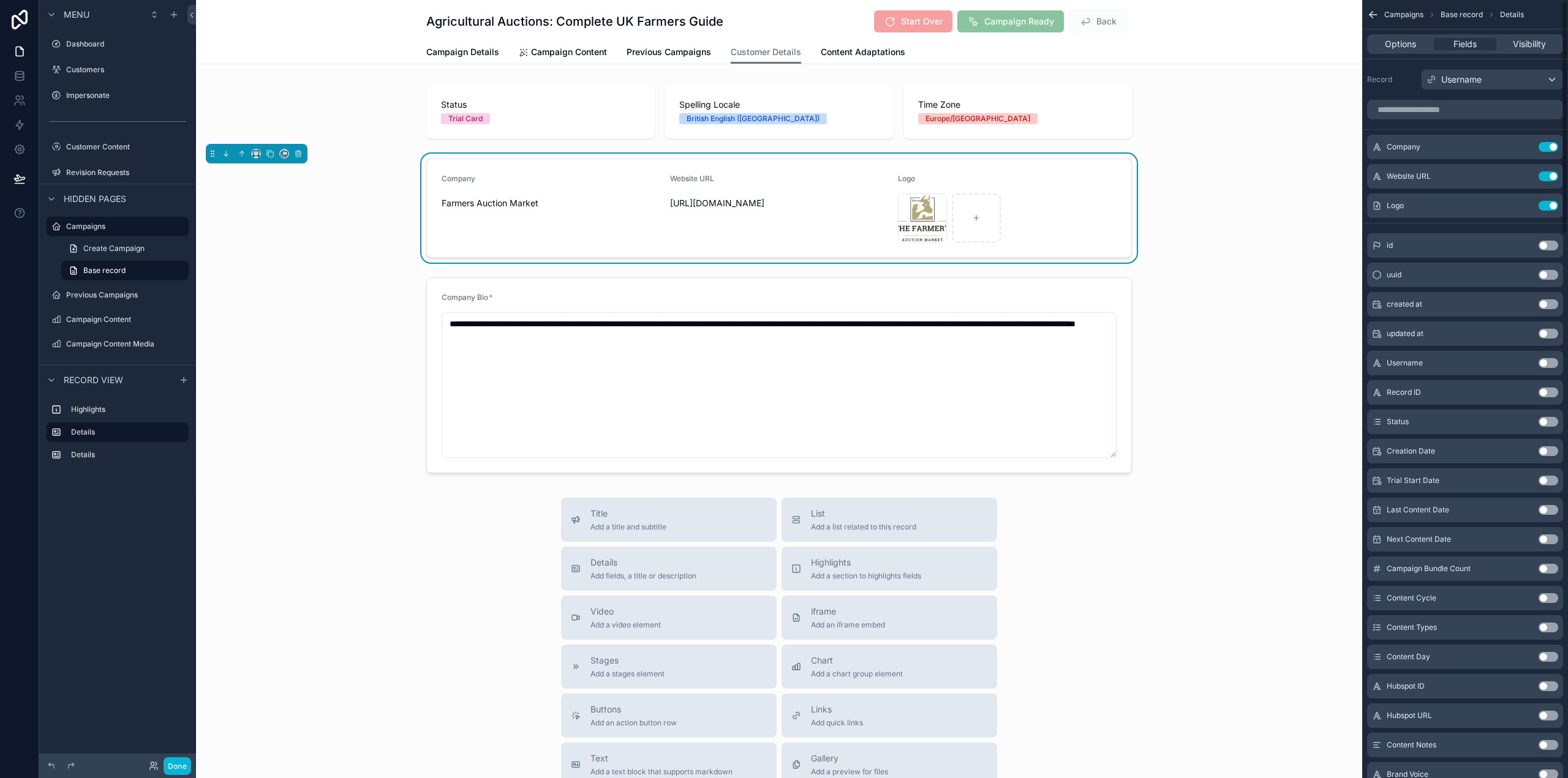
click at [1223, 150] on div "**********" at bounding box center [778, 278] width 1166 height 399
click at [177, 763] on button "Done" at bounding box center [177, 766] width 28 height 18
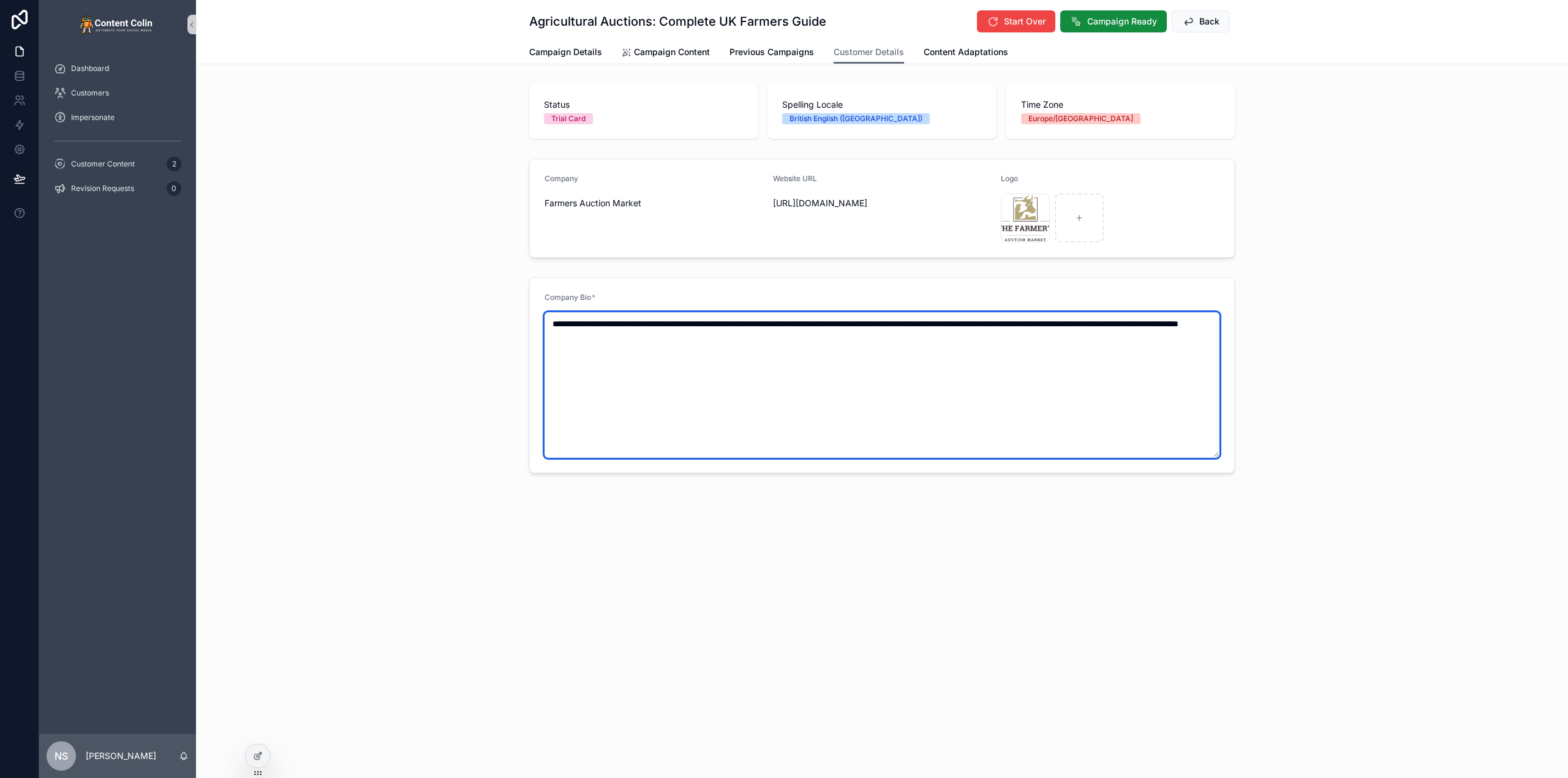
click at [774, 457] on textarea "**********" at bounding box center [882, 385] width 675 height 145
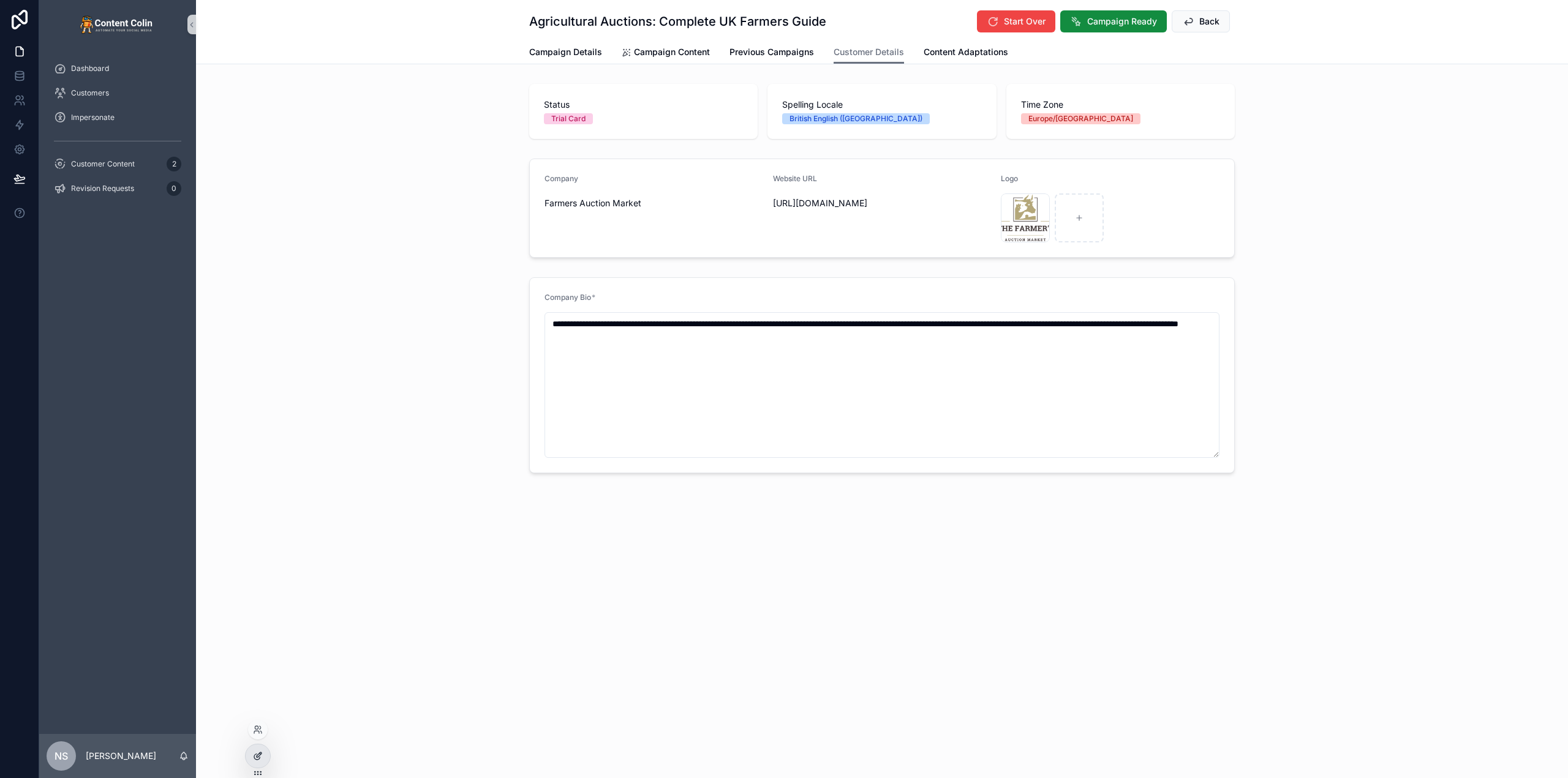
click at [256, 759] on icon at bounding box center [257, 755] width 10 height 10
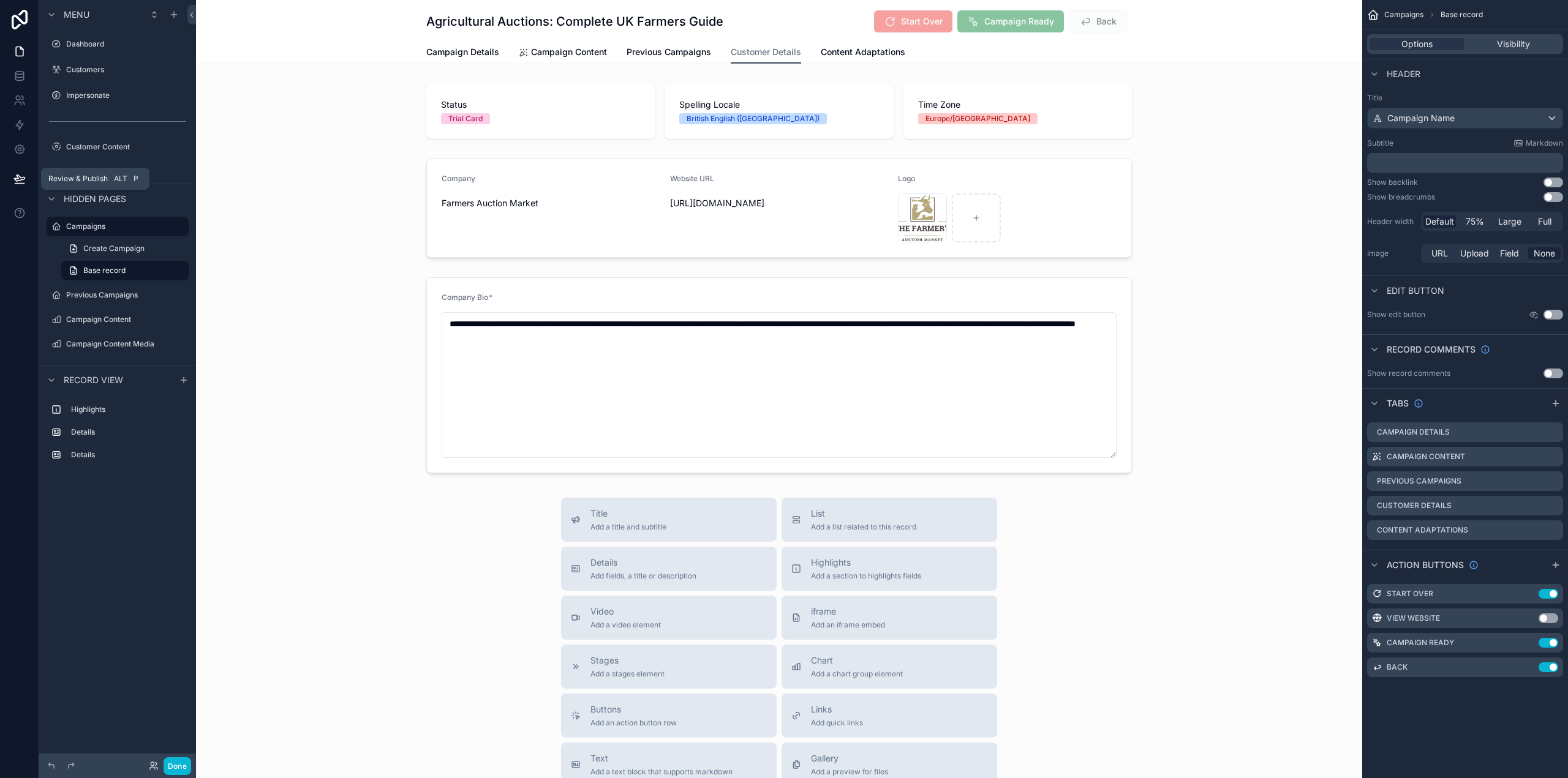
click at [16, 172] on button at bounding box center [19, 179] width 27 height 35
click at [321, 25] on div "Agricultural Auctions: Complete UK Farmers Guide Start Over Campaign Ready Back…" at bounding box center [778, 32] width 1166 height 64
click at [449, 47] on span "Campaign Details" at bounding box center [462, 52] width 73 height 12
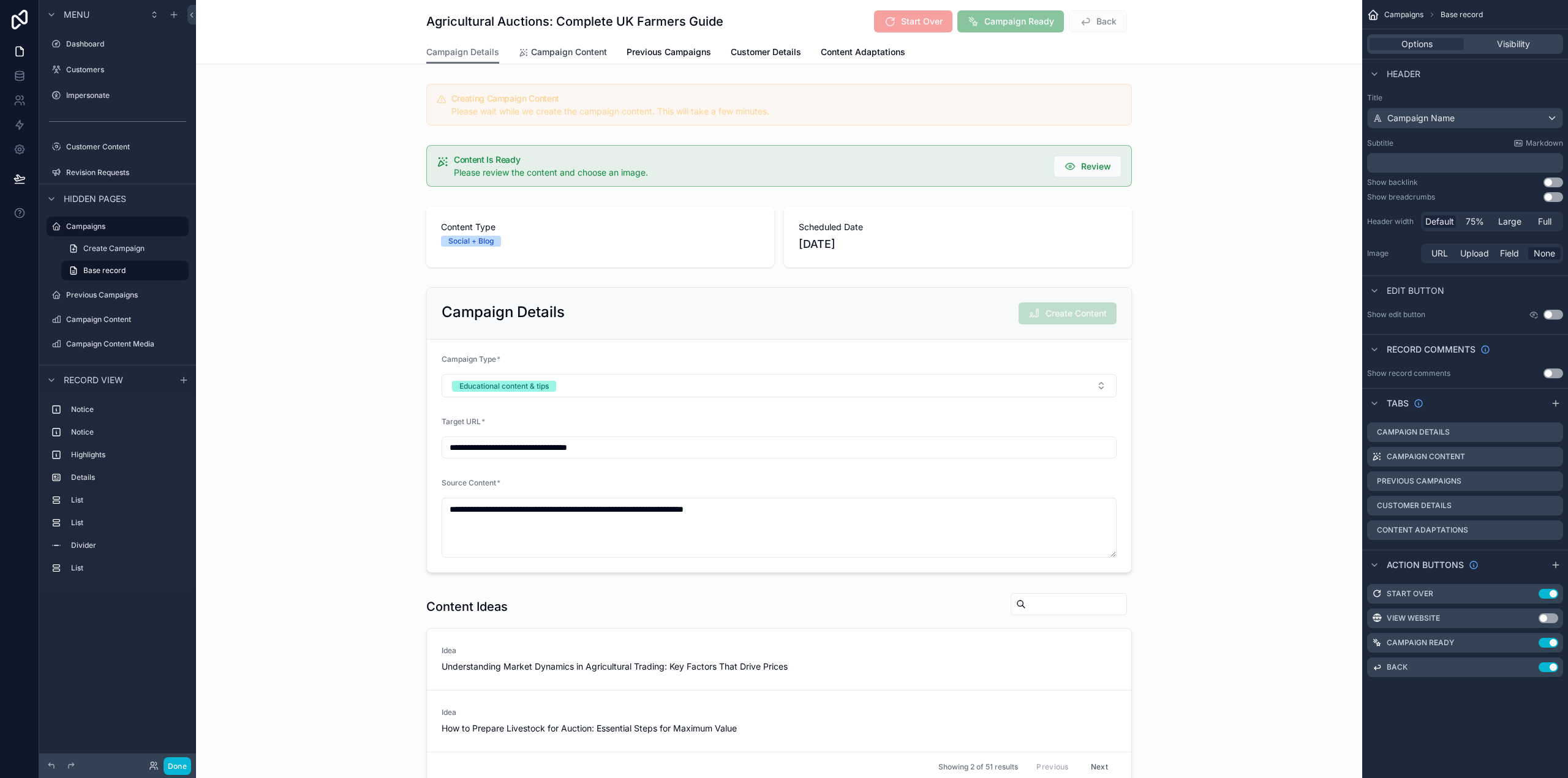
click at [568, 55] on span "Campaign Content" at bounding box center [569, 52] width 76 height 12
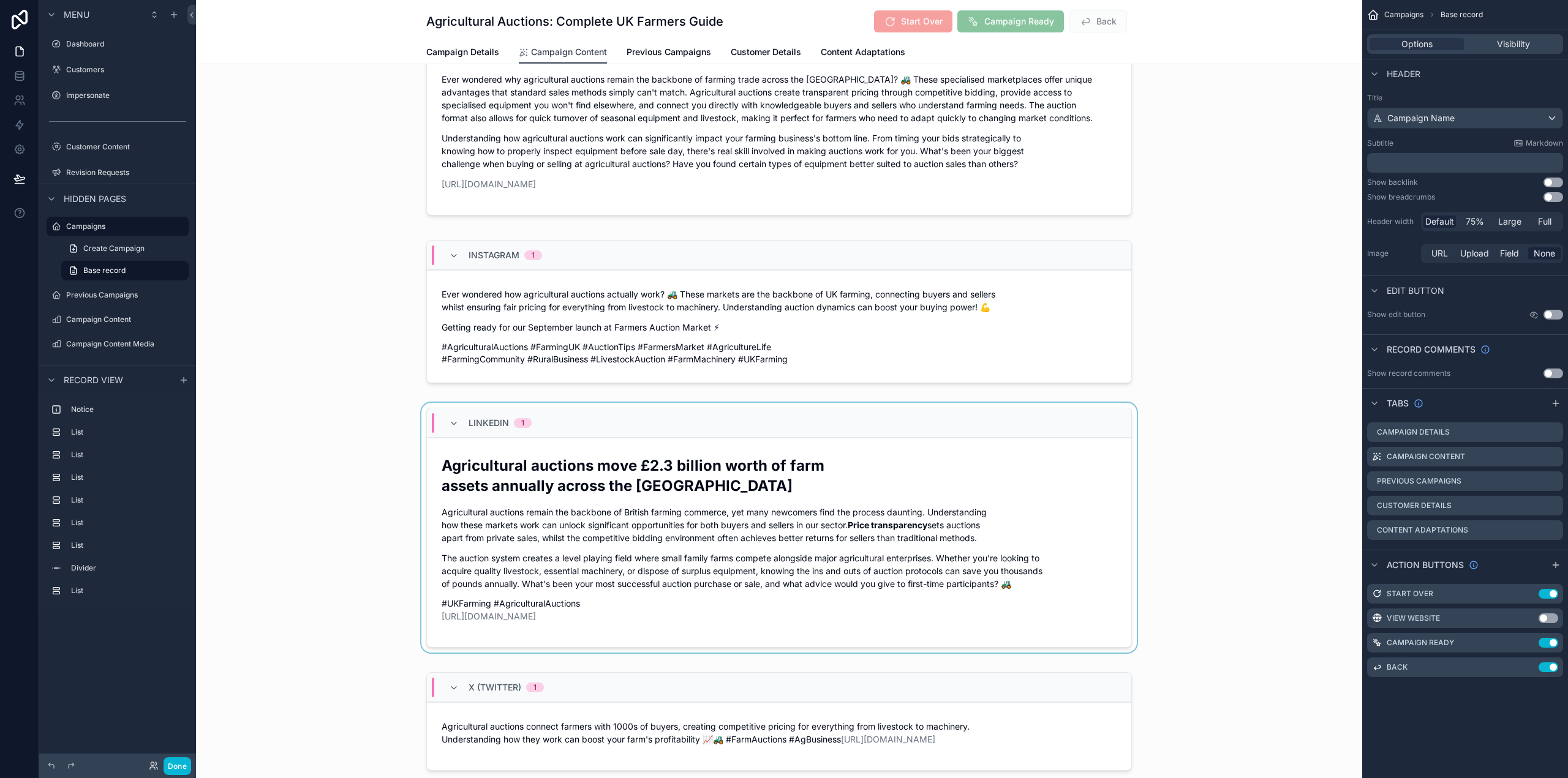
scroll to position [367, 0]
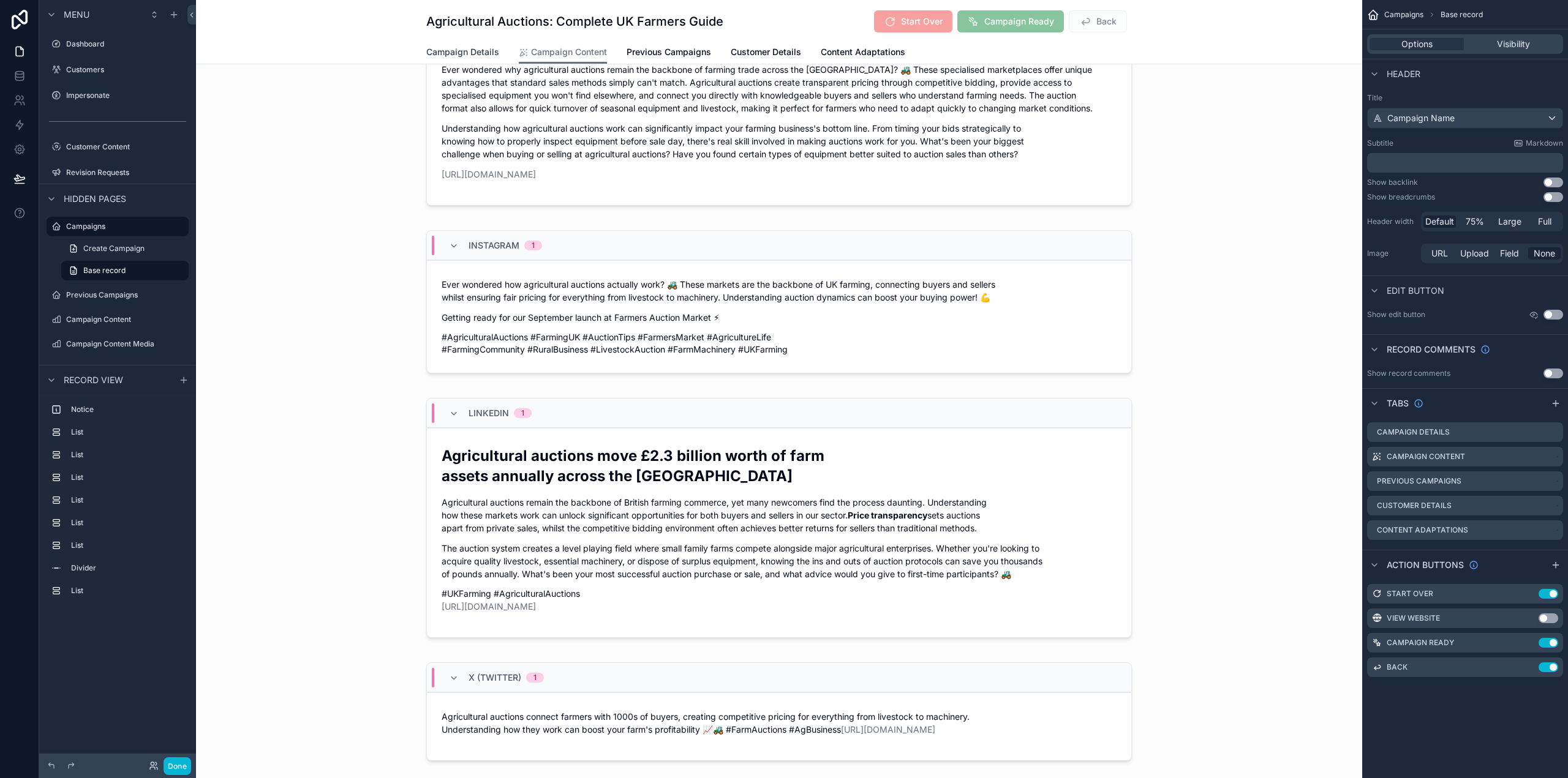
click at [461, 49] on span "Campaign Details" at bounding box center [462, 52] width 73 height 12
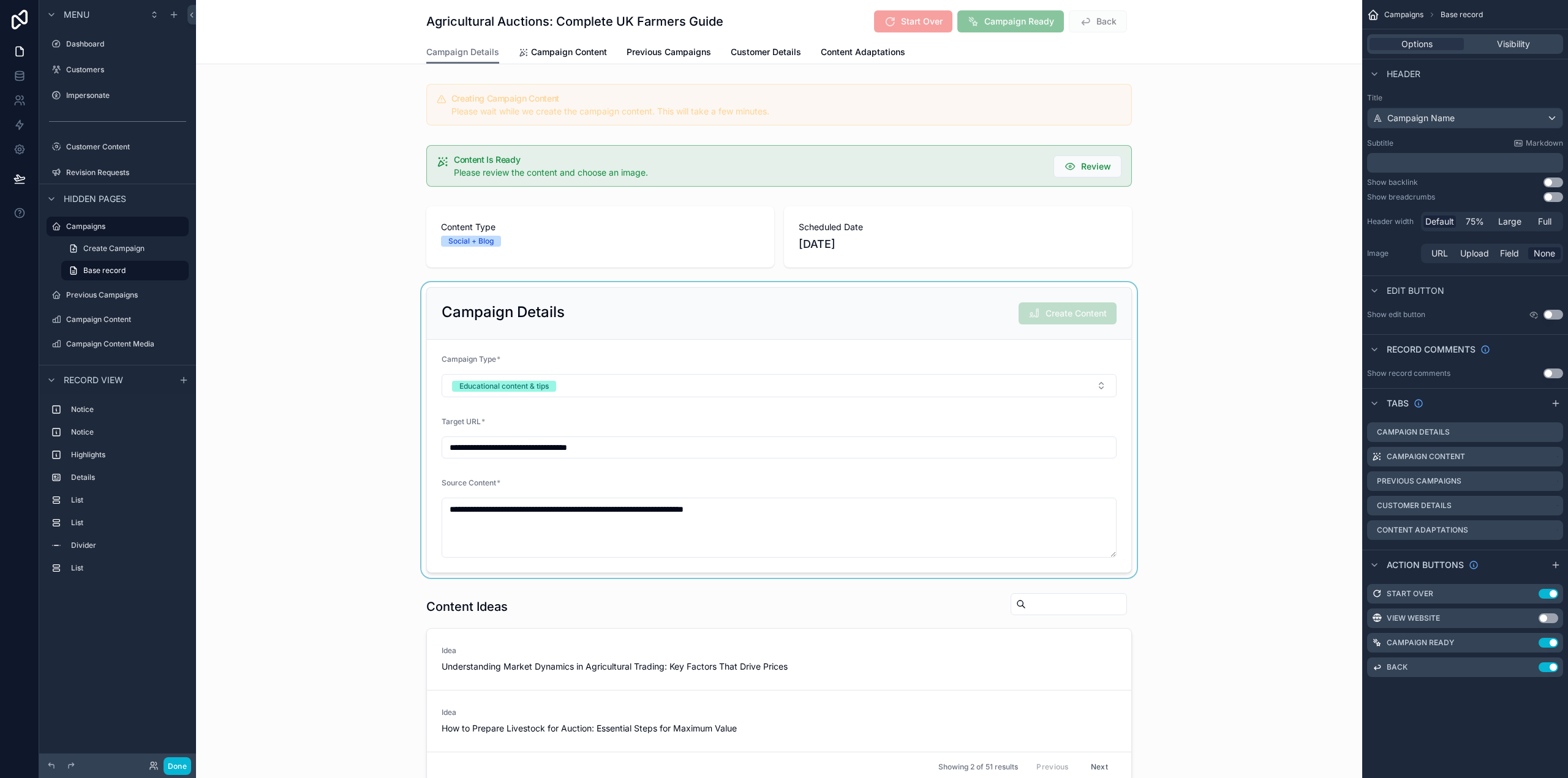
click at [612, 504] on div "scrollable content" at bounding box center [778, 430] width 1166 height 296
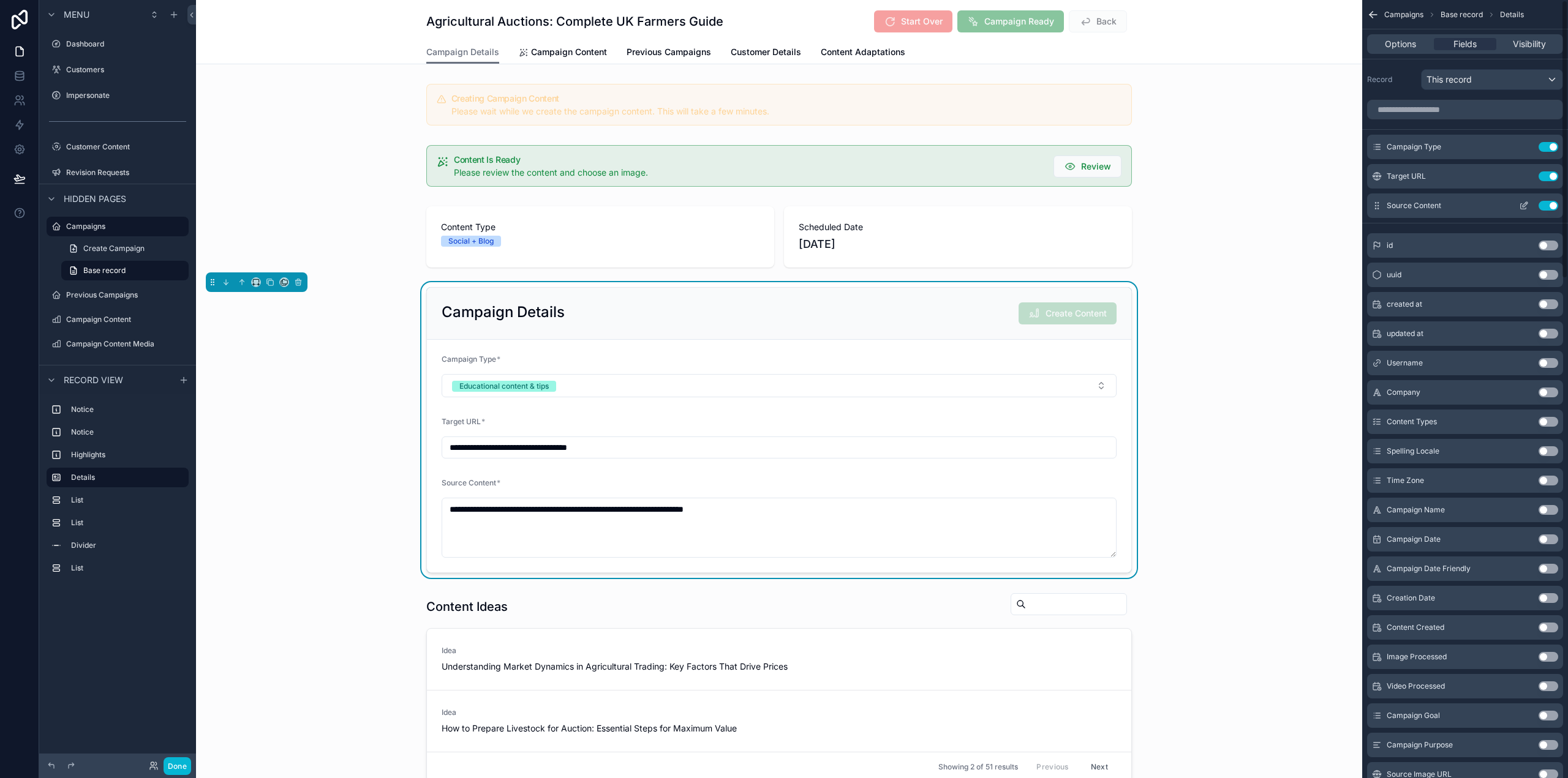
click at [1530, 203] on button "scrollable content" at bounding box center [1524, 205] width 20 height 10
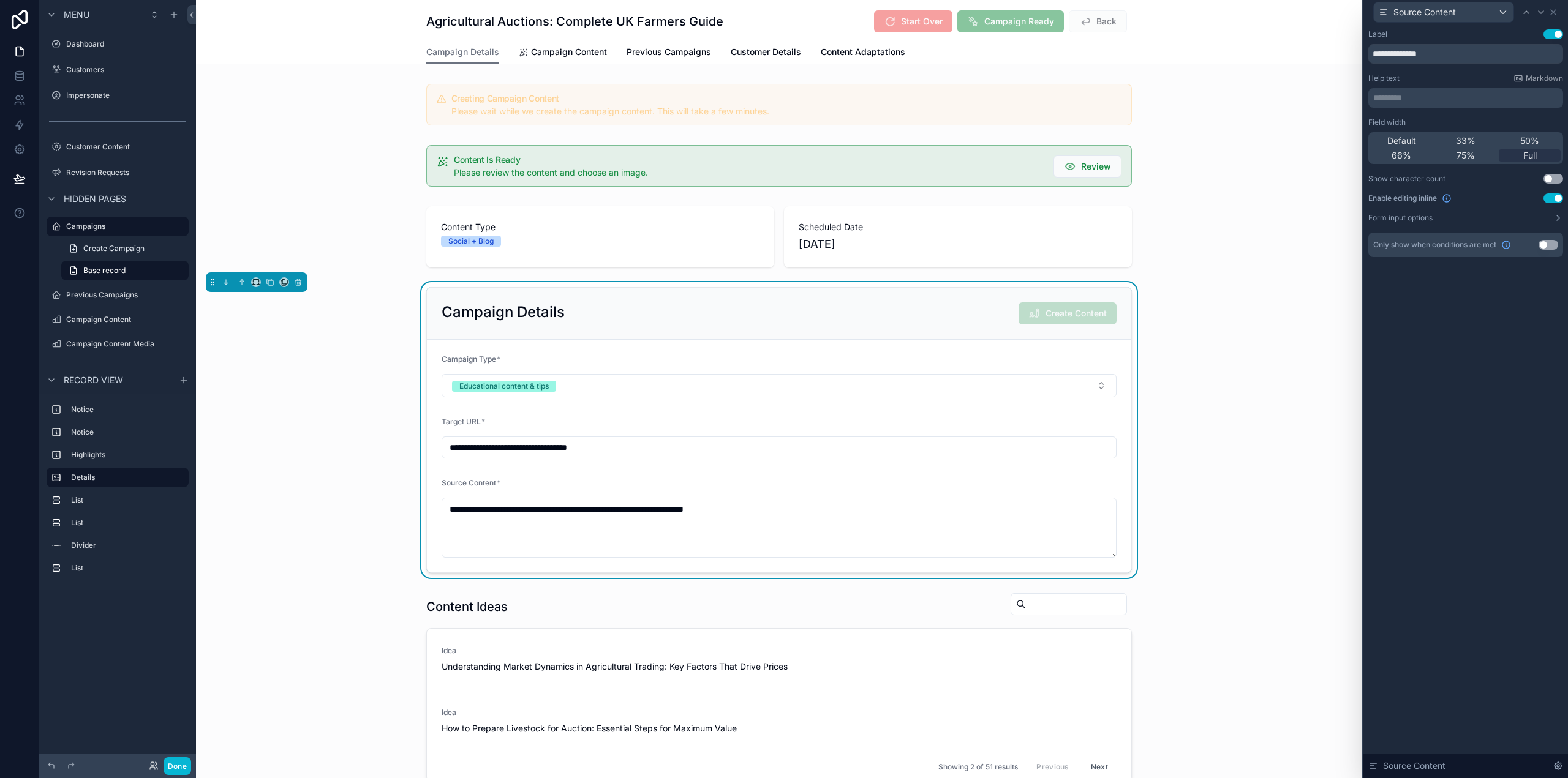
click at [1427, 100] on p "********* ﻿" at bounding box center [1467, 98] width 187 height 12
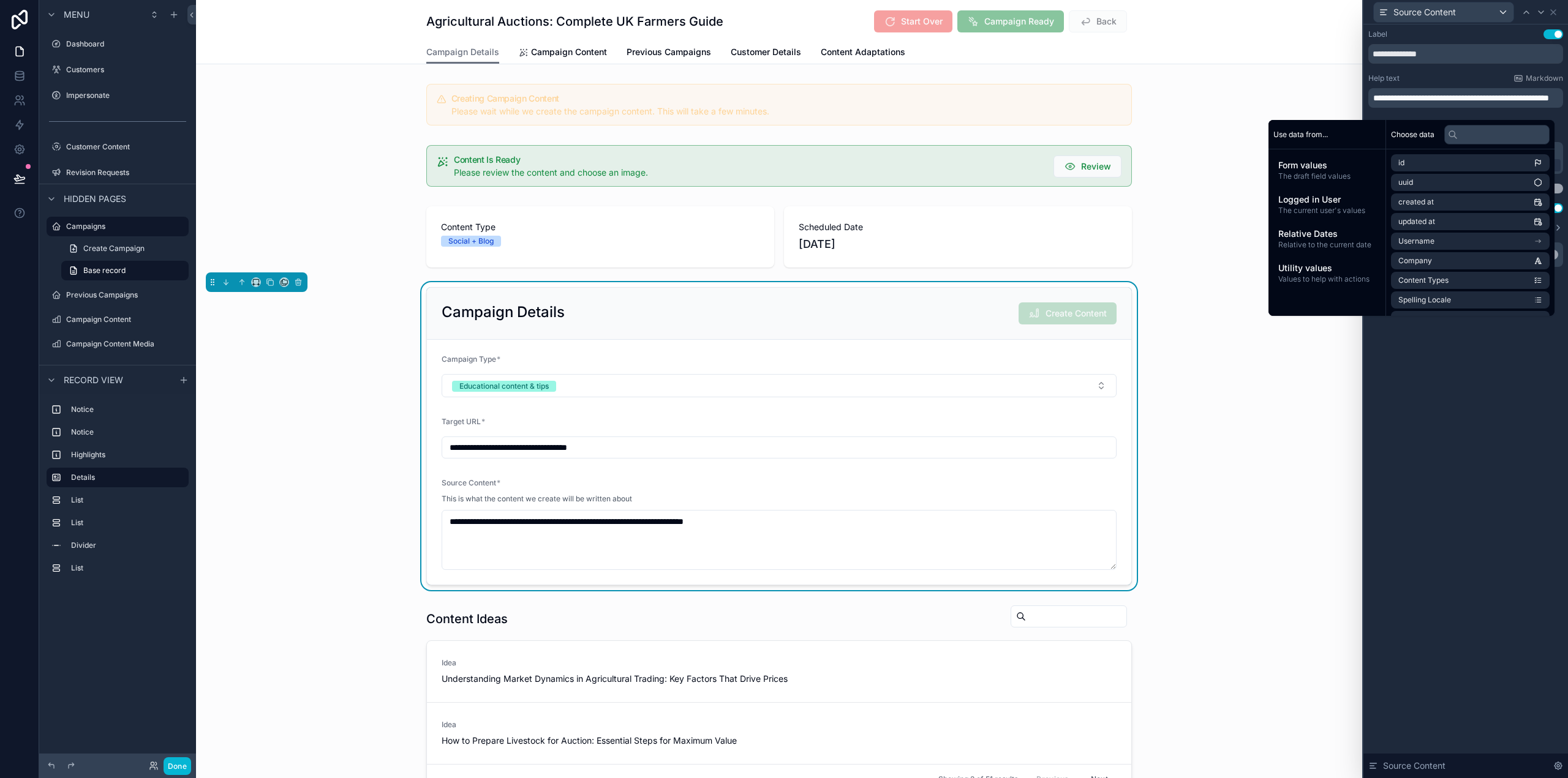
click at [1454, 479] on div "**********" at bounding box center [1466, 401] width 204 height 754
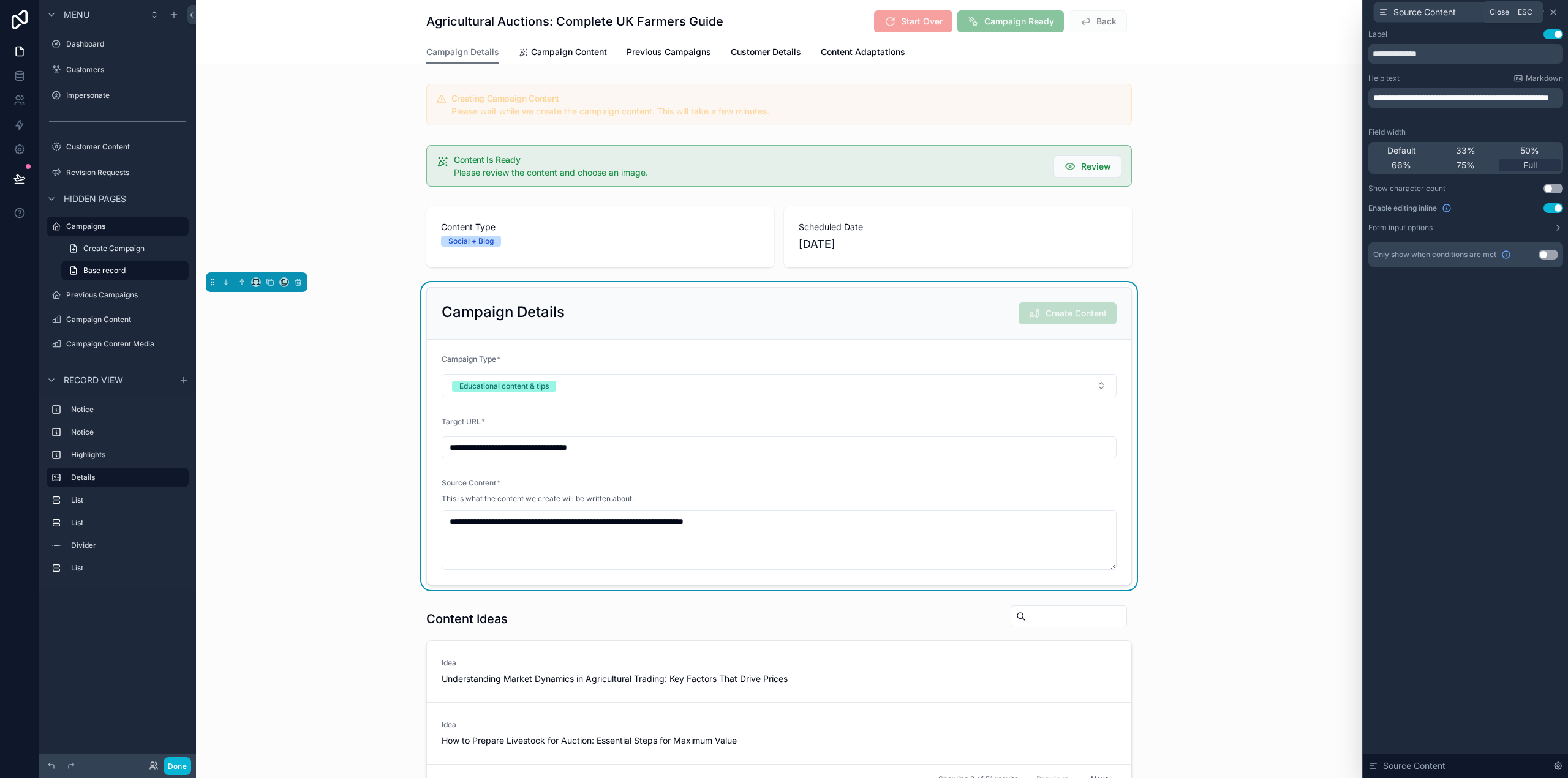
click at [1555, 11] on icon at bounding box center [1552, 11] width 10 height 10
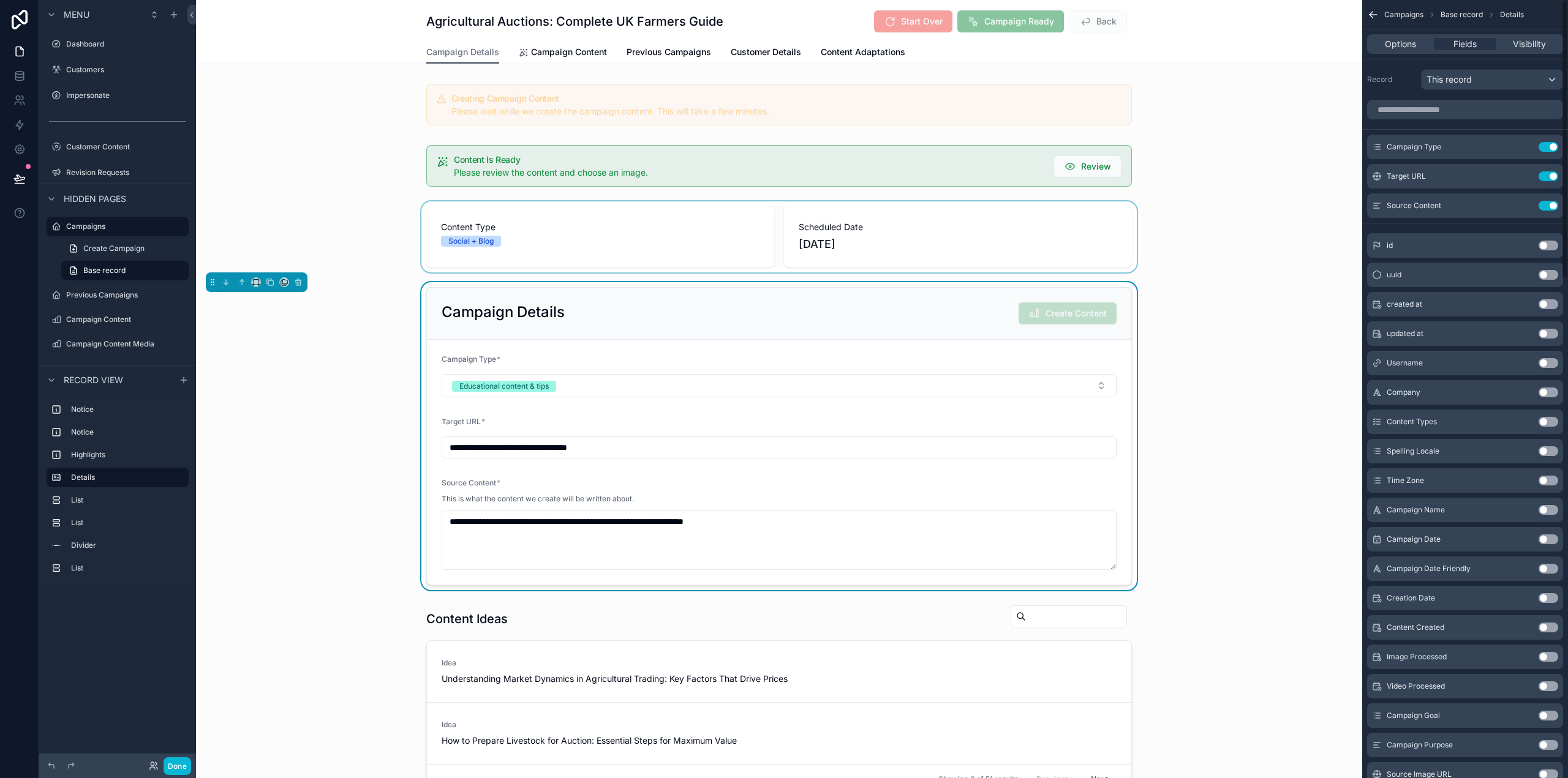
click at [1235, 221] on div "scrollable content" at bounding box center [778, 237] width 1166 height 71
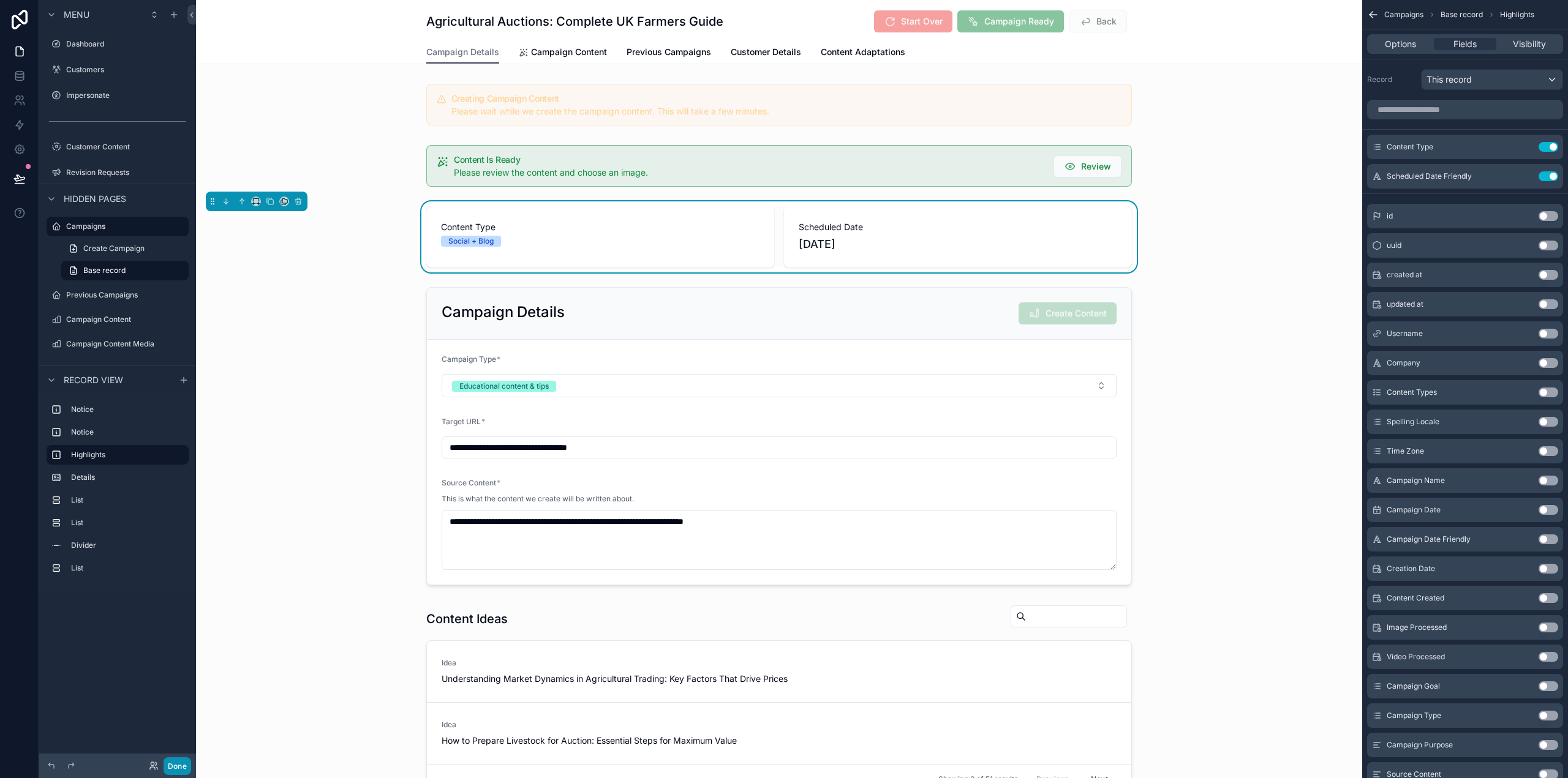
click at [180, 767] on button "Done" at bounding box center [177, 766] width 28 height 18
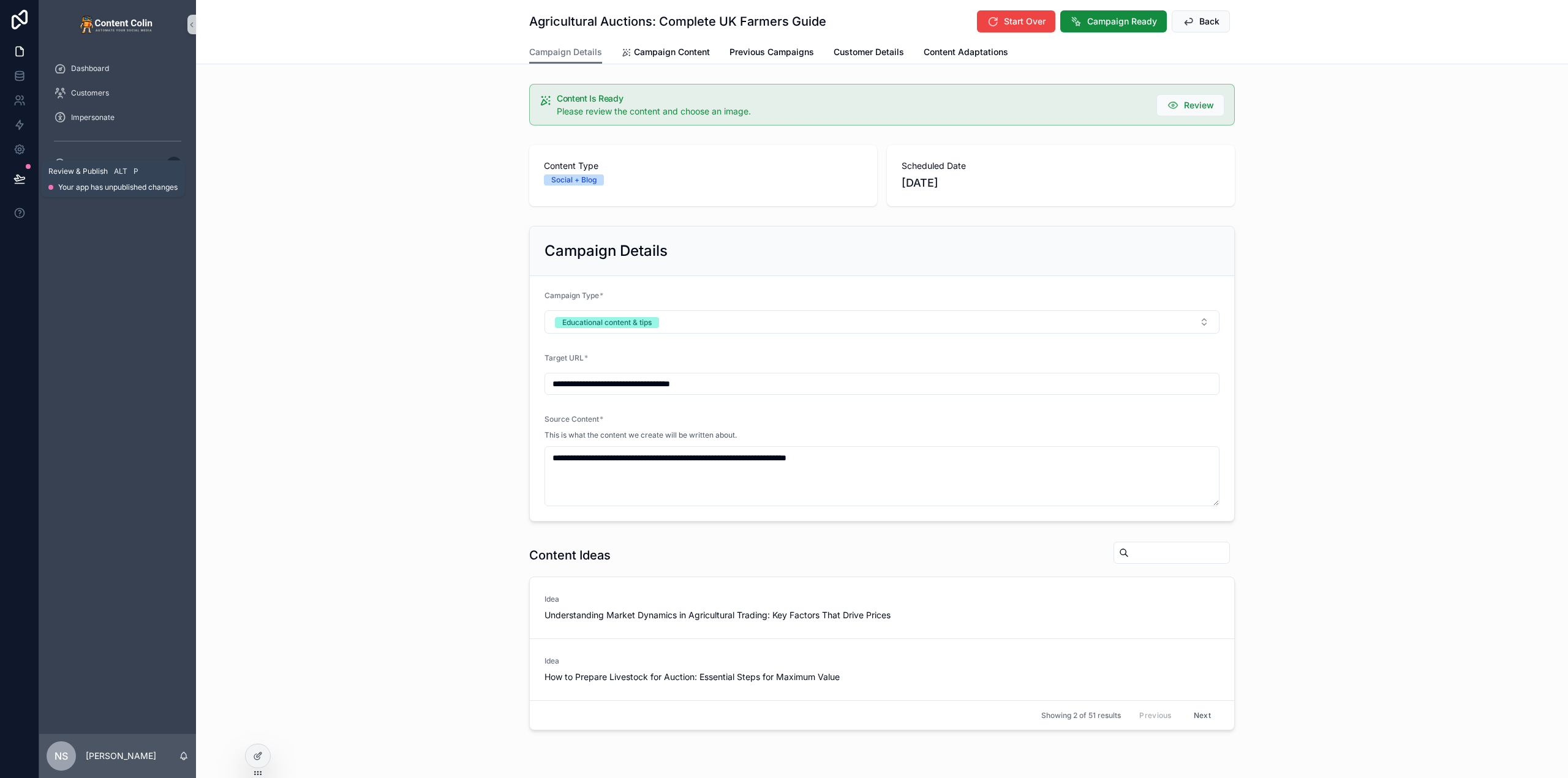
click at [22, 187] on button at bounding box center [19, 179] width 27 height 35
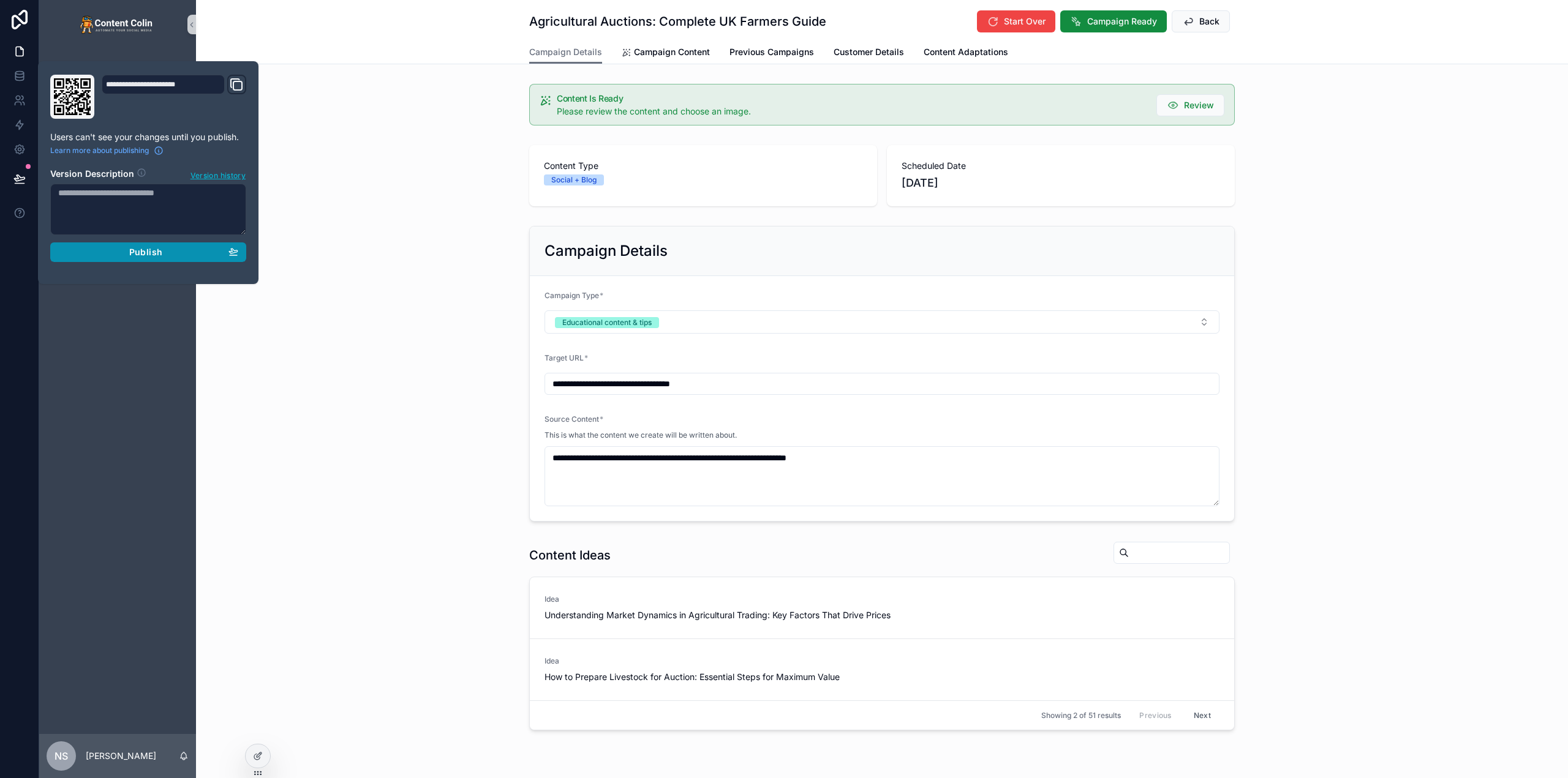
click at [184, 250] on div "Publish" at bounding box center [148, 252] width 180 height 11
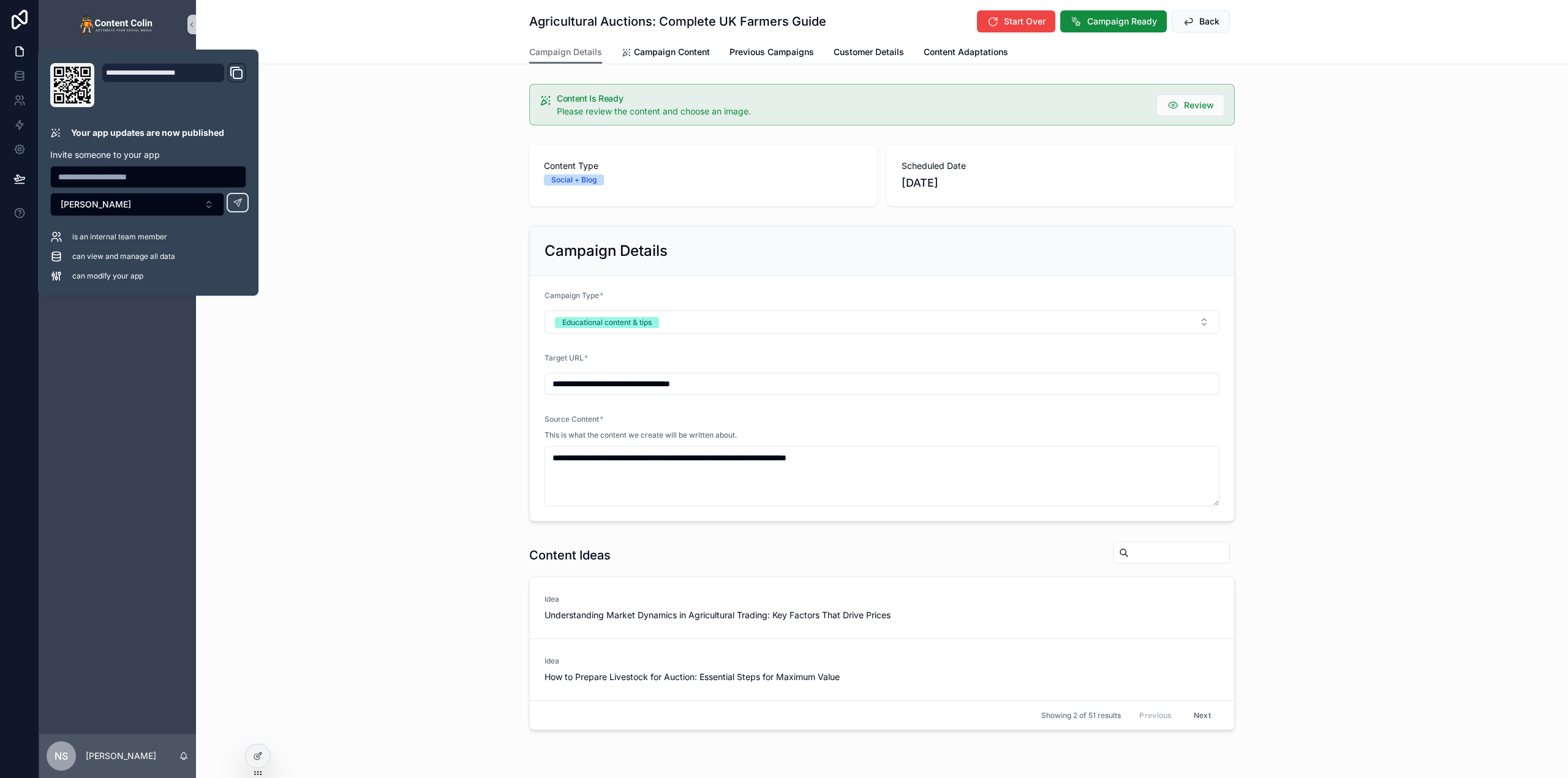
click at [281, 36] on div "Agricultural Auctions: Complete UK Farmers Guide Start Over Campaign Ready Back…" at bounding box center [881, 32] width 1372 height 64
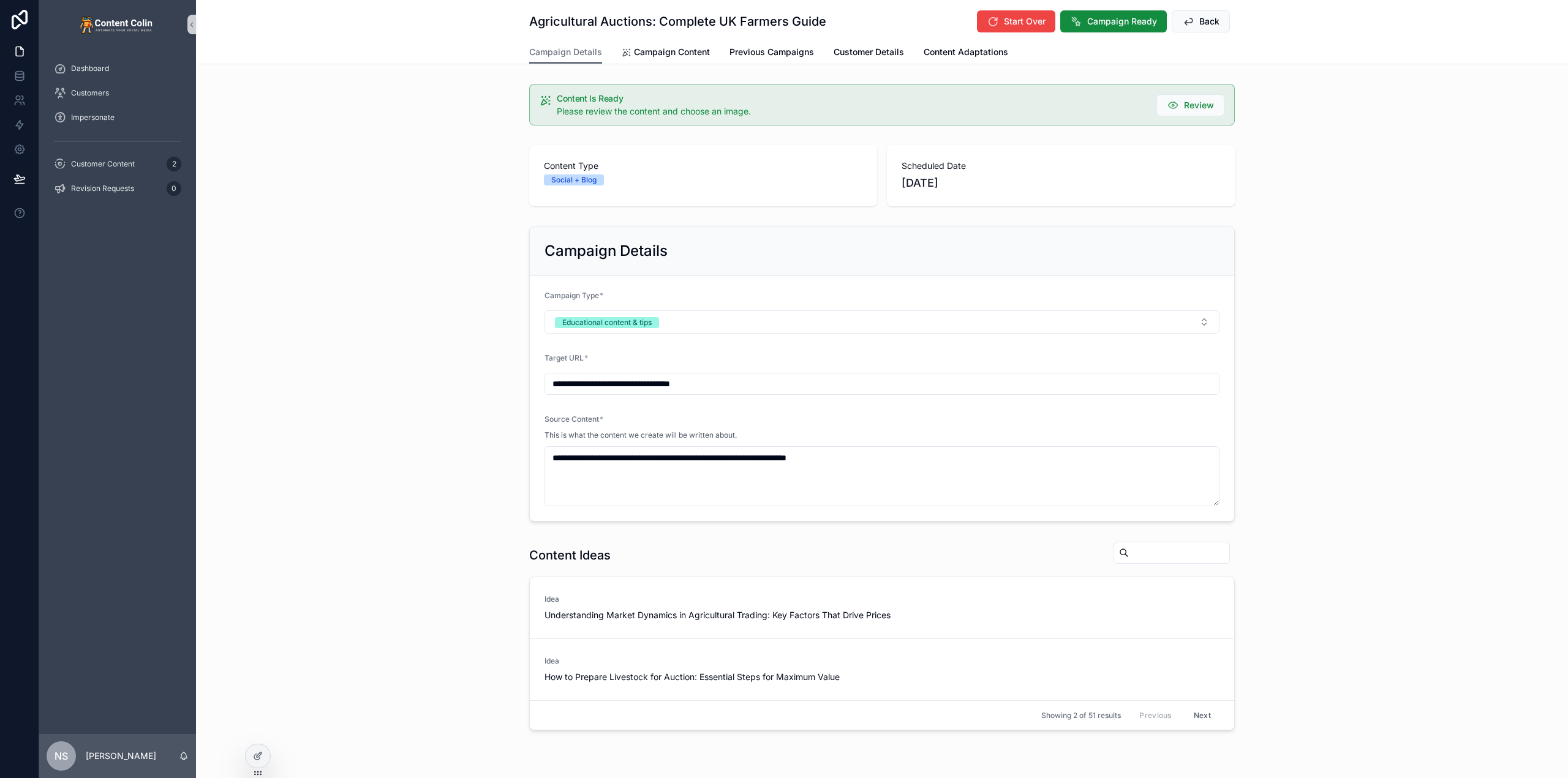
click at [106, 22] on img "scrollable content" at bounding box center [118, 24] width 76 height 20
